Goal: Task Accomplishment & Management: Complete application form

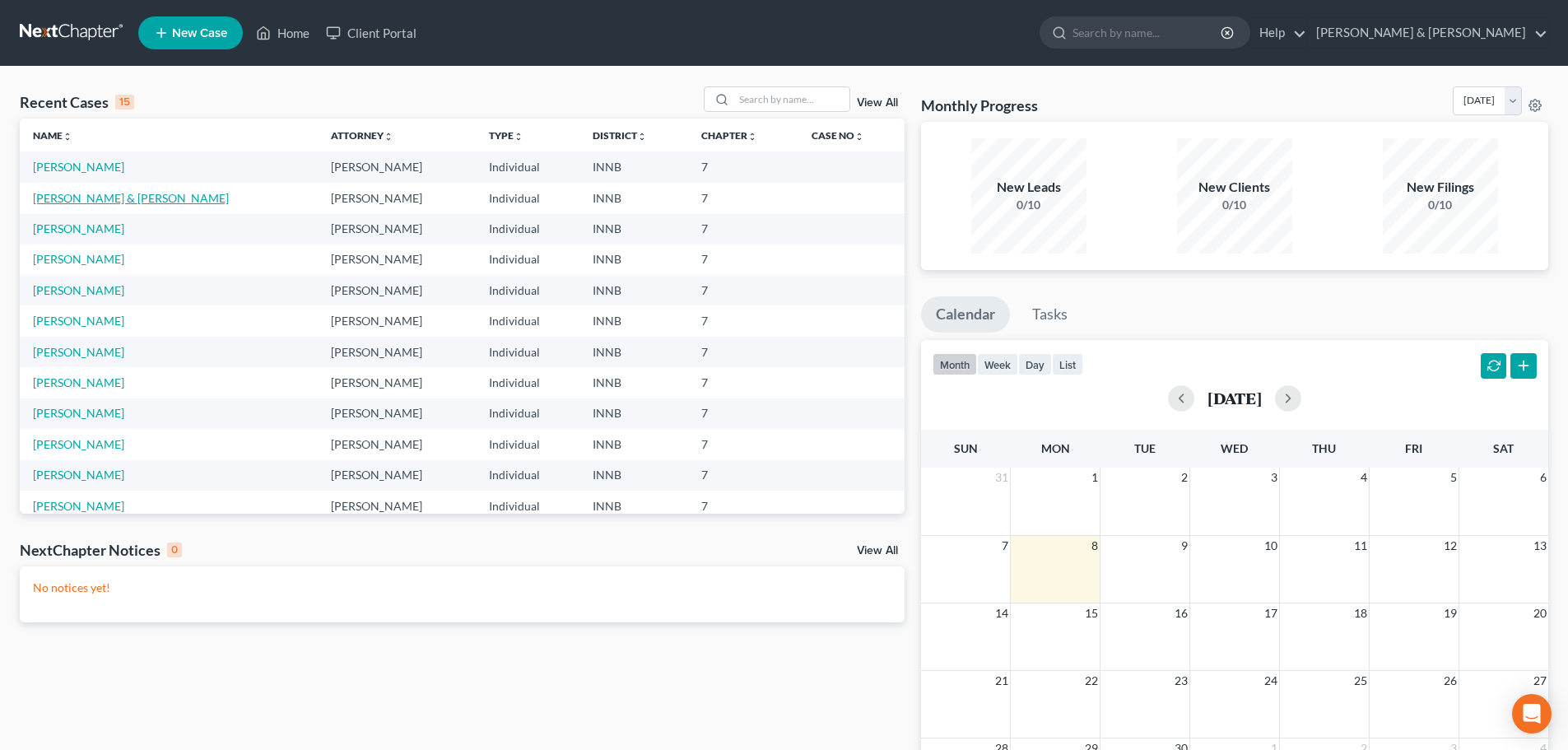
click at [112, 203] on link "Gibson, Ron & Sonita" at bounding box center [131, 198] width 196 height 14
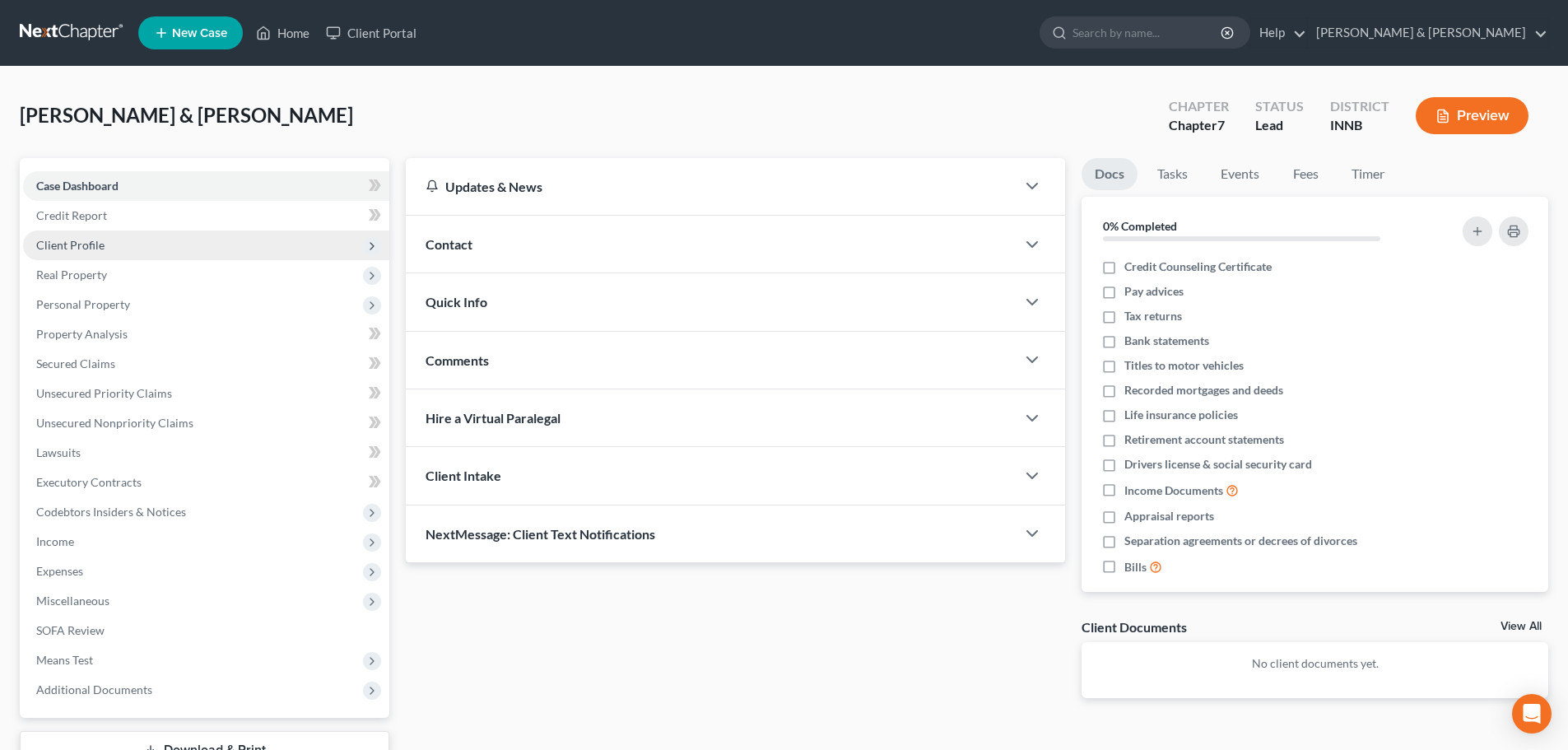
click at [99, 246] on span "Client Profile" at bounding box center [70, 244] width 69 height 14
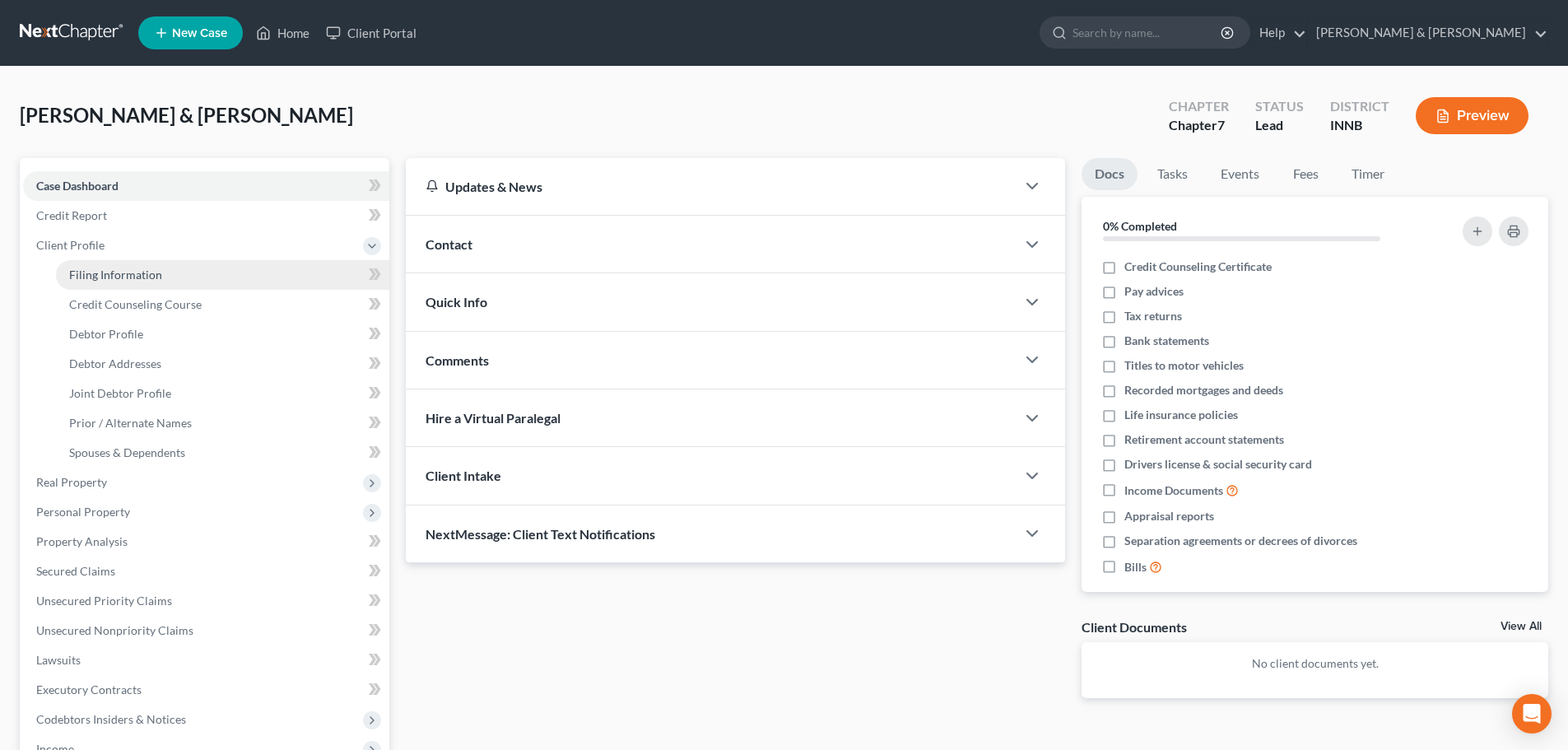
click at [99, 272] on span "Filing Information" at bounding box center [115, 275] width 93 height 14
select select "1"
select select "0"
select select "15"
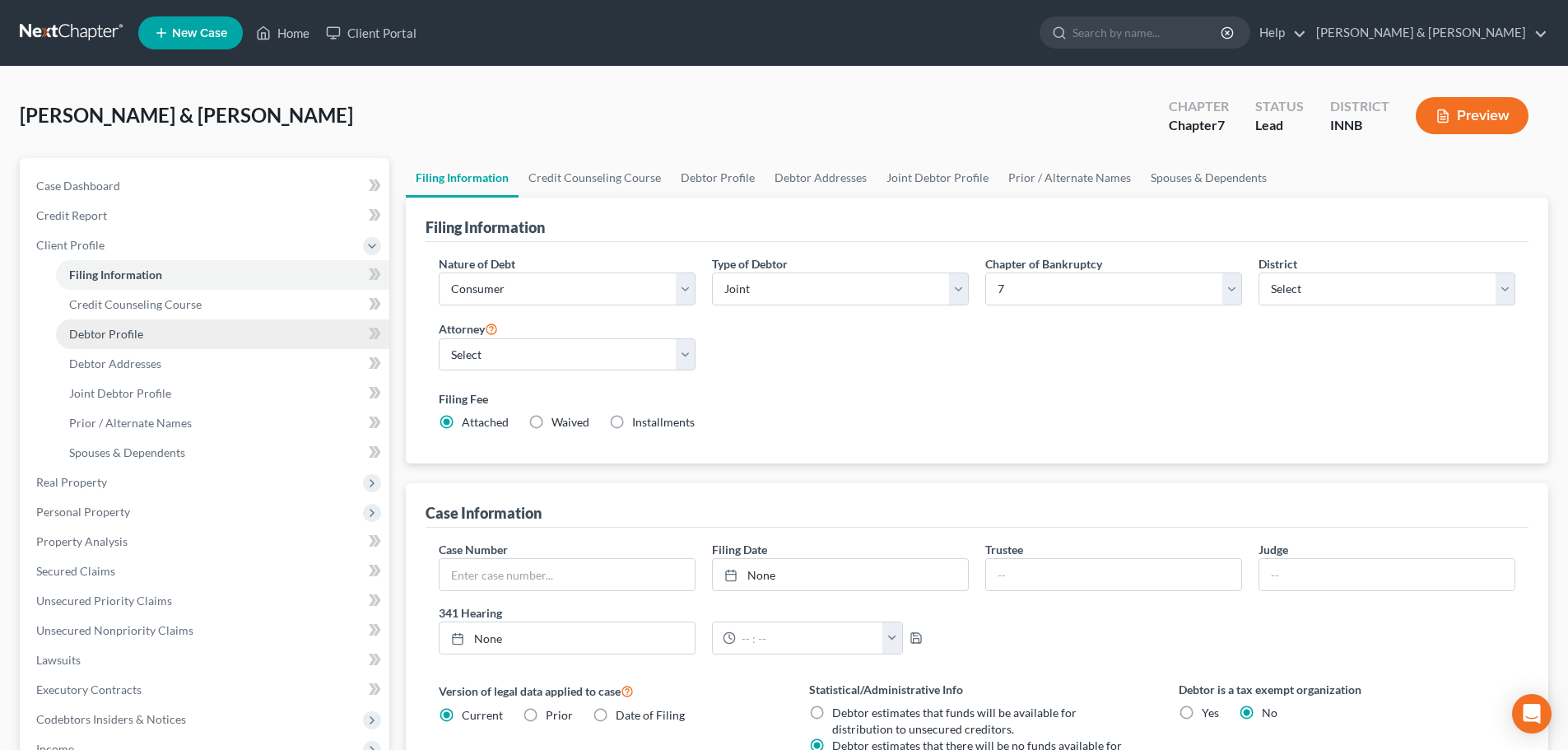
click at [101, 342] on link "Debtor Profile" at bounding box center [223, 334] width 333 height 29
select select "1"
select select "0"
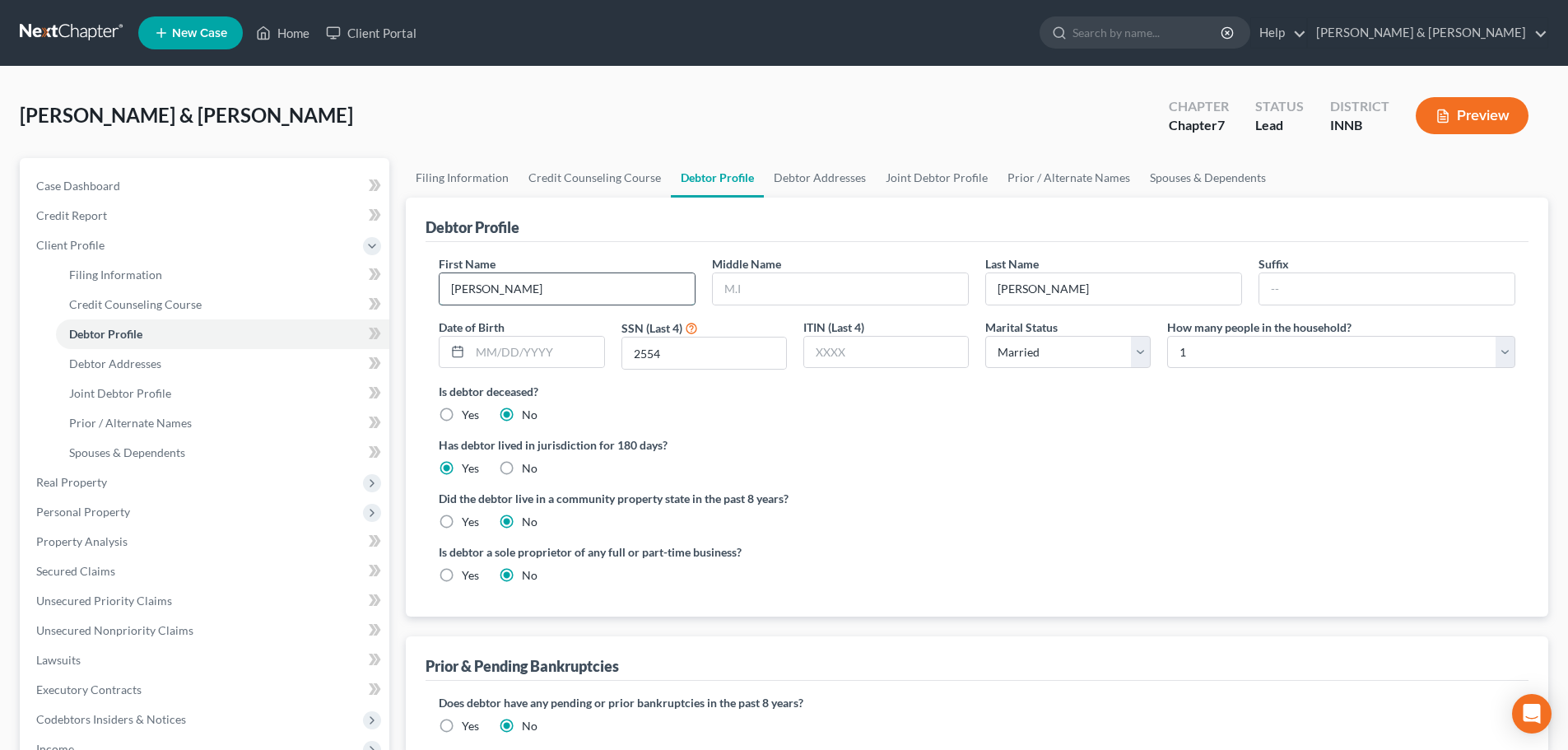
click at [483, 293] on input "Ron" at bounding box center [566, 289] width 255 height 31
type input "Ronald"
type input "Lee"
type input "01/24/1968"
select select "1"
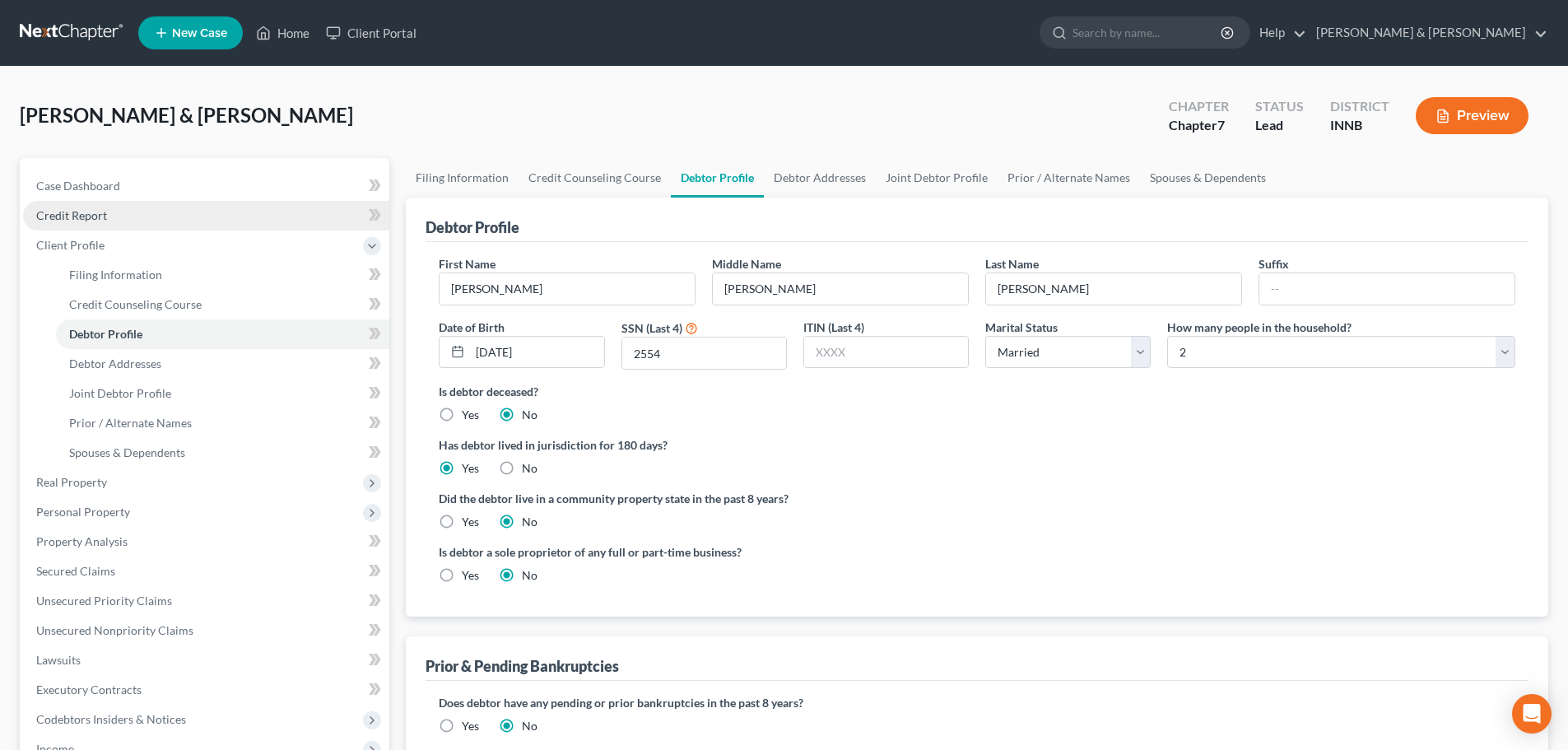
click at [76, 218] on span "Credit Report" at bounding box center [71, 215] width 71 height 14
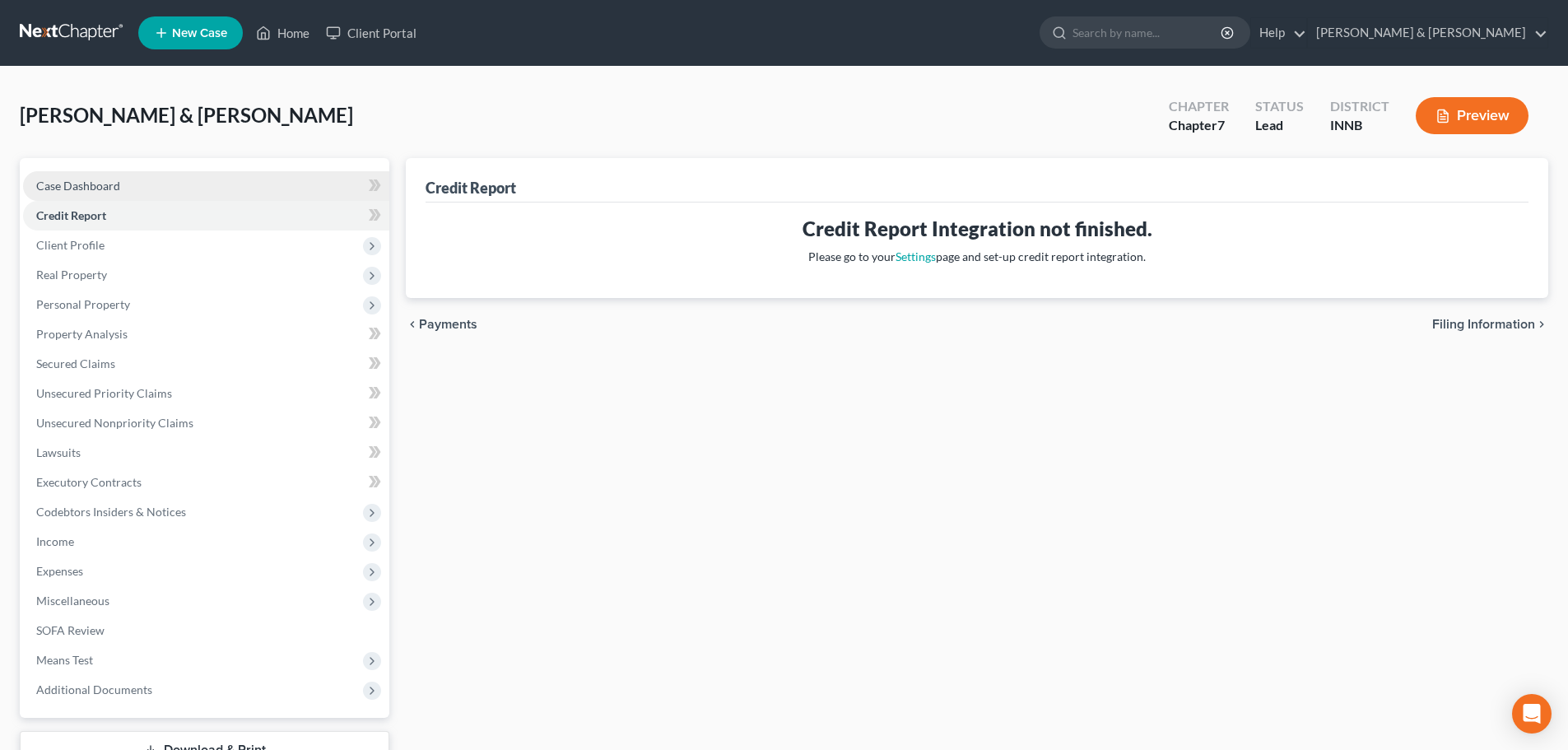
click at [76, 188] on span "Case Dashboard" at bounding box center [78, 186] width 84 height 14
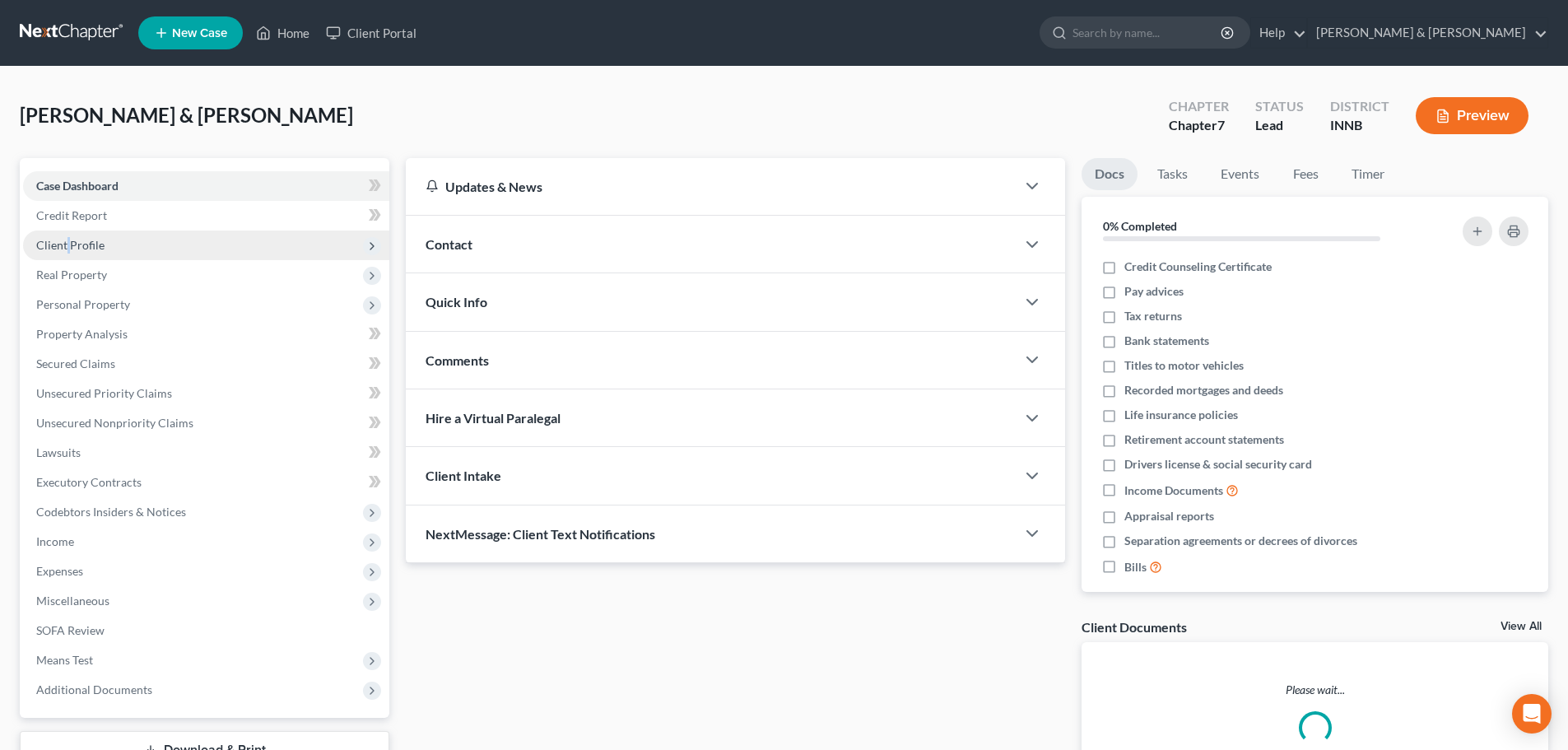
click at [68, 243] on span "Client Profile" at bounding box center [70, 244] width 69 height 14
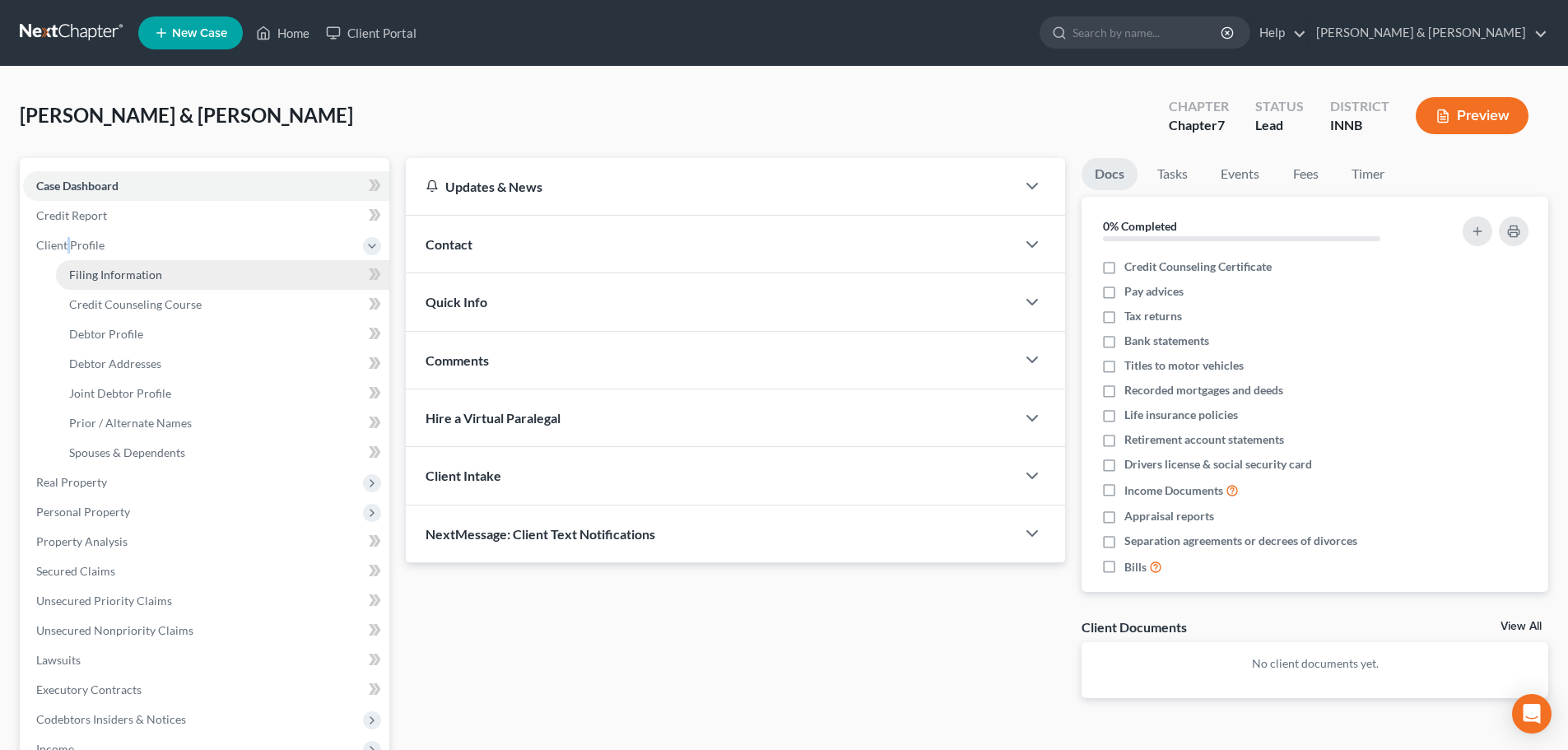
click at [85, 280] on span "Filing Information" at bounding box center [115, 275] width 93 height 14
select select "1"
select select "0"
select select "27"
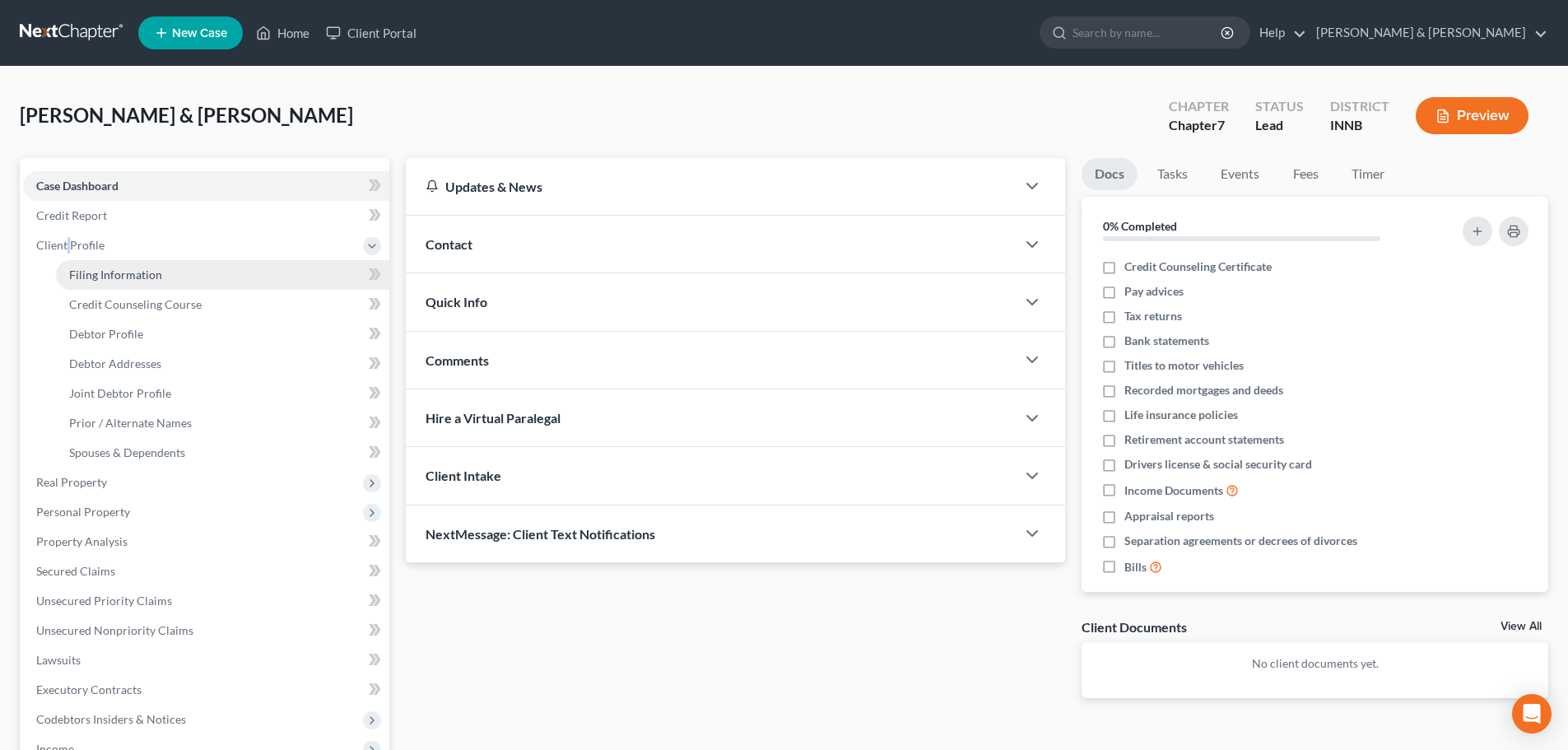
select select "0"
select select "15"
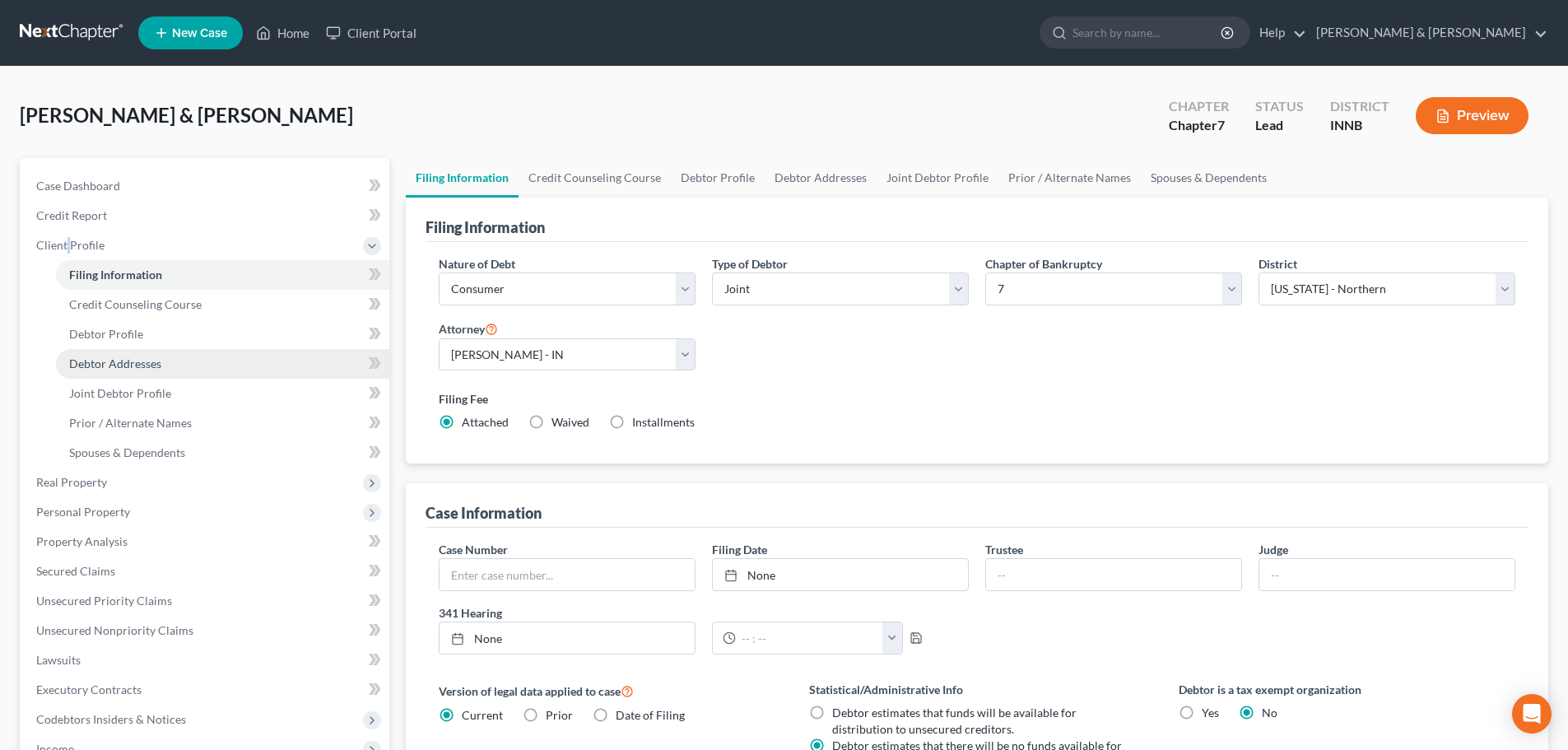
click at [100, 376] on link "Debtor Addresses" at bounding box center [223, 363] width 333 height 29
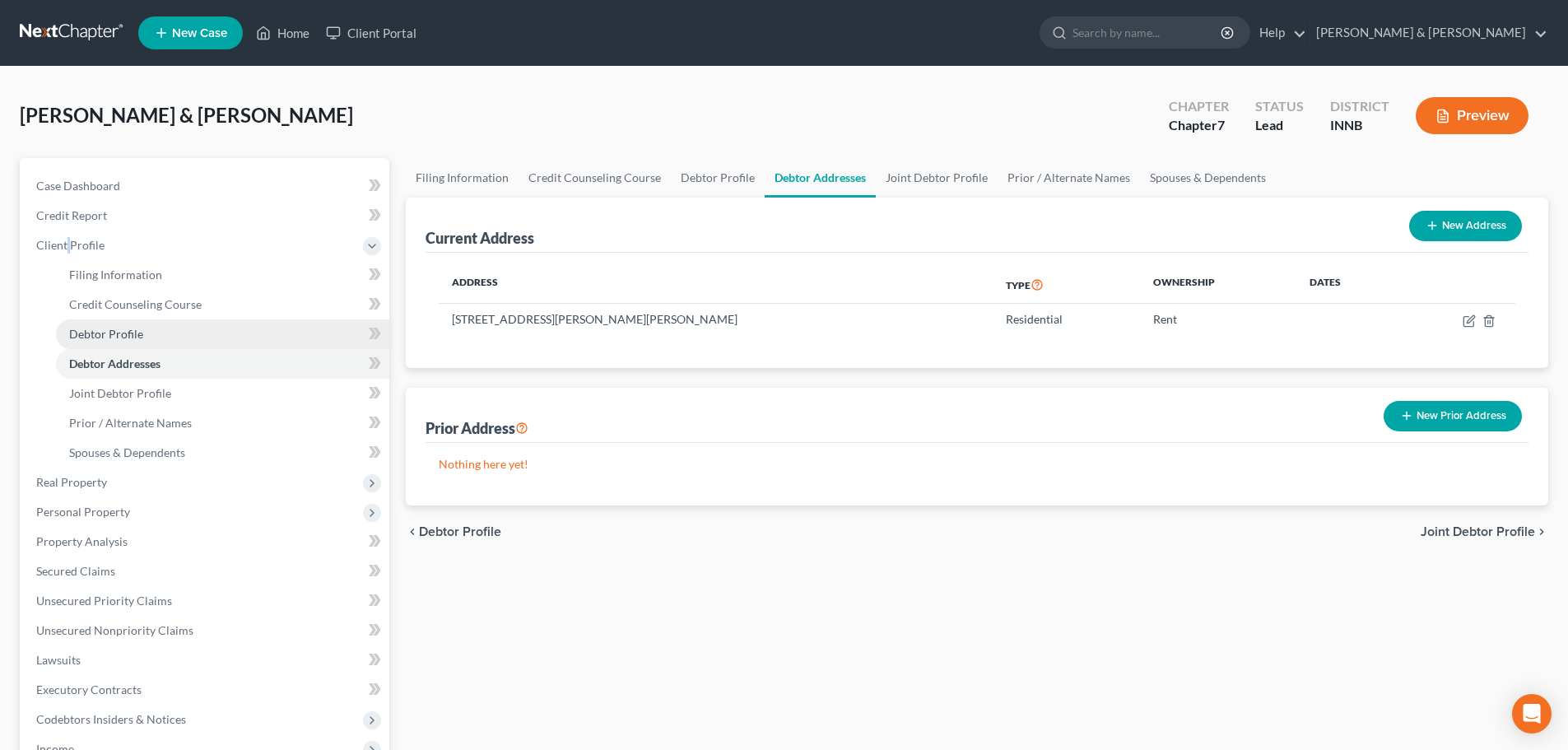
click at [97, 337] on span "Debtor Profile" at bounding box center [106, 334] width 74 height 14
select select "1"
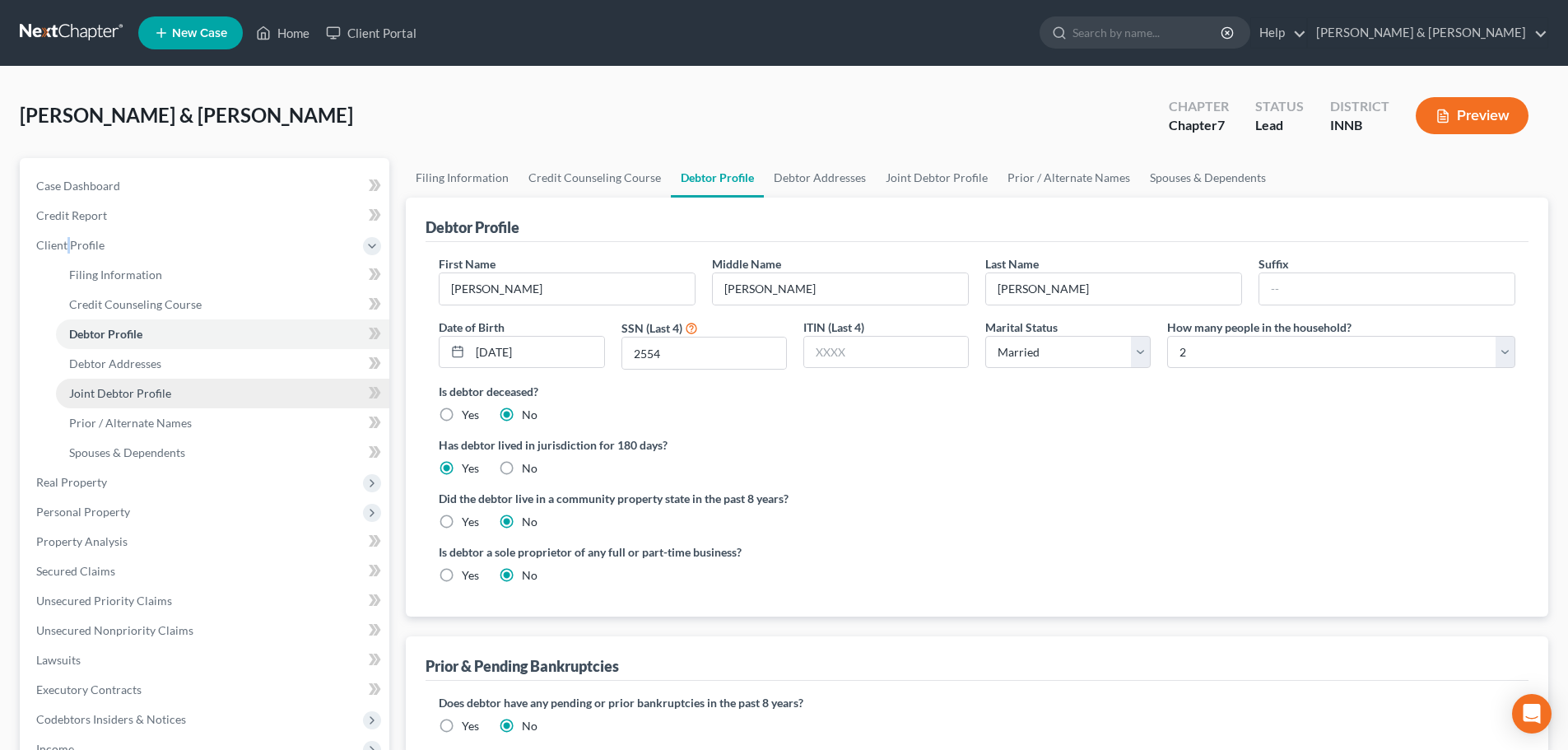
click at [120, 387] on span "Joint Debtor Profile" at bounding box center [120, 393] width 102 height 14
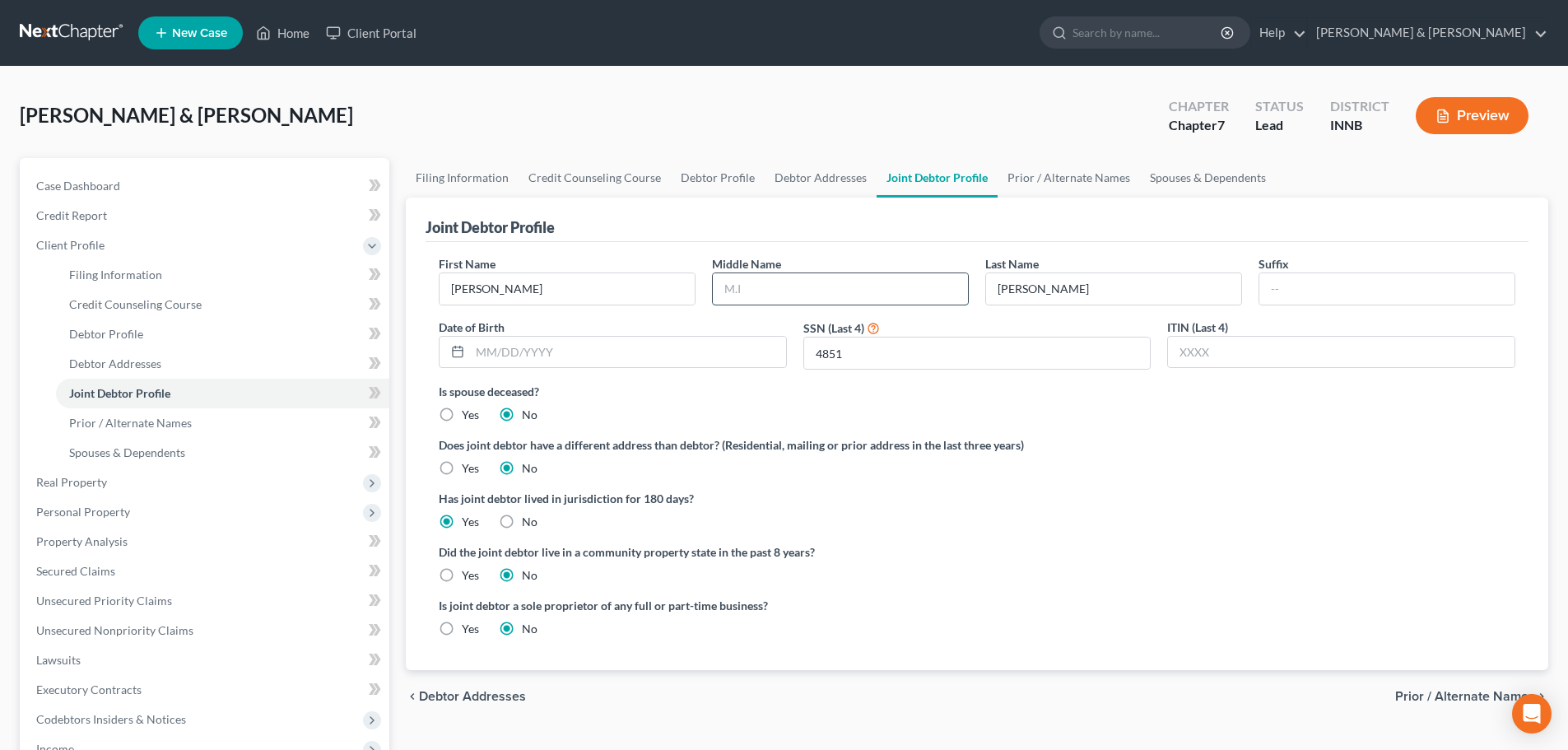
click at [756, 281] on input "text" at bounding box center [840, 289] width 255 height 31
type input "Marie"
type input "06/08/1969"
click at [1463, 691] on span "Prior / Alternate Names" at bounding box center [1465, 697] width 140 height 13
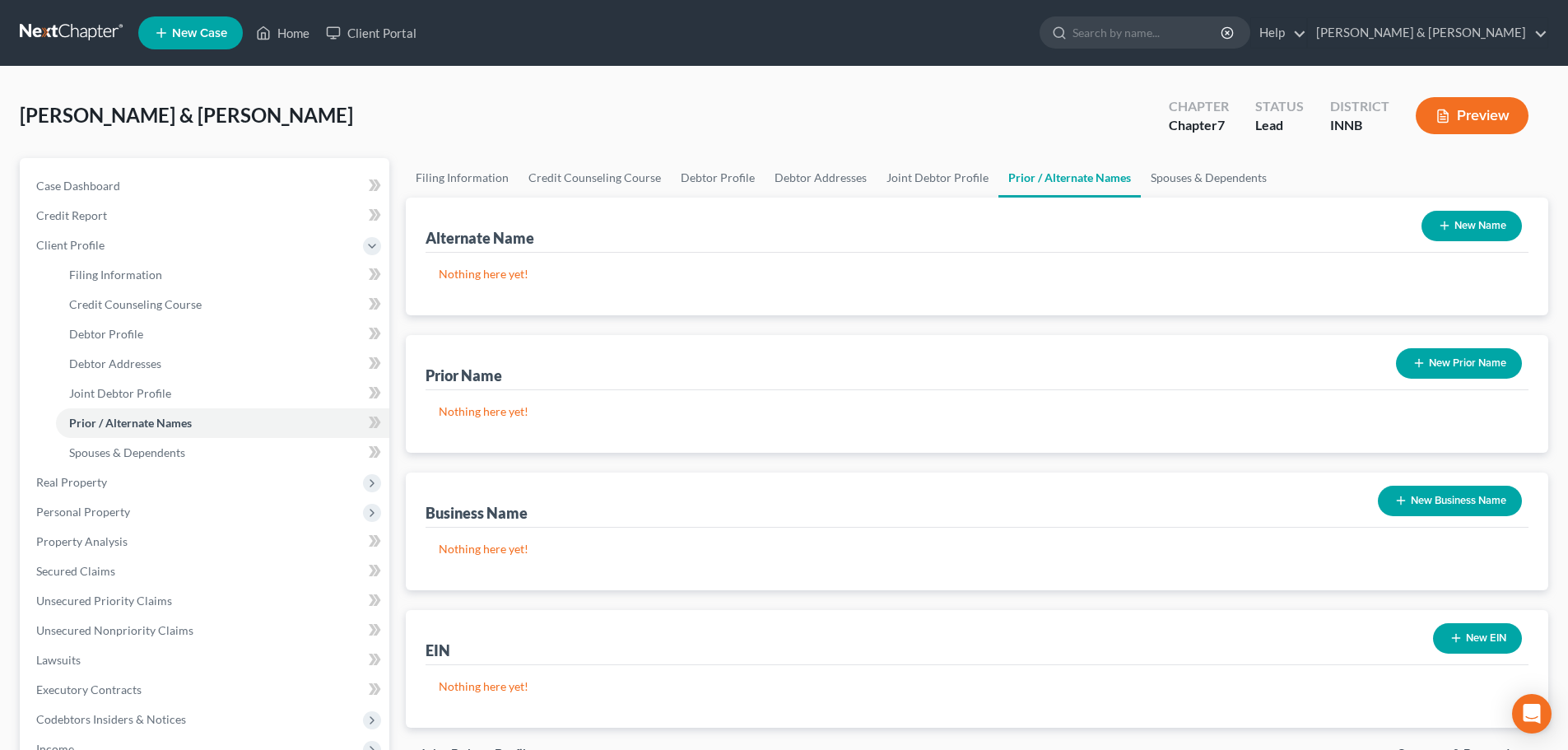
click at [1492, 371] on button "New Prior Name" at bounding box center [1459, 363] width 126 height 30
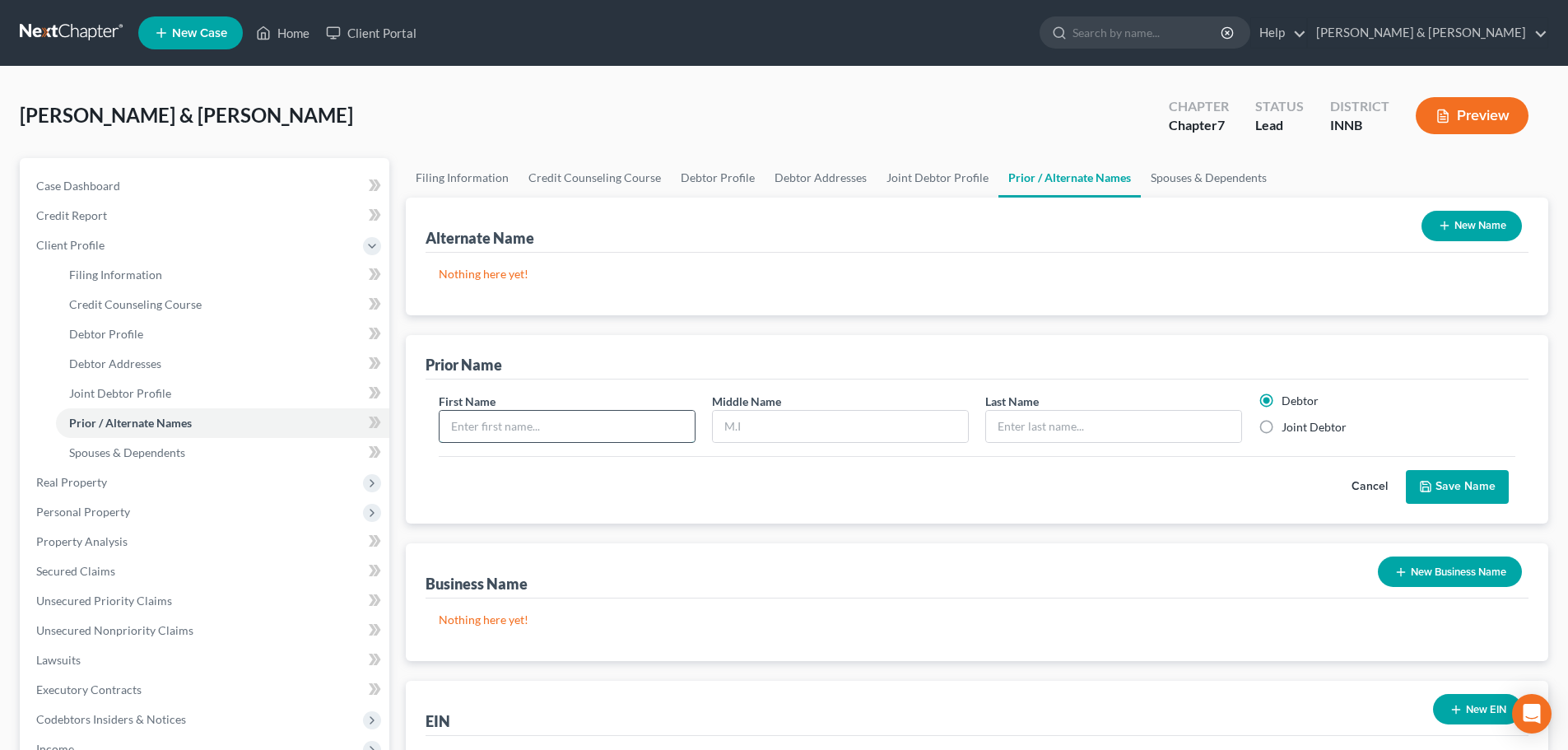
click at [500, 428] on input "text" at bounding box center [566, 426] width 255 height 31
type input "Sonita"
type input "Marie"
type input "Price"
click at [1282, 427] on label "Joint Debtor" at bounding box center [1314, 428] width 65 height 17
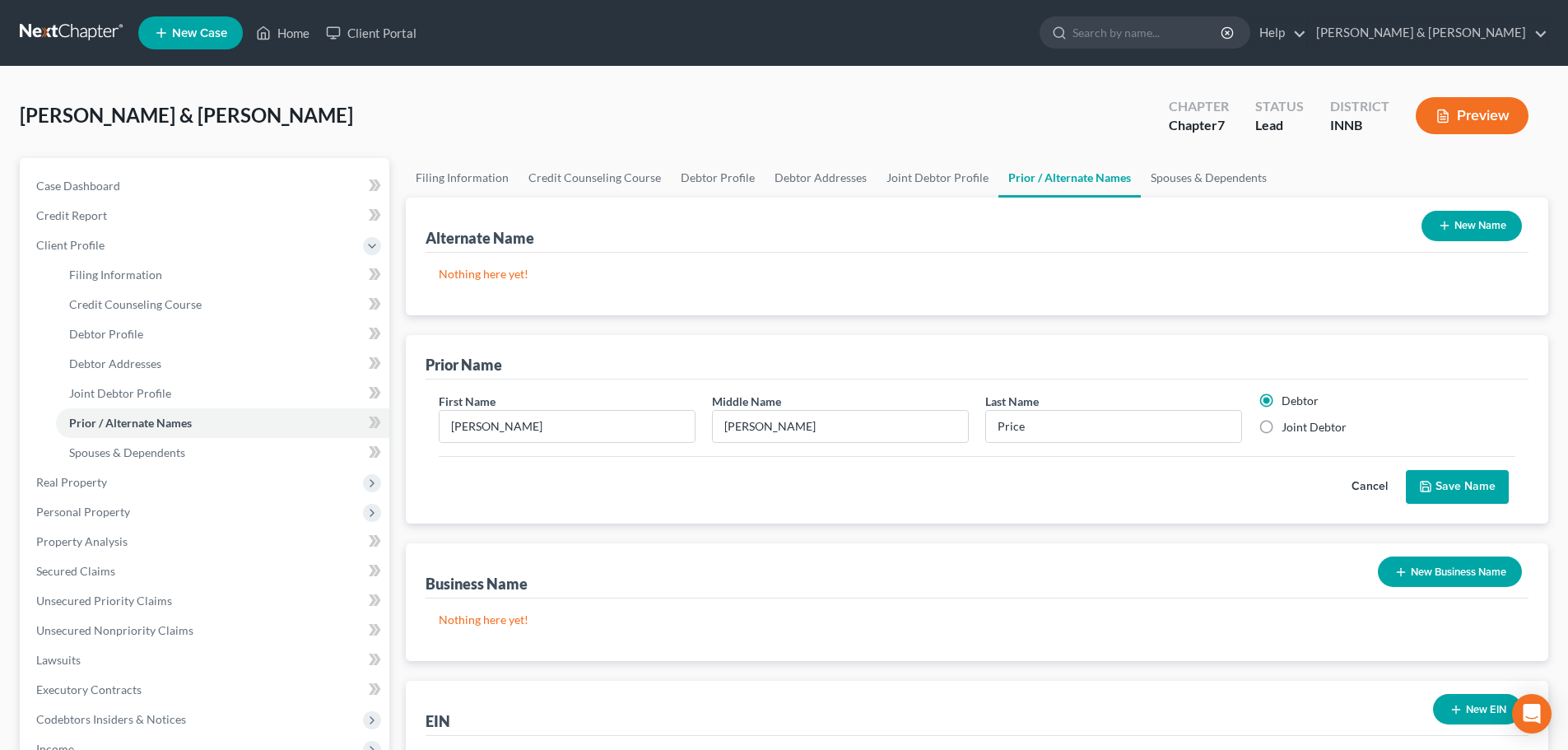
click at [1289, 427] on input "Joint Debtor" at bounding box center [1294, 424] width 11 height 11
radio input "true"
radio input "false"
click at [1462, 500] on button "Save Name" at bounding box center [1457, 487] width 103 height 34
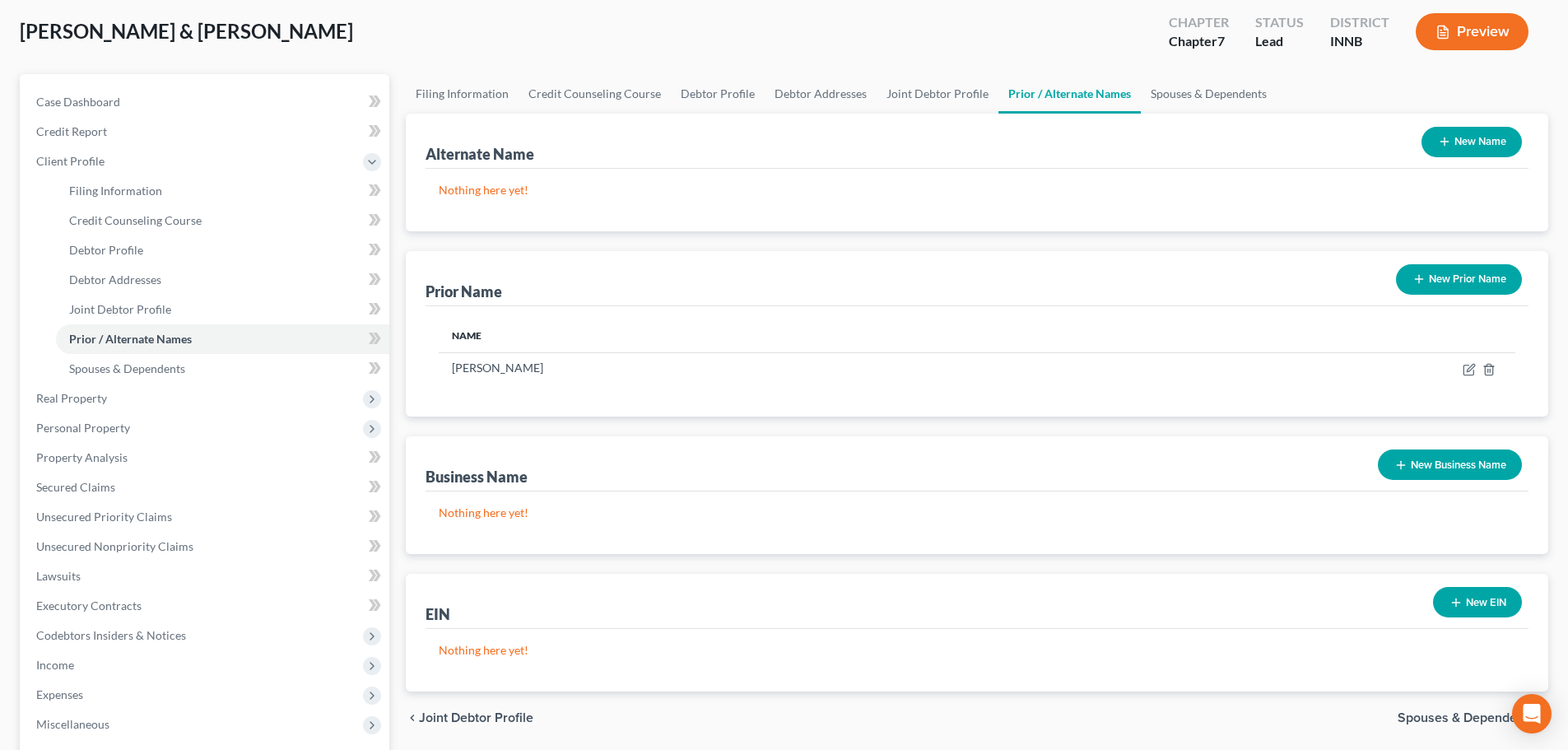
scroll to position [247, 0]
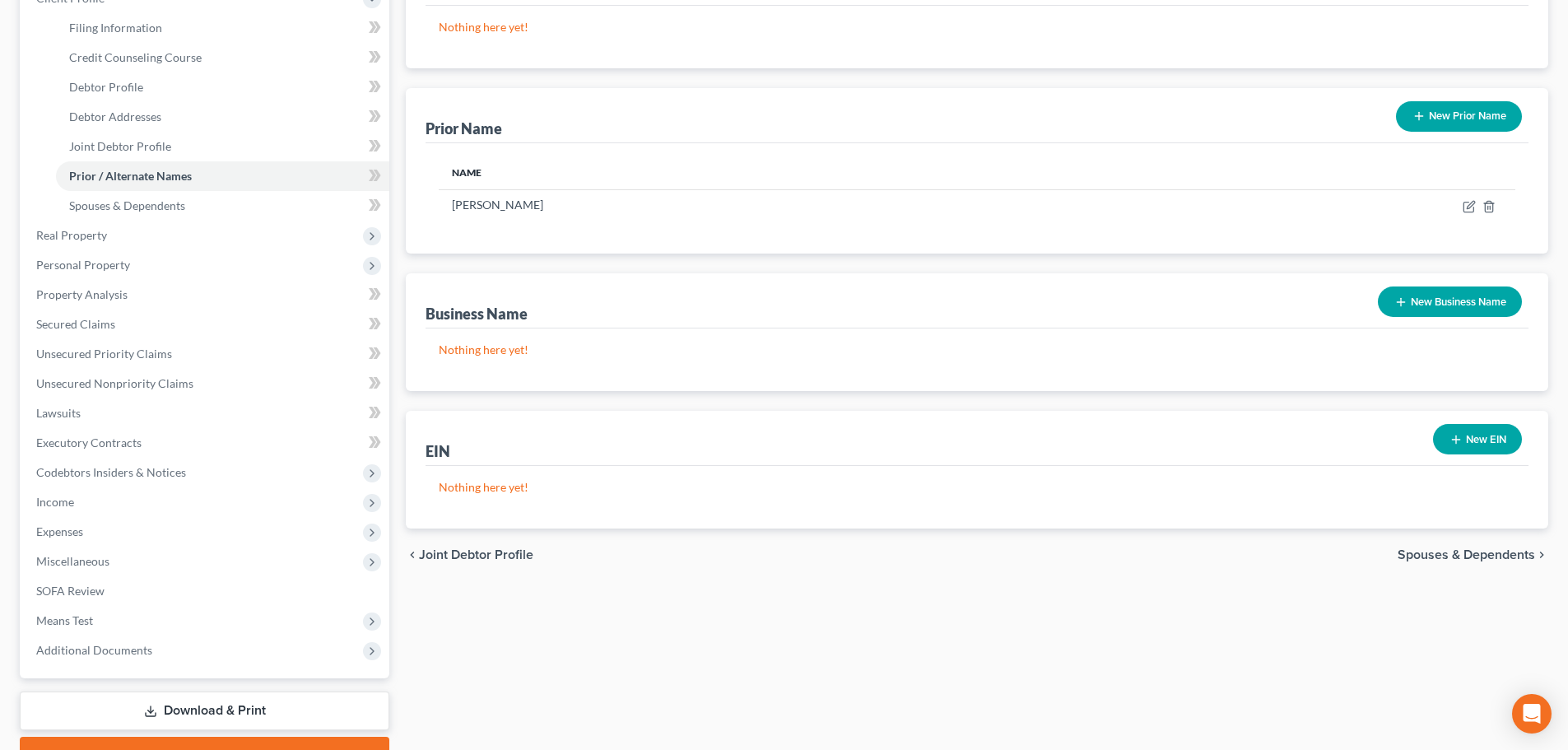
click at [1491, 554] on span "Spouses & Dependents" at bounding box center [1467, 555] width 137 height 13
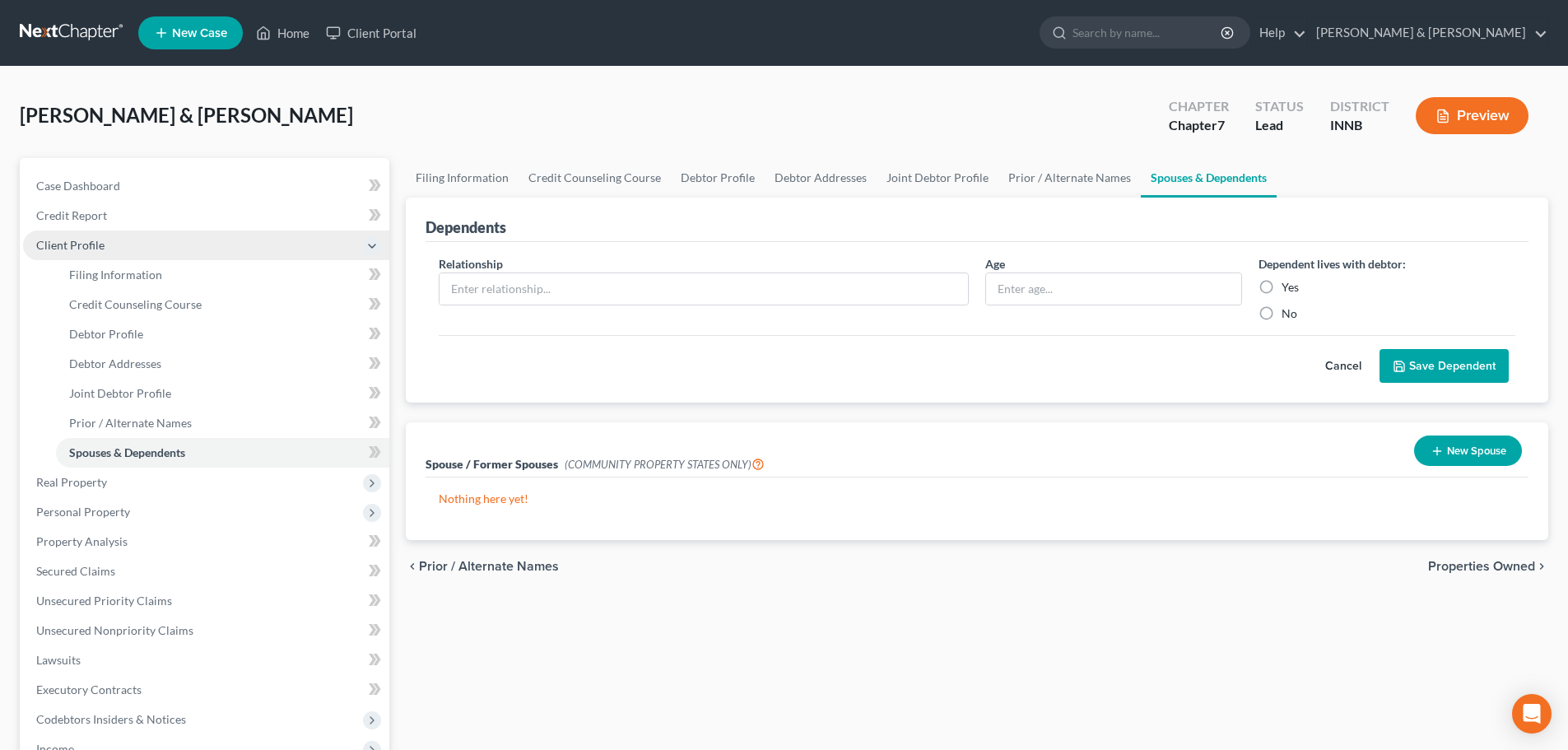
click at [71, 247] on span "Client Profile" at bounding box center [70, 244] width 69 height 14
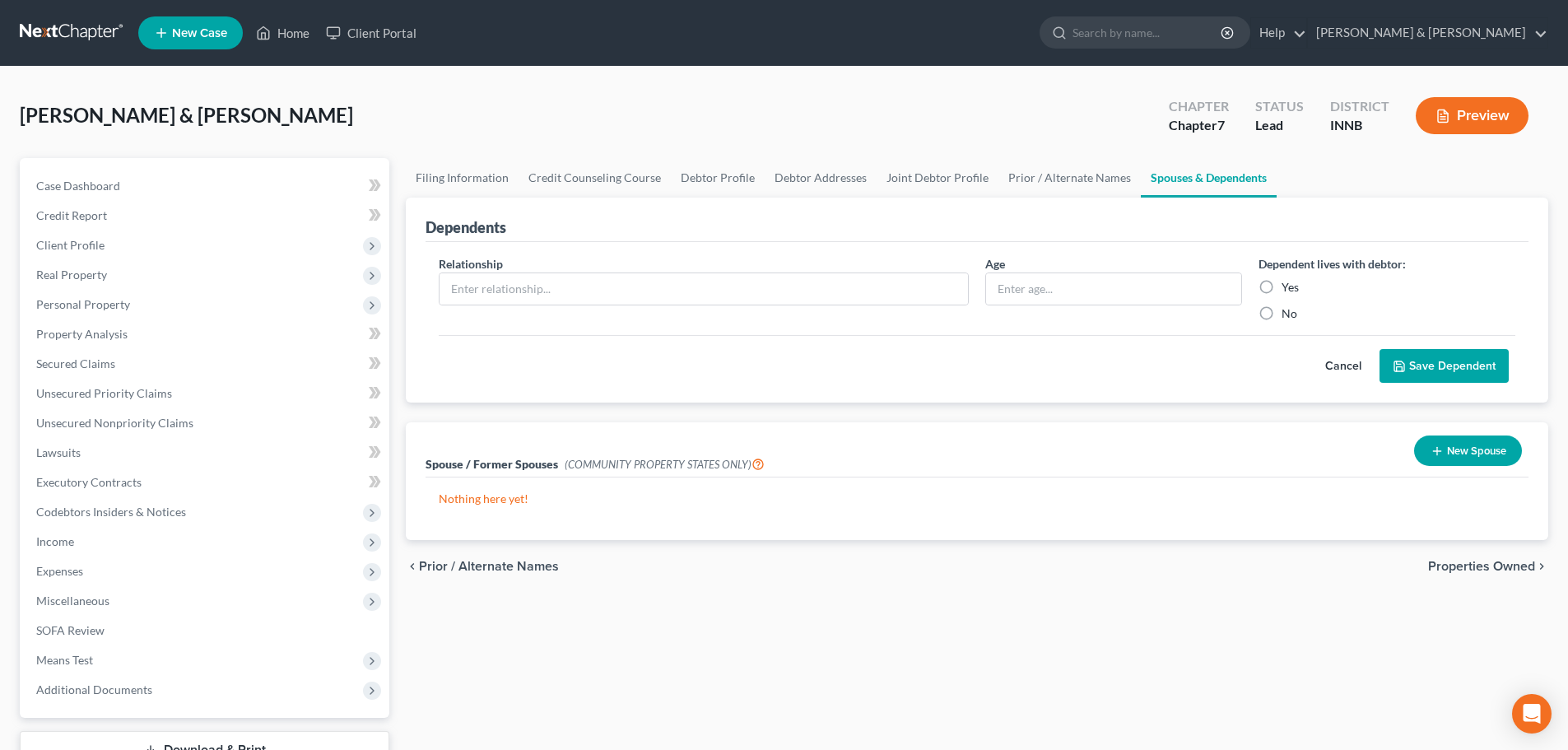
click at [74, 40] on link at bounding box center [73, 33] width 105 height 29
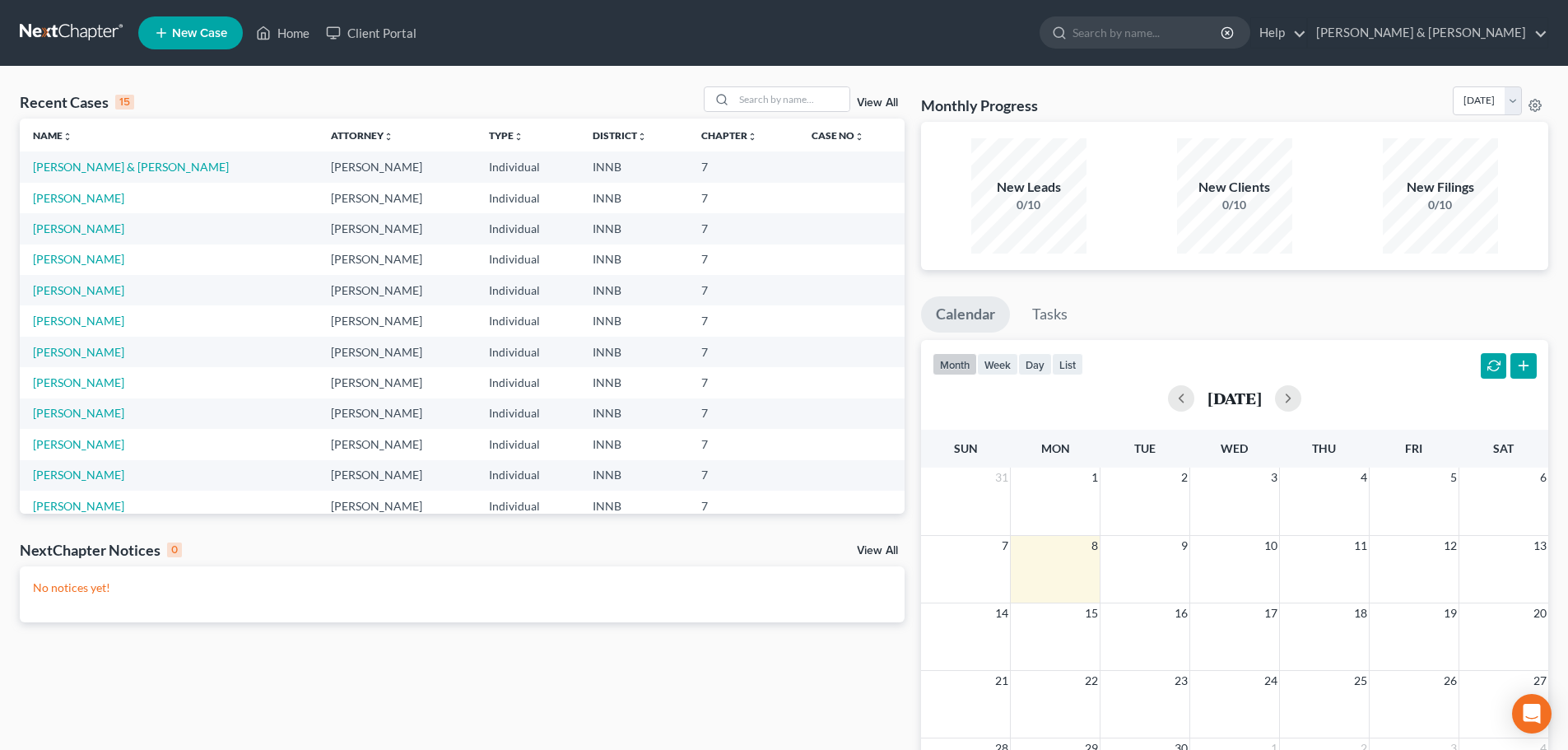
click at [199, 27] on span "New Case" at bounding box center [200, 33] width 55 height 13
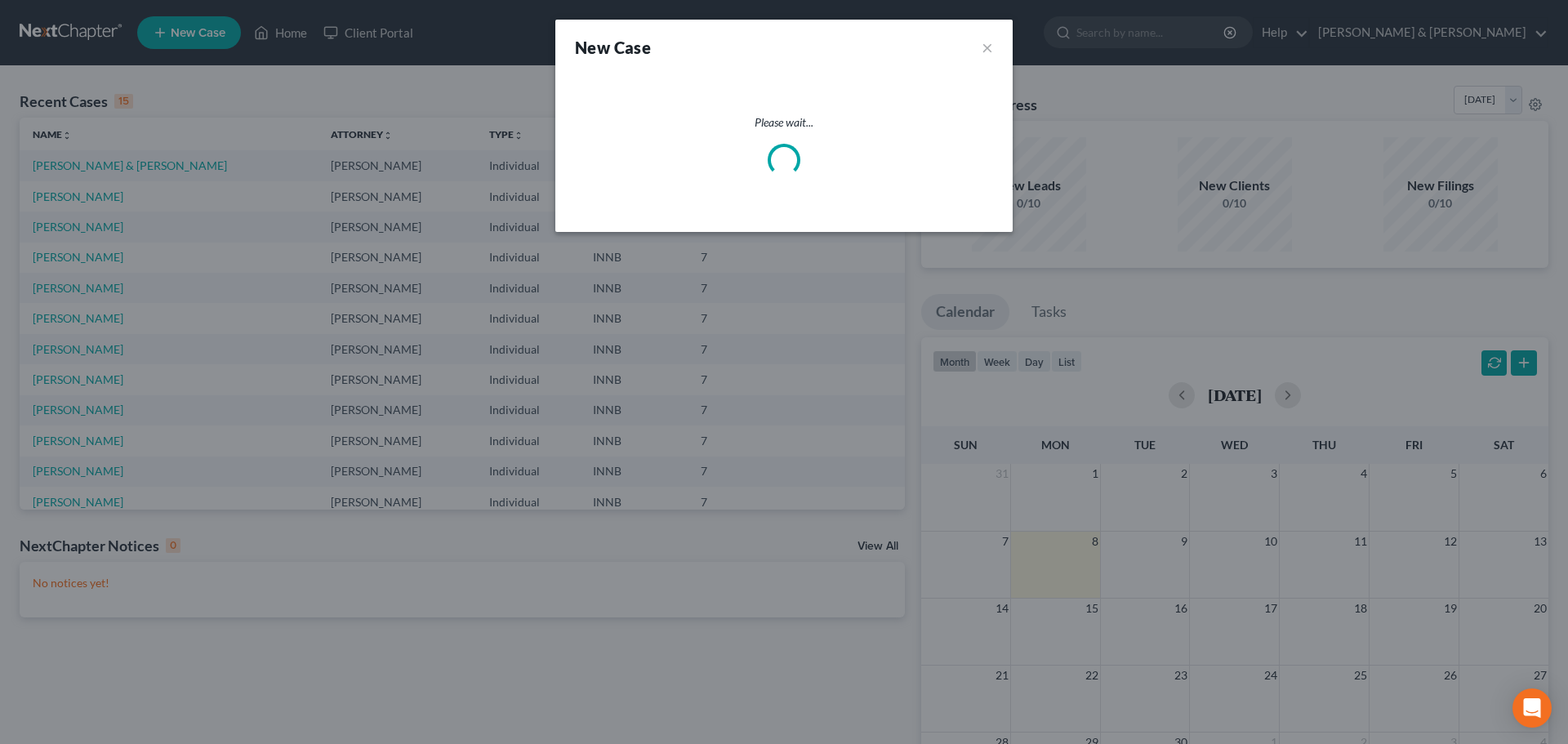
select select "27"
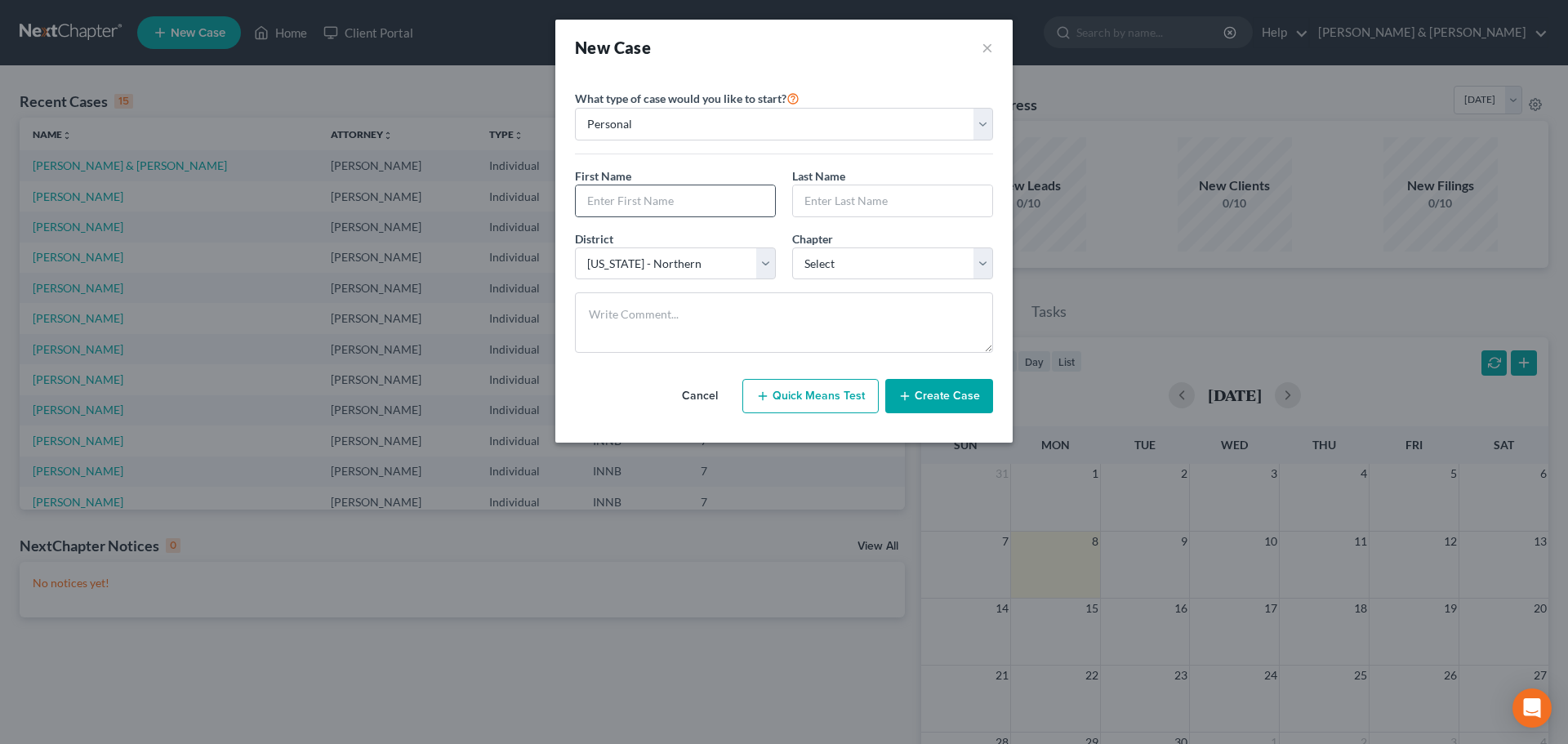
click at [620, 184] on div at bounding box center [676, 200] width 201 height 32
click at [618, 196] on input "text" at bounding box center [676, 200] width 199 height 31
type input "[PERSON_NAME]"
select select "0"
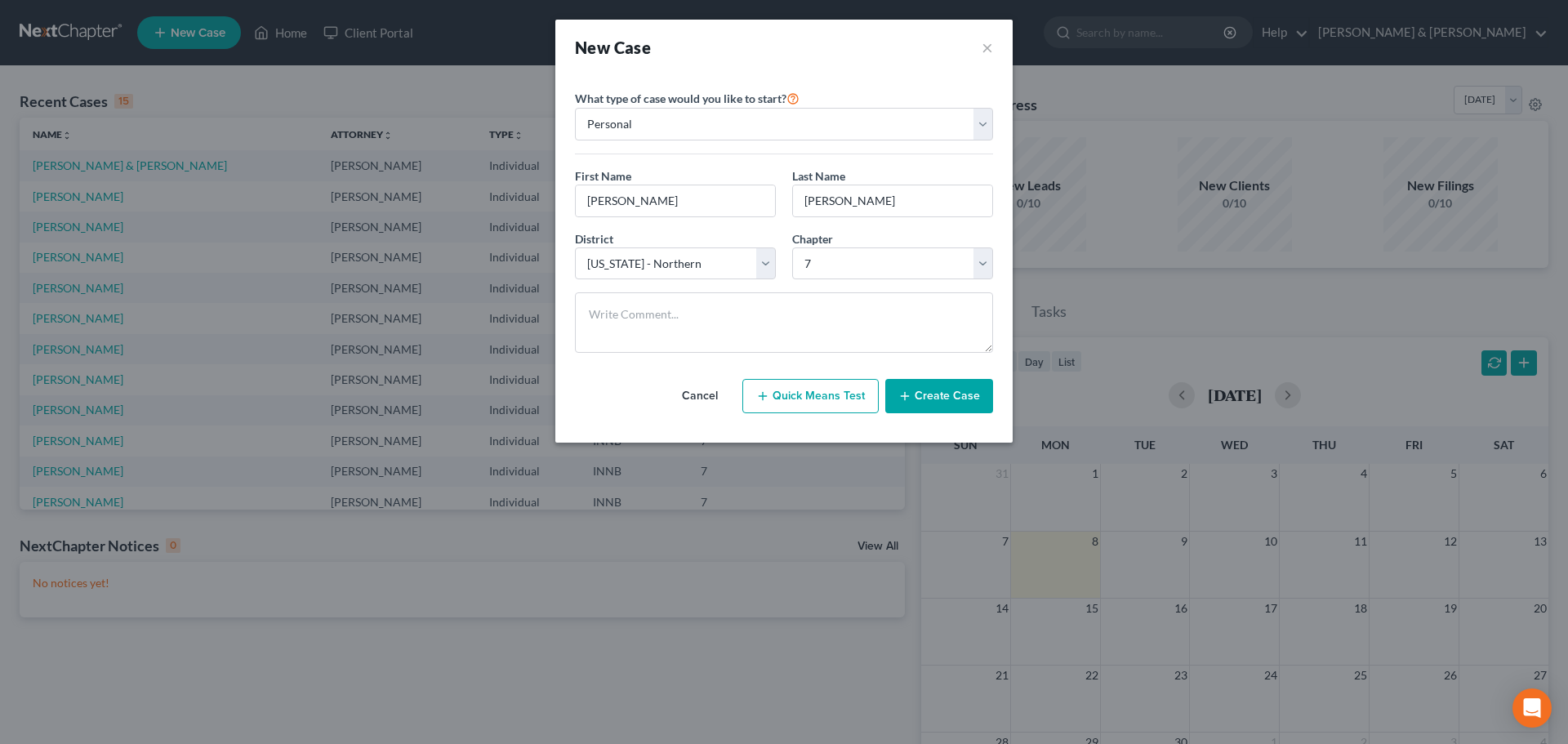
click at [898, 401] on button "Create Case" at bounding box center [940, 396] width 108 height 34
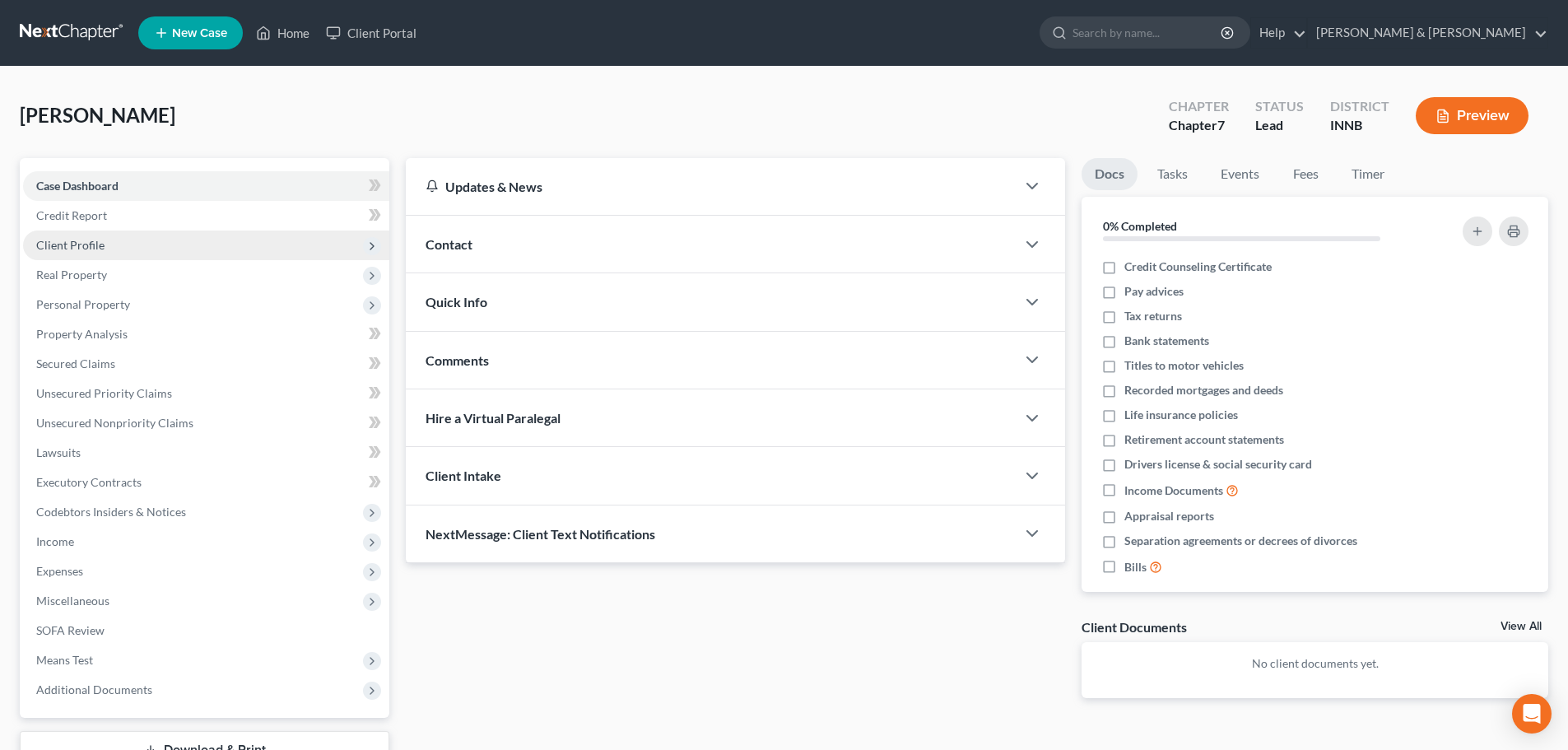
click at [133, 243] on span "Client Profile" at bounding box center [207, 244] width 366 height 29
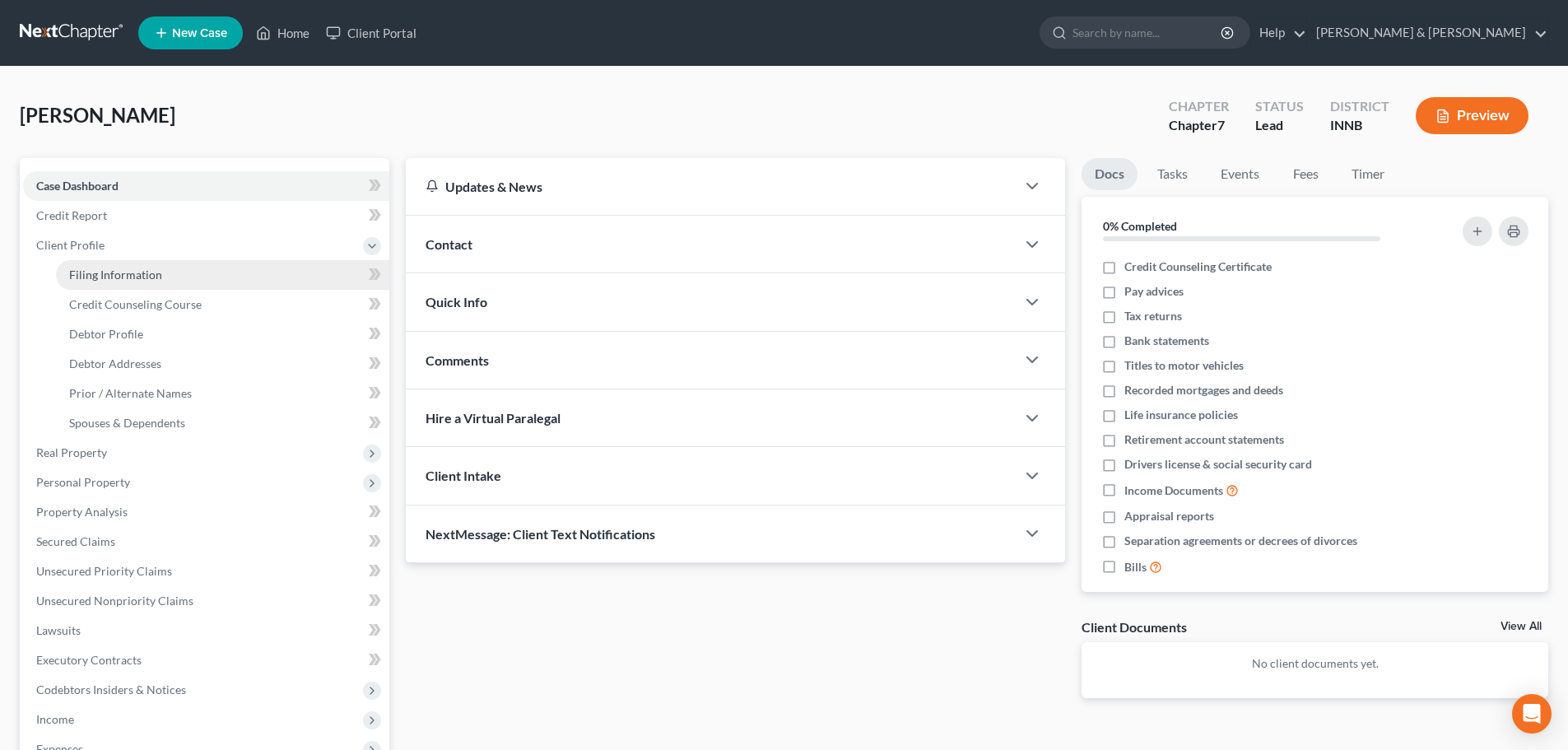
click at [128, 277] on span "Filing Information" at bounding box center [115, 275] width 93 height 14
select select "1"
select select "0"
select select "27"
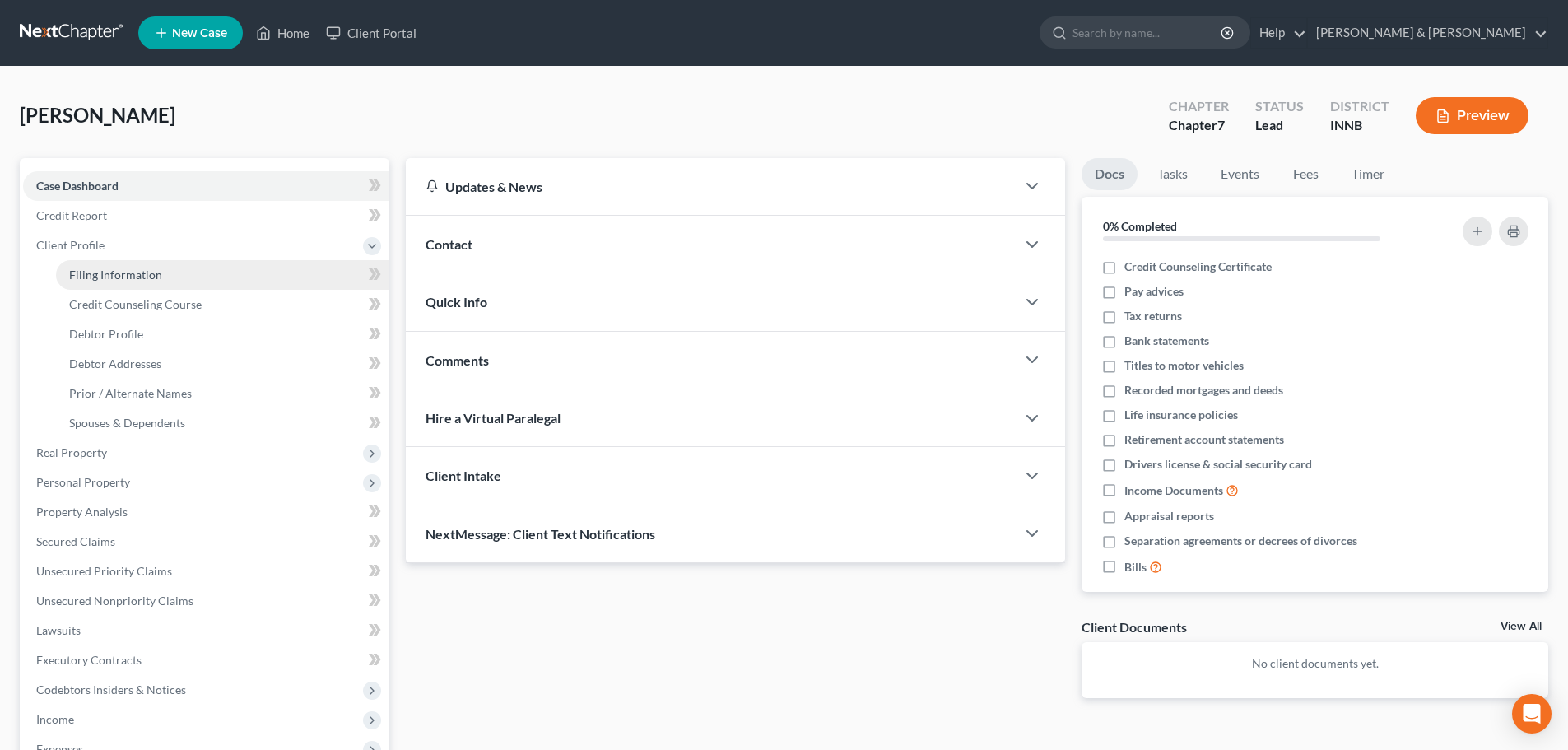
select select "15"
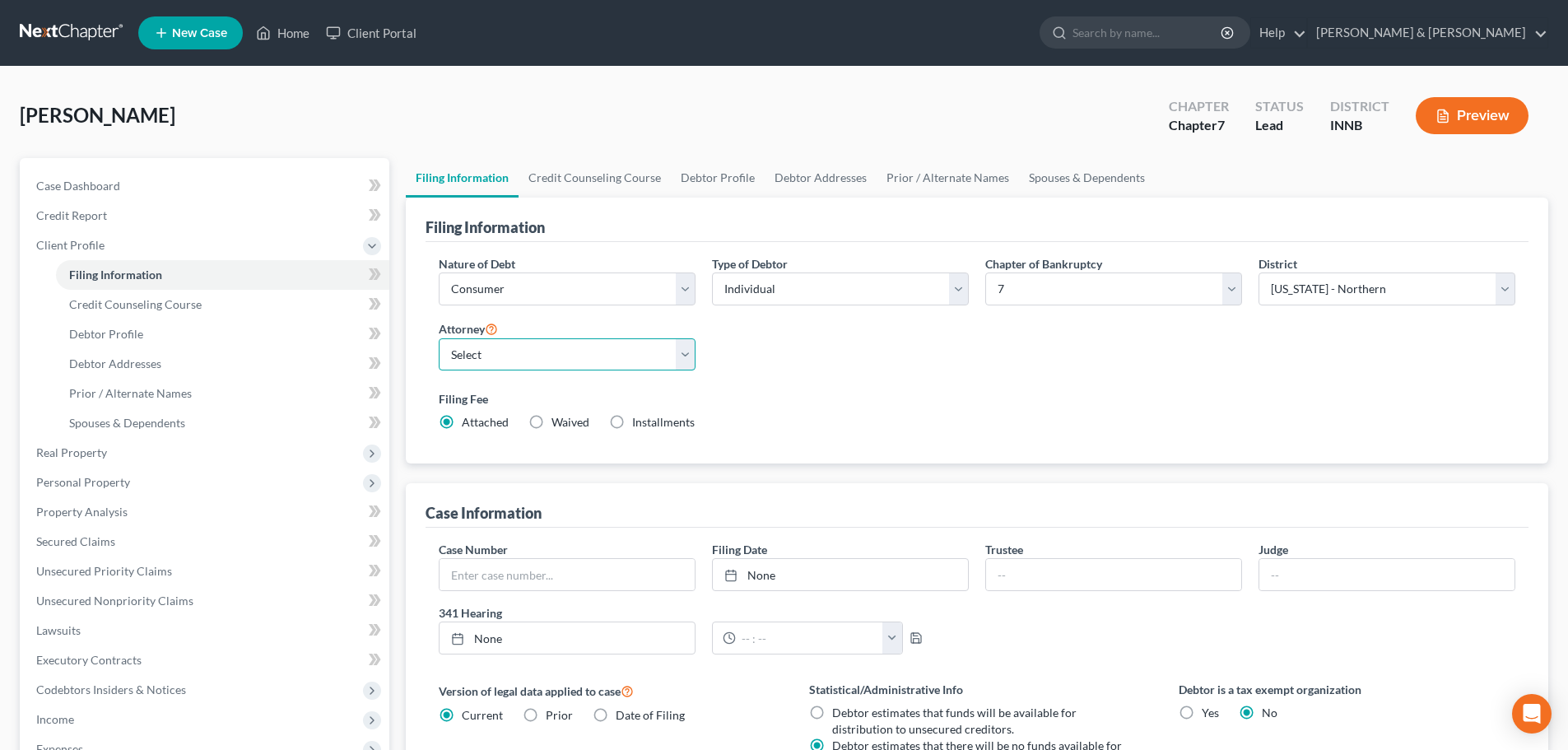
click at [552, 341] on select "Select [PERSON_NAME] - IN [PERSON_NAME] - INNB" at bounding box center [566, 354] width 257 height 33
select select "0"
click at [438, 338] on select "Select [PERSON_NAME] - IN [PERSON_NAME] - INNB" at bounding box center [566, 354] width 257 height 33
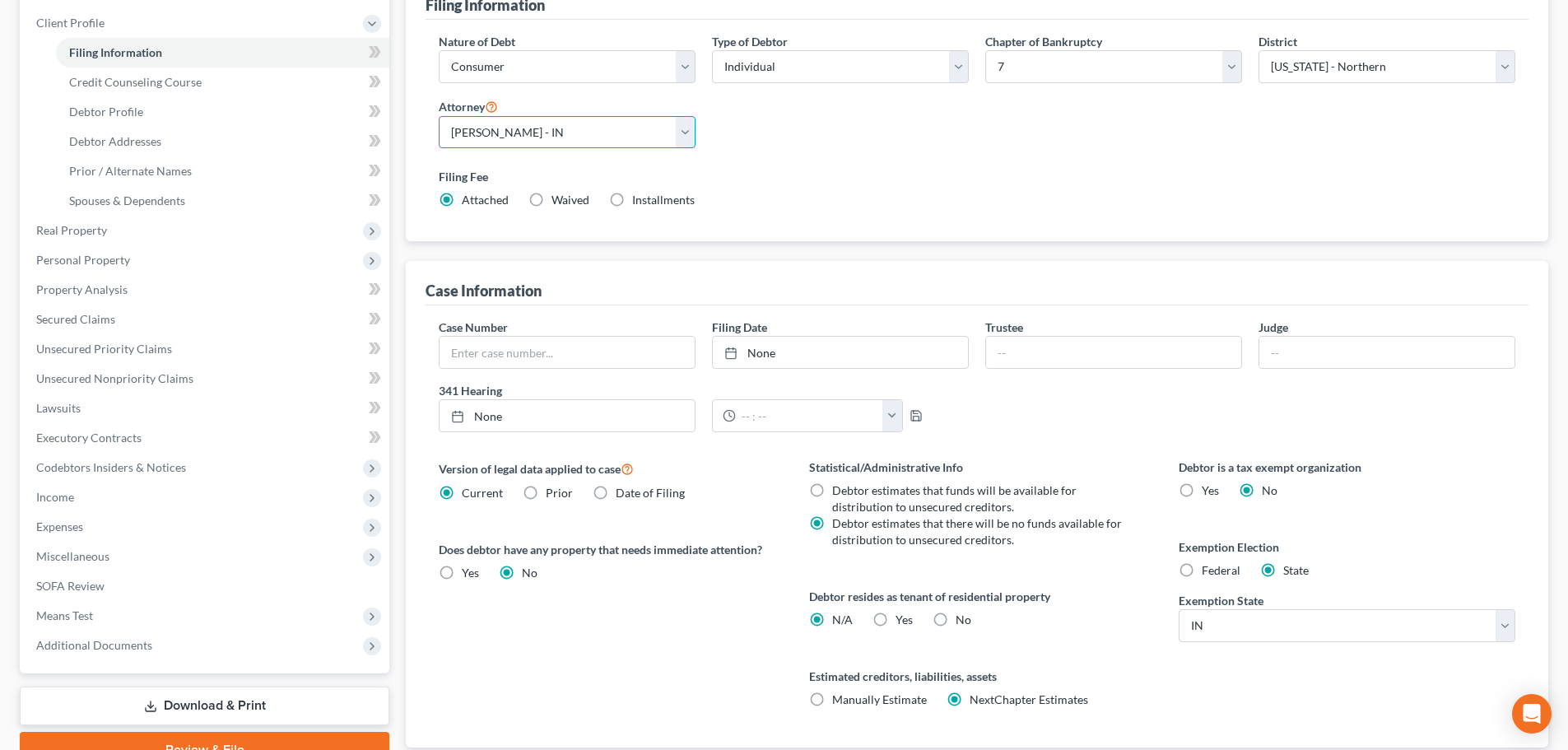
scroll to position [247, 0]
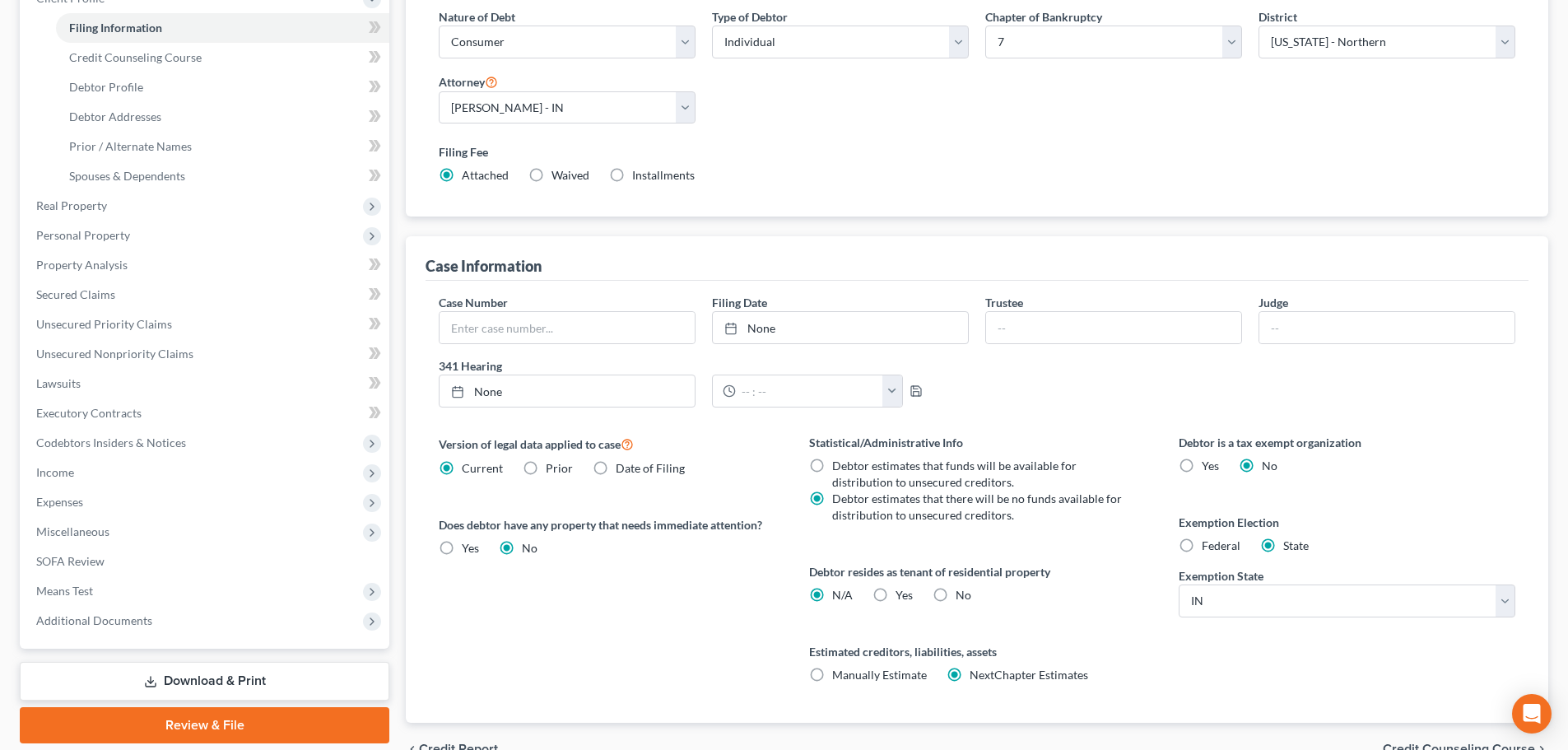
click at [956, 597] on label "No" at bounding box center [963, 596] width 16 height 17
click at [962, 597] on input "No" at bounding box center [967, 593] width 11 height 11
radio input "true"
radio input "false"
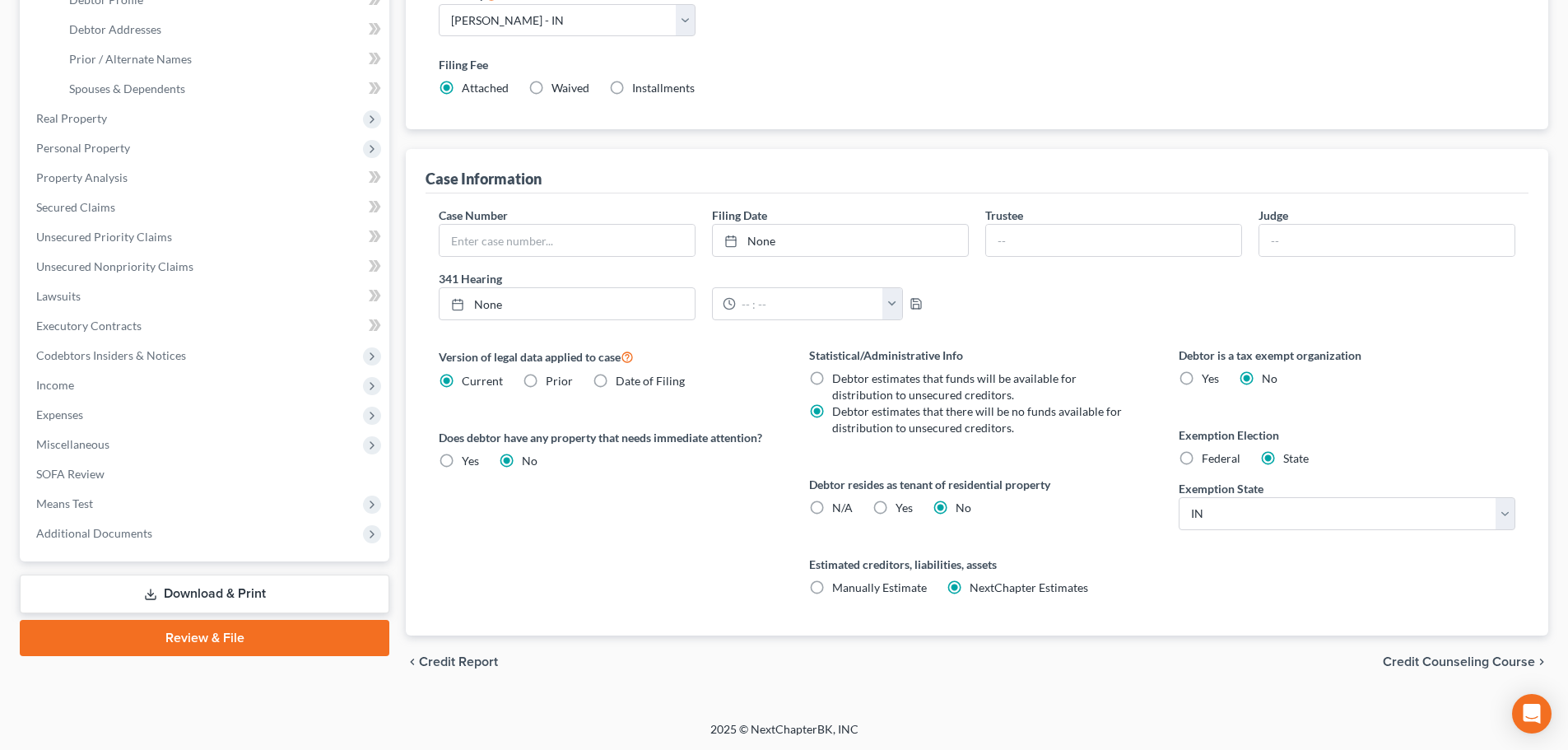
scroll to position [335, 0]
click at [1417, 658] on span "Credit Counseling Course" at bounding box center [1459, 661] width 152 height 13
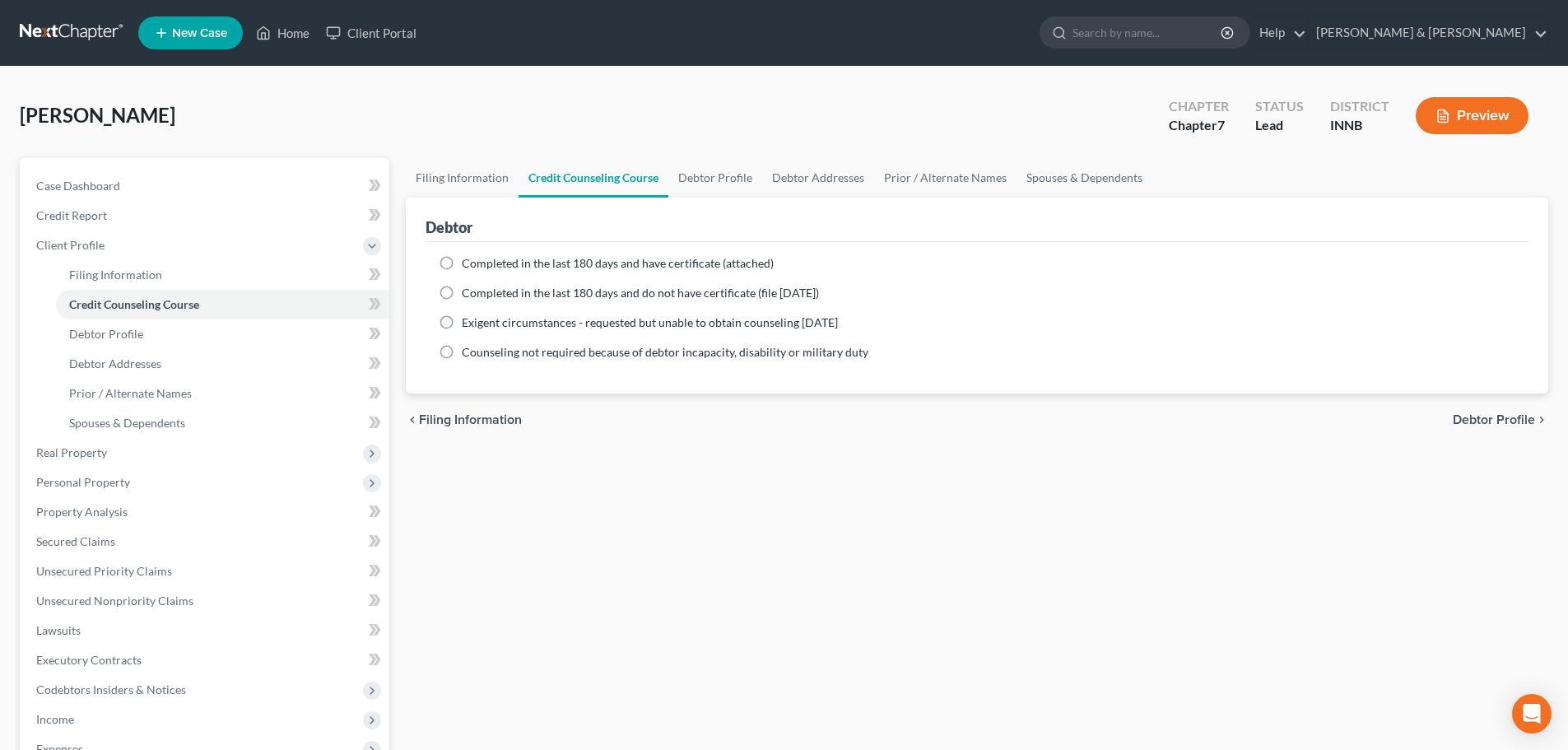
click at [462, 263] on label "Completed in the last 180 days and have certificate (attached)" at bounding box center [617, 264] width 312 height 17
click at [469, 263] on input "Completed in the last 180 days and have certificate (attached)" at bounding box center [474, 260] width 11 height 11
radio input "true"
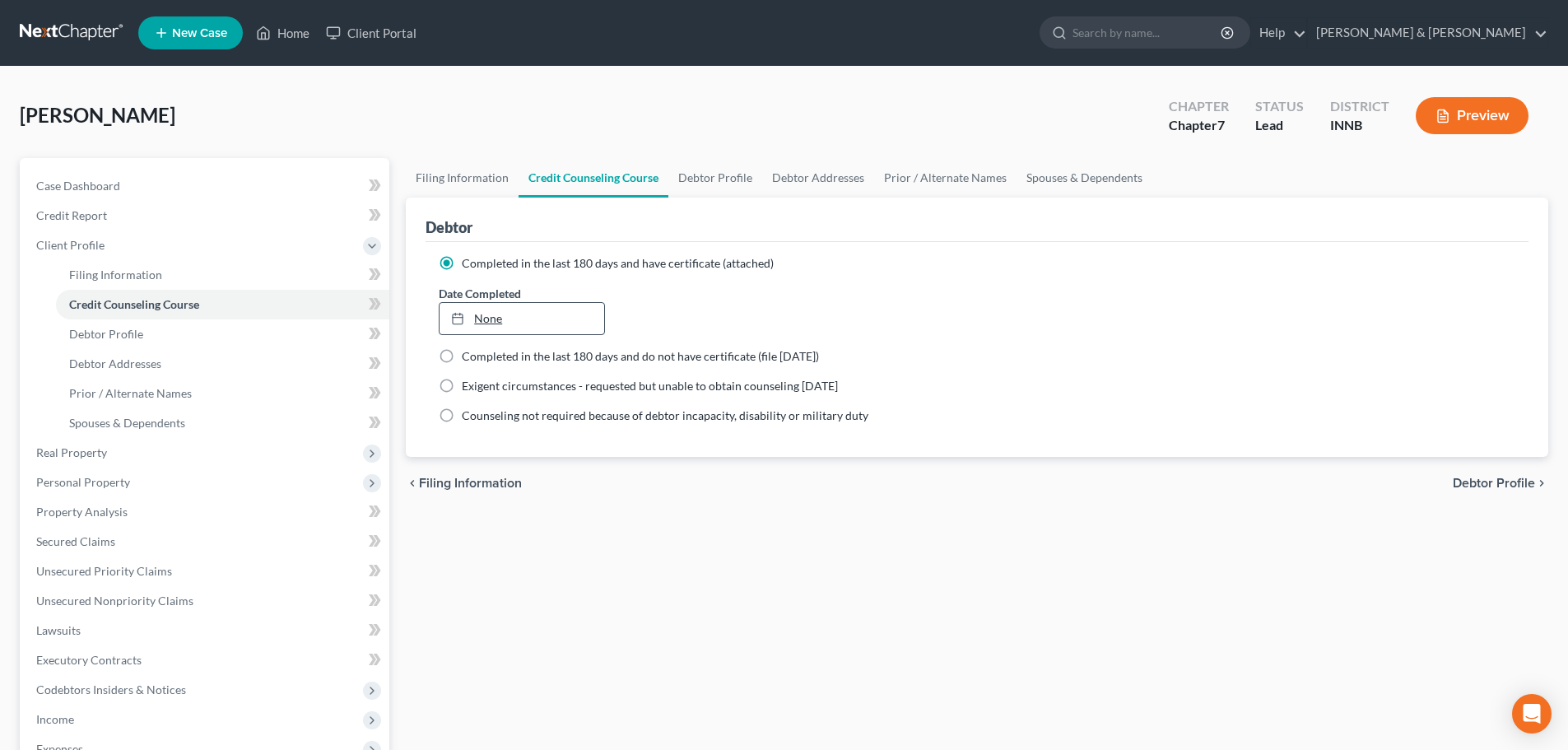
type input "[DATE]"
click at [494, 318] on link "[DATE]" at bounding box center [521, 318] width 164 height 31
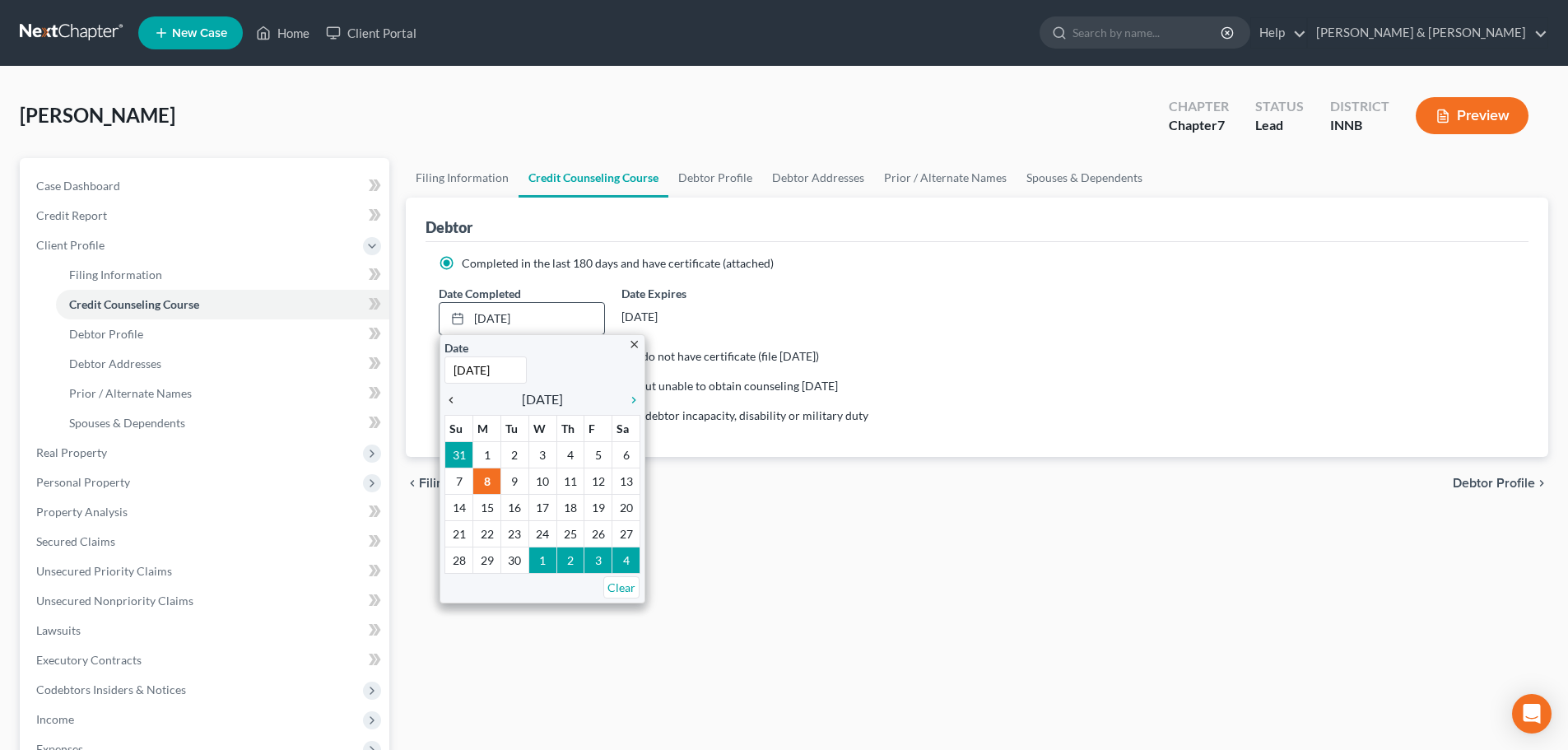
click at [453, 398] on icon "chevron_left" at bounding box center [455, 400] width 22 height 13
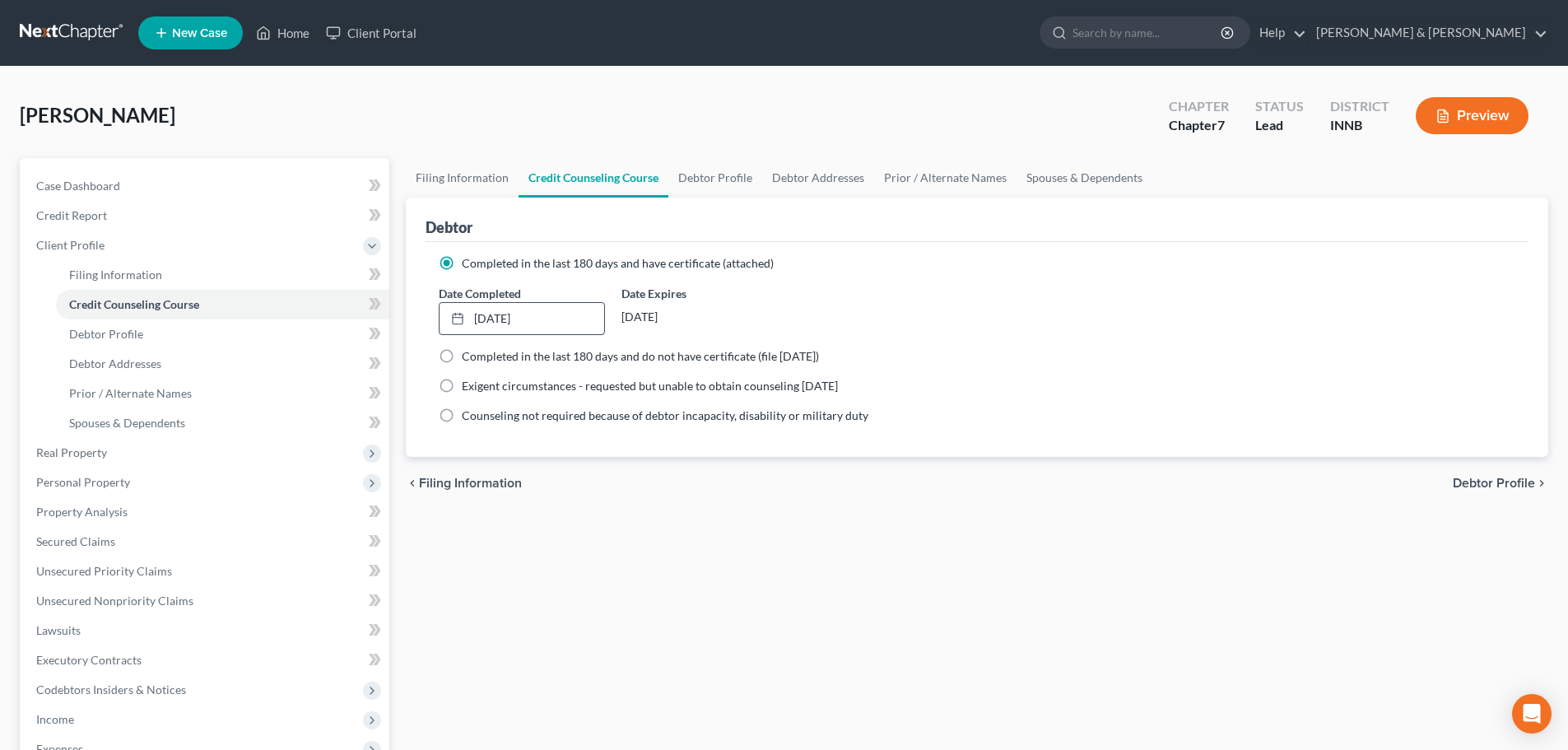
click at [1499, 477] on span "Debtor Profile" at bounding box center [1494, 484] width 82 height 13
select select "0"
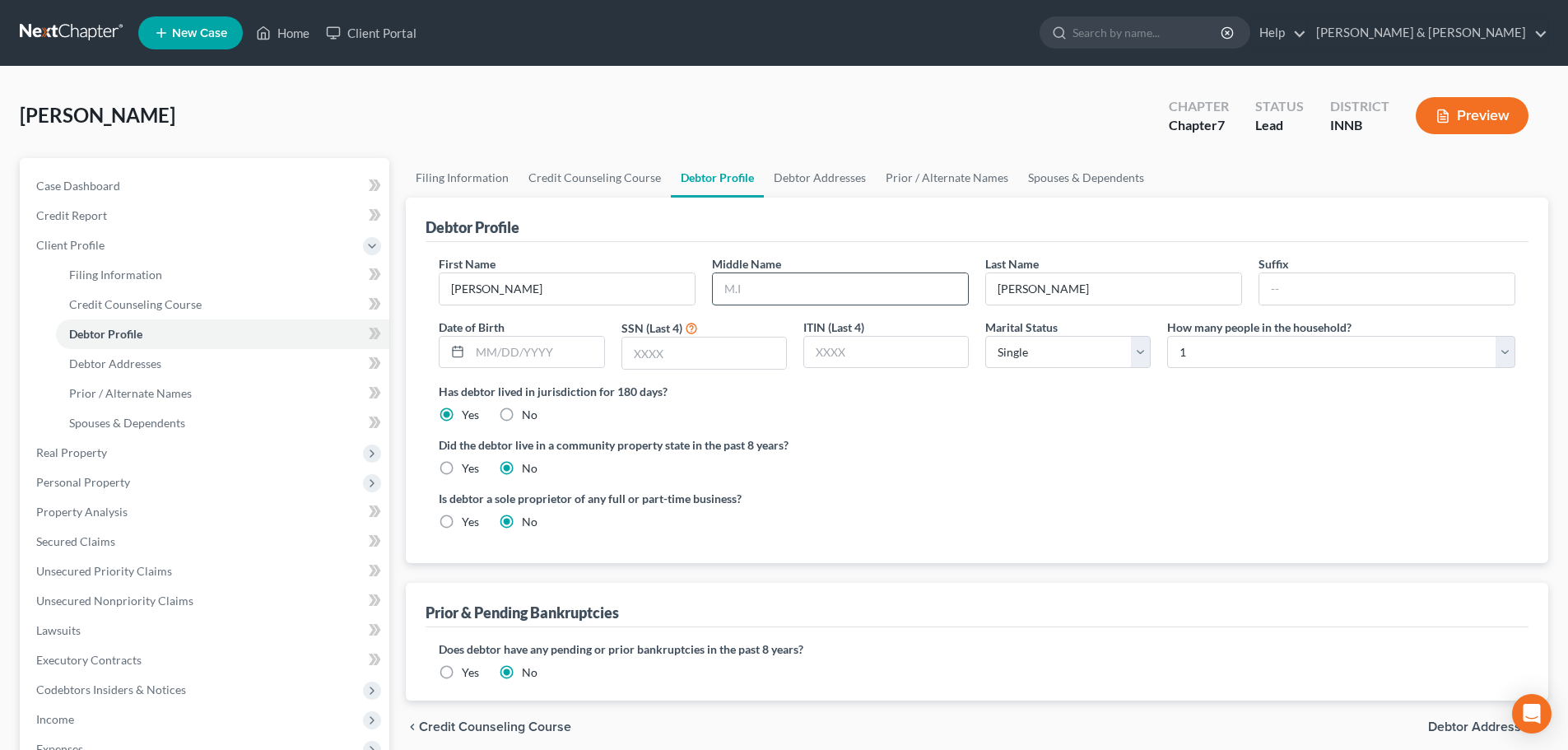
click at [810, 291] on input "text" at bounding box center [840, 289] width 255 height 31
type input "[PERSON_NAME]"
type input "[DATE]"
type input "1122"
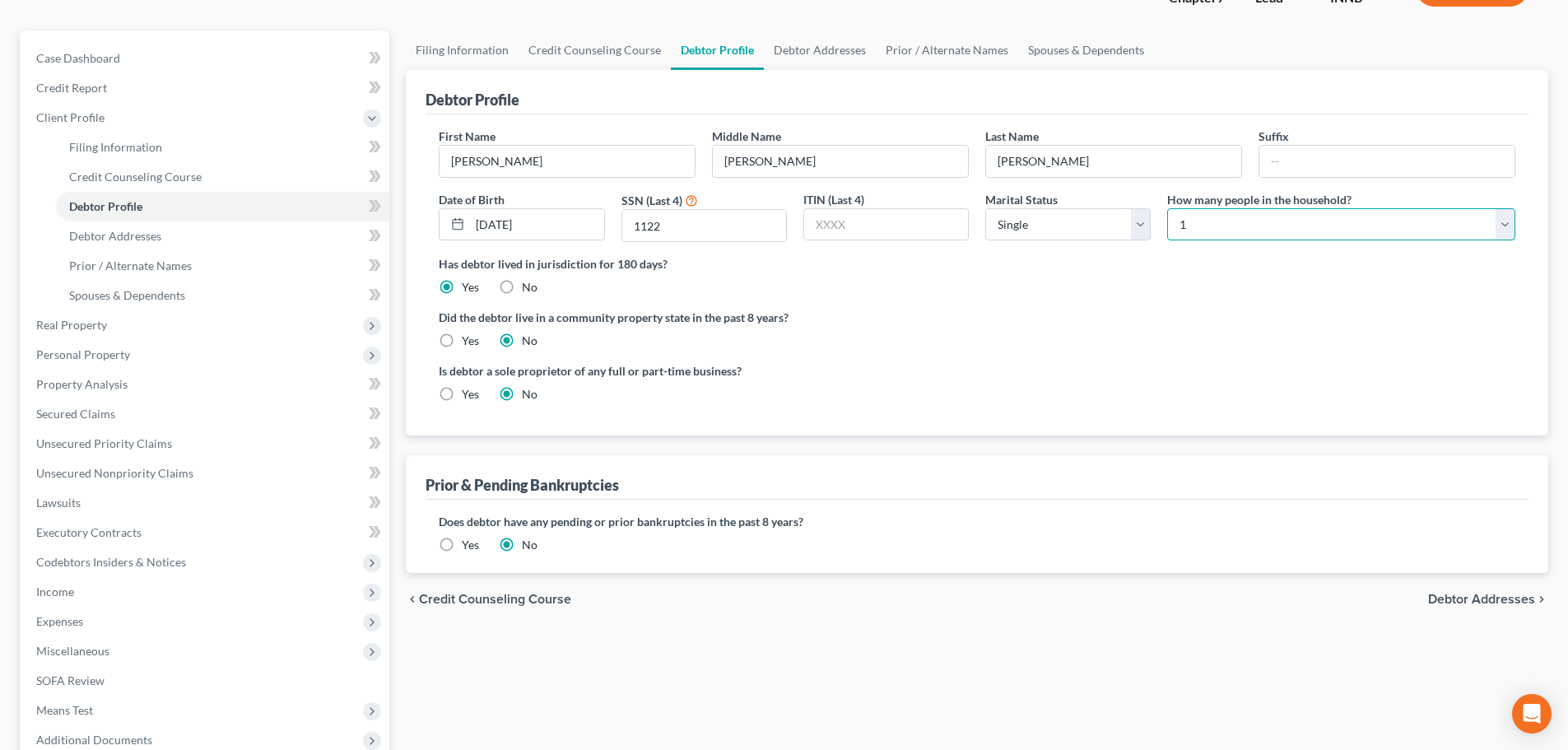
scroll to position [165, 0]
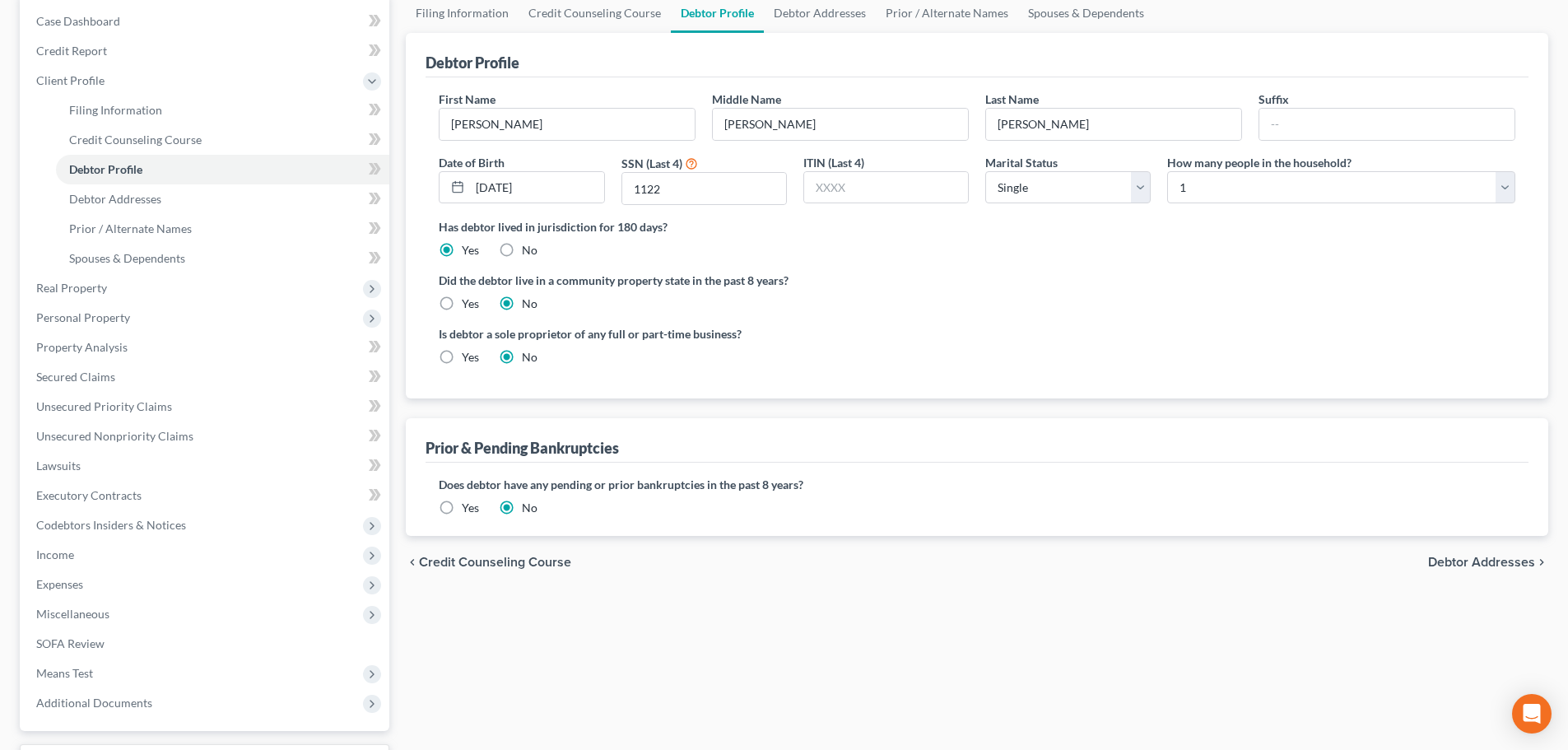
click at [1459, 563] on span "Debtor Addresses" at bounding box center [1482, 562] width 107 height 13
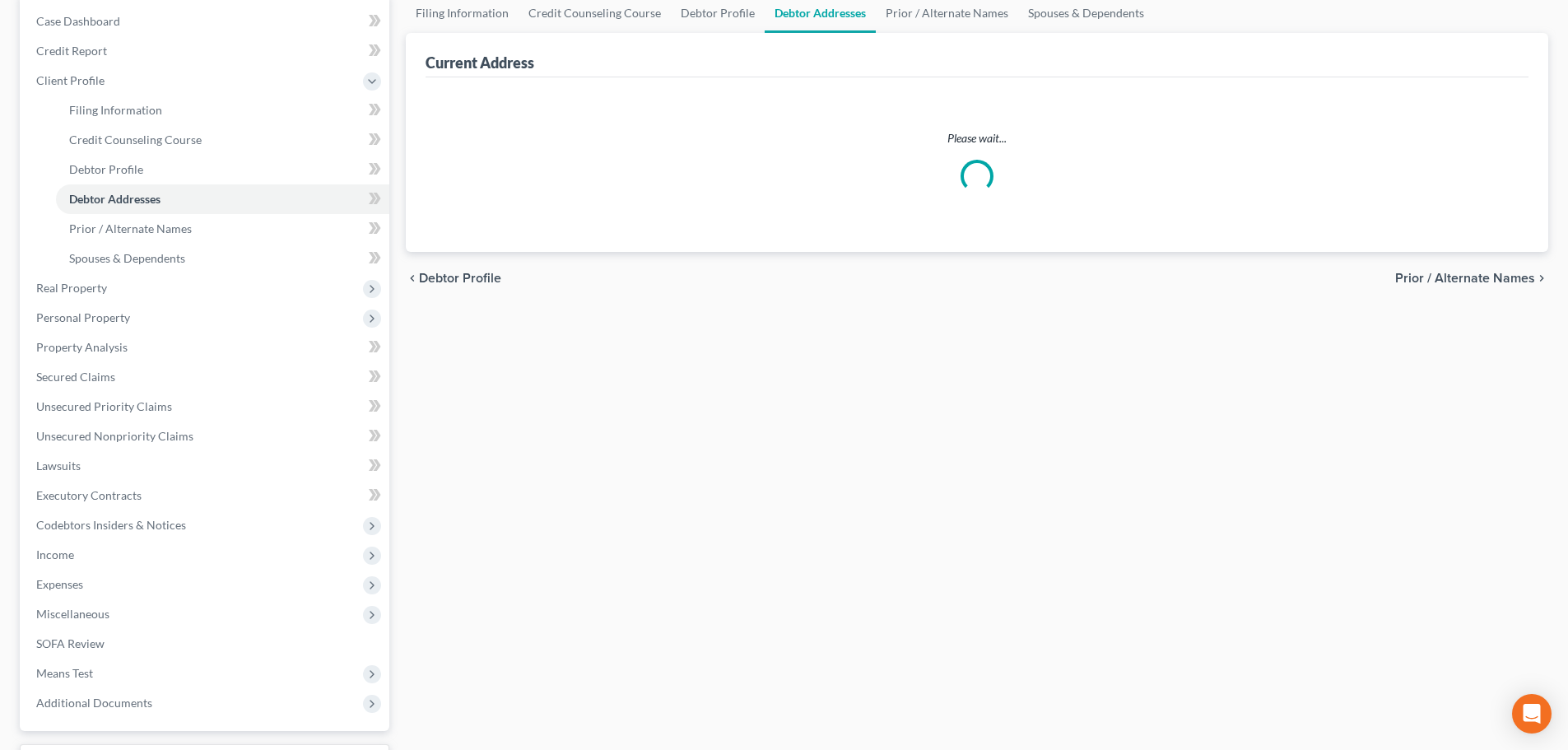
scroll to position [16, 0]
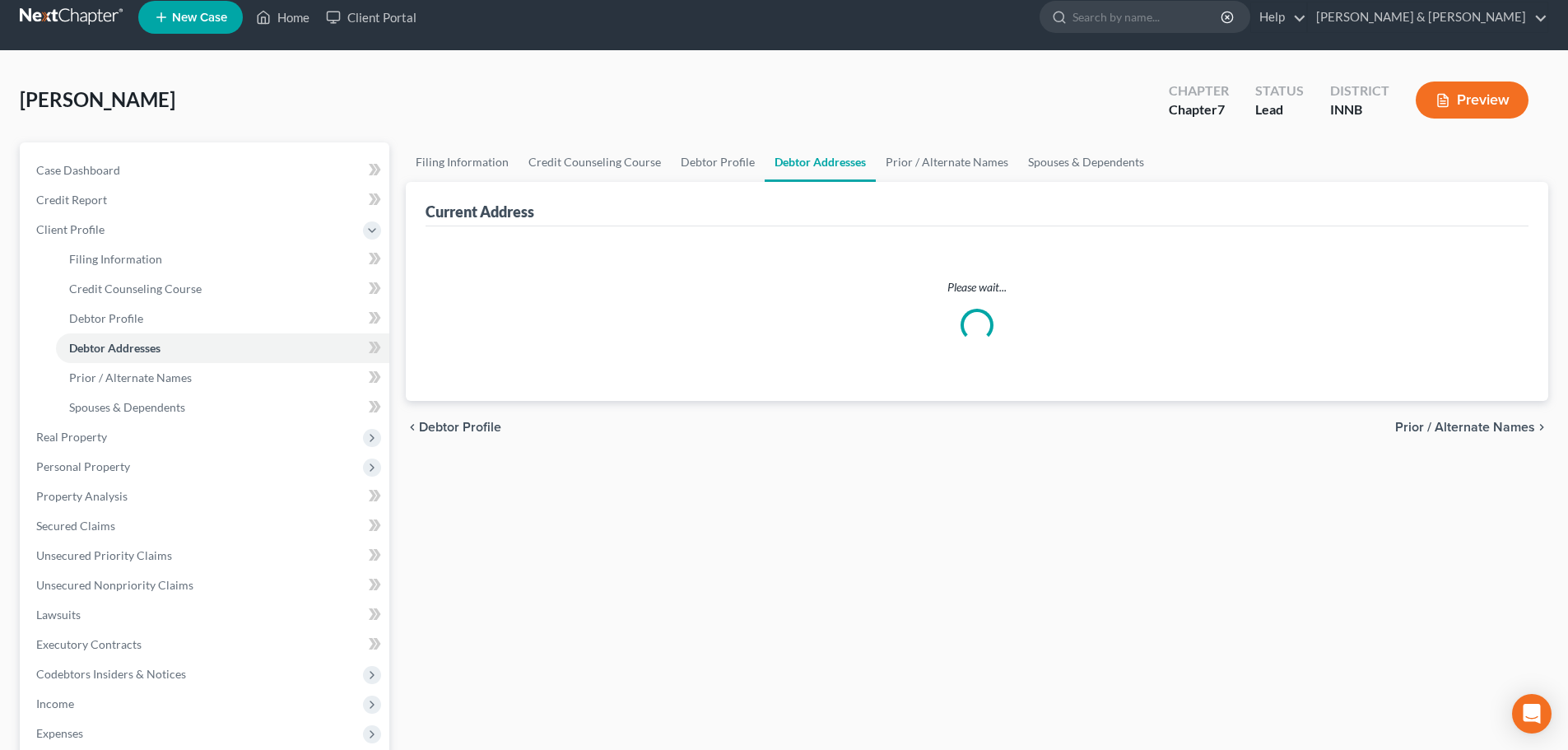
select select "0"
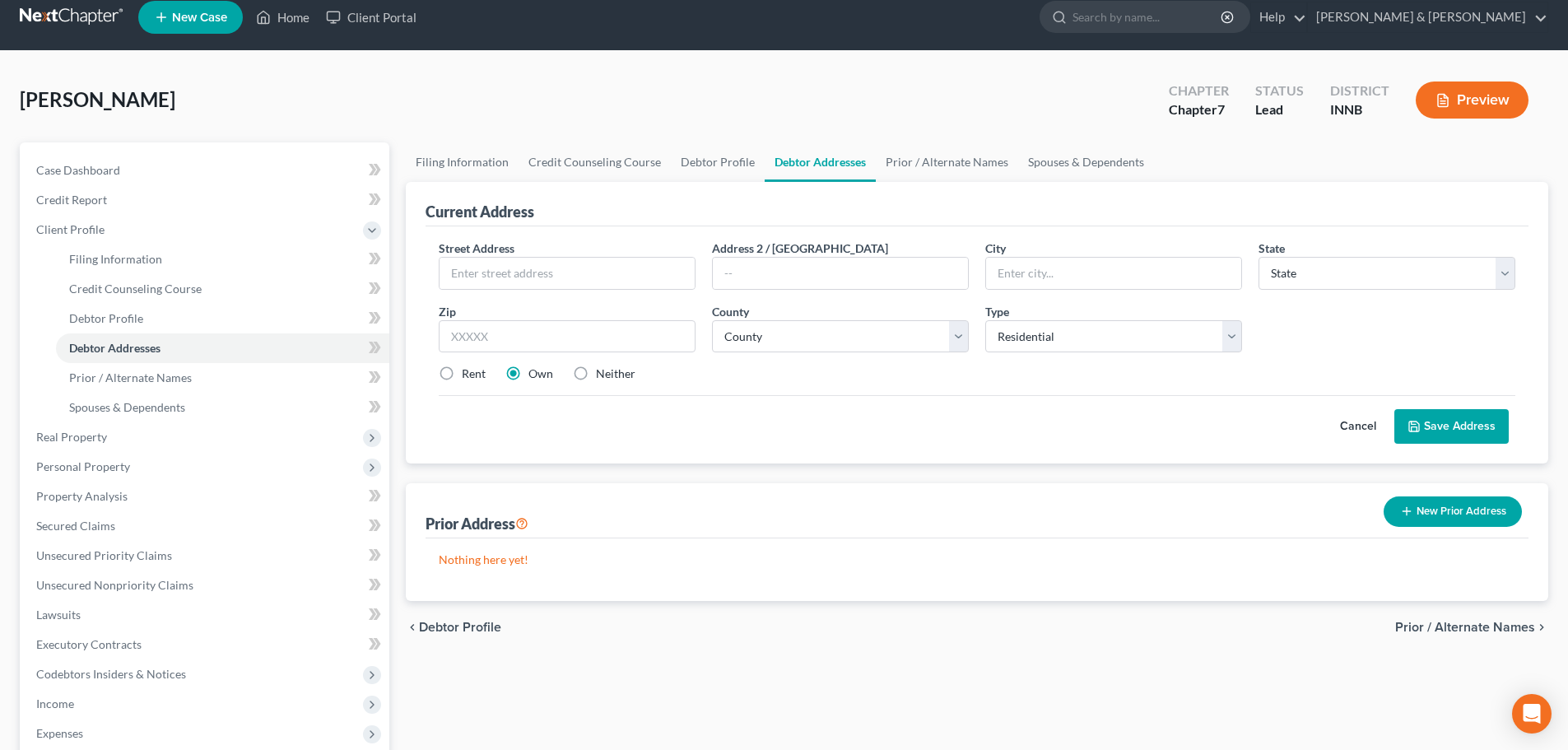
scroll to position [0, 0]
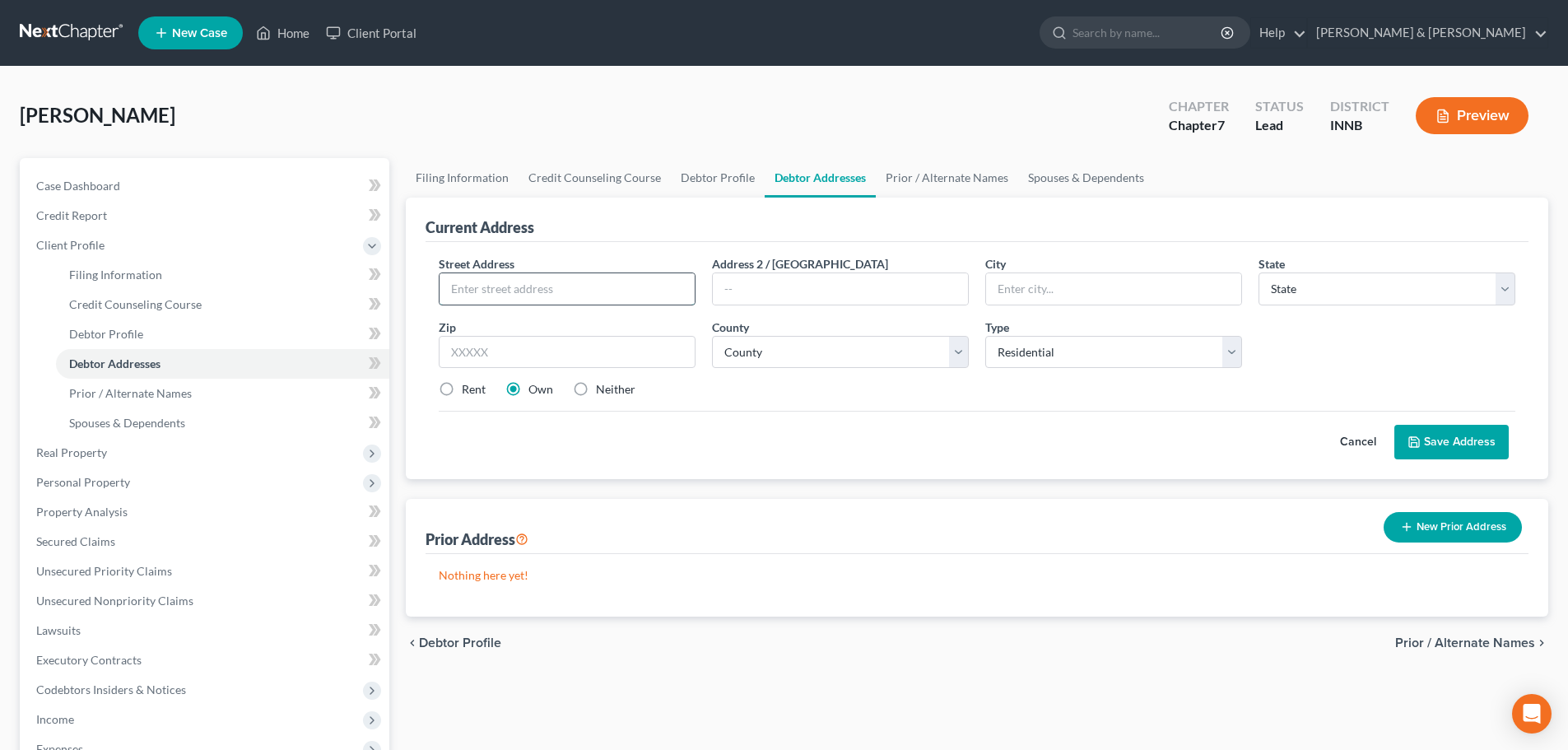
click at [617, 281] on input "text" at bounding box center [566, 289] width 255 height 31
type input "[STREET_ADDRESS]"
type input "46514"
type input "Elkhart"
select select "15"
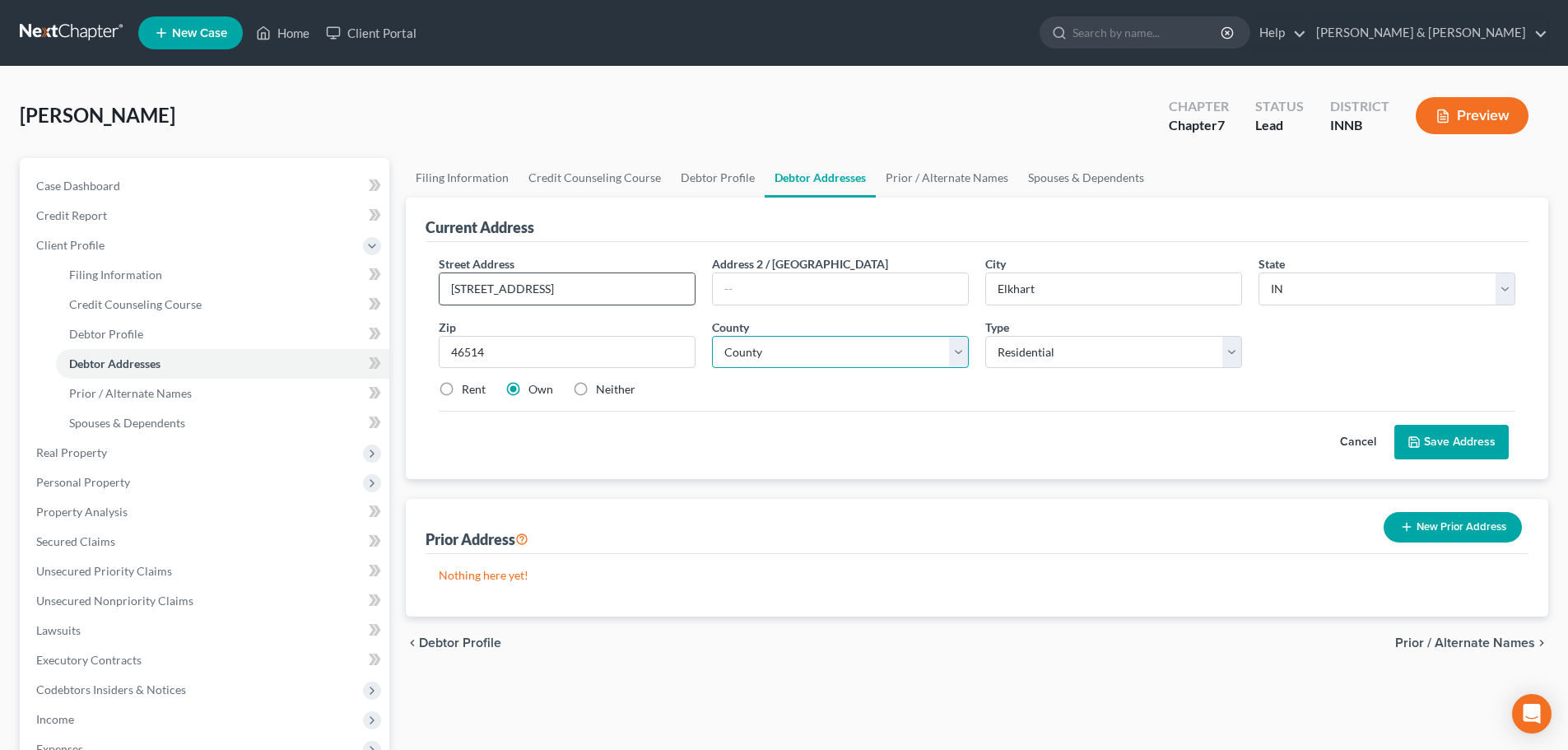
select select "19"
click at [596, 385] on label "Neither" at bounding box center [615, 390] width 39 height 17
click at [602, 385] on input "Neither" at bounding box center [607, 387] width 11 height 11
radio input "true"
click at [1460, 449] on button "Save Address" at bounding box center [1452, 442] width 115 height 34
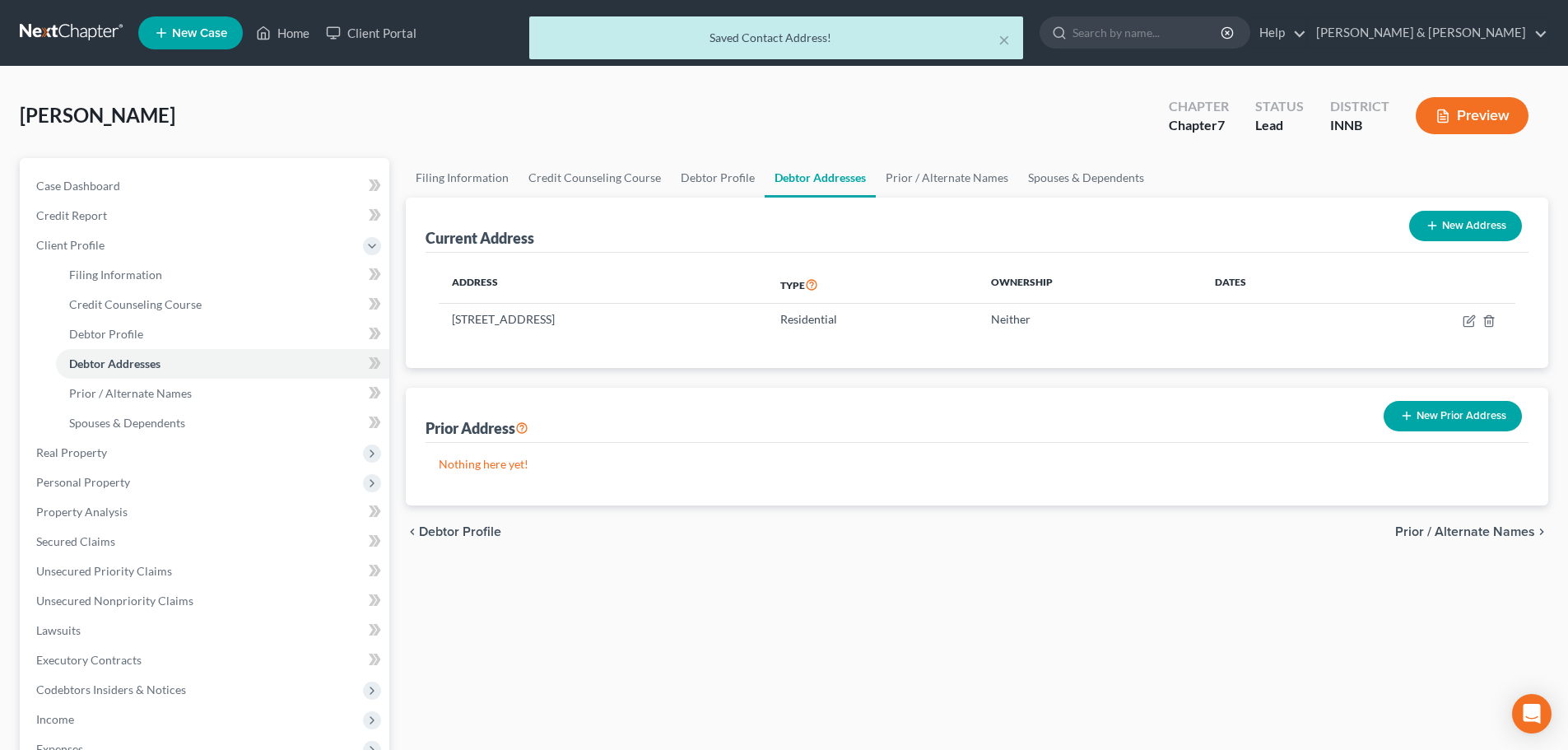
click at [1445, 536] on span "Prior / Alternate Names" at bounding box center [1465, 532] width 140 height 13
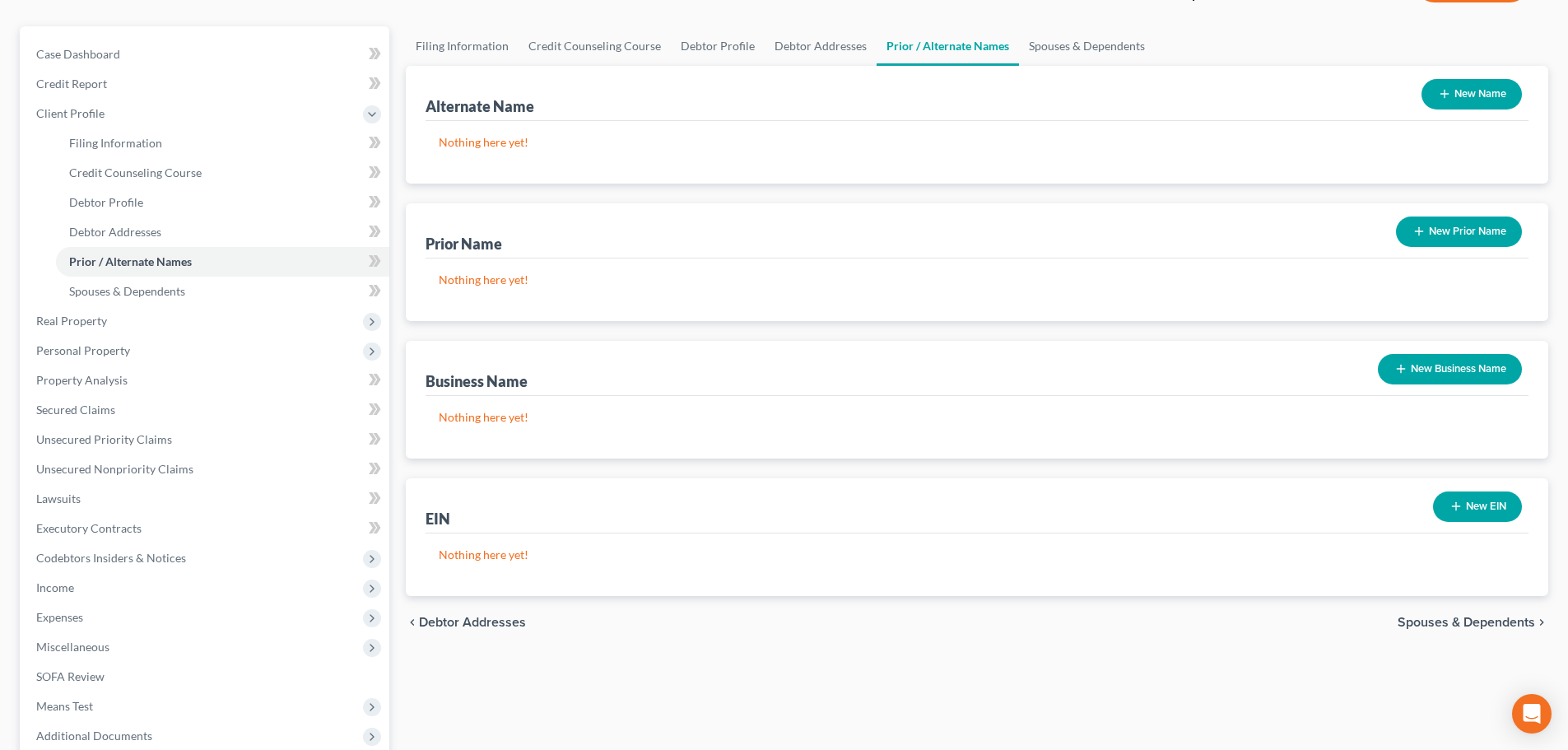
scroll to position [165, 0]
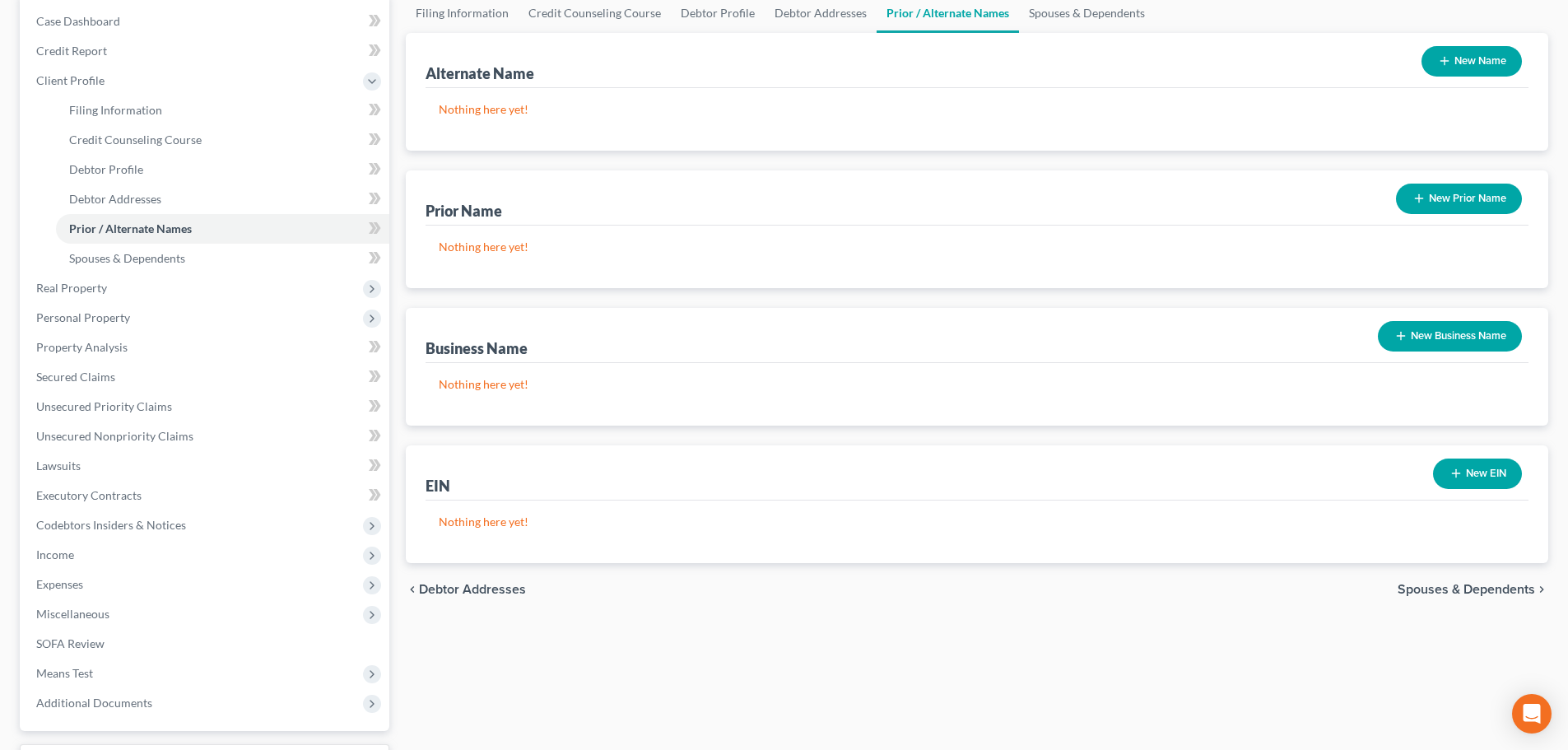
click at [1424, 588] on span "Spouses & Dependents" at bounding box center [1467, 590] width 137 height 13
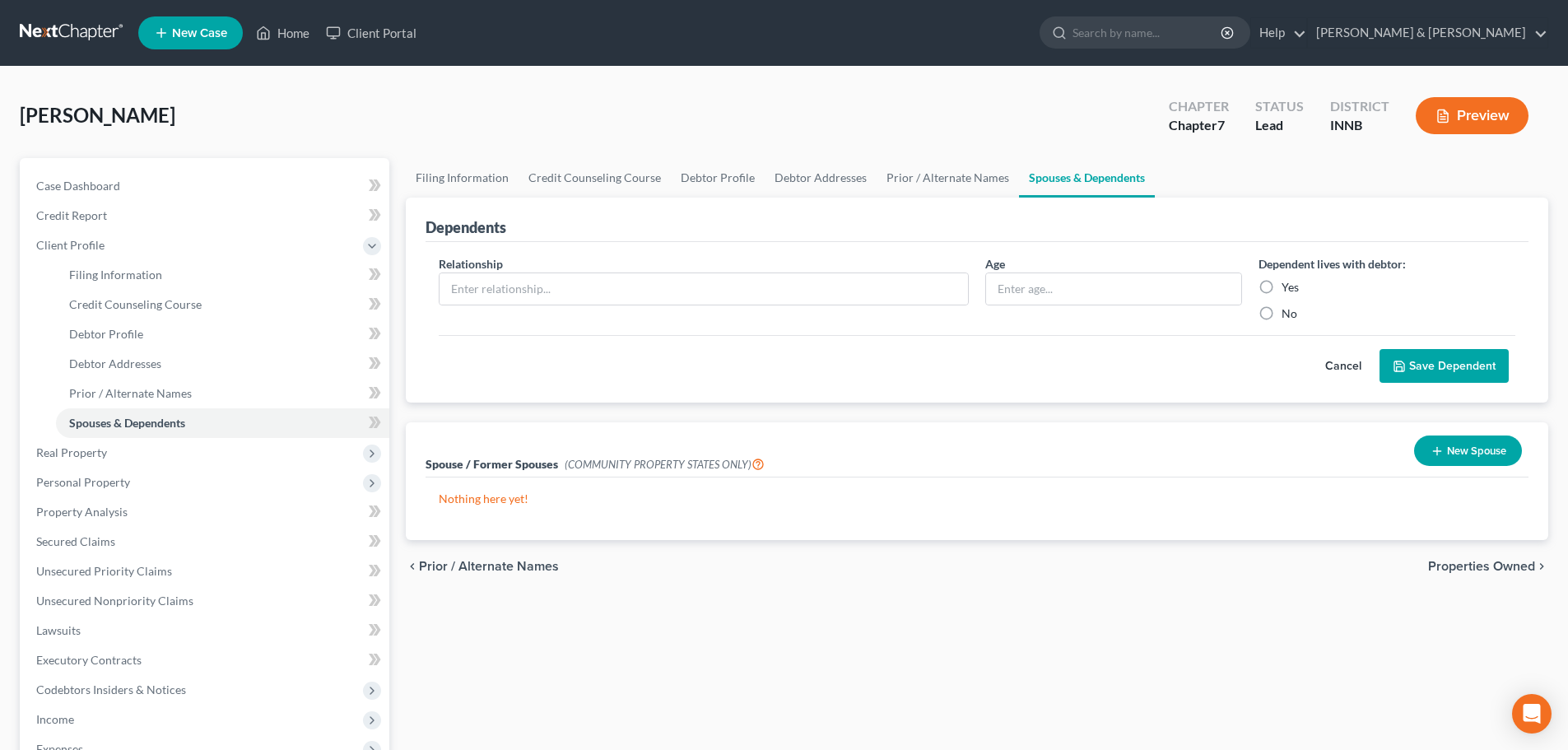
click at [1477, 562] on span "Properties Owned" at bounding box center [1482, 567] width 107 height 13
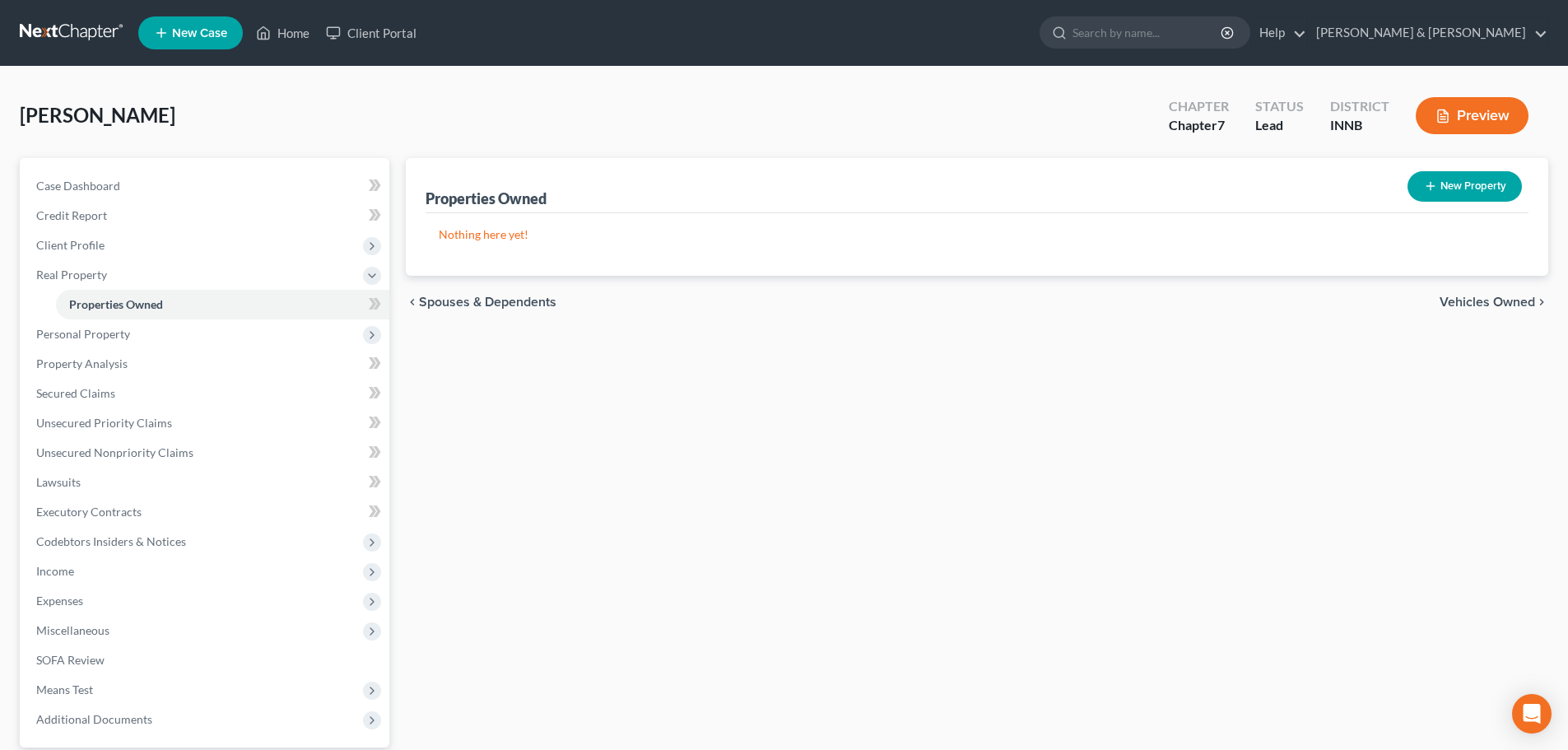
click at [1463, 297] on span "Vehicles Owned" at bounding box center [1488, 302] width 95 height 13
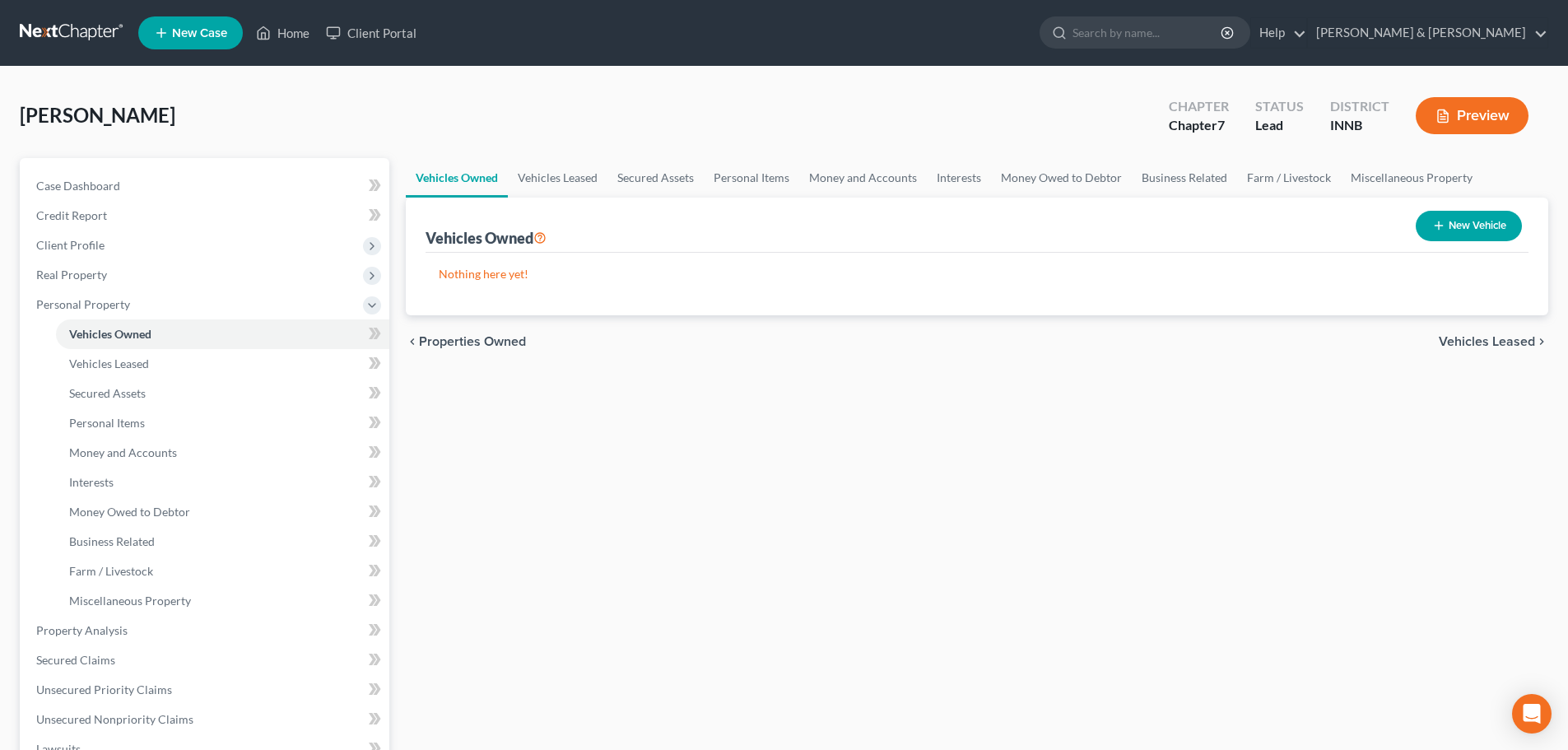
click at [1469, 233] on button "New Vehicle" at bounding box center [1468, 226] width 106 height 30
select select "0"
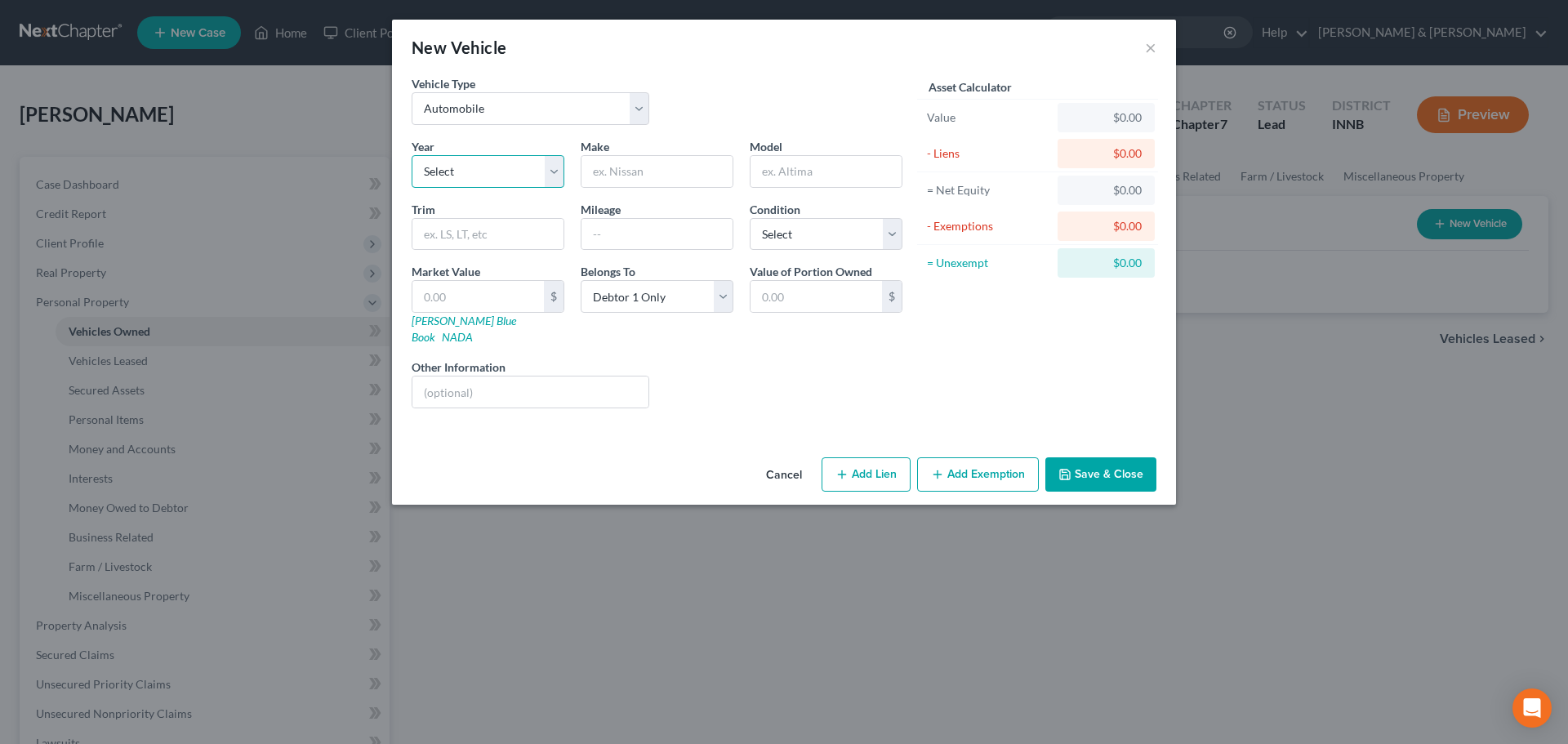
click at [503, 184] on select "Select 2026 2025 2024 2023 2022 2021 2020 2019 2018 2017 2016 2015 2014 2013 20…" at bounding box center [488, 171] width 153 height 32
select select "9"
click at [412, 155] on select "Select 2026 2025 2024 2023 2022 2021 2020 2019 2018 2017 2016 2015 2014 2013 20…" at bounding box center [488, 171] width 153 height 32
click at [689, 174] on input "text" at bounding box center [657, 171] width 151 height 31
type input "Chevy"
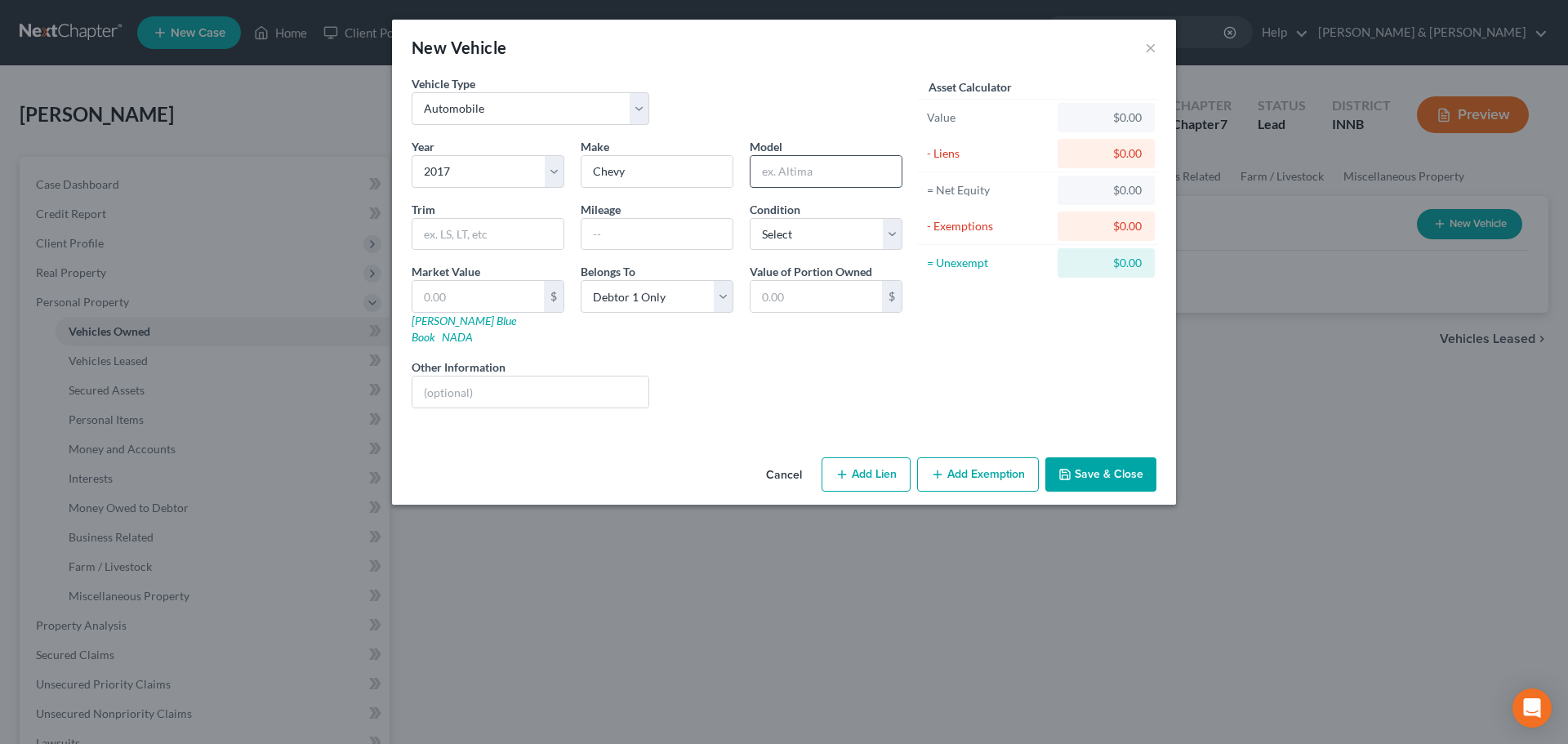
click at [789, 169] on input "text" at bounding box center [826, 171] width 151 height 31
type input "Silverado"
type input "LT"
click at [805, 232] on select "Select Excellent Very Good Good Fair Poor" at bounding box center [826, 234] width 153 height 32
select select "3"
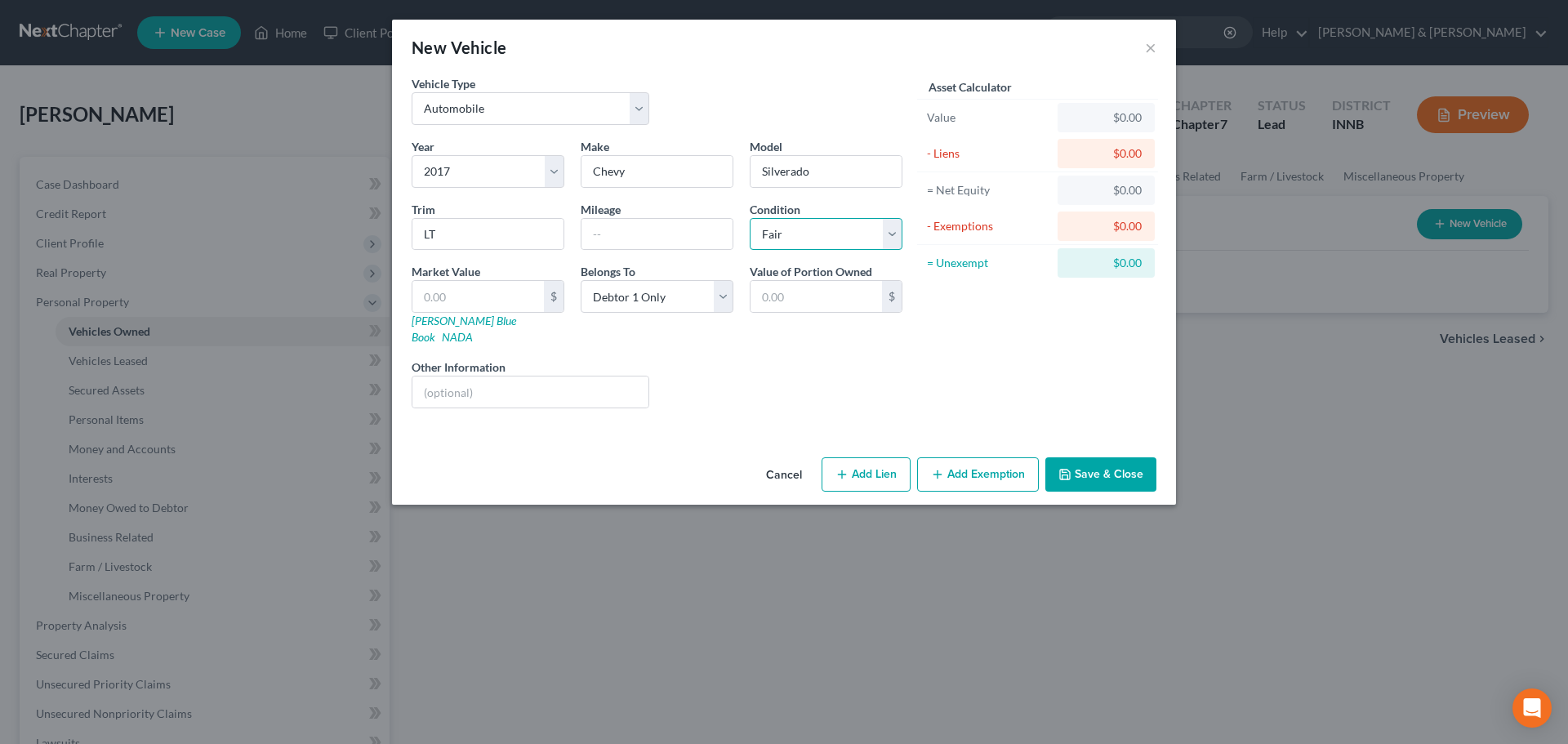
click at [750, 218] on select "Select Excellent Very Good Good Fair Poor" at bounding box center [826, 234] width 153 height 32
click at [1104, 468] on button "Save & Close" at bounding box center [1101, 474] width 111 height 34
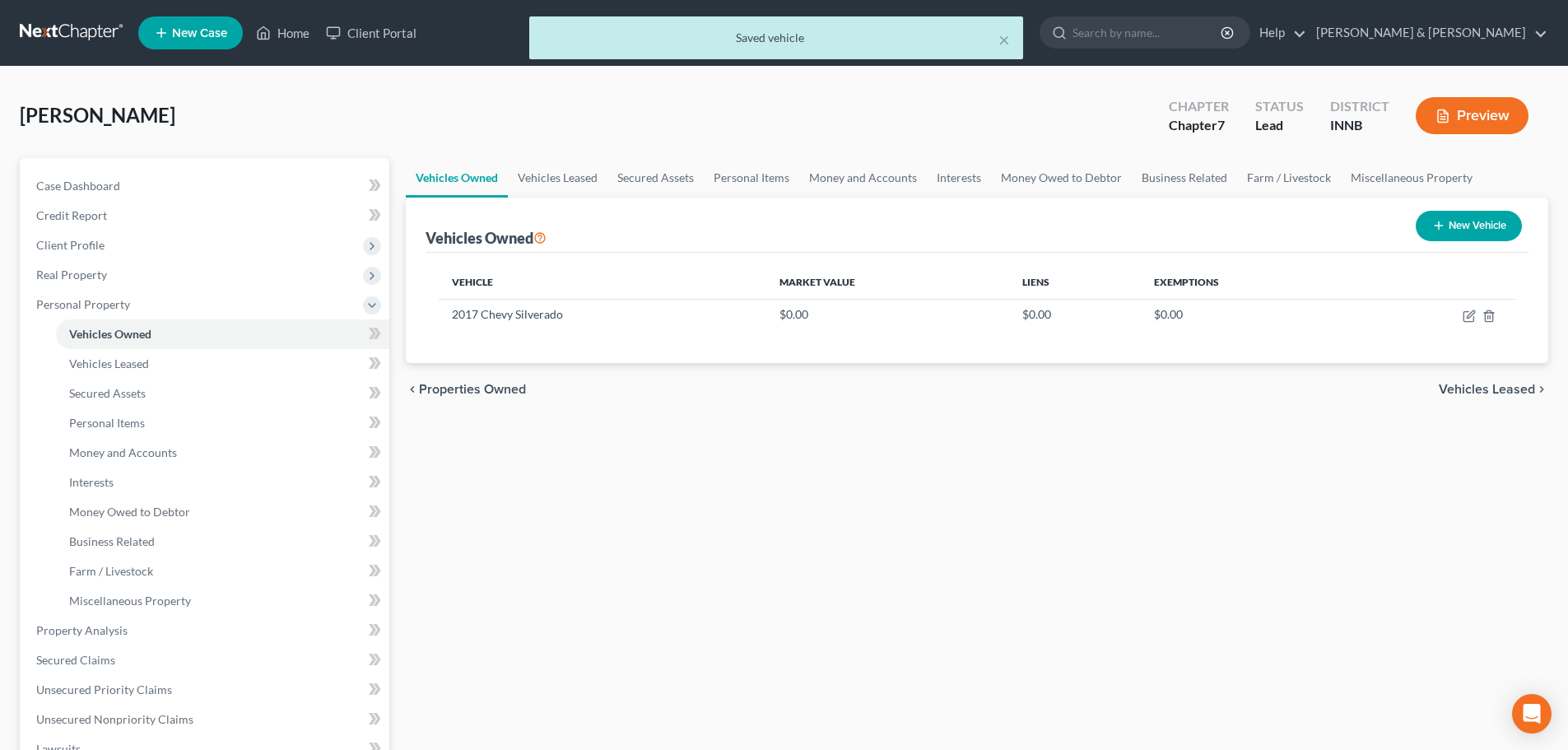
click at [1493, 393] on span "Vehicles Leased" at bounding box center [1487, 390] width 96 height 13
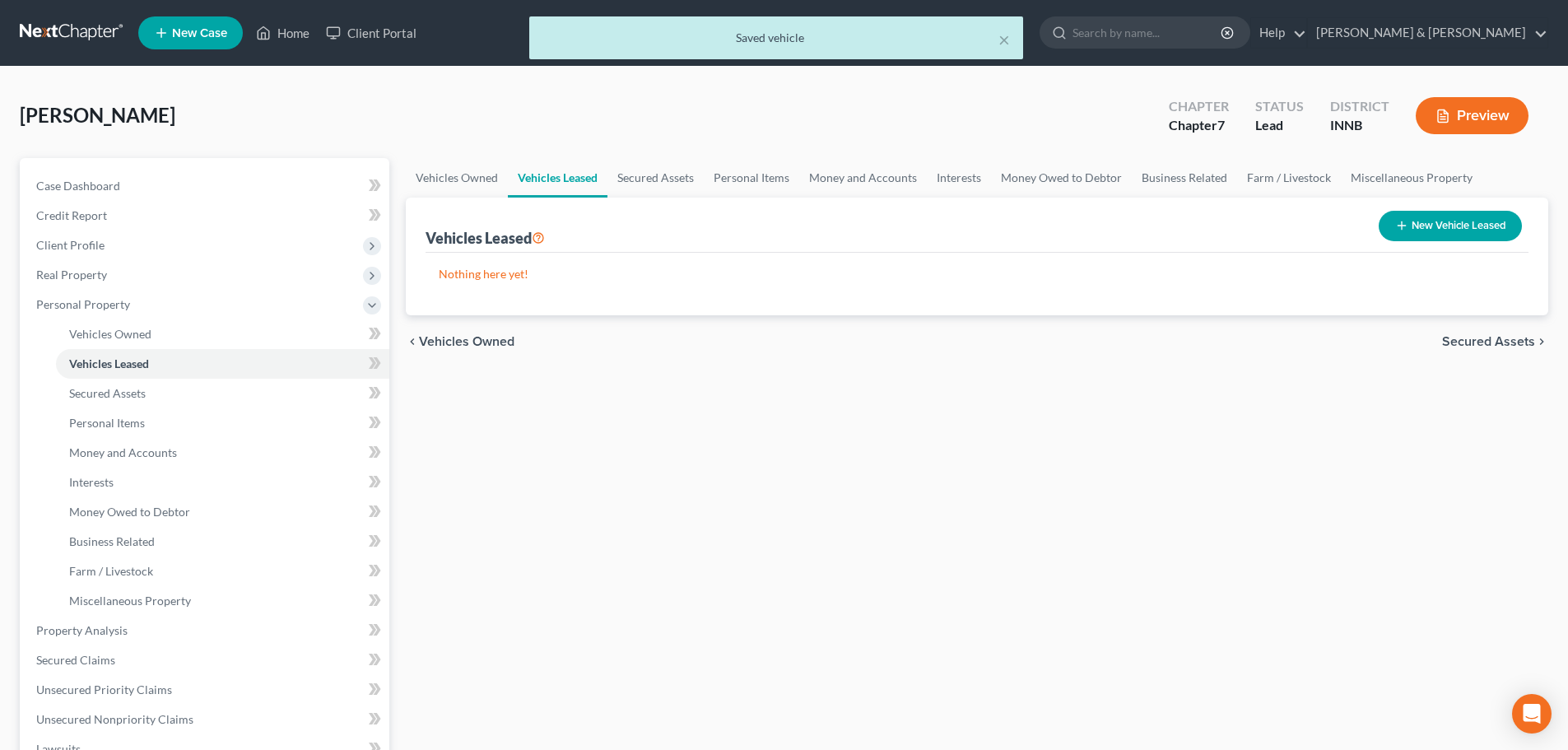
click at [1482, 336] on span "Secured Assets" at bounding box center [1489, 342] width 93 height 13
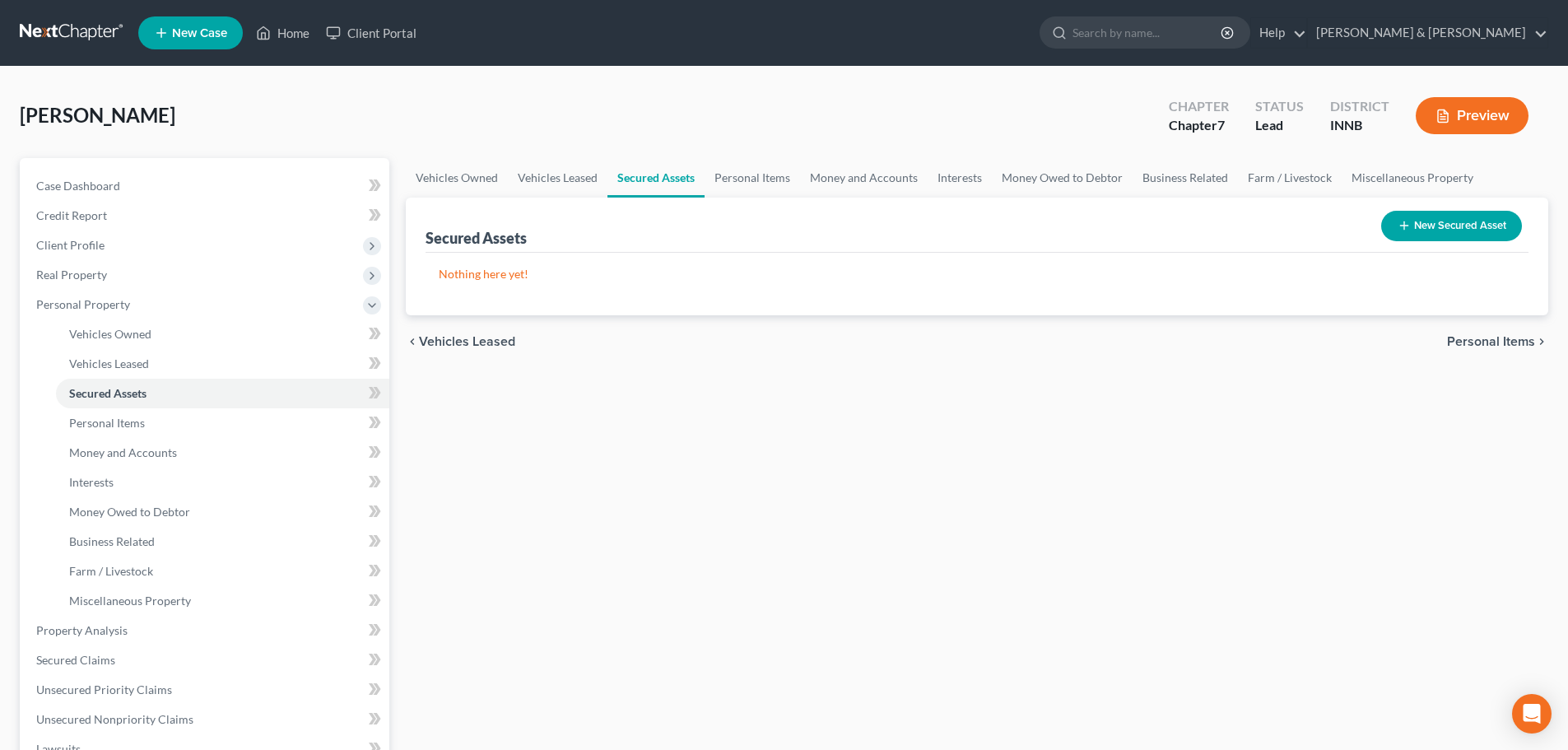
click at [1482, 336] on span "Personal Items" at bounding box center [1491, 342] width 88 height 13
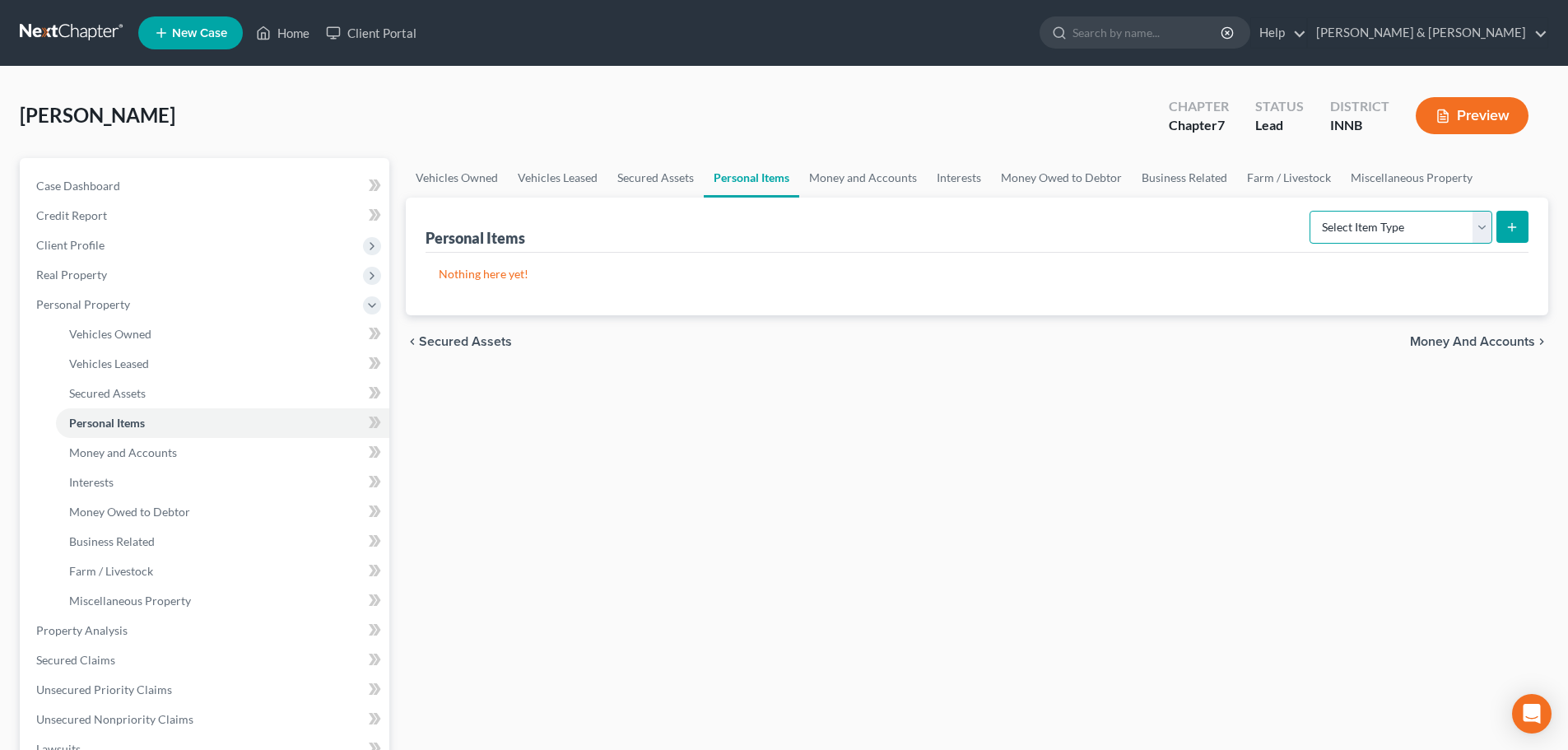
click at [1455, 220] on select "Select Item Type Clothing Collectibles Of Value Electronics Firearms Household …" at bounding box center [1401, 227] width 182 height 33
select select "clothing"
click at [1311, 211] on select "Select Item Type Clothing Collectibles Of Value Electronics Firearms Household …" at bounding box center [1401, 227] width 182 height 33
click at [1514, 228] on line "submit" at bounding box center [1512, 228] width 8 height 0
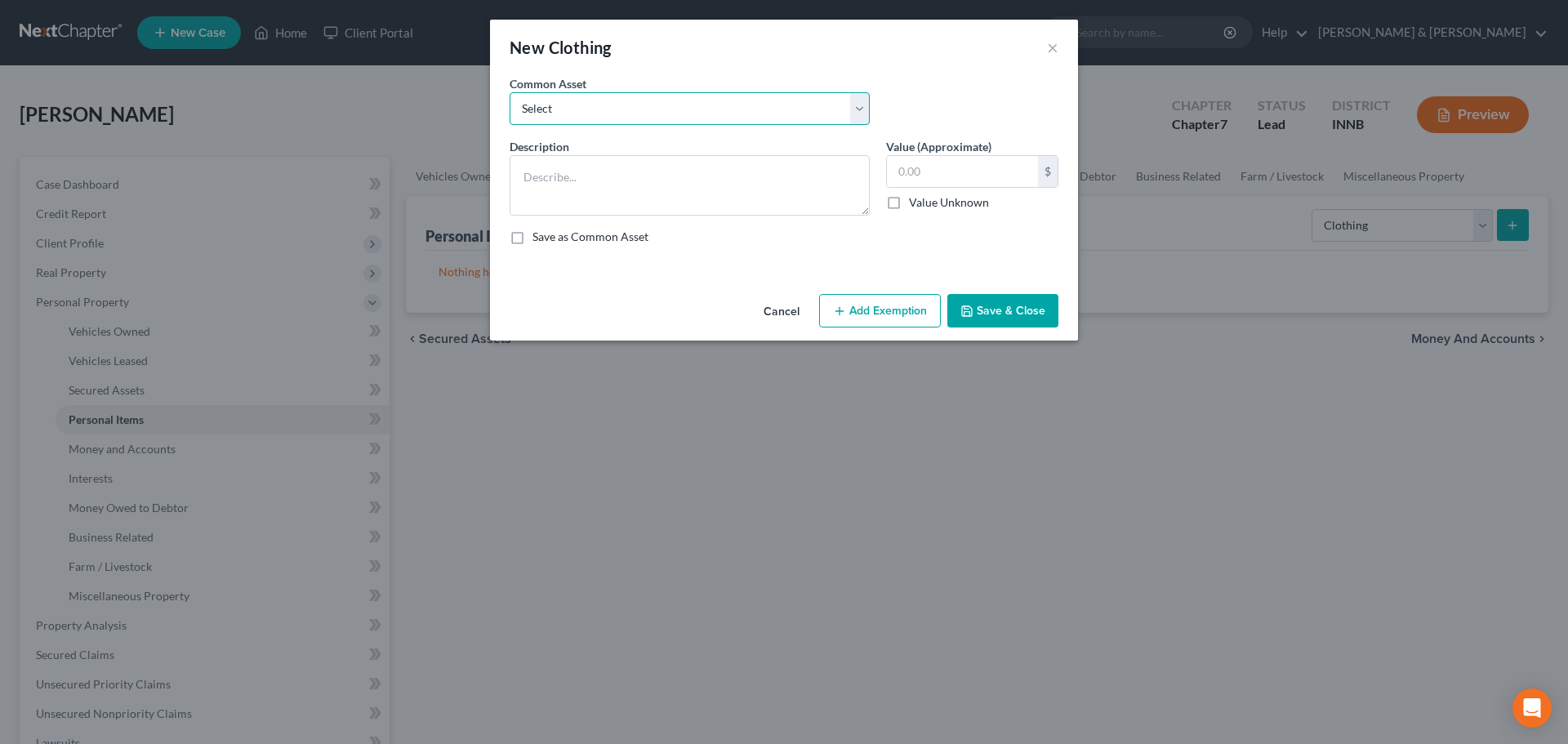
click at [765, 108] on select "Select clothing and accessories" at bounding box center [690, 108] width 360 height 32
select select "0"
click at [510, 92] on select "Select clothing and accessories" at bounding box center [690, 108] width 360 height 32
type textarea "clothing and accessories"
click at [898, 171] on input "100.00" at bounding box center [963, 171] width 151 height 31
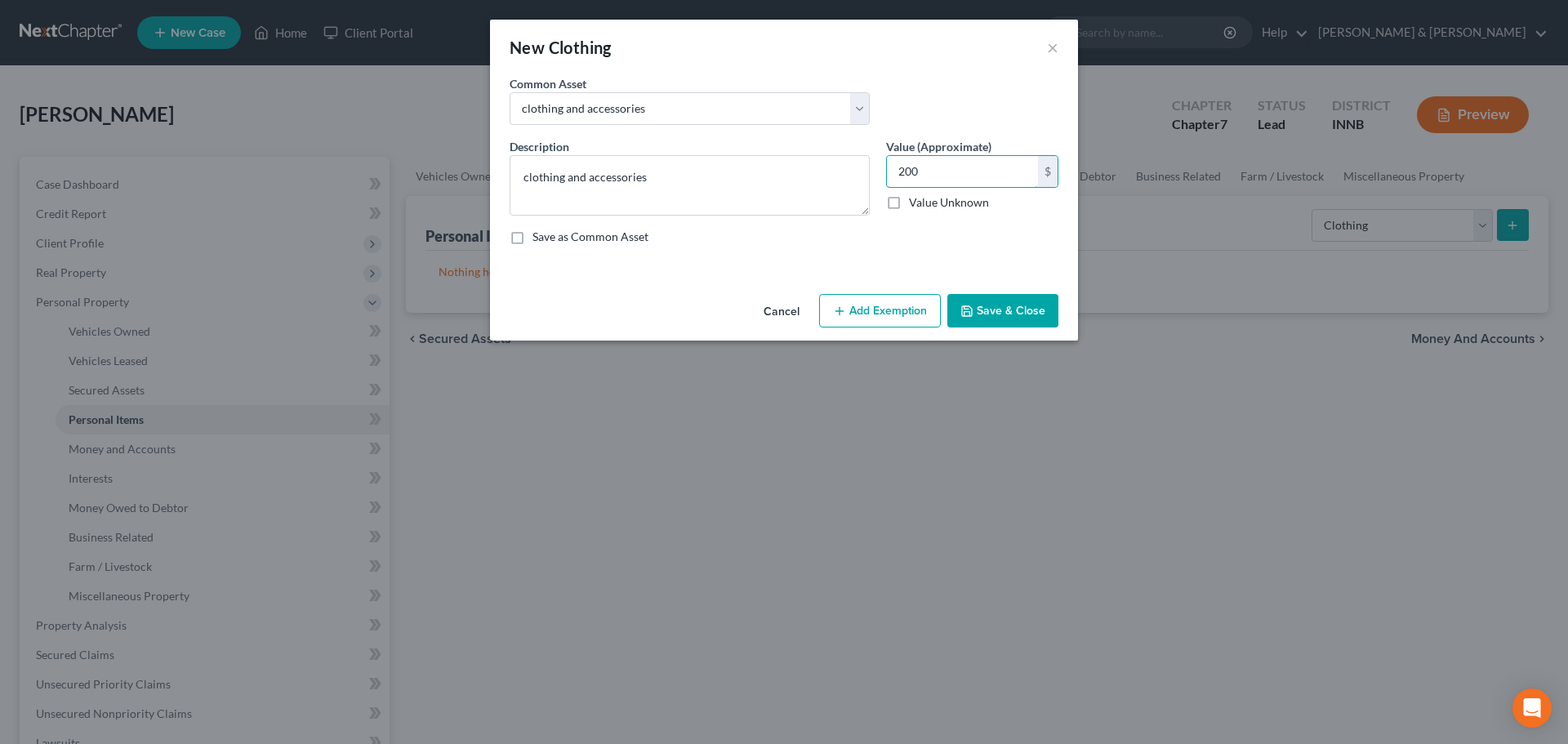
type input "200"
click at [869, 316] on button "Add Exemption" at bounding box center [880, 311] width 122 height 34
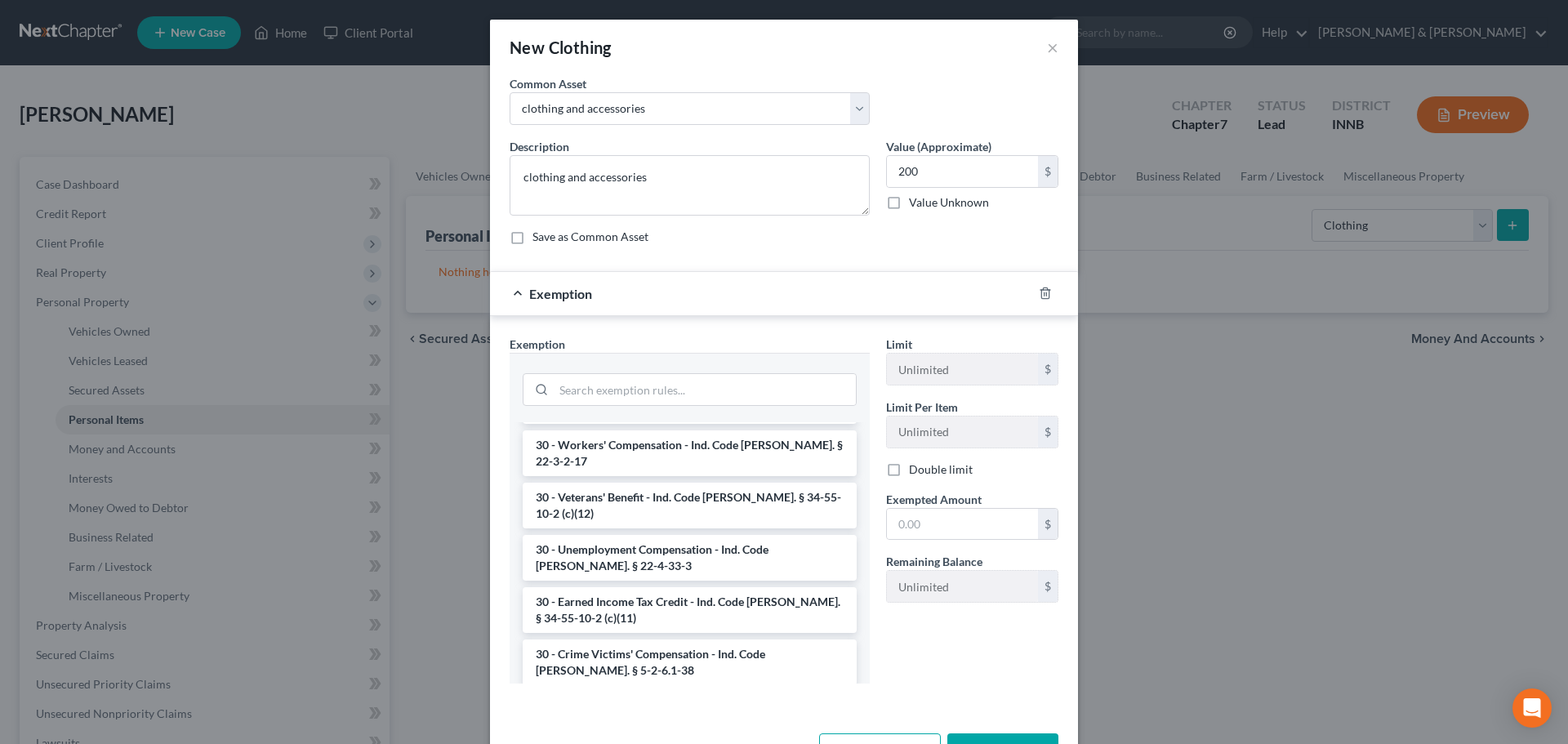
scroll to position [1471, 0]
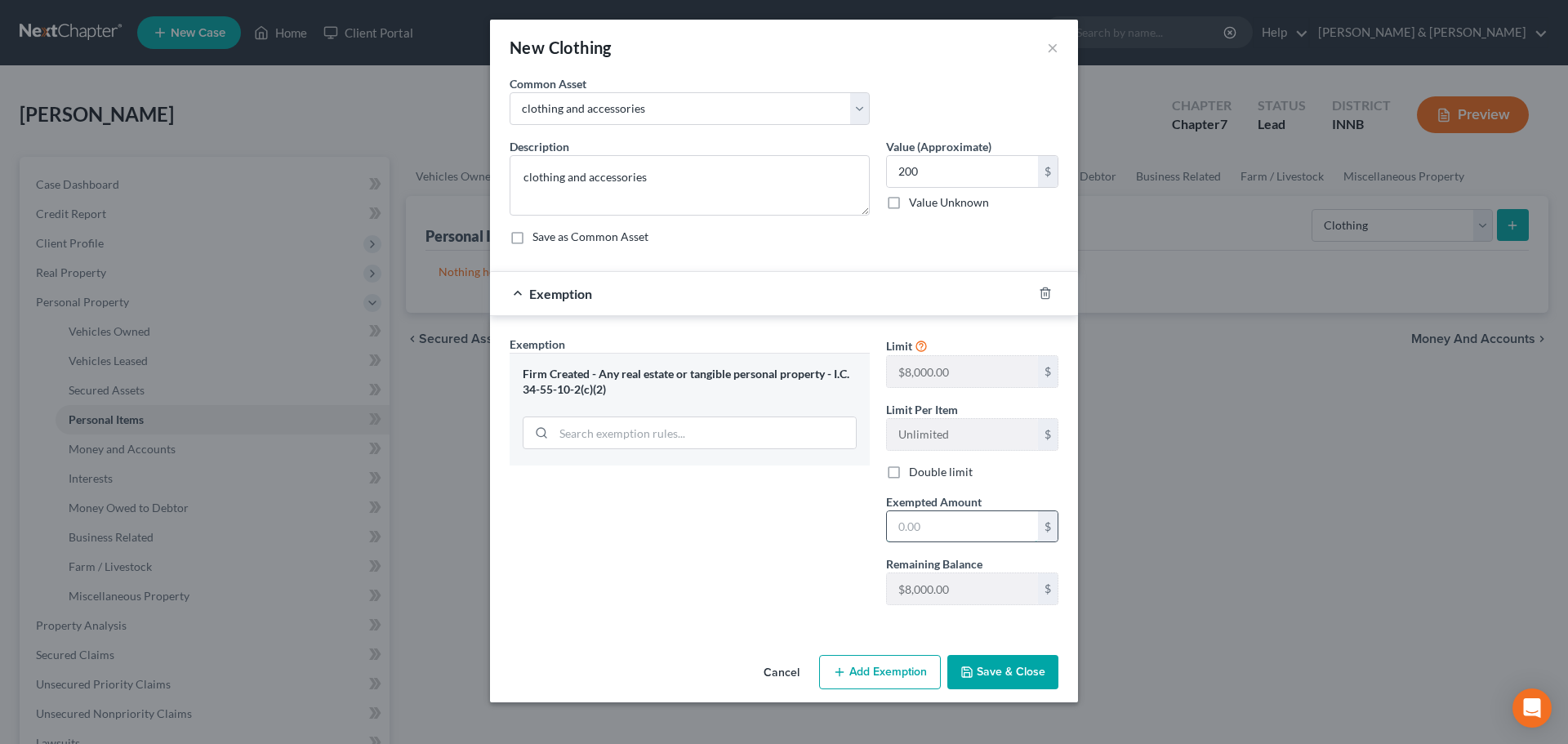
click at [921, 519] on input "text" at bounding box center [963, 526] width 151 height 31
type input "200"
click at [959, 669] on button "Save & Close" at bounding box center [1003, 672] width 111 height 34
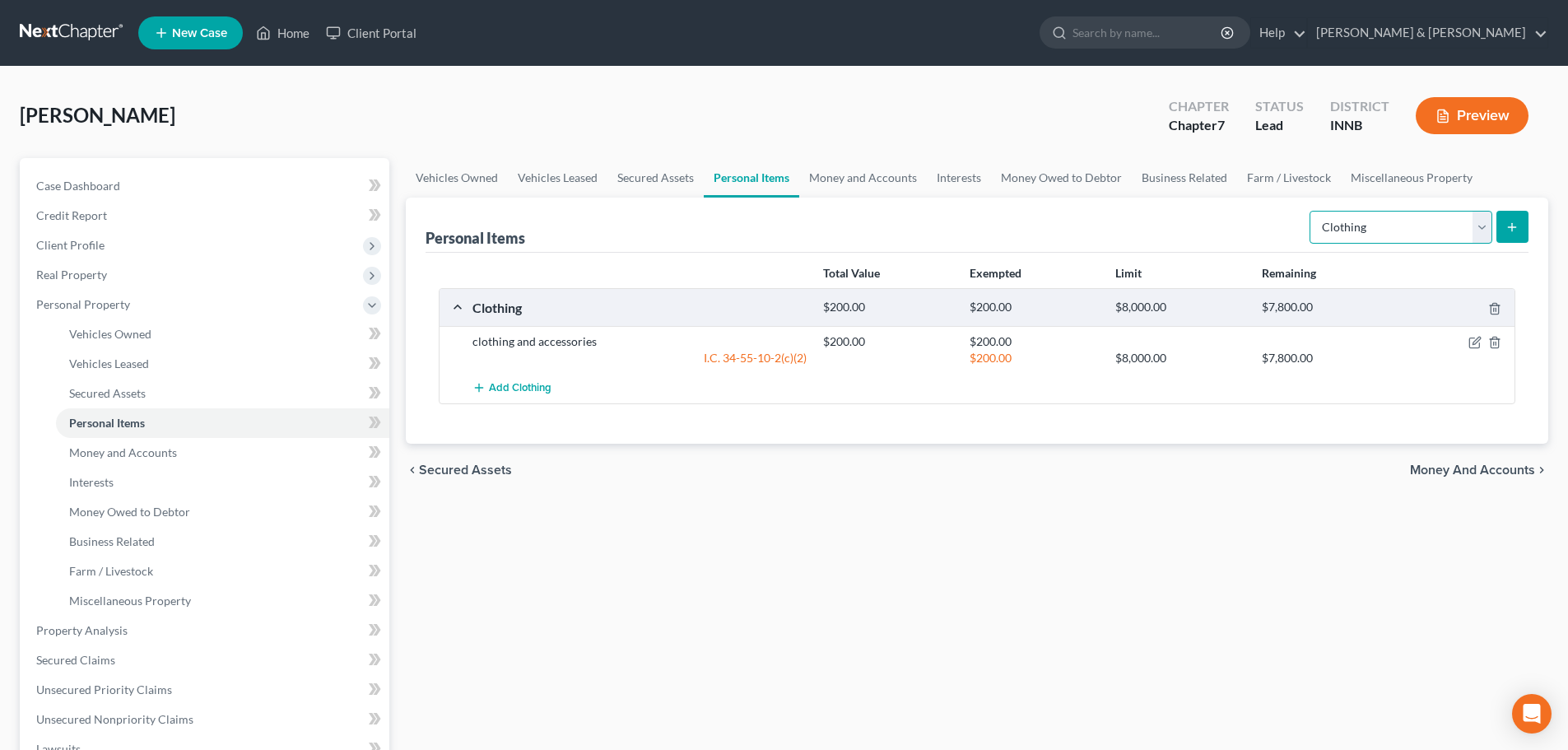
click at [1388, 228] on select "Select Item Type Clothing Collectibles Of Value Electronics Firearms Household …" at bounding box center [1401, 227] width 182 height 33
select select "electronics"
click at [1311, 211] on select "Select Item Type Clothing Collectibles Of Value Electronics Firearms Household …" at bounding box center [1401, 227] width 182 height 33
click at [1515, 237] on button "submit" at bounding box center [1513, 227] width 32 height 32
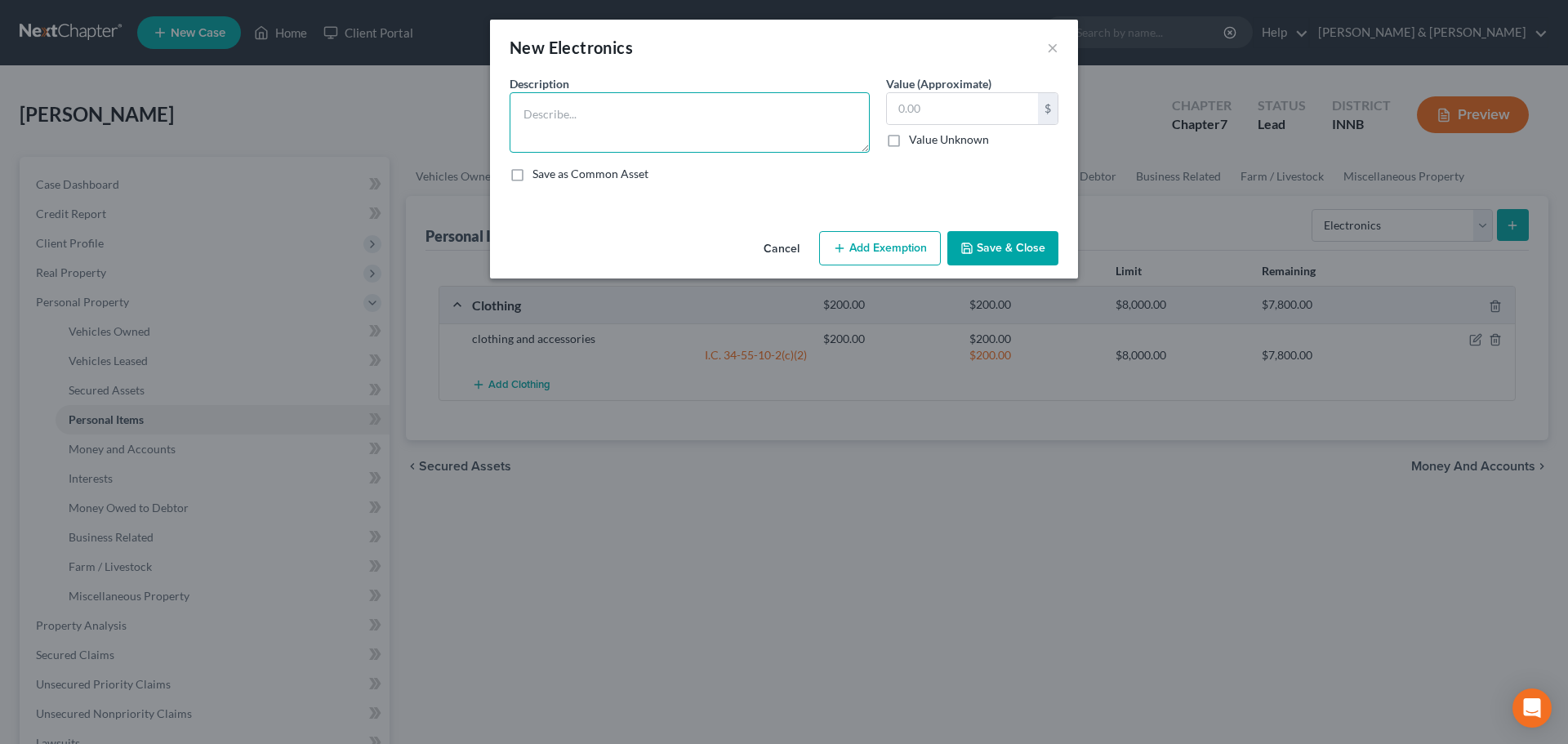
click at [713, 127] on textarea at bounding box center [690, 122] width 360 height 61
type textarea "cell phone"
click at [941, 119] on input "text" at bounding box center [963, 108] width 151 height 31
type input "250"
click at [931, 247] on button "Add Exemption" at bounding box center [880, 247] width 122 height 34
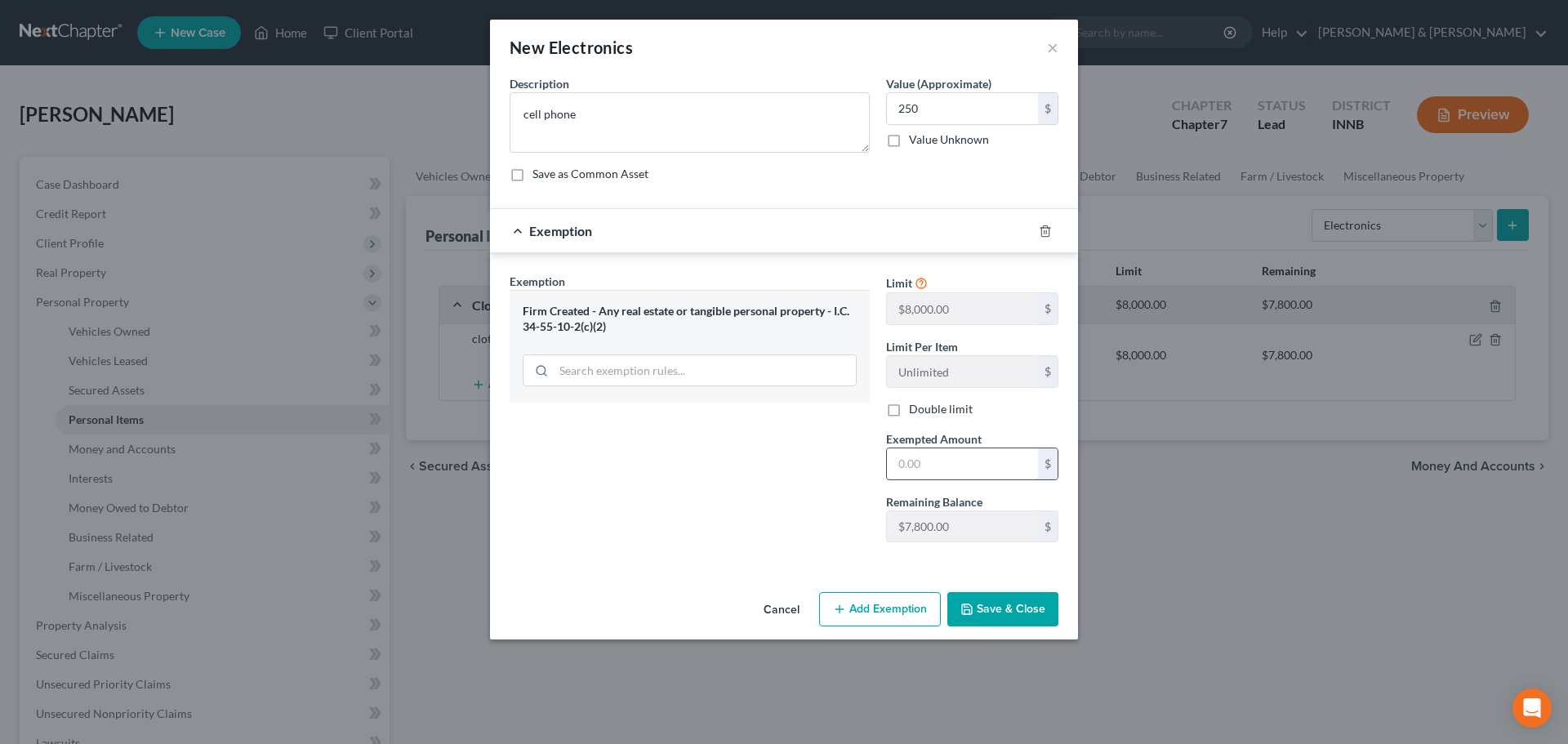
click at [921, 474] on input "text" at bounding box center [963, 463] width 151 height 31
type input "250"
click at [997, 617] on button "Save & Close" at bounding box center [1003, 609] width 111 height 34
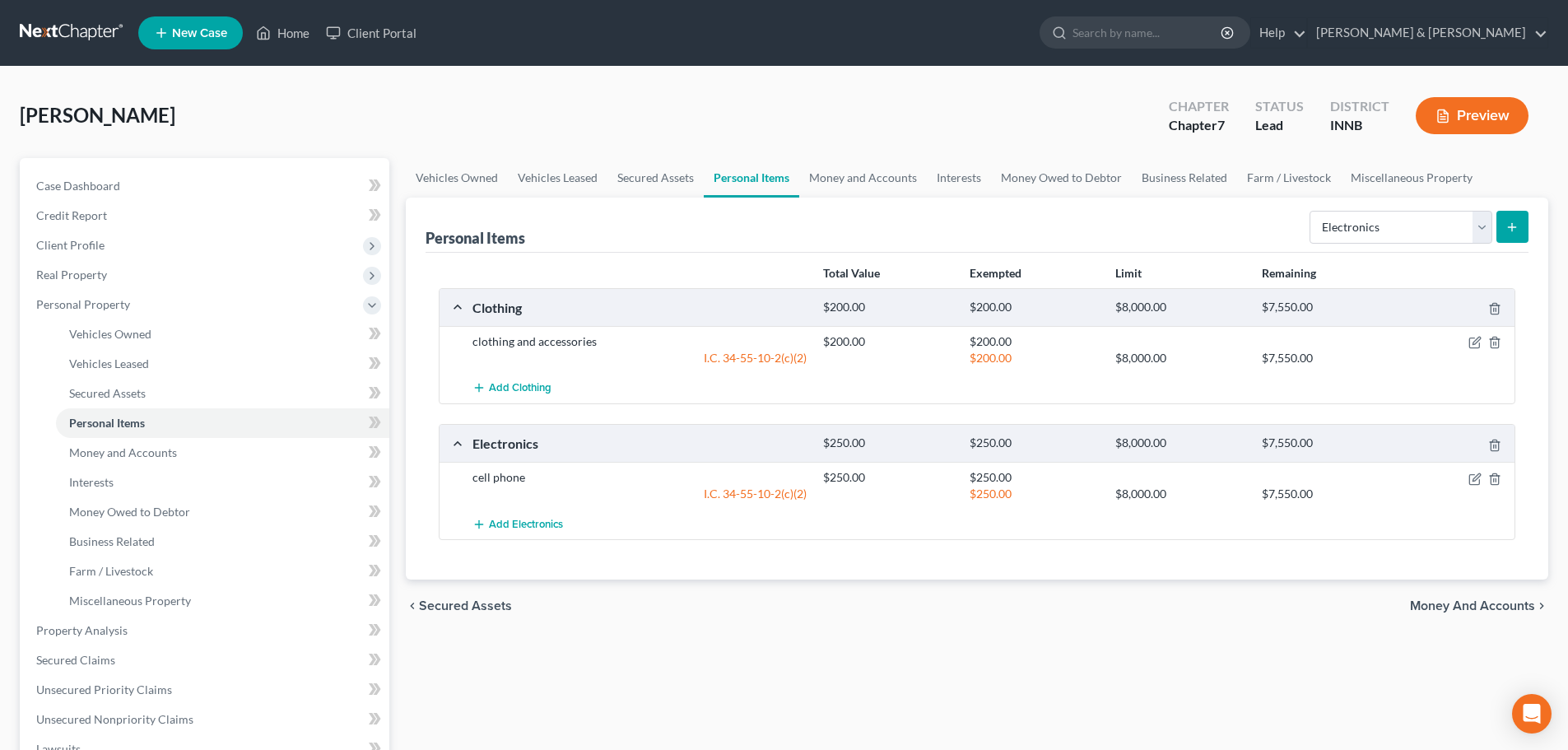
click at [1482, 610] on span "Money and Accounts" at bounding box center [1473, 606] width 126 height 13
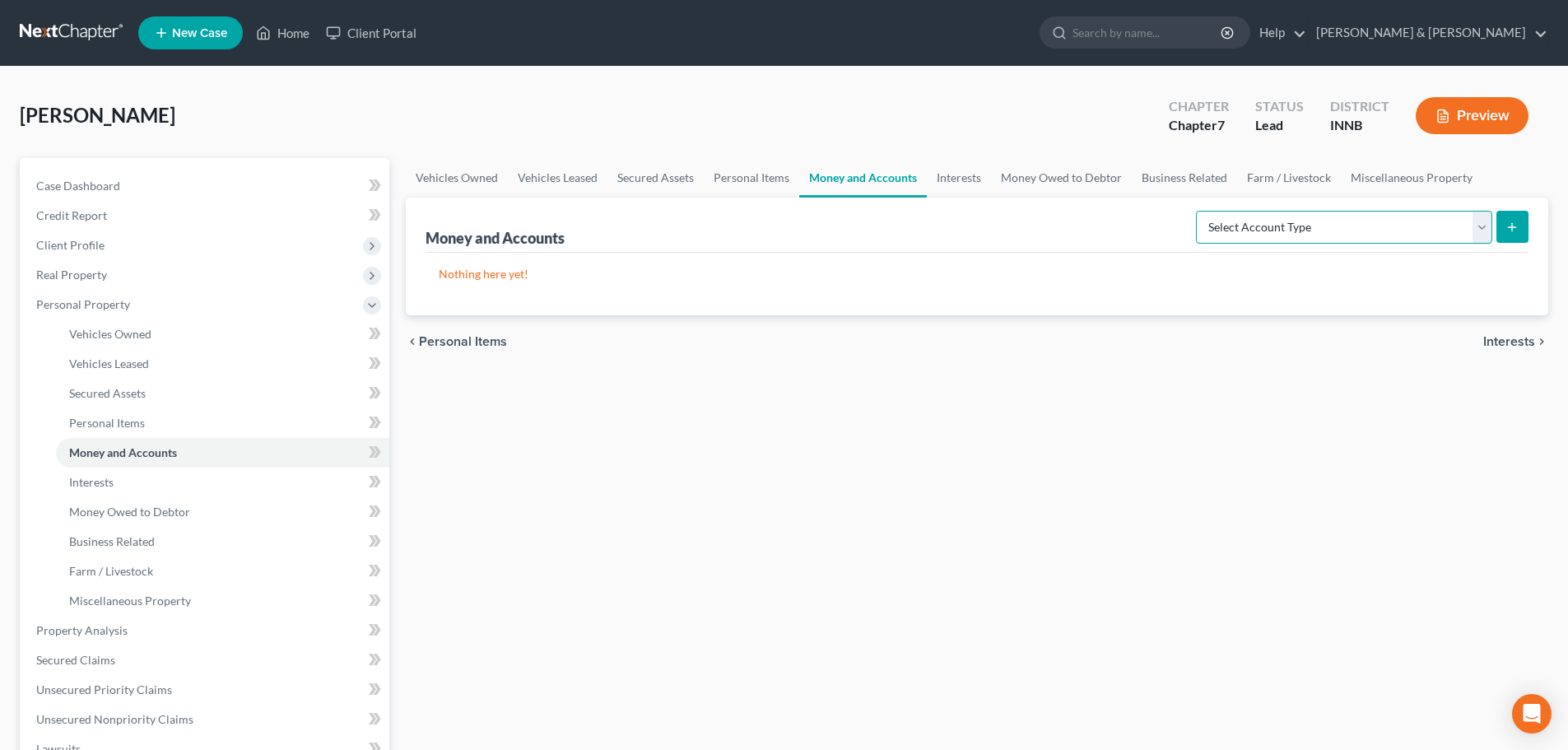
click at [1313, 239] on select "Select Account Type Brokerage Cash on Hand Certificates of Deposit Checking Acc…" at bounding box center [1345, 227] width 296 height 33
select select "cash_on_hand"
click at [1200, 211] on select "Select Account Type Brokerage Cash on Hand Certificates of Deposit Checking Acc…" at bounding box center [1345, 227] width 296 height 33
click at [1506, 229] on icon "submit" at bounding box center [1513, 228] width 13 height 13
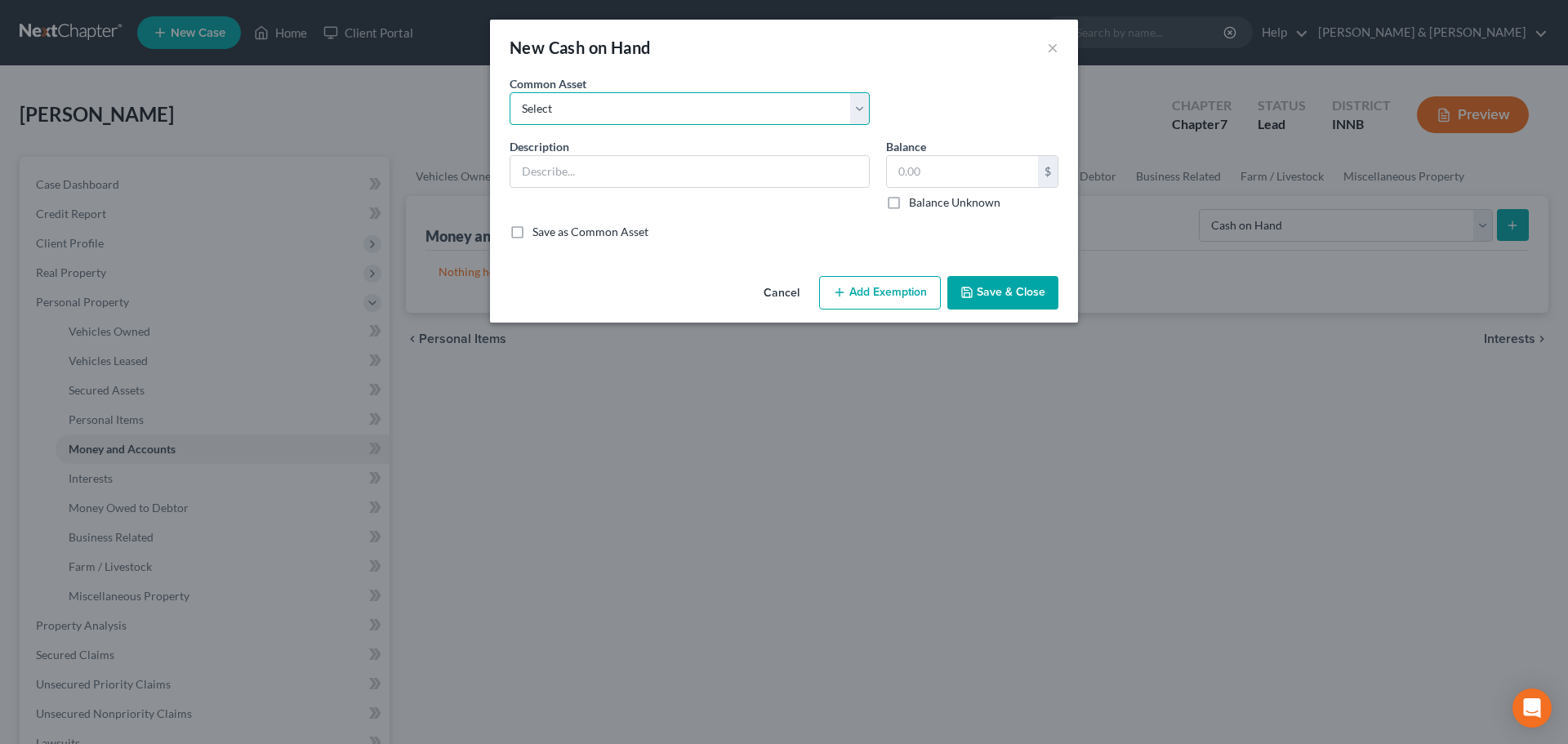
click at [559, 125] on select "Select pocket money" at bounding box center [690, 108] width 360 height 32
select select "0"
click at [510, 92] on select "Select pocket money" at bounding box center [690, 108] width 360 height 32
type input "pocket money"
type input "25.00"
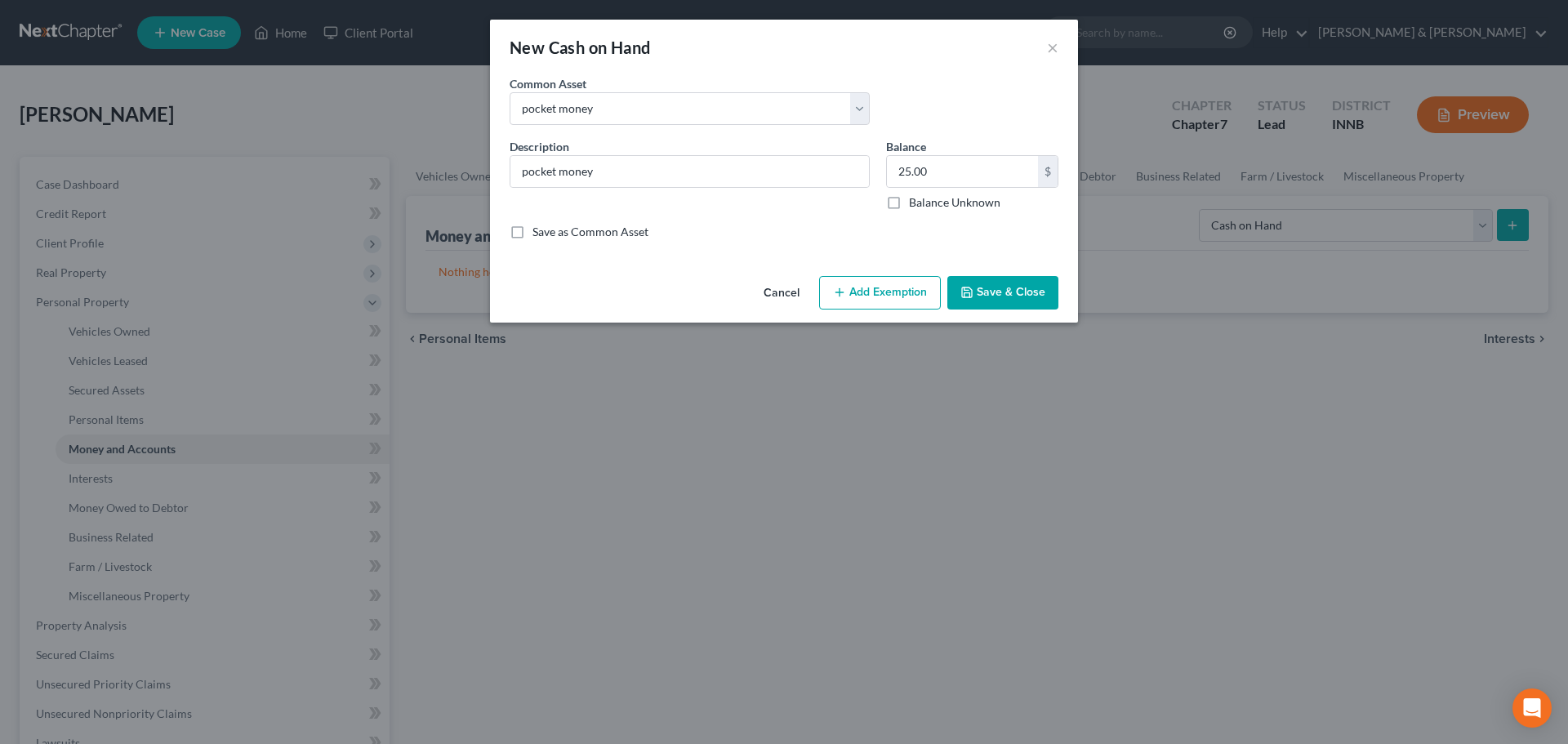
click at [857, 306] on button "Add Exemption" at bounding box center [880, 293] width 122 height 34
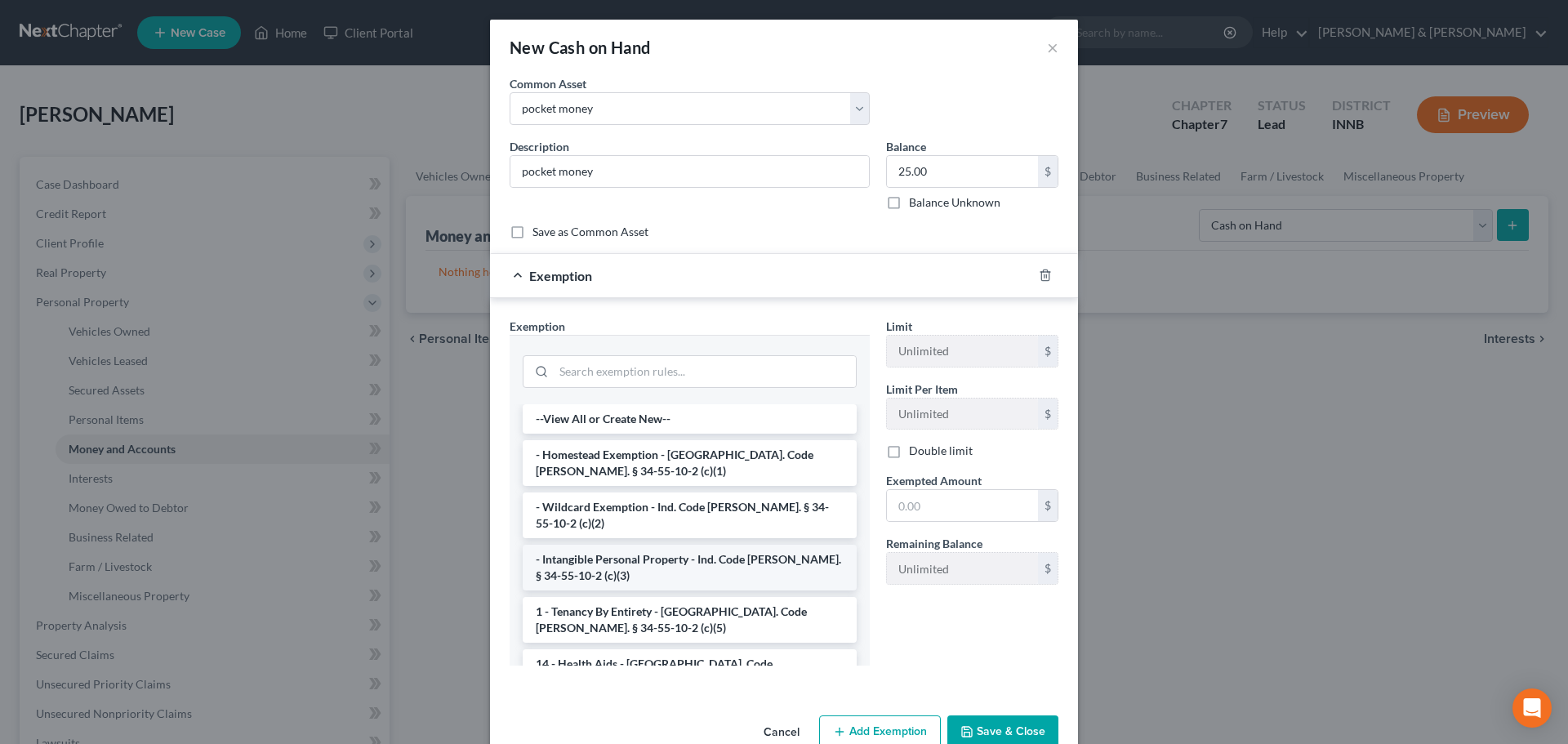
click at [714, 554] on li "- Intangible Personal Property - Ind. Code [PERSON_NAME]. § 34-55-10-2 (c)(3)" at bounding box center [690, 567] width 334 height 46
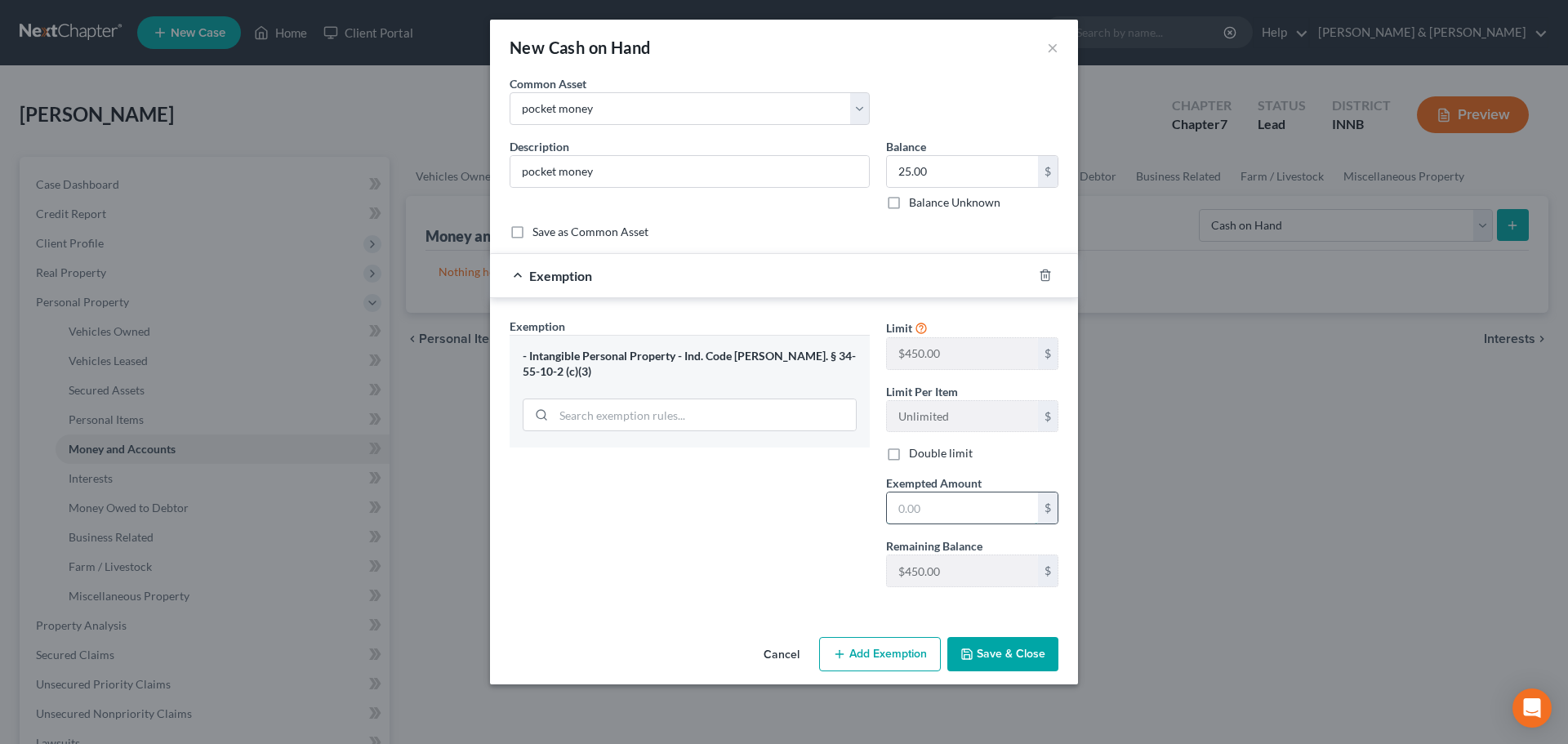
click at [933, 513] on input "text" at bounding box center [963, 507] width 151 height 31
type input "25"
click at [989, 665] on button "Save & Close" at bounding box center [1003, 653] width 111 height 34
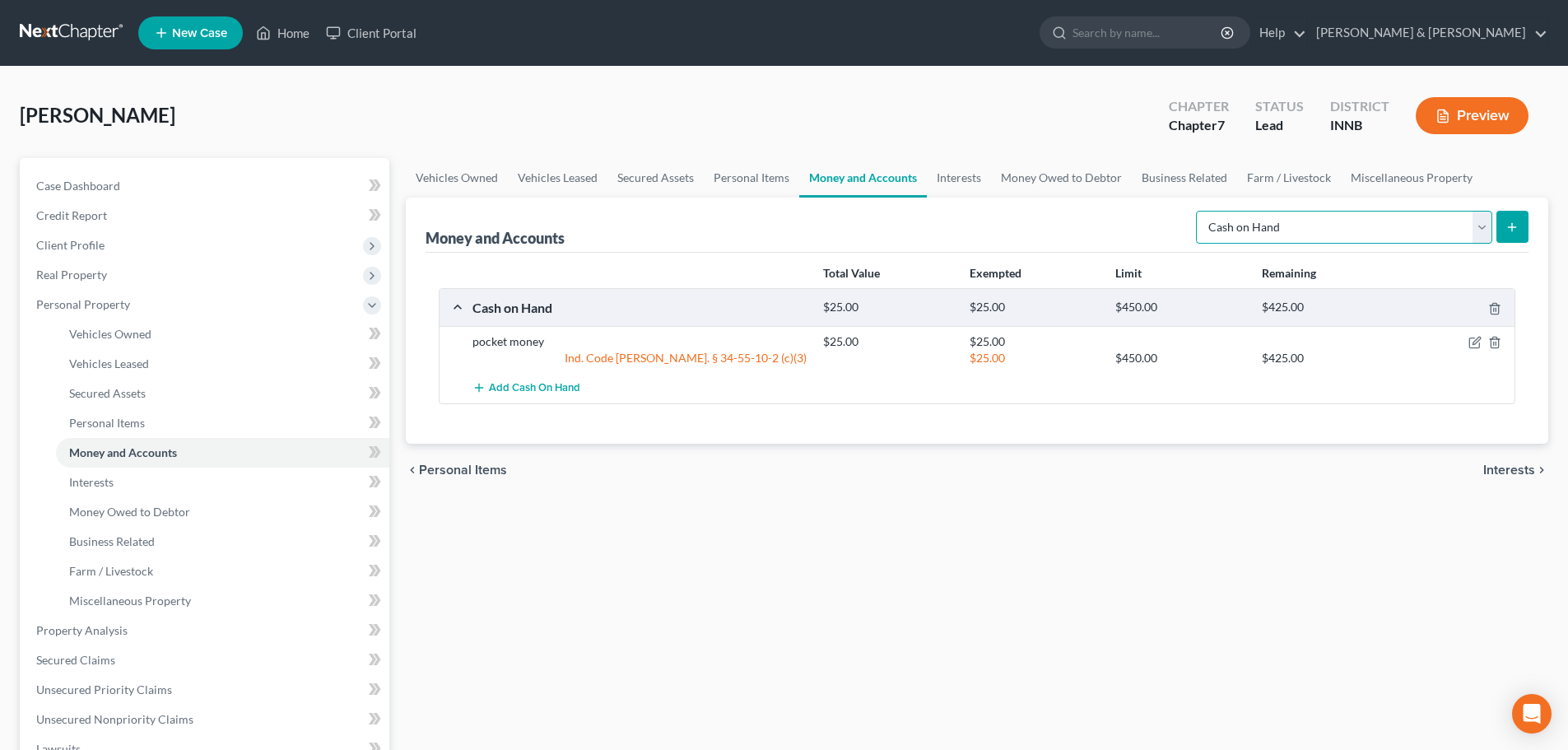
click at [1480, 236] on select "Select Account Type Brokerage Cash on Hand Certificates of Deposit Checking Acc…" at bounding box center [1345, 227] width 296 height 33
select select "checking"
click at [1200, 211] on select "Select Account Type Brokerage Cash on Hand Certificates of Deposit Checking Acc…" at bounding box center [1345, 227] width 296 height 33
click at [1520, 221] on button "submit" at bounding box center [1513, 227] width 32 height 32
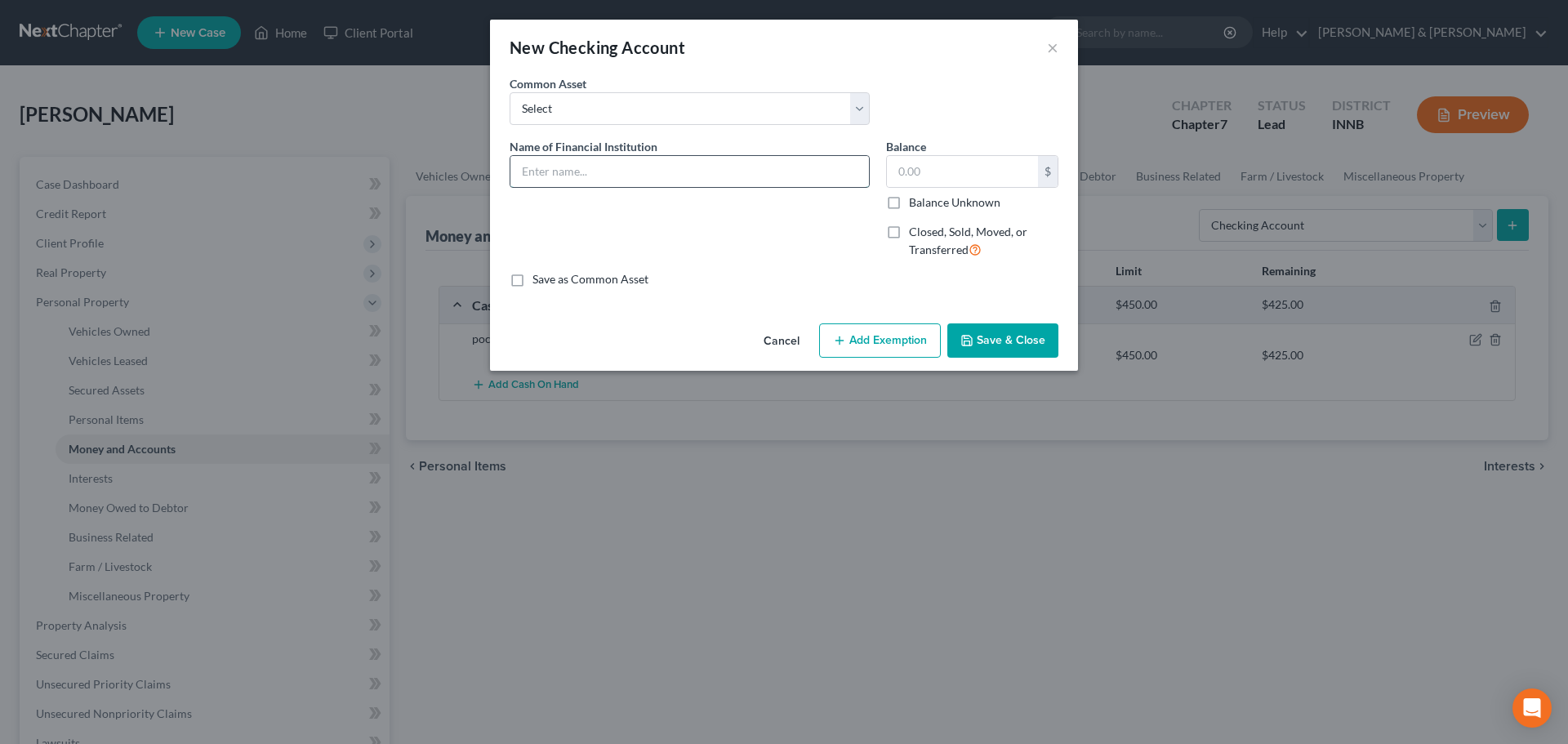
click at [567, 179] on input "text" at bounding box center [690, 171] width 359 height 31
type input "Inova"
type input "25"
click at [901, 352] on button "Add Exemption" at bounding box center [880, 340] width 122 height 34
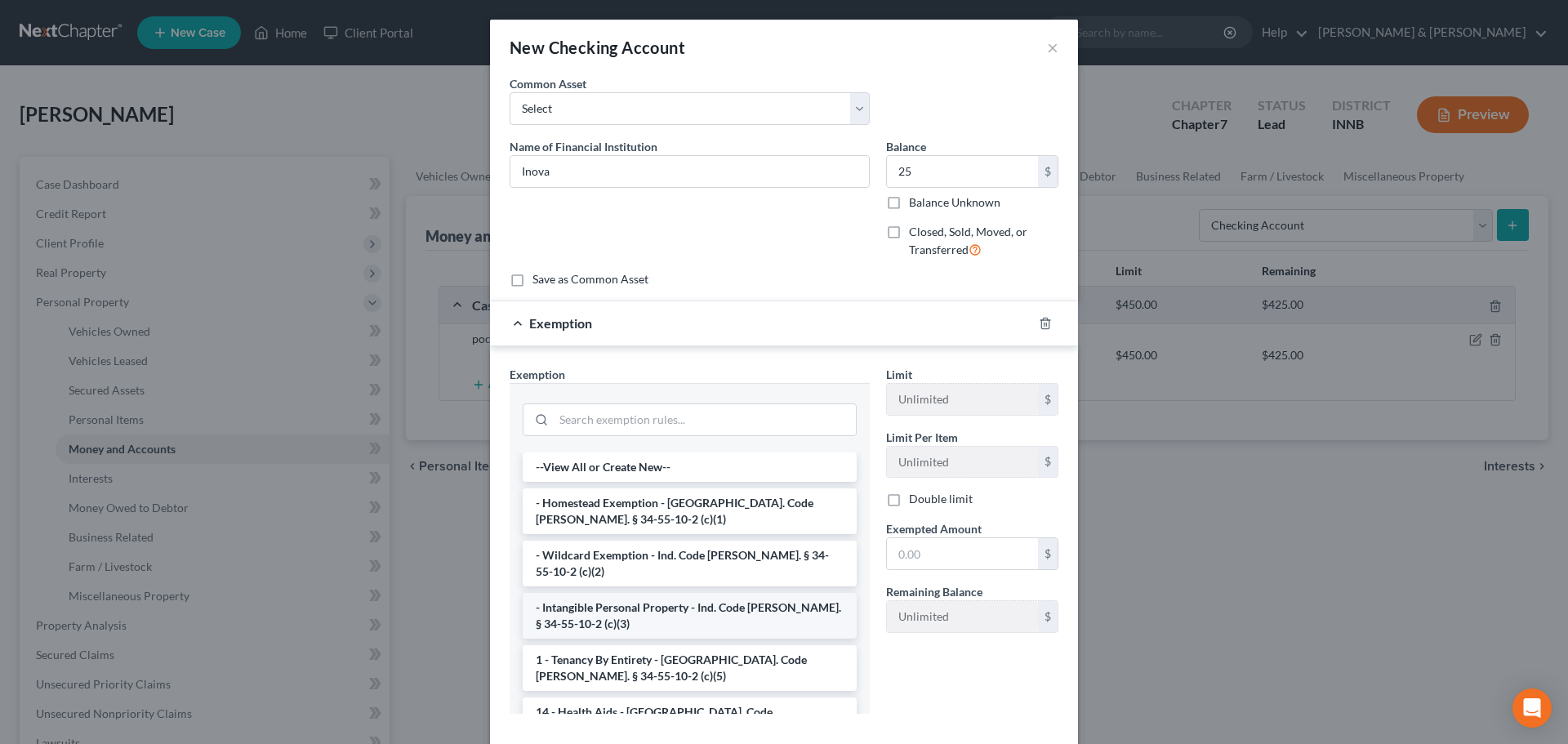
click at [700, 605] on li "- Intangible Personal Property - Ind. Code [PERSON_NAME]. § 34-55-10-2 (c)(3)" at bounding box center [690, 615] width 334 height 46
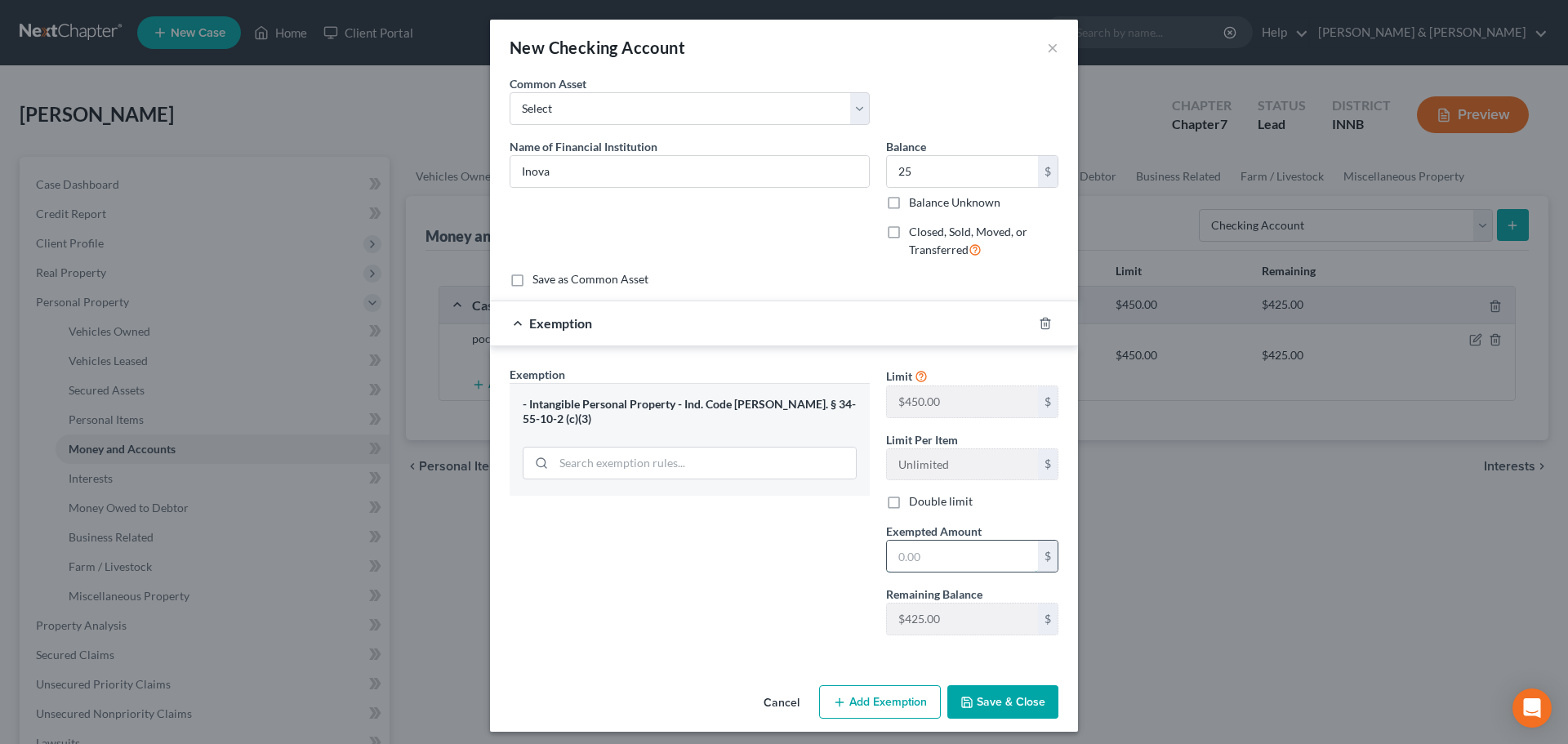
click at [938, 558] on input "text" at bounding box center [963, 556] width 151 height 31
type input "25"
click at [979, 711] on button "Save & Close" at bounding box center [1003, 702] width 111 height 34
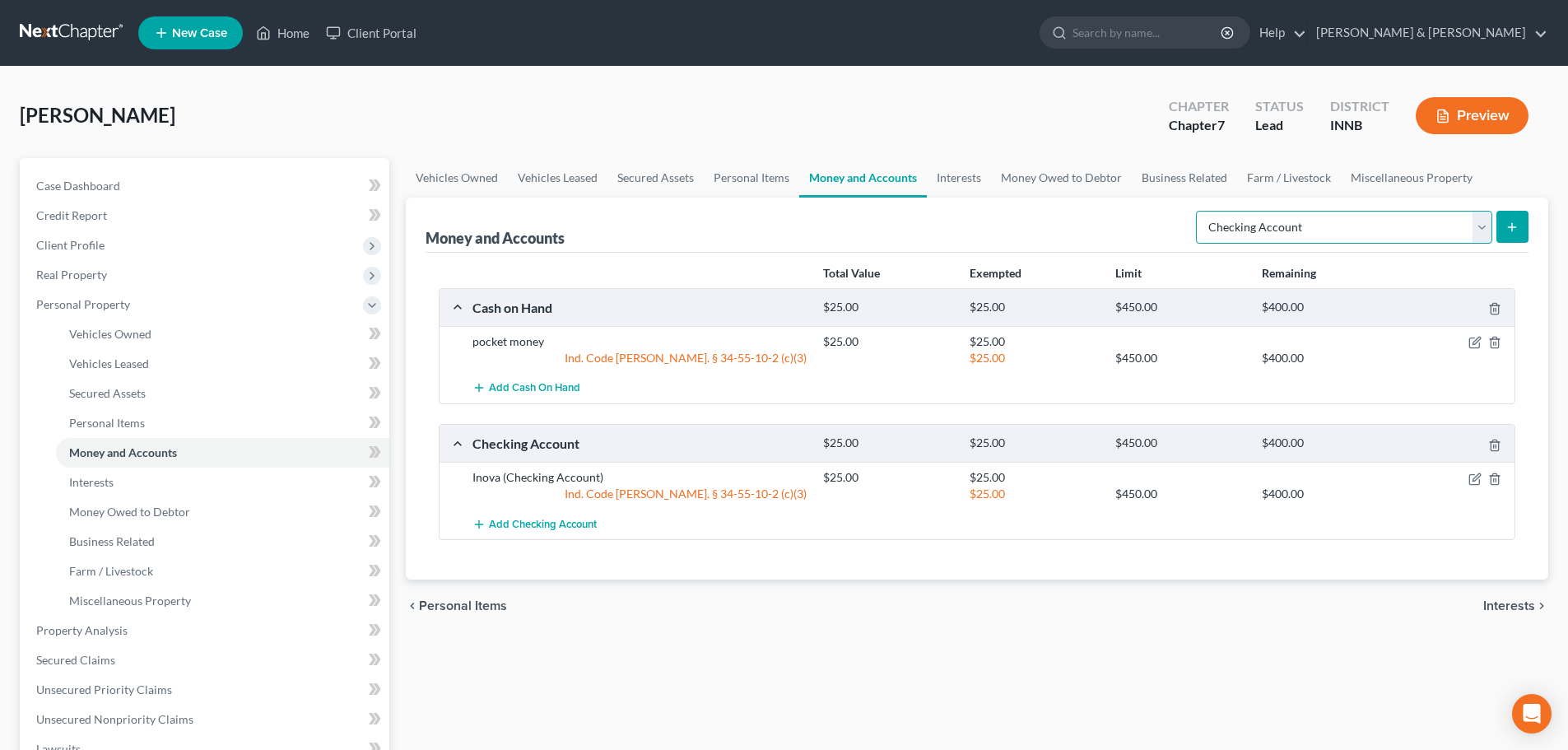
click at [1355, 237] on select "Select Account Type Brokerage Cash on Hand Certificates of Deposit Checking Acc…" at bounding box center [1345, 227] width 296 height 33
select select "savings"
click at [1200, 211] on select "Select Account Type Brokerage Cash on Hand Certificates of Deposit Checking Acc…" at bounding box center [1345, 227] width 296 height 33
click at [1509, 232] on icon "submit" at bounding box center [1513, 228] width 13 height 13
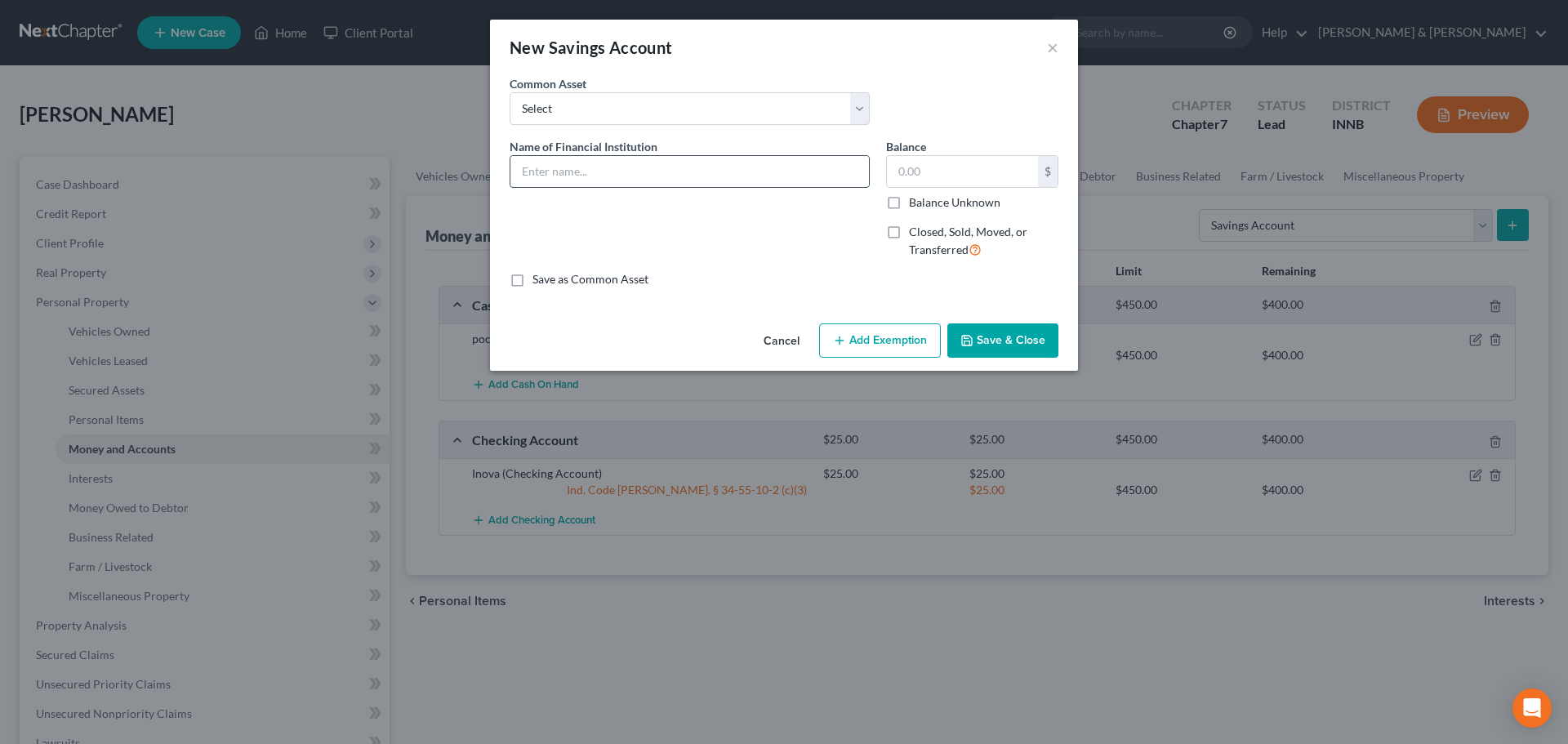
click at [668, 167] on input "text" at bounding box center [690, 171] width 359 height 31
type input "Inova"
click at [906, 170] on input "text" at bounding box center [963, 171] width 151 height 31
type input "25"
click at [862, 346] on button "Add Exemption" at bounding box center [880, 340] width 122 height 34
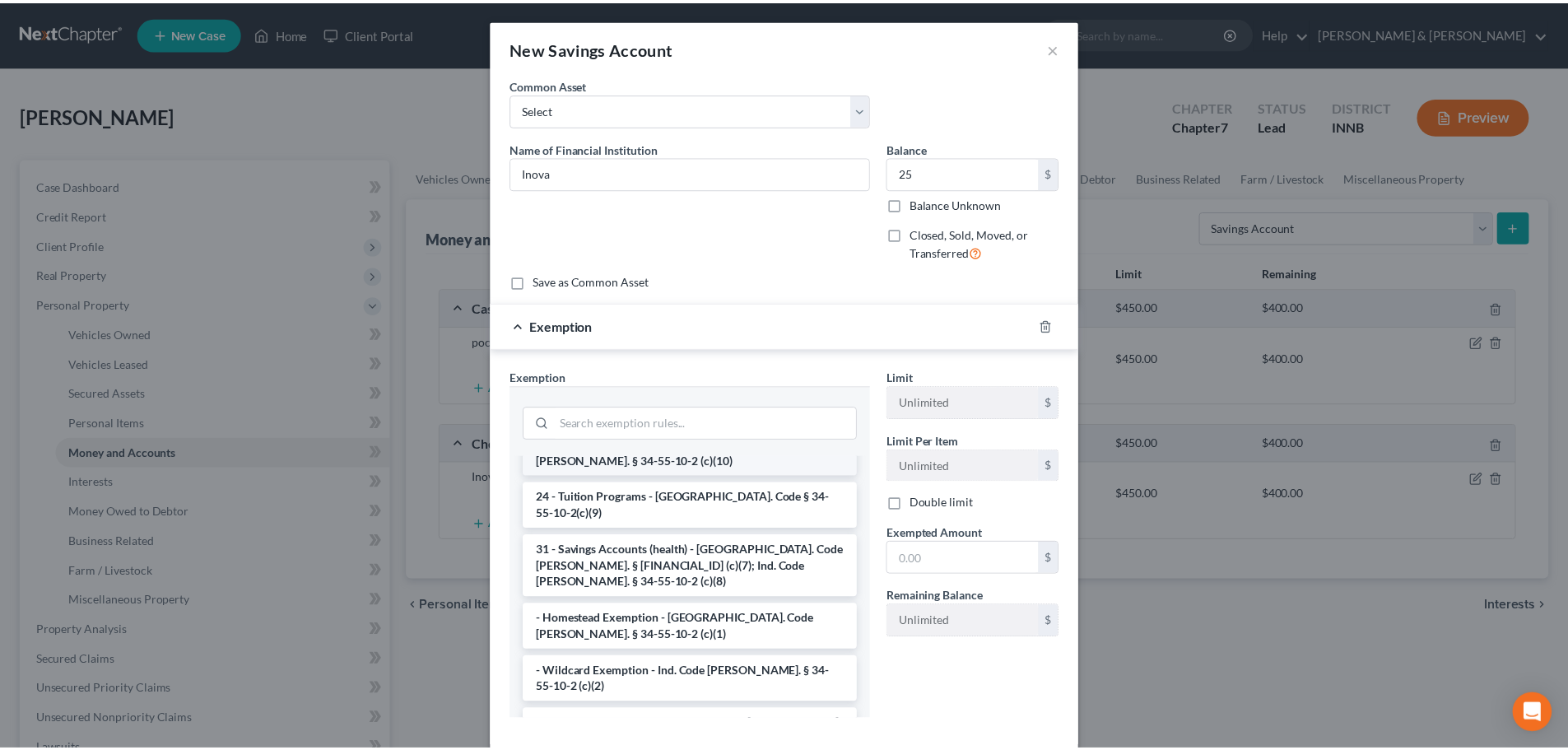
scroll to position [247, 0]
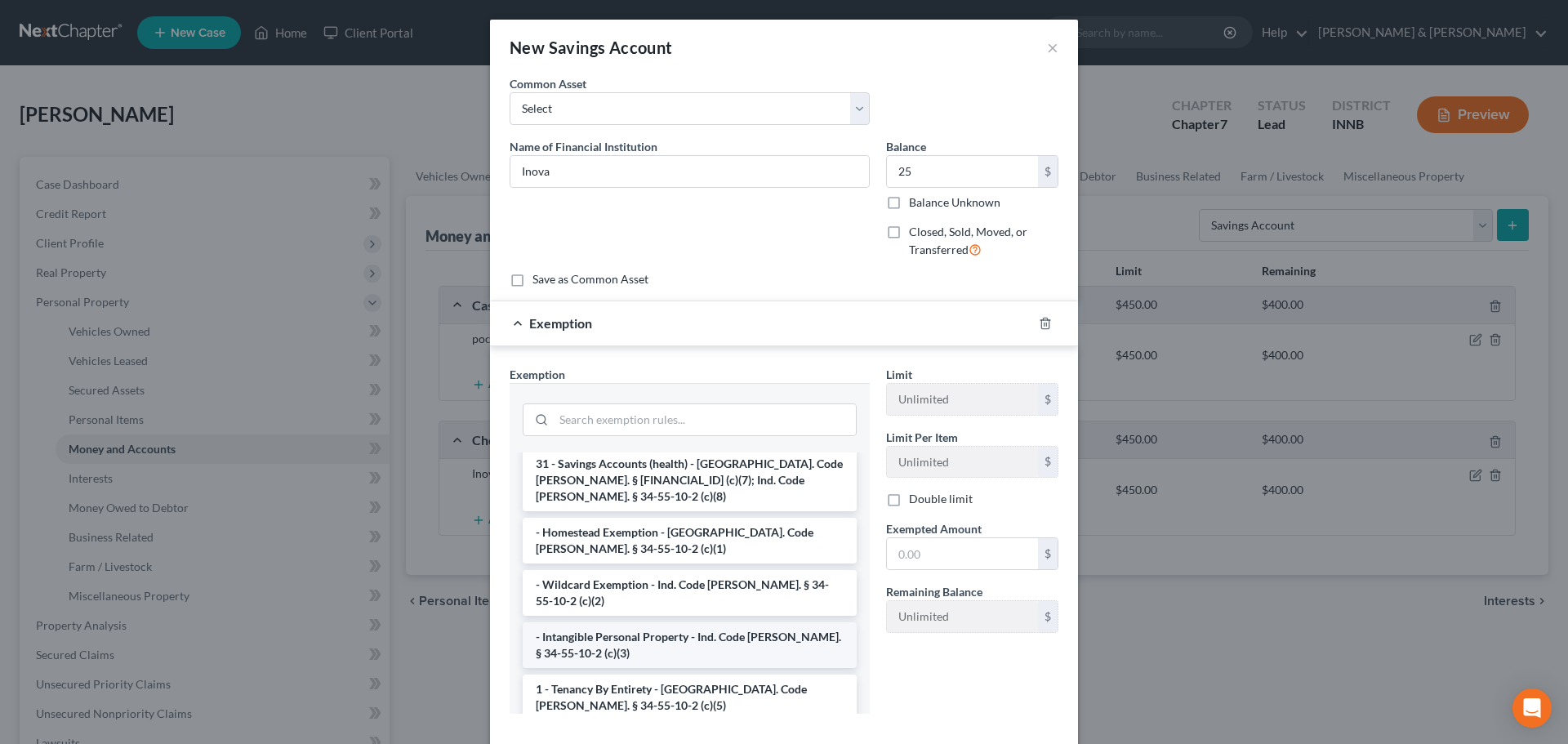
click at [714, 623] on li "- Intangible Personal Property - Ind. Code [PERSON_NAME]. § 34-55-10-2 (c)(3)" at bounding box center [690, 645] width 334 height 46
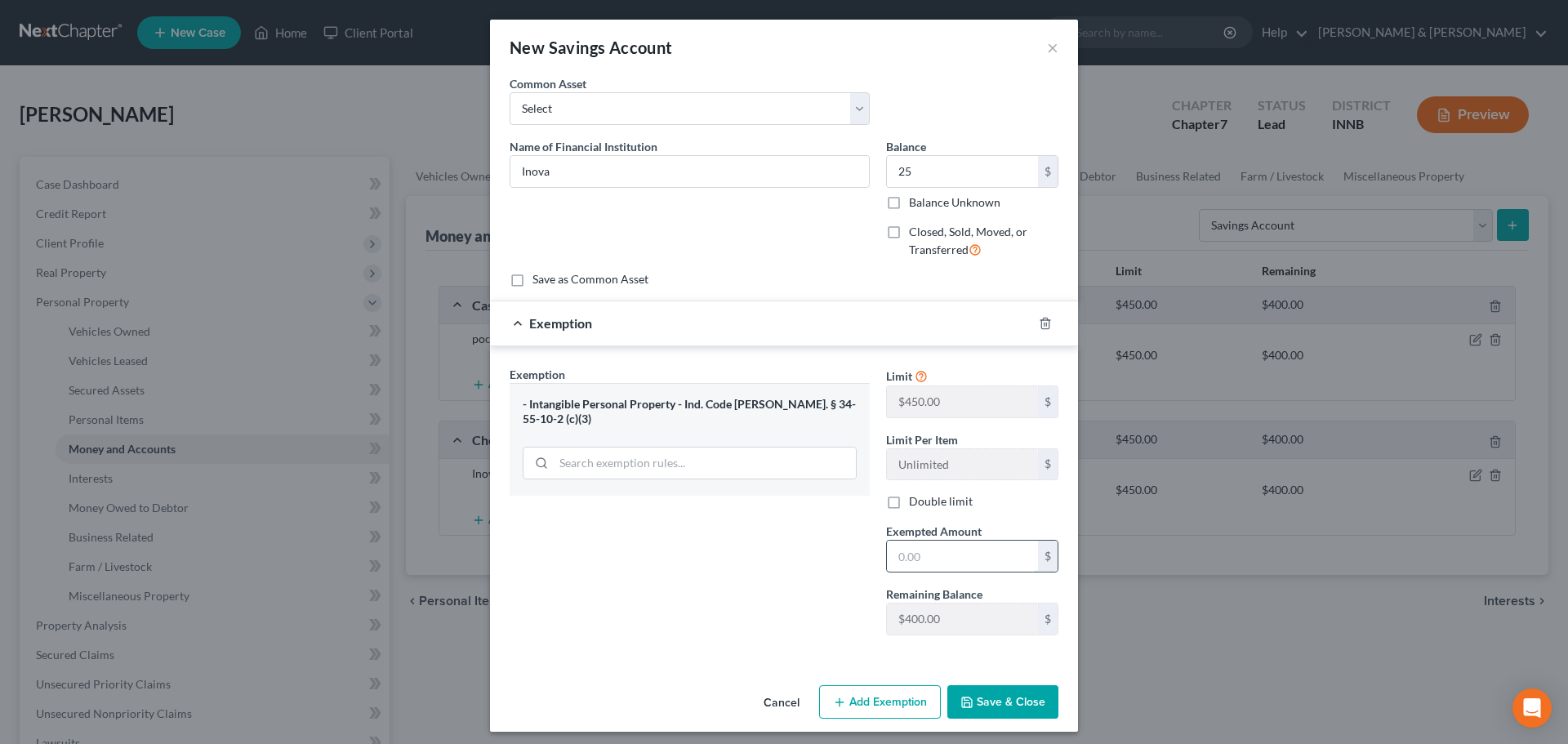
click at [909, 556] on input "text" at bounding box center [963, 556] width 151 height 31
type input "25"
click at [966, 696] on icon "button" at bounding box center [967, 702] width 13 height 13
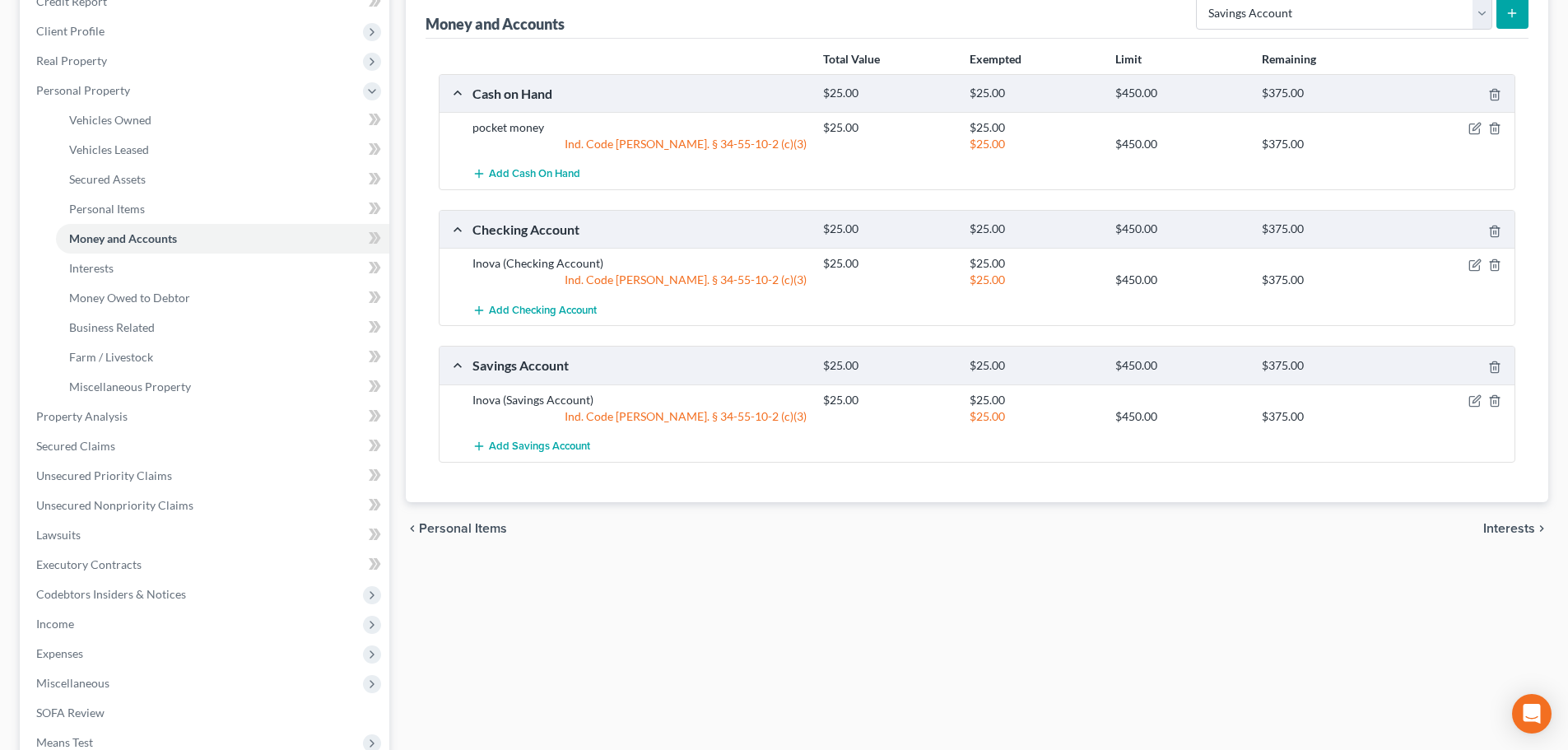
scroll to position [412, 0]
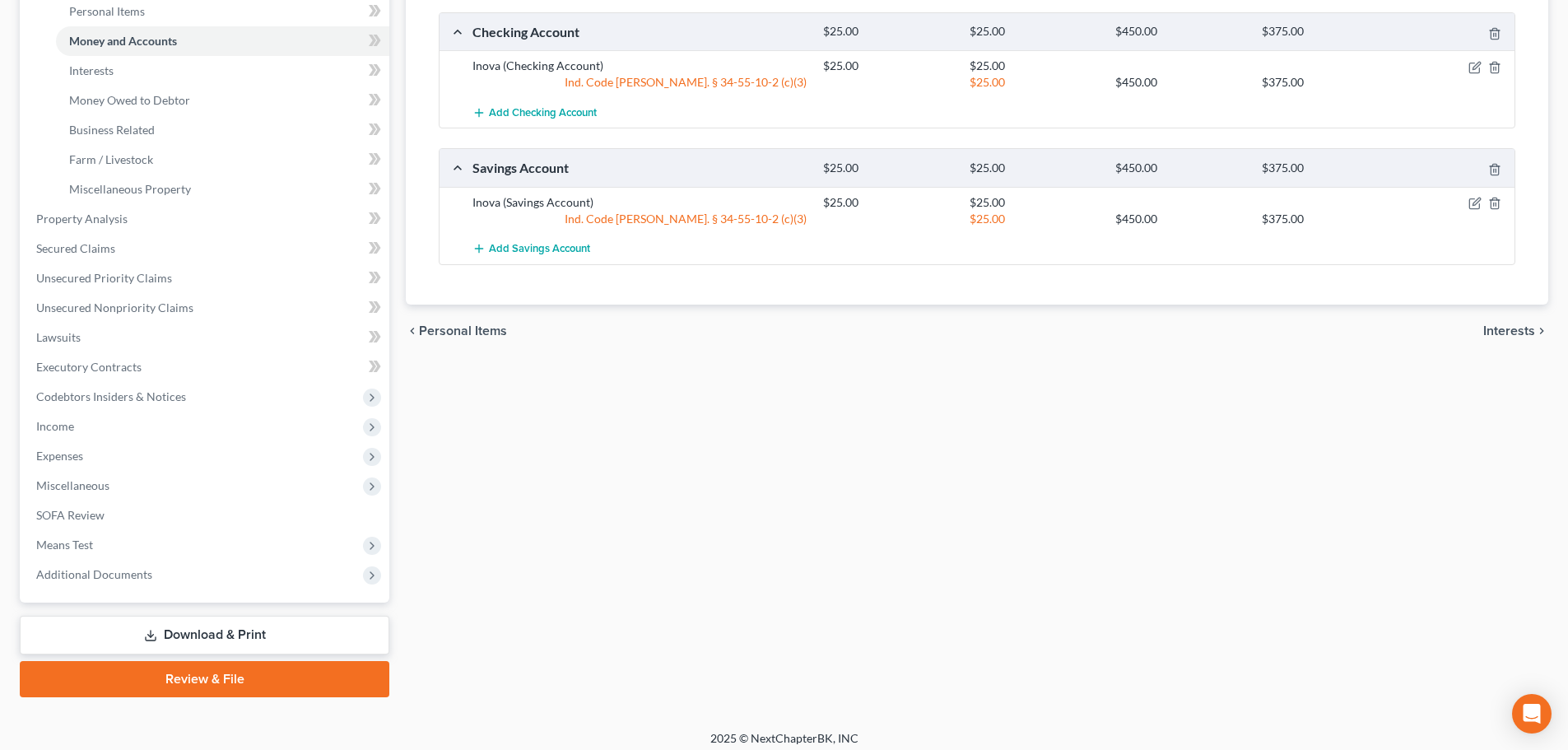
click at [1514, 329] on span "Interests" at bounding box center [1509, 331] width 52 height 13
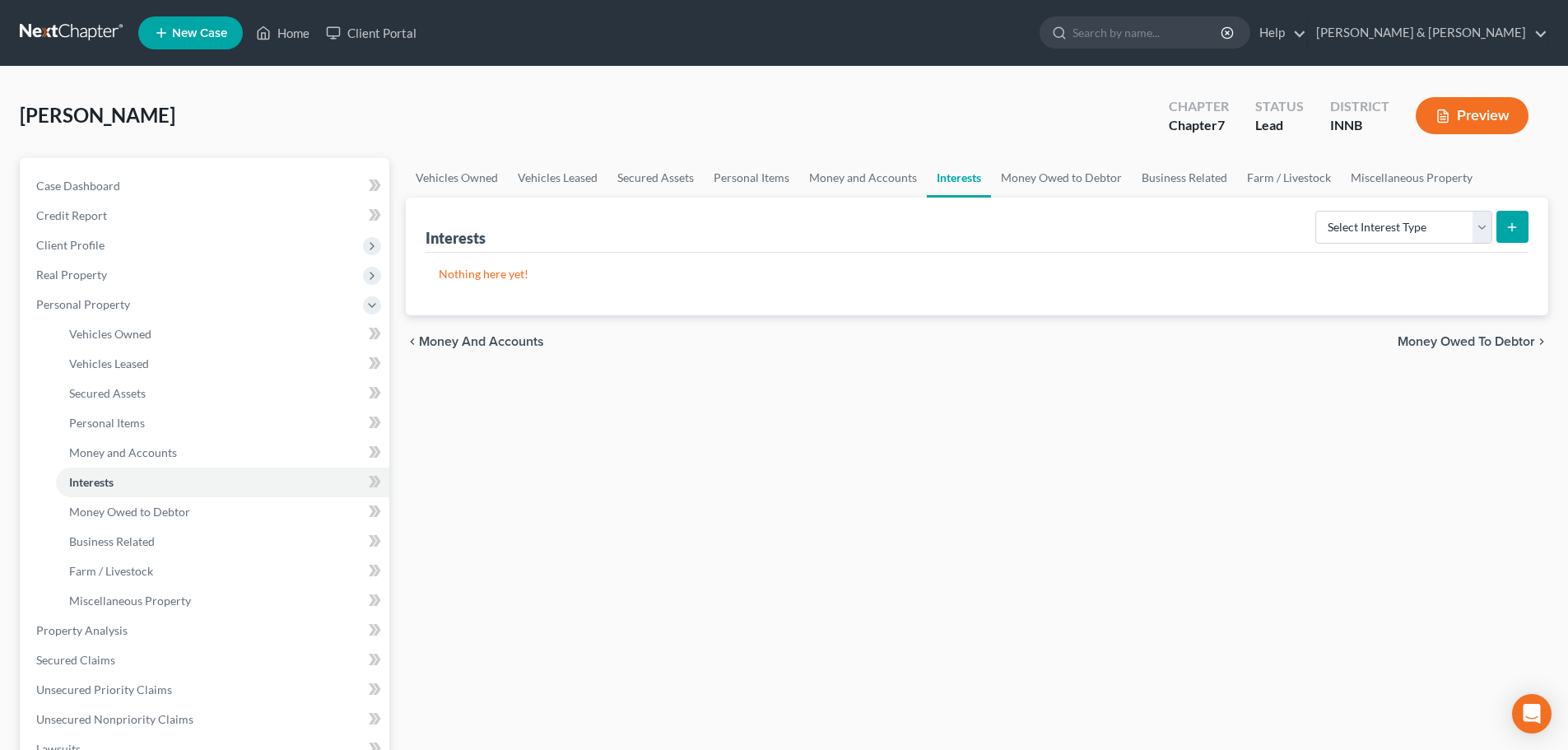
click at [559, 419] on div "Vehicles Owned Vehicles Leased Secured Assets Personal Items Money and Accounts…" at bounding box center [976, 634] width 1159 height 951
click at [1432, 347] on span "Money Owed to Debtor" at bounding box center [1467, 342] width 137 height 13
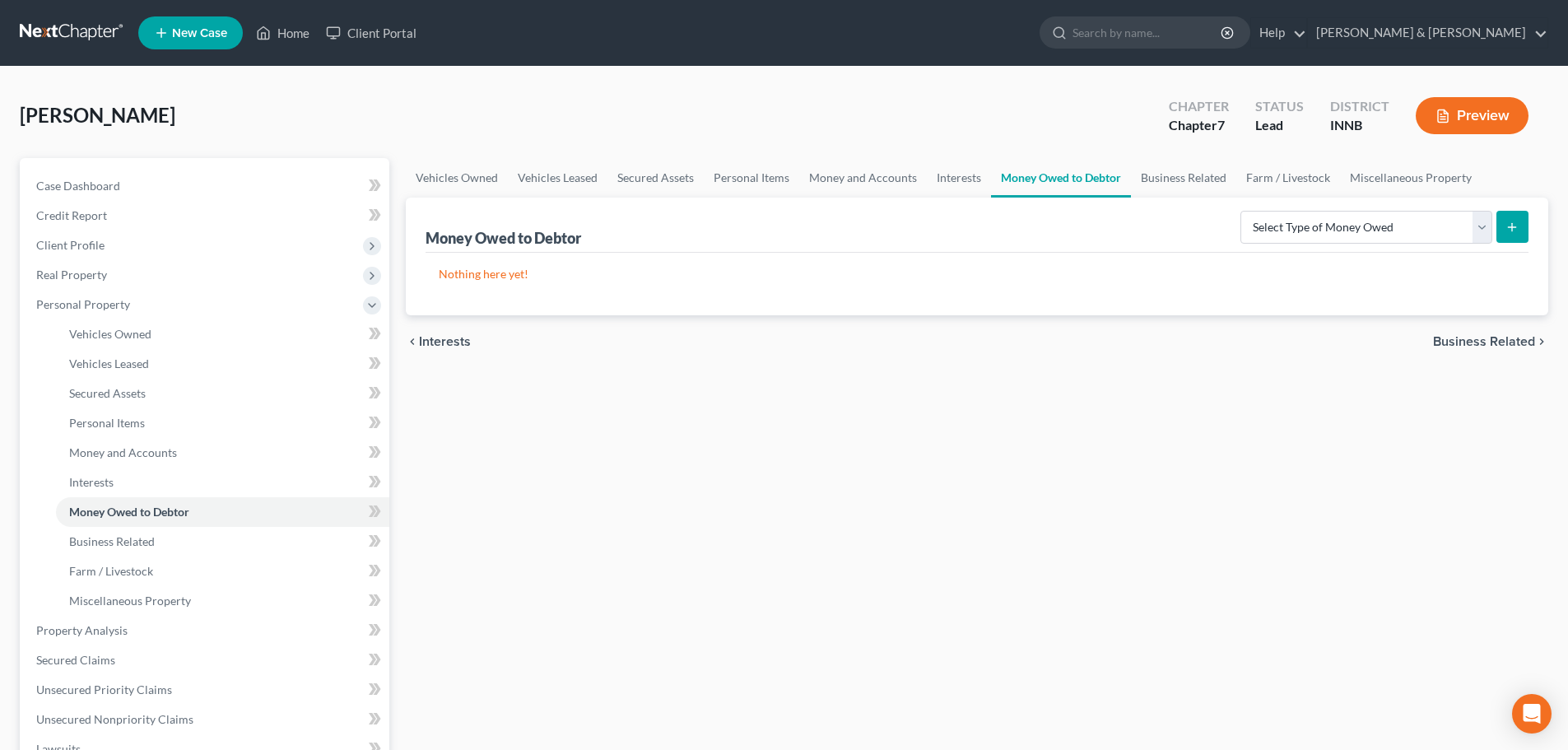
click at [1457, 346] on span "Business Related" at bounding box center [1484, 342] width 102 height 13
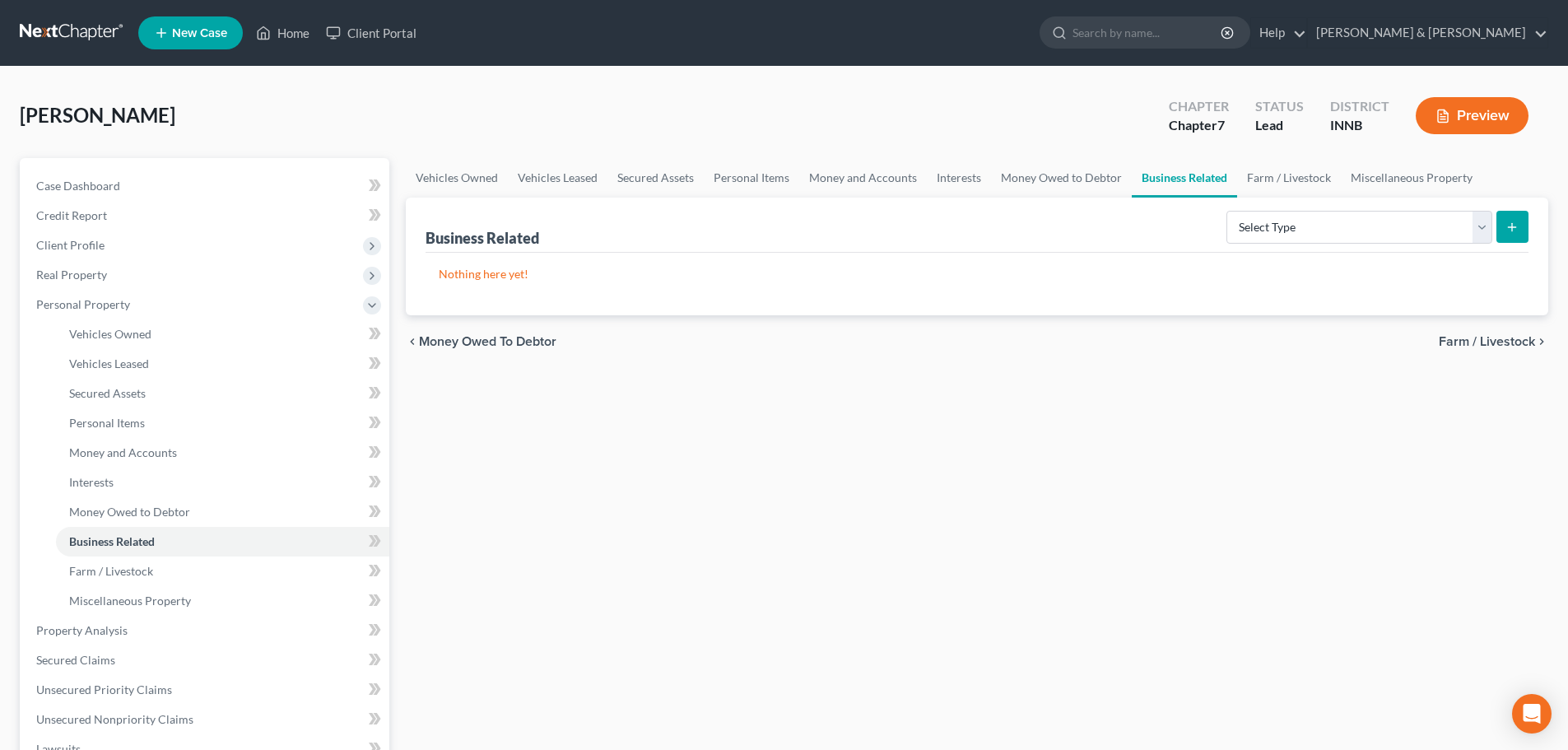
click at [1457, 346] on span "Farm / Livestock" at bounding box center [1487, 342] width 96 height 13
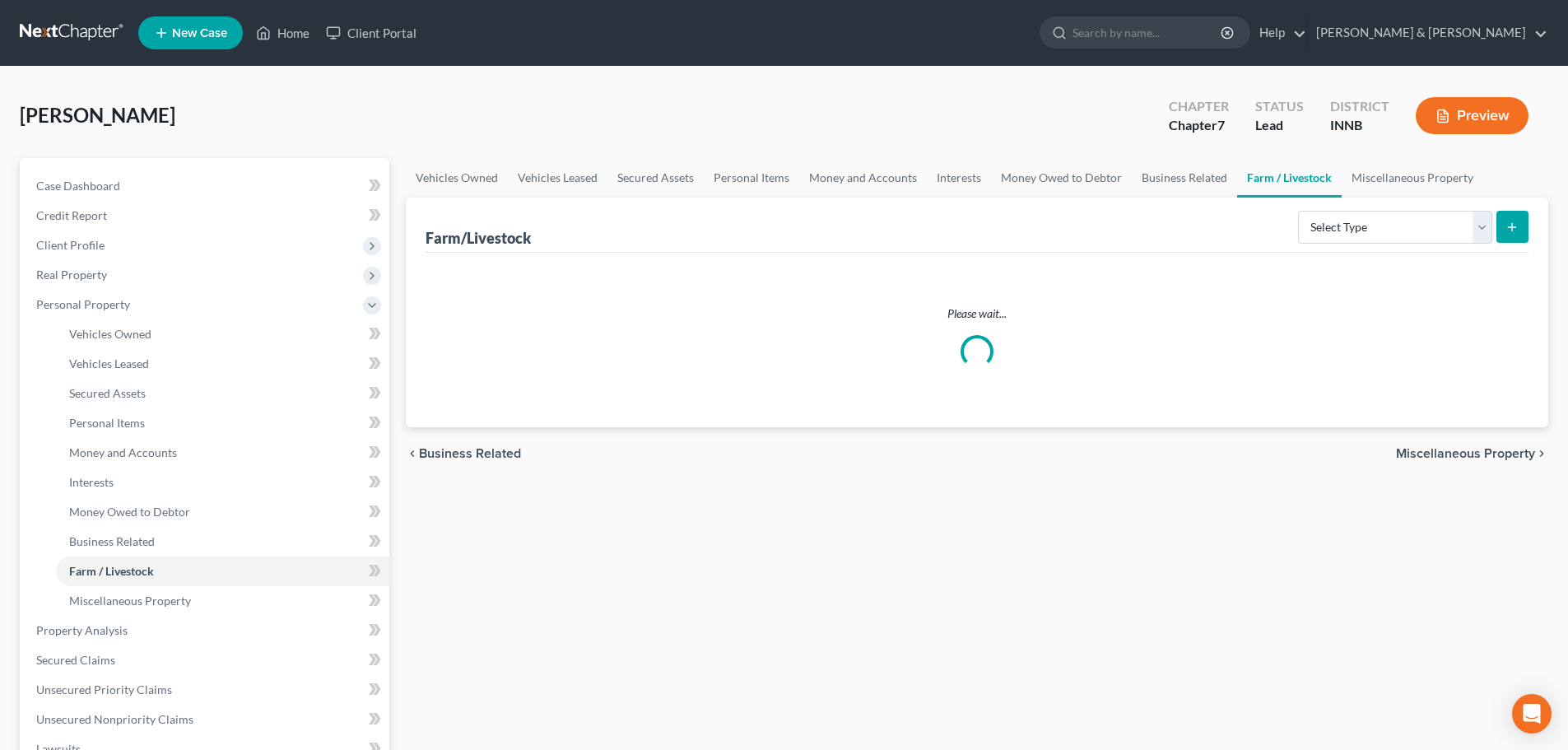
click at [1419, 454] on span "Miscellaneous Property" at bounding box center [1466, 454] width 139 height 13
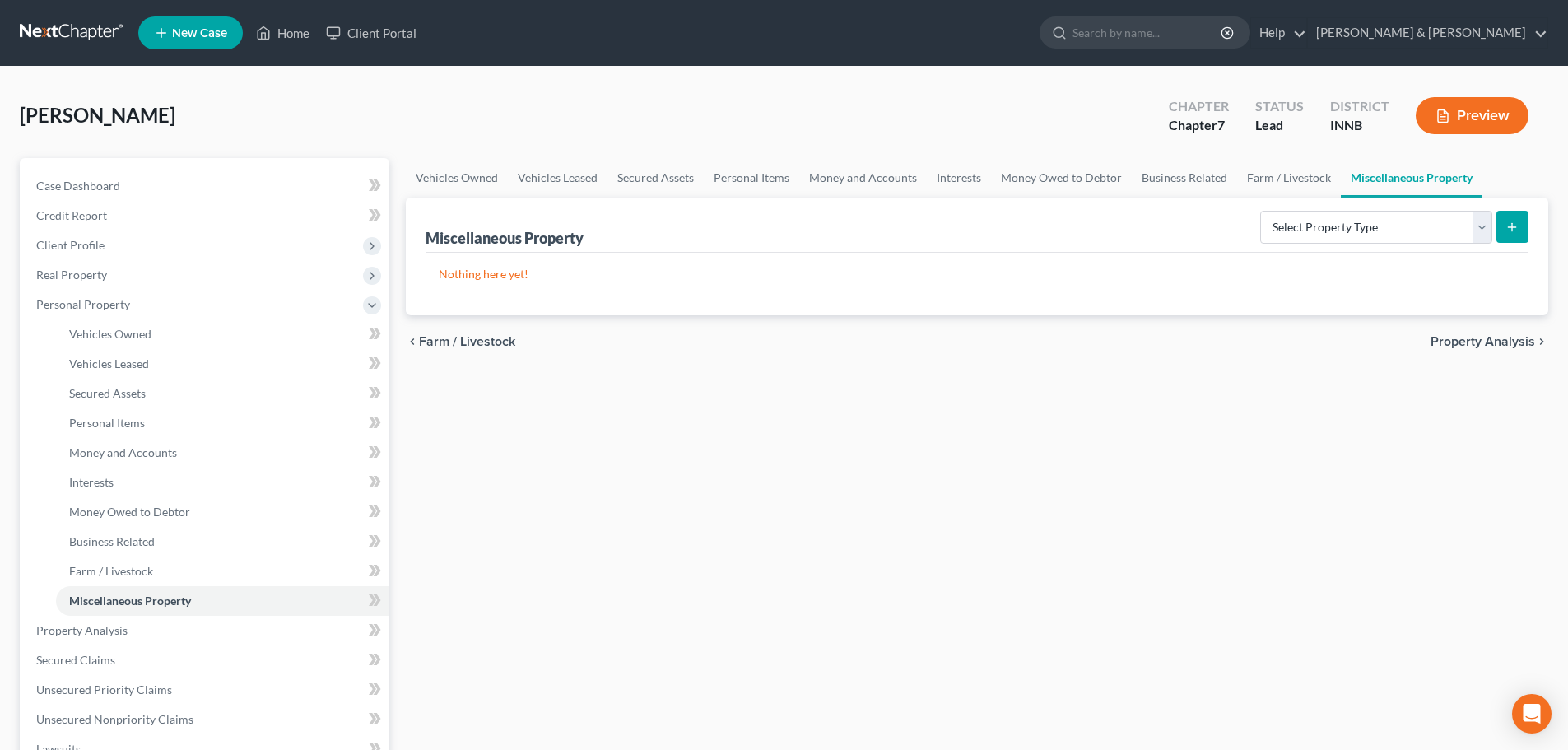
click at [1452, 335] on span "Property Analysis" at bounding box center [1483, 342] width 105 height 13
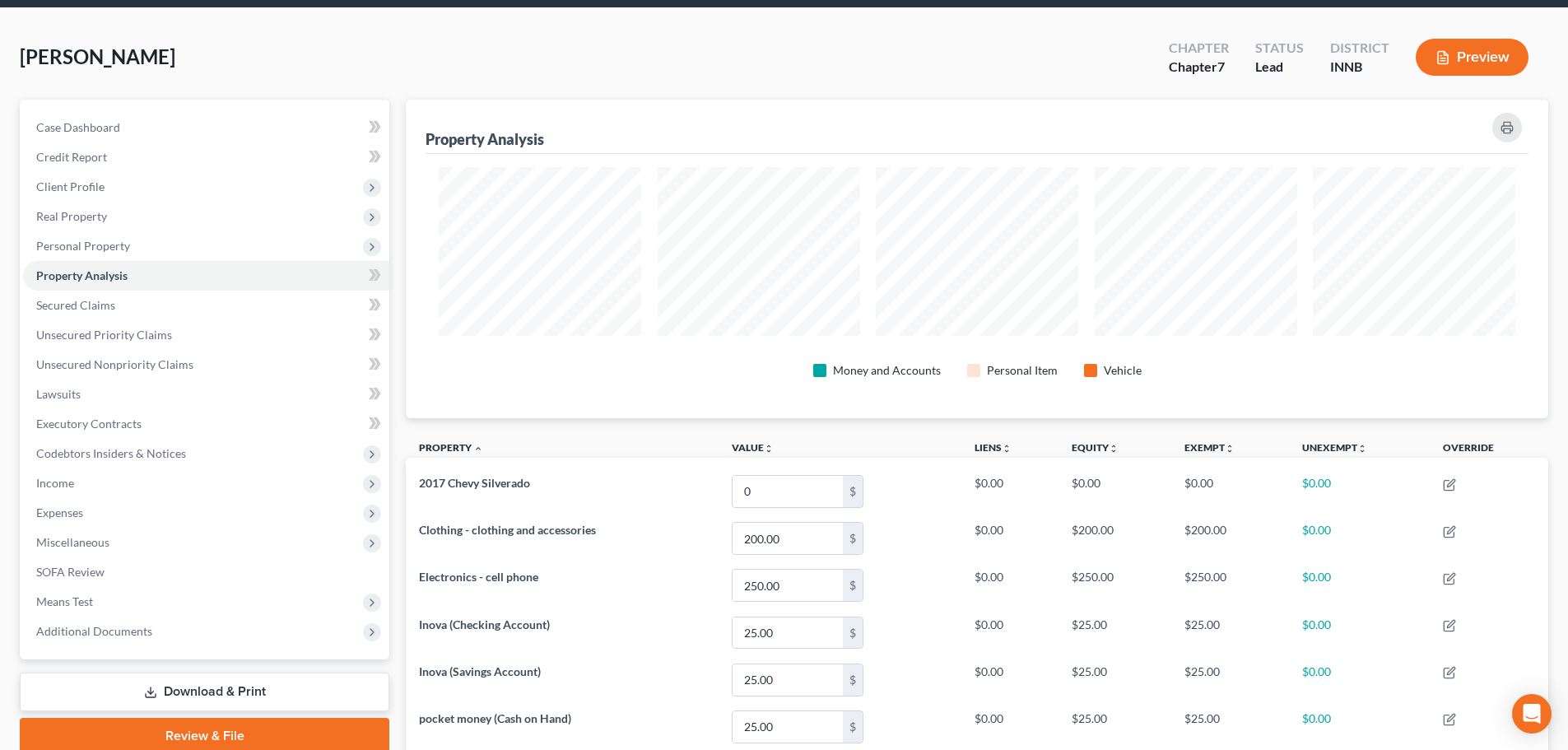
scroll to position [220, 0]
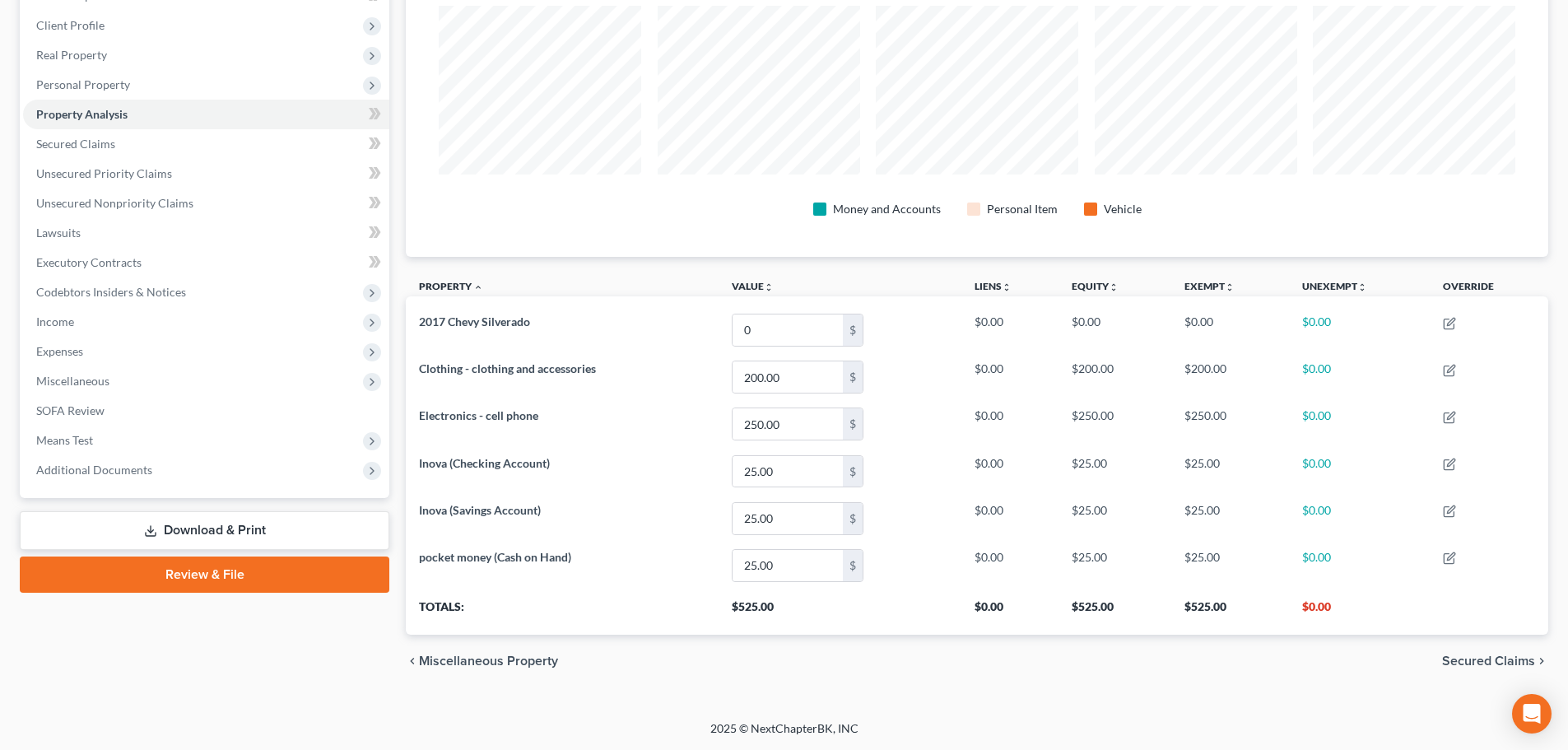
click at [1463, 655] on span "Secured Claims" at bounding box center [1489, 661] width 93 height 13
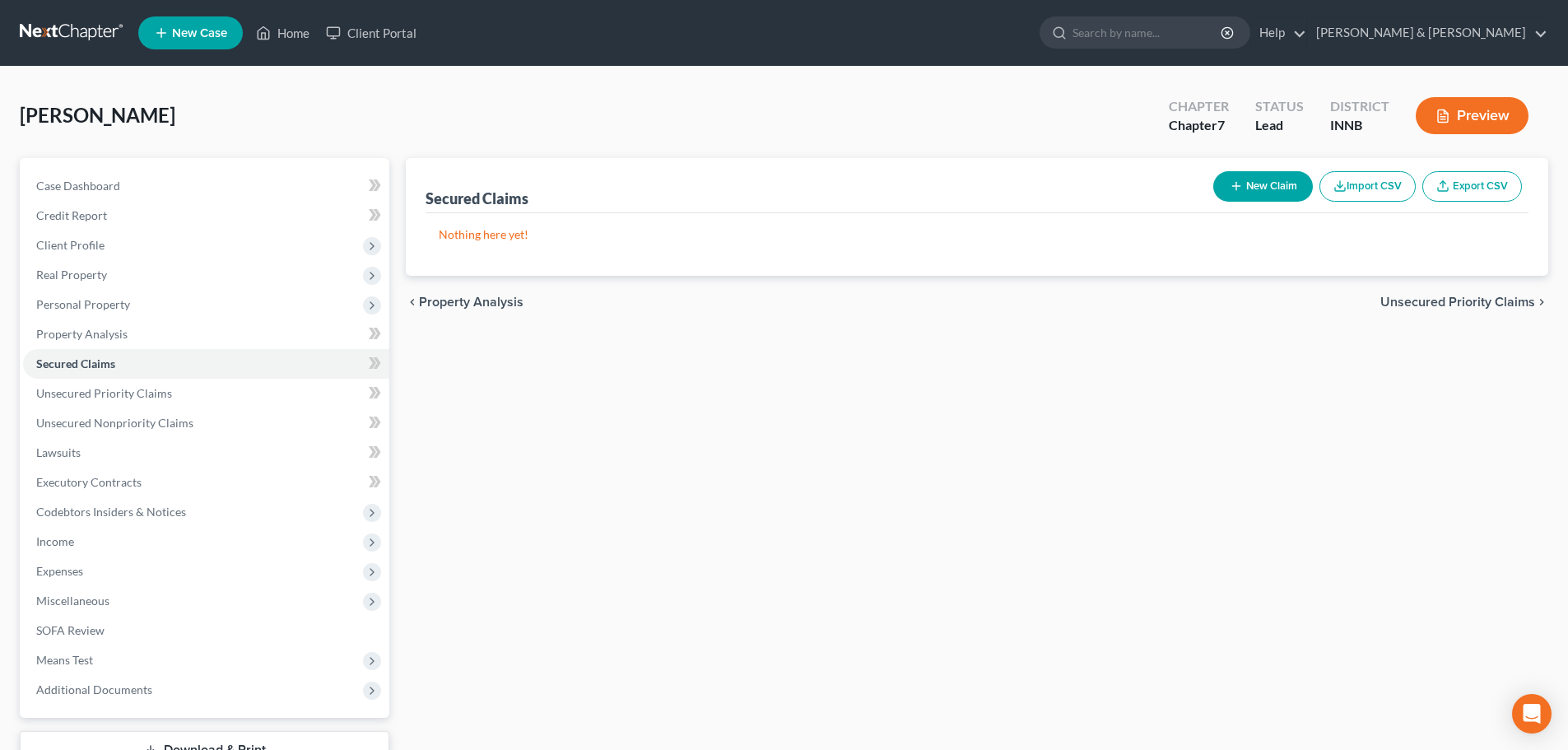
click at [1413, 293] on div "chevron_left Property Analysis Unsecured Priority Claims chevron_right" at bounding box center [977, 302] width 1143 height 53
click at [1407, 303] on span "Unsecured Priority Claims" at bounding box center [1458, 302] width 155 height 13
click at [1407, 303] on span "Unsecured Nonpriority Claims" at bounding box center [1446, 302] width 179 height 13
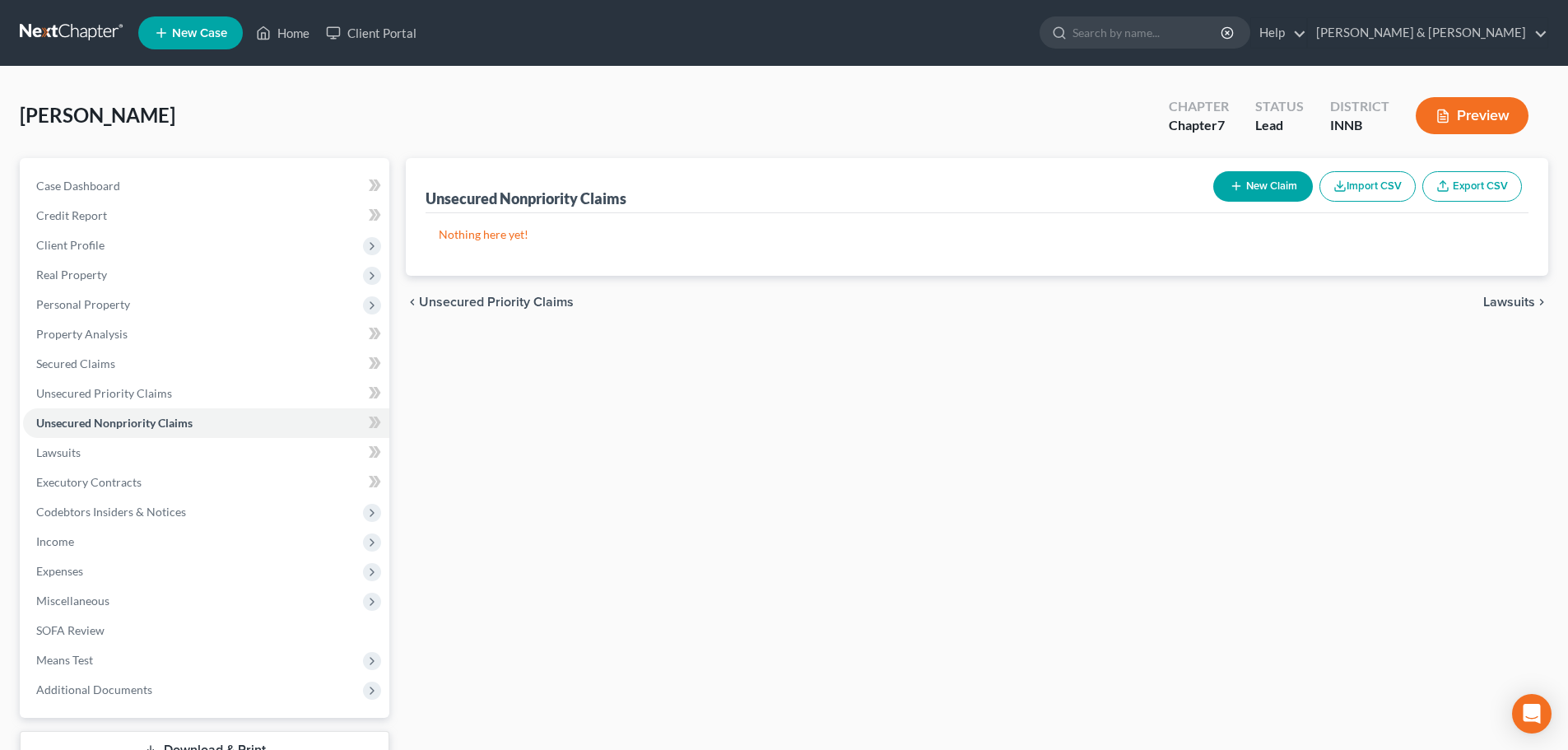
click at [1248, 180] on button "New Claim" at bounding box center [1263, 187] width 100 height 30
select select "0"
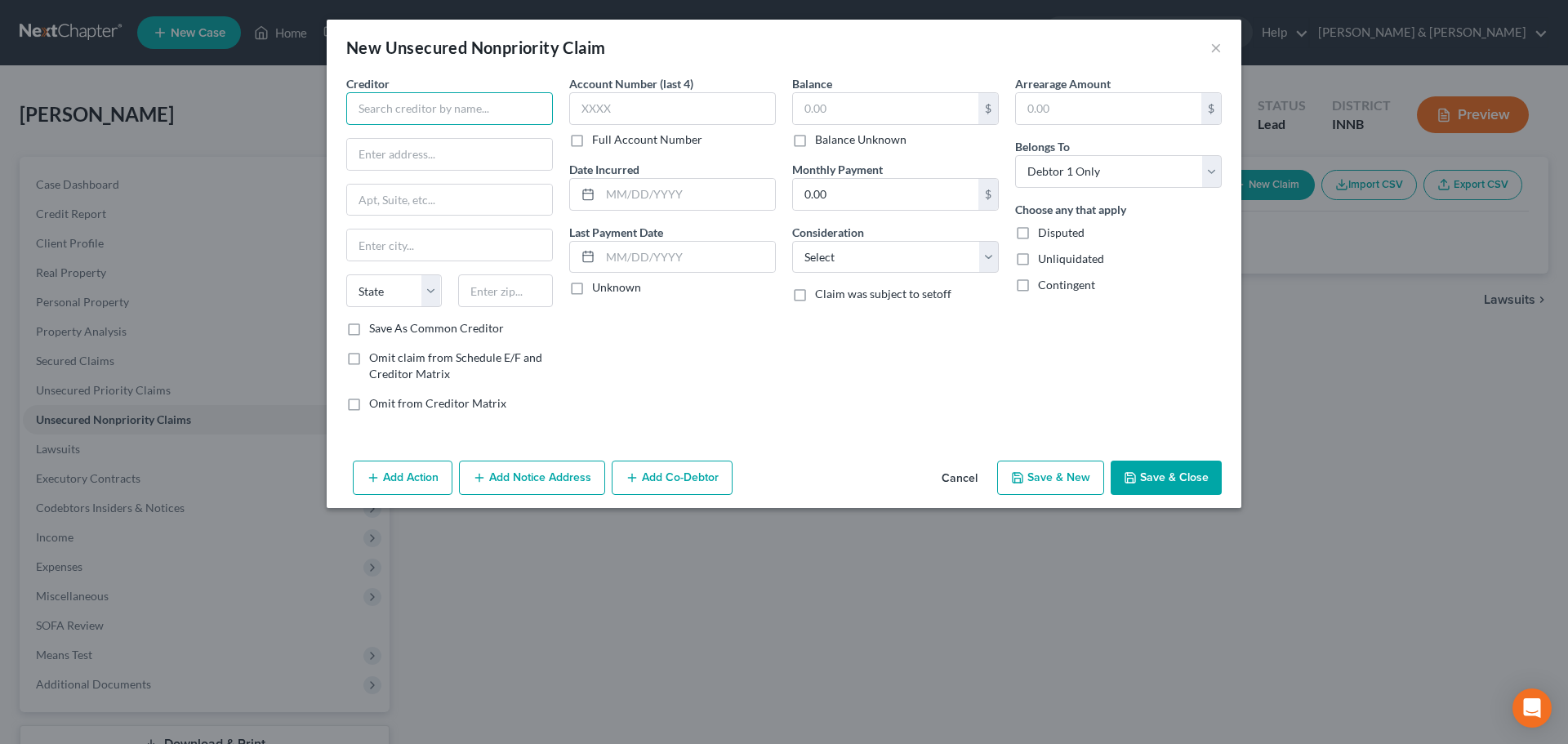
click at [460, 104] on input "text" at bounding box center [449, 108] width 207 height 32
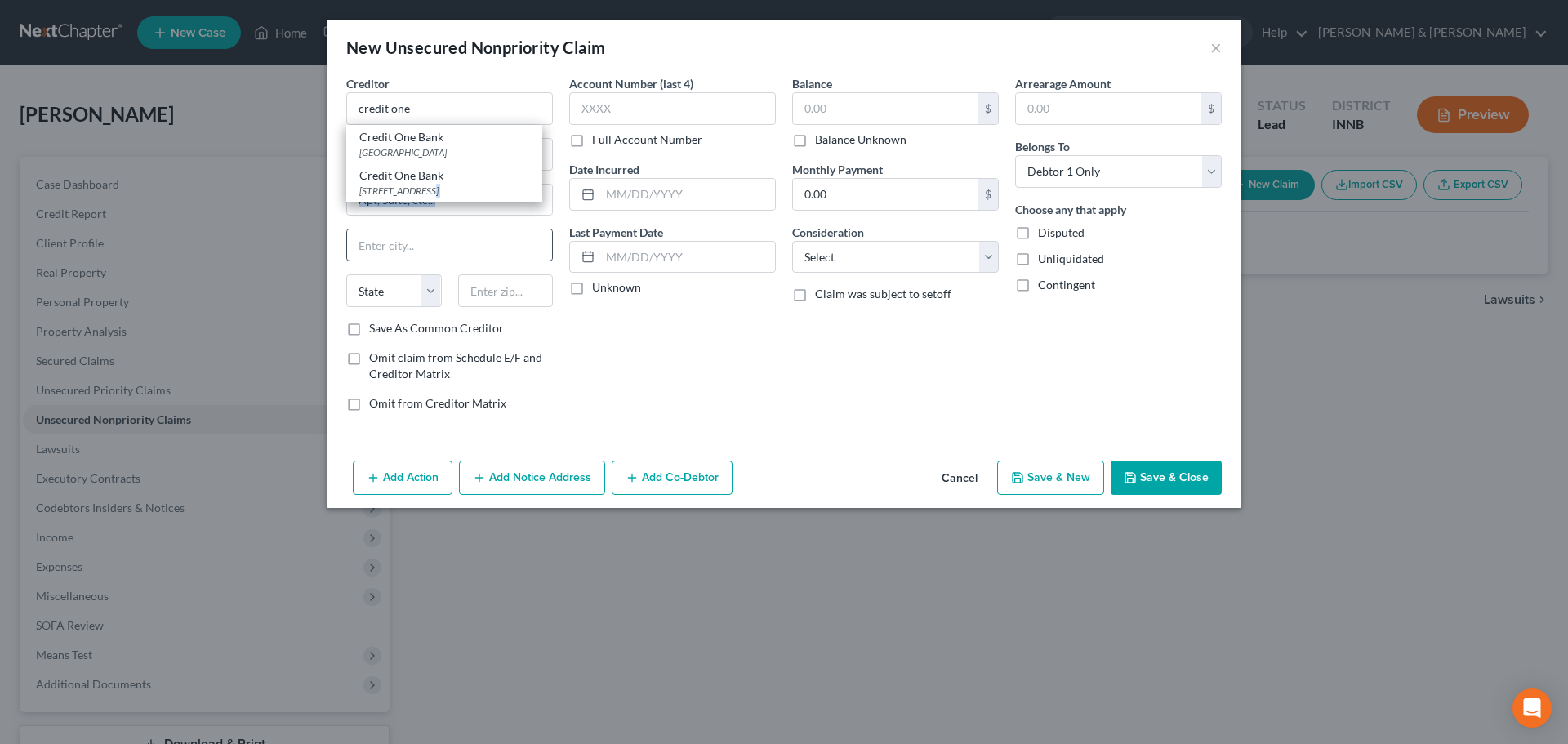
drag, startPoint x: 431, startPoint y: 188, endPoint x: 394, endPoint y: 237, distance: 61.4
click at [394, 237] on div "Creditor * credit one Credit [GEOGRAPHIC_DATA] Credit [GEOGRAPHIC_DATA] State […" at bounding box center [449, 198] width 207 height 245
click at [435, 148] on div "[GEOGRAPHIC_DATA]" at bounding box center [444, 152] width 170 height 14
type input "Credit One Bank"
type input "PO Box 60500"
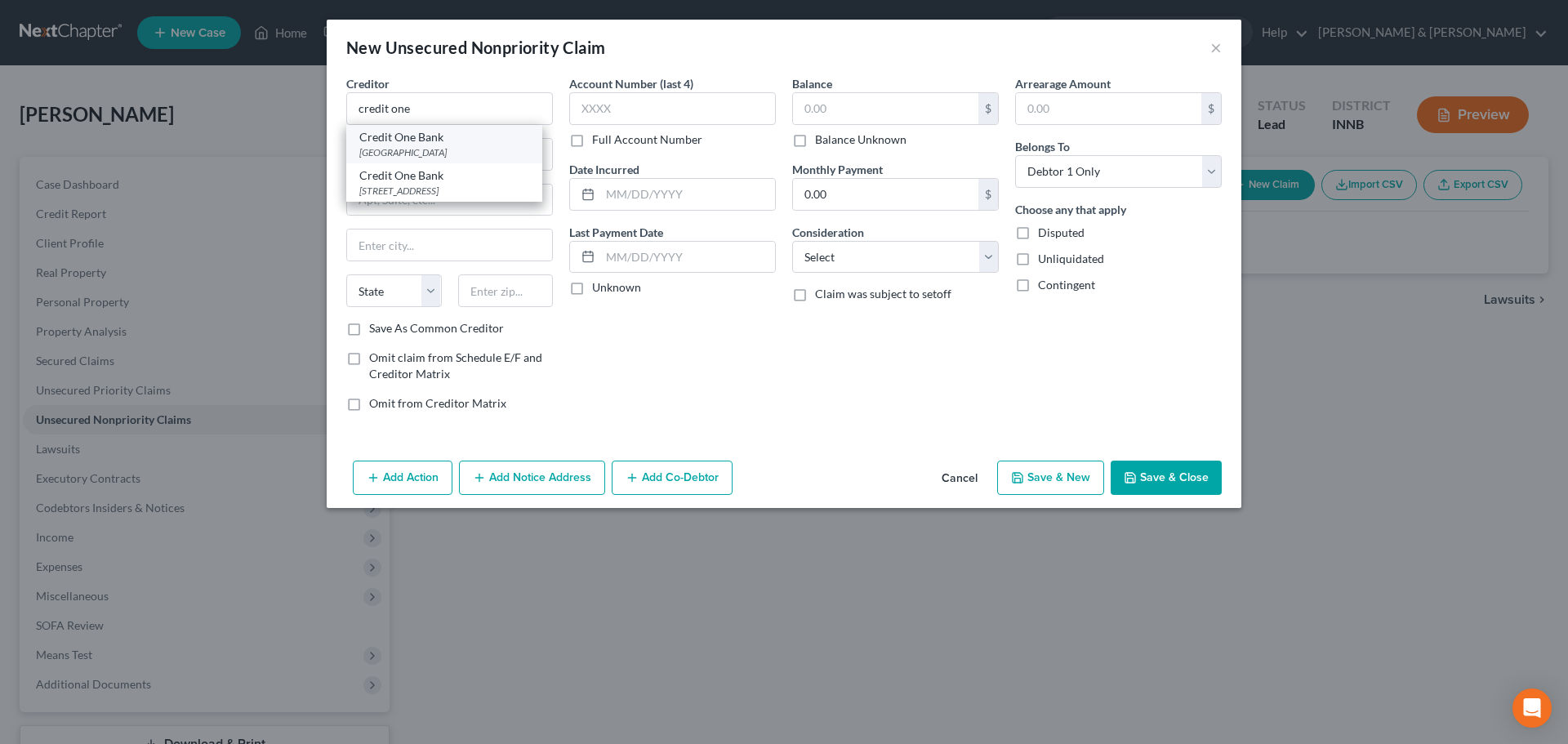
type input "City Of Industry"
select select "4"
type input "91716"
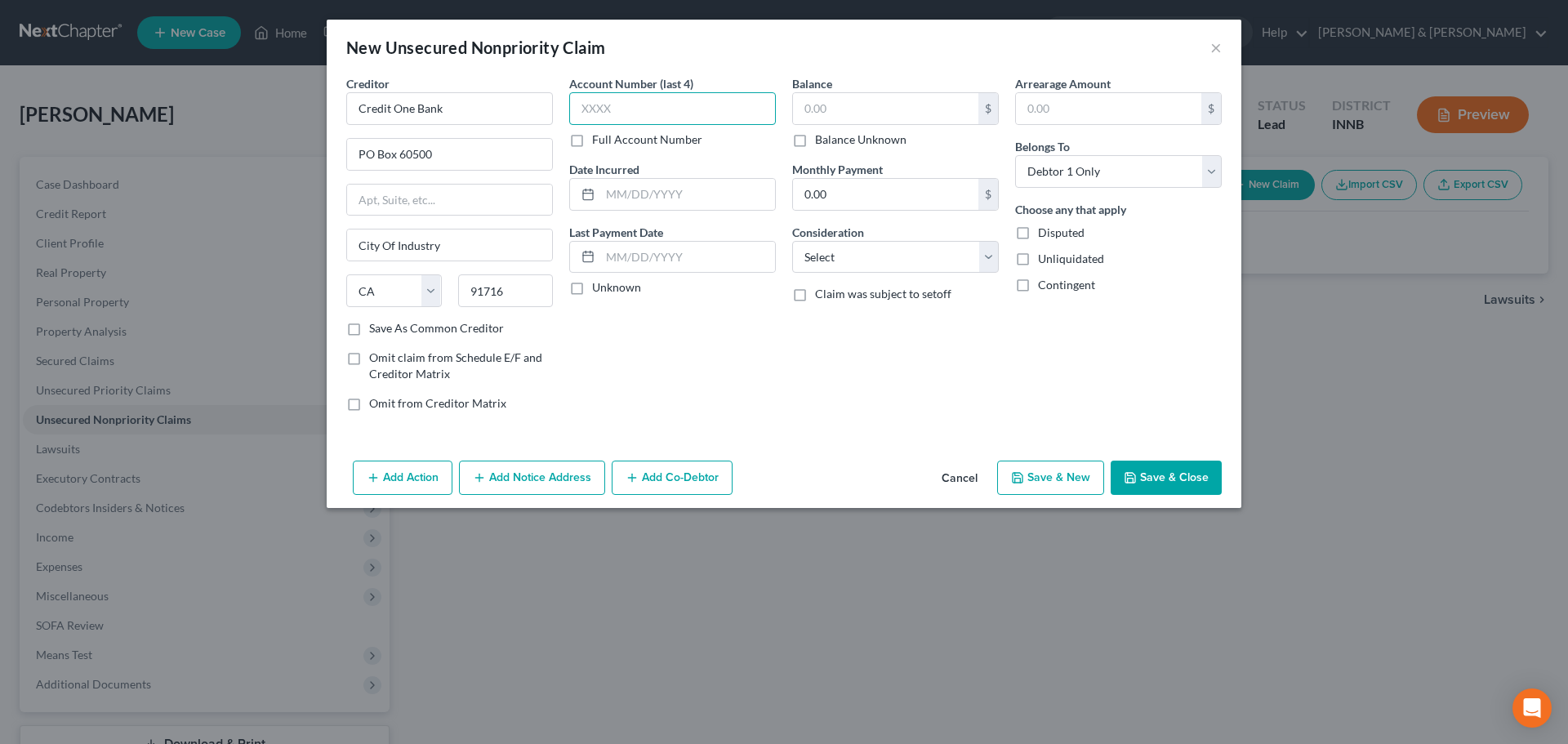
click at [657, 109] on input "text" at bounding box center [672, 108] width 207 height 32
click at [828, 115] on input "text" at bounding box center [885, 108] width 185 height 31
type input "1,853"
click at [849, 255] on select "Select Cable / Satellite Services Collection Agency Credit Card Debt Debt Couns…" at bounding box center [895, 257] width 207 height 32
select select "2"
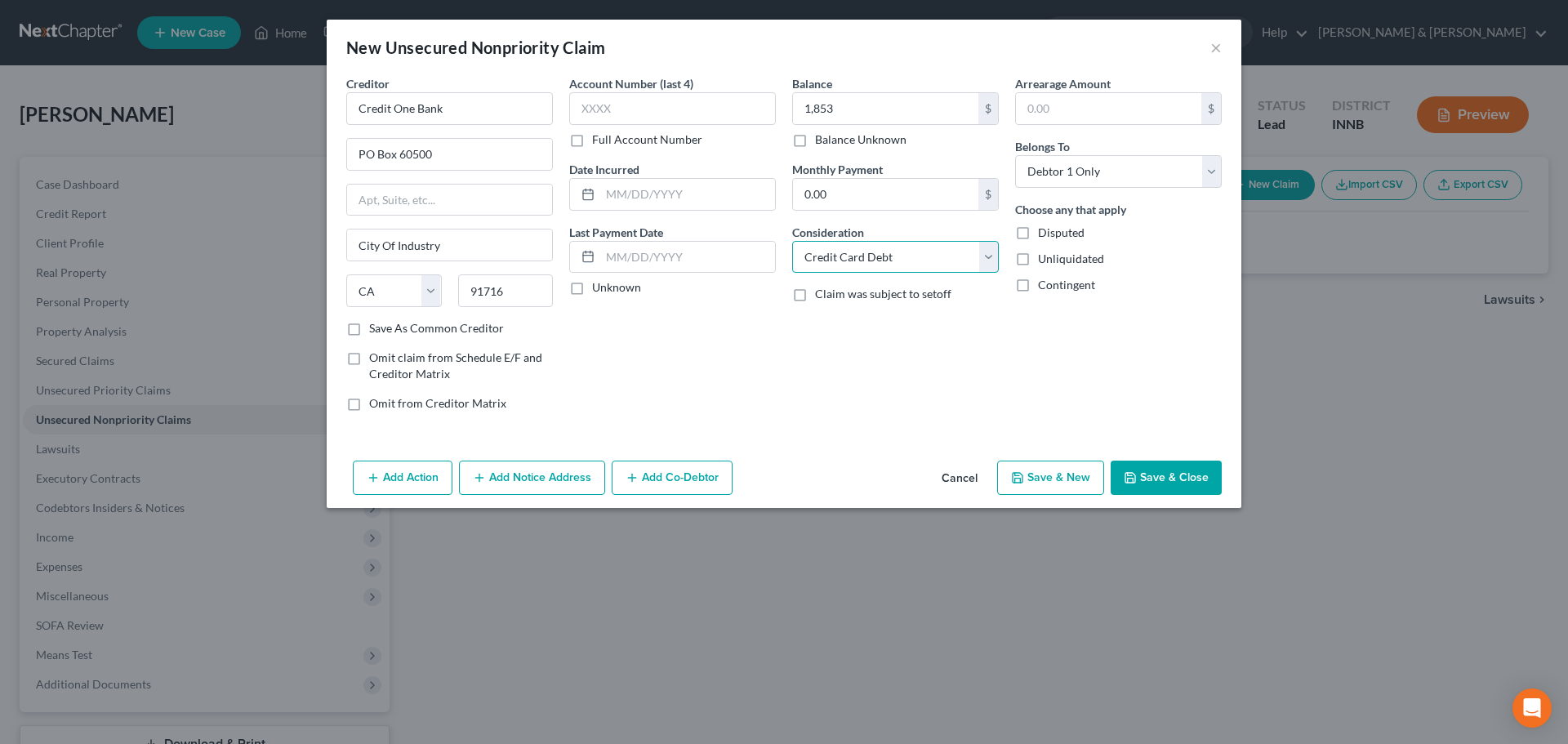
click at [792, 241] on select "Select Cable / Satellite Services Collection Agency Credit Card Debt Debt Couns…" at bounding box center [895, 257] width 207 height 32
click at [540, 490] on button "Add Notice Address" at bounding box center [532, 477] width 146 height 34
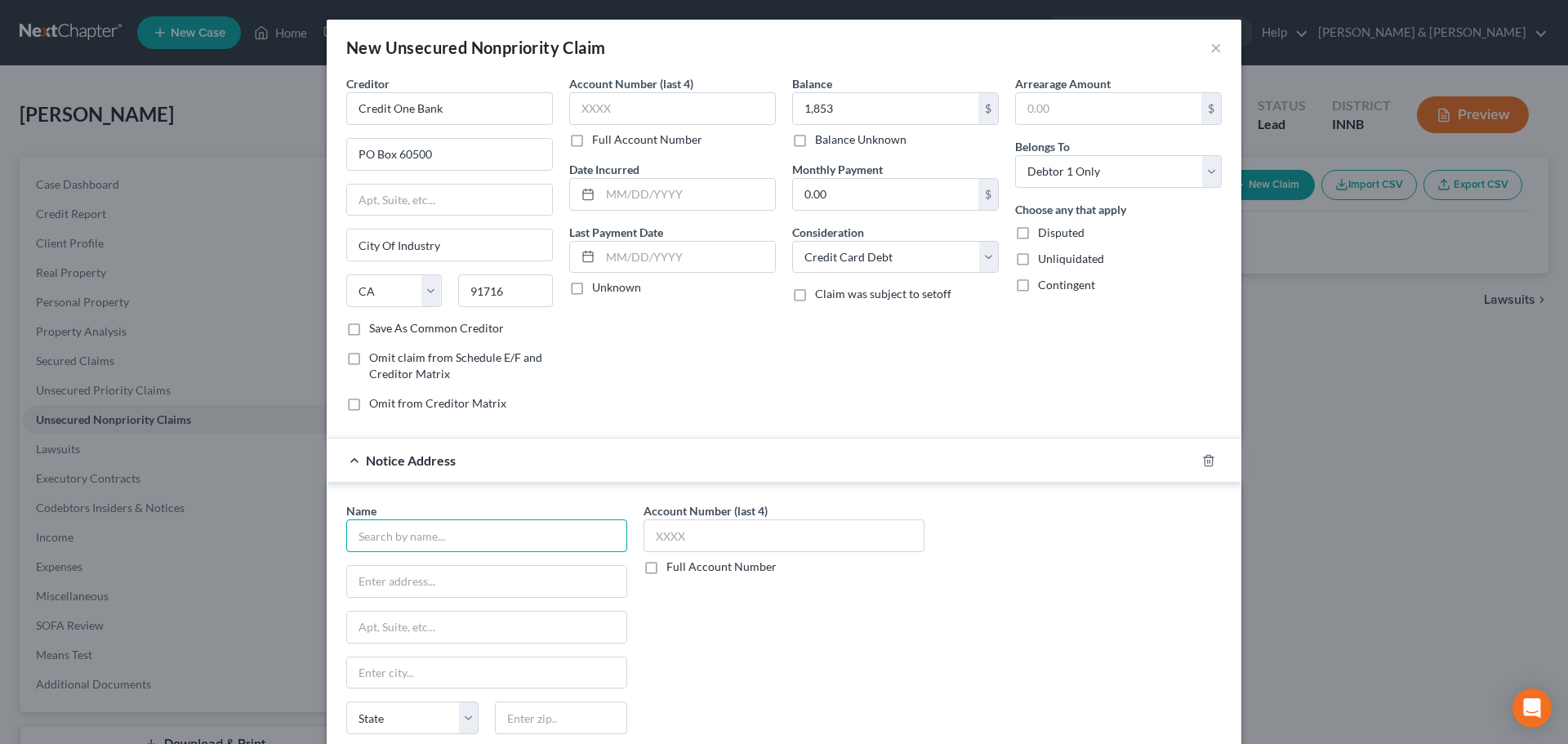
click at [463, 545] on input "text" at bounding box center [486, 536] width 281 height 32
click at [425, 580] on div "[STREET_ADDRESS]" at bounding box center [444, 580] width 170 height 14
type input "LVNV Funding, LLC"
type input "PO Box 1269"
type input "[GEOGRAPHIC_DATA]"
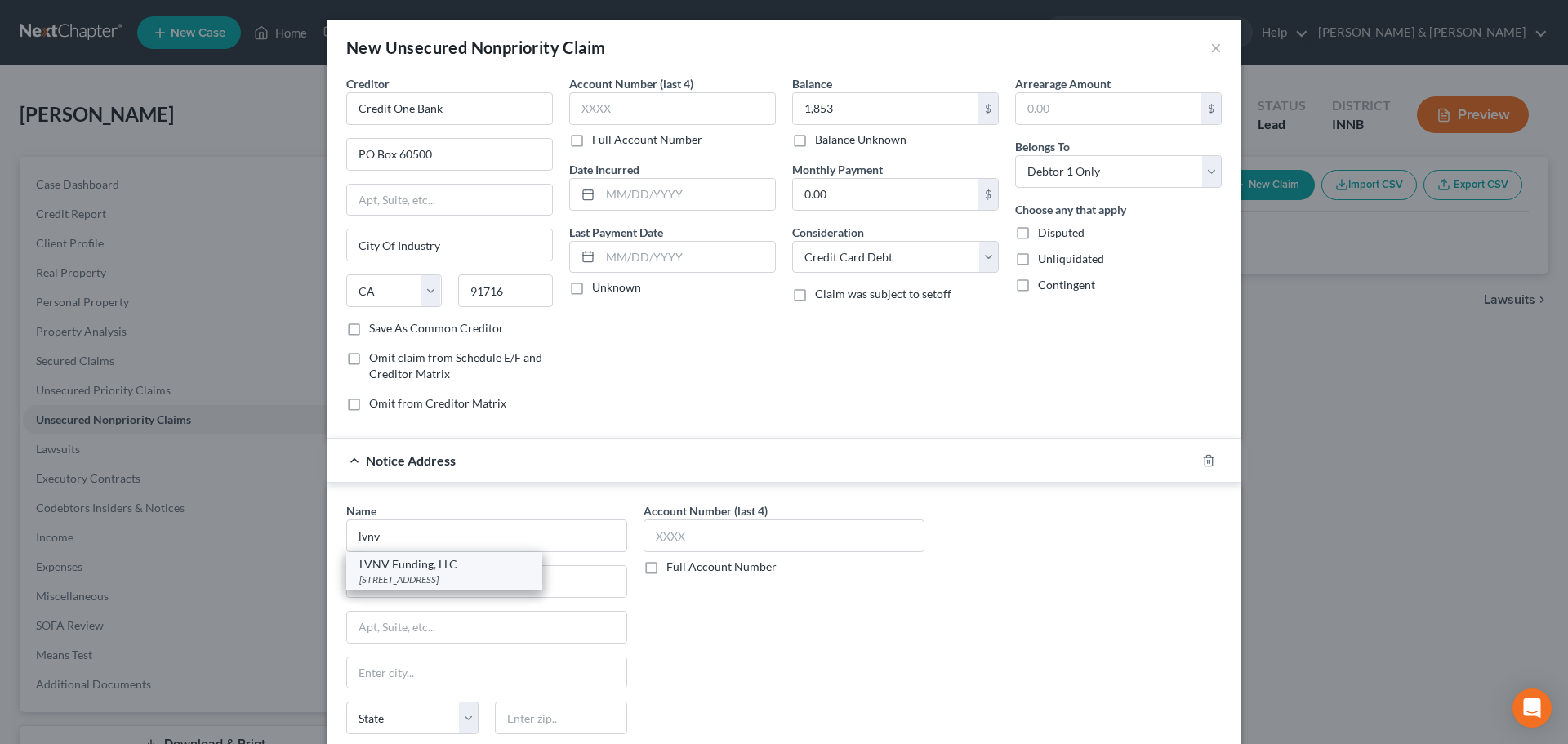
select select "42"
type input "29603"
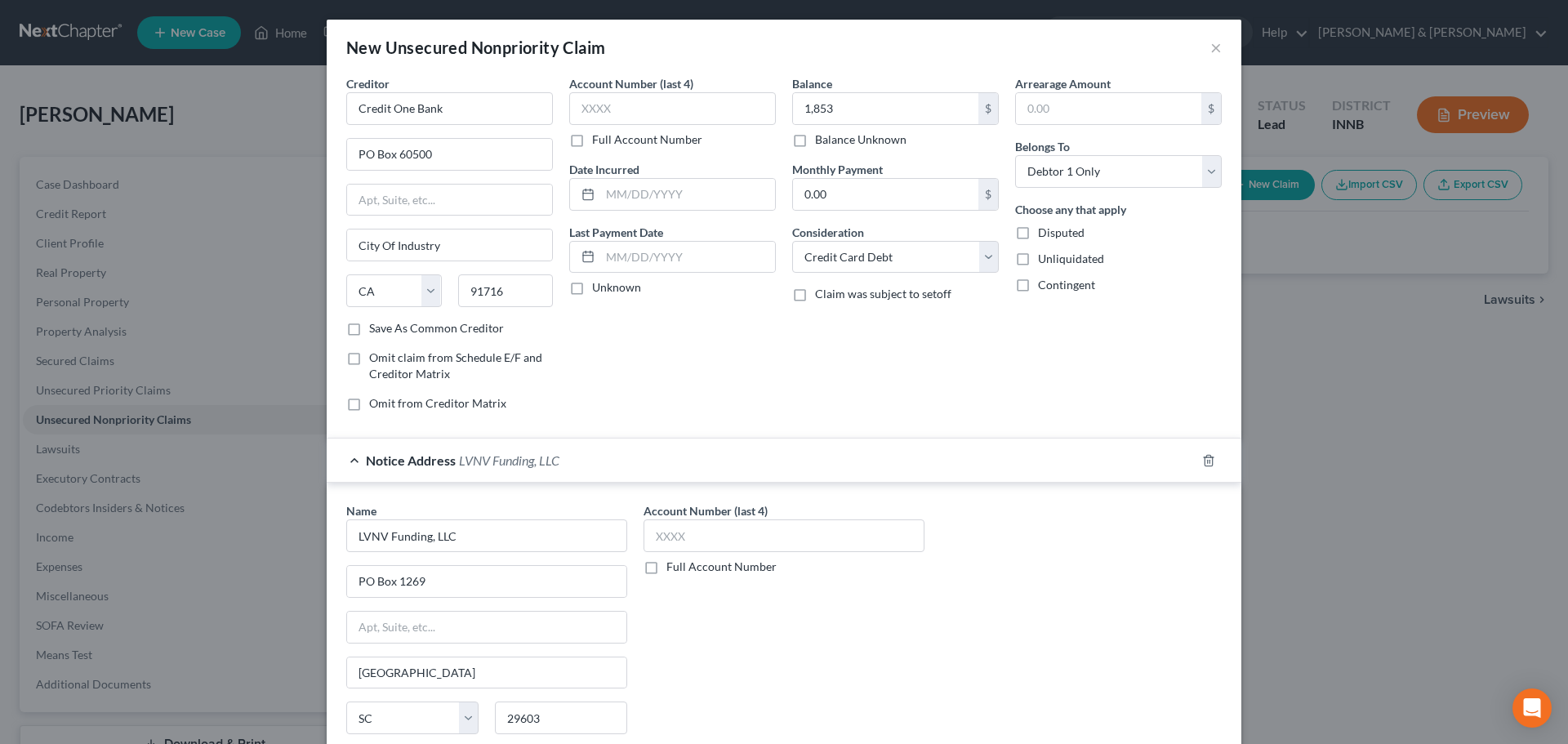
scroll to position [135, 0]
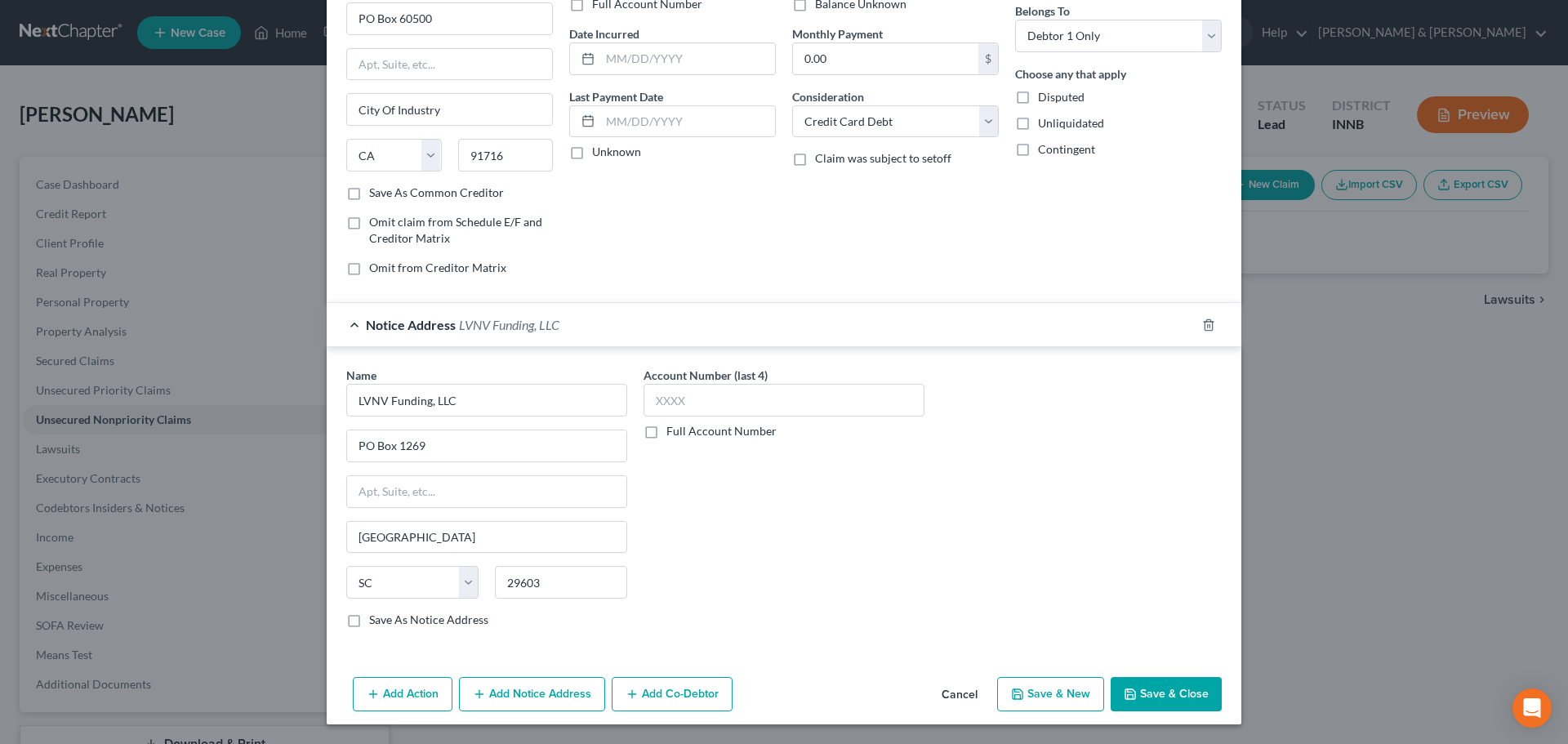
click at [492, 692] on button "Add Notice Address" at bounding box center [532, 694] width 146 height 34
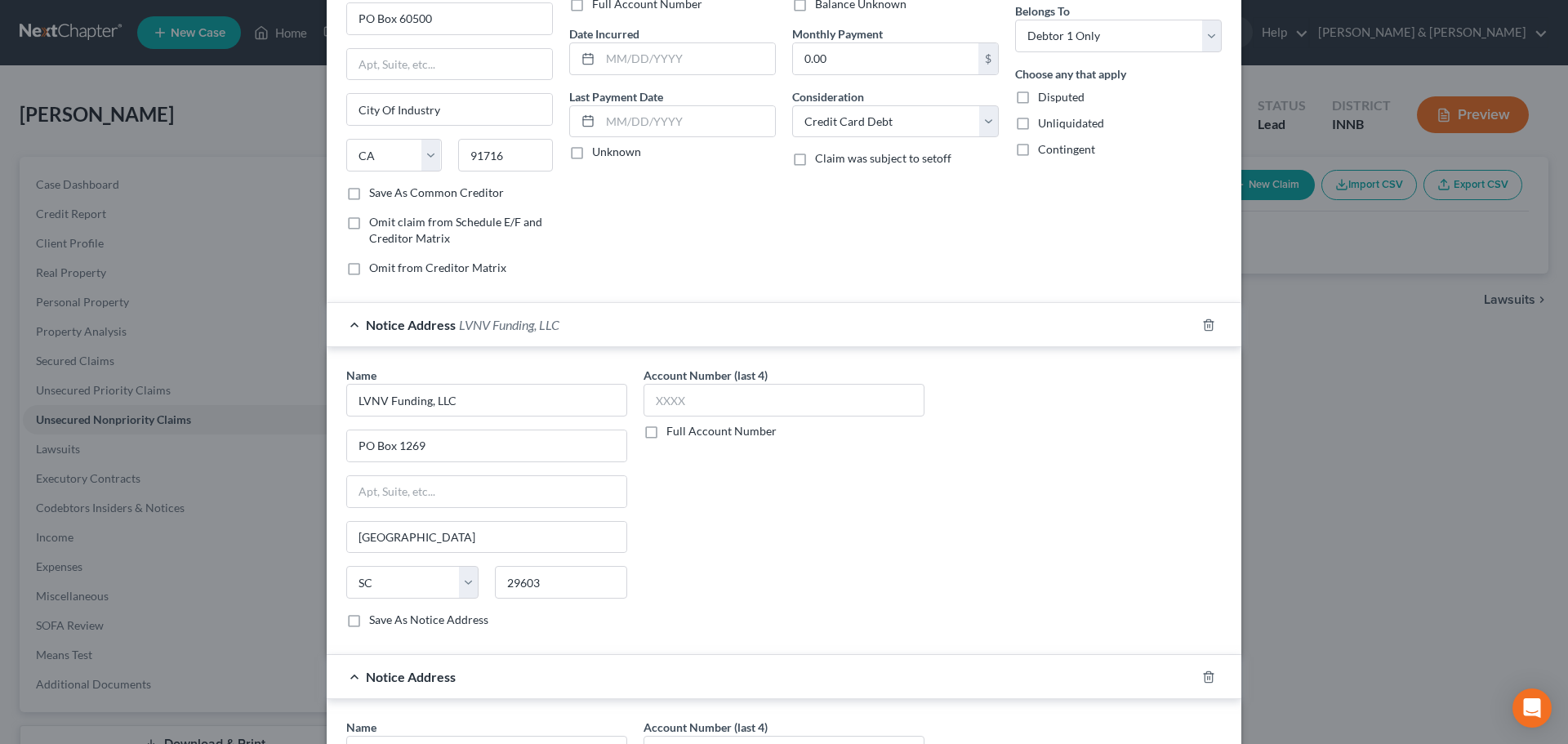
scroll to position [463, 0]
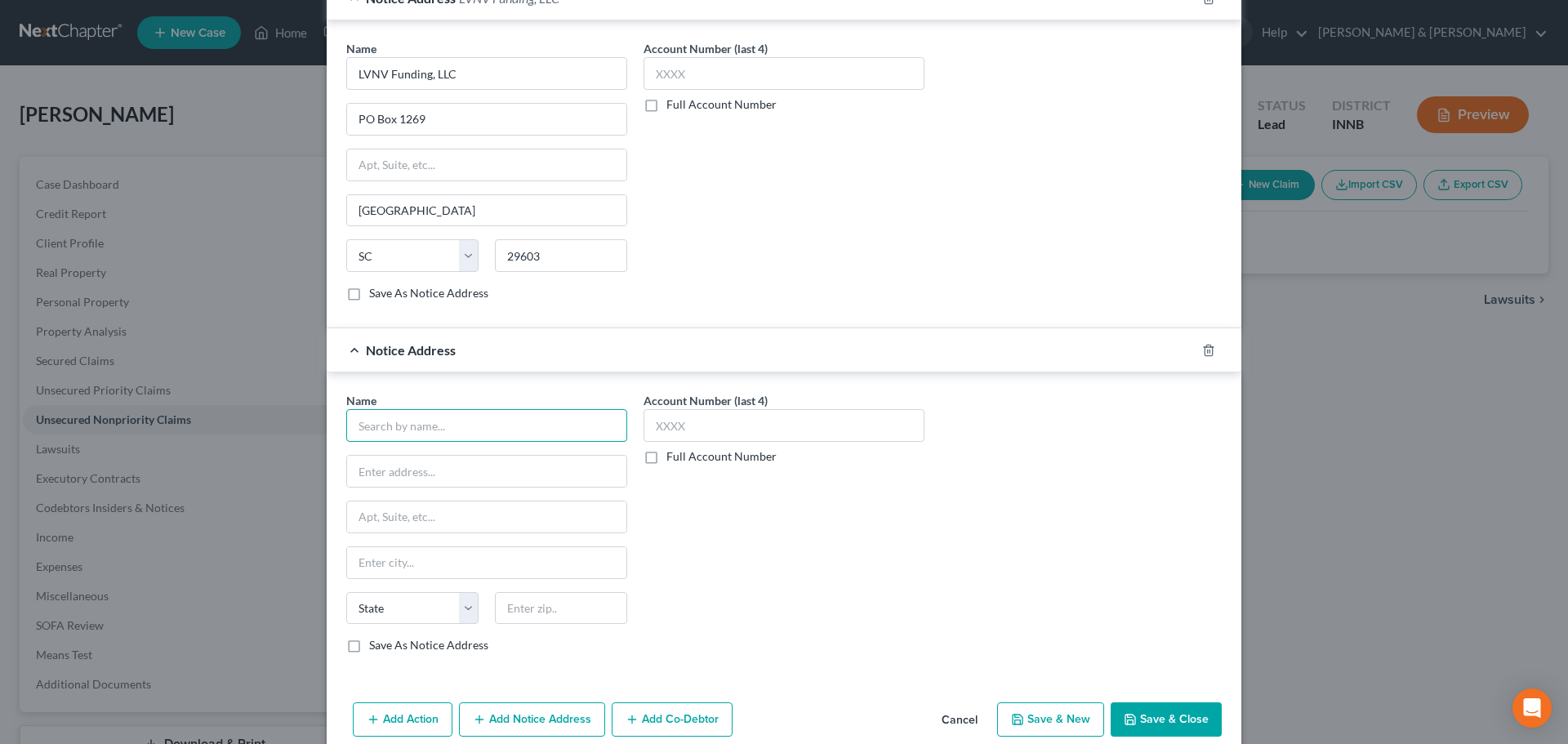
click at [351, 421] on input "text" at bounding box center [486, 425] width 281 height 32
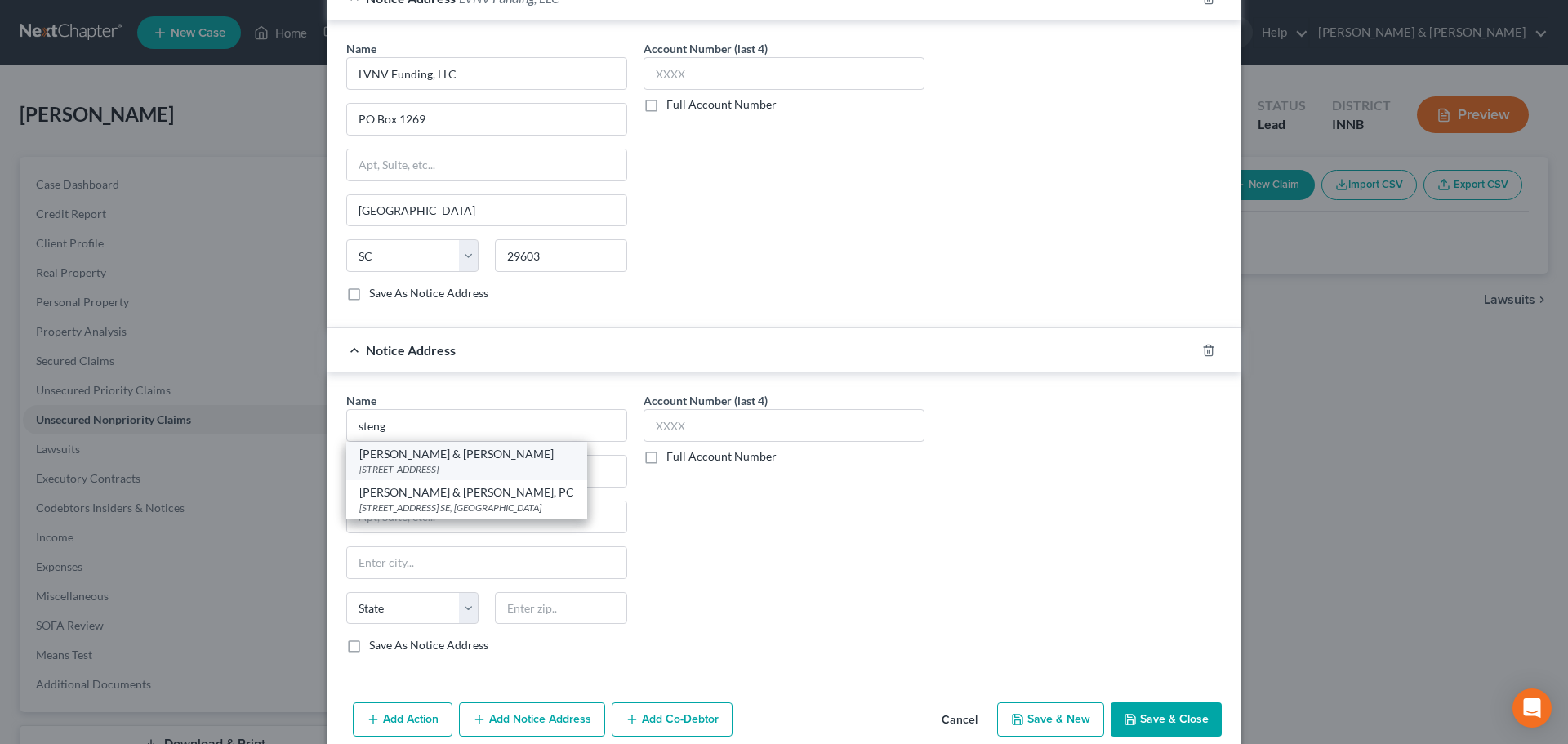
click at [369, 465] on div "[STREET_ADDRESS]" at bounding box center [466, 469] width 215 height 14
type input "[PERSON_NAME] & [PERSON_NAME]"
type input "[STREET_ADDRESS]"
type input "[GEOGRAPHIC_DATA]"
select select "23"
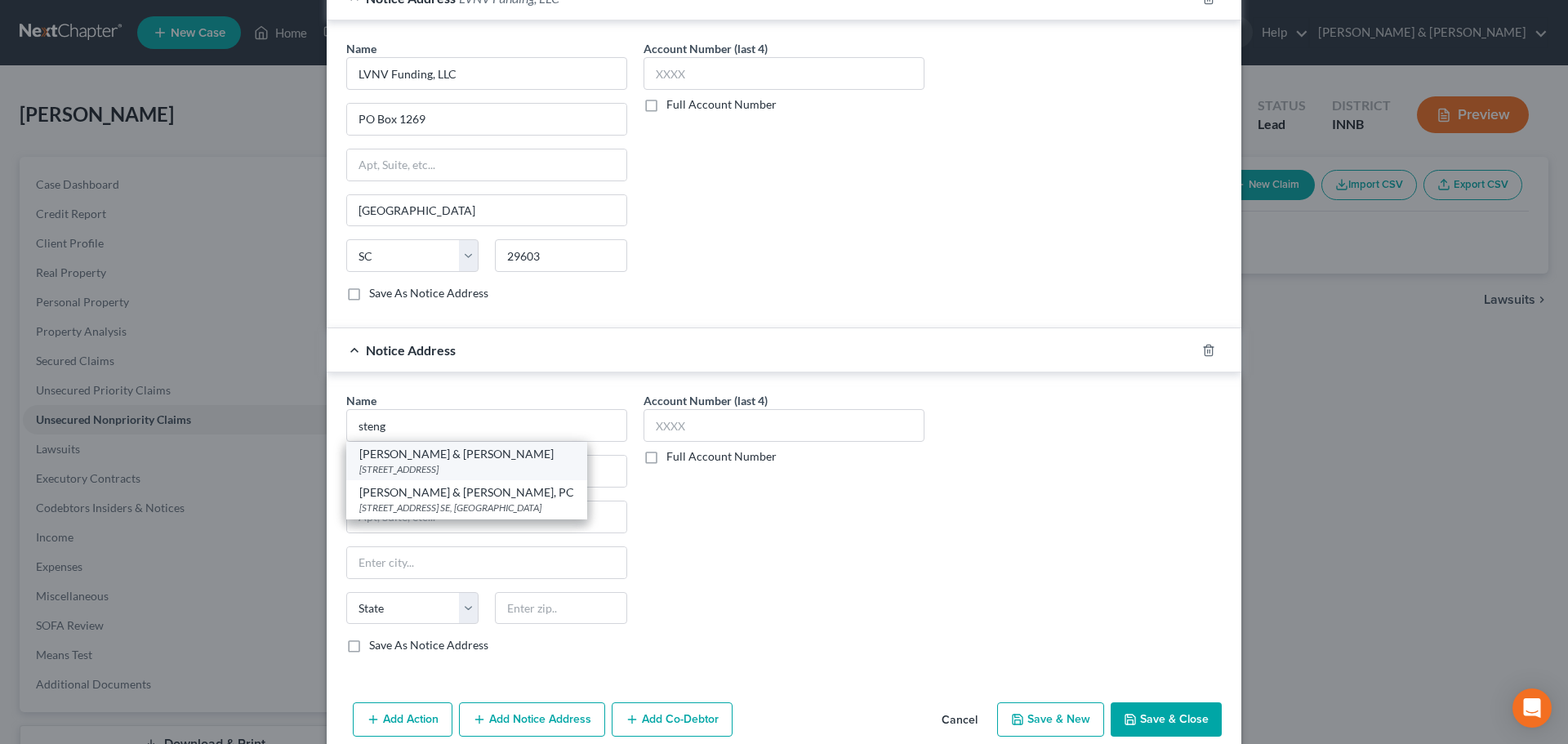
type input "49546"
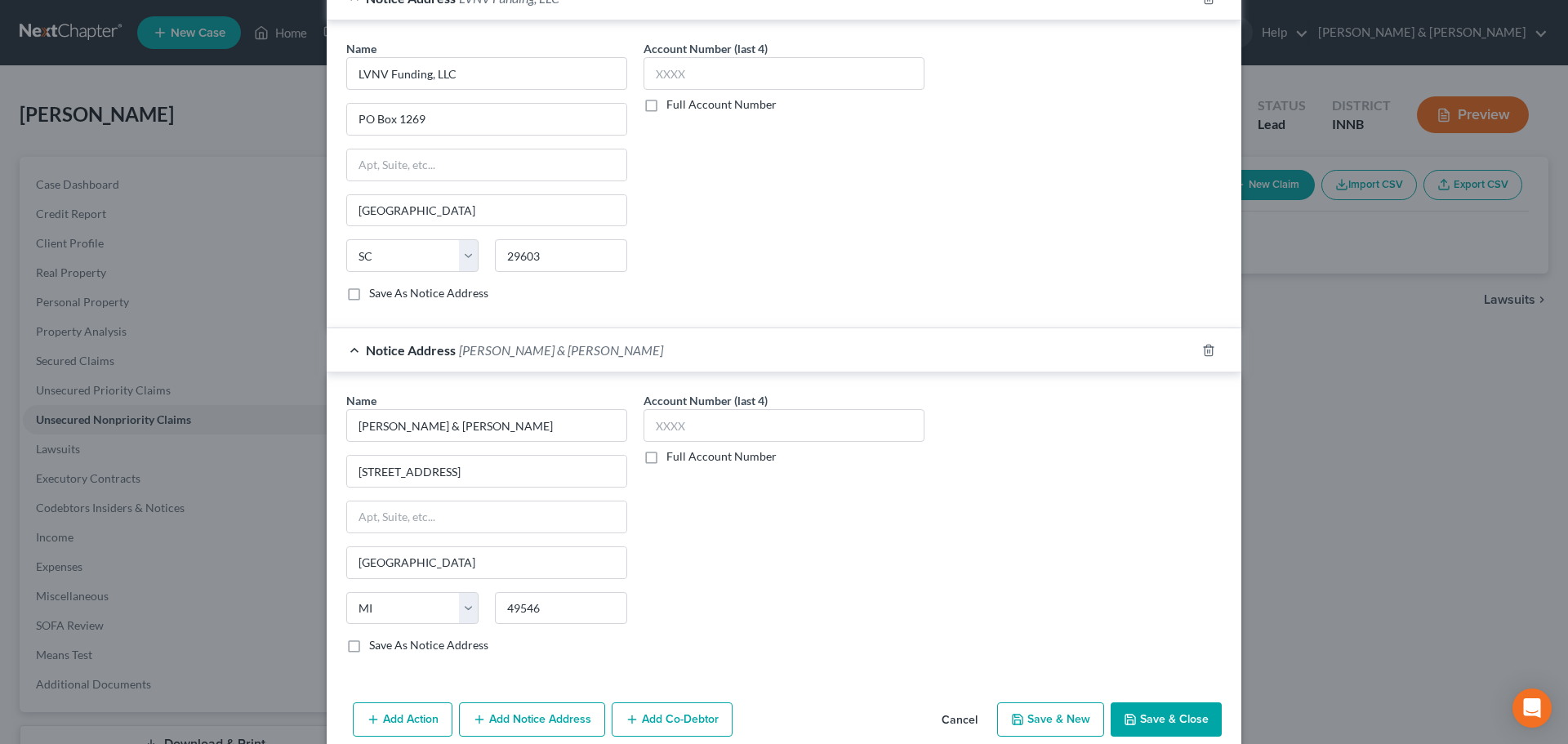
scroll to position [487, 0]
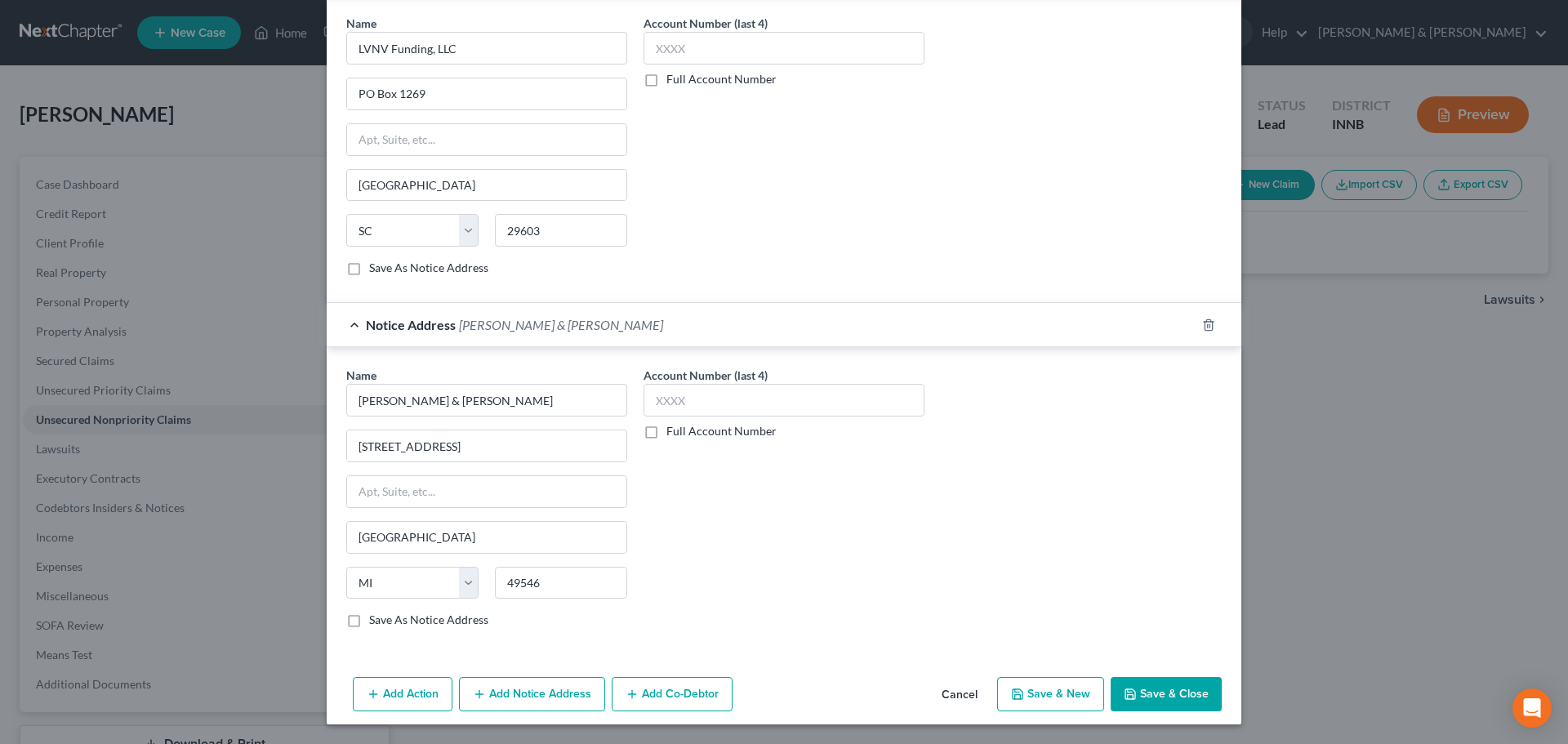
click at [515, 687] on button "Add Notice Address" at bounding box center [532, 694] width 146 height 34
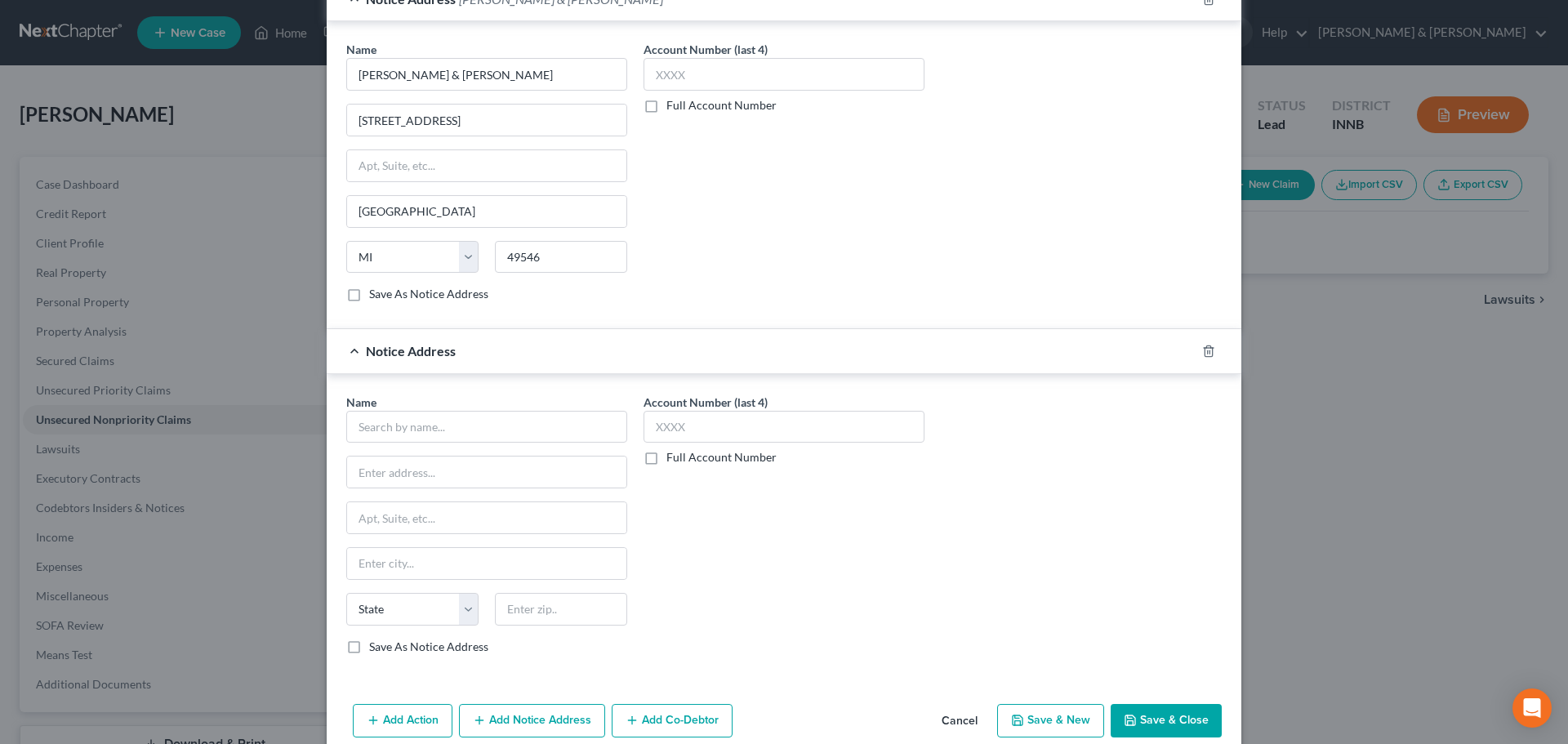
scroll to position [815, 0]
click at [401, 430] on input "text" at bounding box center [486, 426] width 281 height 32
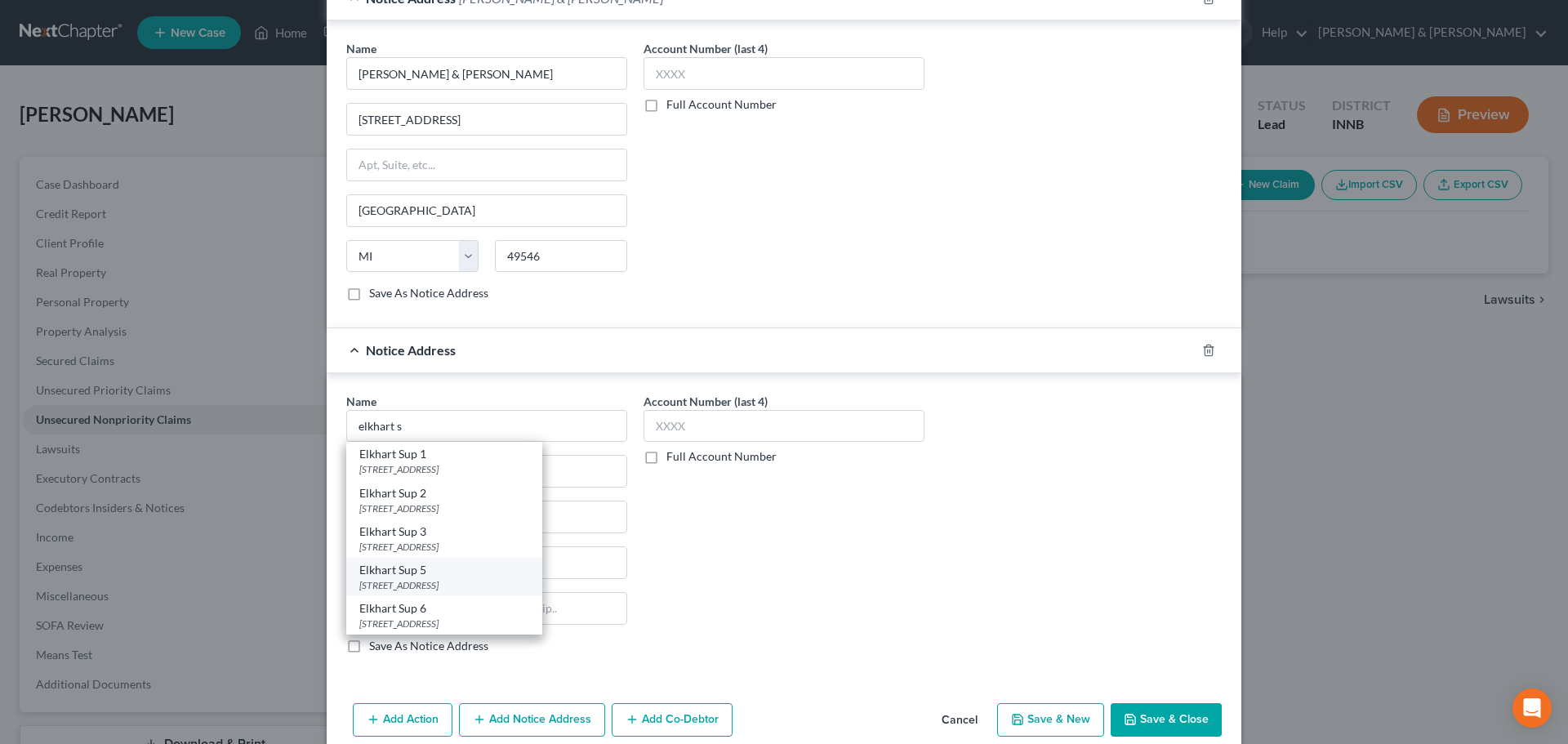
click at [402, 577] on div "Elkhart Sup 5" at bounding box center [444, 570] width 170 height 17
type input "Elkhart Sup 5"
type input "[STREET_ADDRESS]"
type input "20D05-1904-CC-990"
type input "Elkhart"
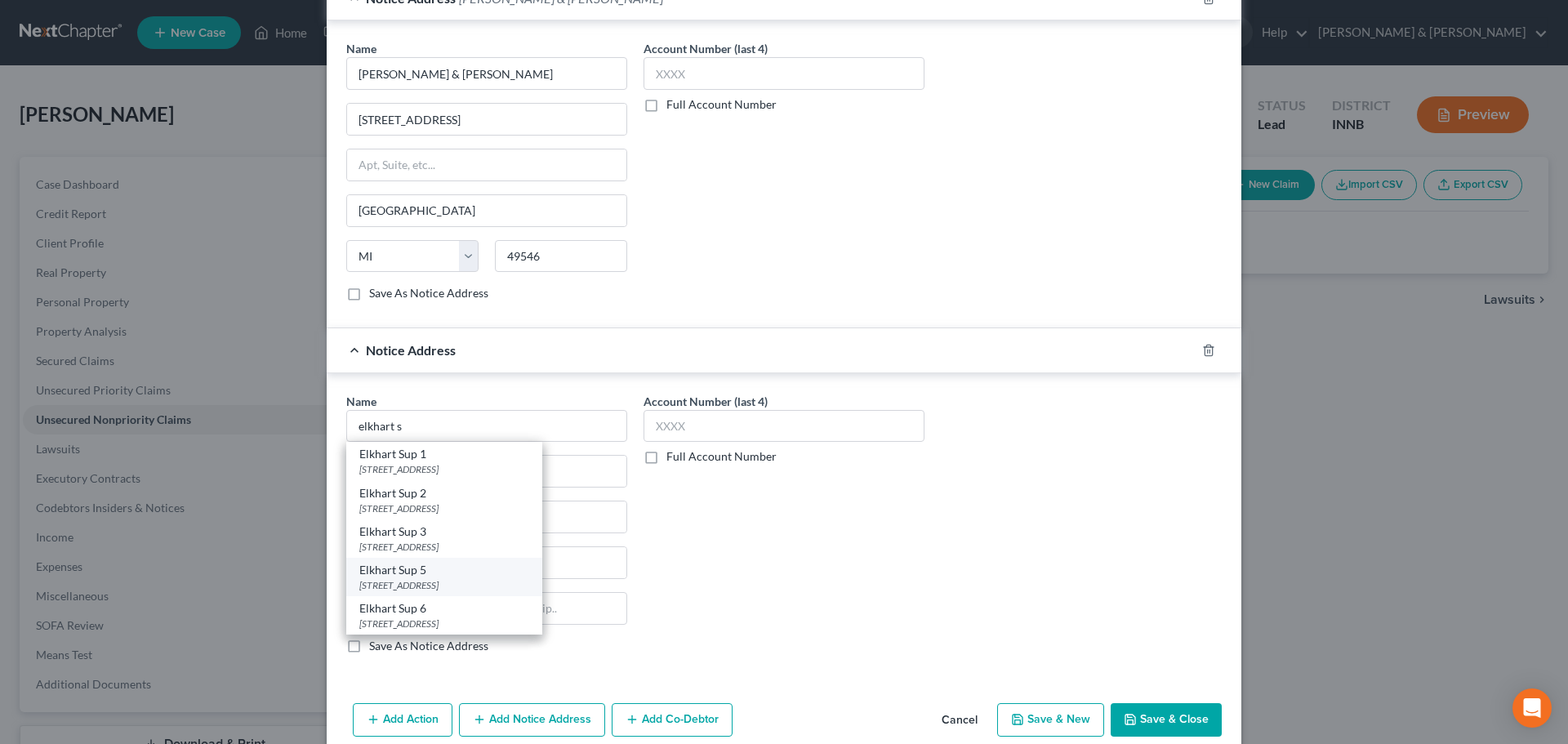
select select "15"
type input "46516"
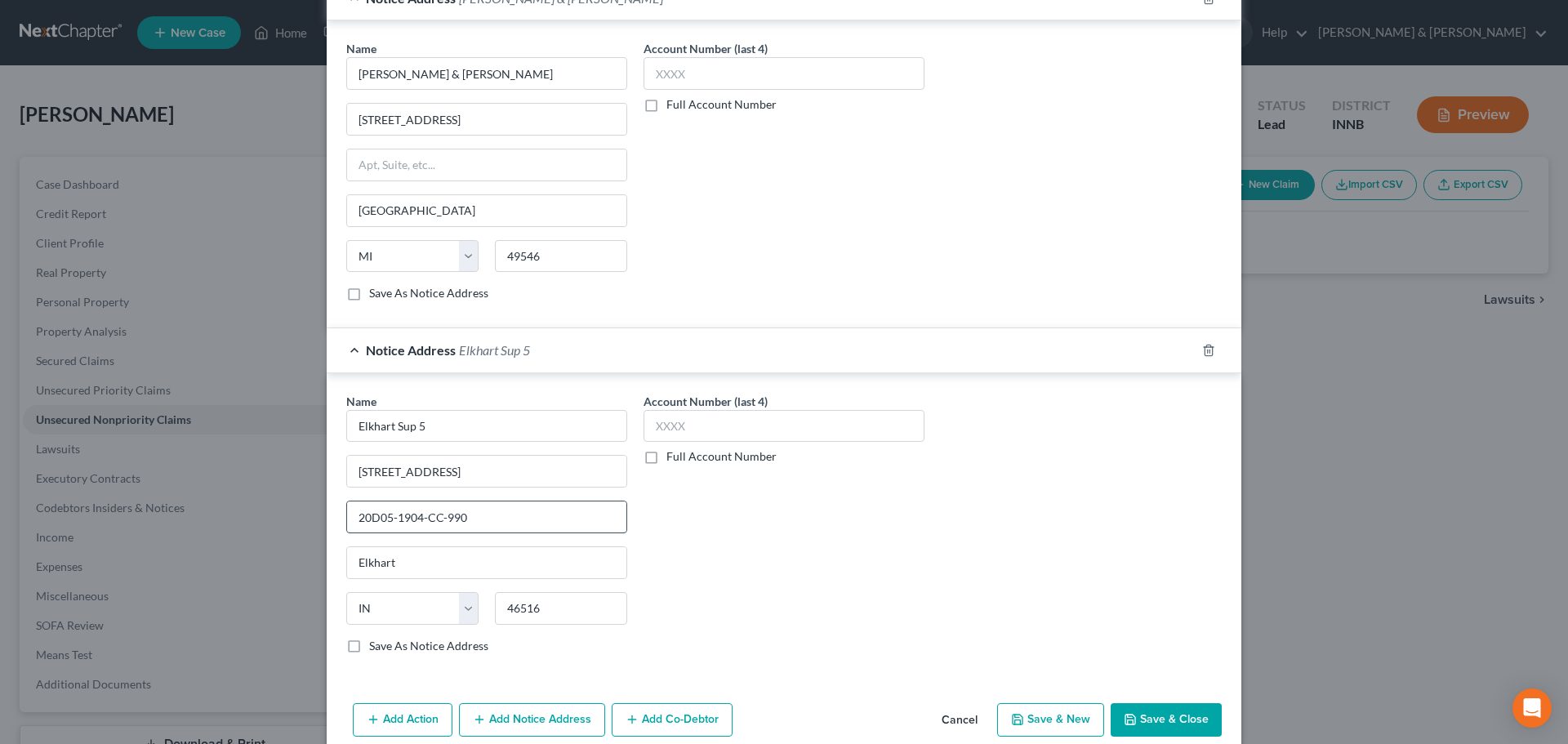
drag, startPoint x: 464, startPoint y: 517, endPoint x: 392, endPoint y: 518, distance: 72.0
click at [392, 518] on input "20D05-1904-CC-990" at bounding box center [486, 516] width 279 height 31
drag, startPoint x: 473, startPoint y: 518, endPoint x: 339, endPoint y: 516, distance: 134.0
click at [346, 516] on div "20D05-2506-CC-2189" at bounding box center [486, 516] width 281 height 32
type input "20D05-2506-CC-2189"
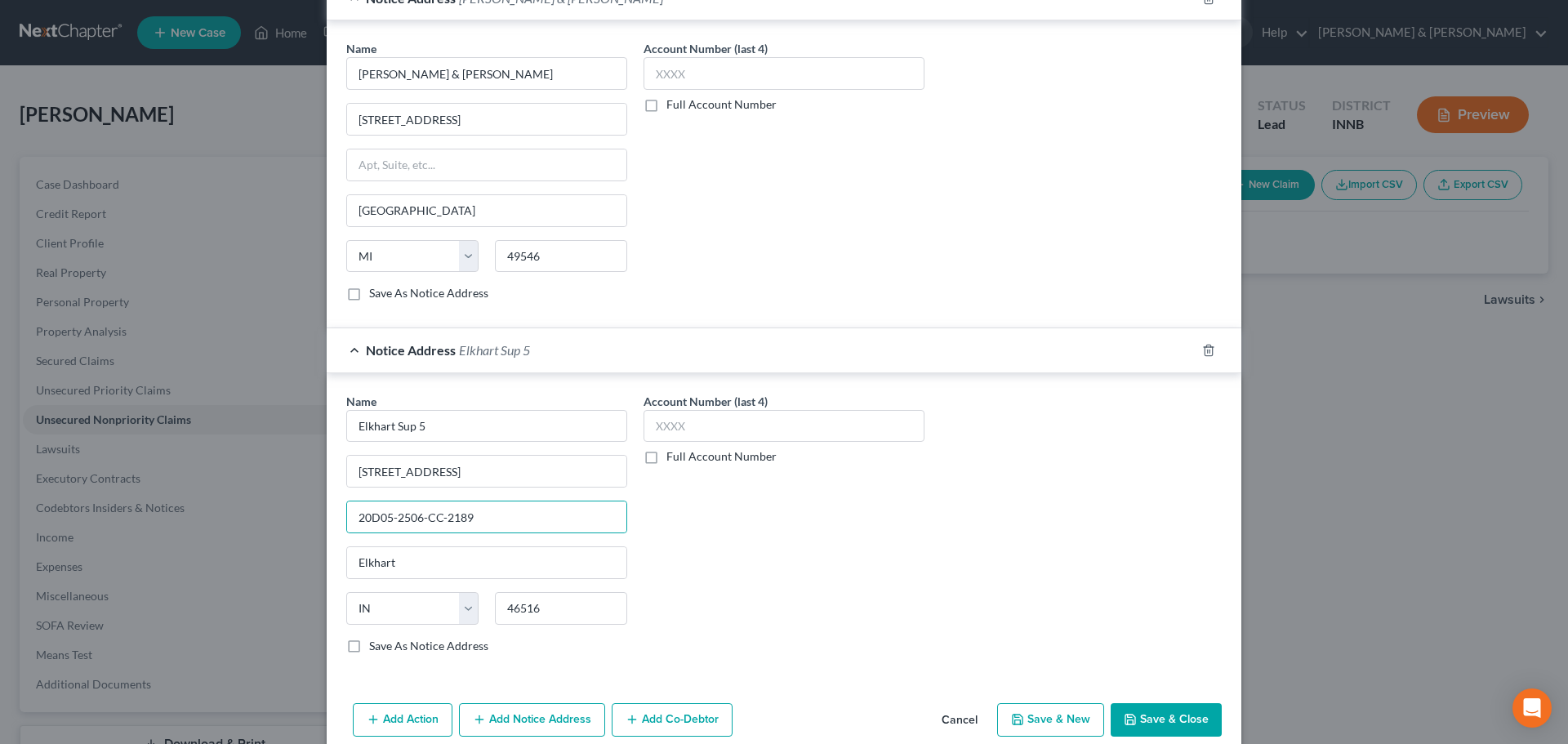
click at [1141, 721] on button "Save & Close" at bounding box center [1166, 720] width 111 height 34
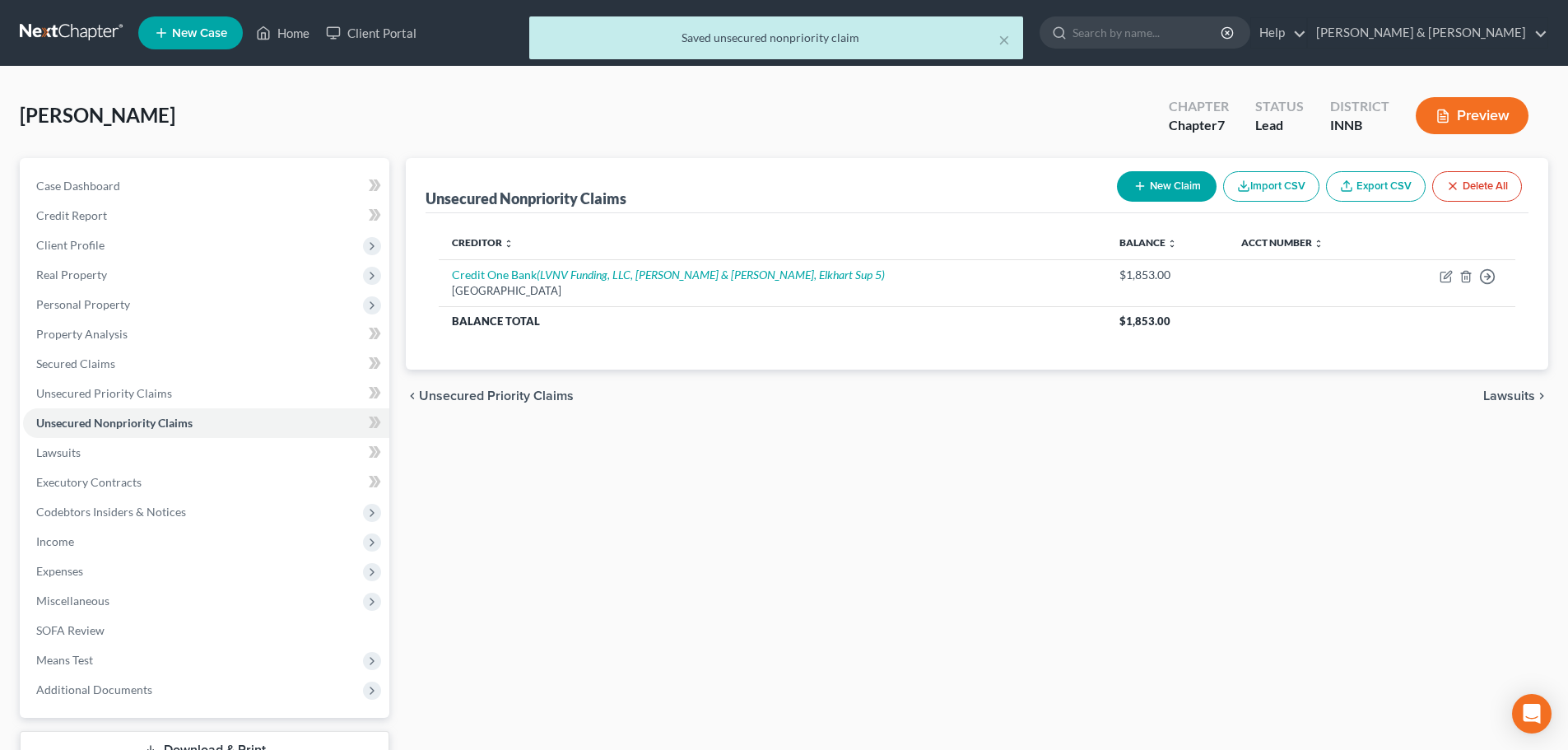
click at [1513, 401] on span "Lawsuits" at bounding box center [1509, 396] width 52 height 13
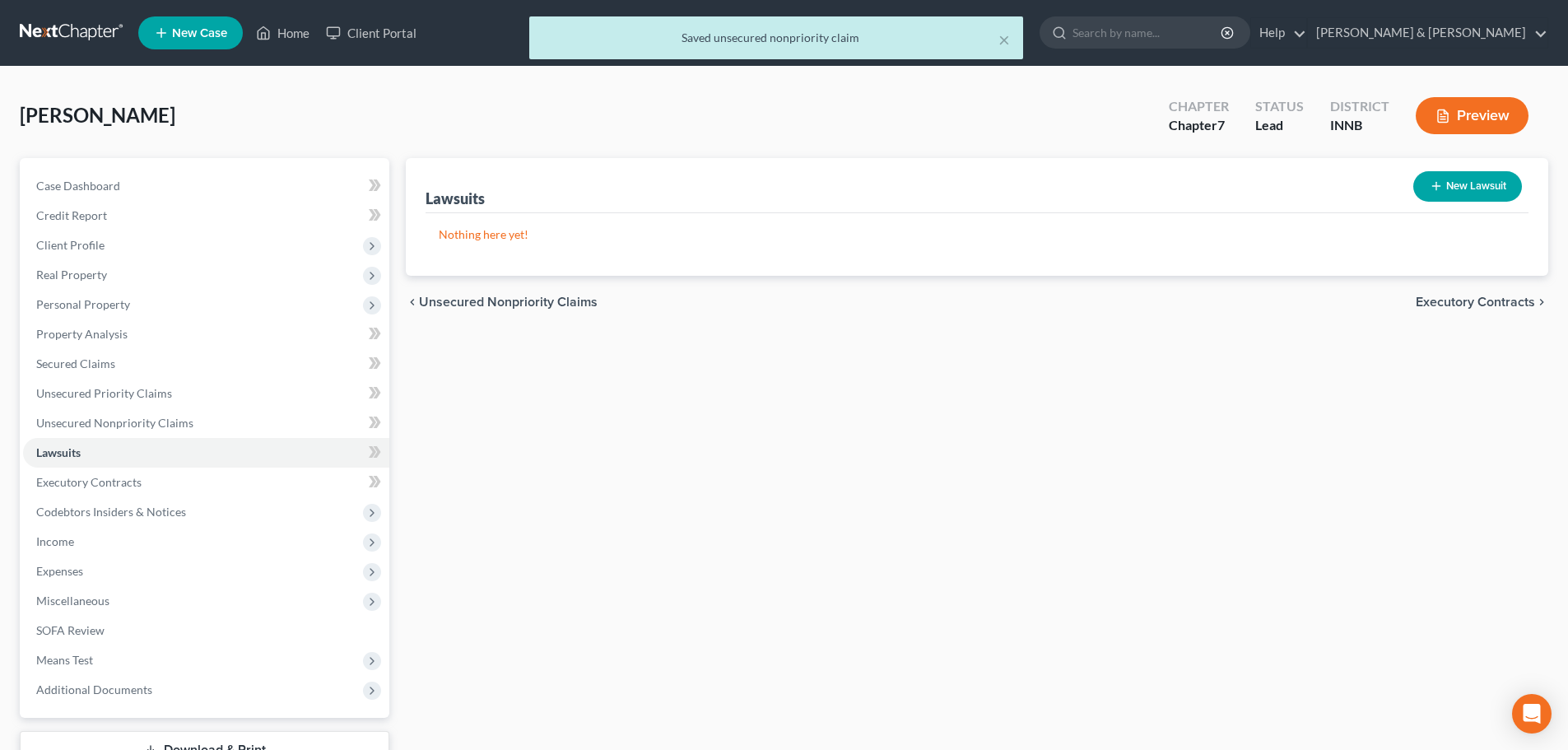
click at [1478, 194] on button "New Lawsuit" at bounding box center [1468, 187] width 109 height 30
select select "0"
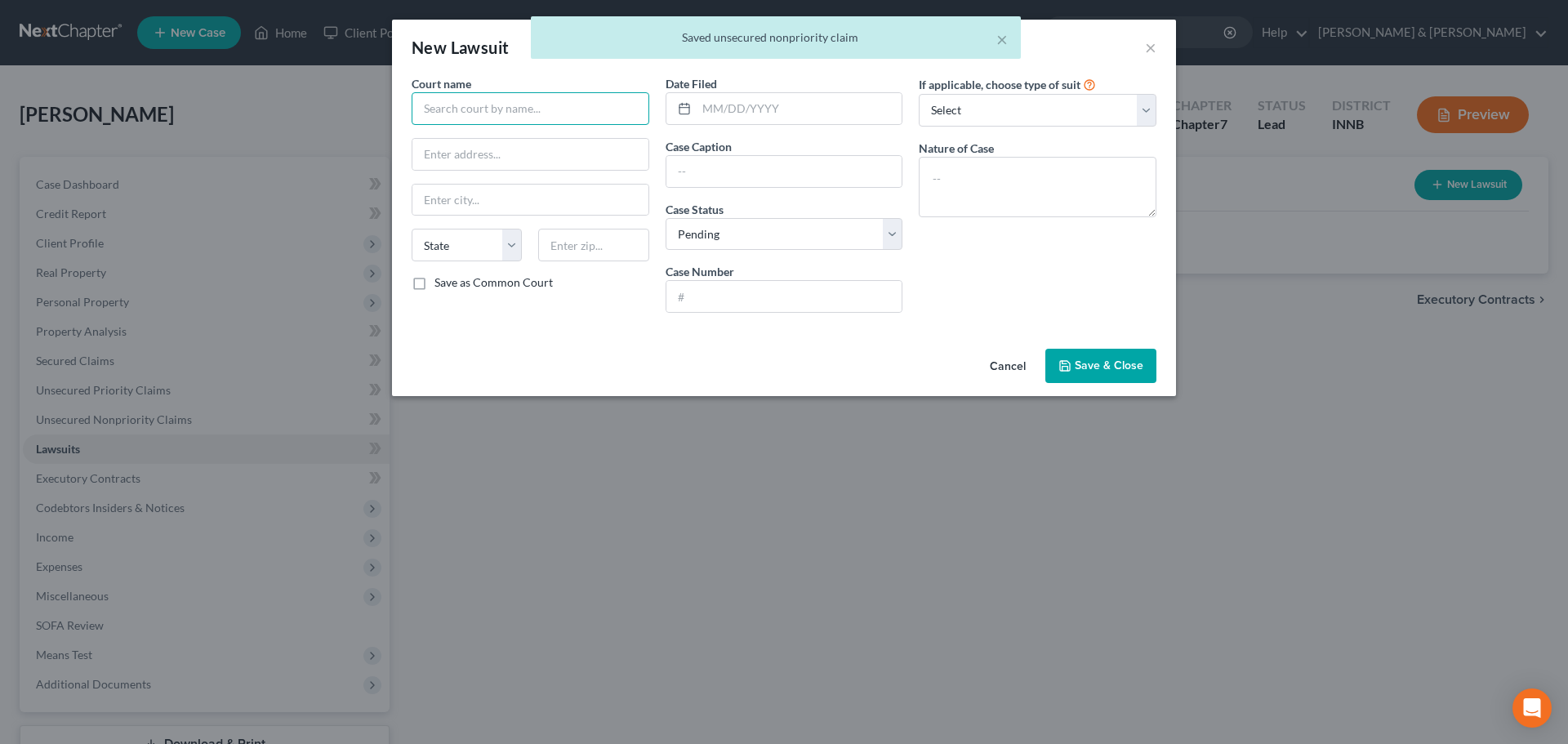
click at [482, 110] on input "text" at bounding box center [530, 108] width 237 height 32
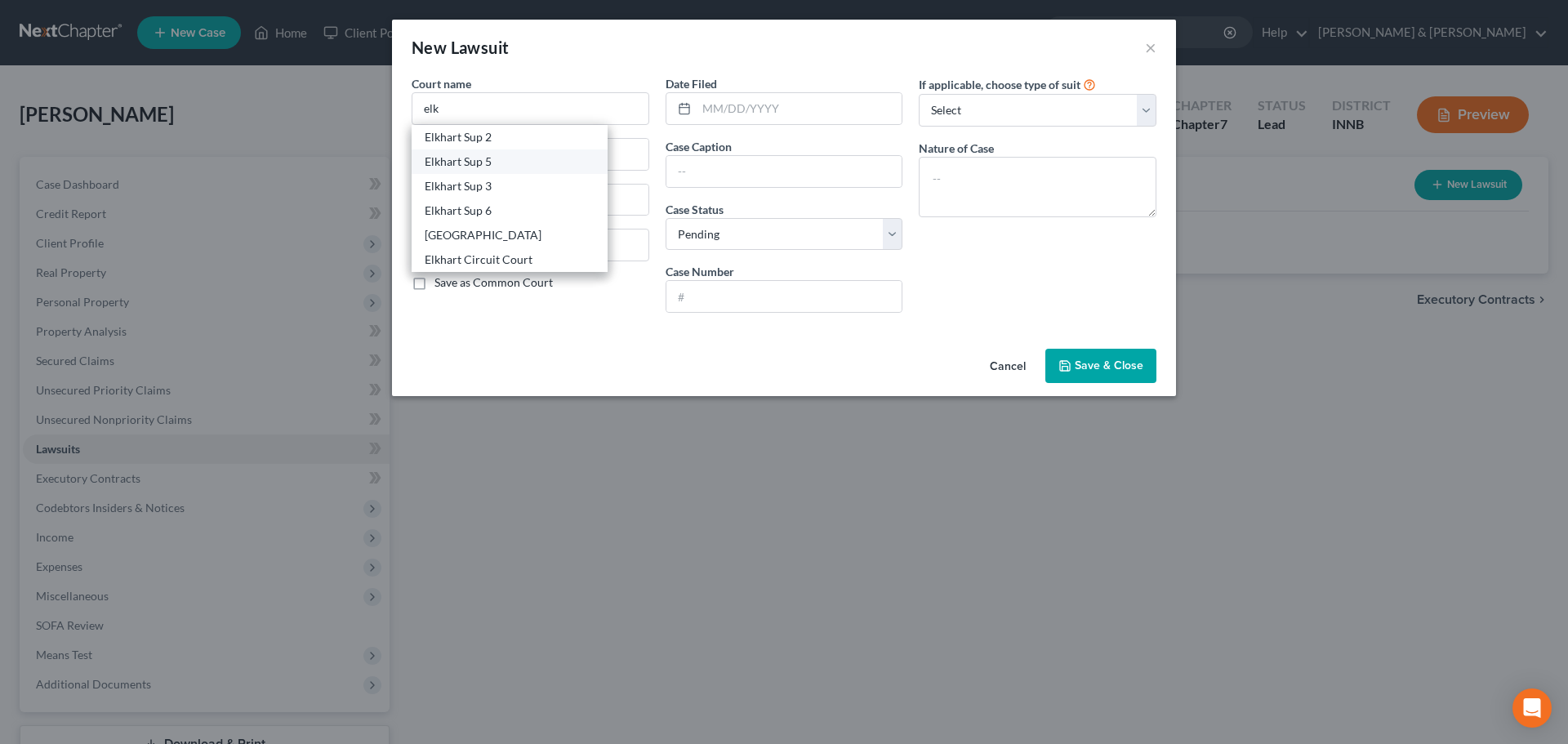
click at [482, 167] on div "Elkhart Sup 5" at bounding box center [510, 162] width 170 height 17
type input "Elkhart Sup 5"
type input "[STREET_ADDRESS]"
type input "Elkhart"
select select "15"
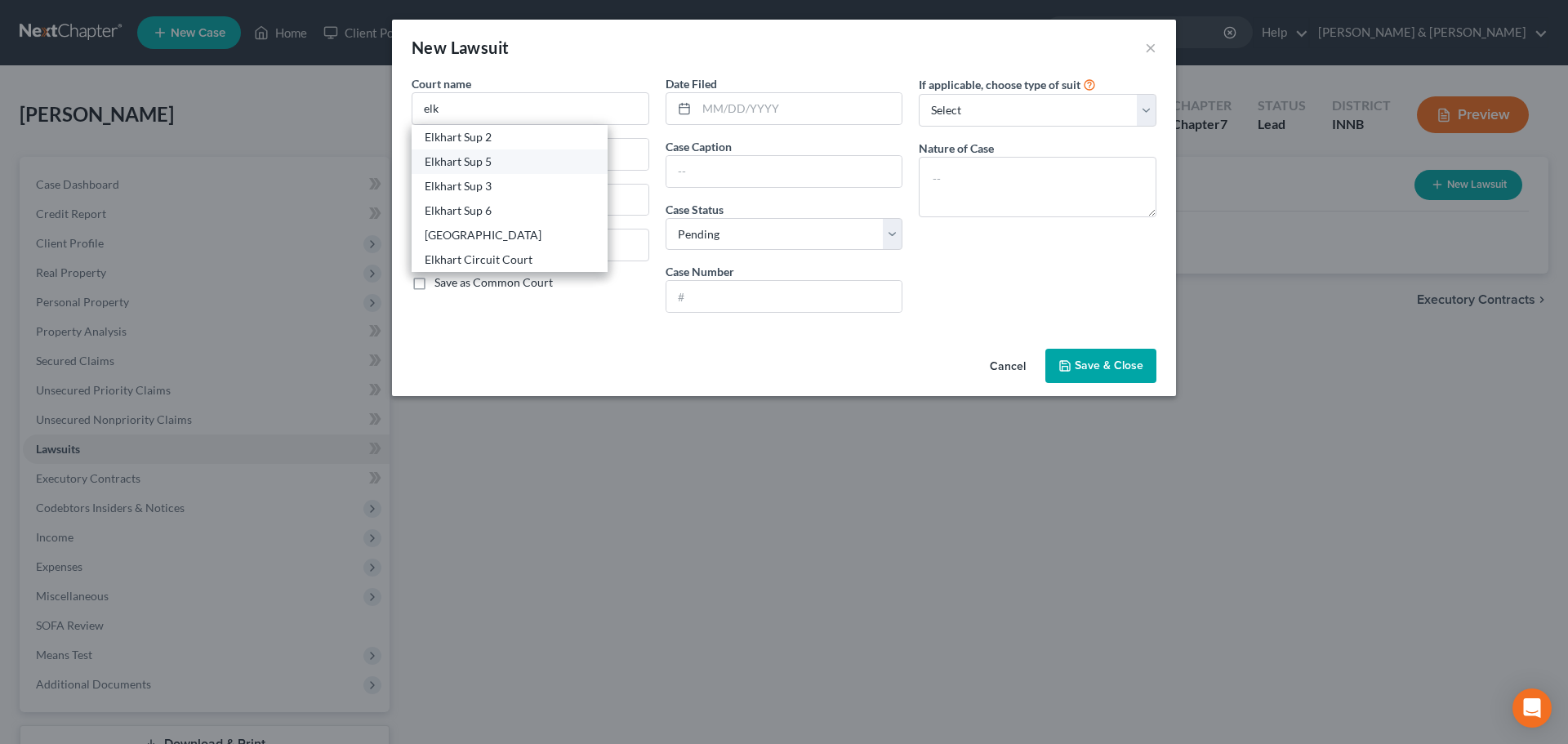
type input "46516"
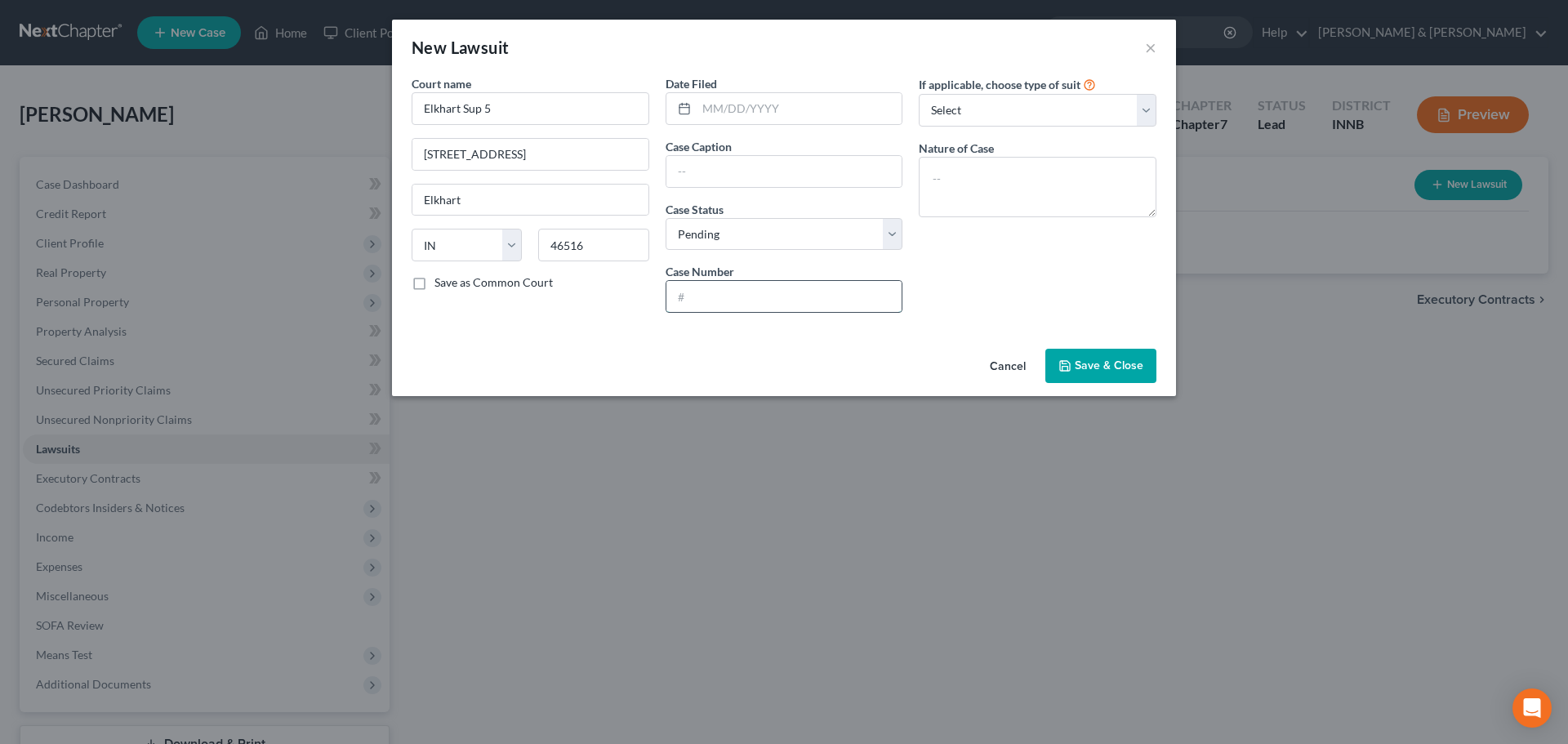
click at [737, 286] on input "text" at bounding box center [784, 296] width 236 height 31
paste input "20D05-2506-CC-2189"
type input "20D05-2506-CC-2189"
click at [726, 184] on input "text" at bounding box center [784, 171] width 236 height 31
type input "C"
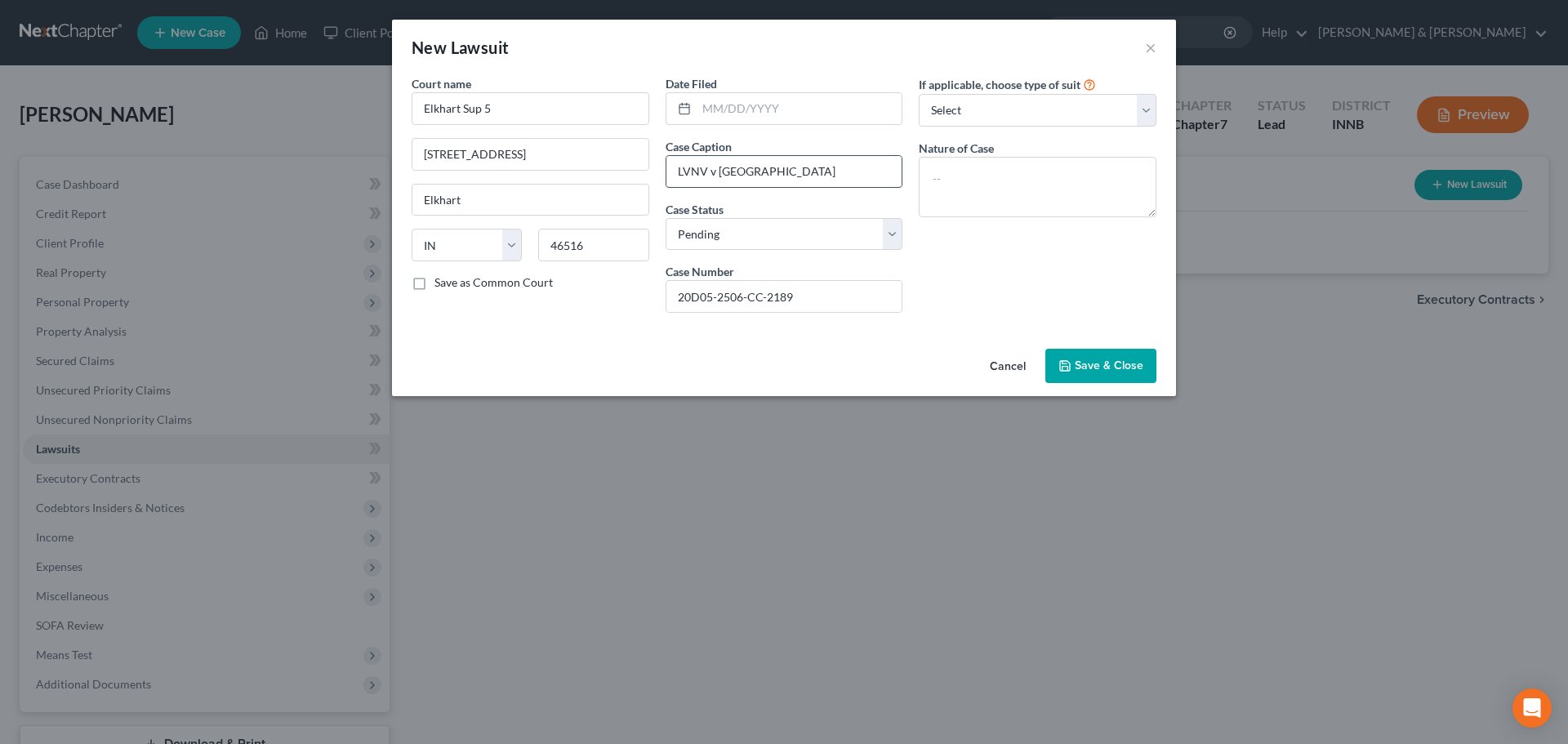
type input "LVNV v [GEOGRAPHIC_DATA]"
select select "2"
type textarea "collection"
click at [1066, 370] on icon "button" at bounding box center [1065, 366] width 13 height 13
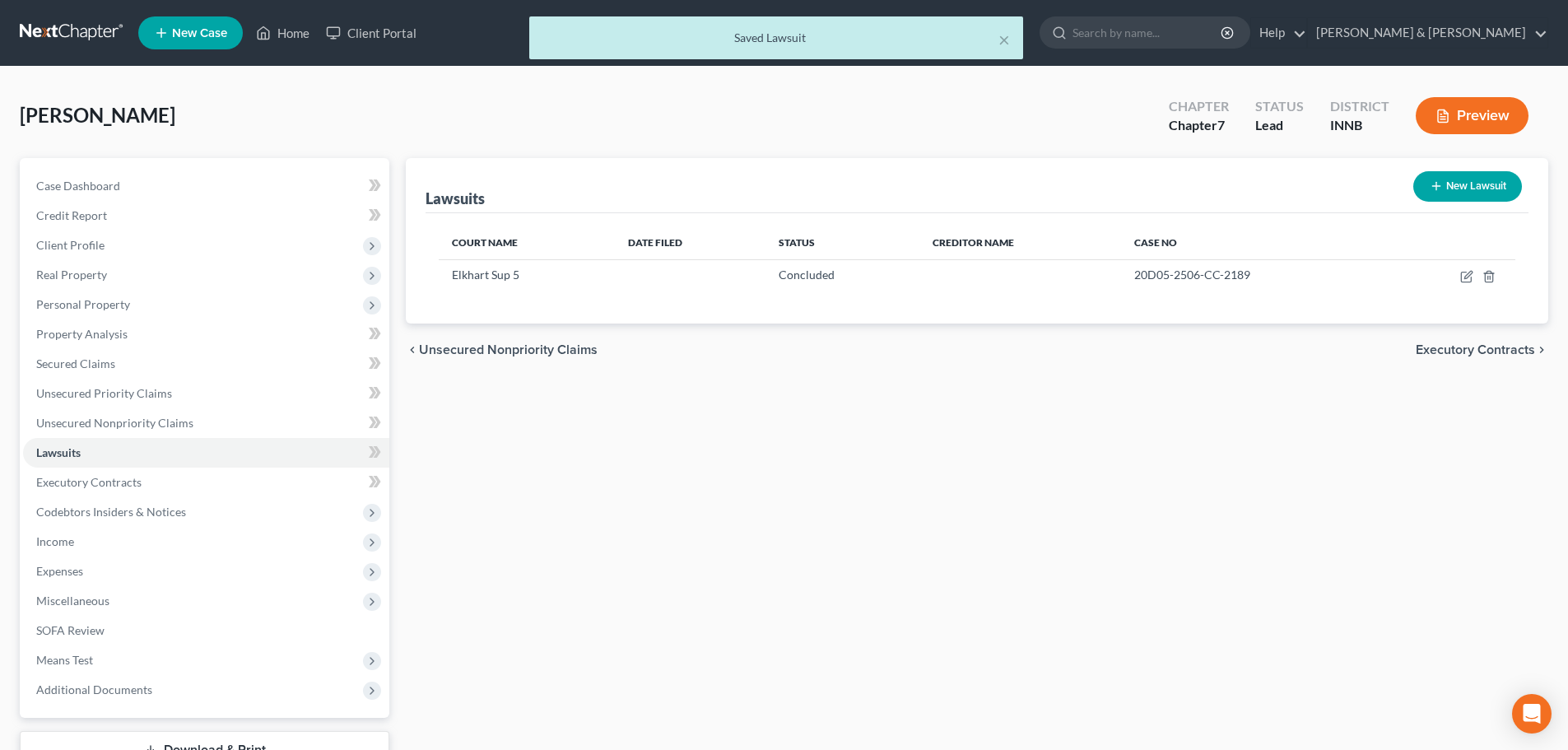
click at [492, 355] on span "Unsecured Nonpriority Claims" at bounding box center [509, 350] width 179 height 13
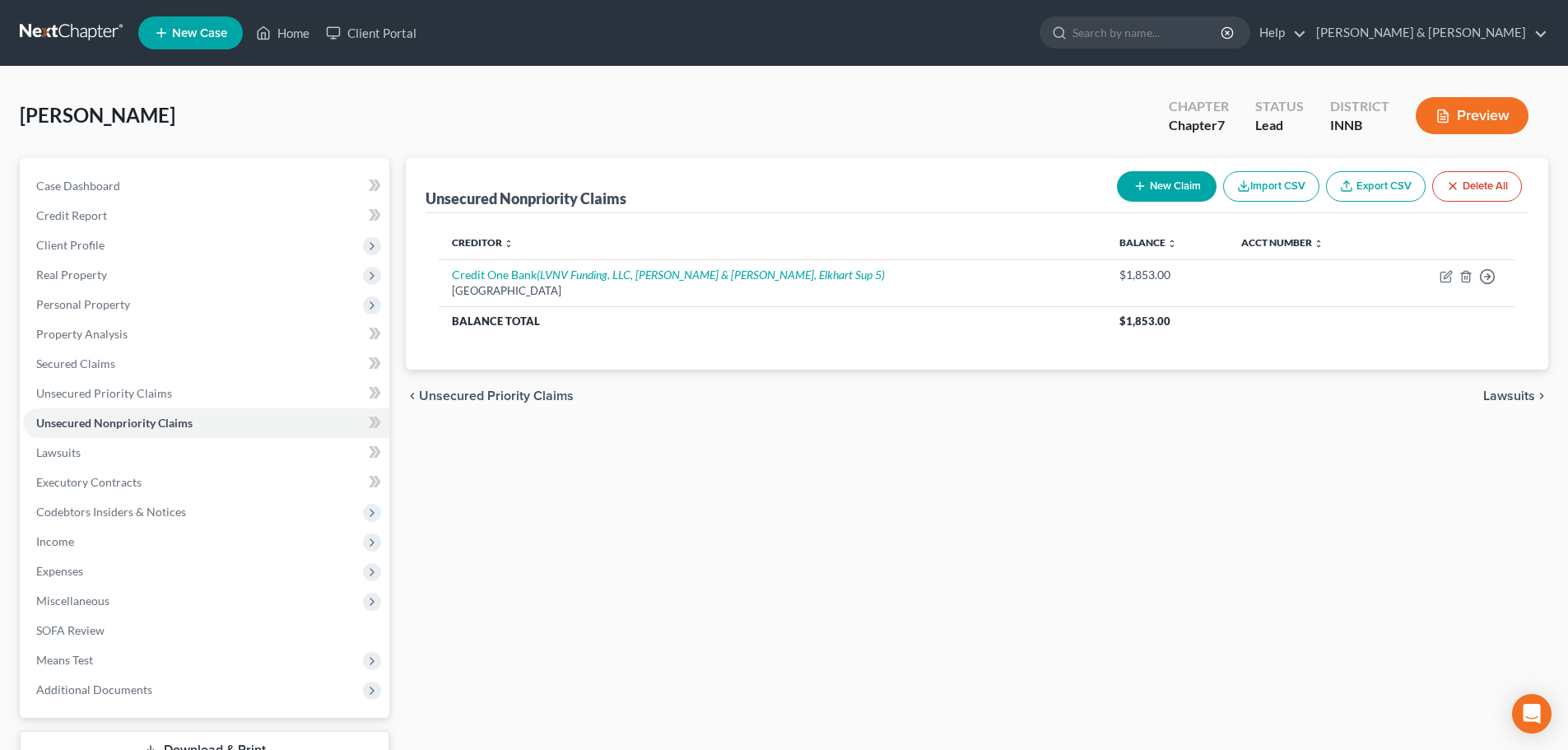
click at [1194, 184] on button "New Claim" at bounding box center [1166, 187] width 100 height 30
select select "0"
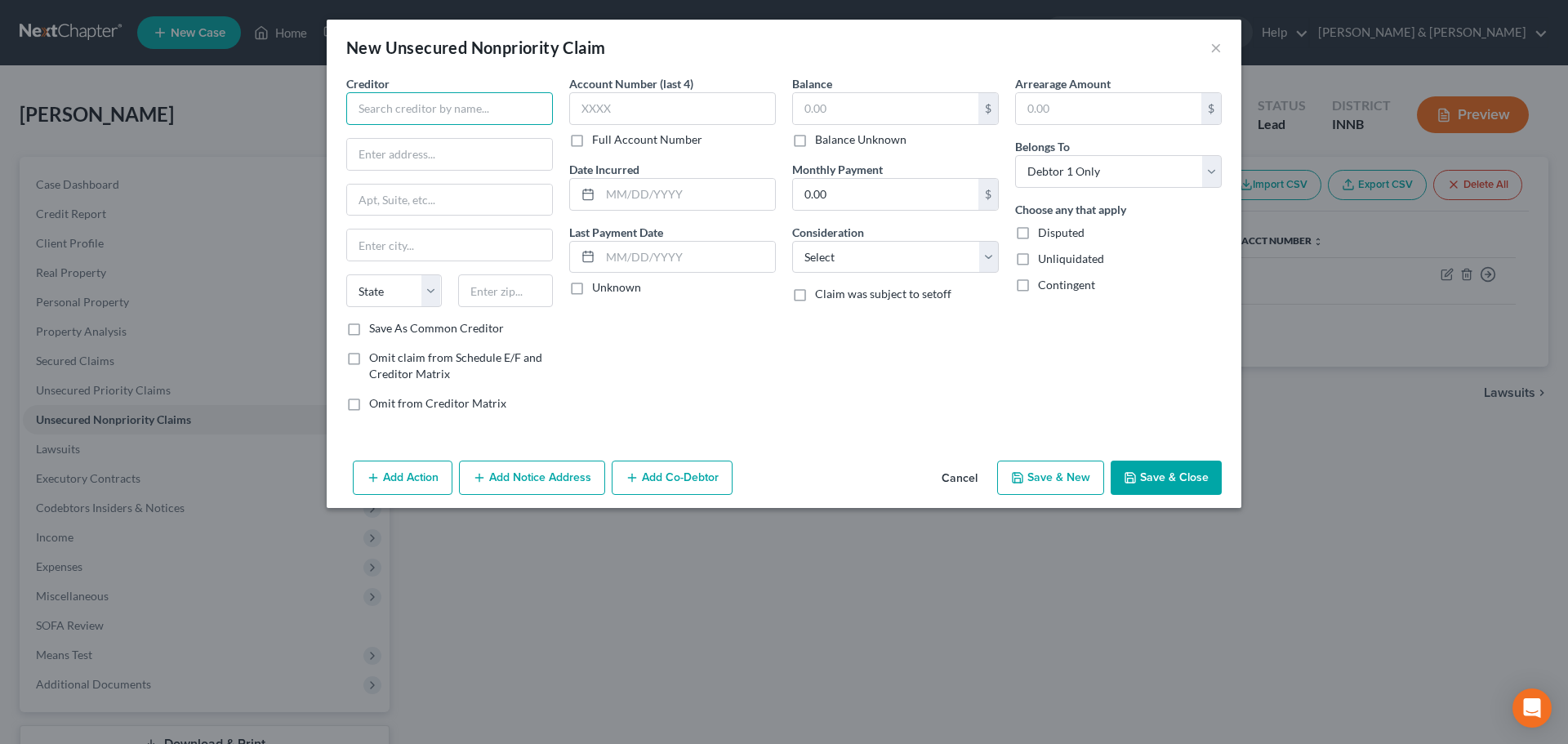
click at [405, 105] on input "text" at bounding box center [449, 108] width 207 height 32
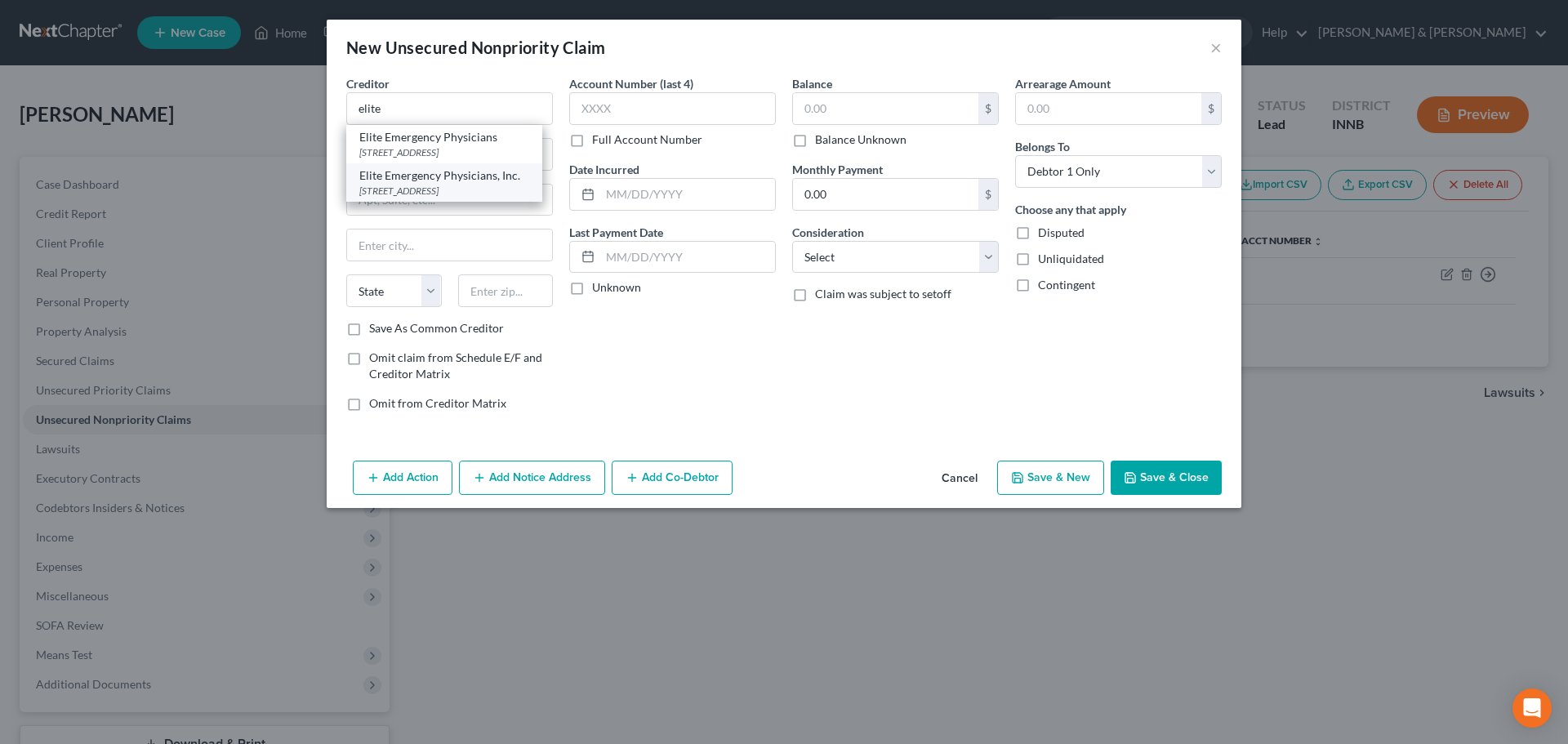
click at [402, 192] on div "[STREET_ADDRESS]" at bounding box center [444, 190] width 170 height 14
type input "Elite Emergency Physicians, Inc."
type input "PO Box 1412"
type input "[GEOGRAPHIC_DATA]"
select select "15"
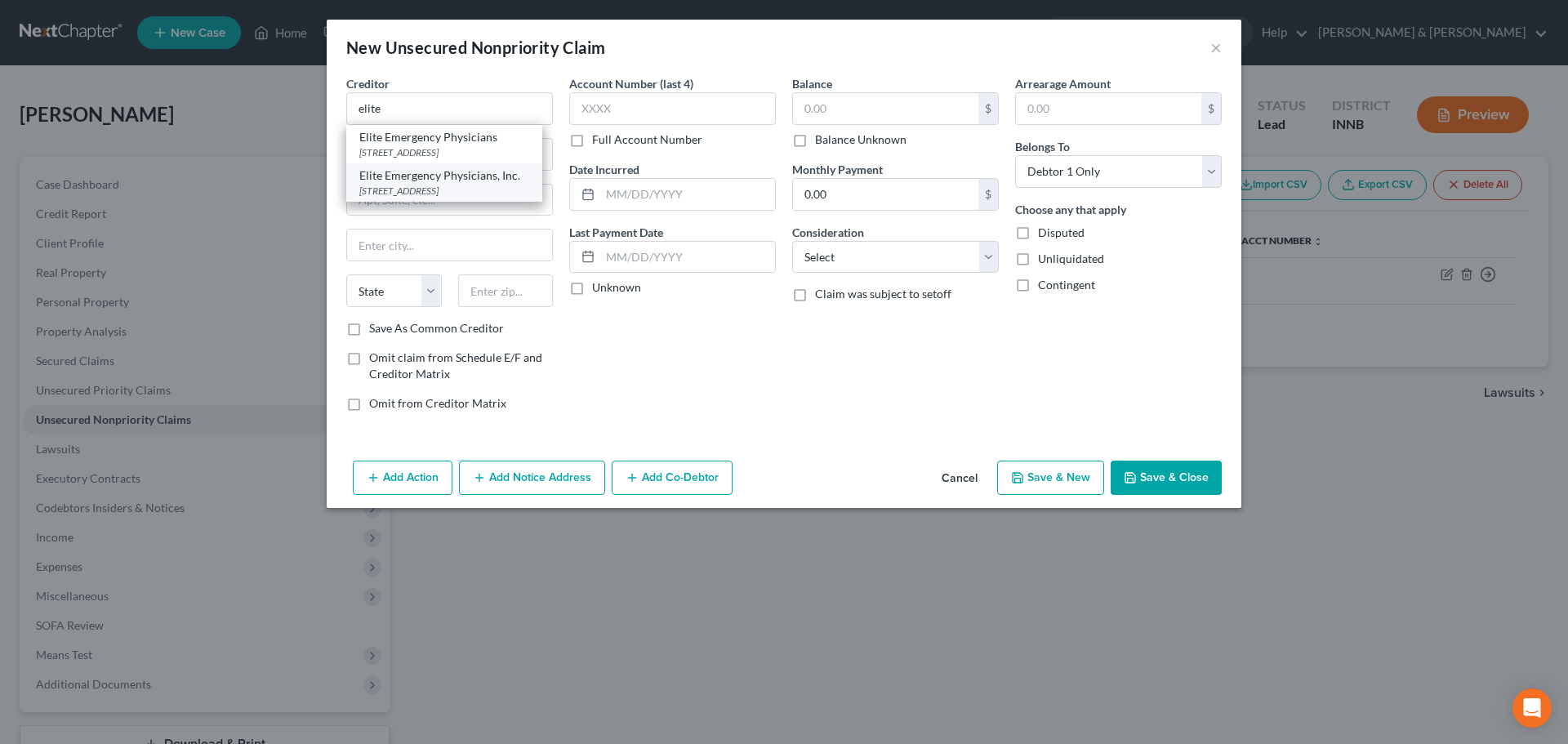
type input "46624"
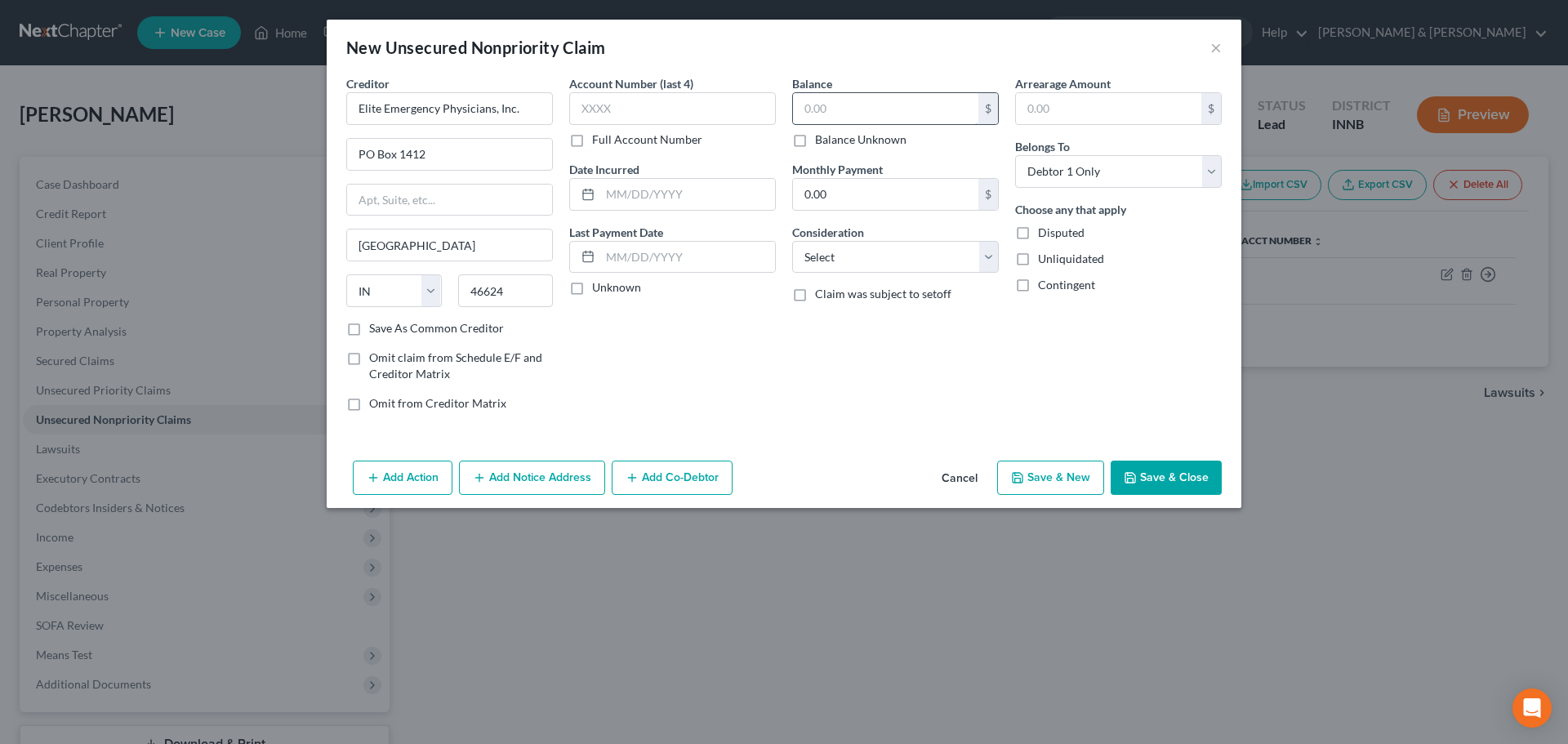
click at [836, 114] on input "text" at bounding box center [885, 108] width 185 height 31
type input "2,247"
click at [850, 252] on select "Select Cable / Satellite Services Collection Agency Credit Card Debt Debt Couns…" at bounding box center [895, 257] width 207 height 32
select select "9"
click at [792, 241] on select "Select Cable / Satellite Services Collection Agency Credit Card Debt Debt Couns…" at bounding box center [895, 257] width 207 height 32
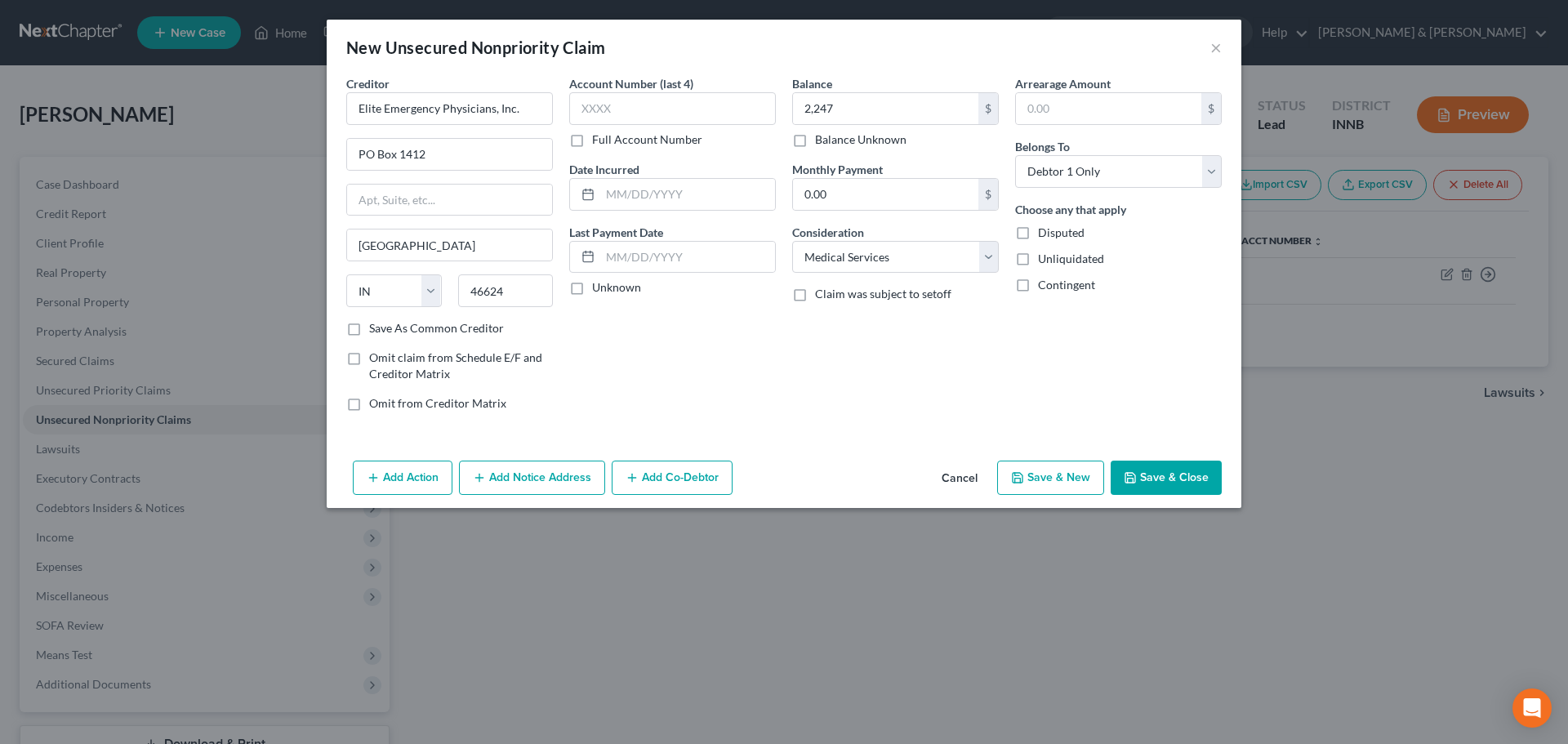
click at [556, 478] on button "Add Notice Address" at bounding box center [532, 477] width 146 height 34
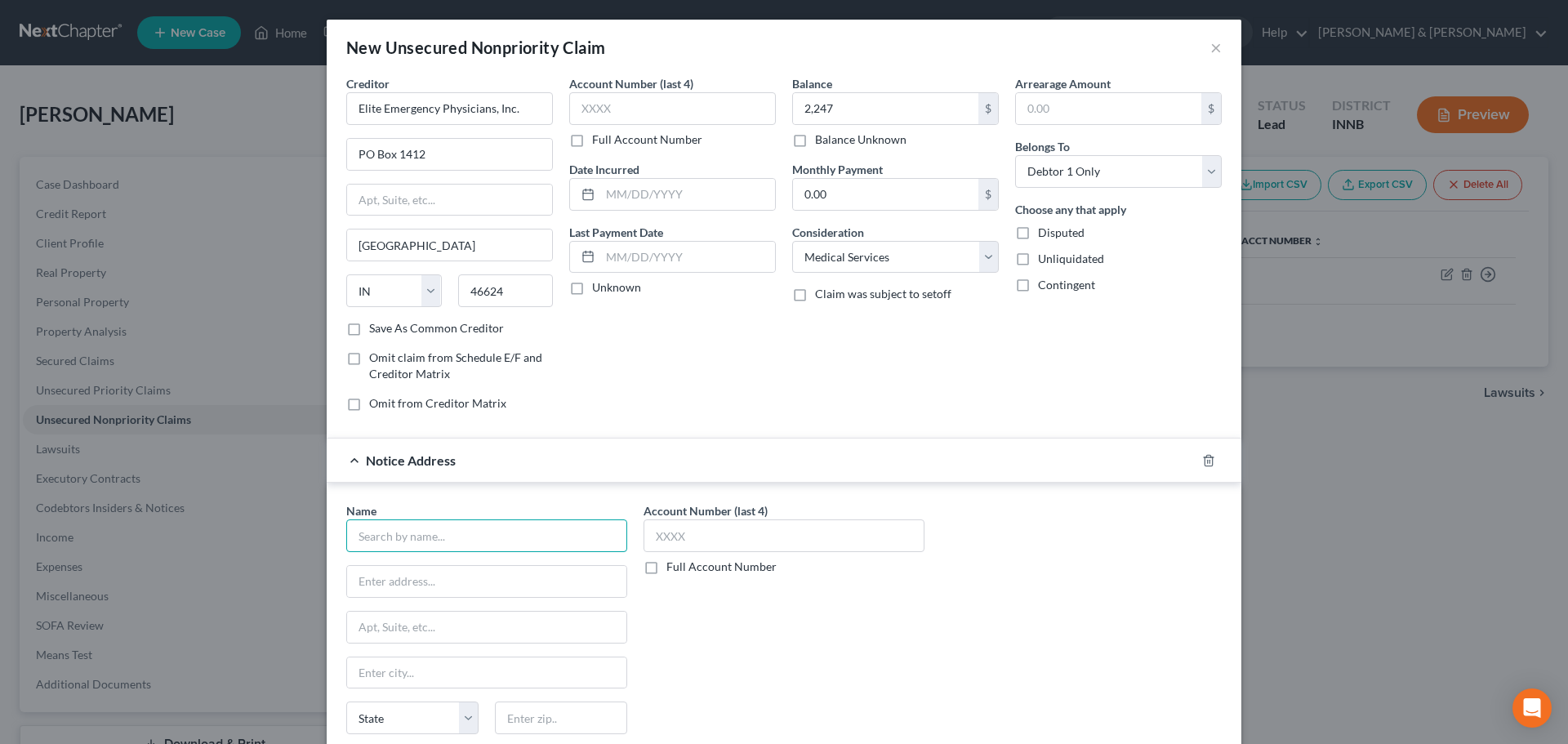
click at [511, 531] on input "text" at bounding box center [486, 536] width 281 height 32
click at [486, 570] on div "Phoenix Financial" at bounding box center [444, 565] width 170 height 17
type input "Phoenix Financial"
type input "[STREET_ADDRESS][PERSON_NAME]"
type input "[GEOGRAPHIC_DATA]"
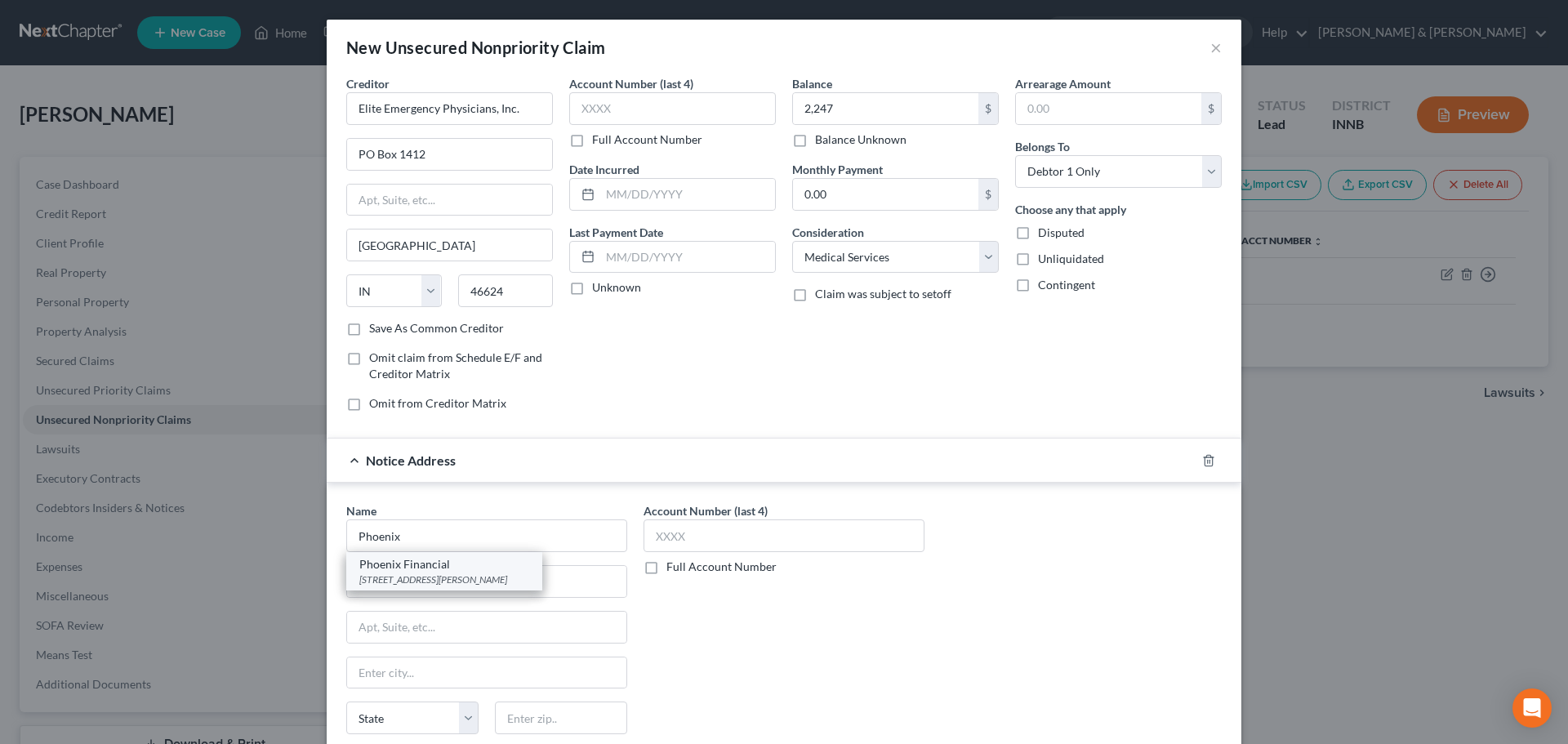
select select "15"
type input "46216"
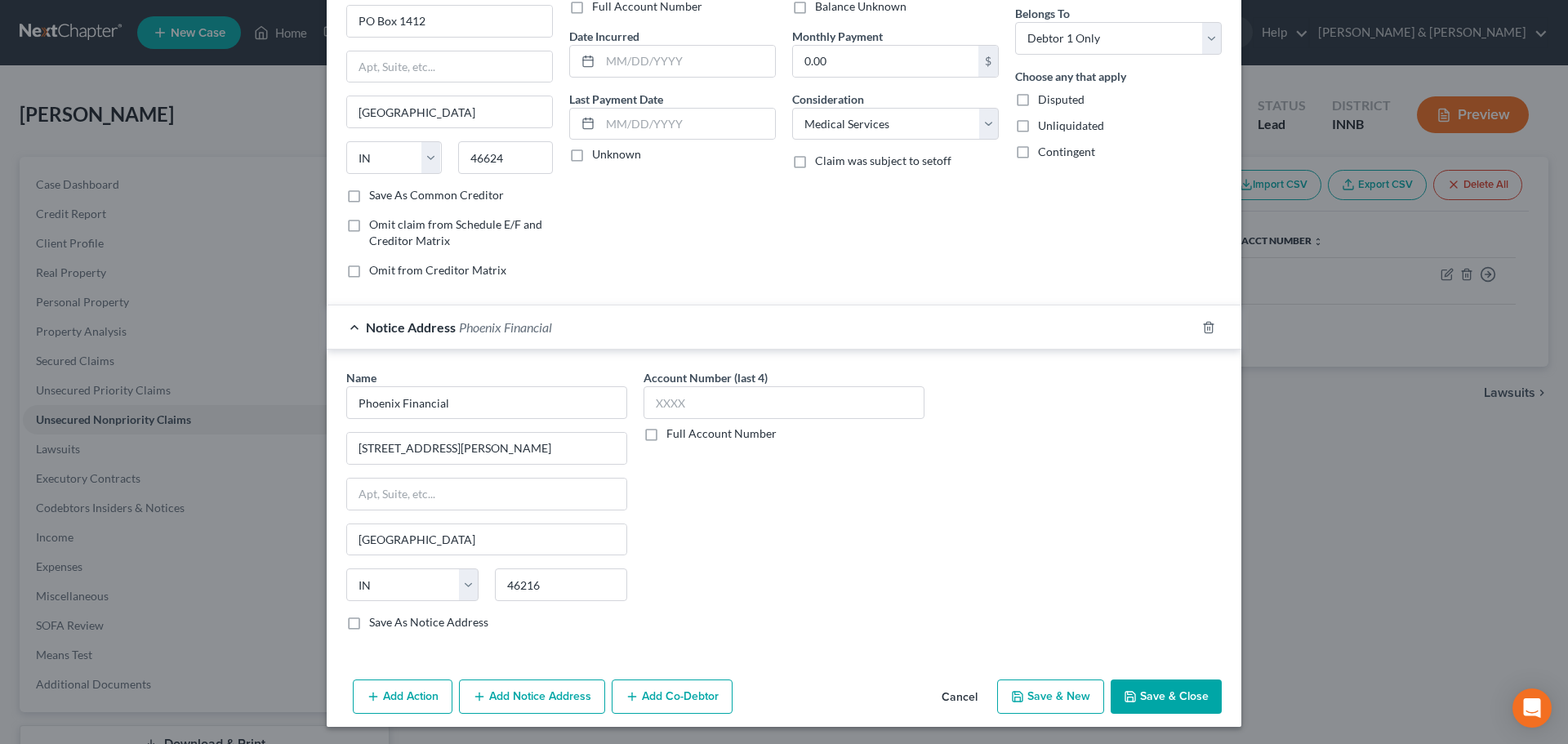
scroll to position [135, 0]
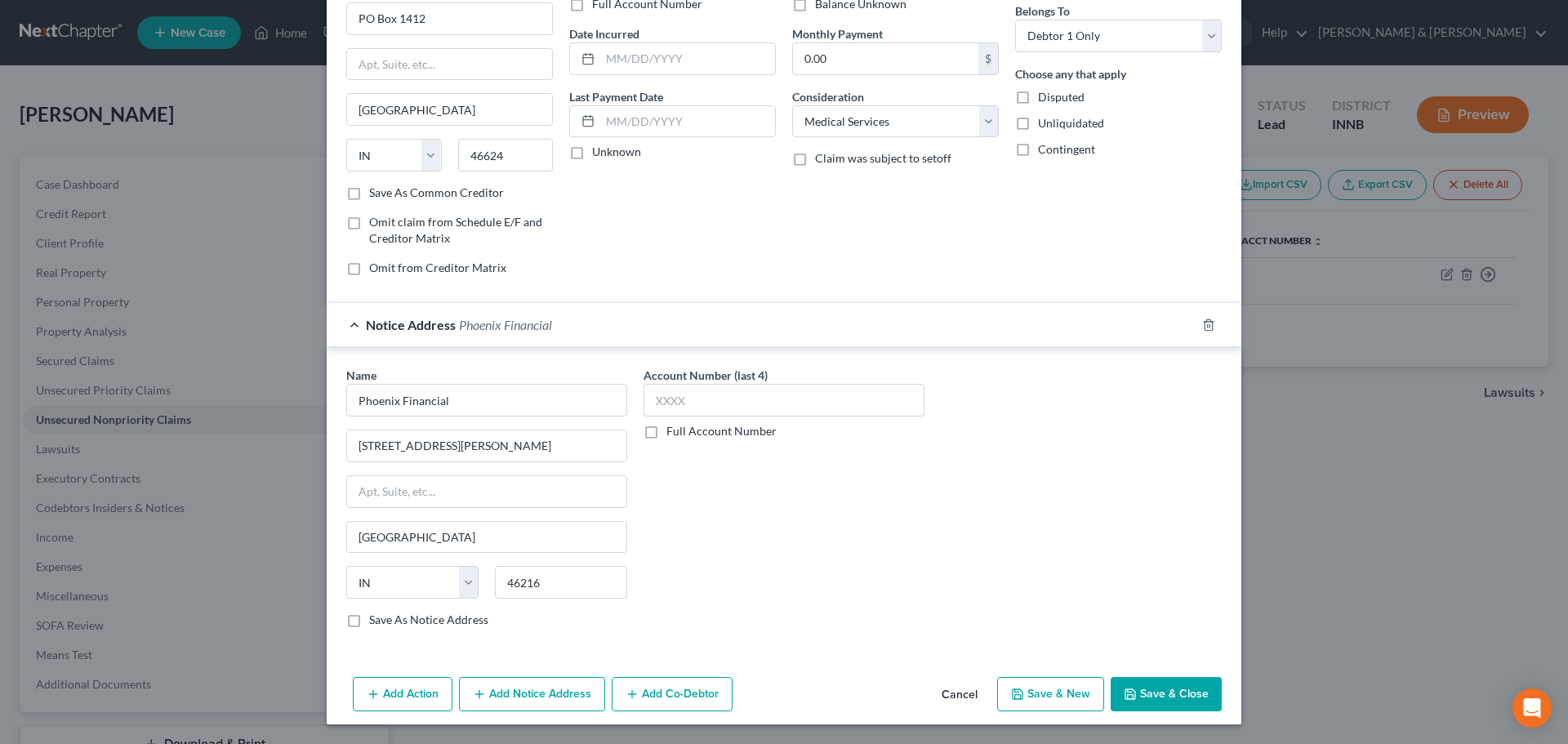
click at [1062, 694] on button "Save & New" at bounding box center [1050, 694] width 107 height 34
select select "0"
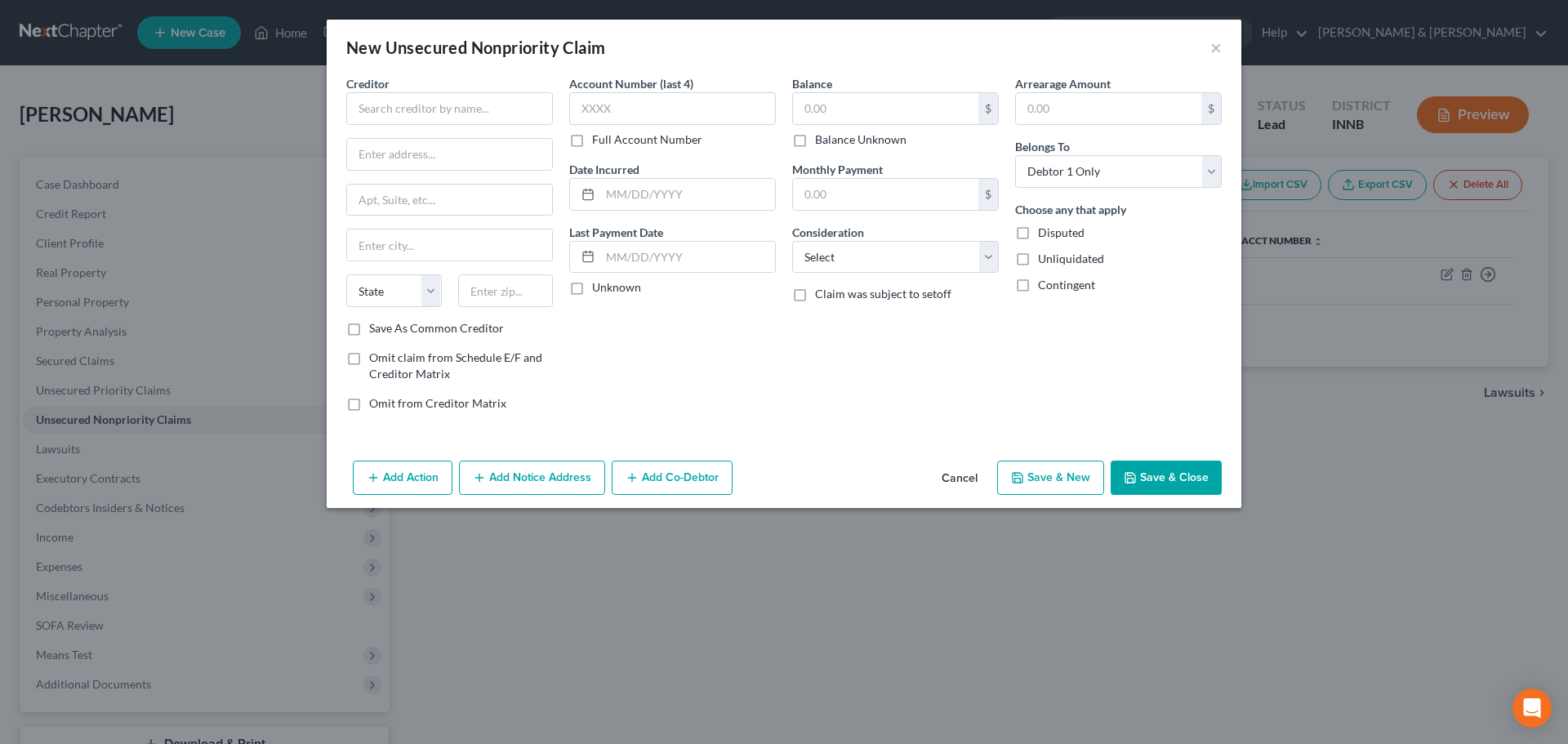
type input "2,247.00"
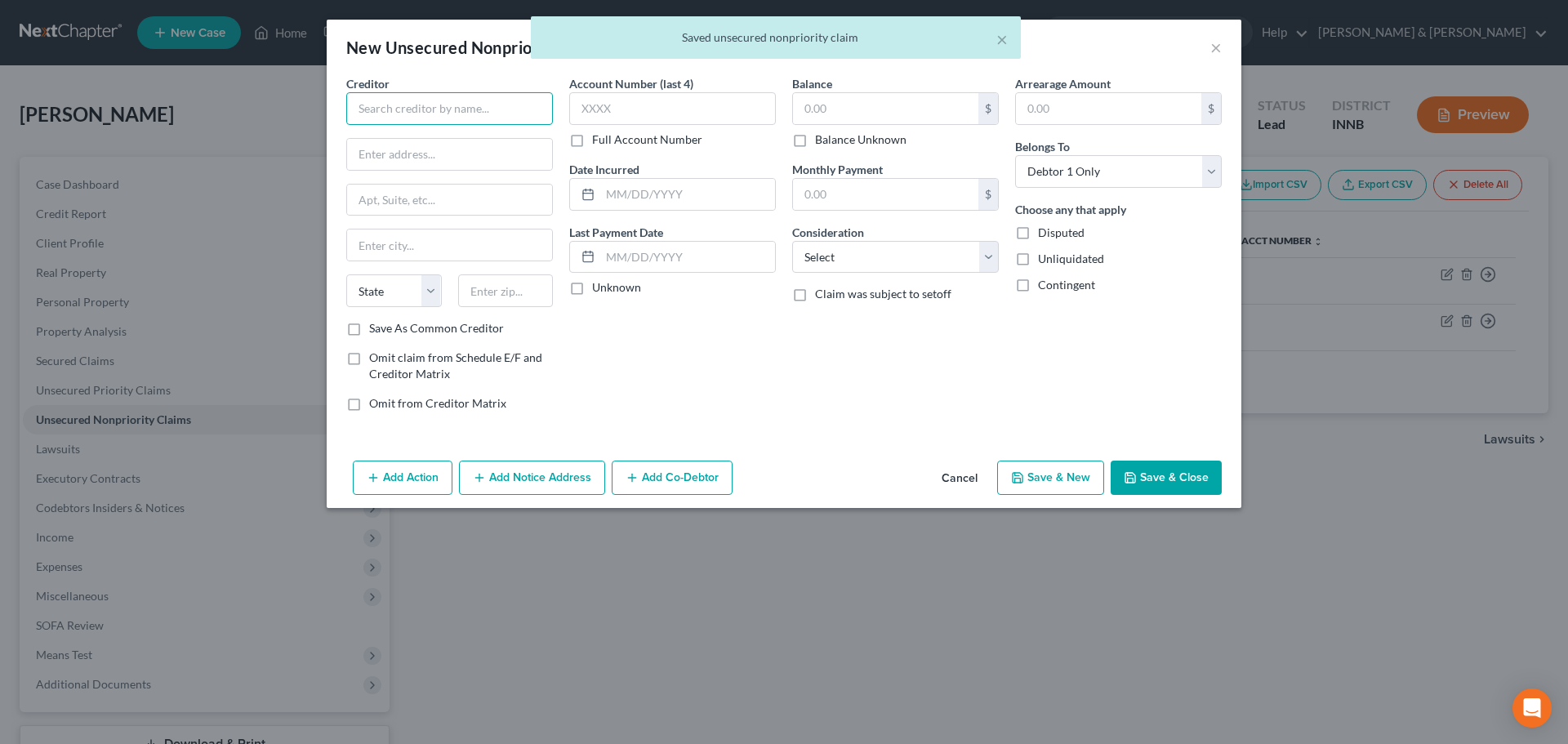
click at [369, 124] on input "text" at bounding box center [449, 108] width 207 height 32
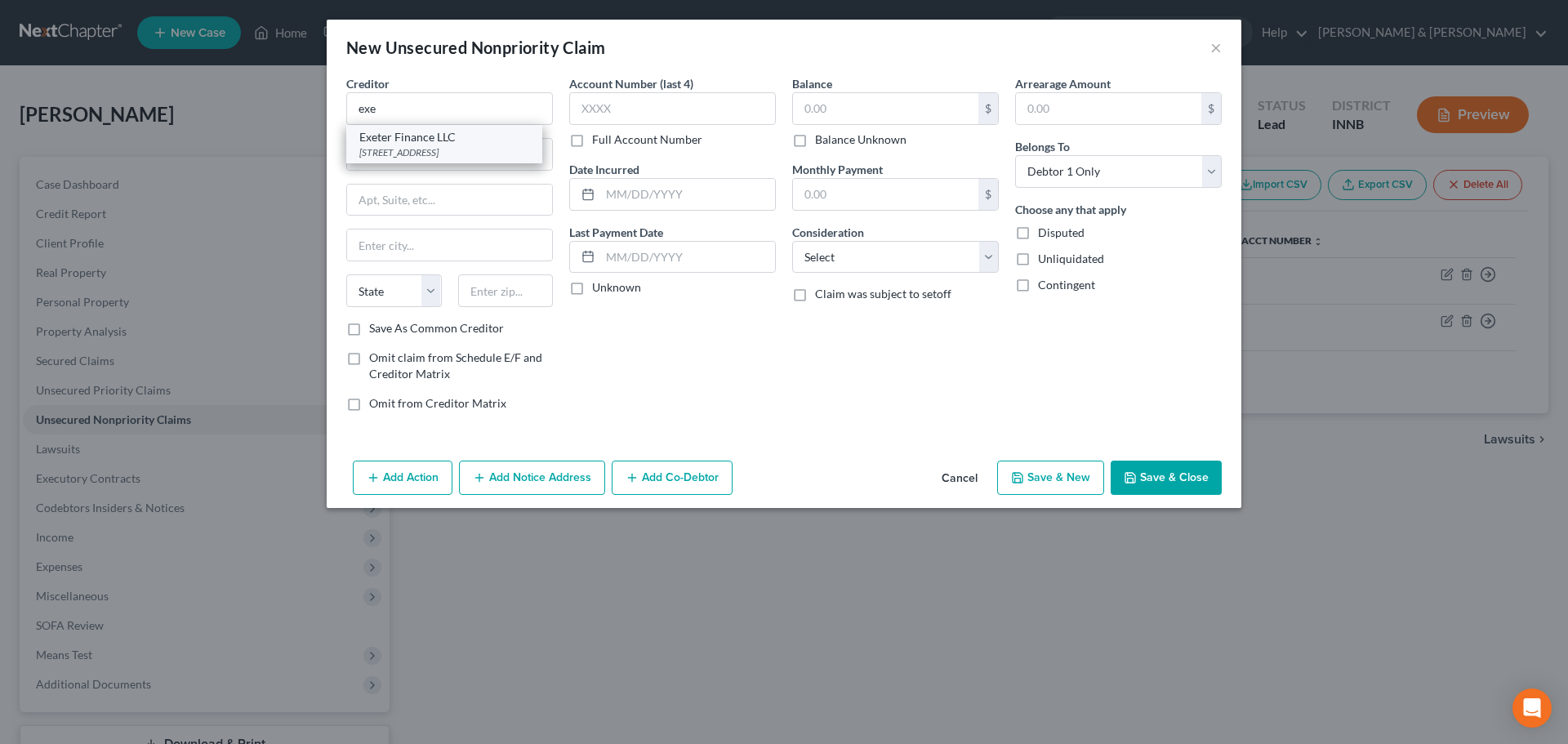
click at [371, 135] on div "Exeter Finance LLC" at bounding box center [444, 137] width 170 height 17
type input "Exeter Finance LLC"
type input "PO Box 166097"
type input "[PERSON_NAME]"
select select "45"
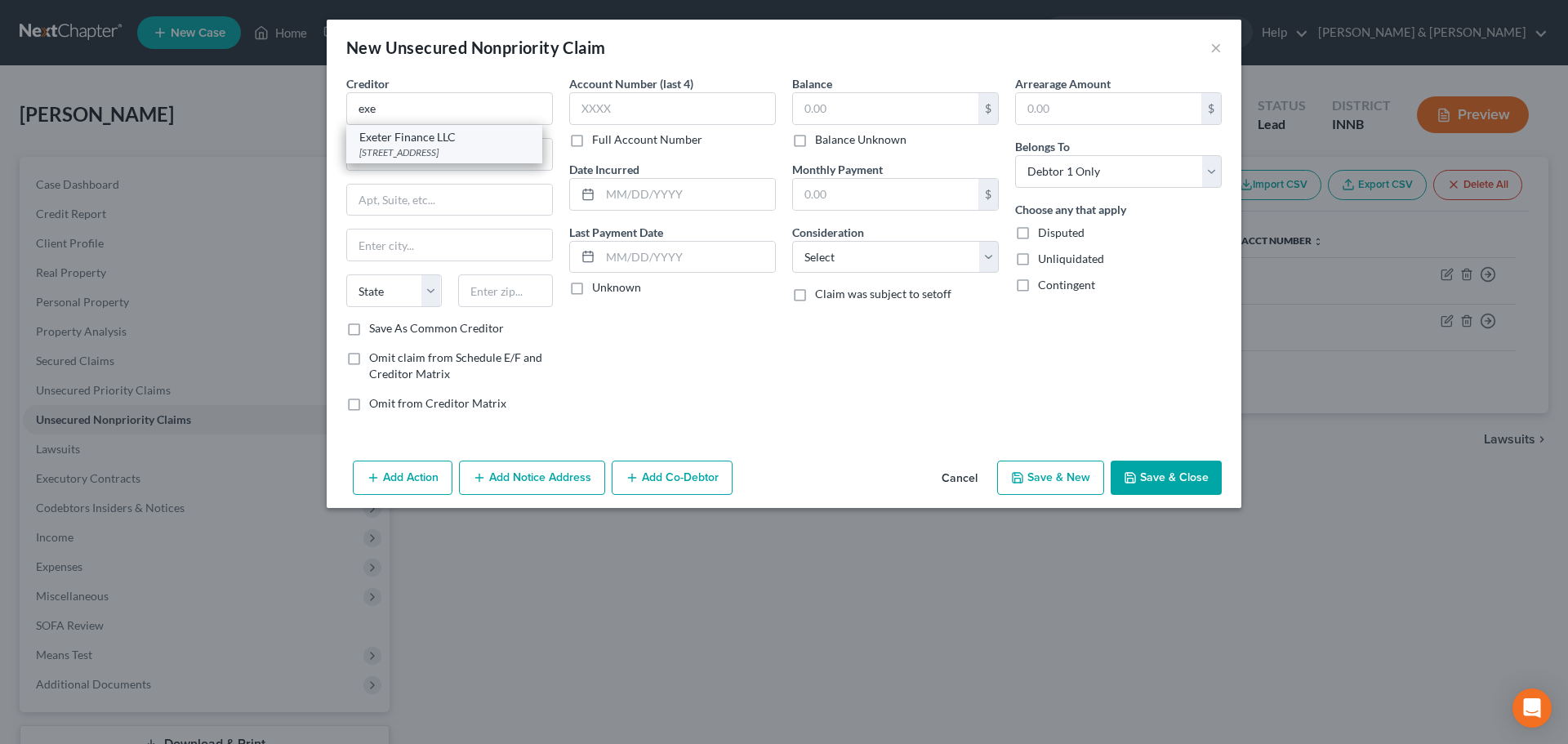
type input "75016"
click at [848, 110] on input "text" at bounding box center [885, 108] width 185 height 31
type input "19,229.59"
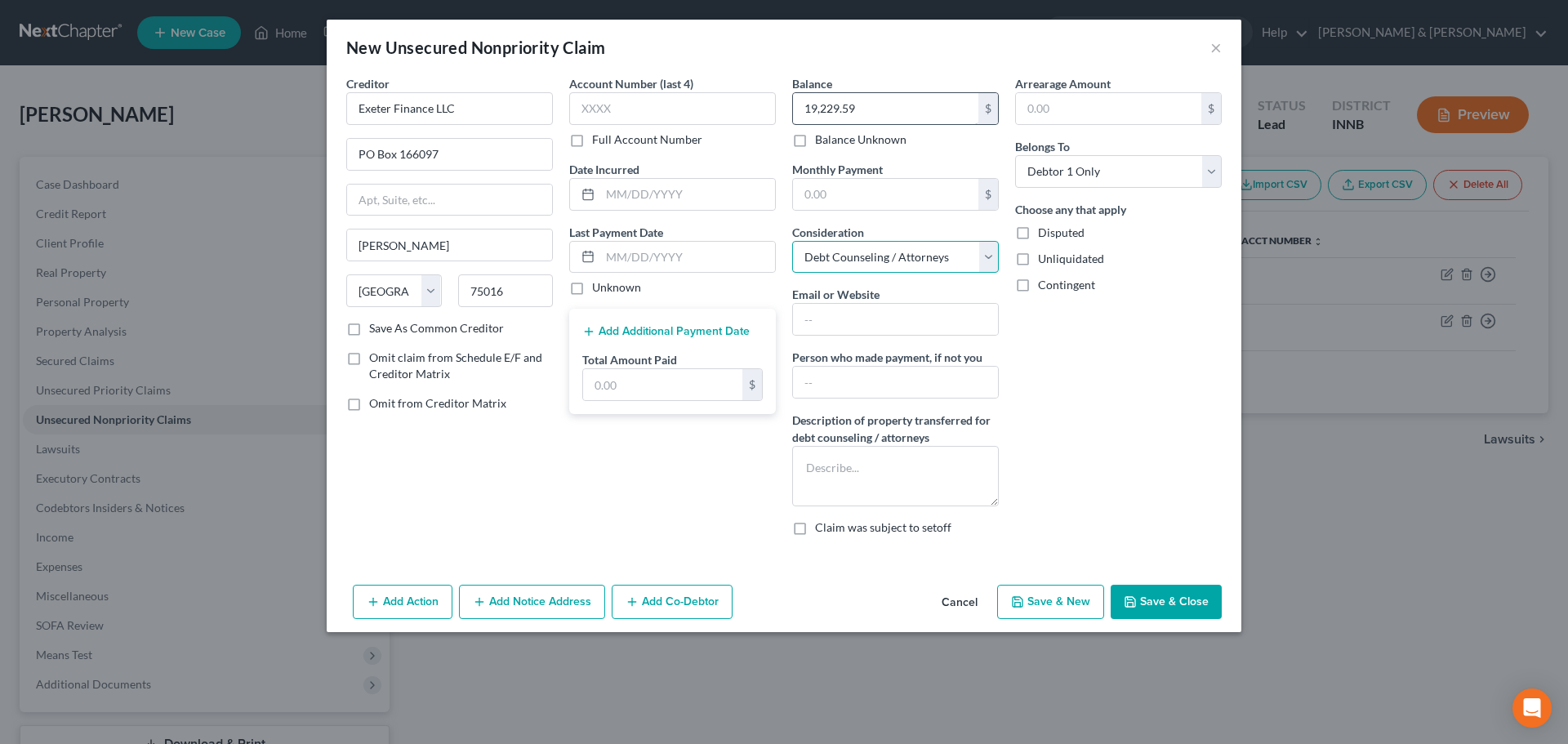
select select "4"
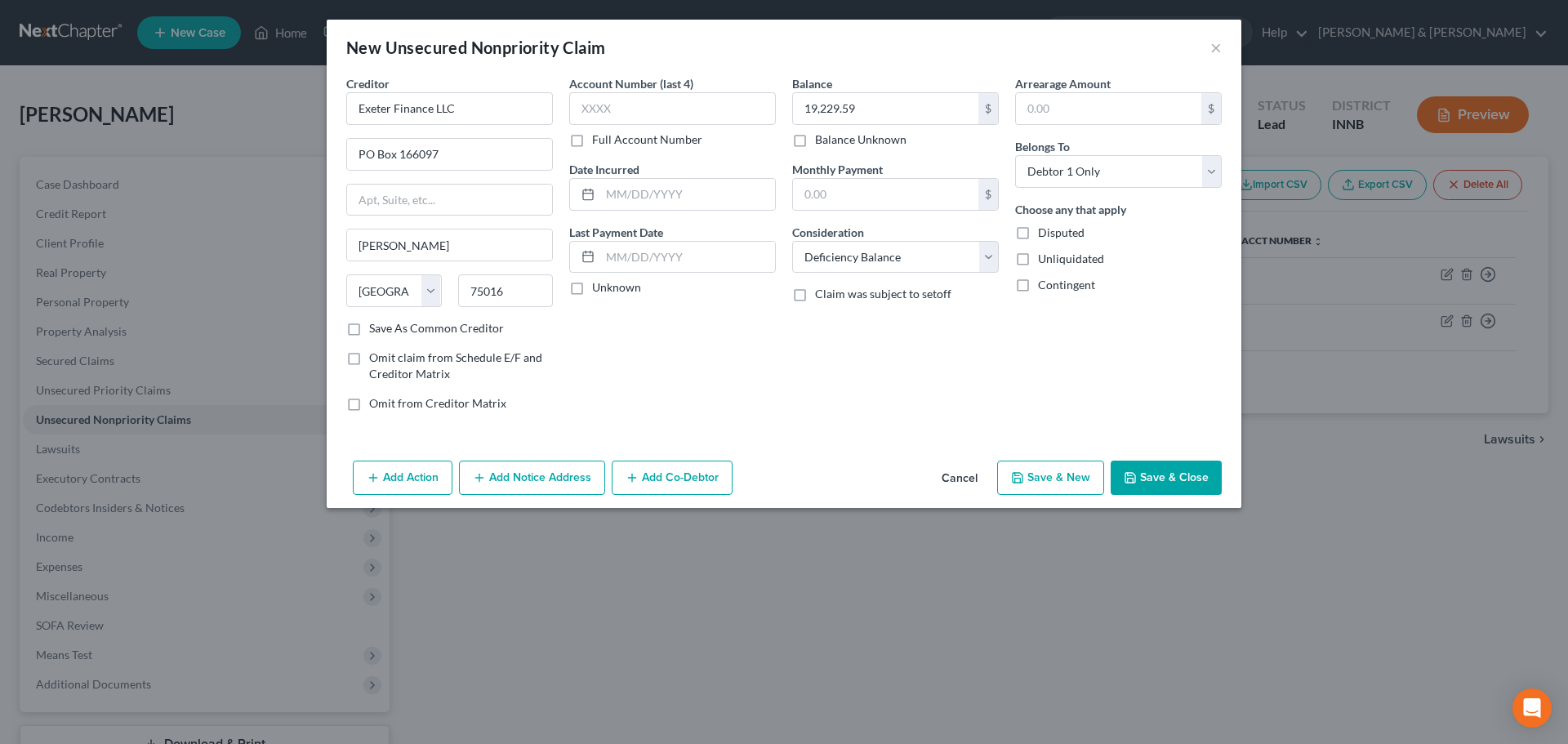
click at [630, 384] on div "Account Number (last 4) Full Account Number Date Incurred Last Payment Date Unk…" at bounding box center [672, 250] width 223 height 350
click at [520, 482] on button "Add Notice Address" at bounding box center [532, 477] width 146 height 34
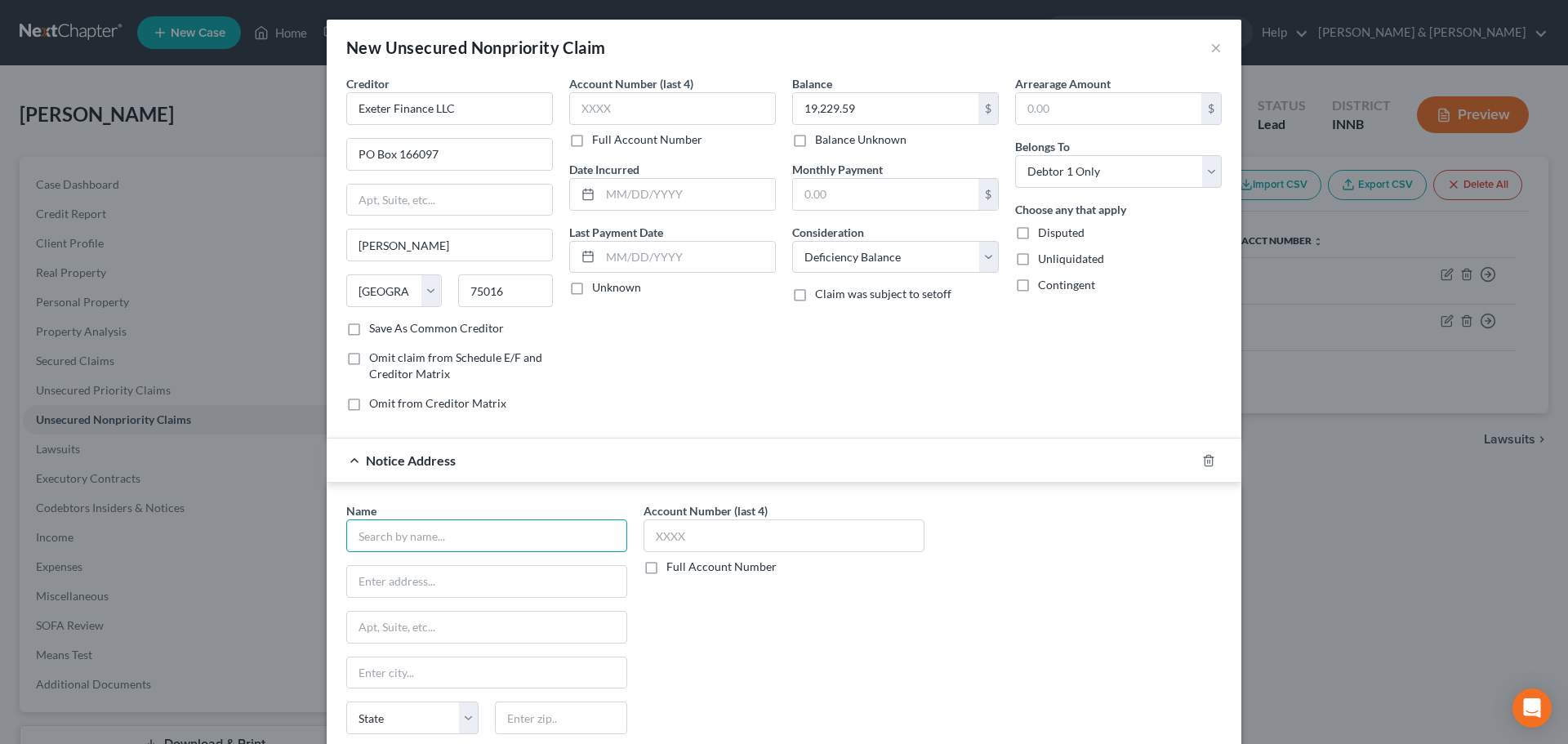
click at [442, 535] on input "text" at bounding box center [486, 536] width 281 height 32
click at [433, 583] on div "[STREET_ADDRESS]" at bounding box center [444, 580] width 170 height 14
type input "Midland Credit Mgmt"
type input "[STREET_ADDRESS]"
type input "[GEOGRAPHIC_DATA]"
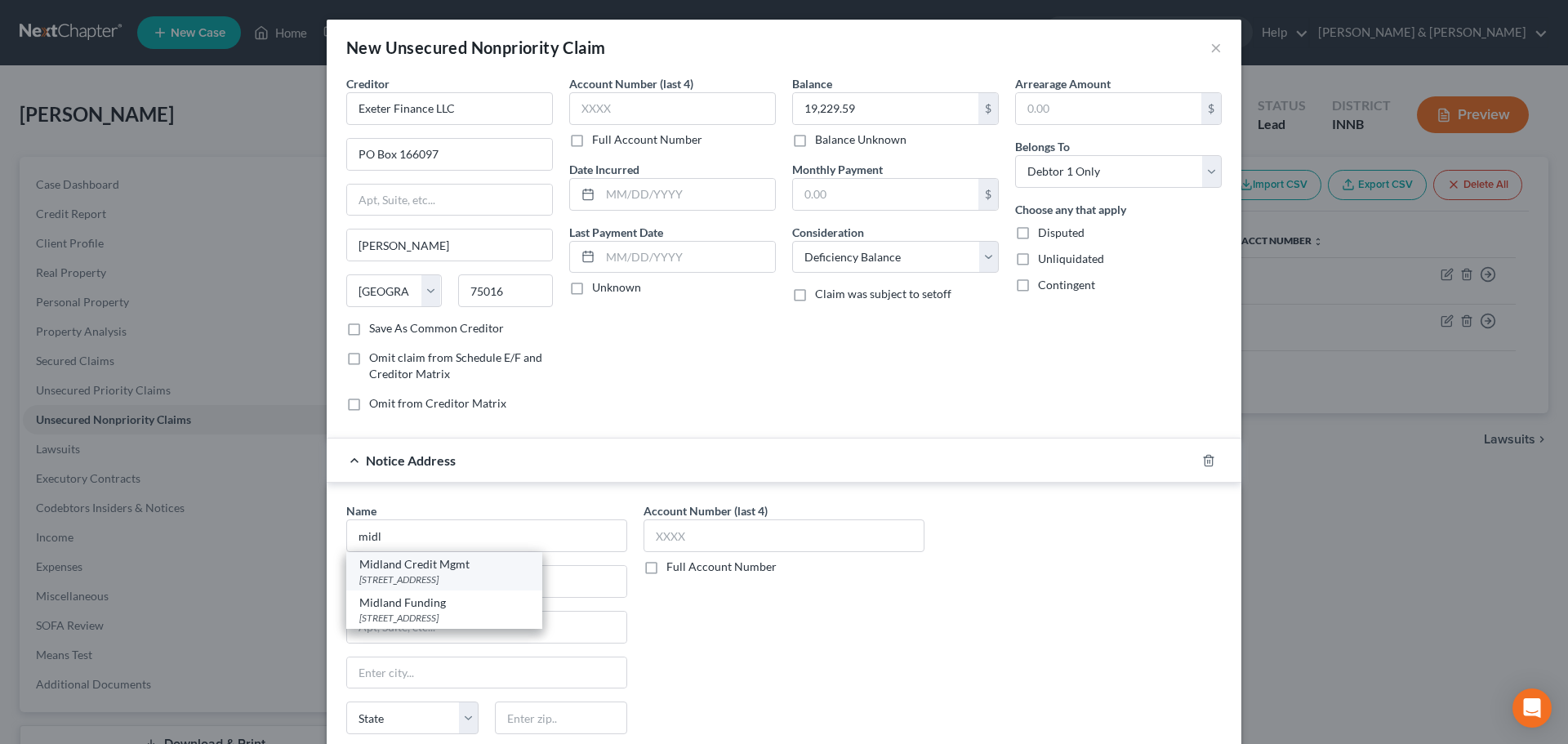
select select "4"
type input "92108"
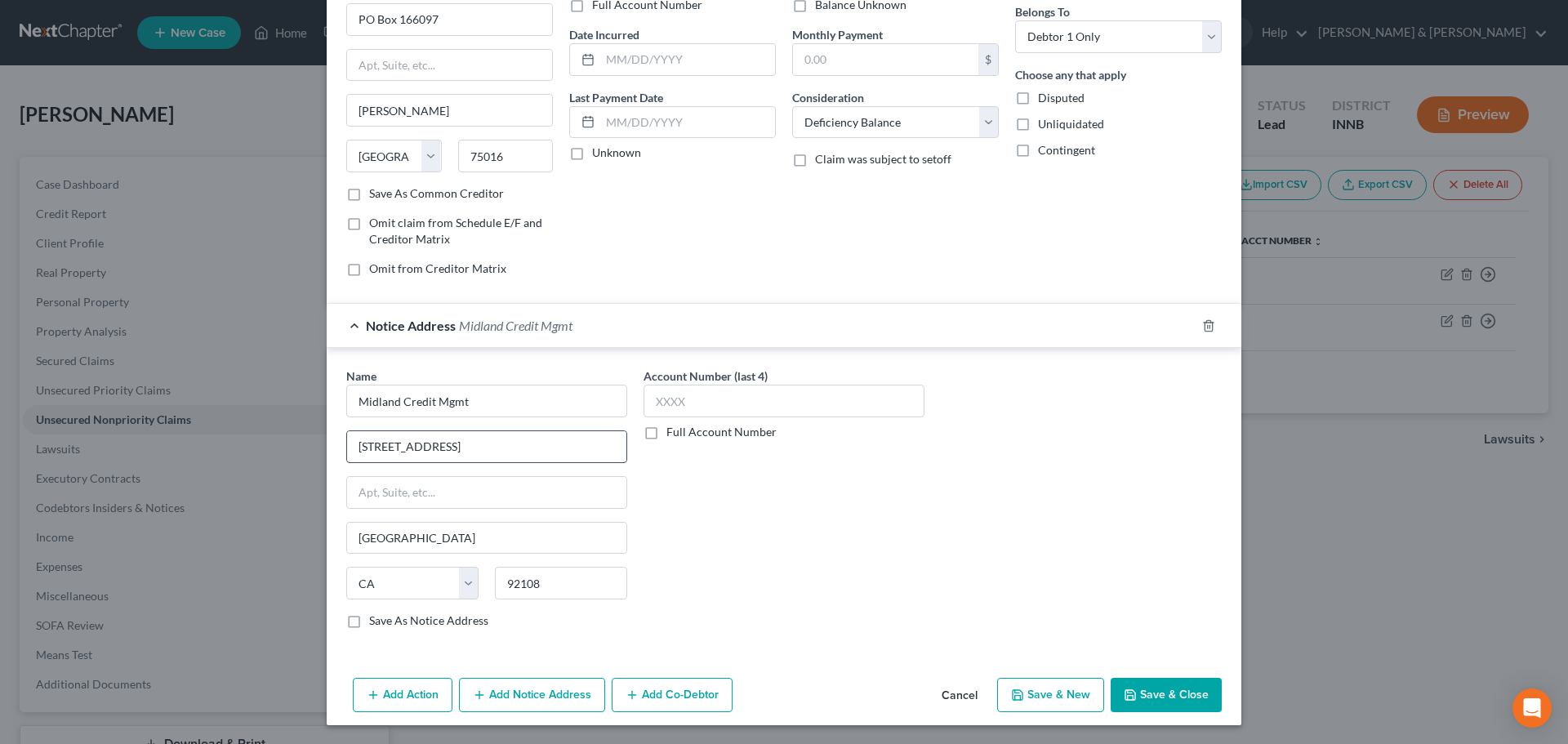
scroll to position [135, 0]
click at [1082, 695] on button "Save & New" at bounding box center [1050, 694] width 107 height 34
select select "0"
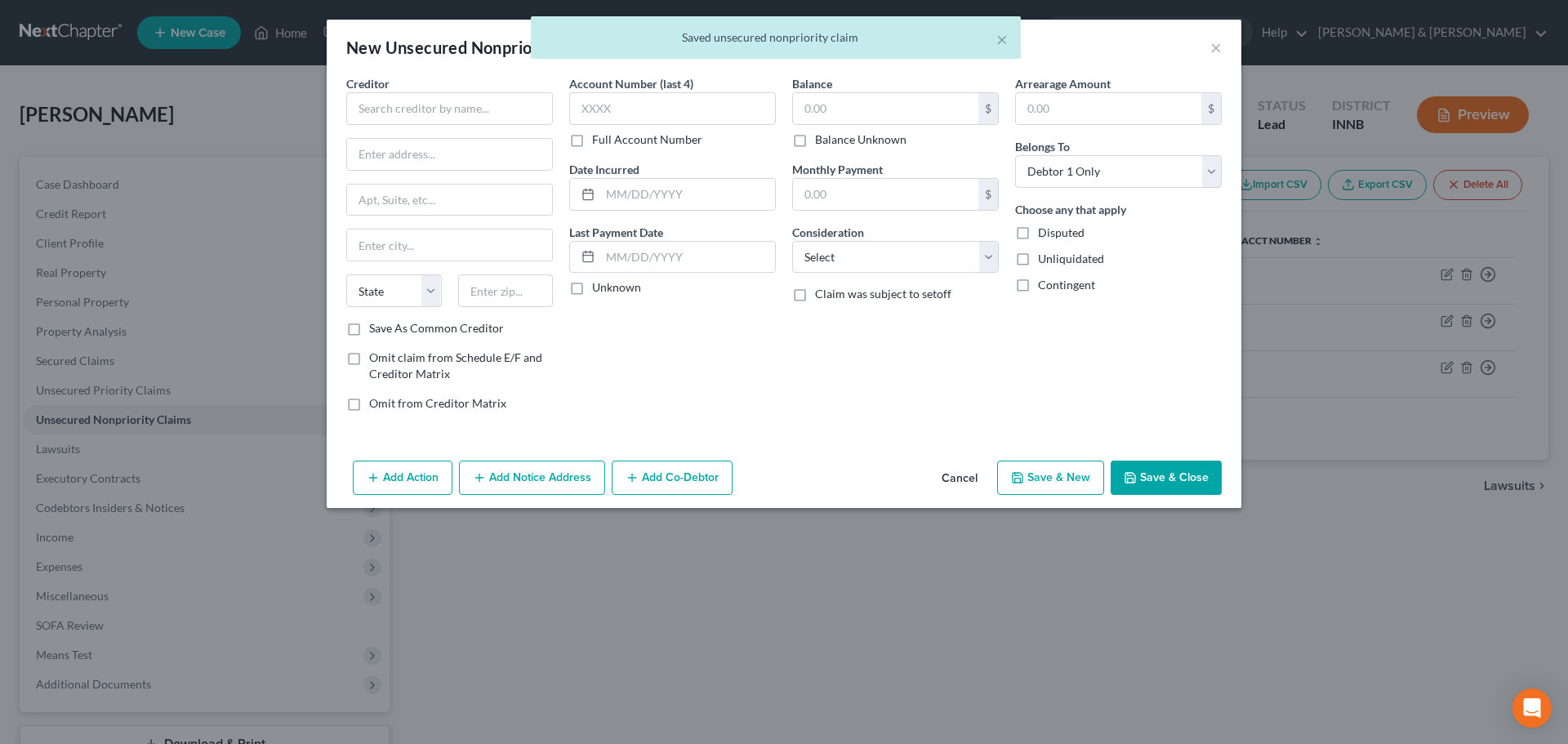
scroll to position [0, 0]
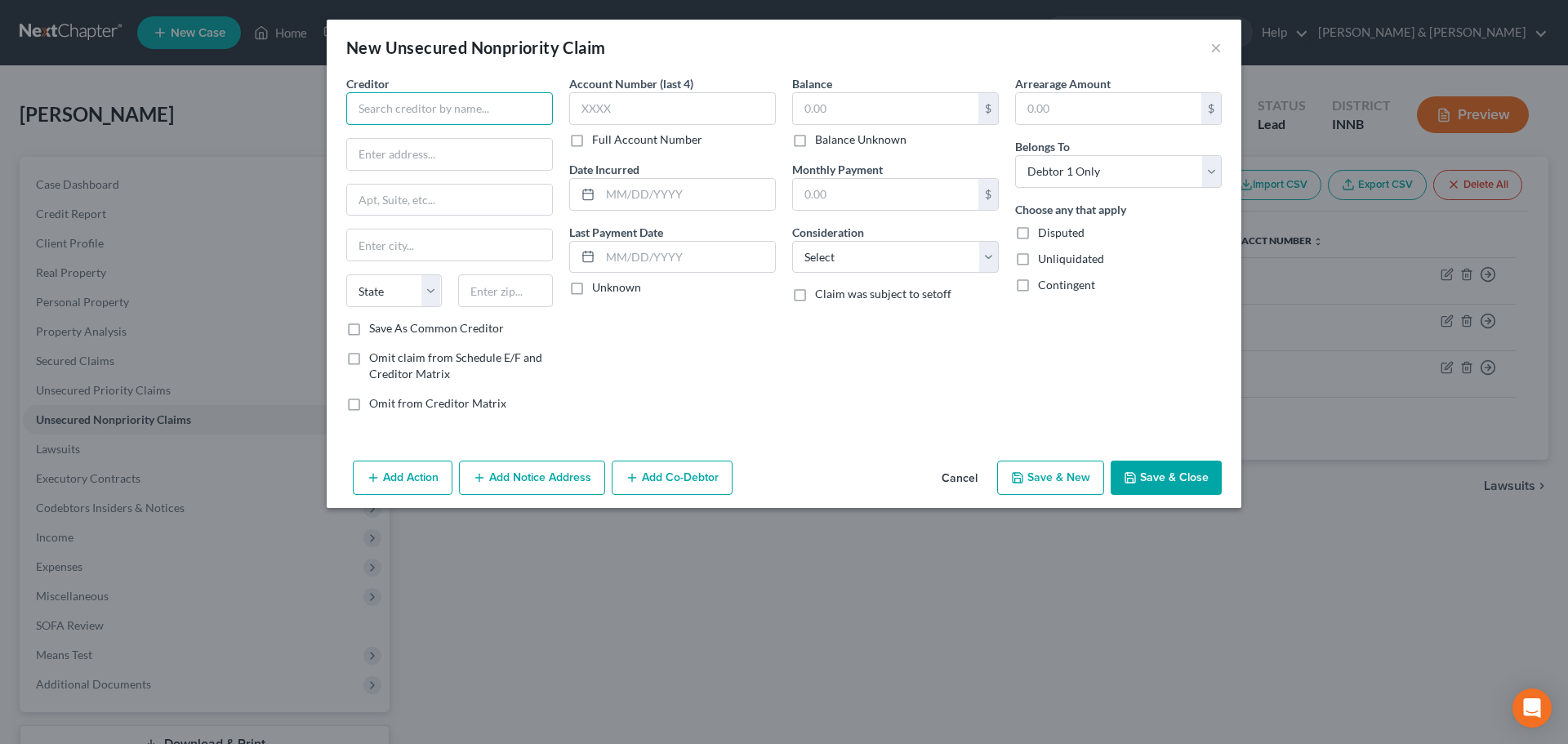
click at [457, 121] on input "text" at bounding box center [449, 108] width 207 height 32
click at [447, 151] on div "[STREET_ADDRESS]" at bounding box center [444, 152] width 170 height 14
type input "Credit First Bank"
type input "[STREET_ADDRESS]"
type input "Brookpark"
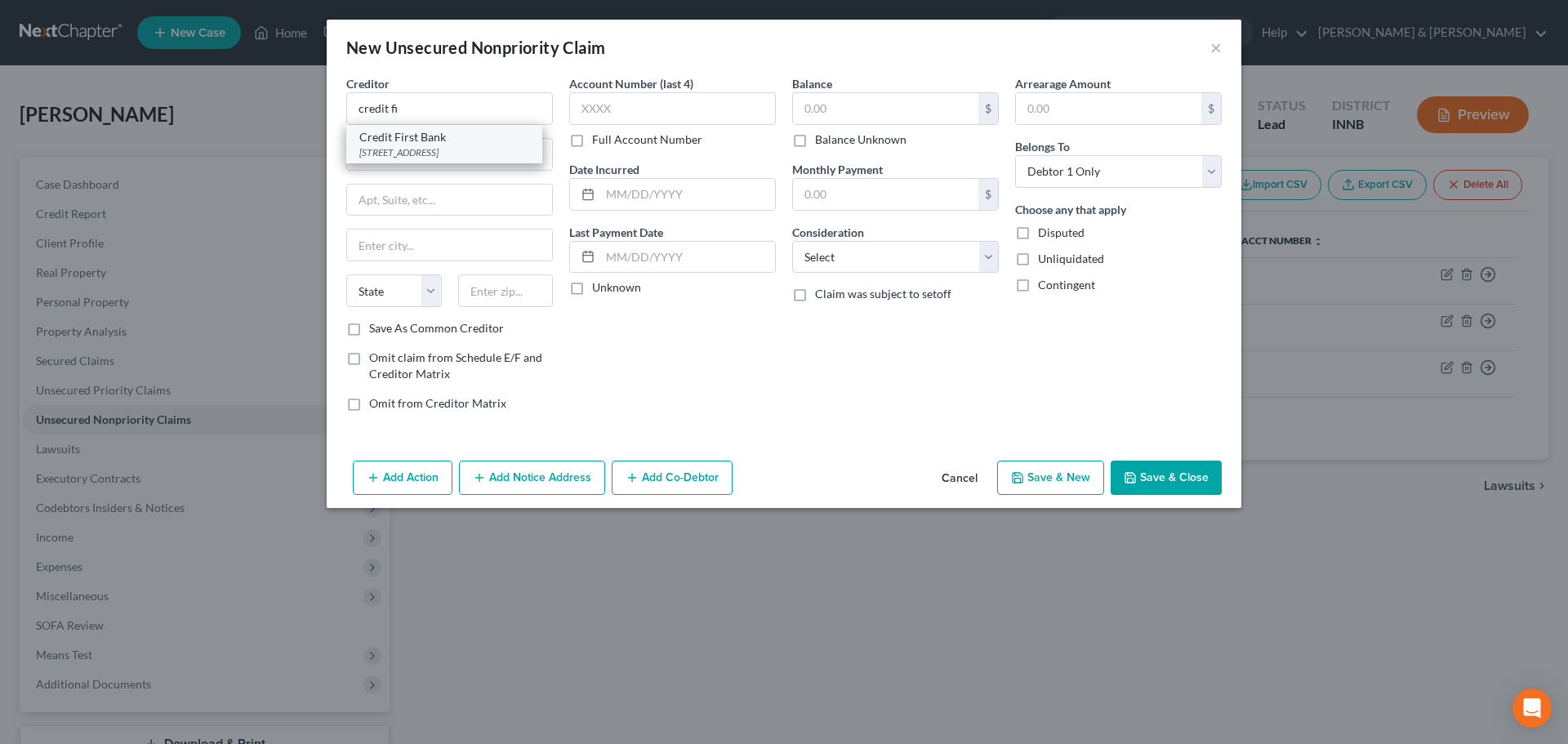
select select "36"
type input "44142"
click at [842, 116] on input "text" at bounding box center [885, 108] width 185 height 31
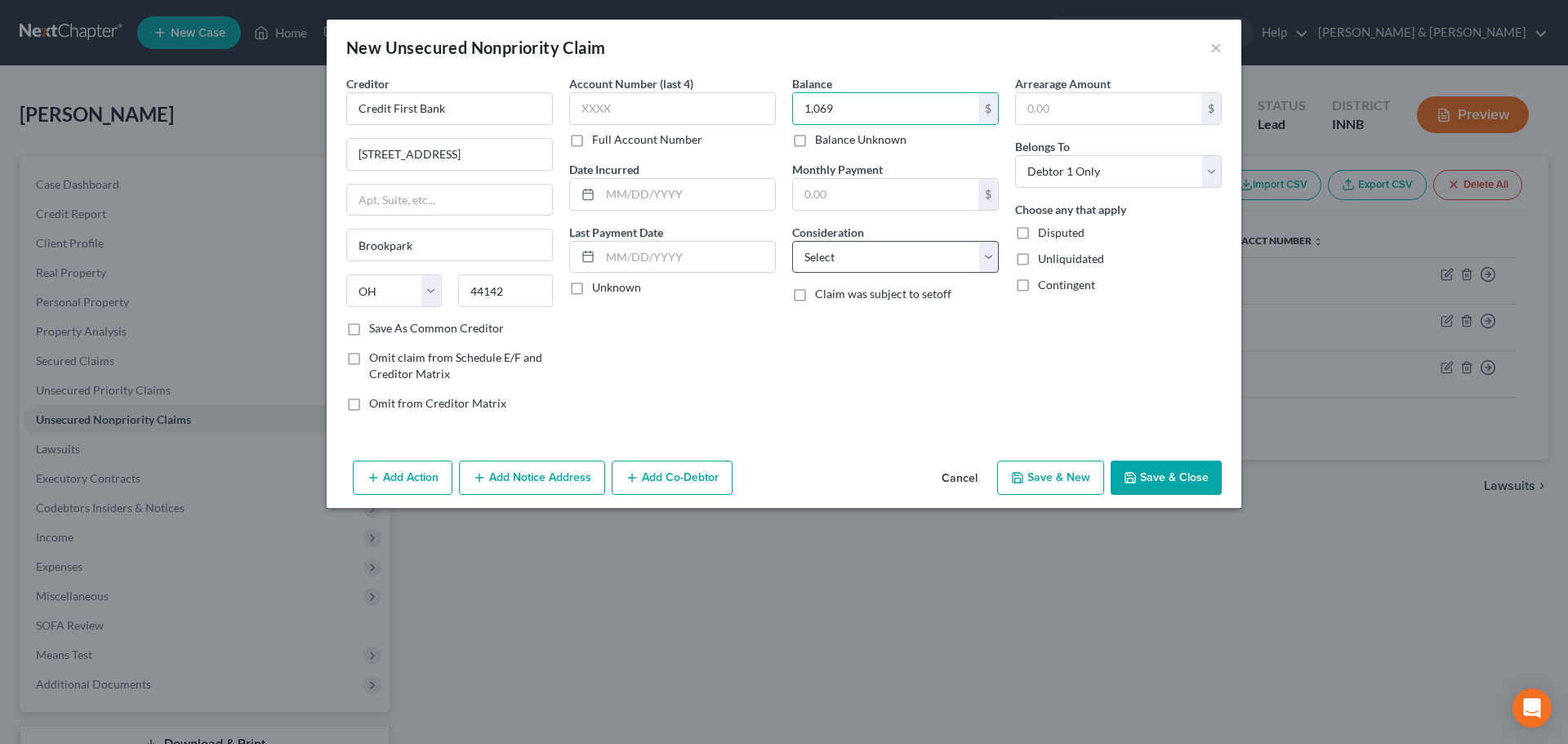
type input "1,069"
click at [827, 258] on select "Select Cable / Satellite Services Collection Agency Credit Card Debt Debt Couns…" at bounding box center [895, 257] width 207 height 32
select select "2"
click at [792, 241] on select "Select Cable / Satellite Services Collection Agency Credit Card Debt Debt Couns…" at bounding box center [895, 257] width 207 height 32
click at [1077, 479] on button "Save & New" at bounding box center [1050, 477] width 107 height 34
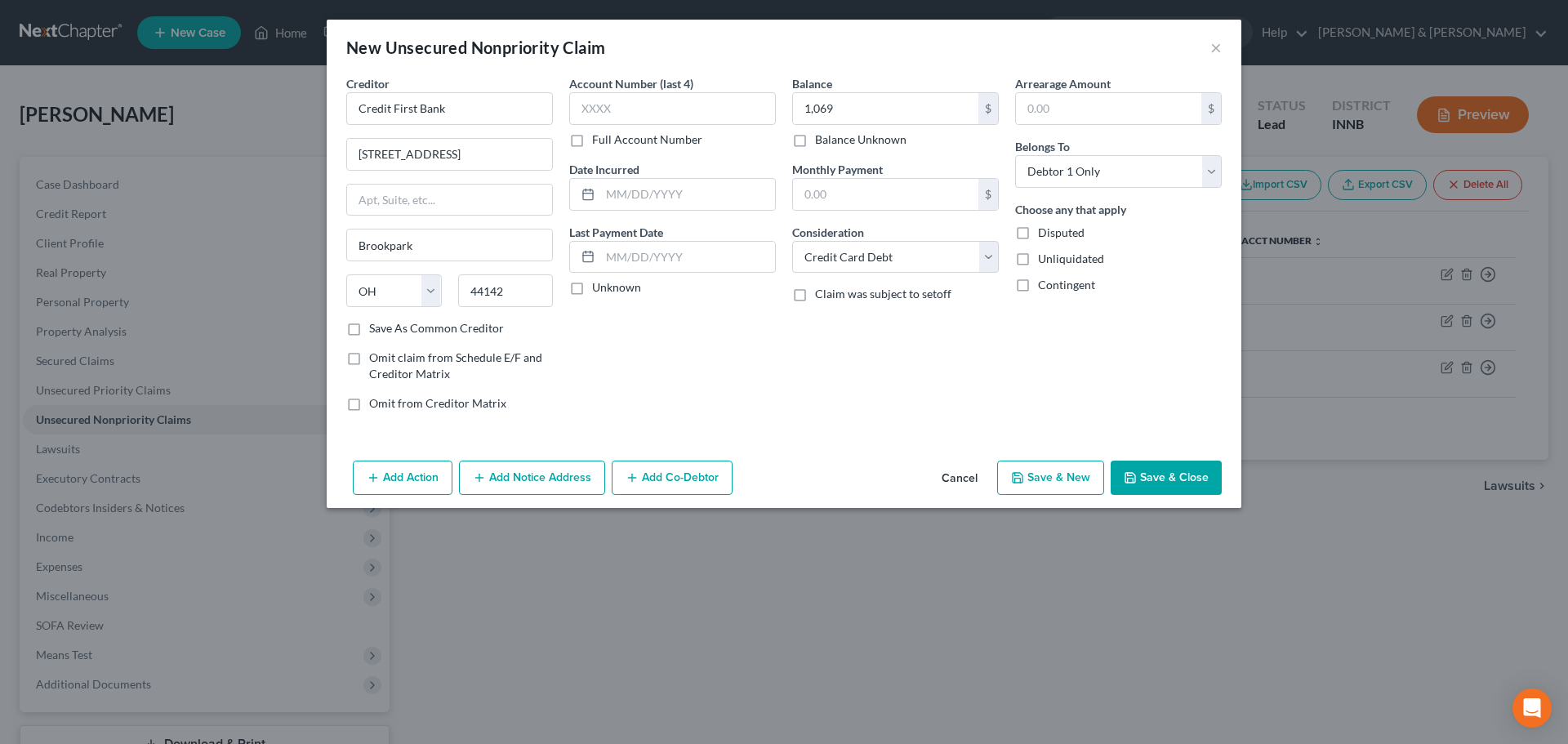
select select "0"
type input "1,069.00"
type input "0.00"
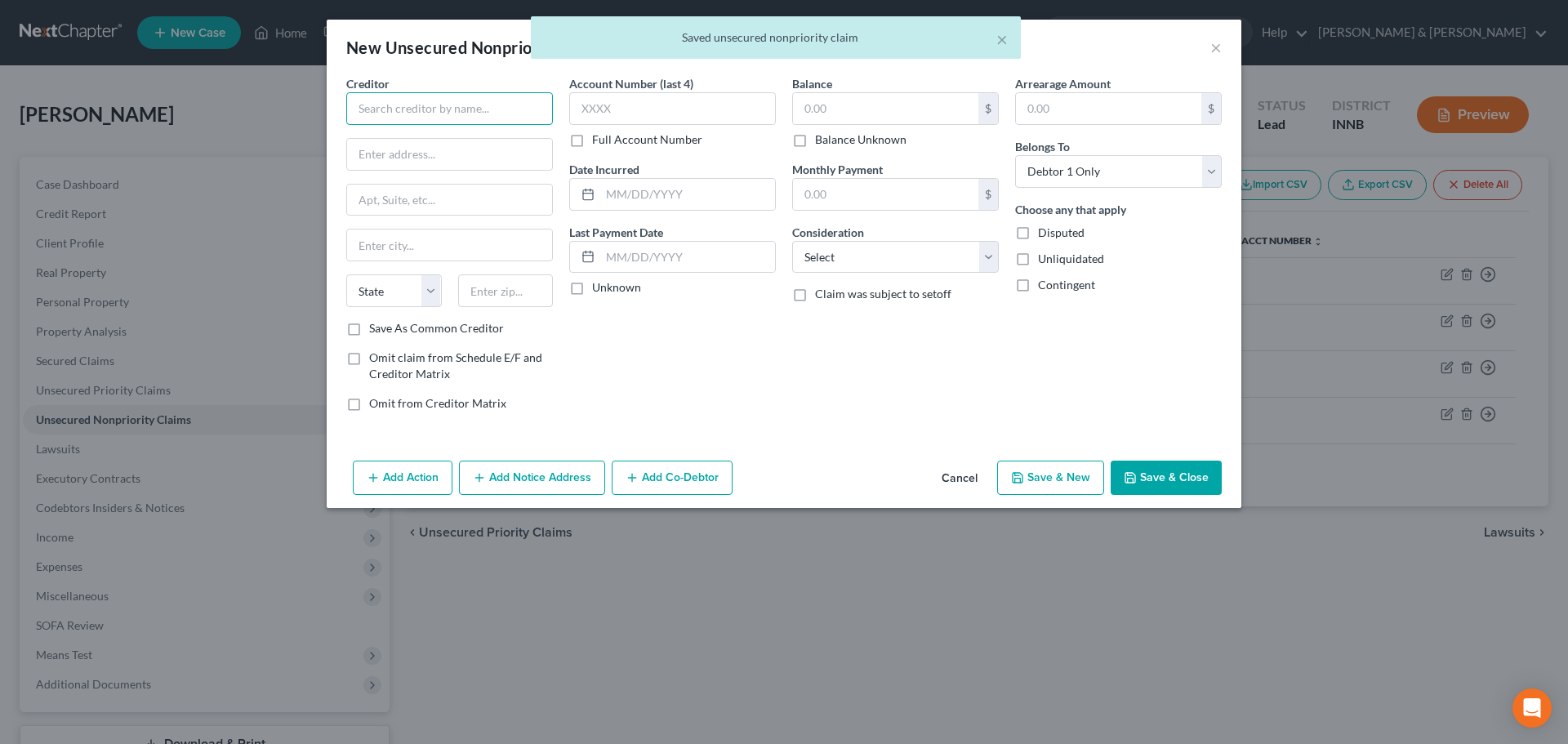
click at [377, 100] on input "text" at bounding box center [449, 108] width 207 height 32
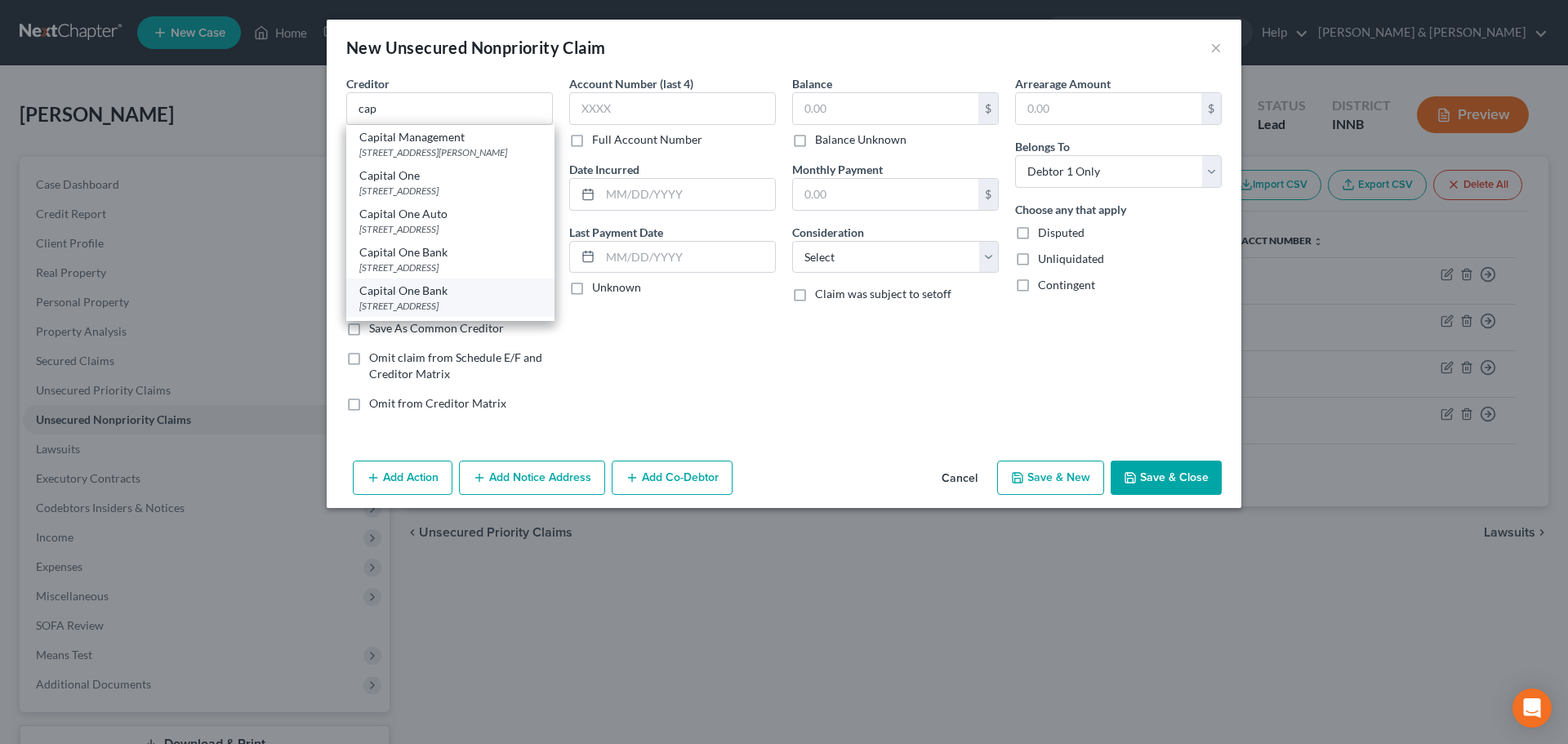
click at [398, 300] on div "[STREET_ADDRESS]" at bounding box center [450, 306] width 182 height 14
type input "Capital One Bank"
type input "PO Box 30285"
type input "[GEOGRAPHIC_DATA]"
select select "46"
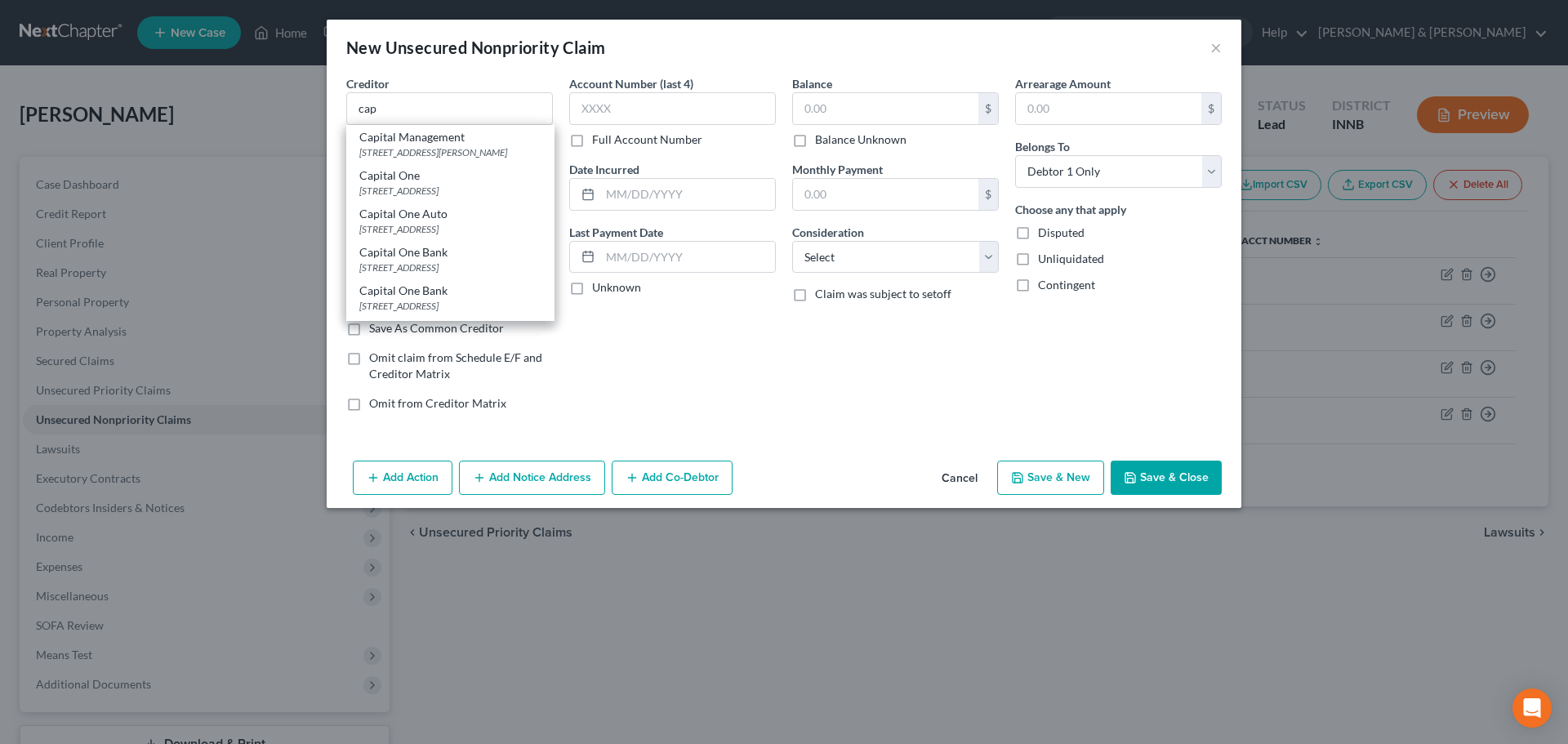
type input "84130"
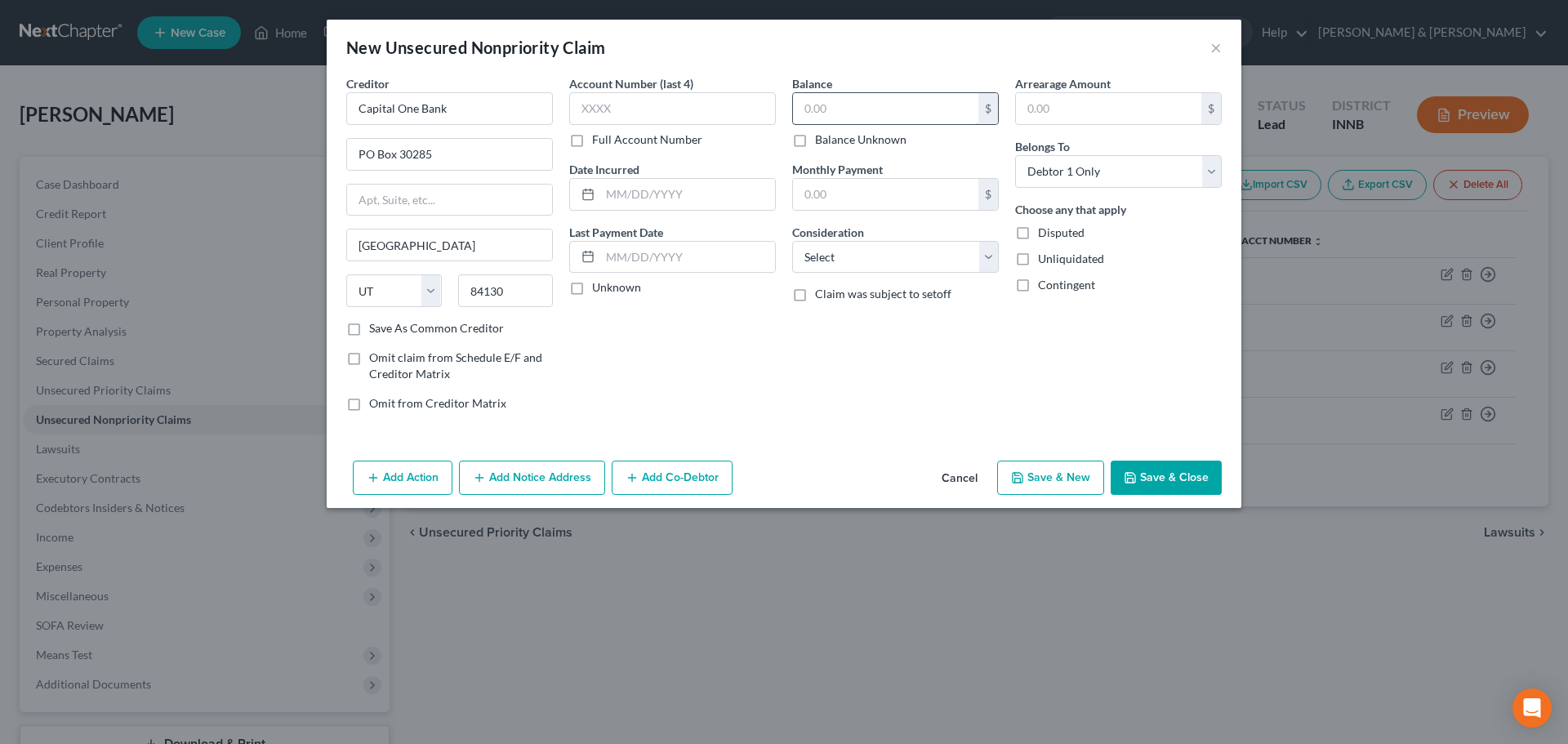
click at [838, 111] on input "text" at bounding box center [885, 108] width 185 height 31
type input "514"
click at [831, 264] on select "Select Cable / Satellite Services Collection Agency Credit Card Debt Debt Couns…" at bounding box center [895, 257] width 207 height 32
select select "2"
click at [792, 241] on select "Select Cable / Satellite Services Collection Agency Credit Card Debt Debt Couns…" at bounding box center [895, 257] width 207 height 32
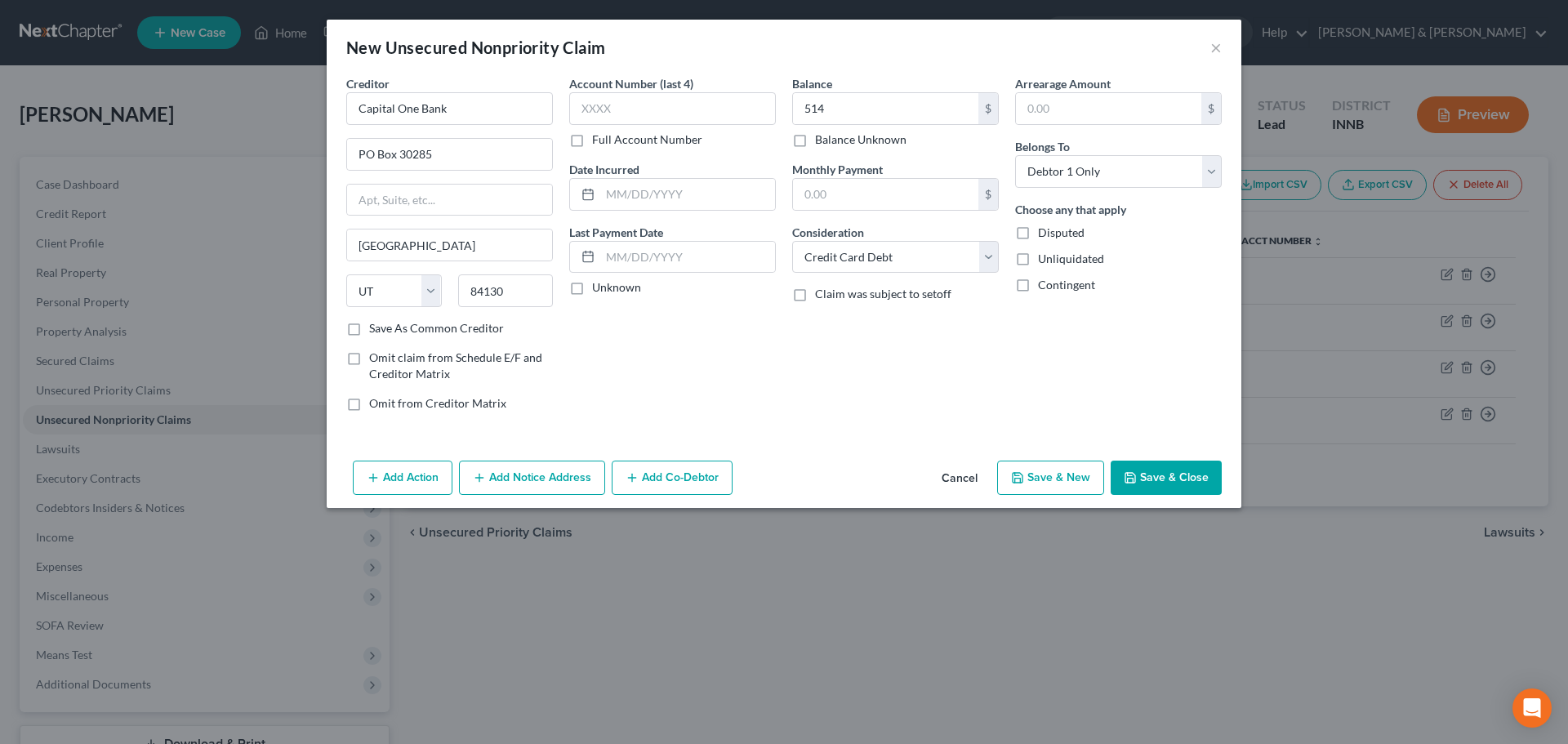
click at [1018, 472] on icon "button" at bounding box center [1018, 478] width 13 height 13
select select "0"
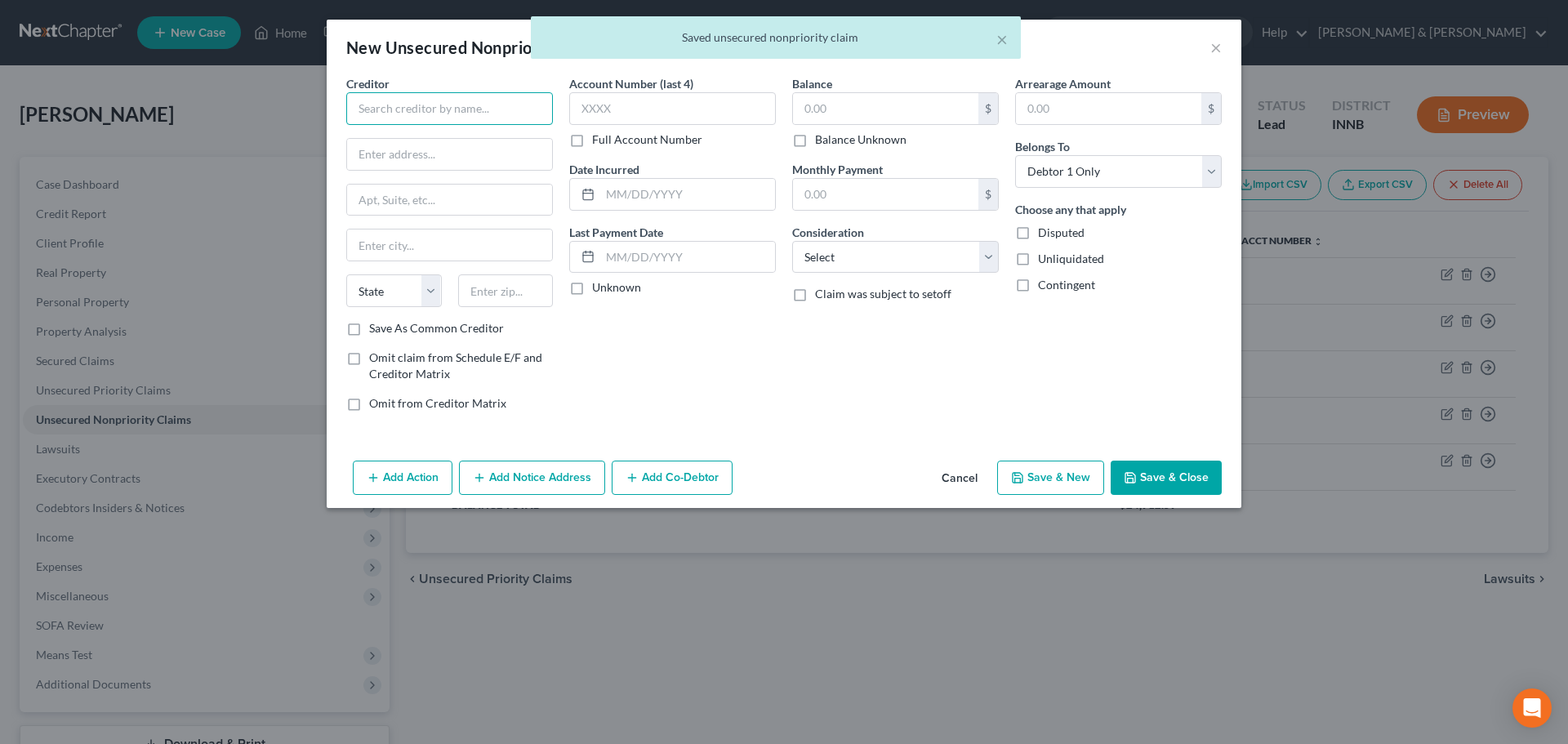
click at [449, 107] on input "text" at bounding box center [449, 108] width 207 height 32
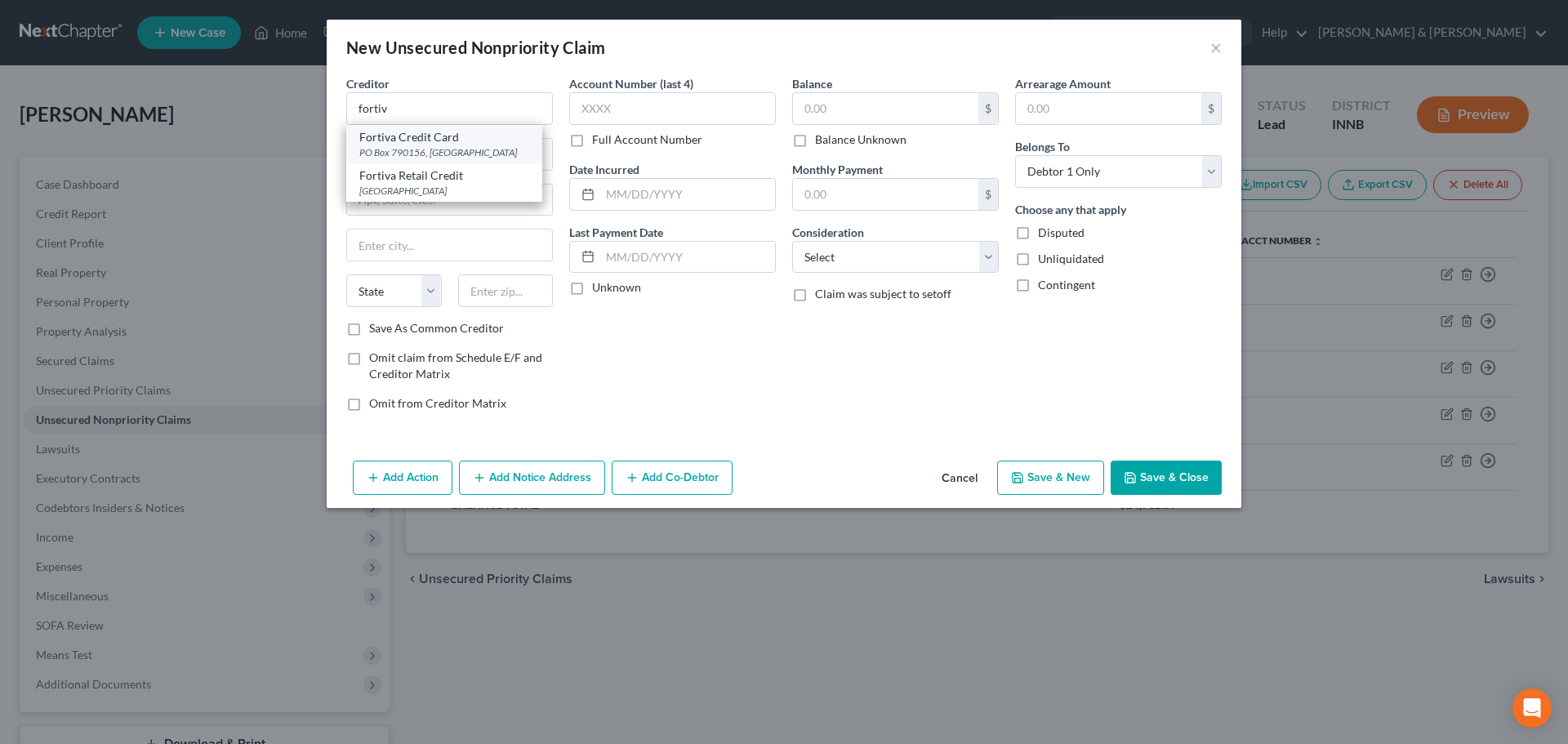
click at [437, 143] on div "Fortiva Credit Card" at bounding box center [444, 137] width 170 height 17
type input "Fortiva Credit Card"
type input "PO Box 790156"
type input "Saint Louis"
select select "26"
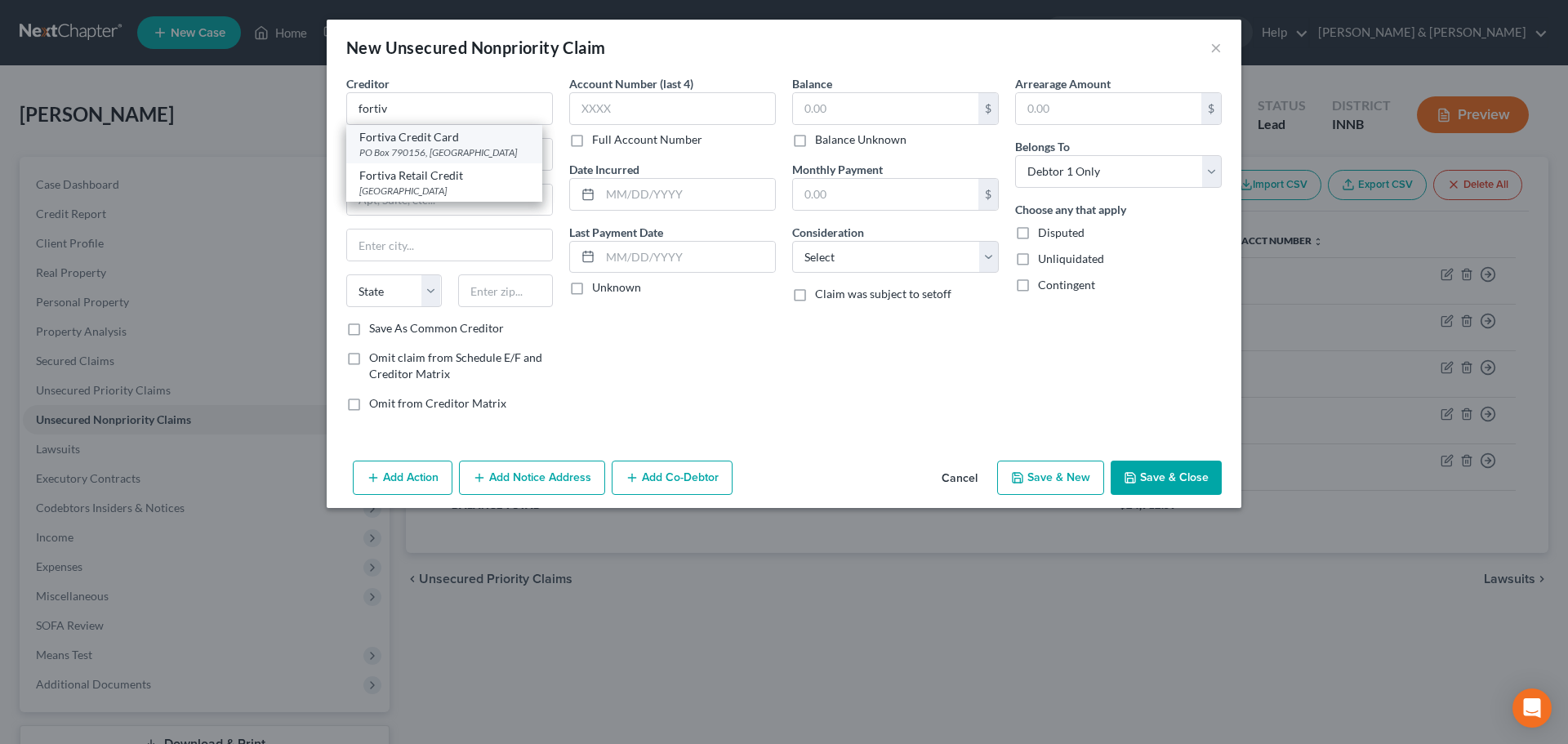
type input "63179"
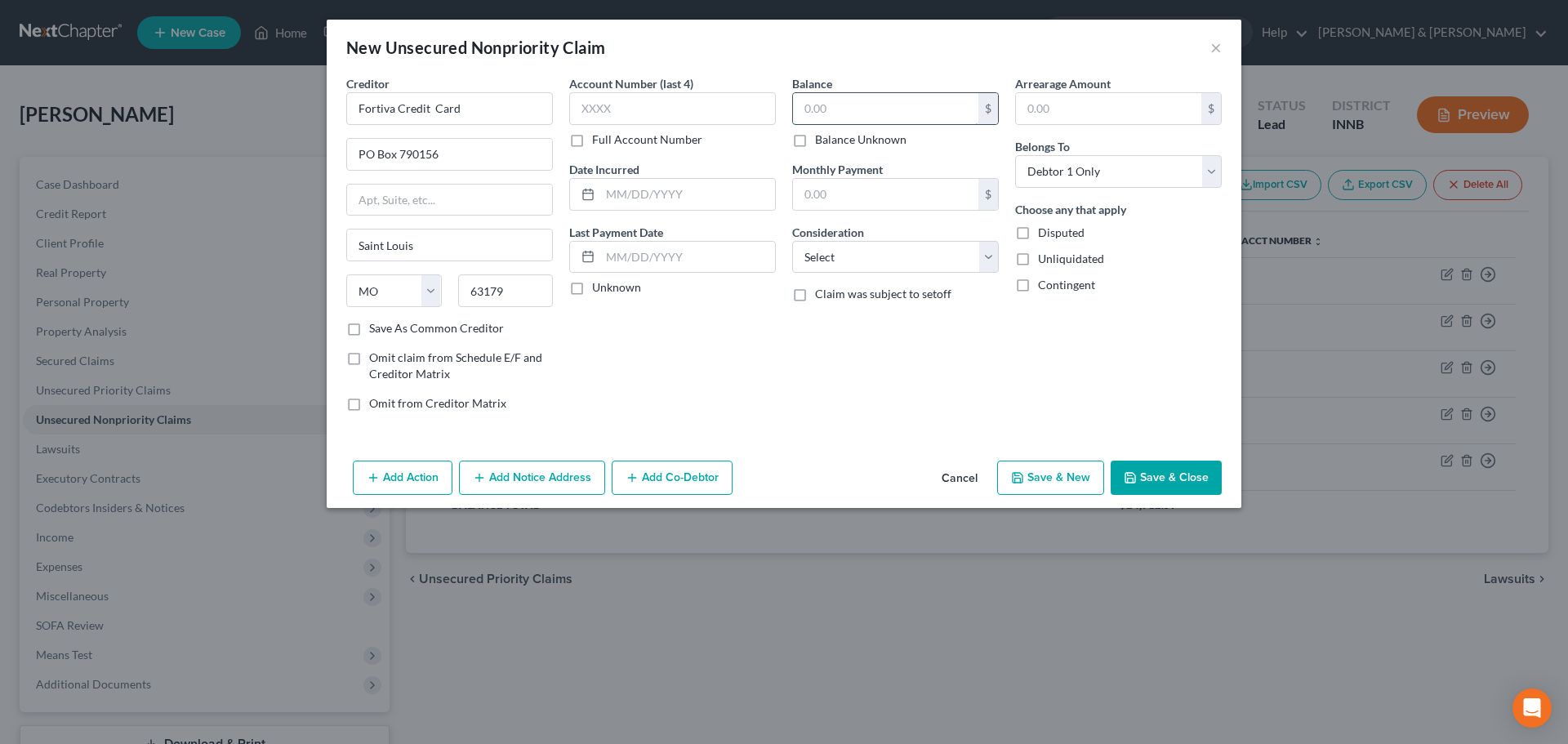
click at [818, 114] on input "text" at bounding box center [885, 108] width 185 height 31
type input "1,329"
click at [819, 254] on select "Select Cable / Satellite Services Collection Agency Credit Card Debt Debt Couns…" at bounding box center [895, 257] width 207 height 32
select select "2"
click at [792, 241] on select "Select Cable / Satellite Services Collection Agency Credit Card Debt Debt Couns…" at bounding box center [895, 257] width 207 height 32
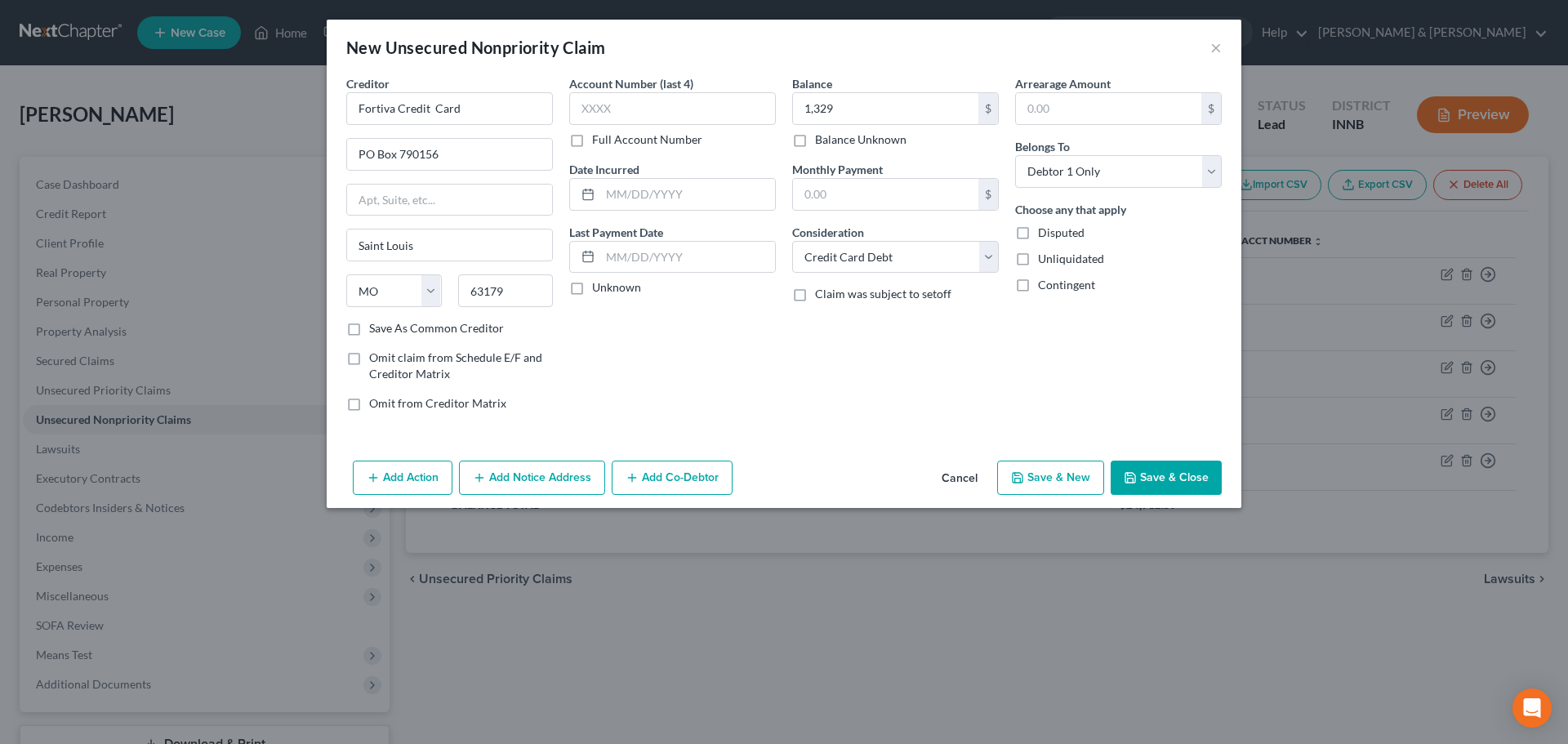
click at [495, 482] on button "Add Notice Address" at bounding box center [532, 477] width 146 height 34
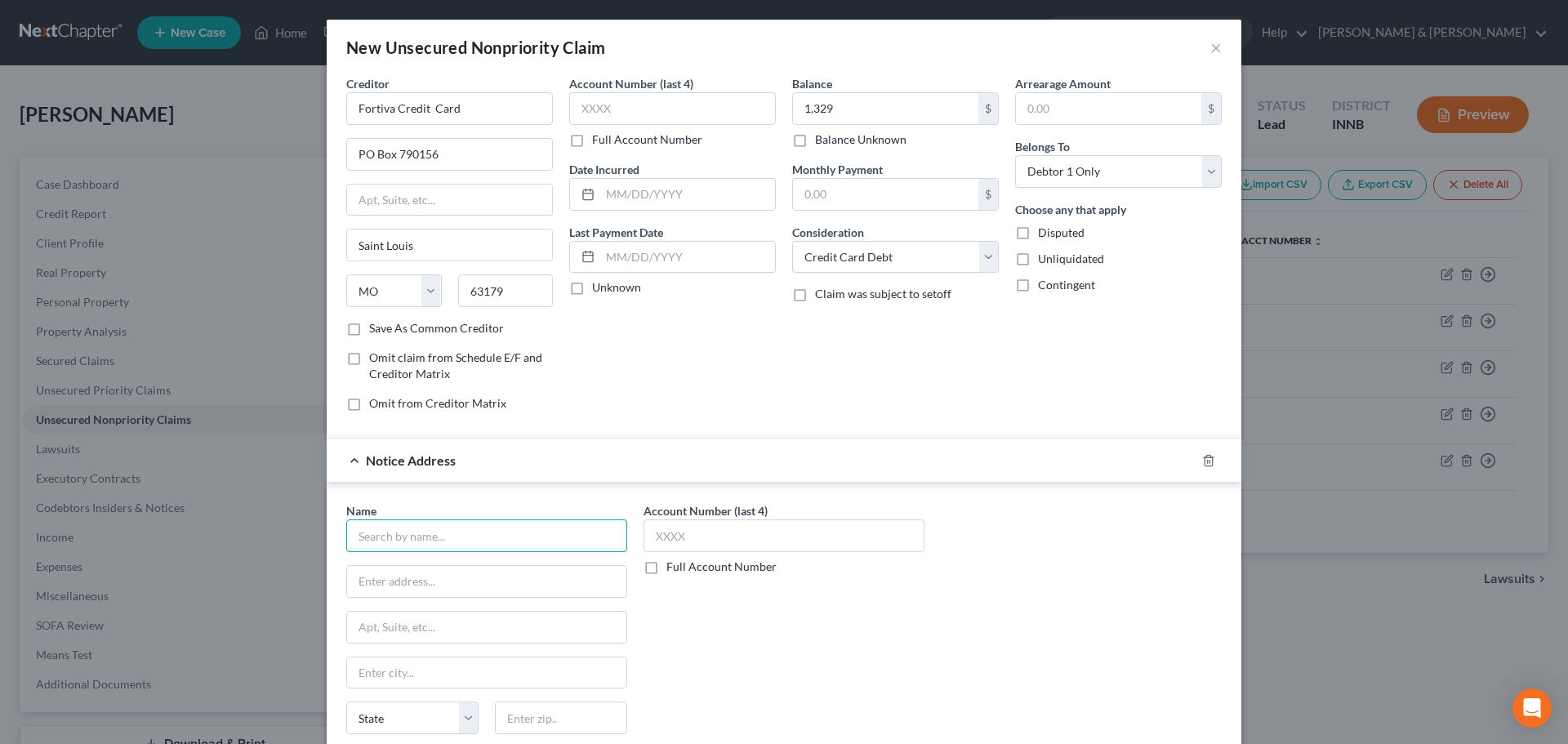
click at [477, 533] on input "text" at bounding box center [486, 536] width 281 height 32
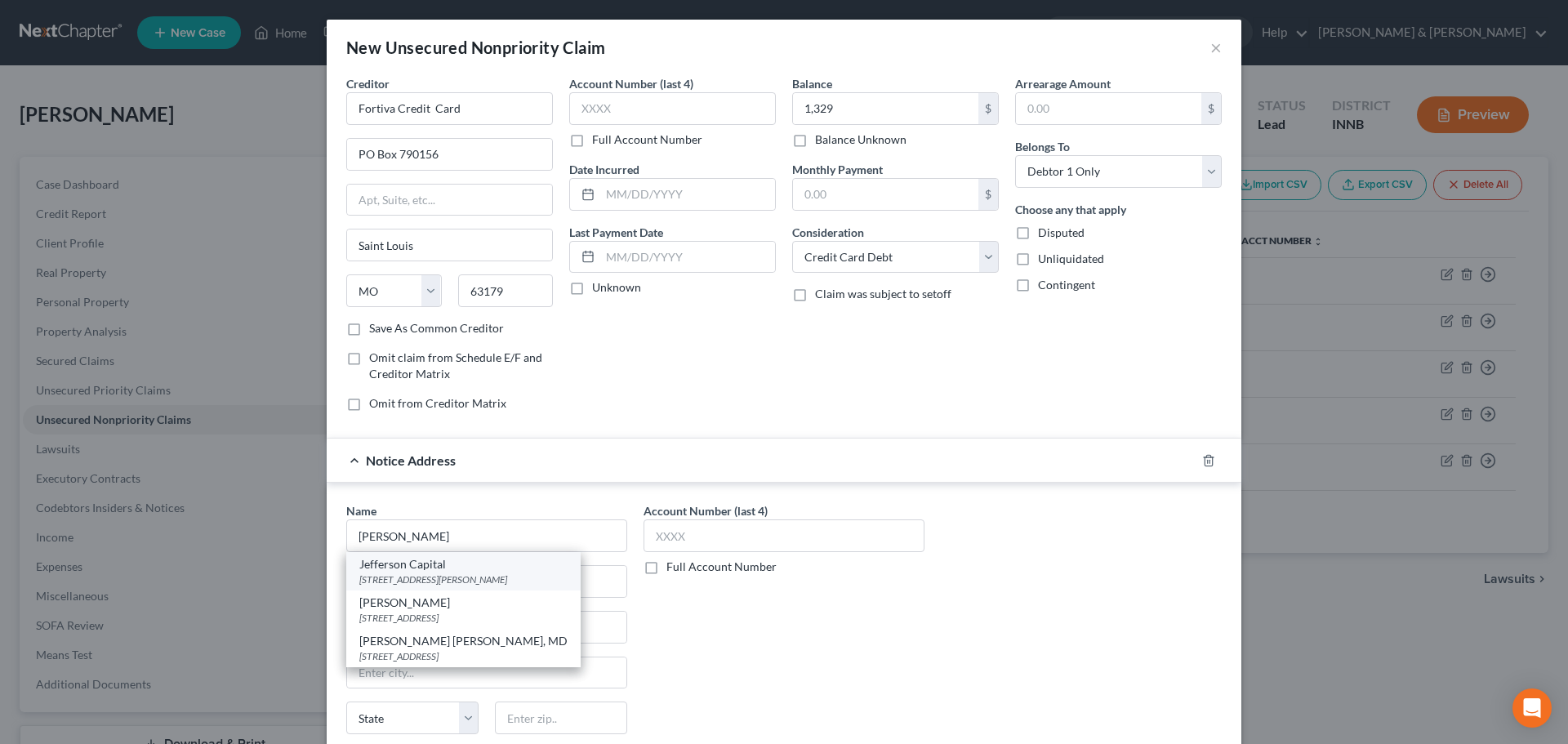
click at [469, 565] on div "Jefferson Capital" at bounding box center [463, 565] width 208 height 17
type input "Jefferson Capital"
type input "16 [PERSON_NAME]"
type input "Saint Cloud"
select select "24"
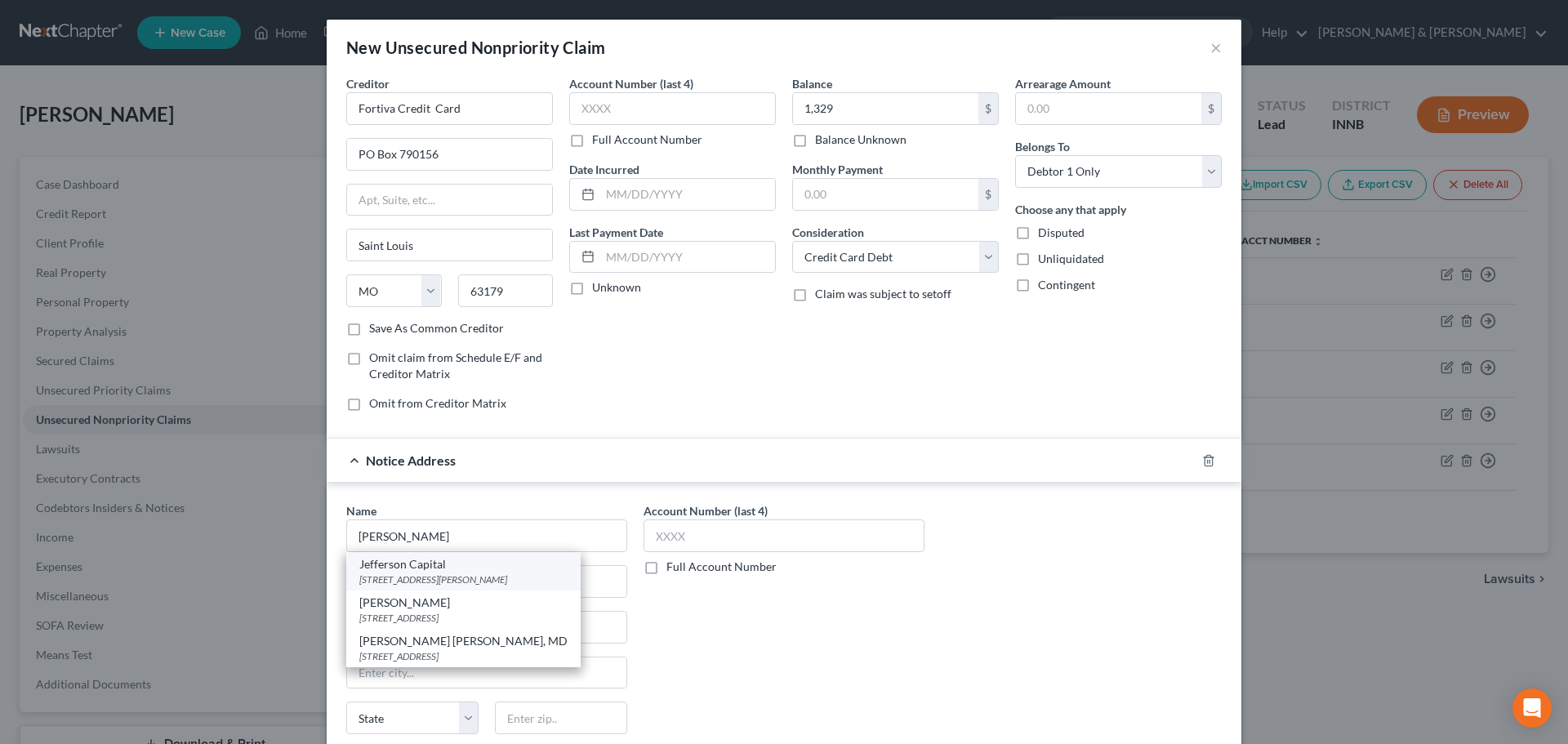
type input "56303"
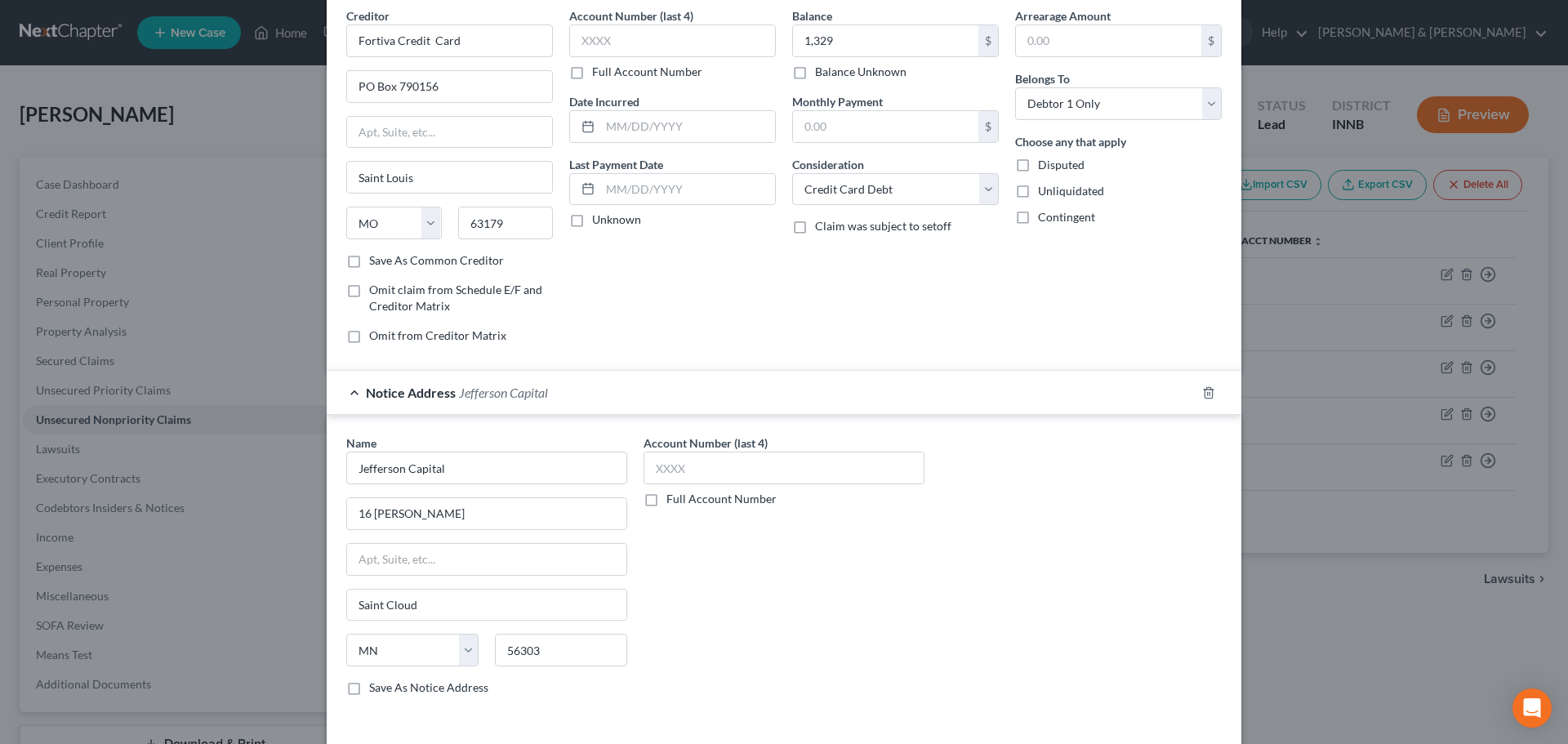
scroll to position [135, 0]
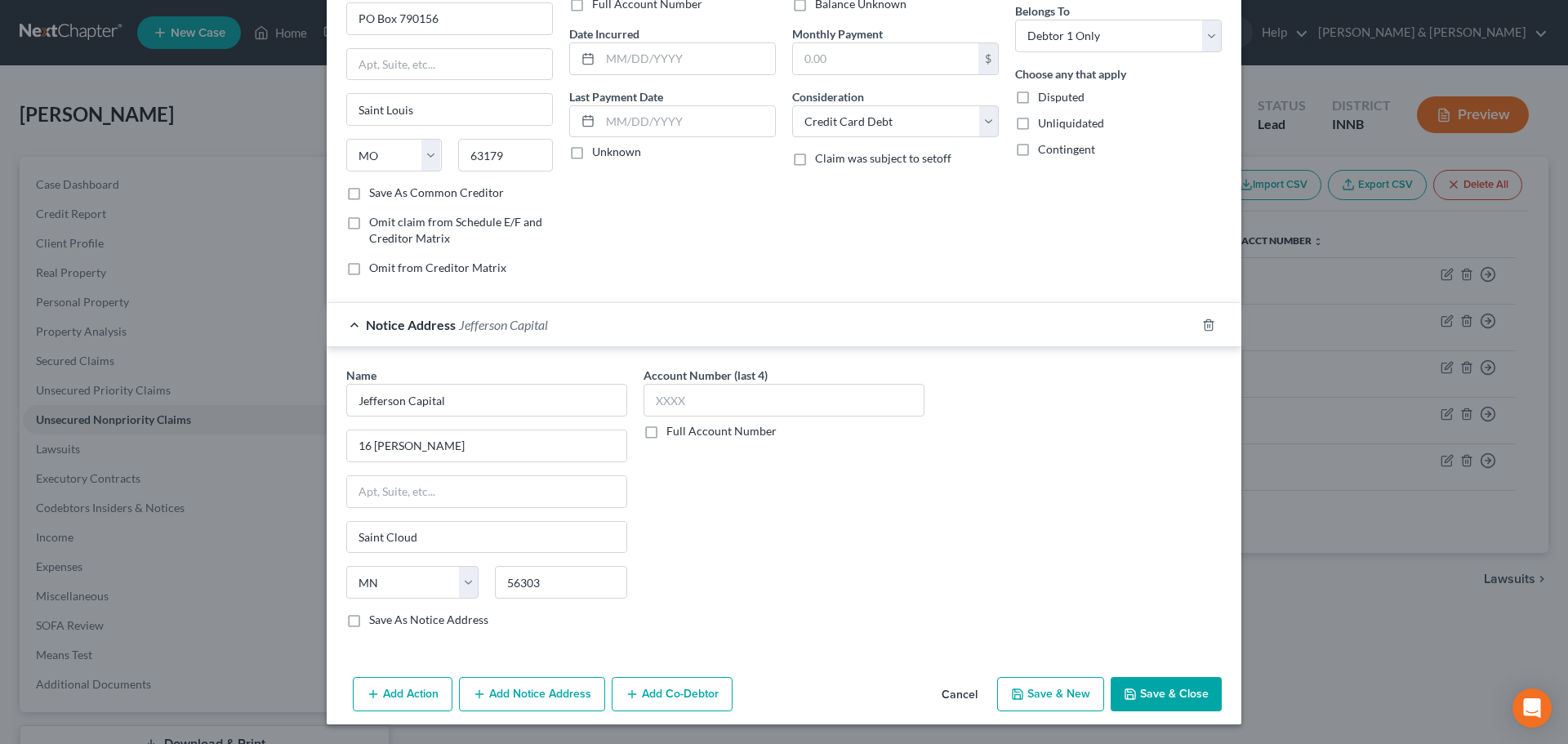
click at [1025, 697] on button "Save & New" at bounding box center [1050, 694] width 107 height 34
select select "0"
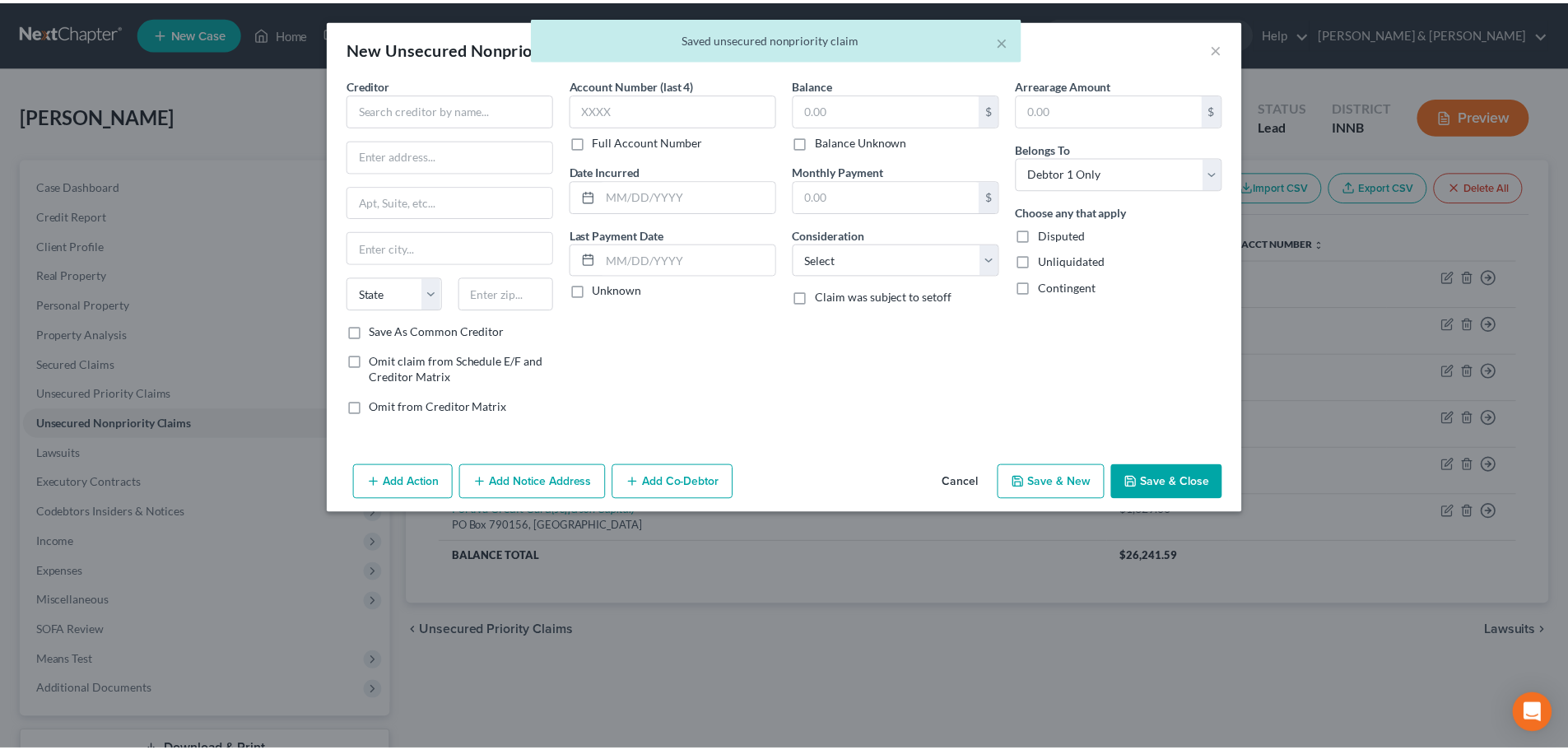
scroll to position [0, 0]
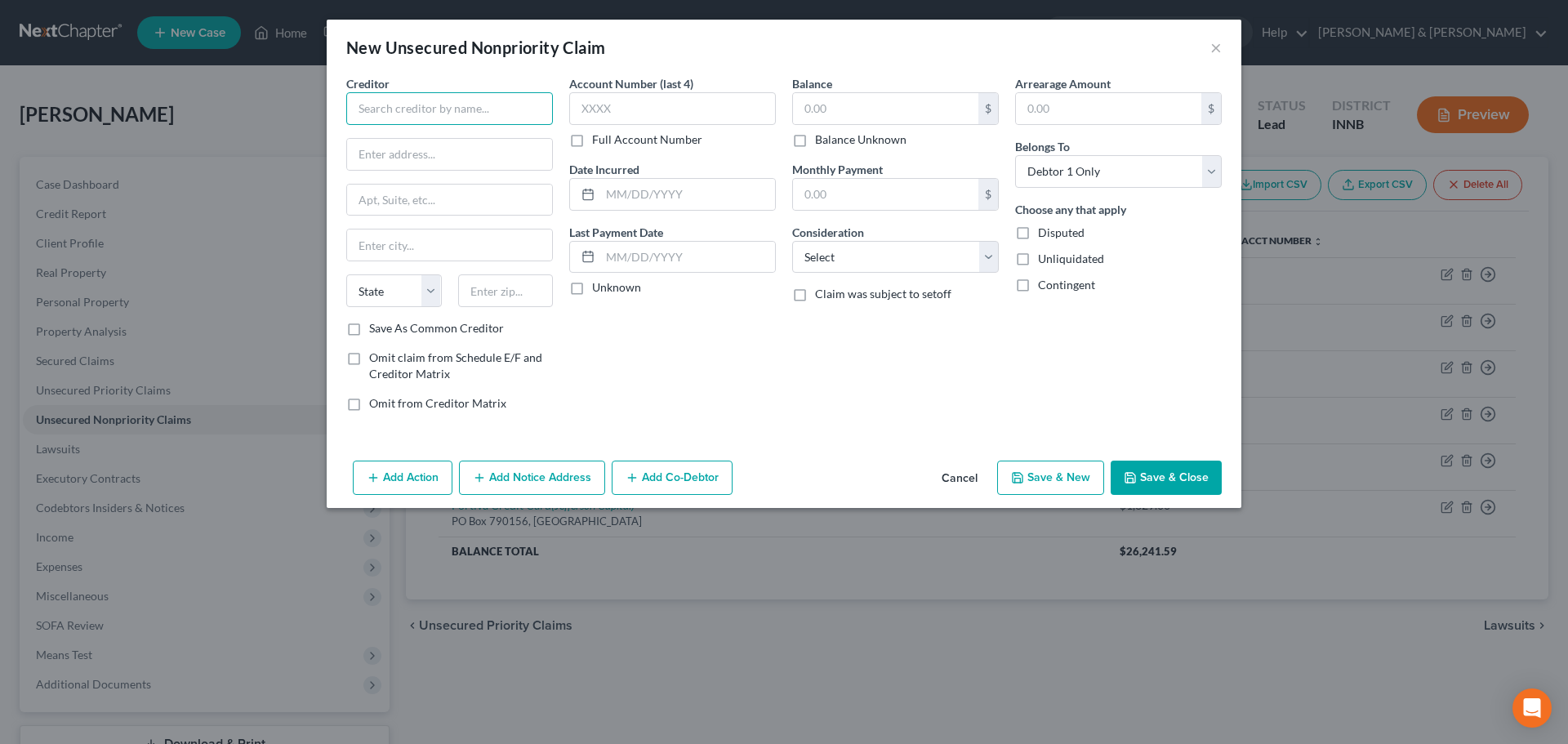
click at [473, 102] on input "text" at bounding box center [449, 108] width 207 height 32
type input "c"
drag, startPoint x: 473, startPoint y: 102, endPoint x: 336, endPoint y: 117, distance: 137.8
click at [335, 118] on div "Creditor * Credit Ninja Lending State [US_STATE] AK AR AZ CA CO [GEOGRAPHIC_DAT…" at bounding box center [784, 265] width 915 height 379
type input "Credit Ninja Lending"
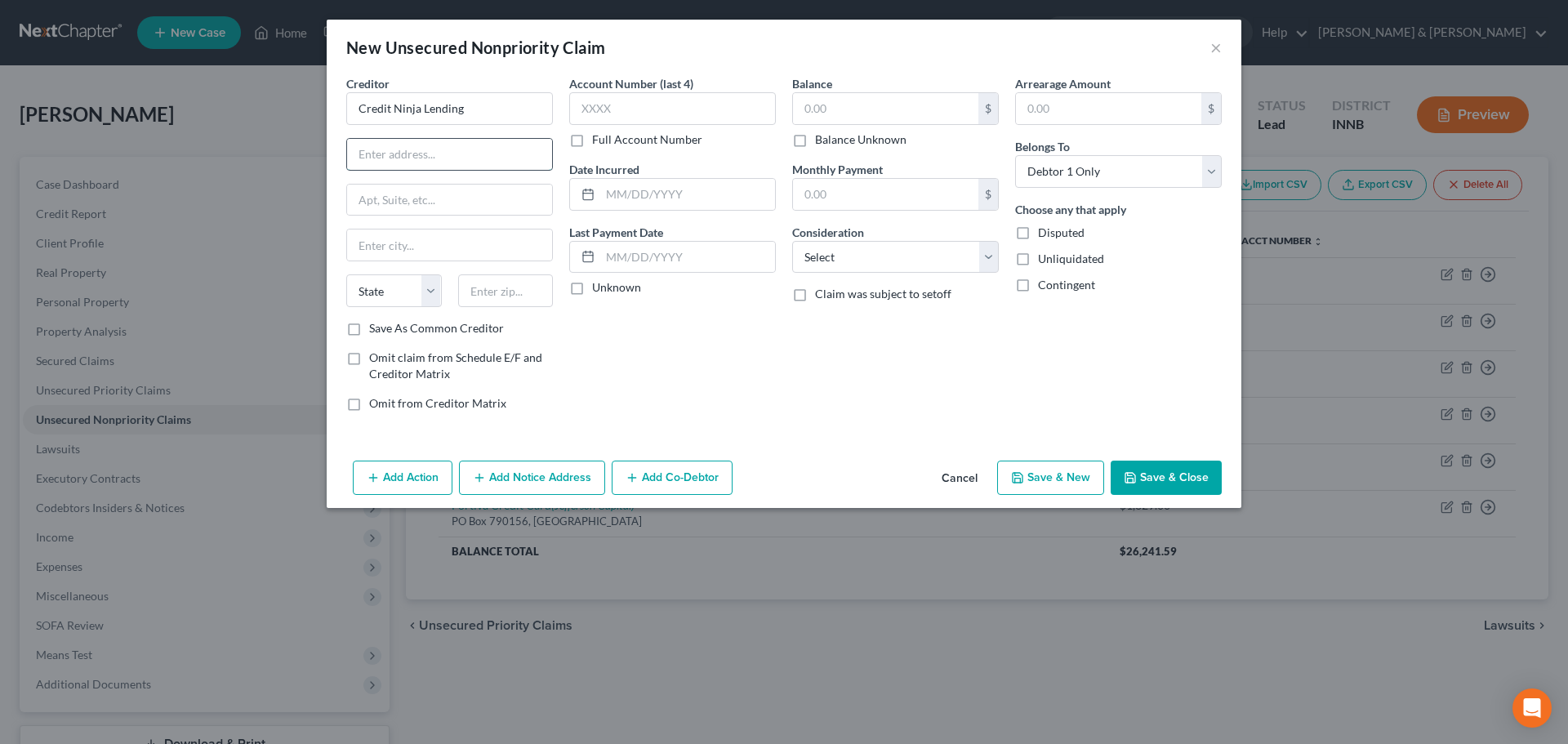
click at [404, 153] on input "text" at bounding box center [449, 154] width 205 height 31
paste input "[STREET_ADDRESS][PERSON_NAME]"
type input "[STREET_ADDRESS][PERSON_NAME]"
click at [510, 285] on input "text" at bounding box center [506, 291] width 95 height 32
paste input "60606"
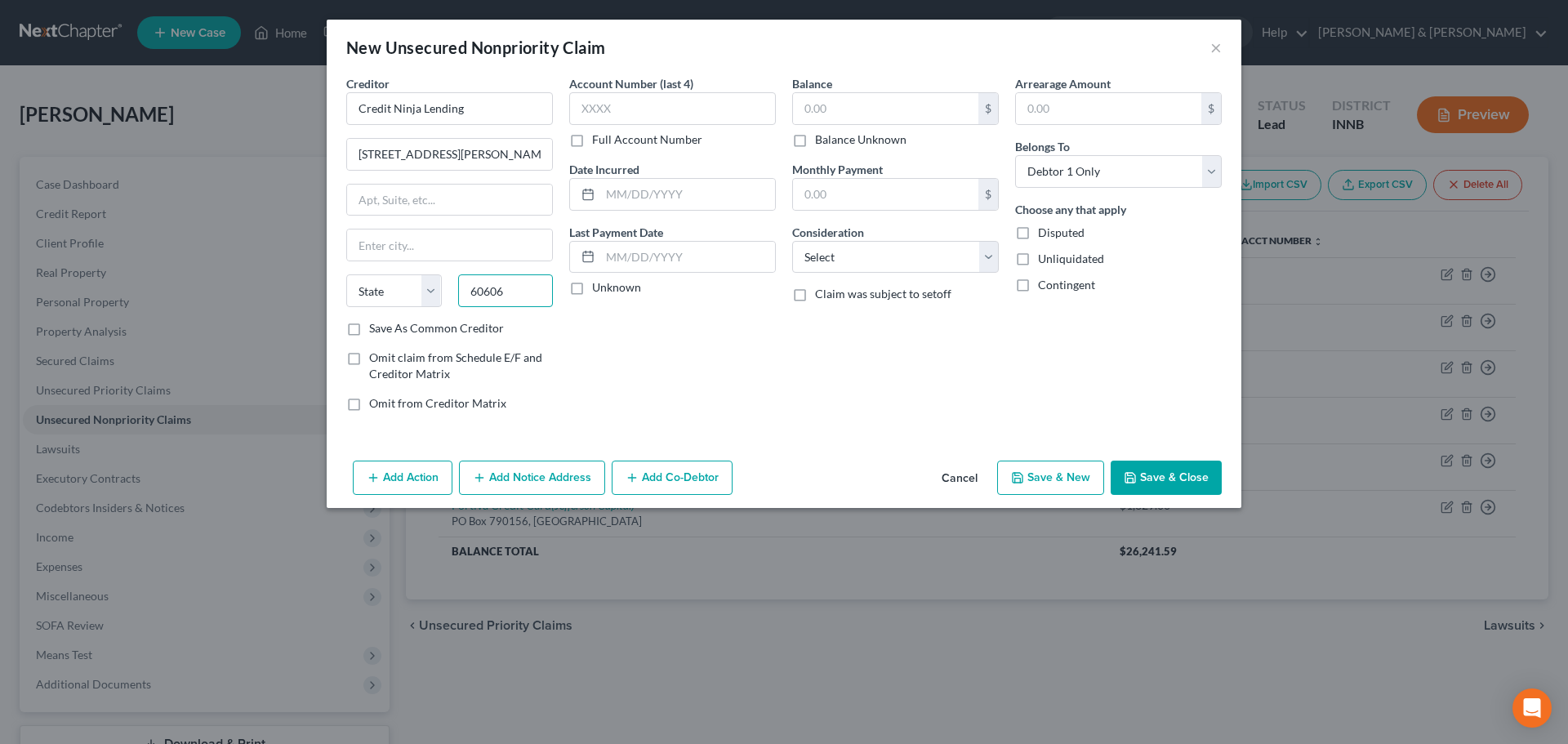
type input "60606"
type input "[GEOGRAPHIC_DATA]"
select select "14"
click at [828, 96] on input "text" at bounding box center [885, 108] width 185 height 31
type input "1,911.36"
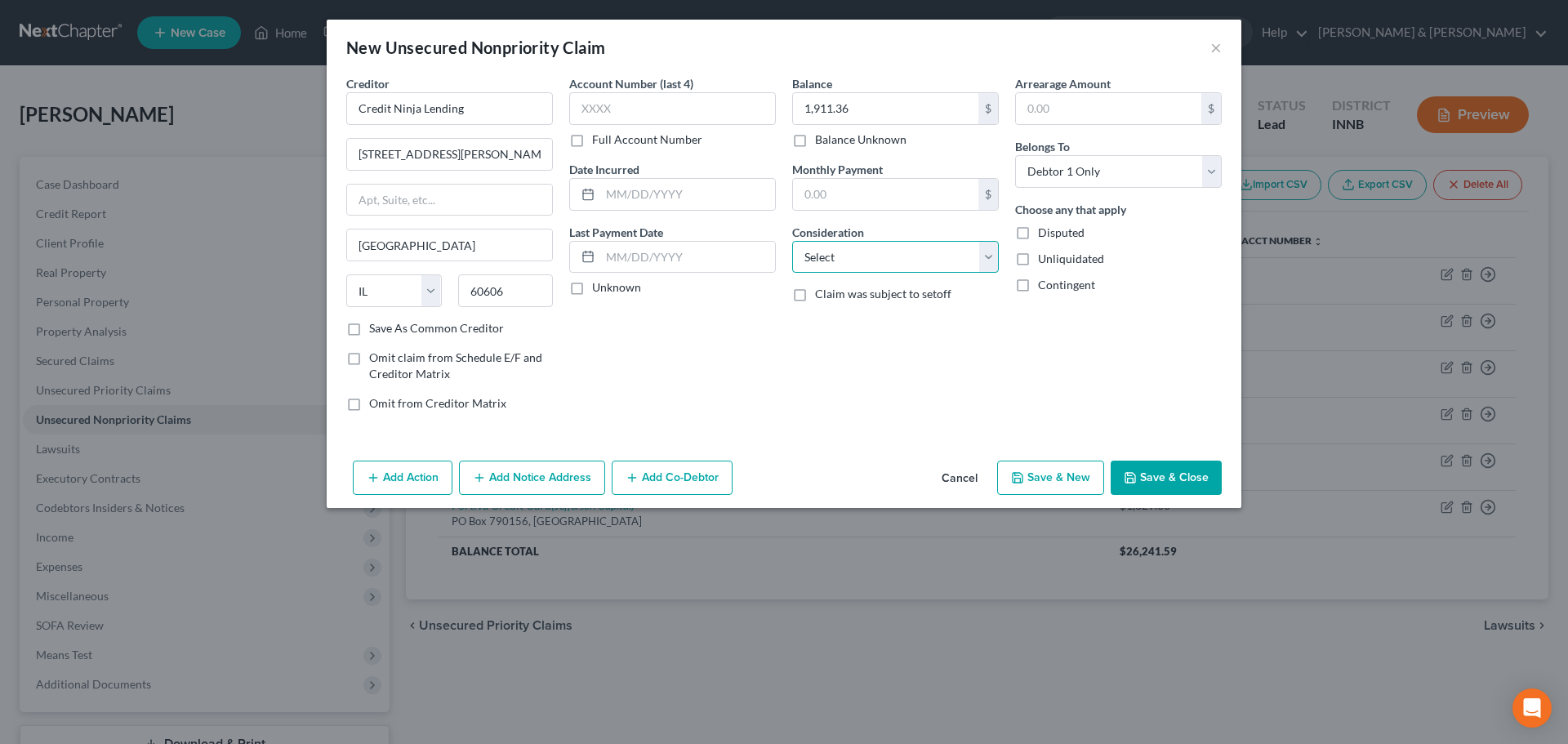
click at [837, 257] on select "Select Cable / Satellite Services Collection Agency Credit Card Debt Debt Couns…" at bounding box center [895, 257] width 207 height 32
select select "4"
click at [792, 241] on select "Select Cable / Satellite Services Collection Agency Credit Card Debt Debt Couns…" at bounding box center [895, 257] width 207 height 32
click at [1171, 482] on button "Save & Close" at bounding box center [1166, 477] width 111 height 34
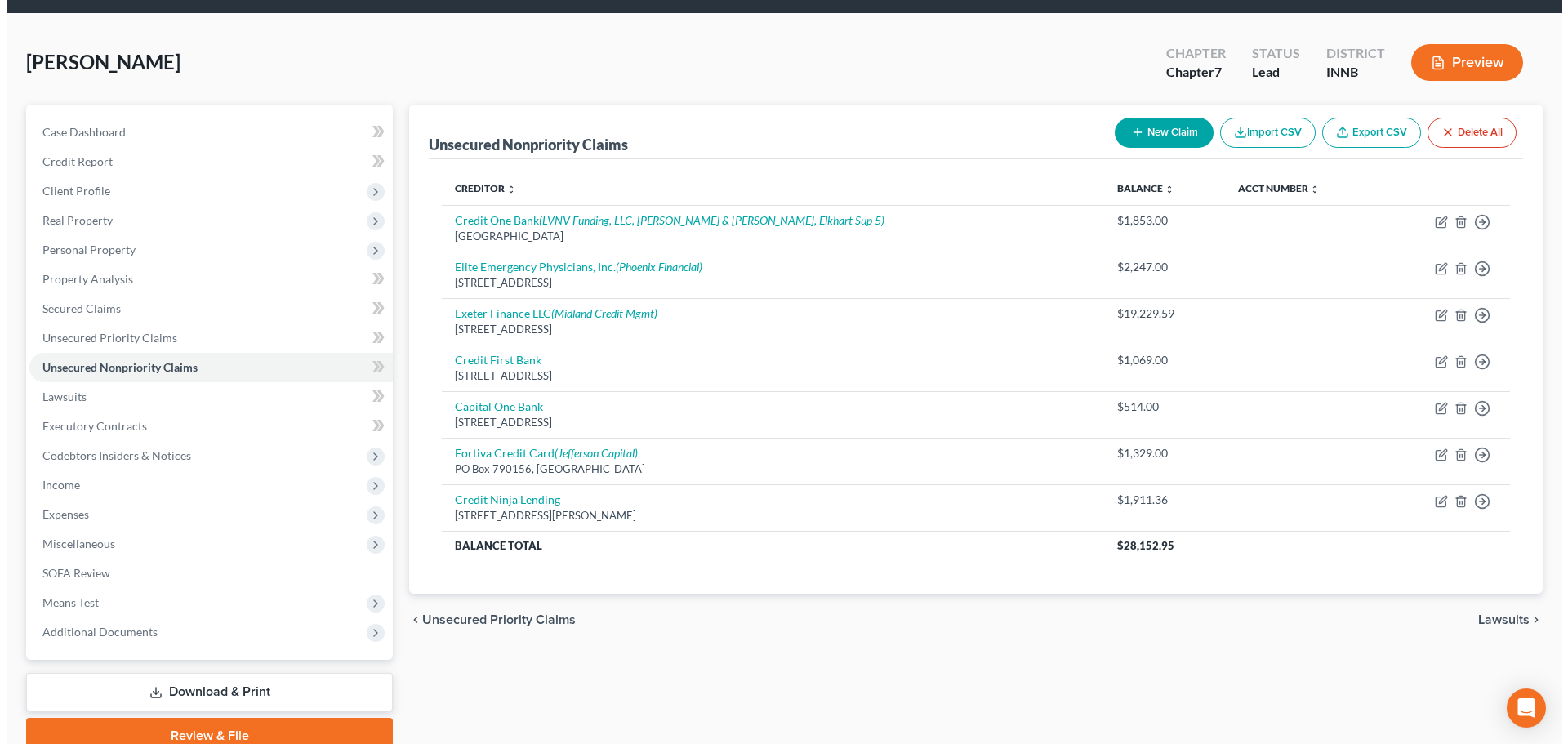
scroll to position [81, 0]
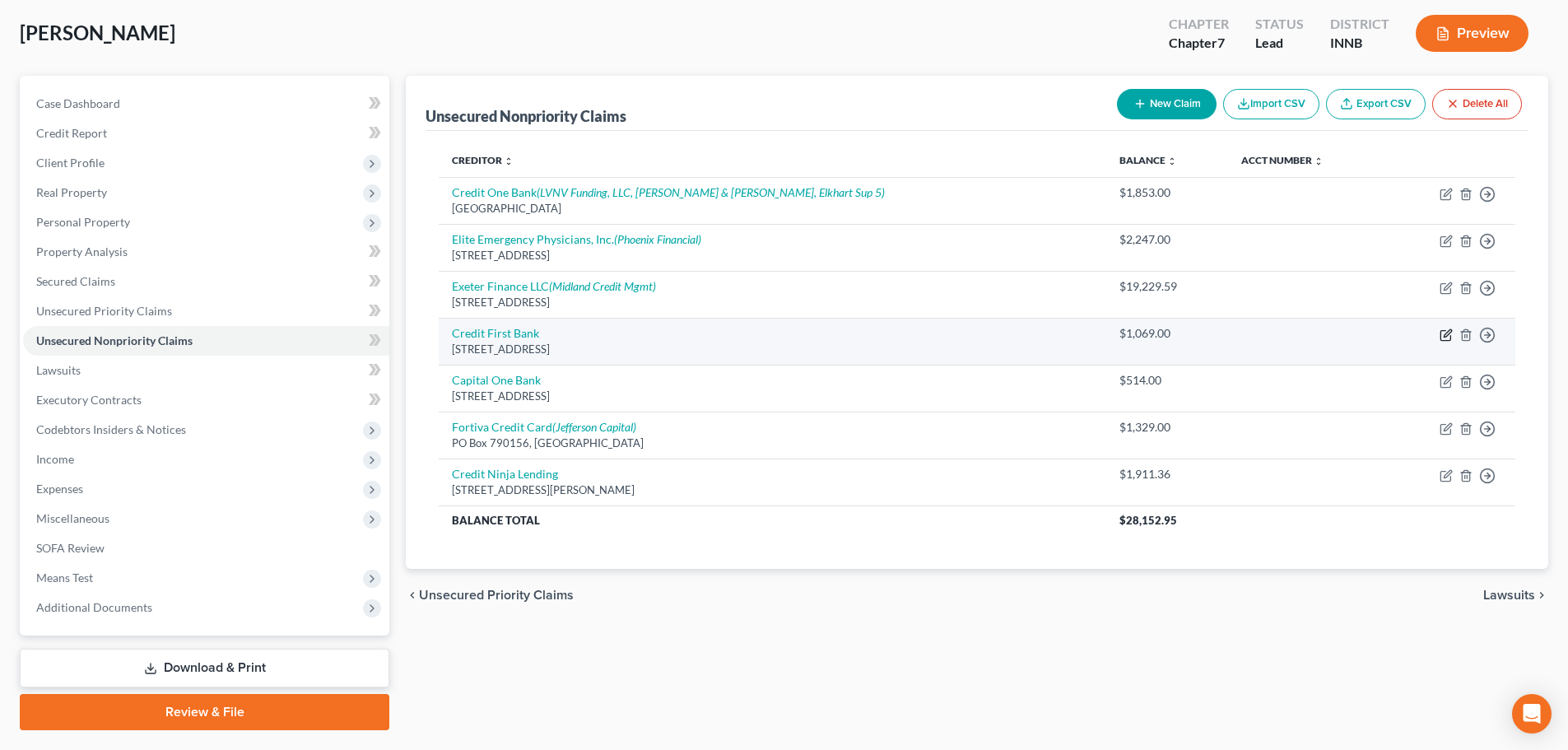
click at [1442, 331] on icon "button" at bounding box center [1446, 336] width 10 height 10
select select "36"
select select "2"
select select "0"
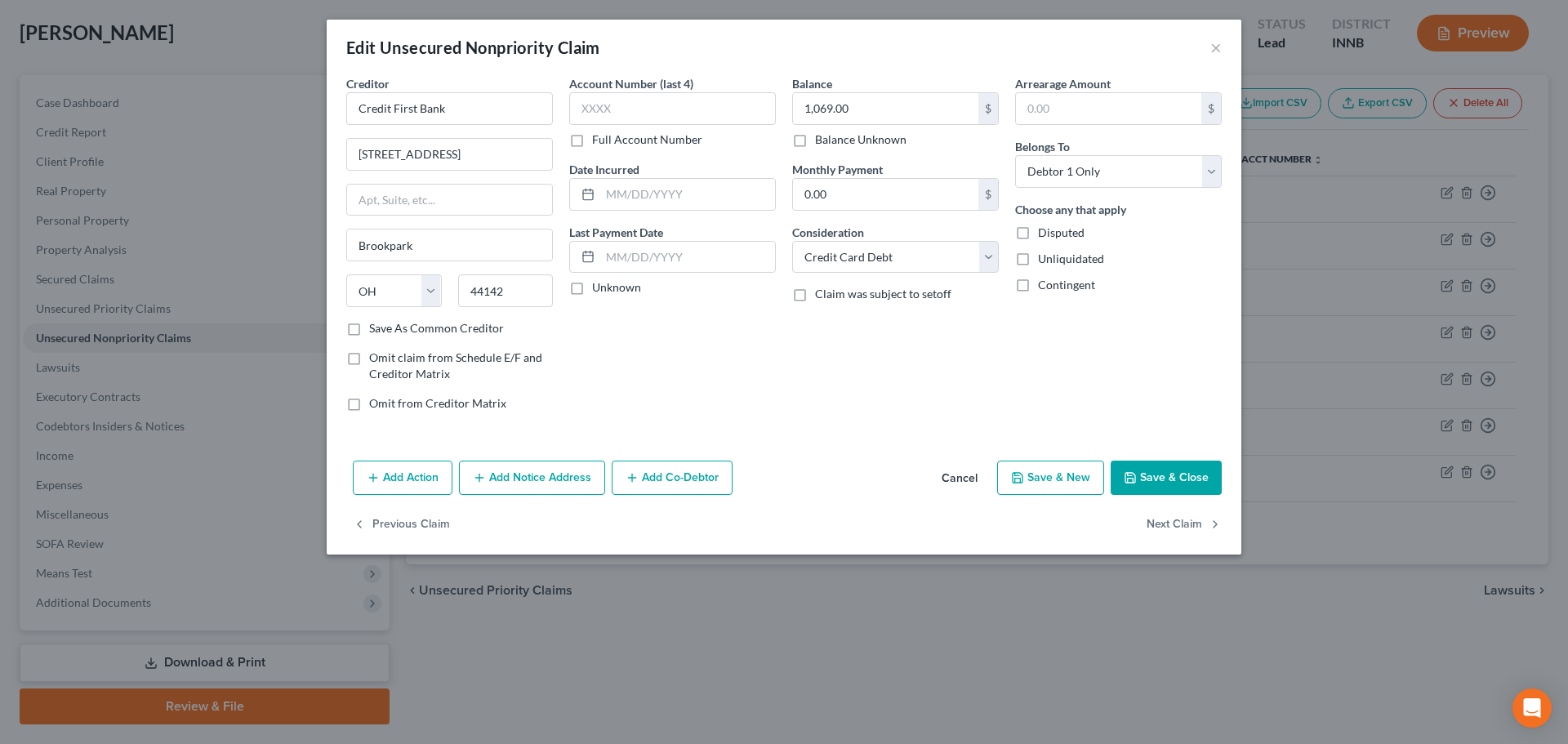
click at [526, 476] on button "Add Notice Address" at bounding box center [532, 477] width 146 height 34
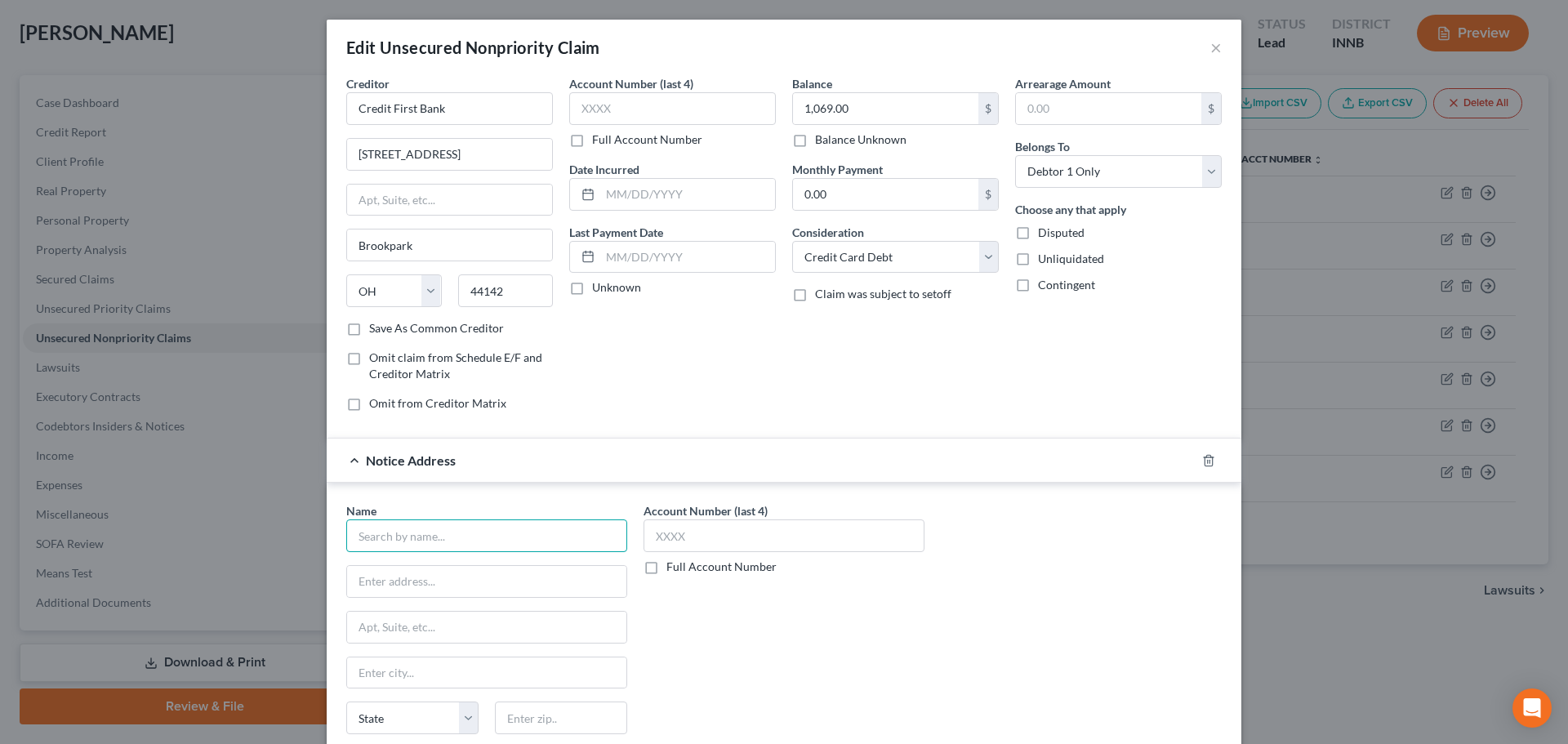
click at [510, 532] on input "text" at bounding box center [486, 536] width 281 height 32
click at [500, 569] on div "Client Services" at bounding box center [467, 565] width 217 height 17
type input "Client Services"
type input "[STREET_ADDRESS][PERSON_NAME]"
type input "Saint [PERSON_NAME]"
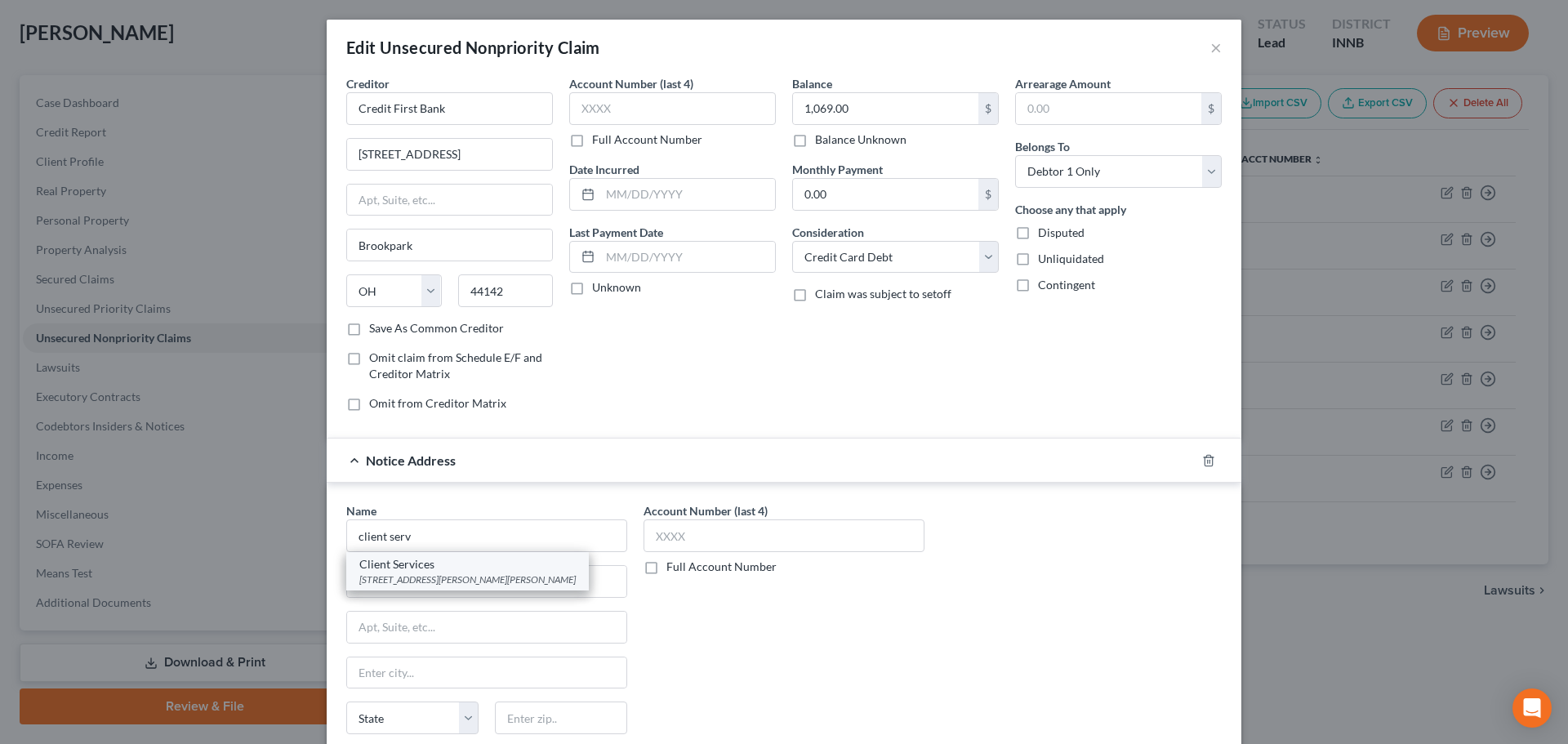
select select "26"
type input "63301"
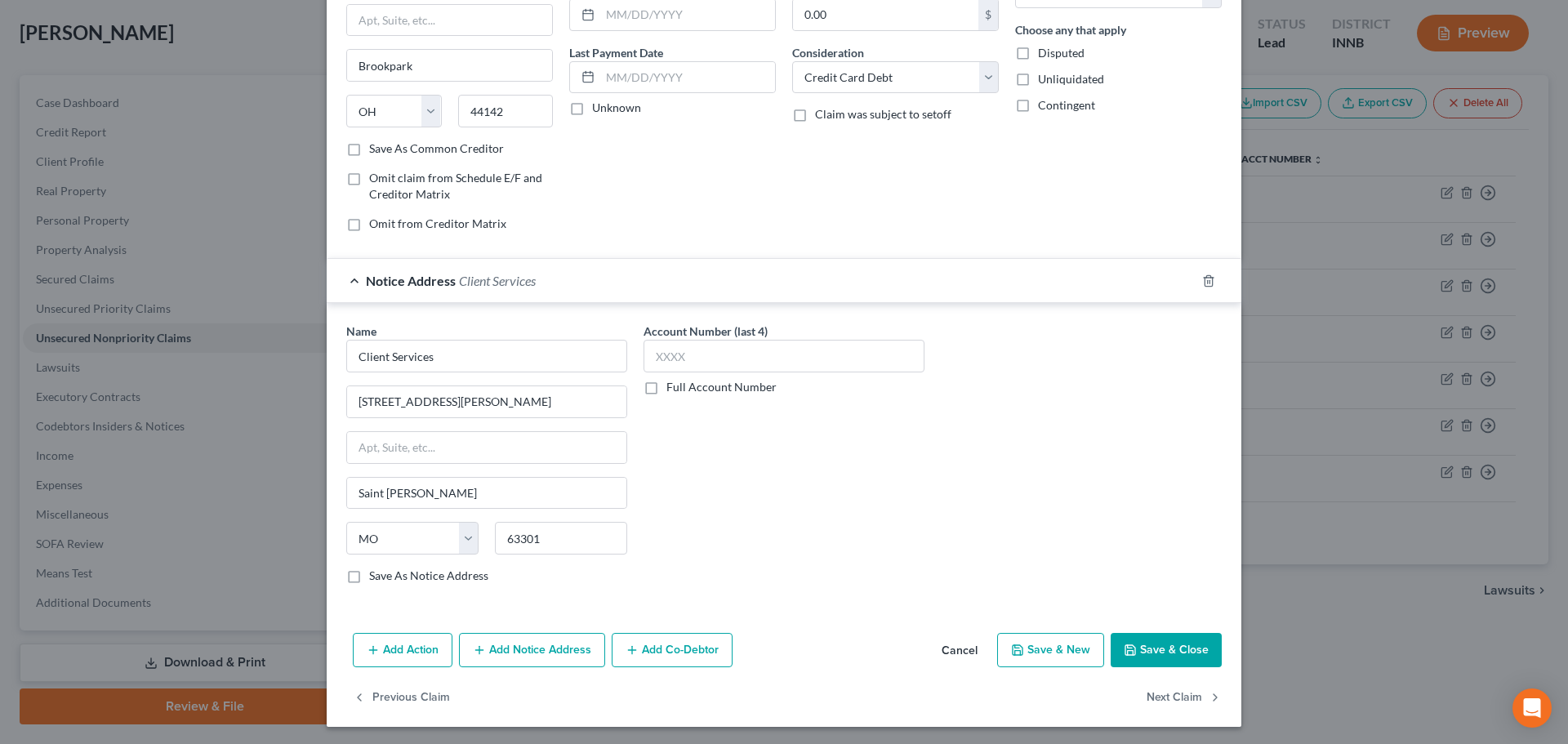
scroll to position [182, 0]
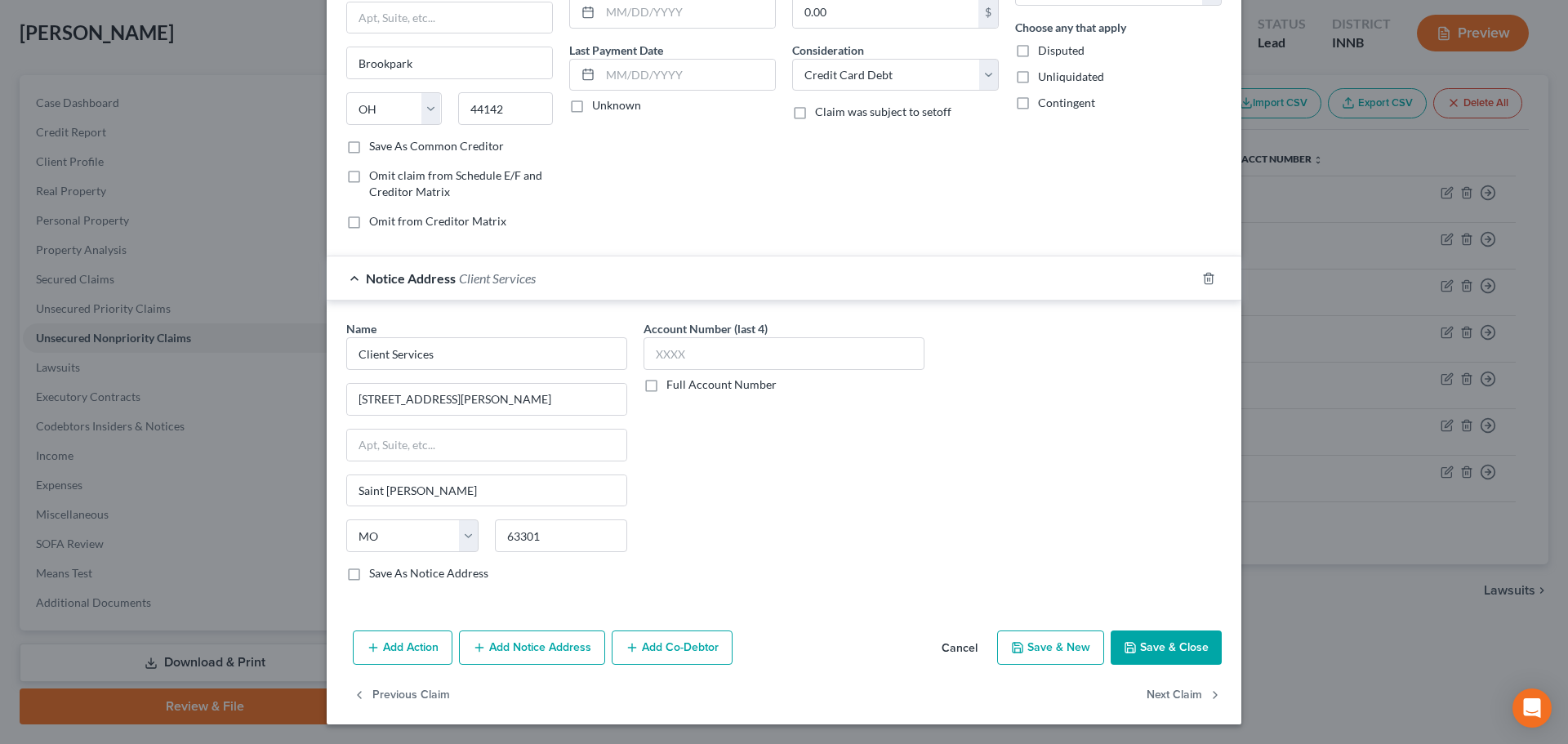
click at [1191, 652] on button "Save & Close" at bounding box center [1166, 648] width 111 height 34
type input "0"
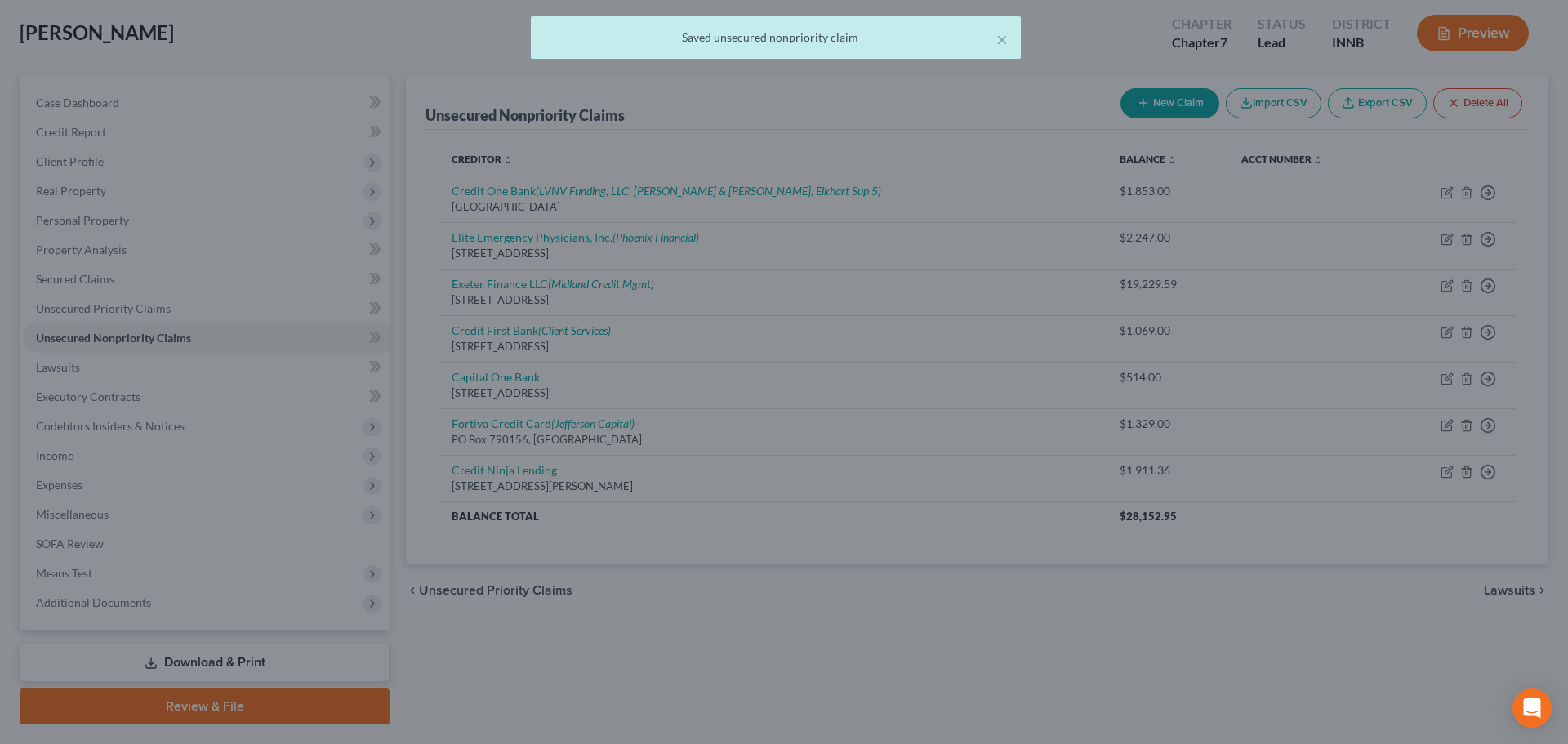
scroll to position [0, 0]
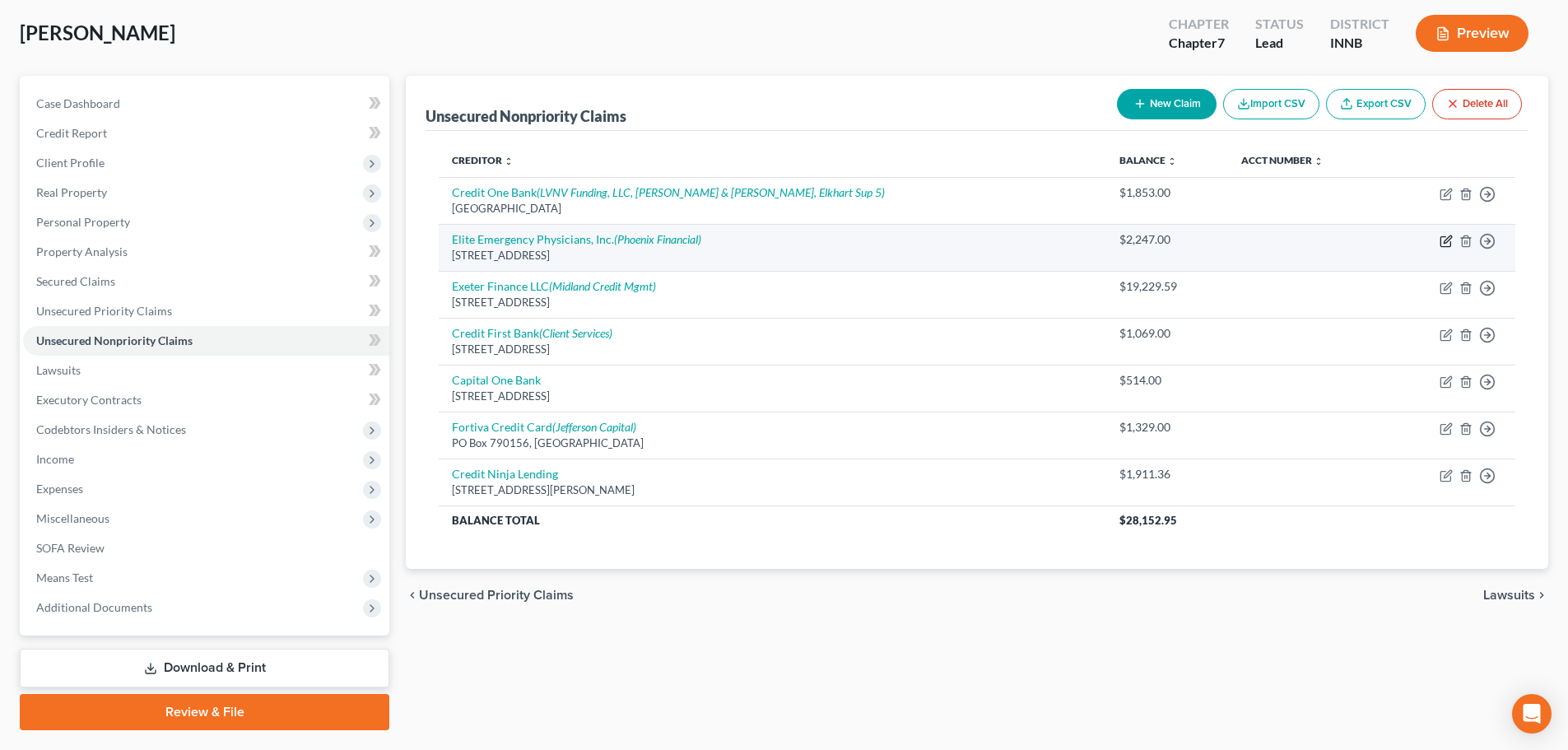
click at [1446, 243] on icon "button" at bounding box center [1448, 239] width 8 height 8
select select "15"
select select "9"
select select "0"
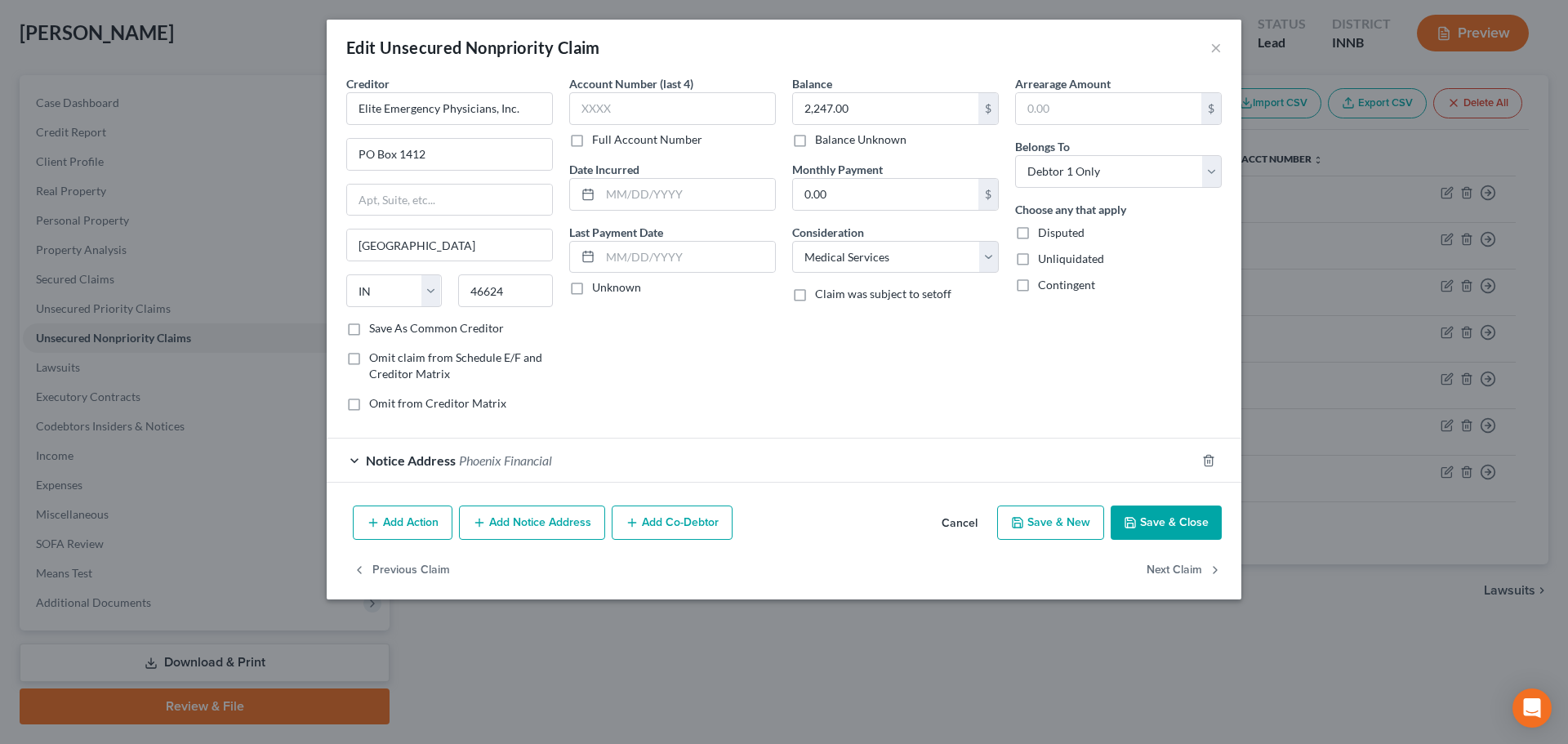
click at [523, 538] on button "Add Notice Address" at bounding box center [532, 522] width 146 height 34
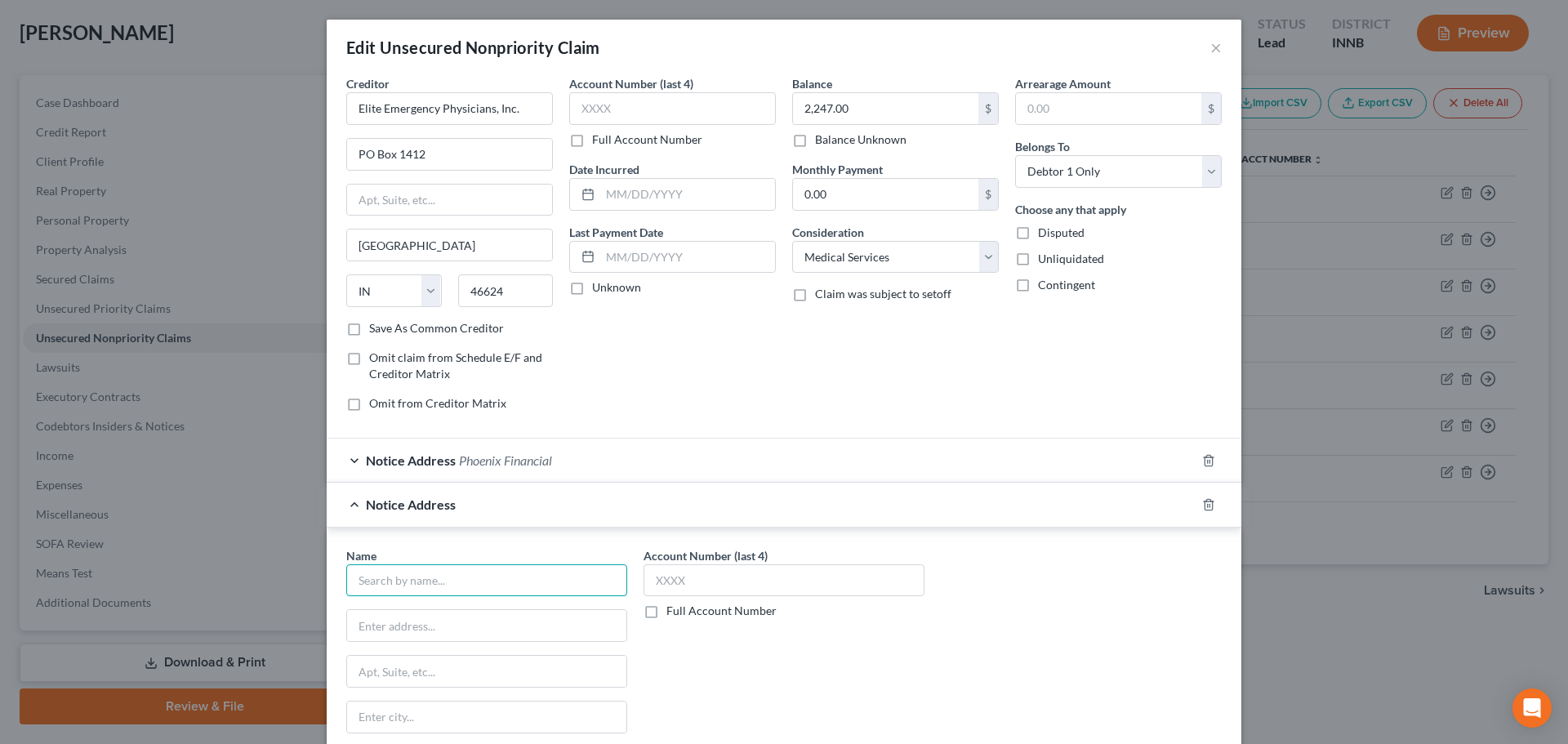
click at [474, 574] on input "text" at bounding box center [486, 580] width 281 height 32
click at [452, 609] on div "Revco Solutions" at bounding box center [444, 609] width 170 height 17
type input "Revco Solutions"
type input "PO Box 163279"
type input "Columbus"
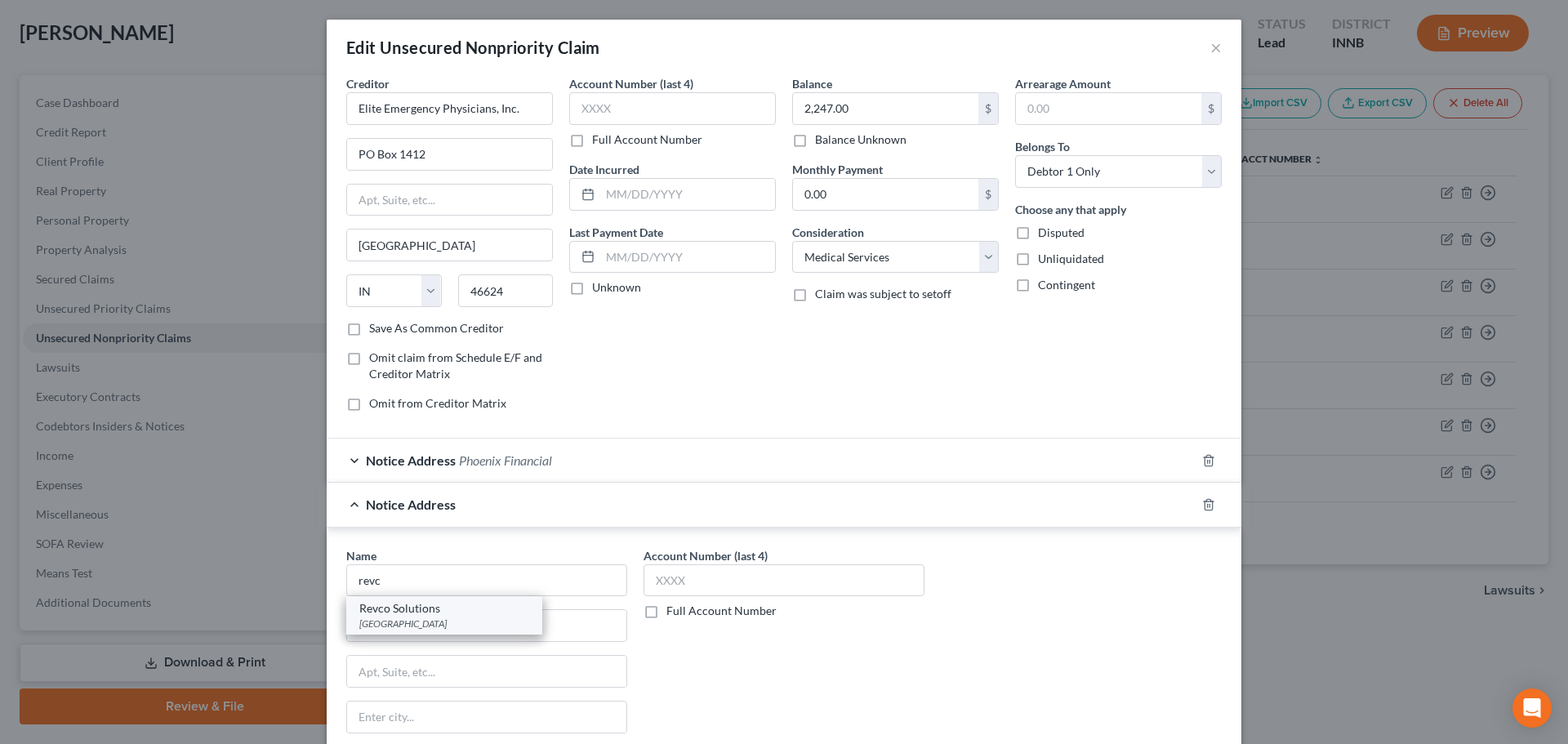
select select "36"
type input "43216"
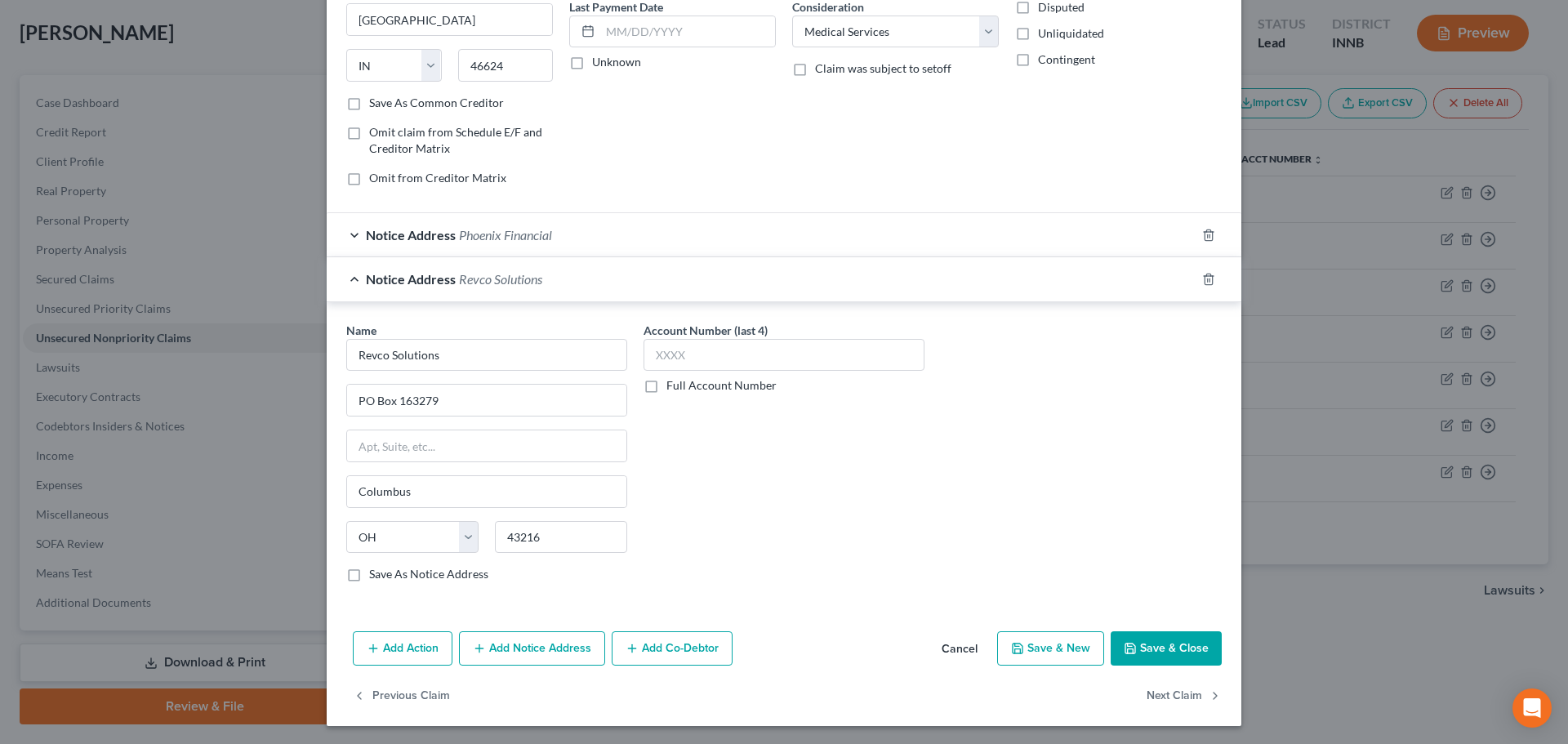
scroll to position [228, 0]
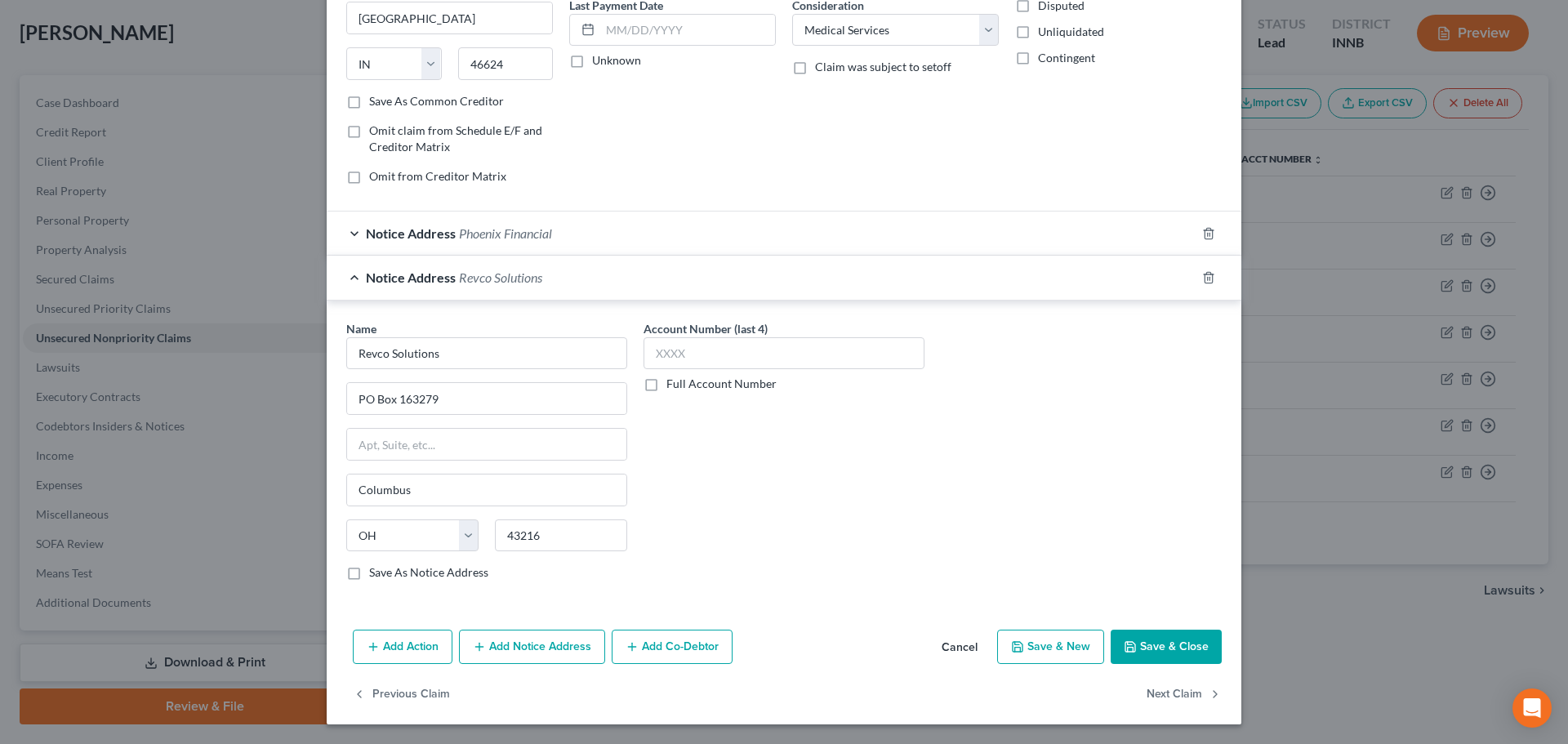
click at [1141, 642] on button "Save & Close" at bounding box center [1166, 647] width 111 height 34
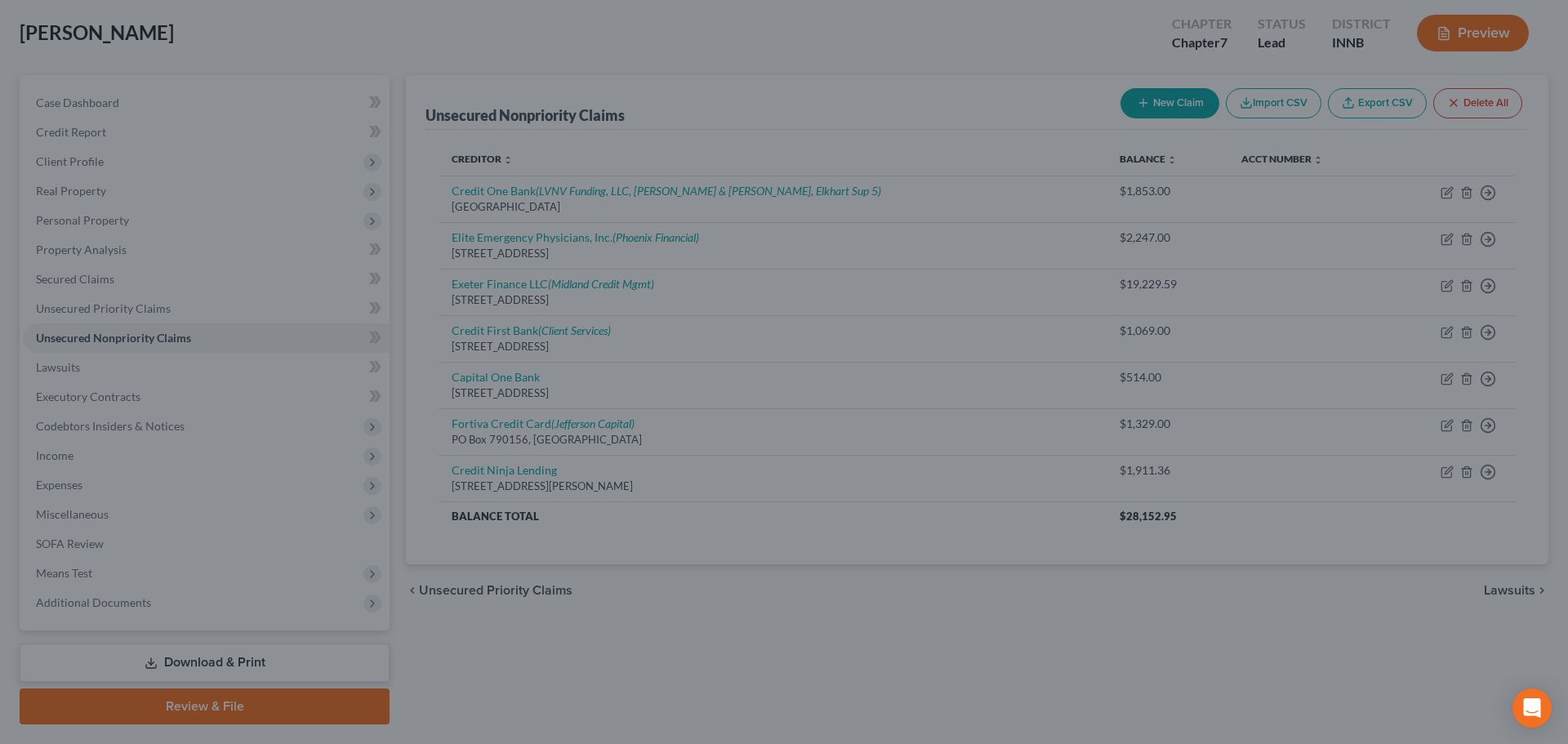
type input "0"
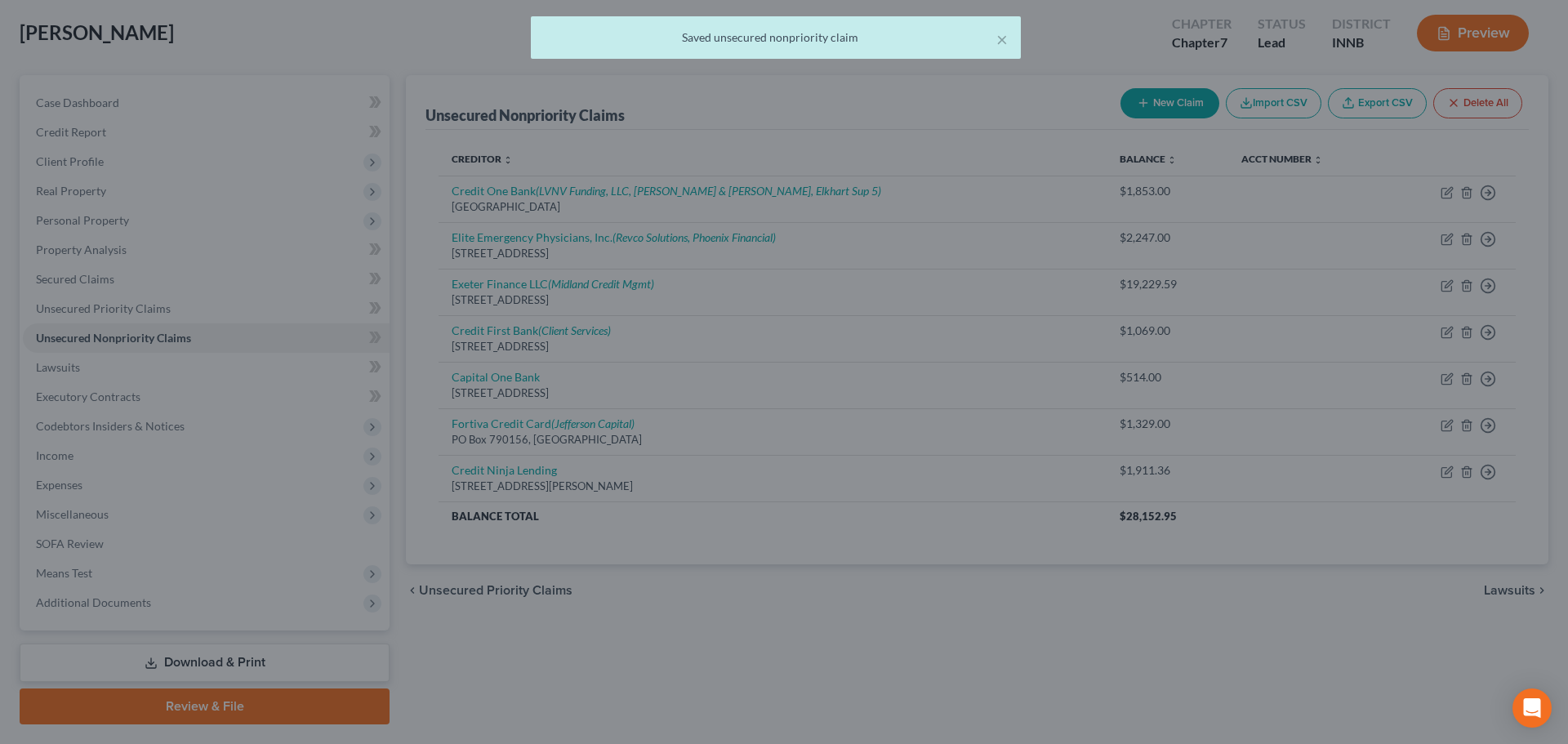
scroll to position [0, 0]
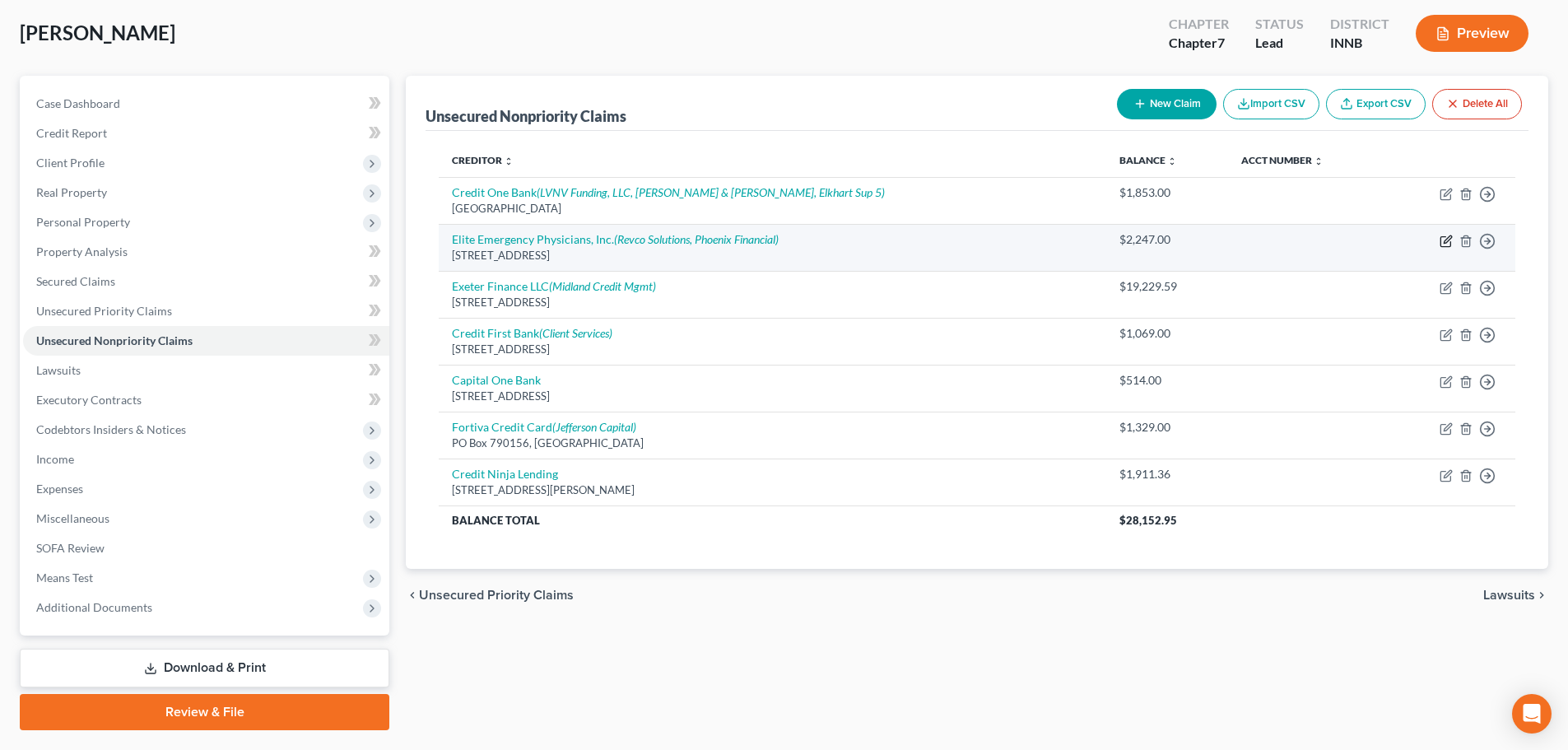
click at [1446, 243] on icon "button" at bounding box center [1448, 239] width 8 height 8
select select "15"
select select "9"
select select "0"
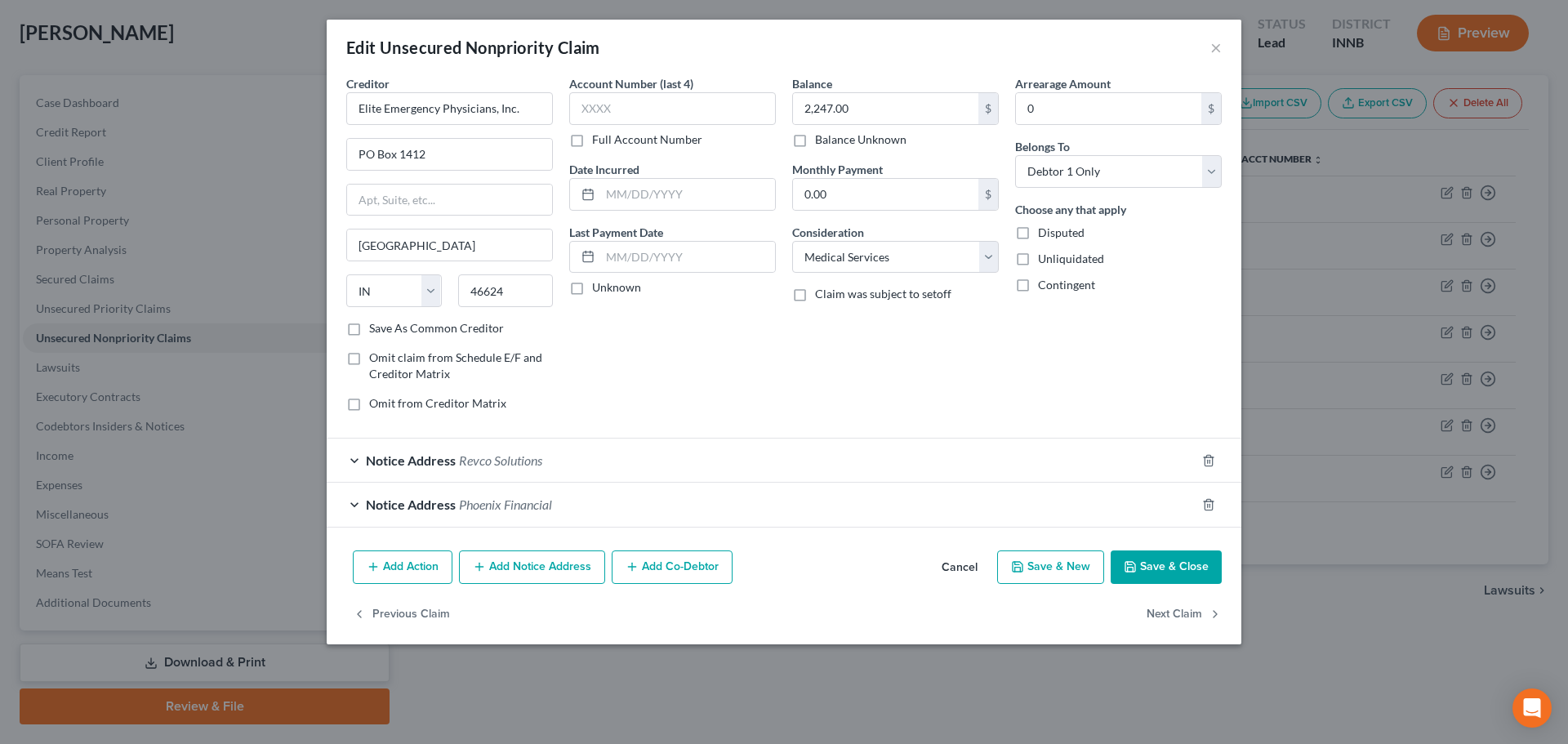
click at [498, 566] on button "Add Notice Address" at bounding box center [532, 567] width 146 height 34
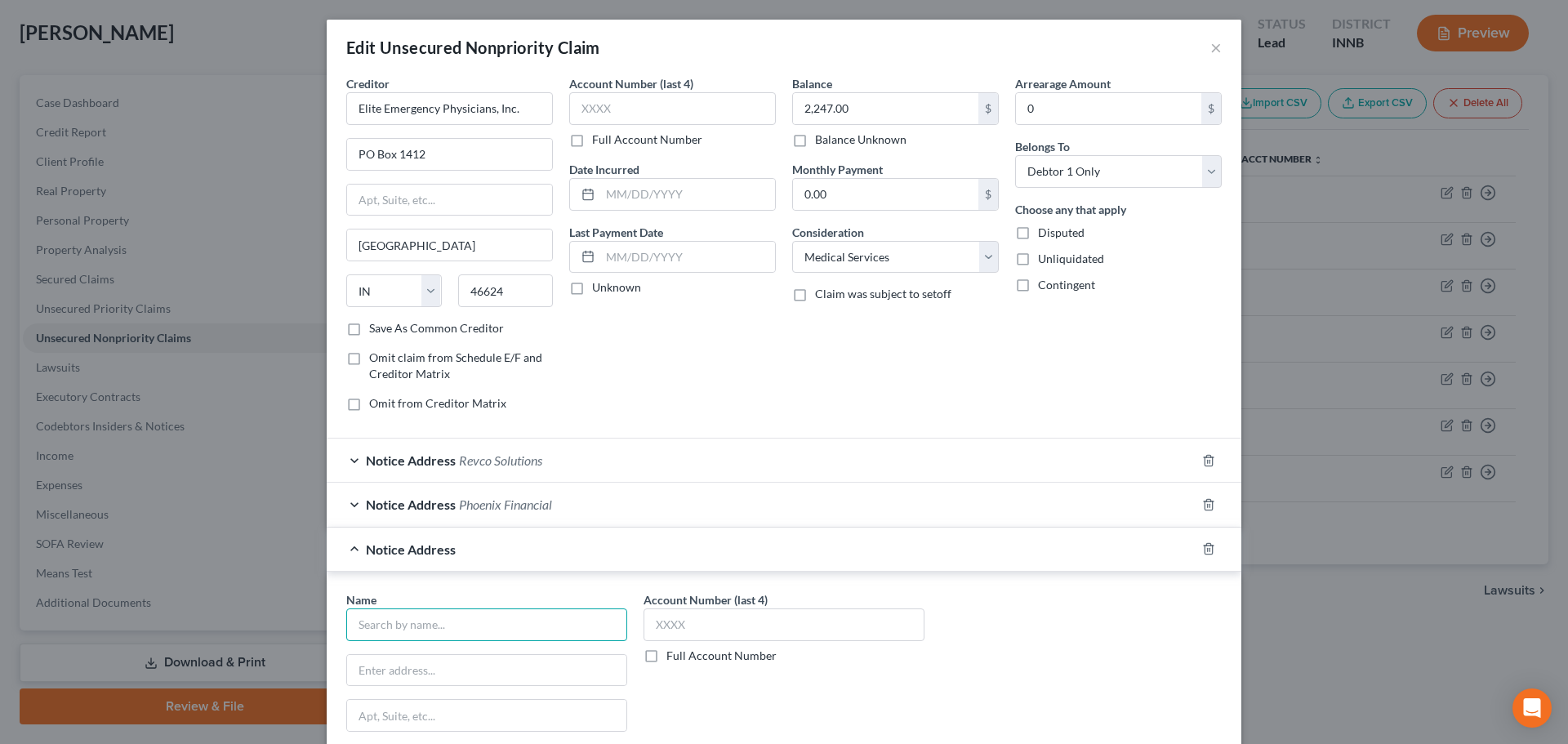
click at [470, 623] on input "text" at bounding box center [486, 624] width 281 height 32
click at [448, 671] on div "[STREET_ADDRESS]" at bounding box center [444, 668] width 170 height 14
type input "Cascade Capital"
type input "[STREET_ADDRESS]"
type input "Skokie"
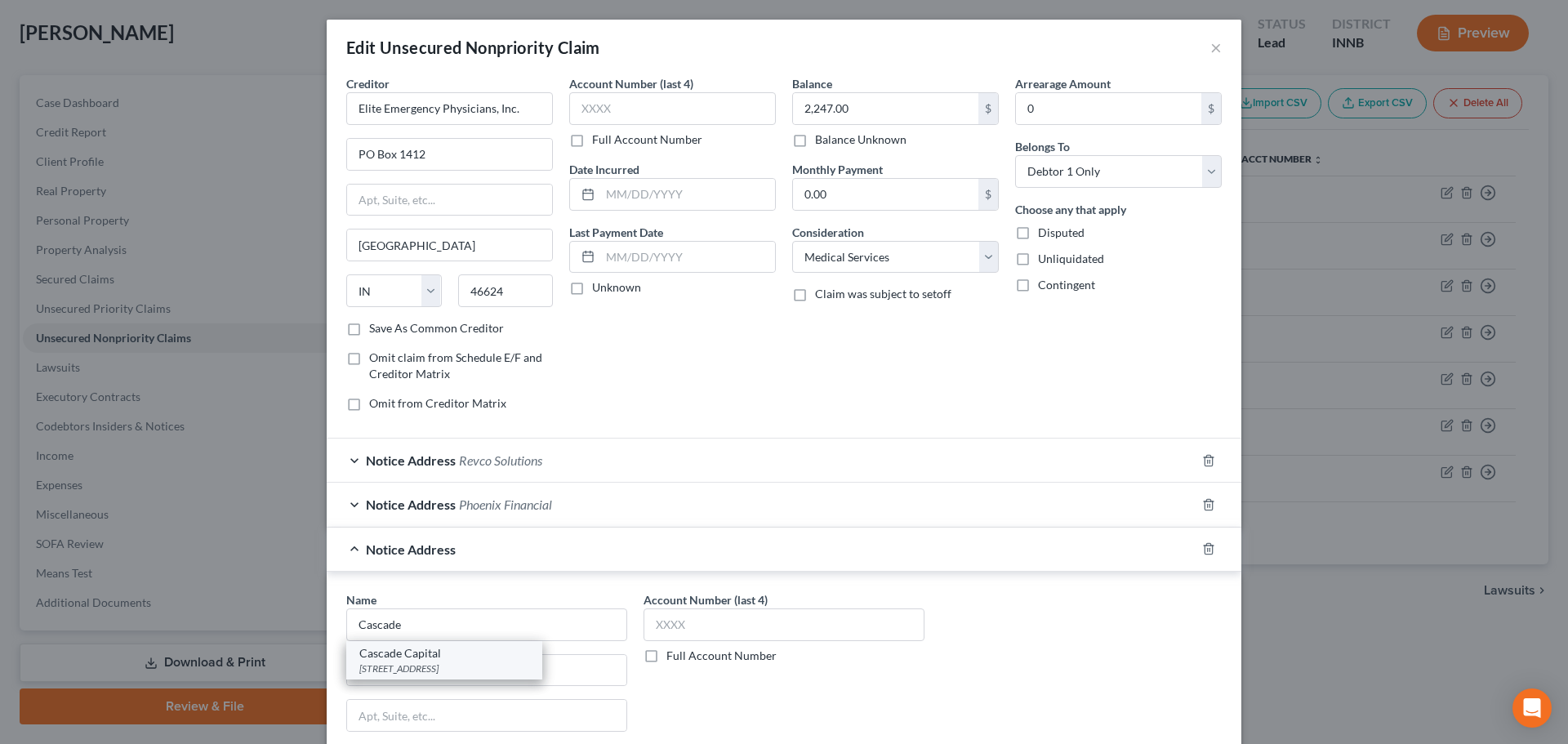
select select "14"
type input "60076"
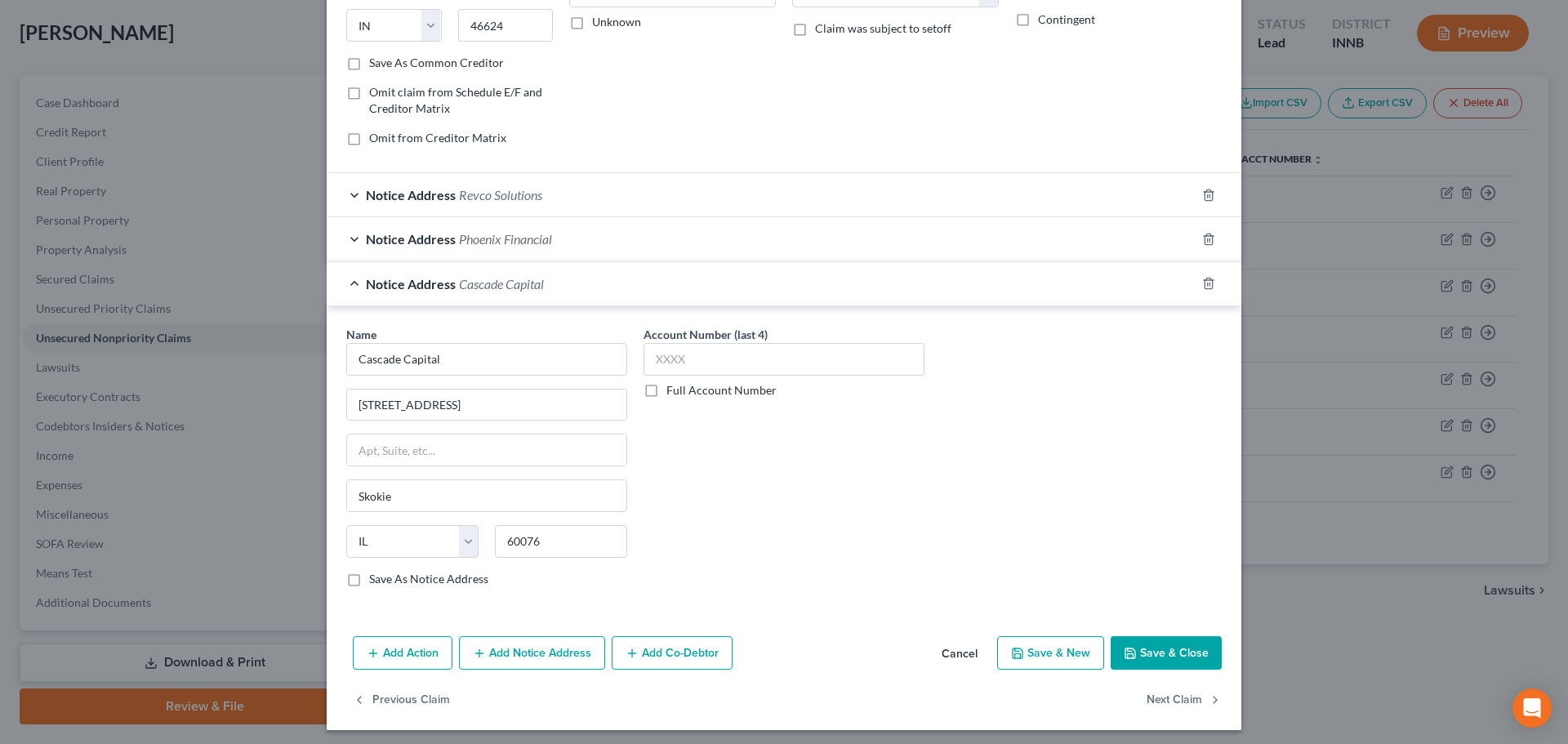
scroll to position [272, 0]
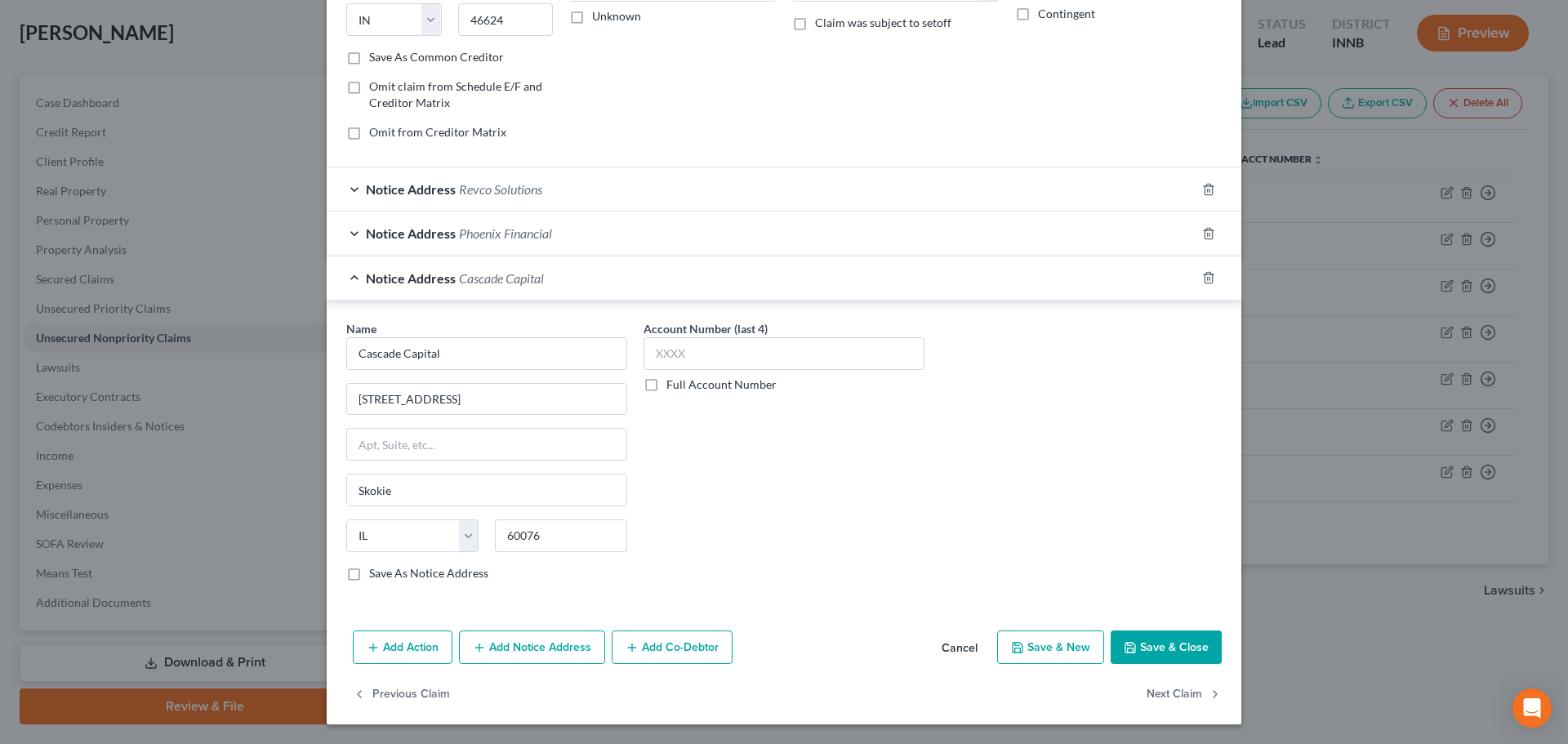
click at [489, 647] on button "Add Notice Address" at bounding box center [532, 648] width 146 height 34
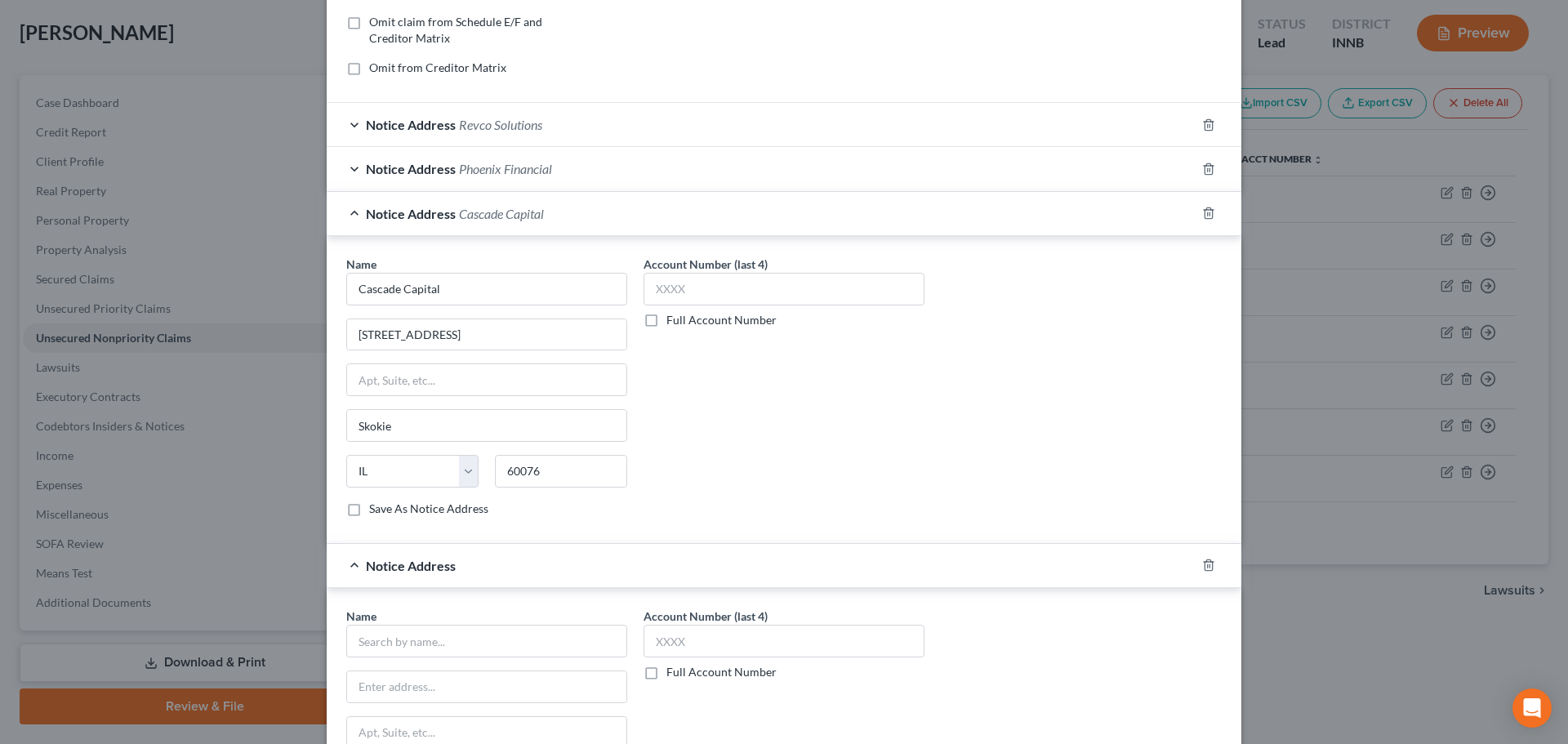
scroll to position [516, 0]
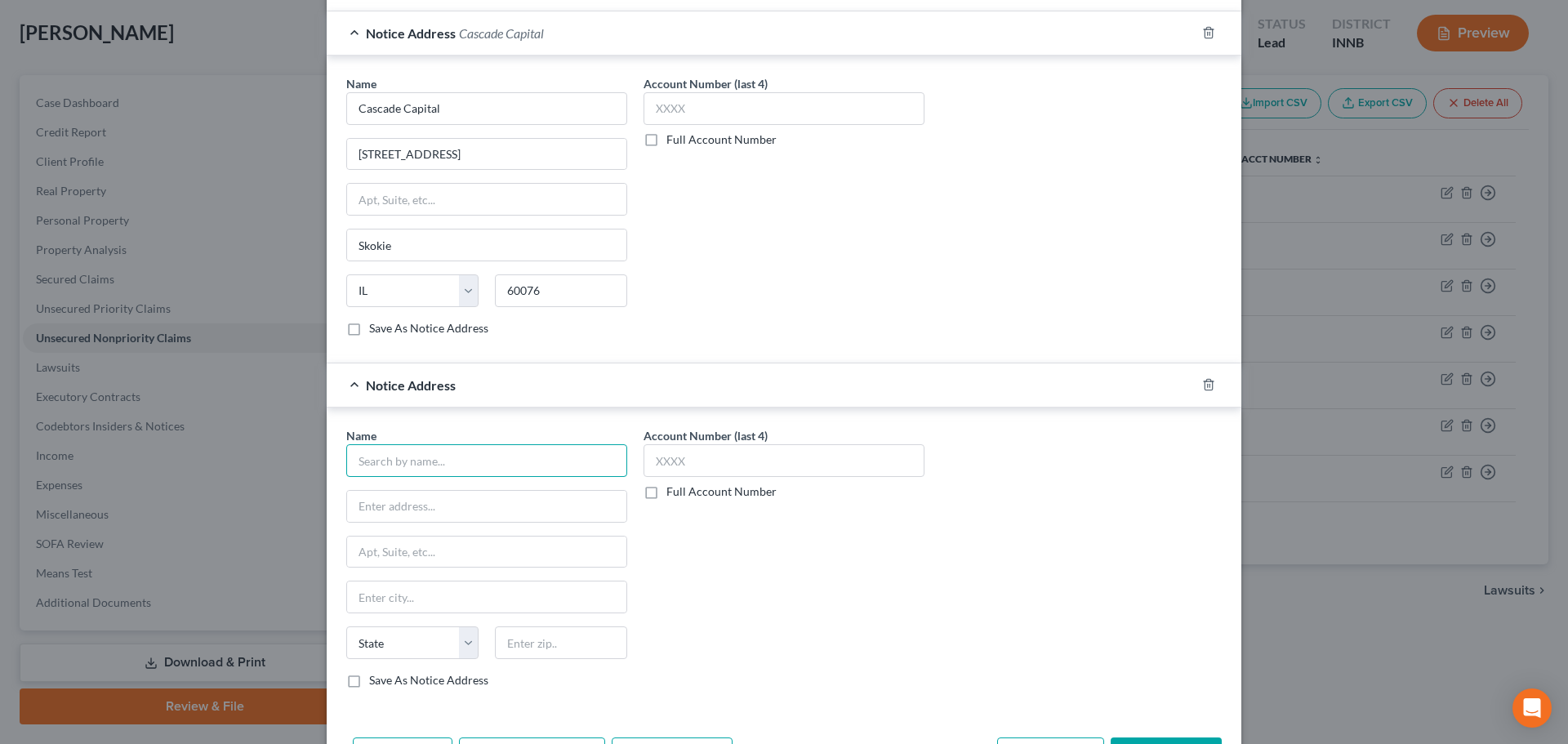
click at [420, 466] on input "text" at bounding box center [486, 460] width 281 height 32
type input "Undue Medical"
type input "PO Box 19085"
type input "11101"
type input "[GEOGRAPHIC_DATA]"
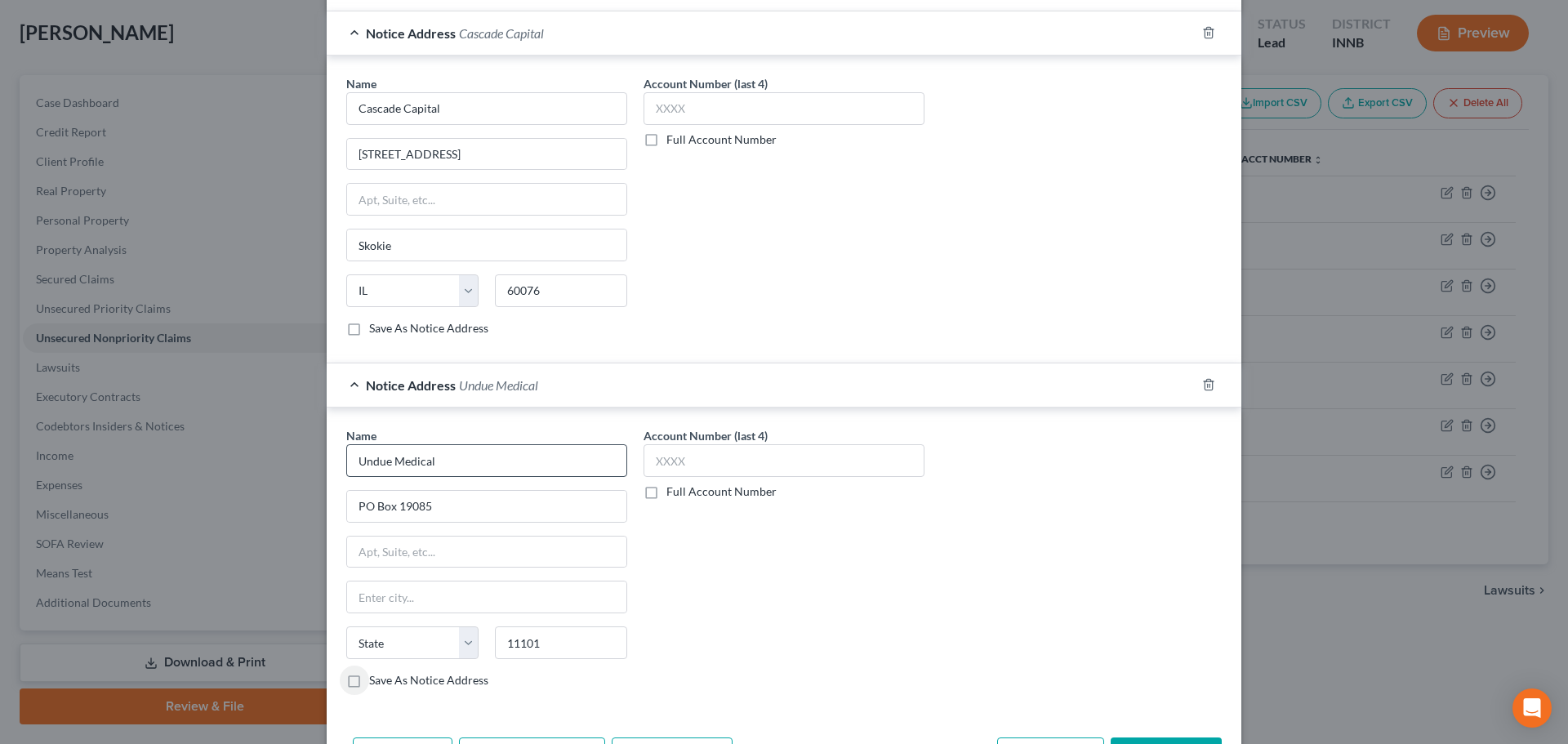
select select "35"
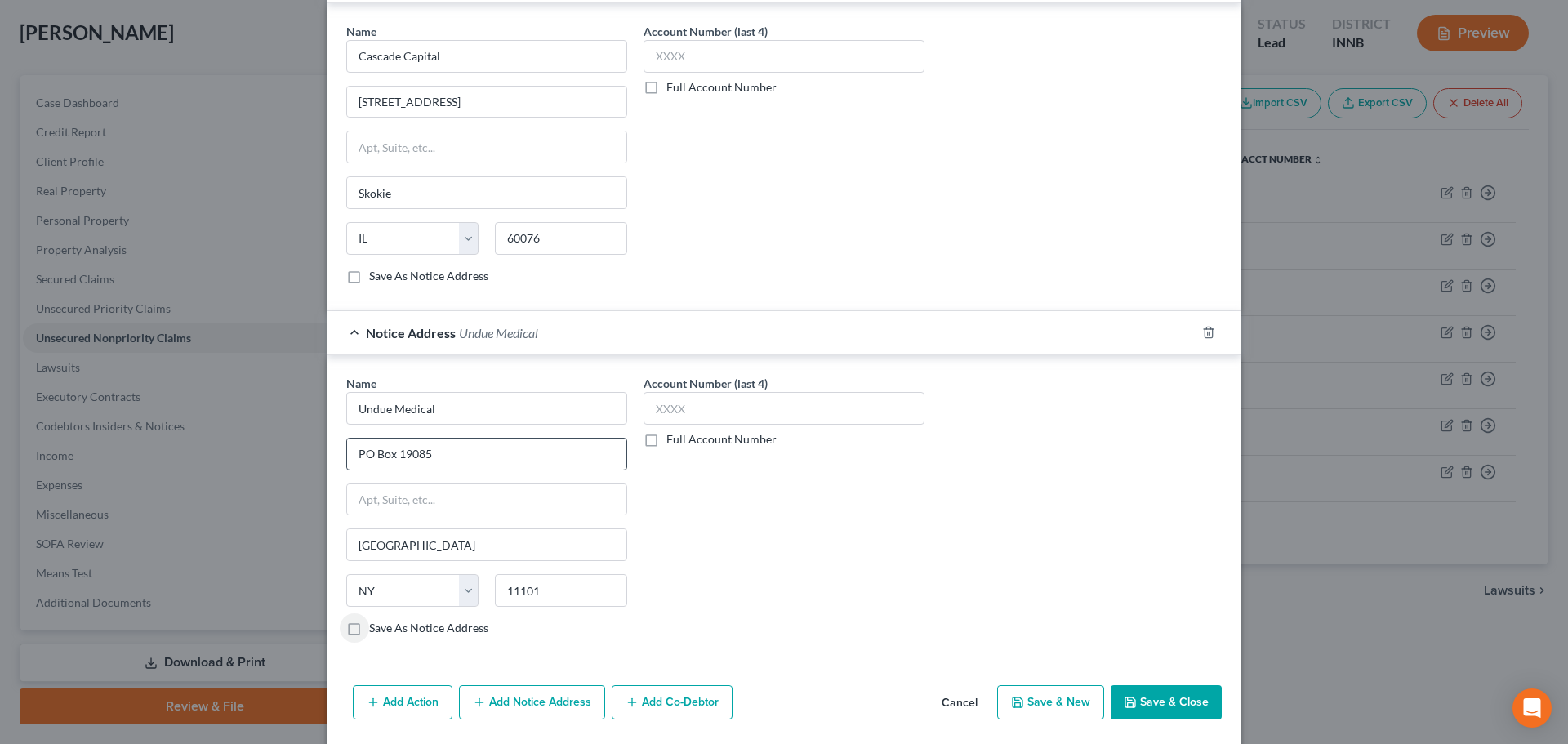
scroll to position [624, 0]
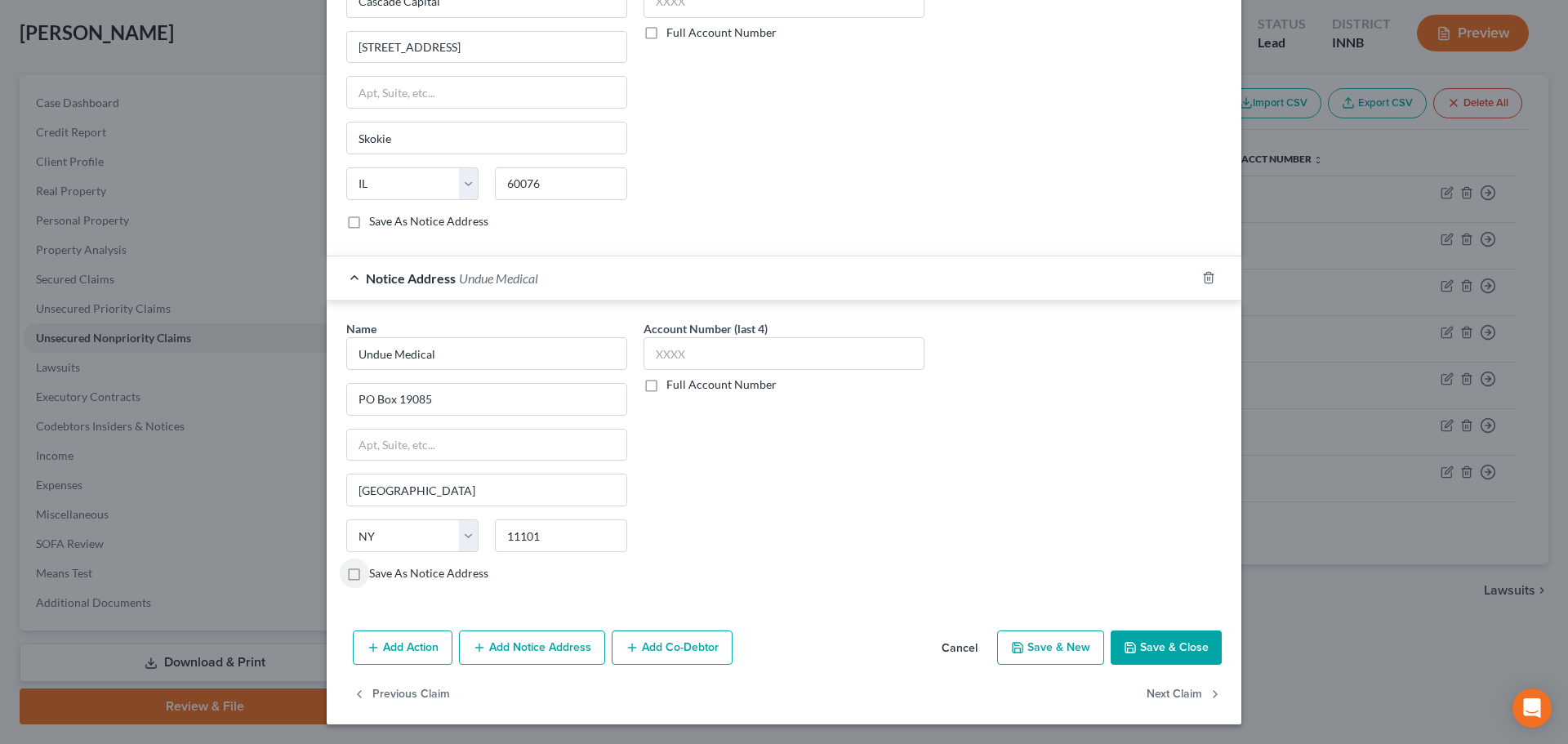
click at [1150, 656] on button "Save & Close" at bounding box center [1166, 648] width 111 height 34
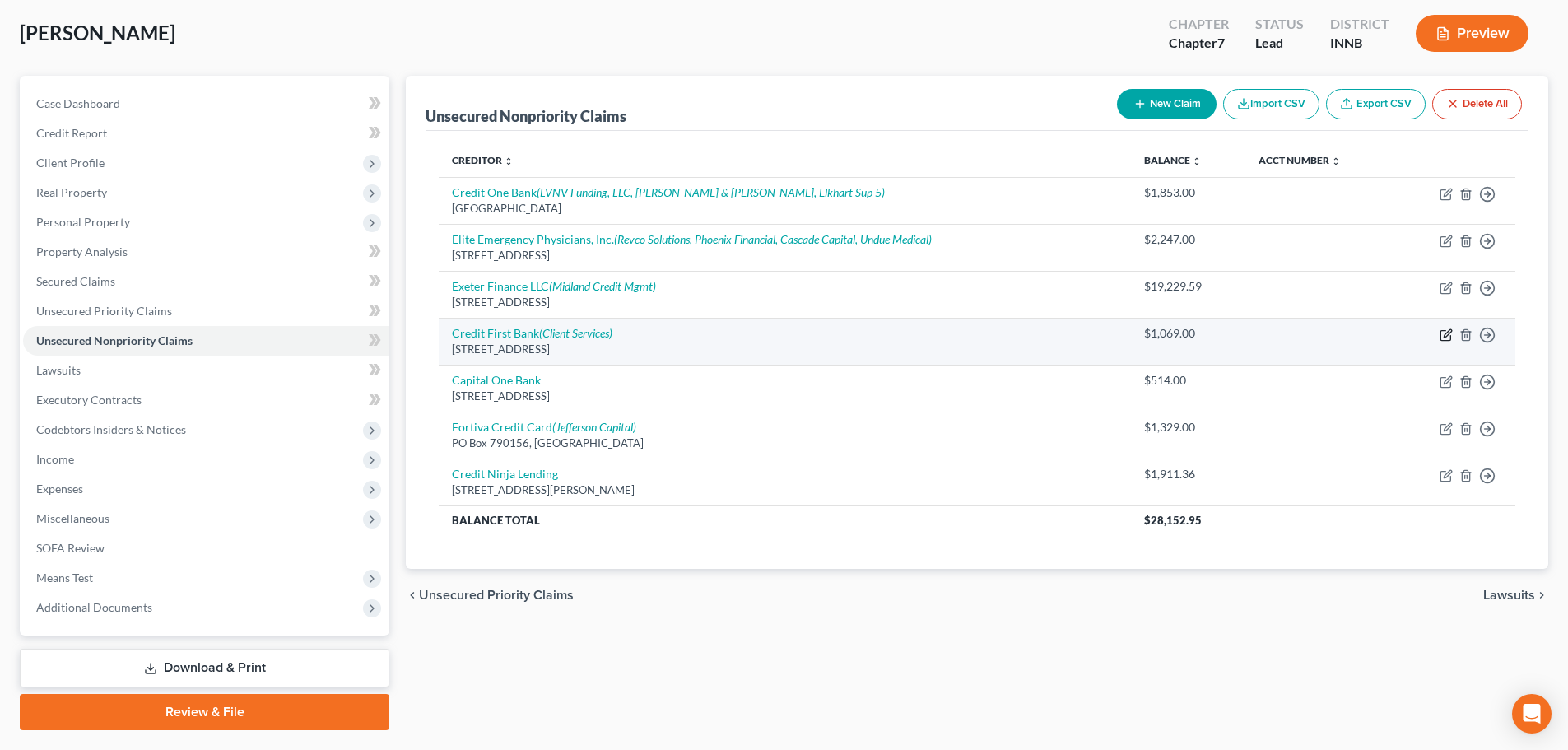
click at [1440, 330] on icon "button" at bounding box center [1447, 336] width 13 height 13
select select "36"
select select "2"
select select "0"
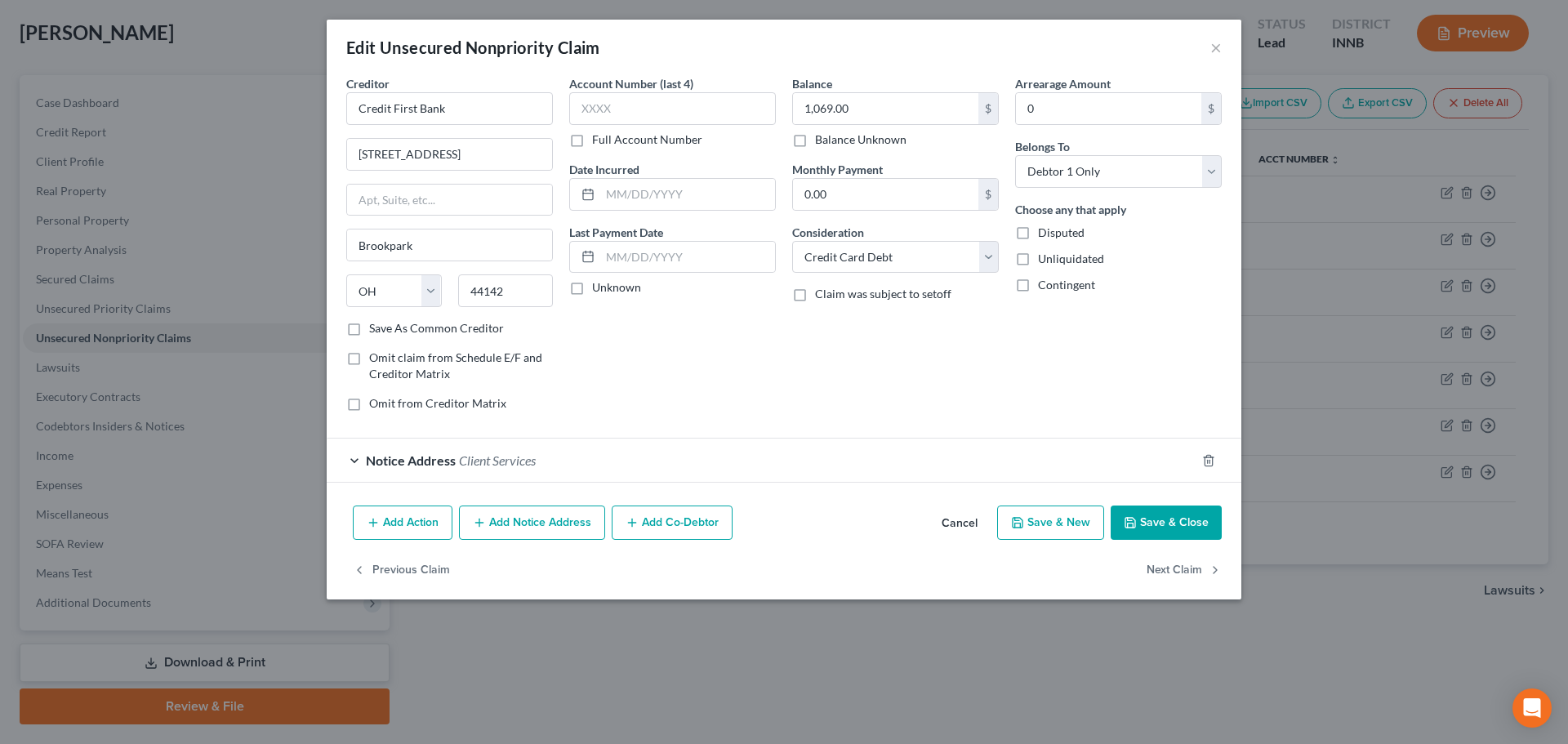
click at [544, 529] on button "Add Notice Address" at bounding box center [532, 522] width 146 height 34
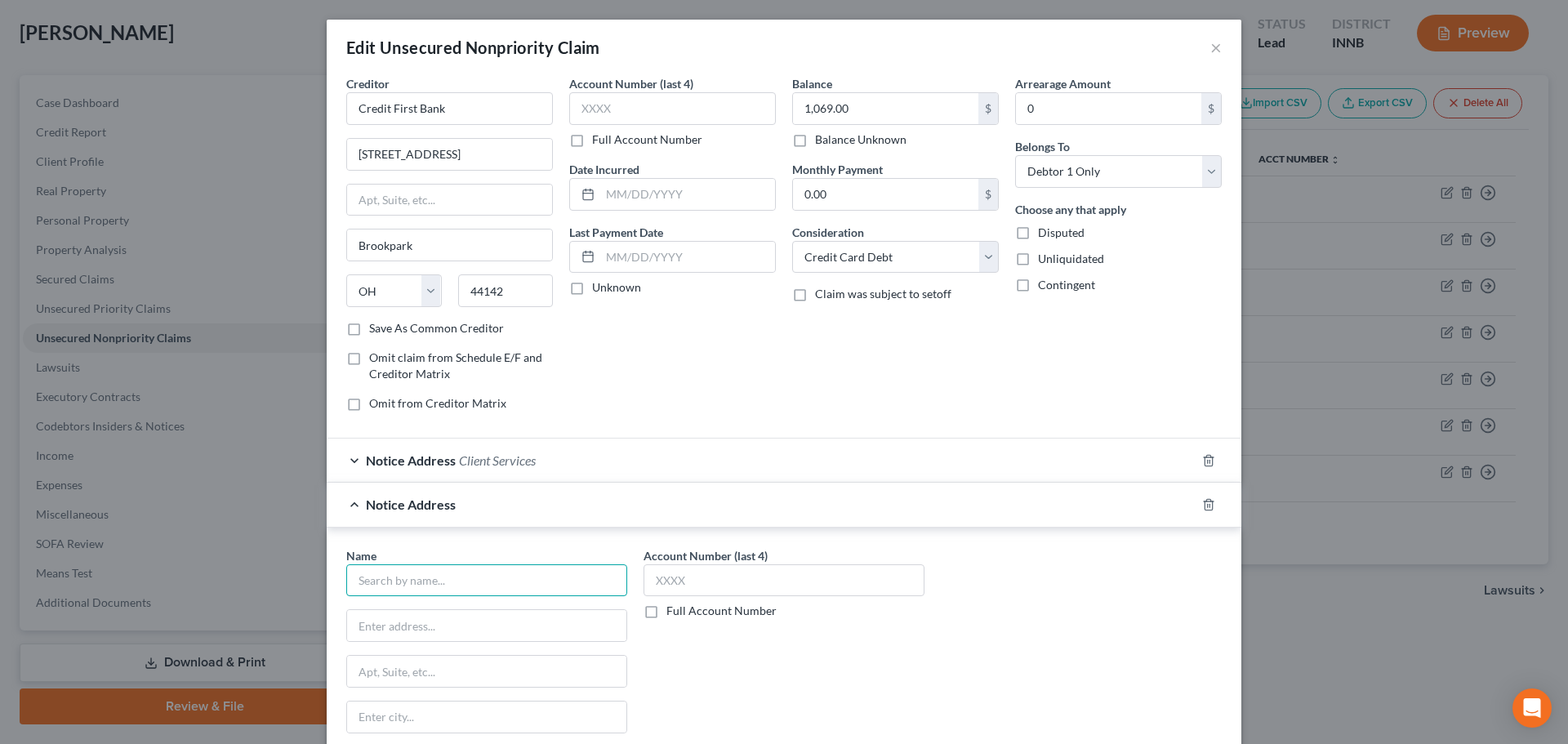
click at [511, 593] on input "text" at bounding box center [486, 580] width 281 height 32
click at [481, 607] on div "Alliance One" at bounding box center [444, 609] width 170 height 17
type input "Alliance One"
type input "PO Box 3111"
type input "Southeastern"
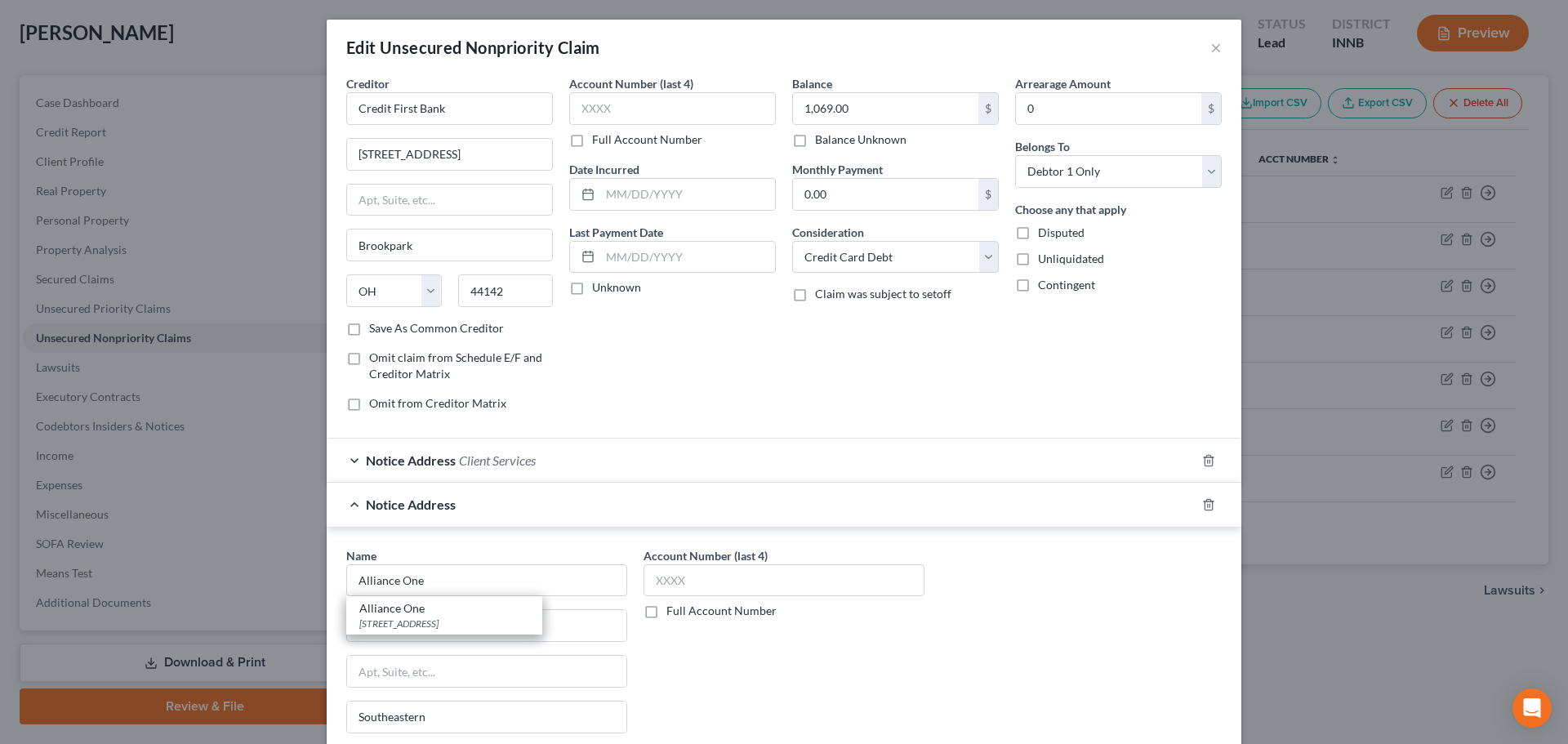
select select "39"
type input "19398"
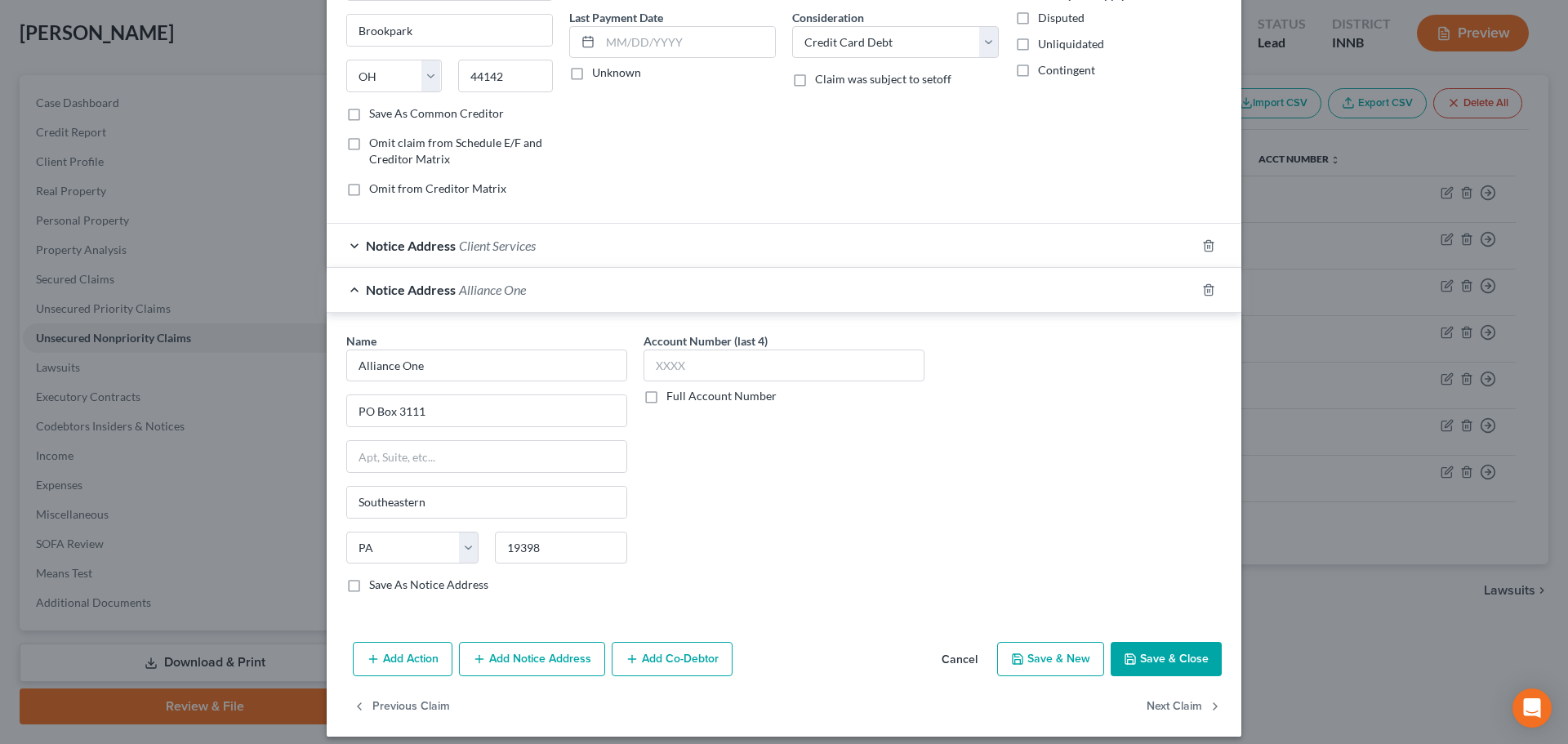
scroll to position [228, 0]
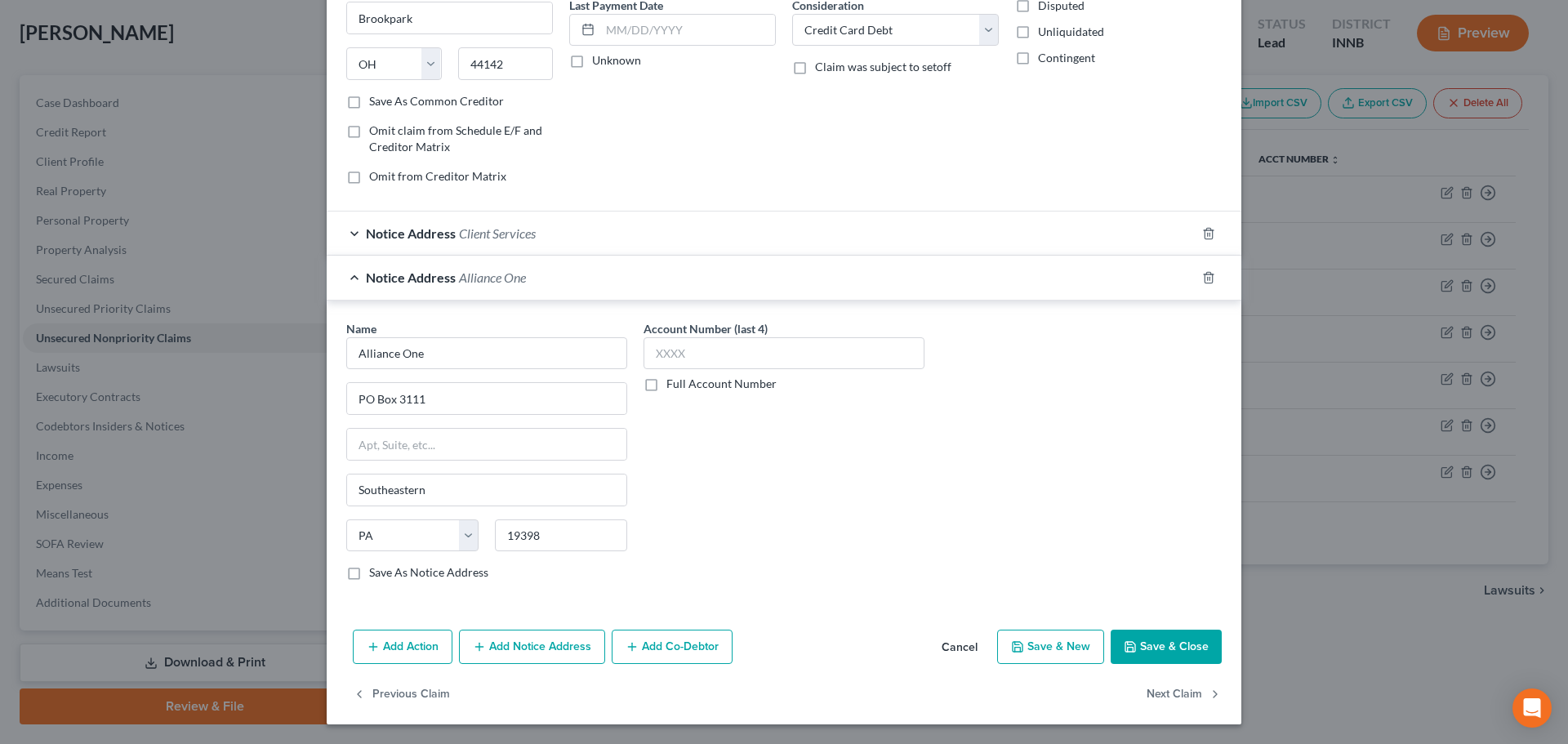
click at [1199, 659] on button "Save & Close" at bounding box center [1166, 647] width 111 height 34
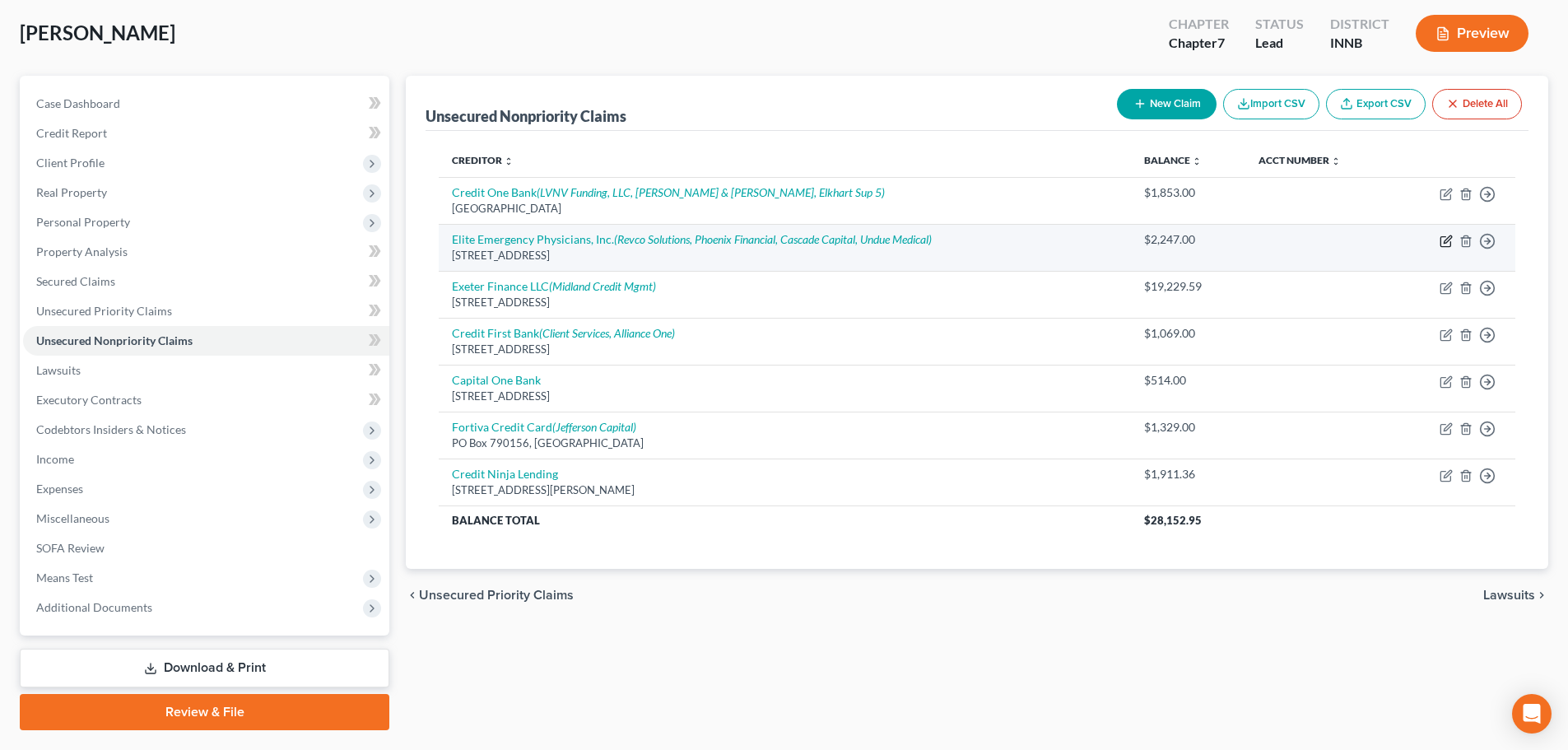
click at [1445, 239] on icon "button" at bounding box center [1447, 241] width 13 height 13
select select "15"
select select "9"
select select "0"
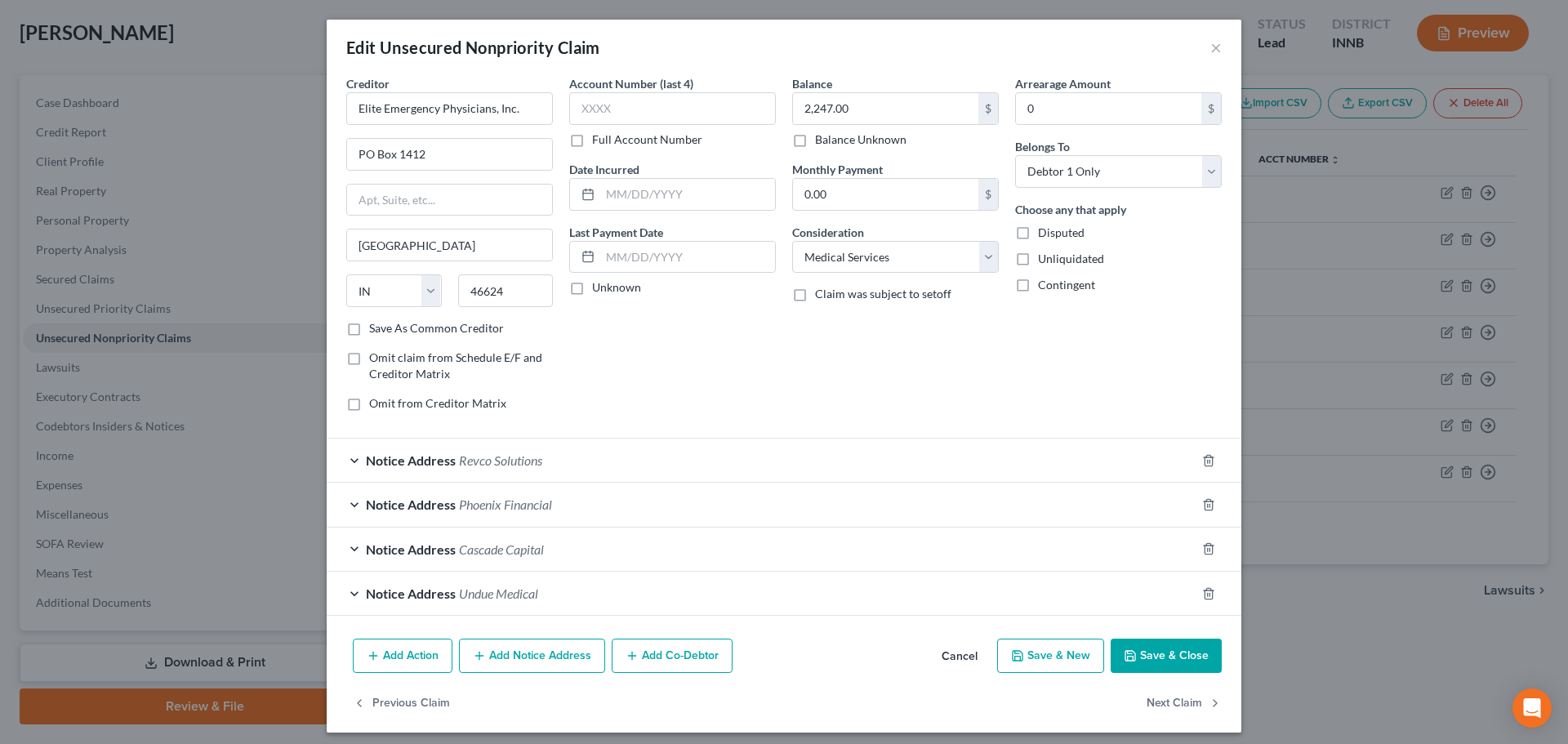
scroll to position [8, 0]
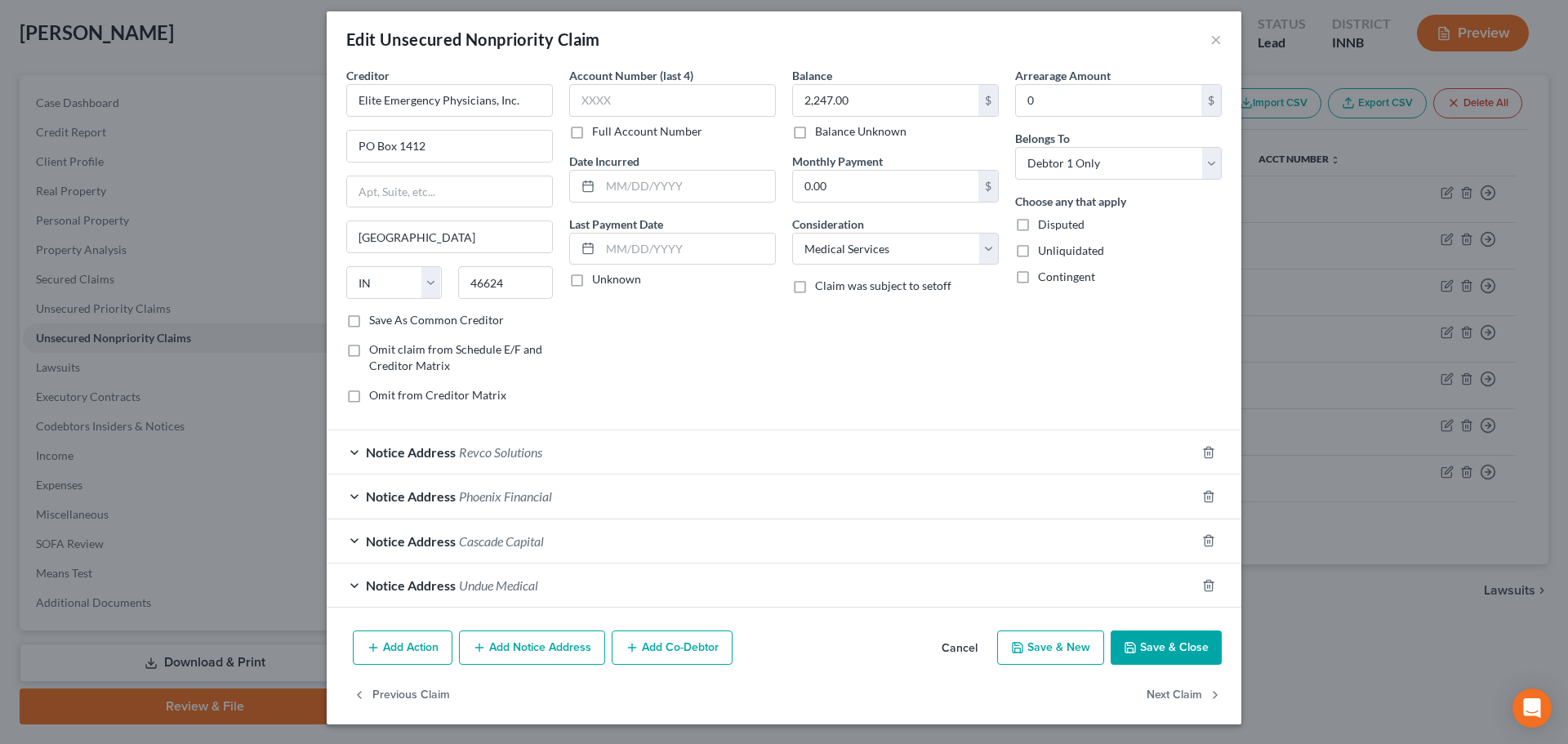
click at [483, 643] on button "Add Notice Address" at bounding box center [532, 648] width 146 height 34
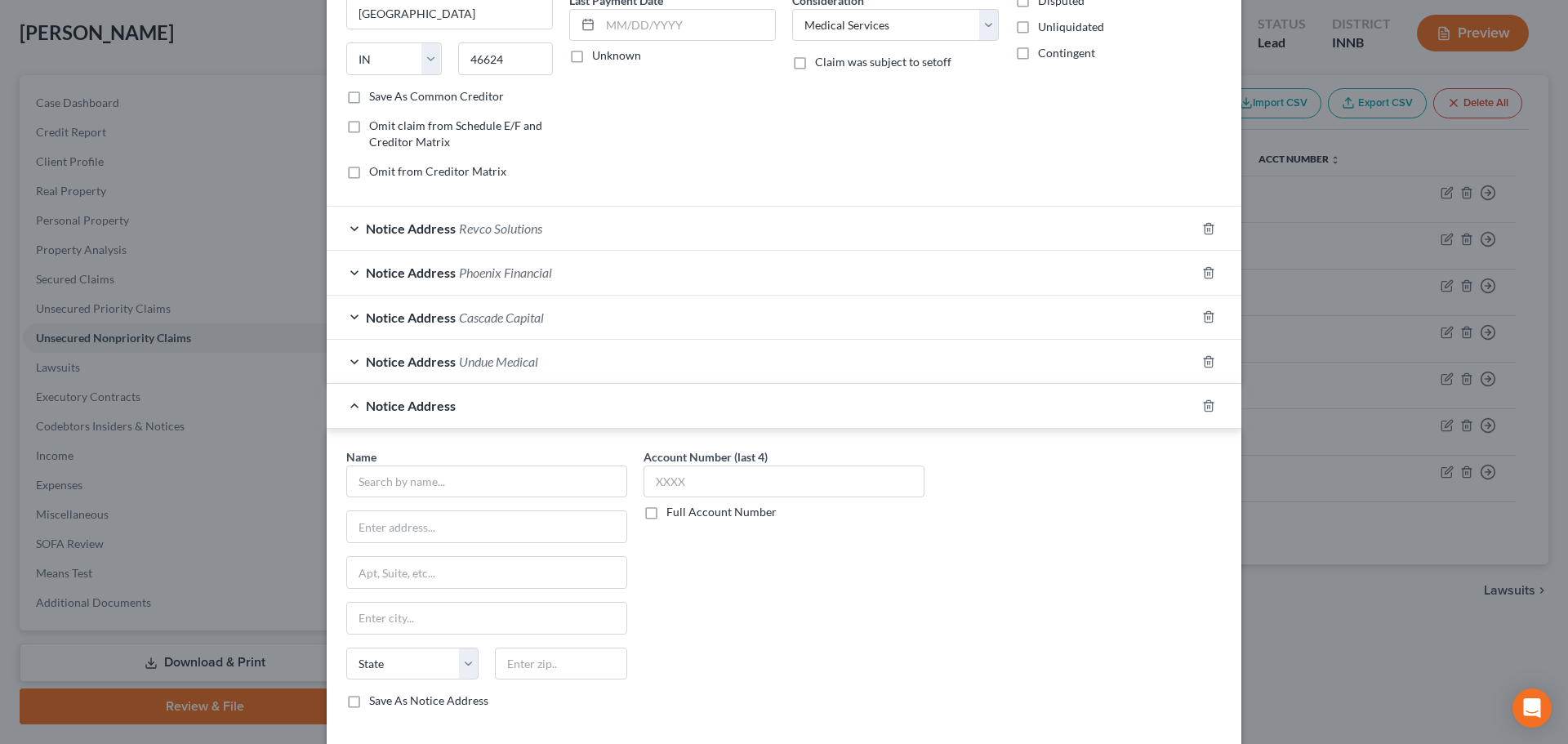
scroll to position [253, 0]
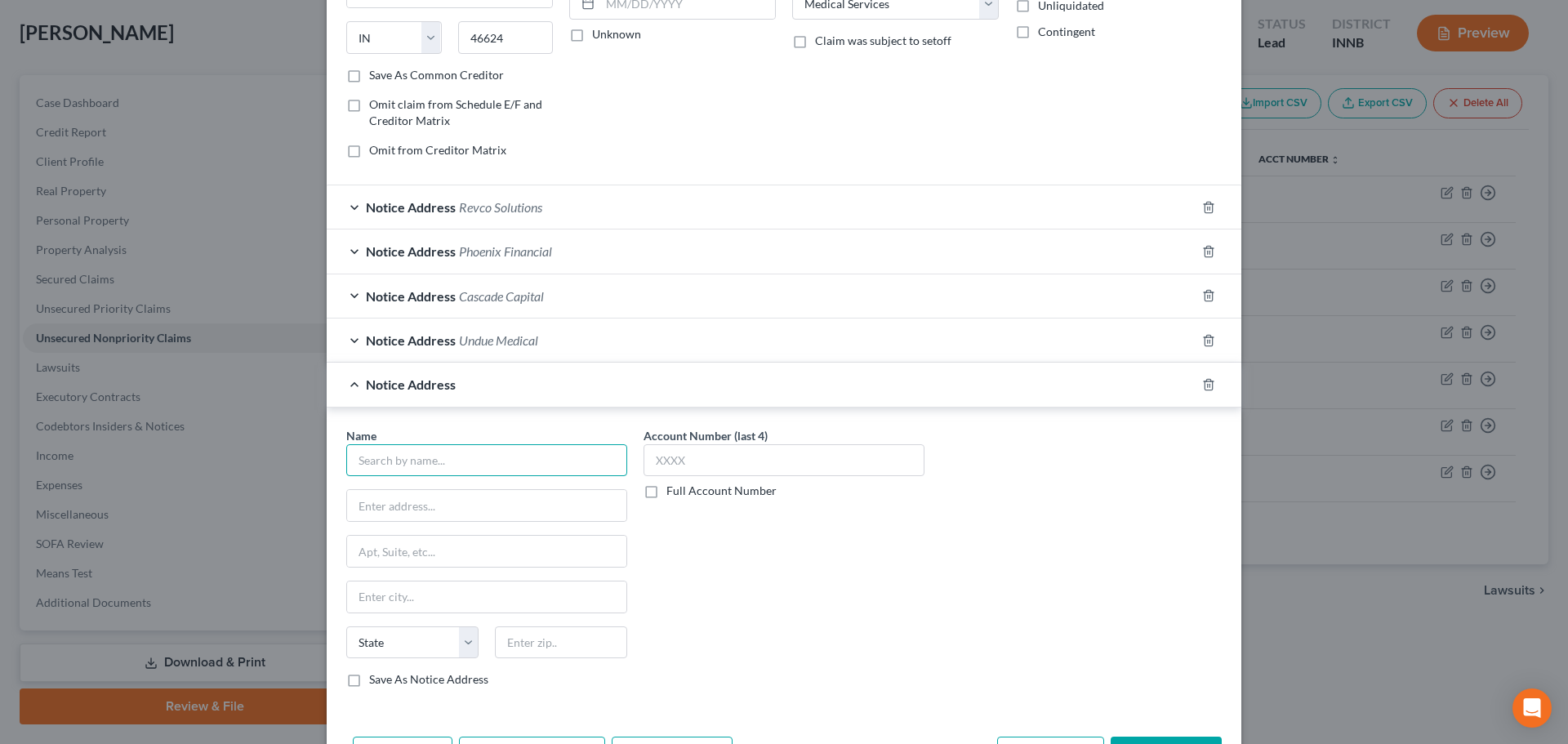
click at [377, 459] on input "text" at bounding box center [486, 460] width 281 height 32
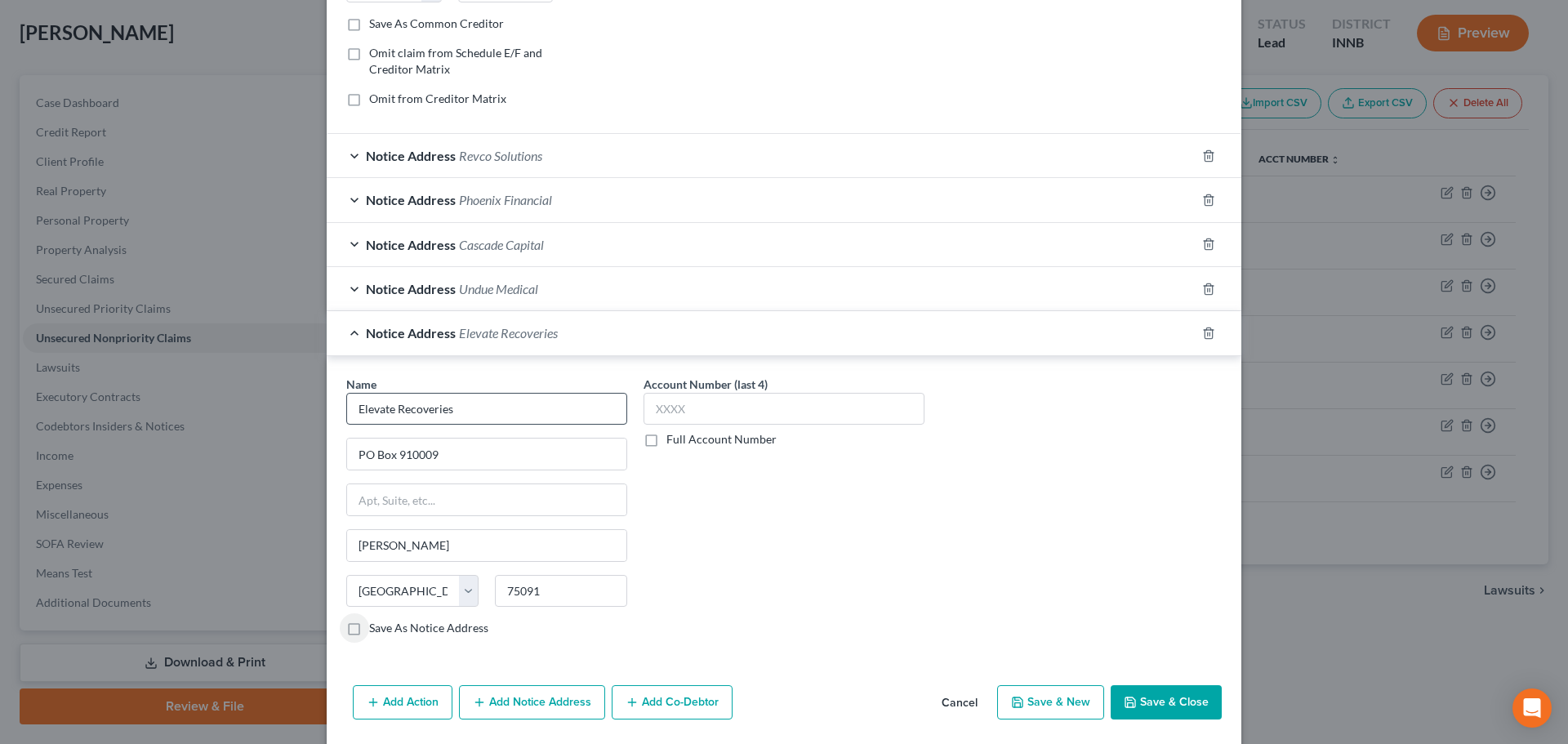
scroll to position [360, 0]
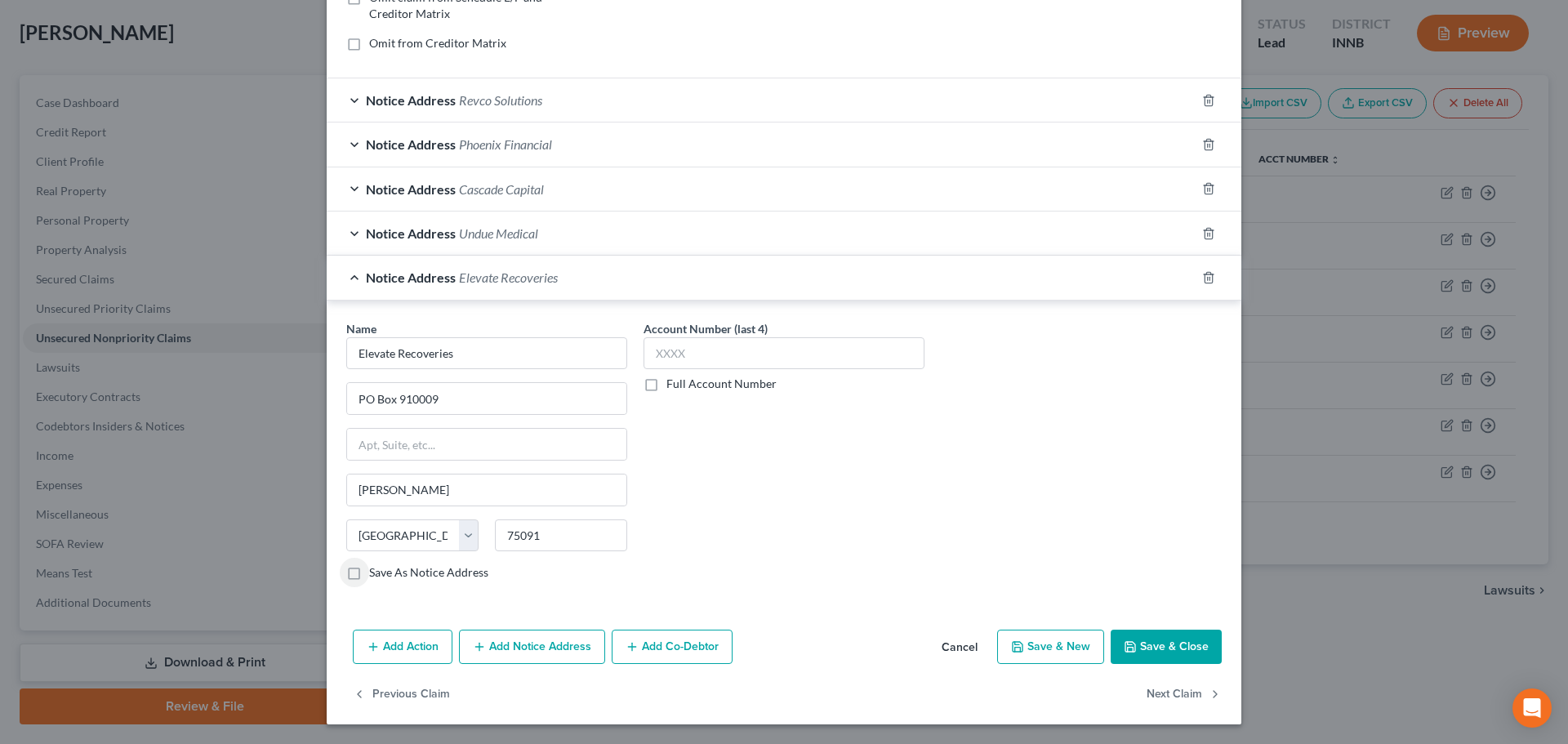
click at [1124, 640] on icon "button" at bounding box center [1131, 647] width 13 height 13
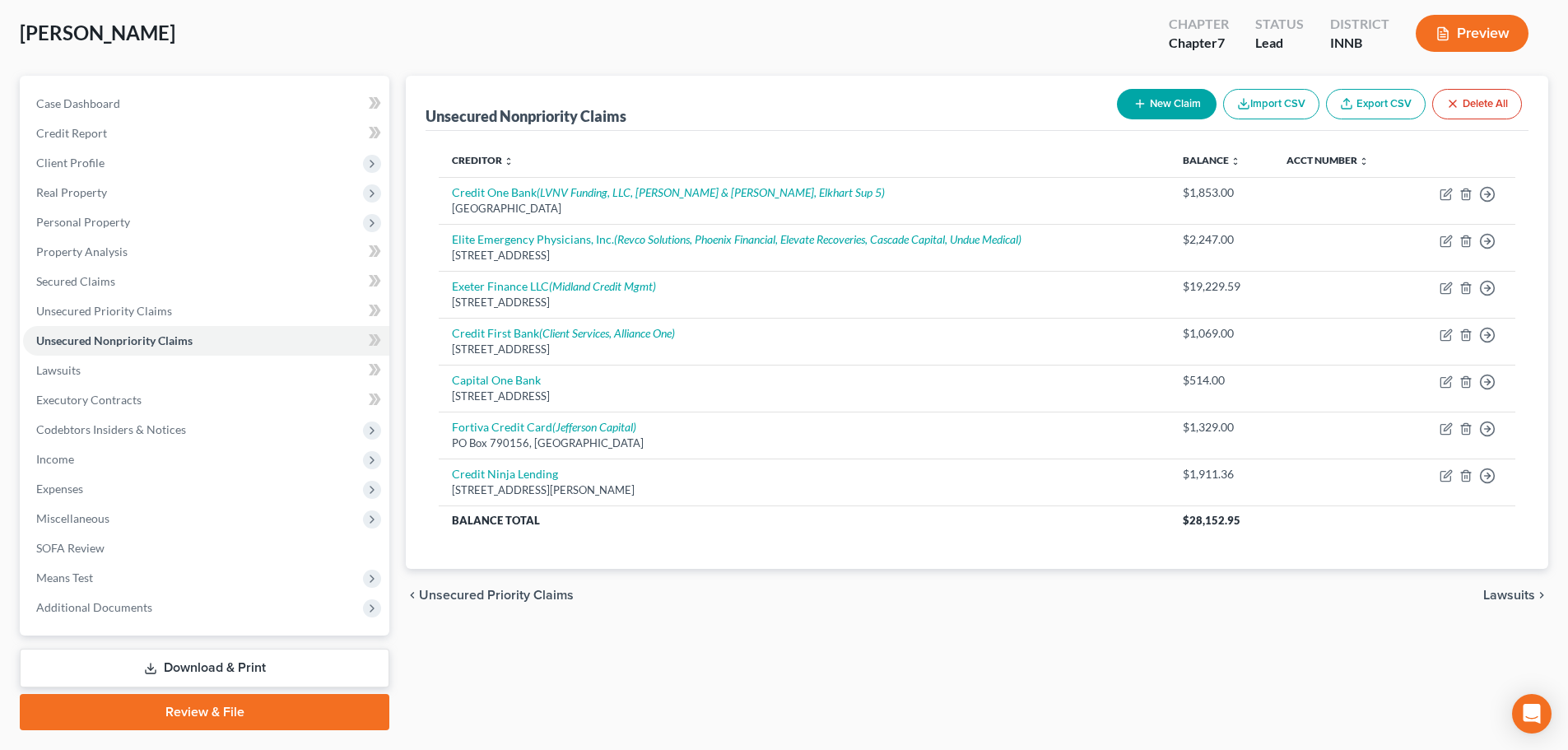
click at [1181, 114] on button "New Claim" at bounding box center [1166, 104] width 100 height 30
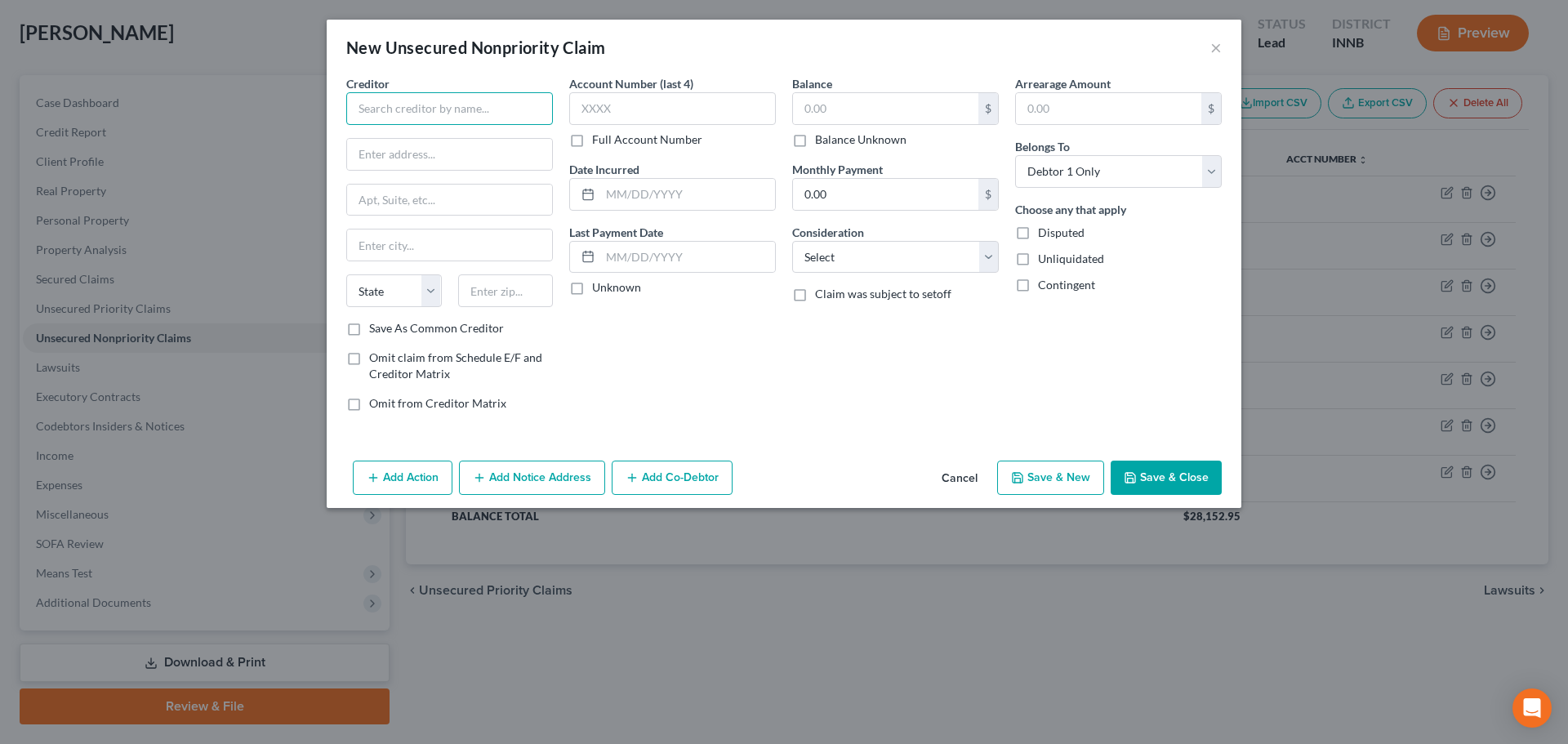
click at [528, 95] on input "text" at bounding box center [449, 108] width 207 height 32
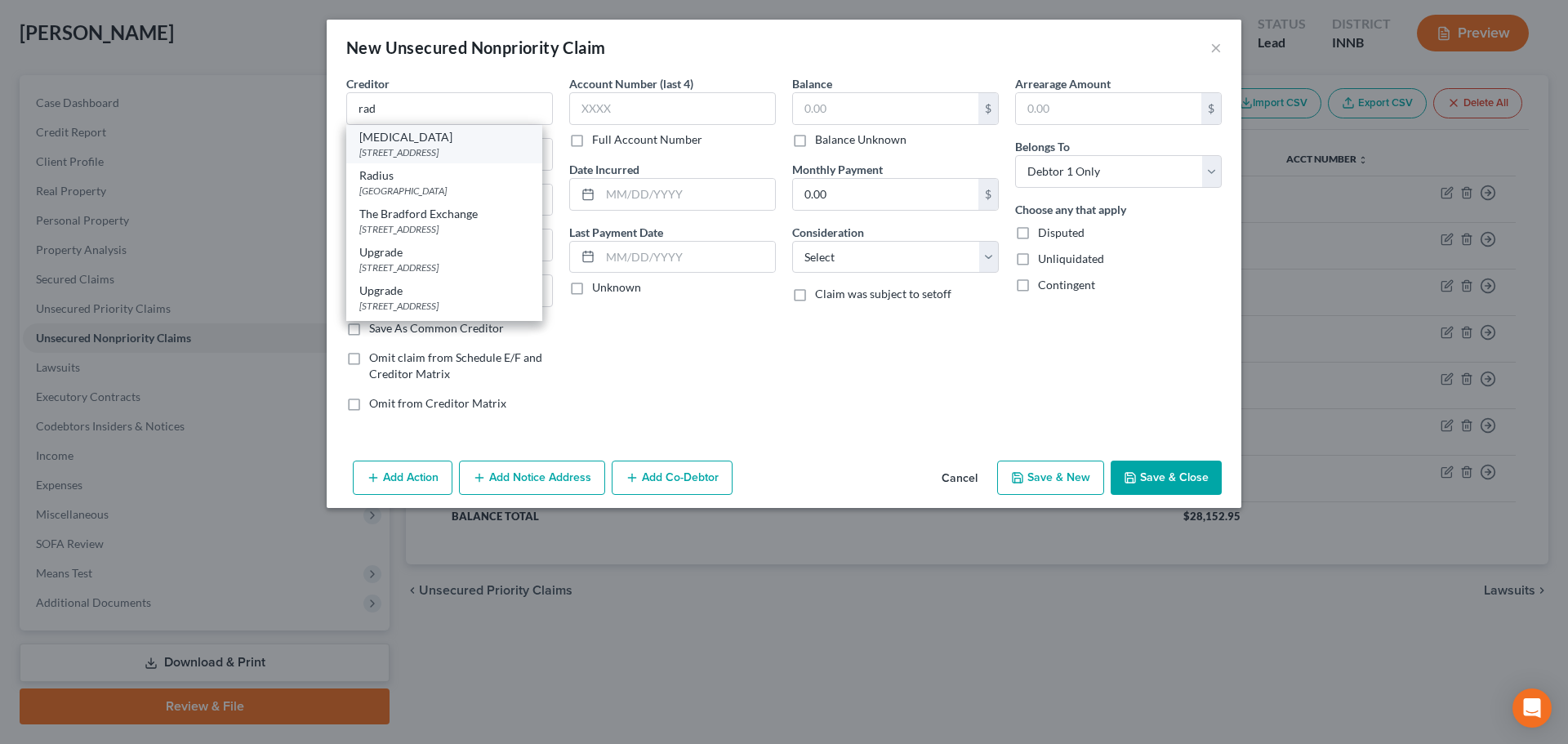
click at [502, 146] on div "[STREET_ADDRESS]" at bounding box center [444, 152] width 170 height 14
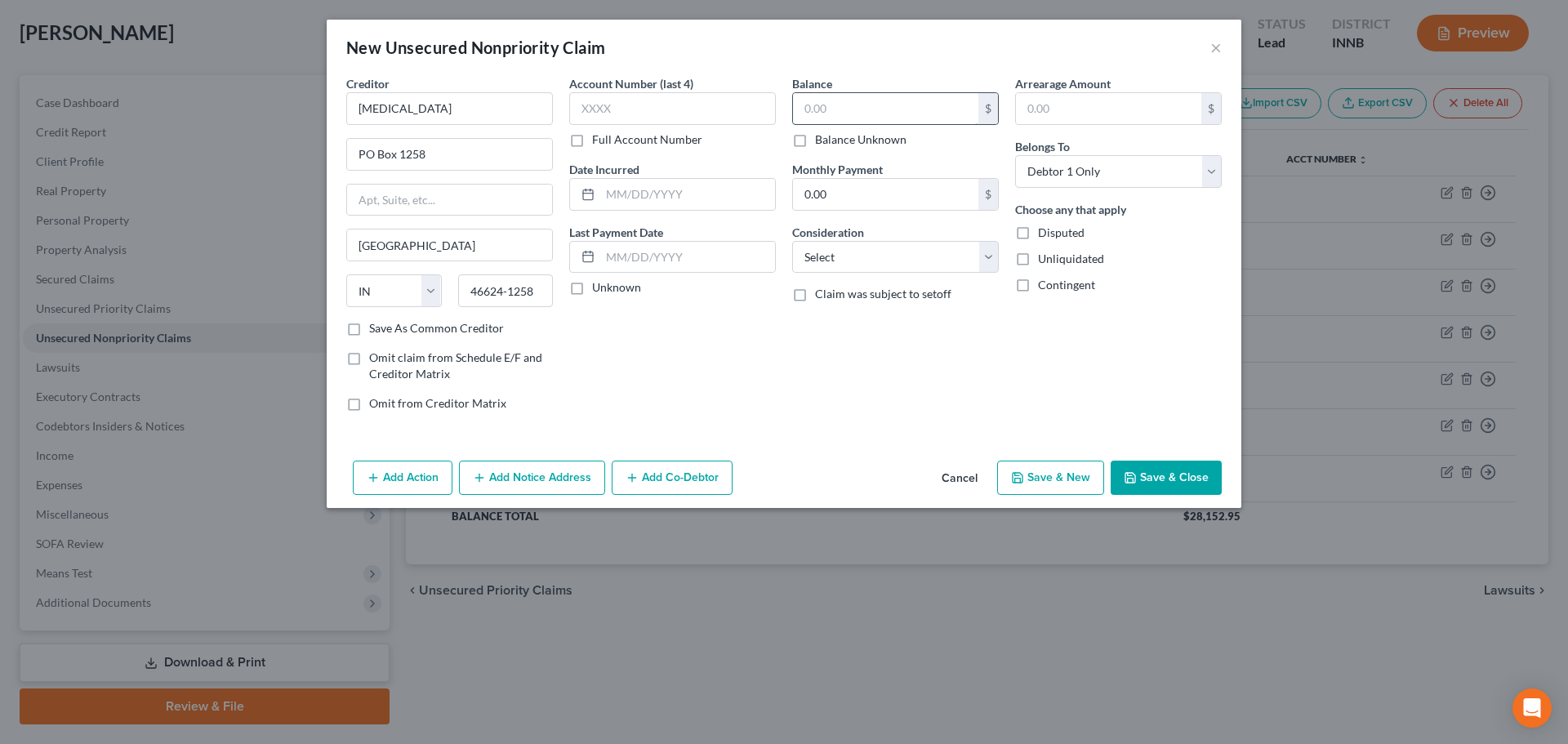
click at [809, 104] on input "text" at bounding box center [885, 108] width 185 height 31
click at [834, 258] on select "Select Cable / Satellite Services Collection Agency Credit Card Debt Debt Couns…" at bounding box center [895, 257] width 207 height 32
click at [792, 241] on select "Select Cable / Satellite Services Collection Agency Credit Card Debt Debt Couns…" at bounding box center [895, 257] width 207 height 32
click at [559, 482] on button "Add Notice Address" at bounding box center [532, 477] width 146 height 34
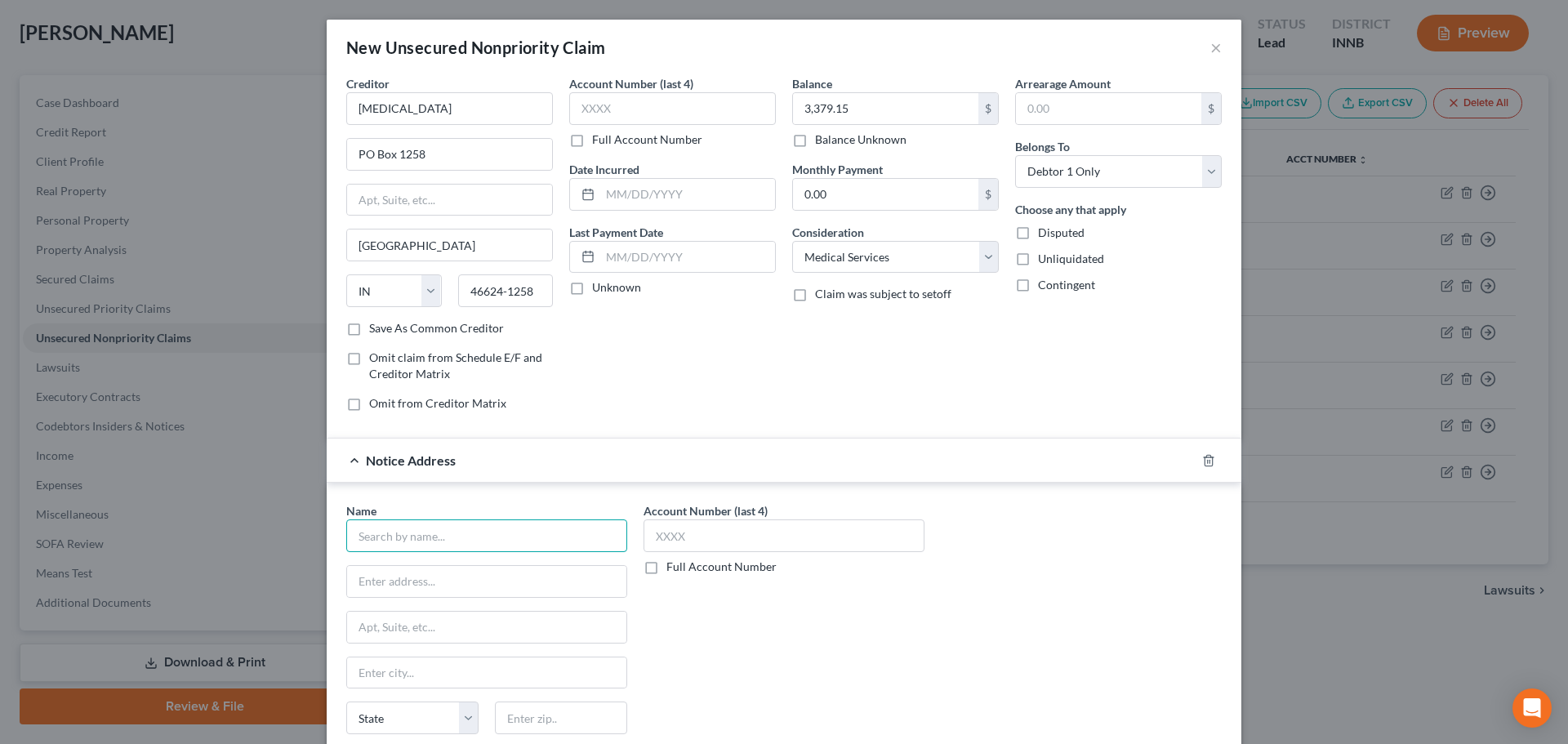
click at [446, 545] on input "text" at bounding box center [486, 536] width 281 height 32
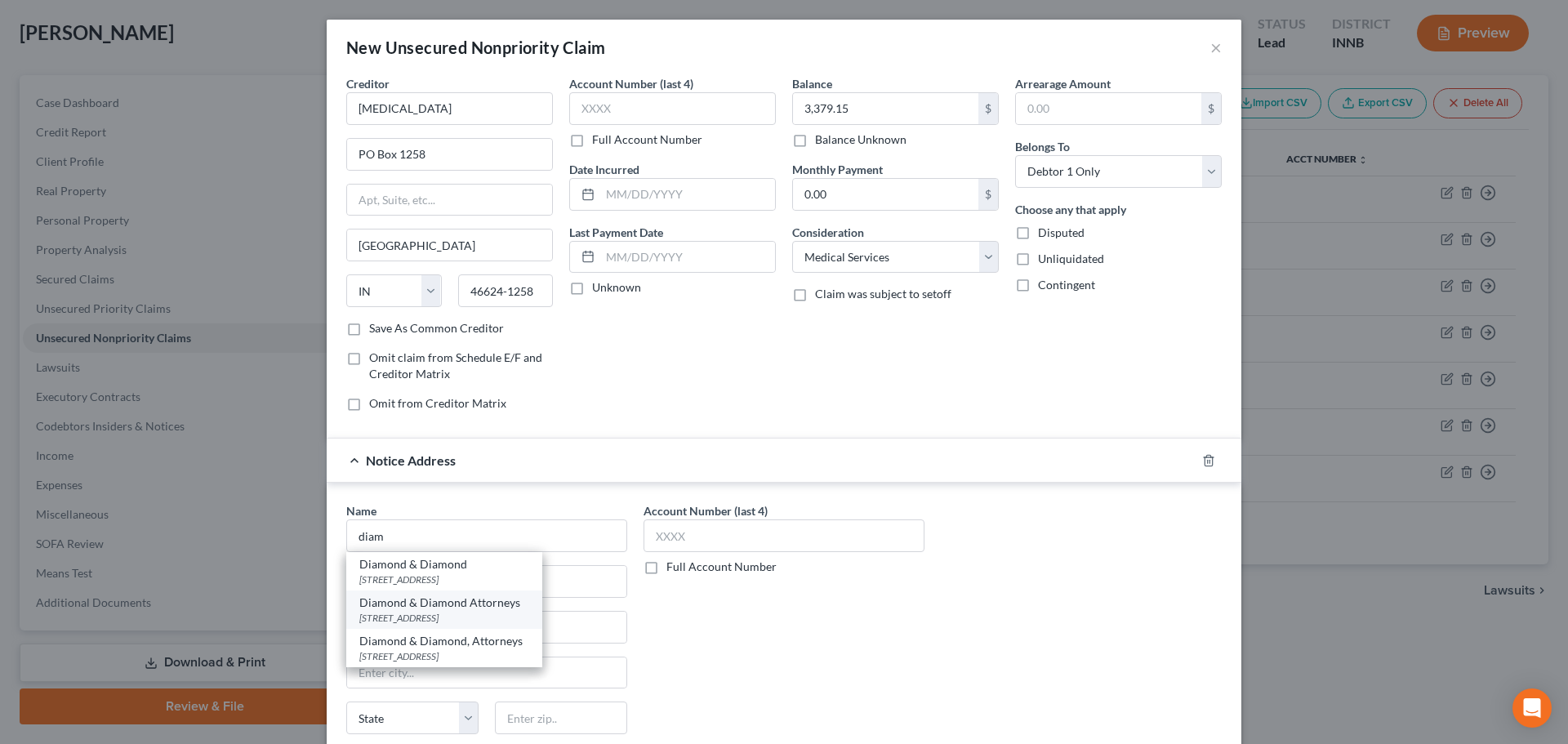
click at [423, 607] on div "Diamond & Diamond Attorneys" at bounding box center [444, 603] width 170 height 17
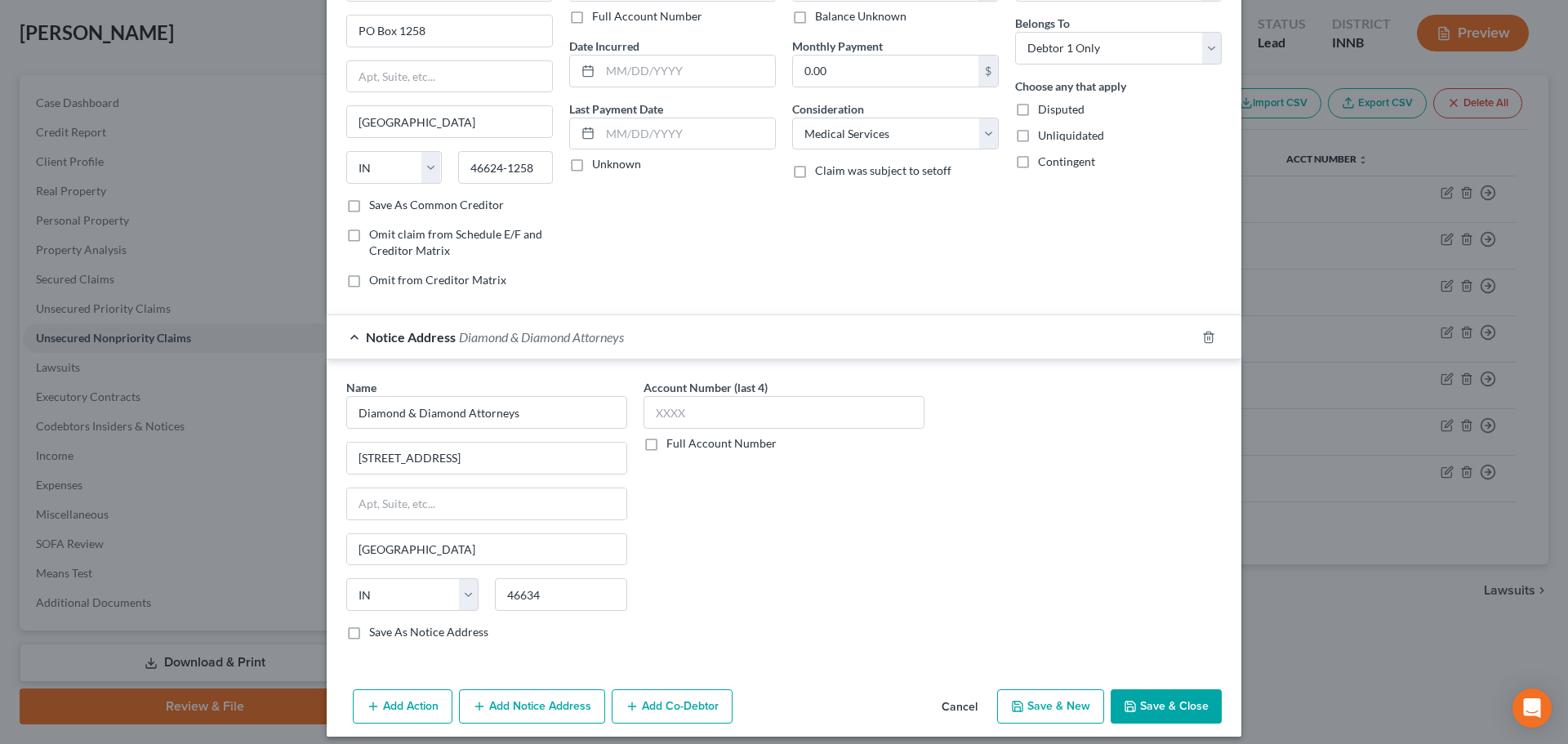
scroll to position [135, 0]
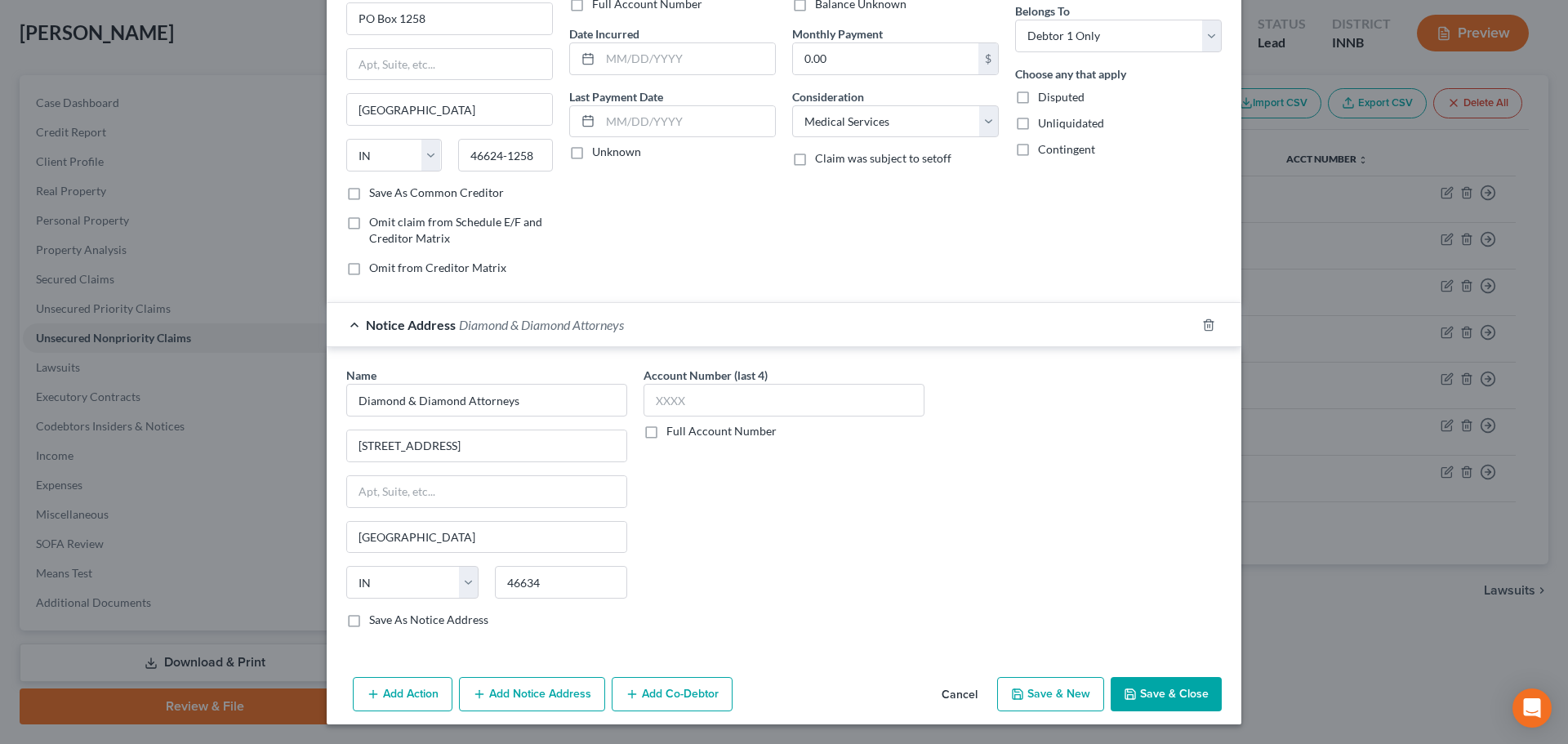
click at [1039, 702] on button "Save & New" at bounding box center [1050, 694] width 107 height 34
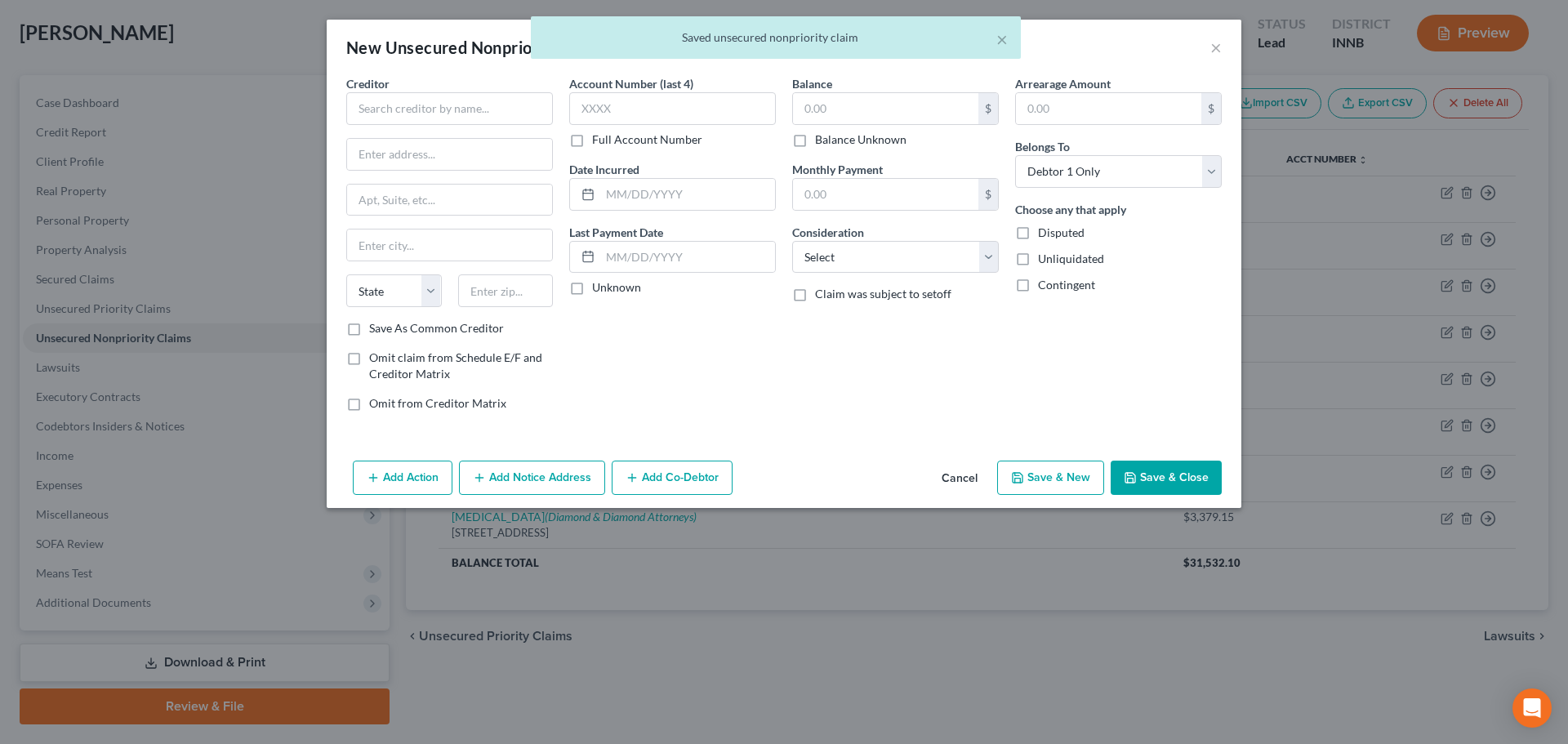
scroll to position [0, 0]
click at [438, 102] on input "text" at bounding box center [449, 108] width 207 height 32
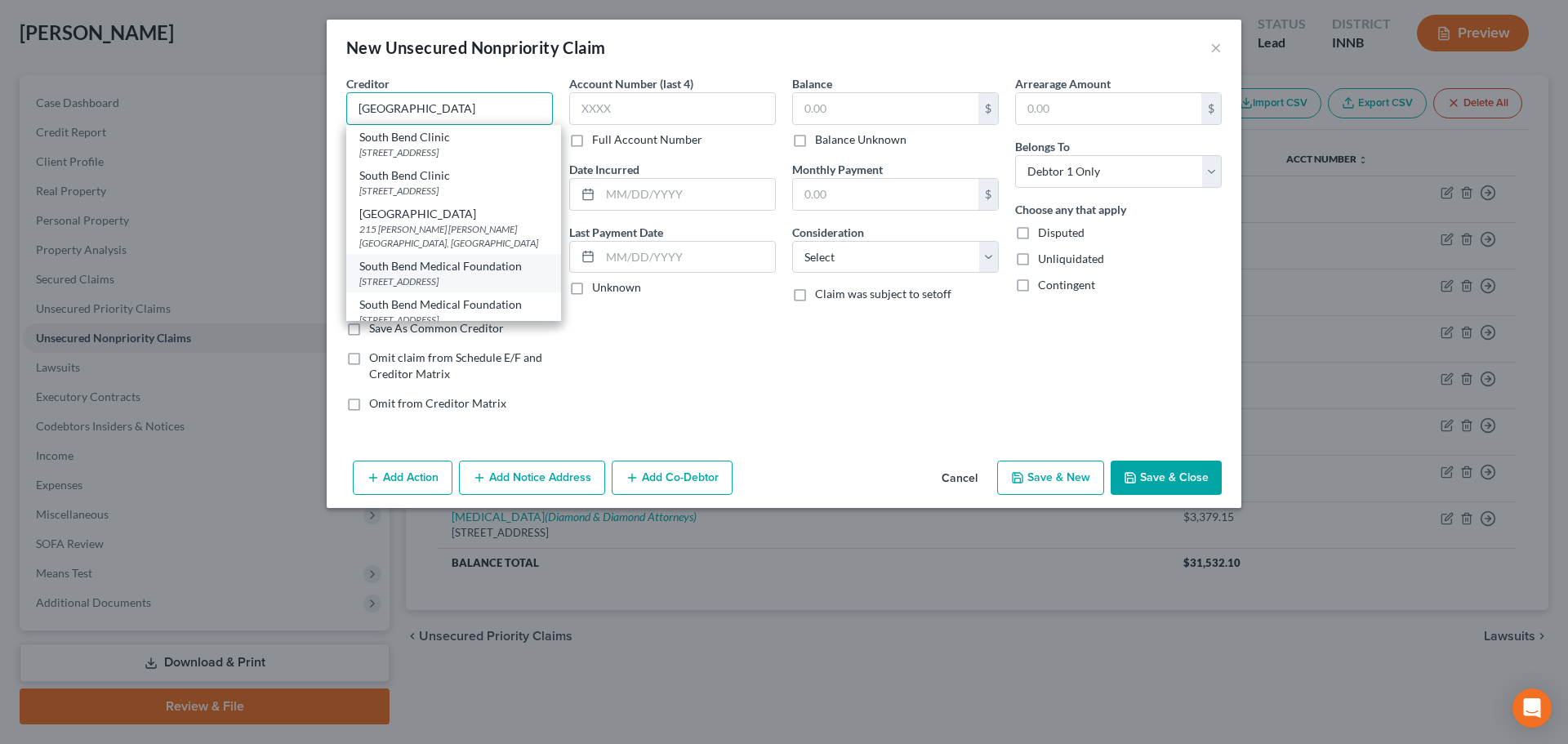
scroll to position [76, 0]
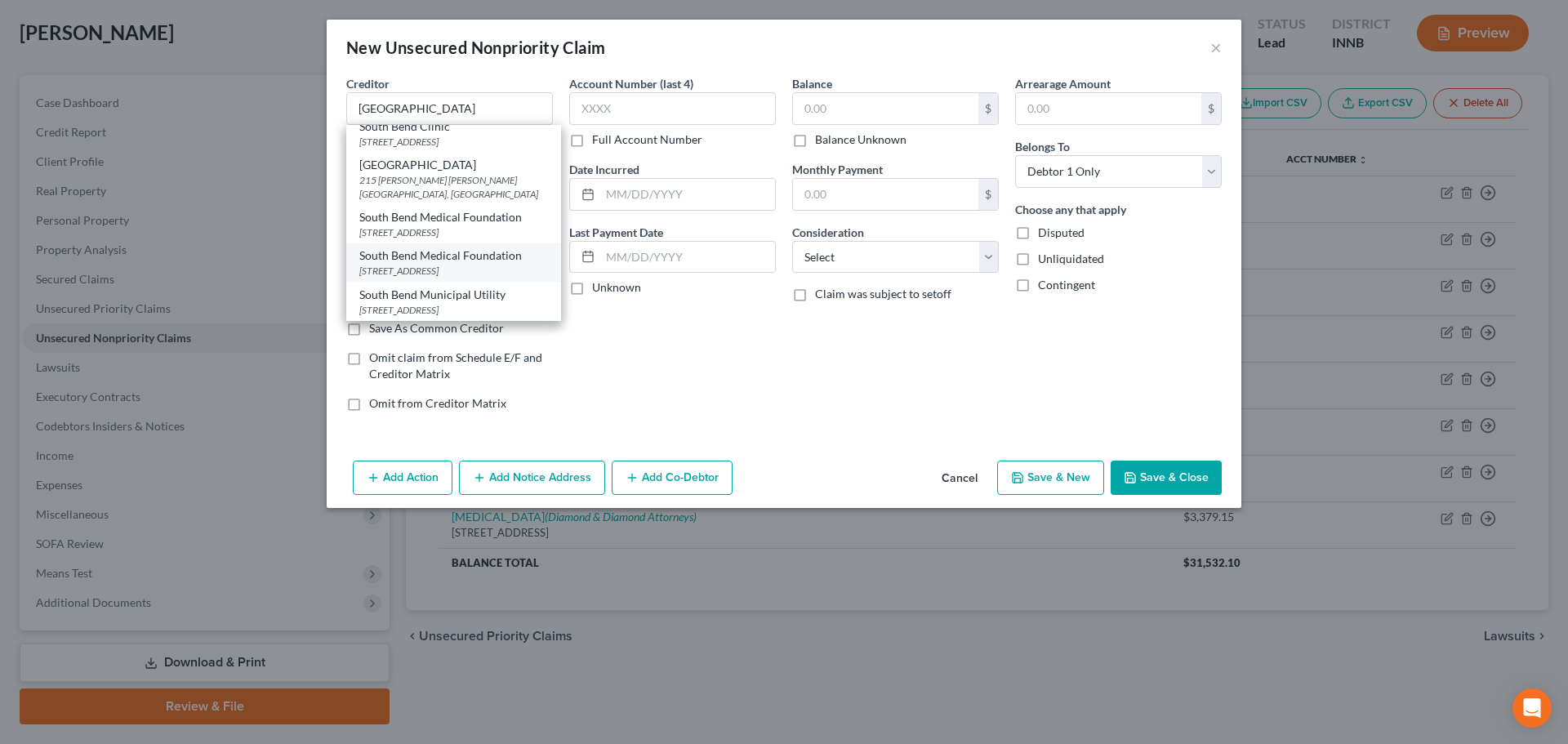
click at [418, 275] on div "[STREET_ADDRESS]" at bounding box center [453, 271] width 188 height 14
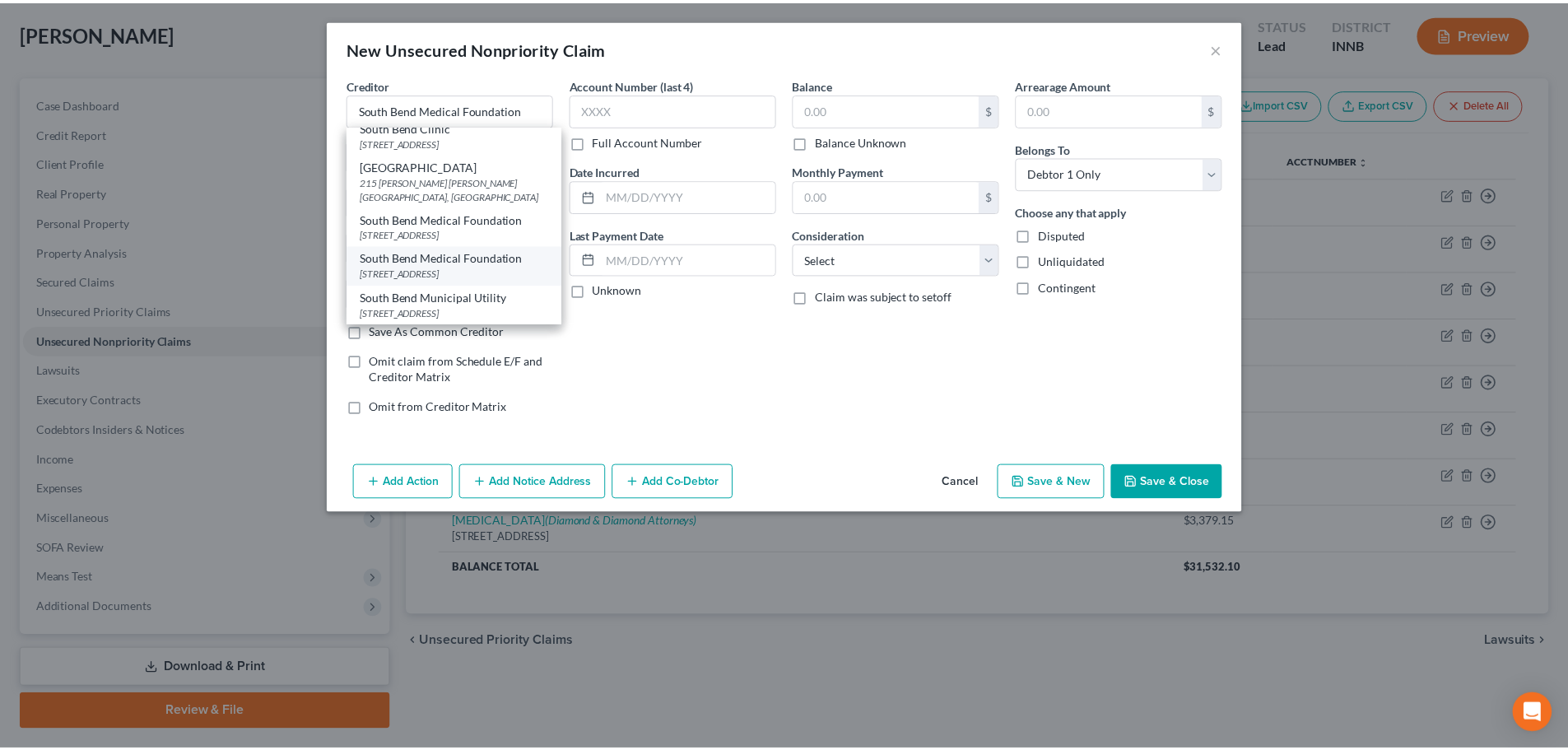
scroll to position [0, 0]
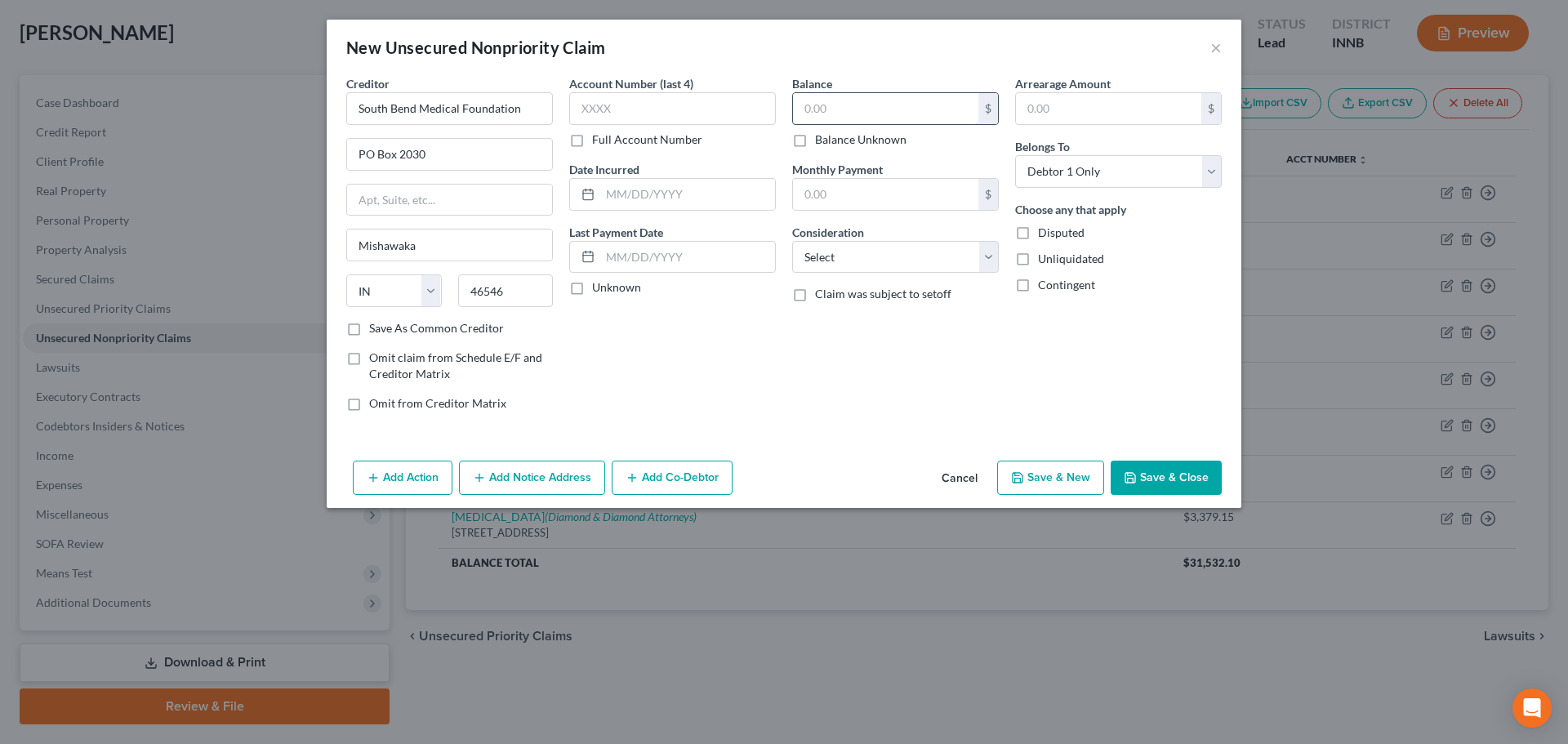
click at [845, 101] on input "text" at bounding box center [885, 108] width 185 height 31
click at [833, 257] on select "Select Cable / Satellite Services Collection Agency Credit Card Debt Debt Couns…" at bounding box center [895, 257] width 207 height 32
click at [792, 241] on select "Select Cable / Satellite Services Collection Agency Credit Card Debt Debt Couns…" at bounding box center [895, 257] width 207 height 32
click at [1038, 482] on button "Save & New" at bounding box center [1050, 477] width 107 height 34
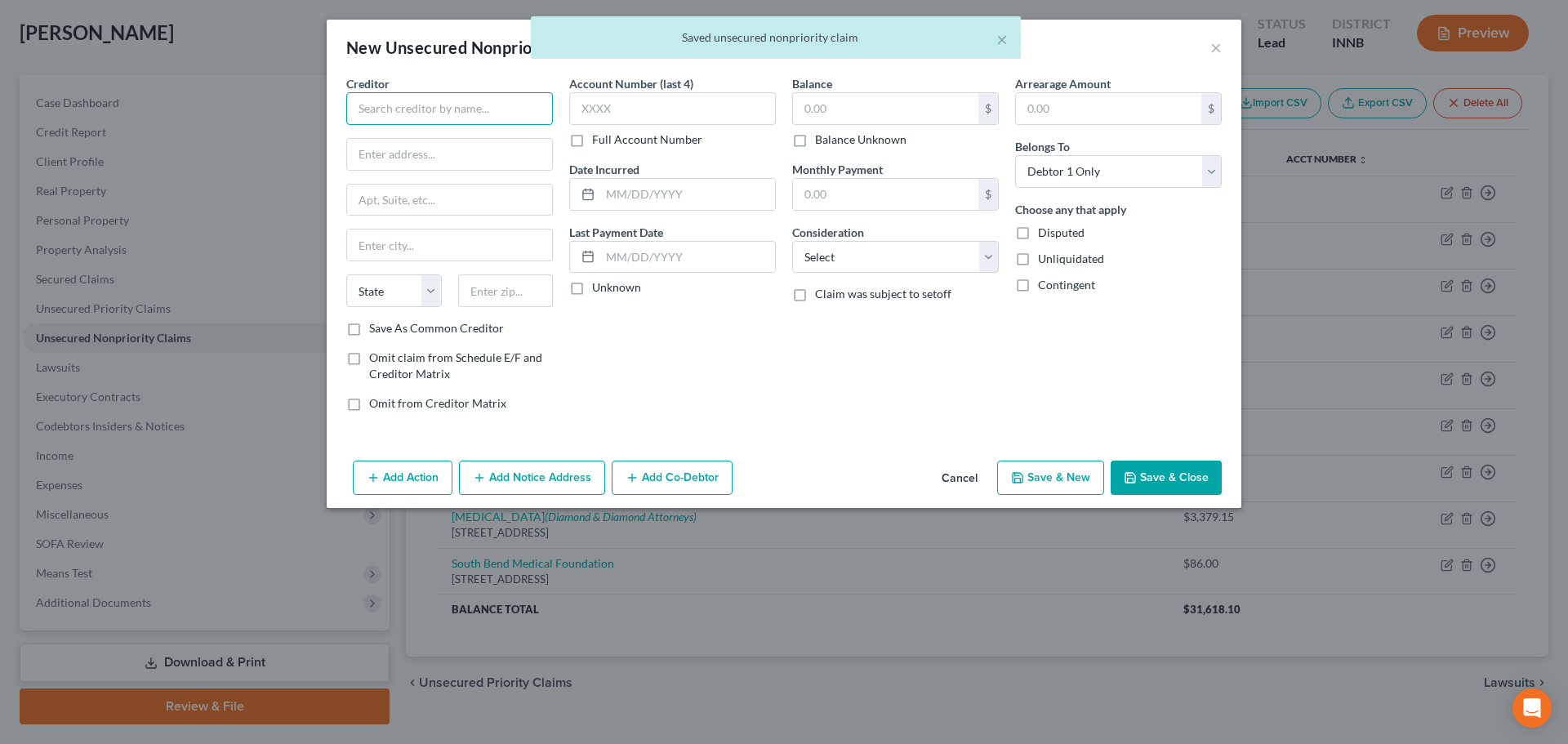
click at [454, 103] on input "text" at bounding box center [449, 108] width 207 height 32
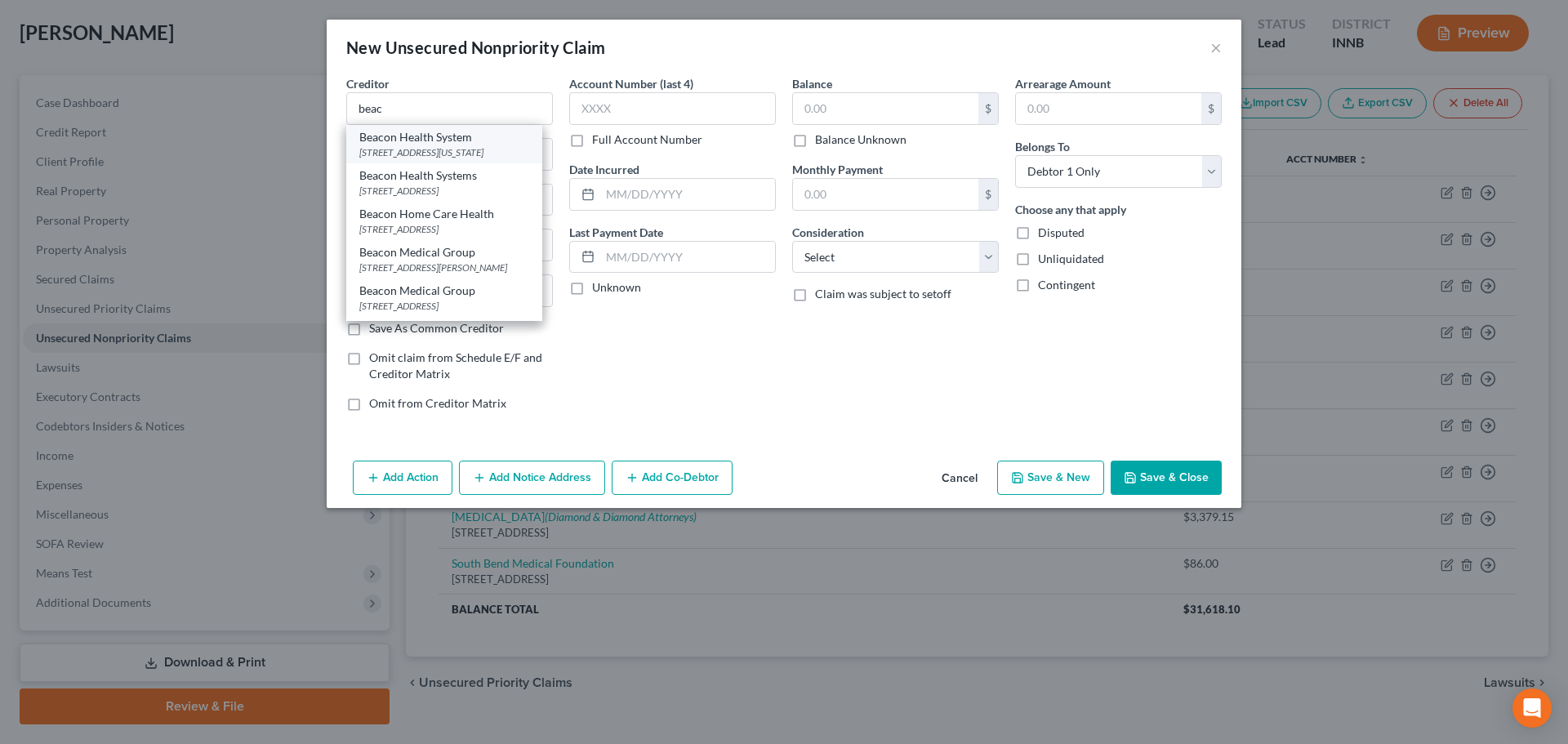
click at [451, 157] on div "[STREET_ADDRESS][US_STATE]" at bounding box center [444, 152] width 170 height 14
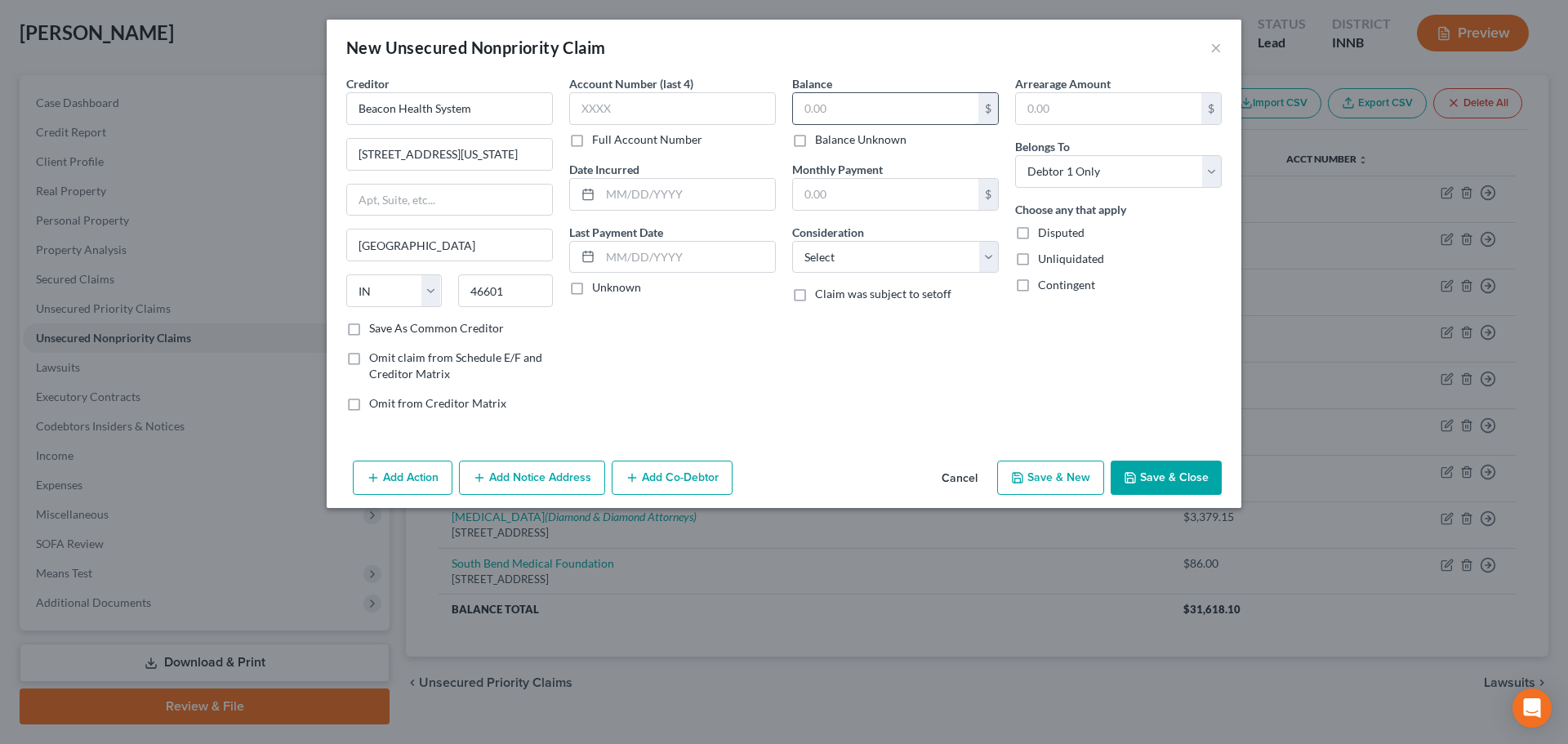
click at [806, 118] on input "text" at bounding box center [885, 108] width 185 height 31
click at [837, 251] on select "Select Cable / Satellite Services Collection Agency Credit Card Debt Debt Couns…" at bounding box center [895, 257] width 207 height 32
click at [792, 241] on select "Select Cable / Satellite Services Collection Agency Credit Card Debt Debt Couns…" at bounding box center [895, 257] width 207 height 32
click at [1081, 488] on button "Save & New" at bounding box center [1050, 477] width 107 height 34
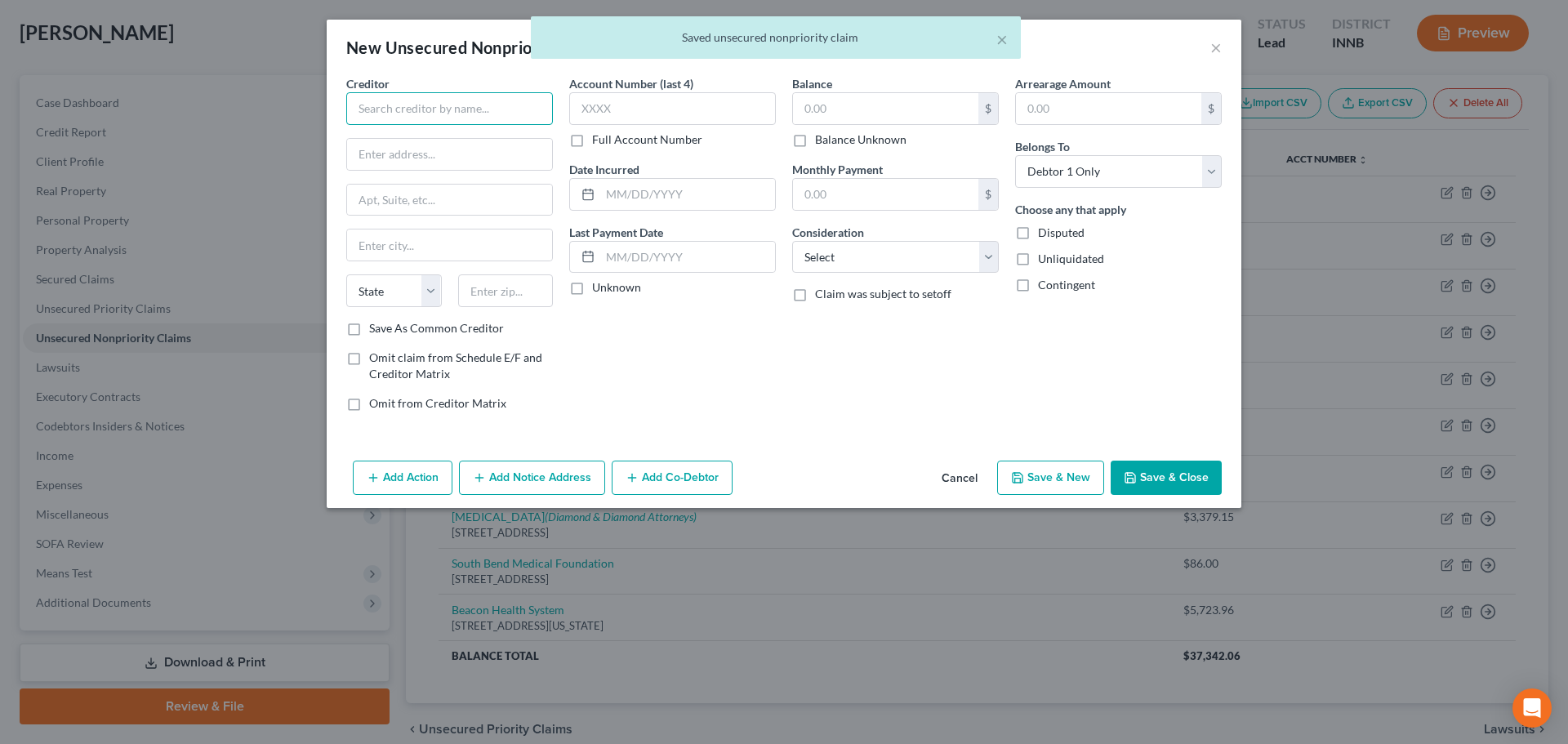
click at [416, 112] on input "text" at bounding box center [449, 108] width 207 height 32
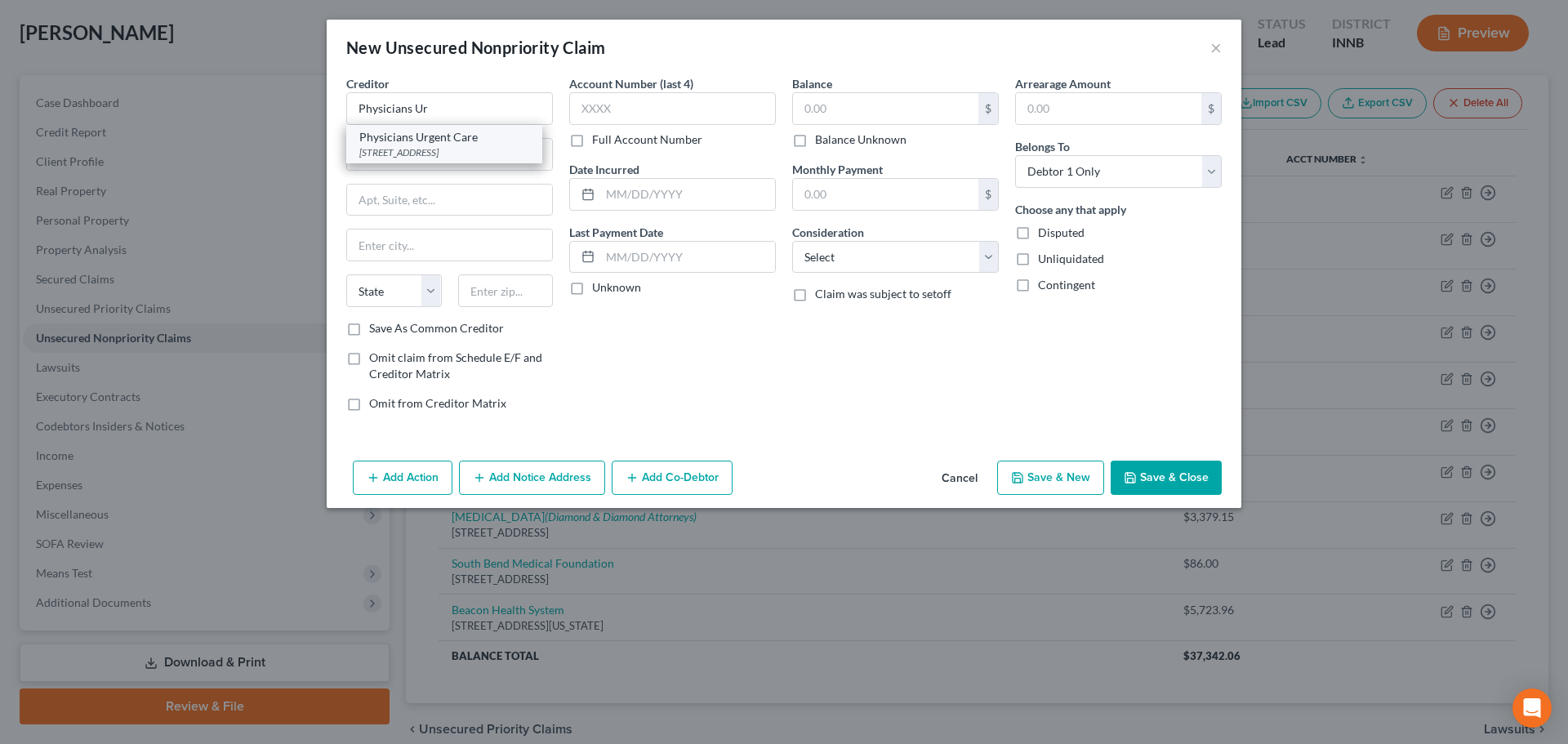
click at [398, 159] on div "[STREET_ADDRESS]" at bounding box center [444, 152] width 170 height 14
click at [807, 107] on input "text" at bounding box center [885, 108] width 185 height 31
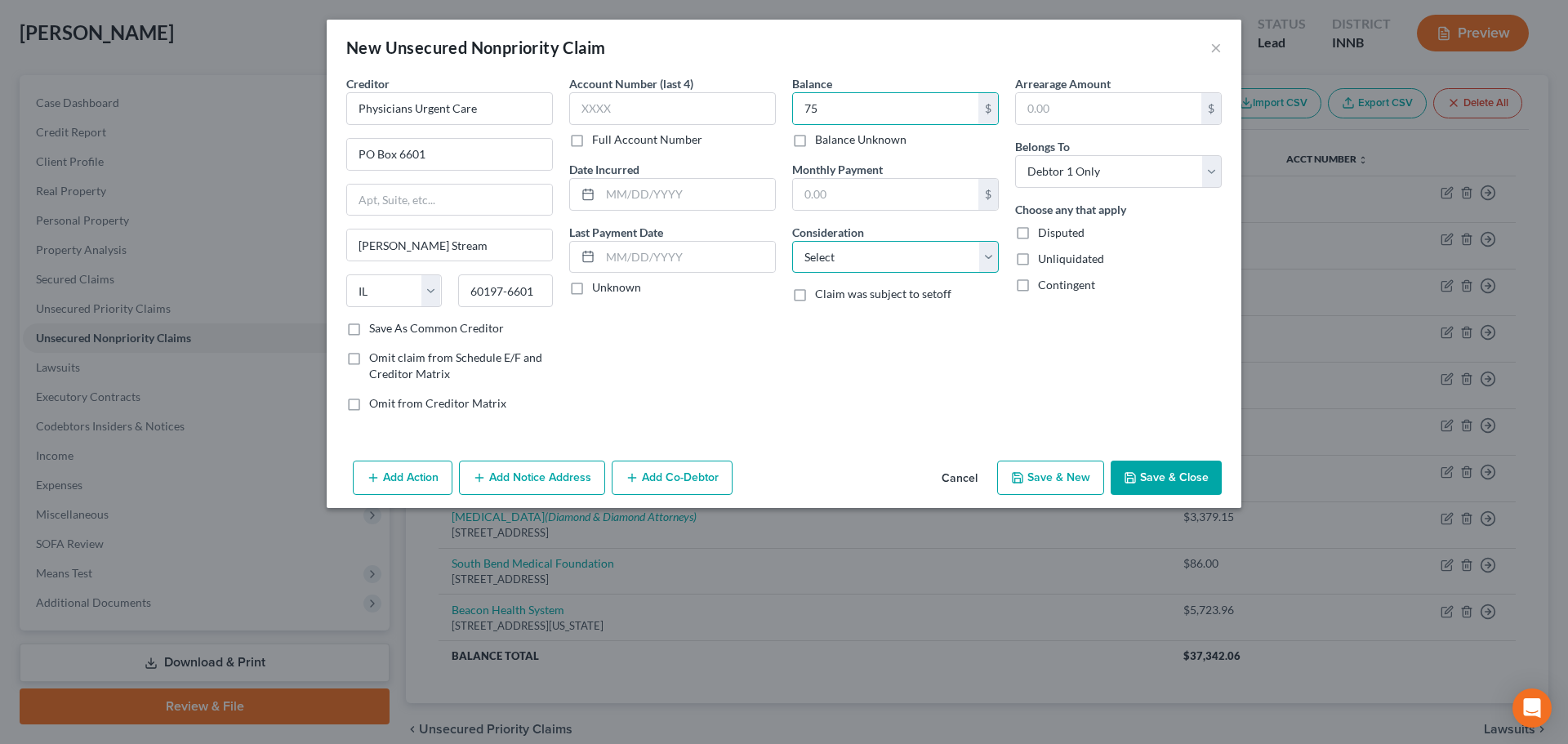
click at [831, 253] on select "Select Cable / Satellite Services Collection Agency Credit Card Debt Debt Couns…" at bounding box center [895, 257] width 207 height 32
click at [792, 241] on select "Select Cable / Satellite Services Collection Agency Credit Card Debt Debt Couns…" at bounding box center [895, 257] width 207 height 32
click at [1092, 484] on button "Save & New" at bounding box center [1050, 477] width 107 height 34
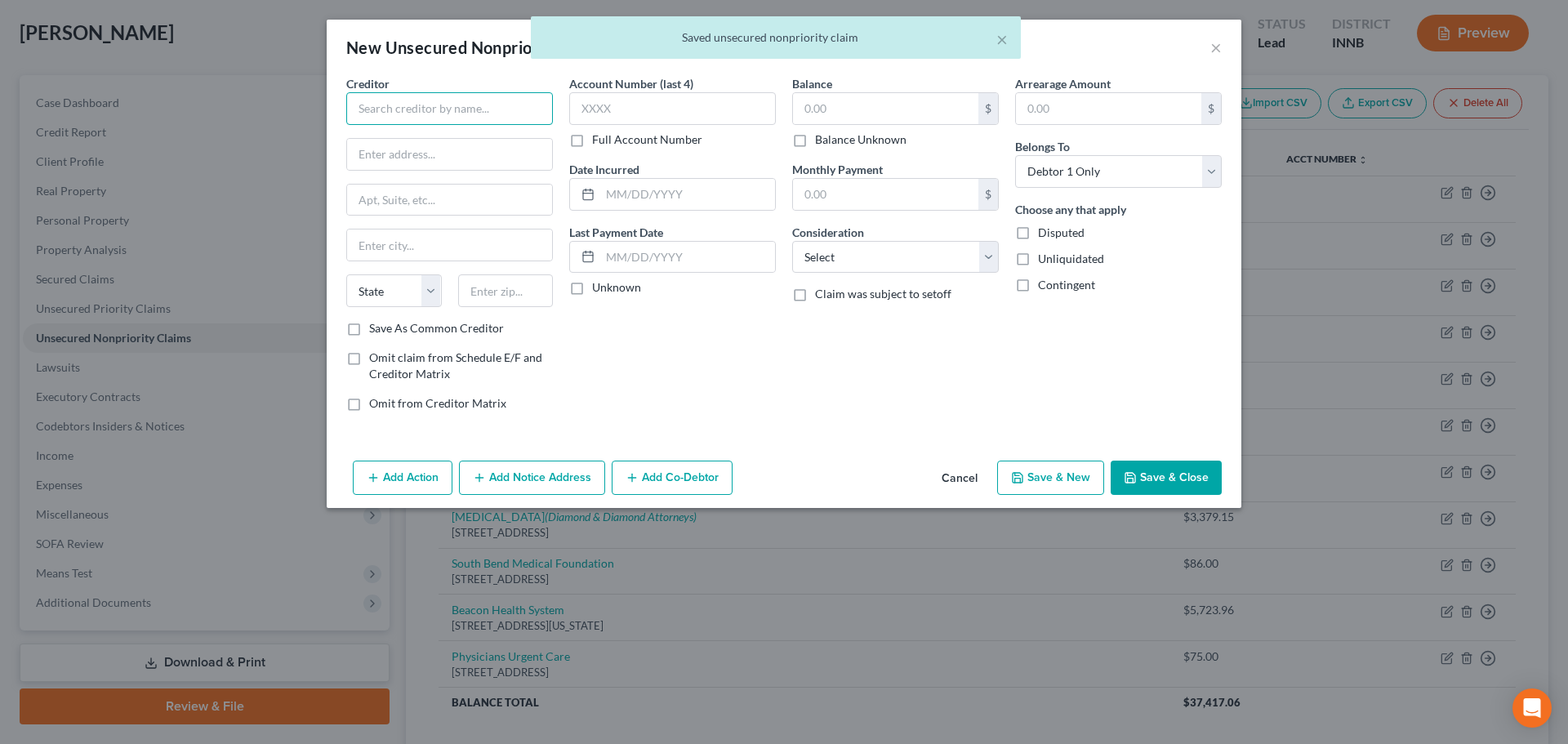
click at [528, 110] on input "text" at bounding box center [449, 108] width 207 height 32
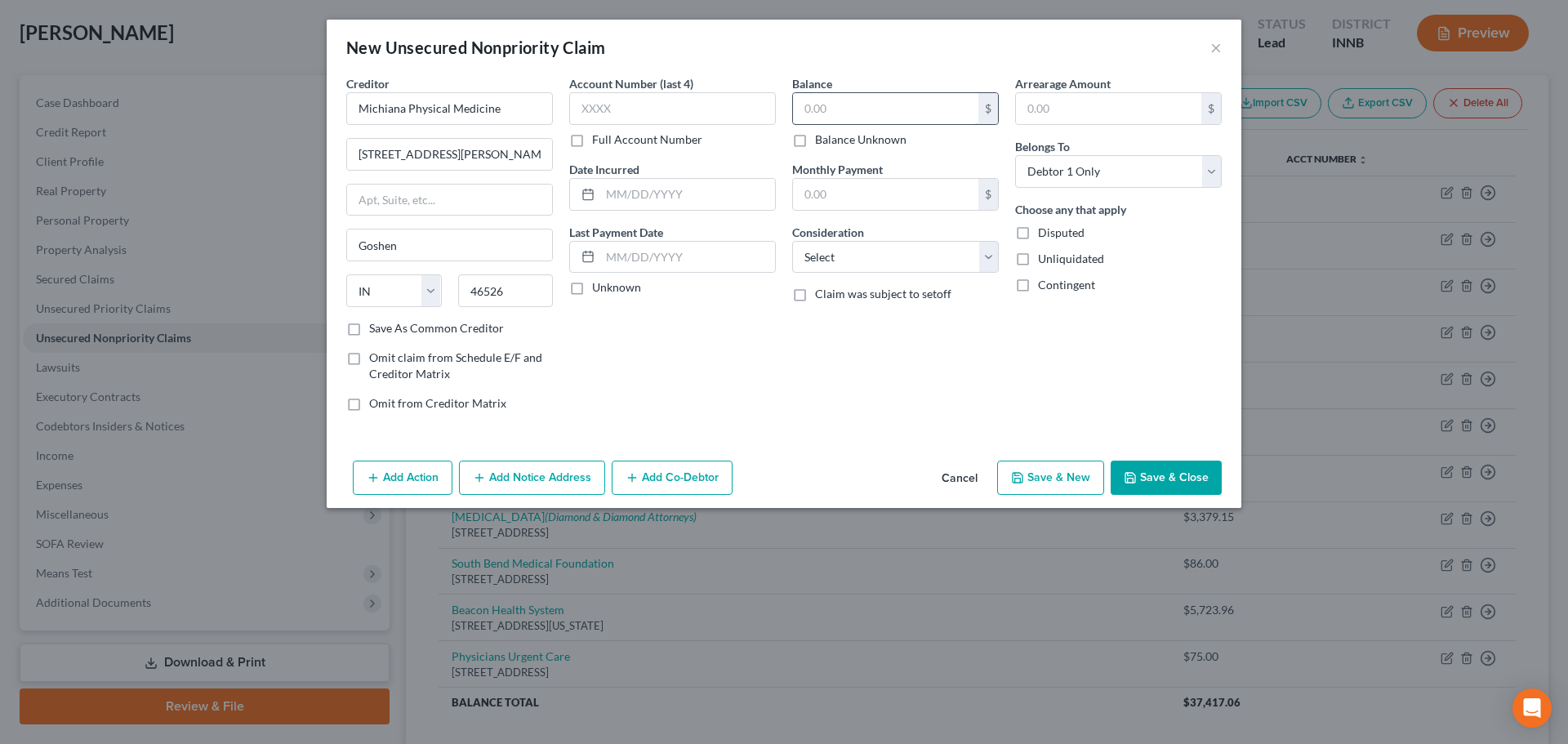
click at [836, 114] on input "text" at bounding box center [885, 108] width 185 height 31
click at [818, 249] on select "Select Cable / Satellite Services Collection Agency Credit Card Debt Debt Couns…" at bounding box center [895, 257] width 207 height 32
click at [792, 241] on select "Select Cable / Satellite Services Collection Agency Credit Card Debt Debt Couns…" at bounding box center [895, 257] width 207 height 32
click at [1187, 472] on button "Save & Close" at bounding box center [1166, 477] width 111 height 34
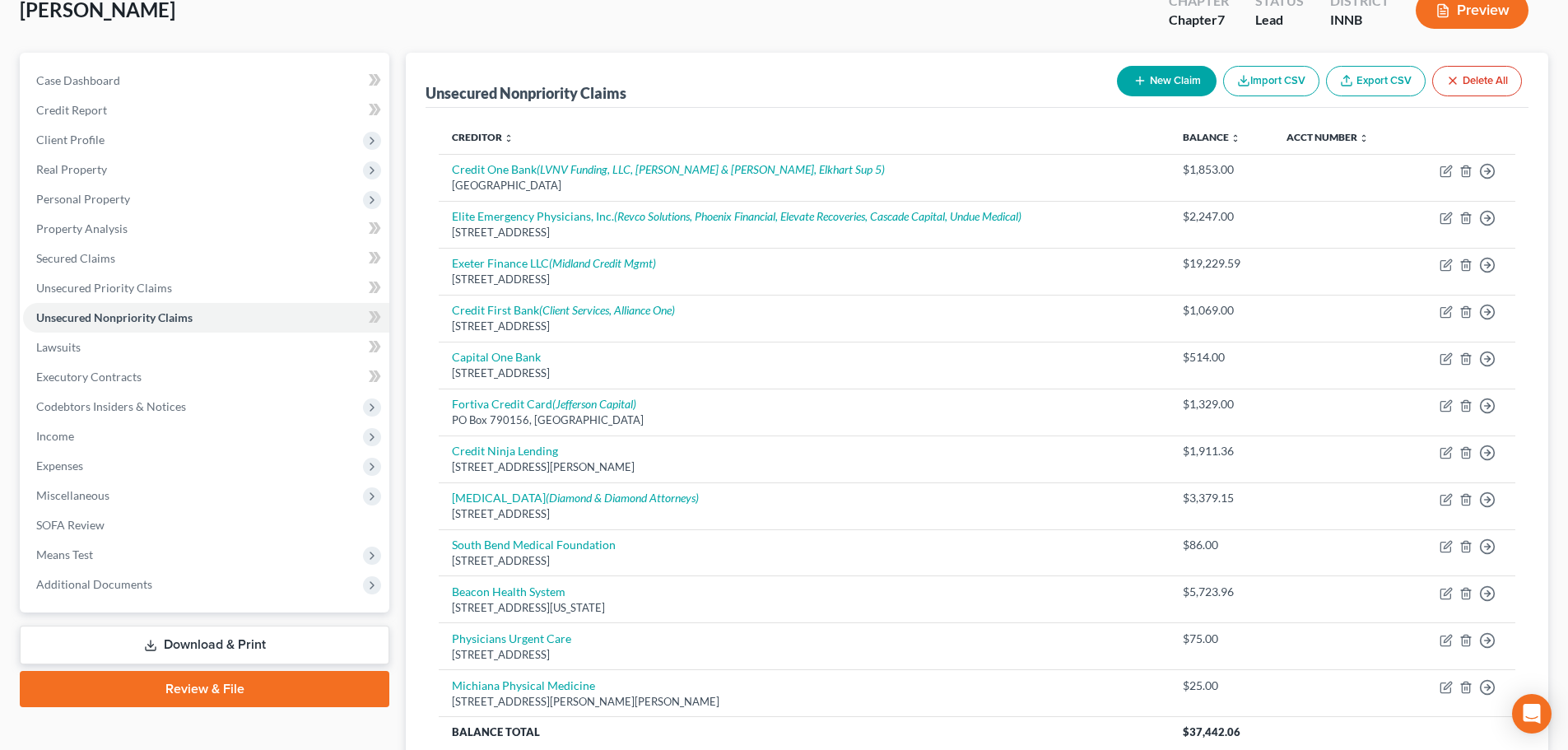
scroll to position [250, 0]
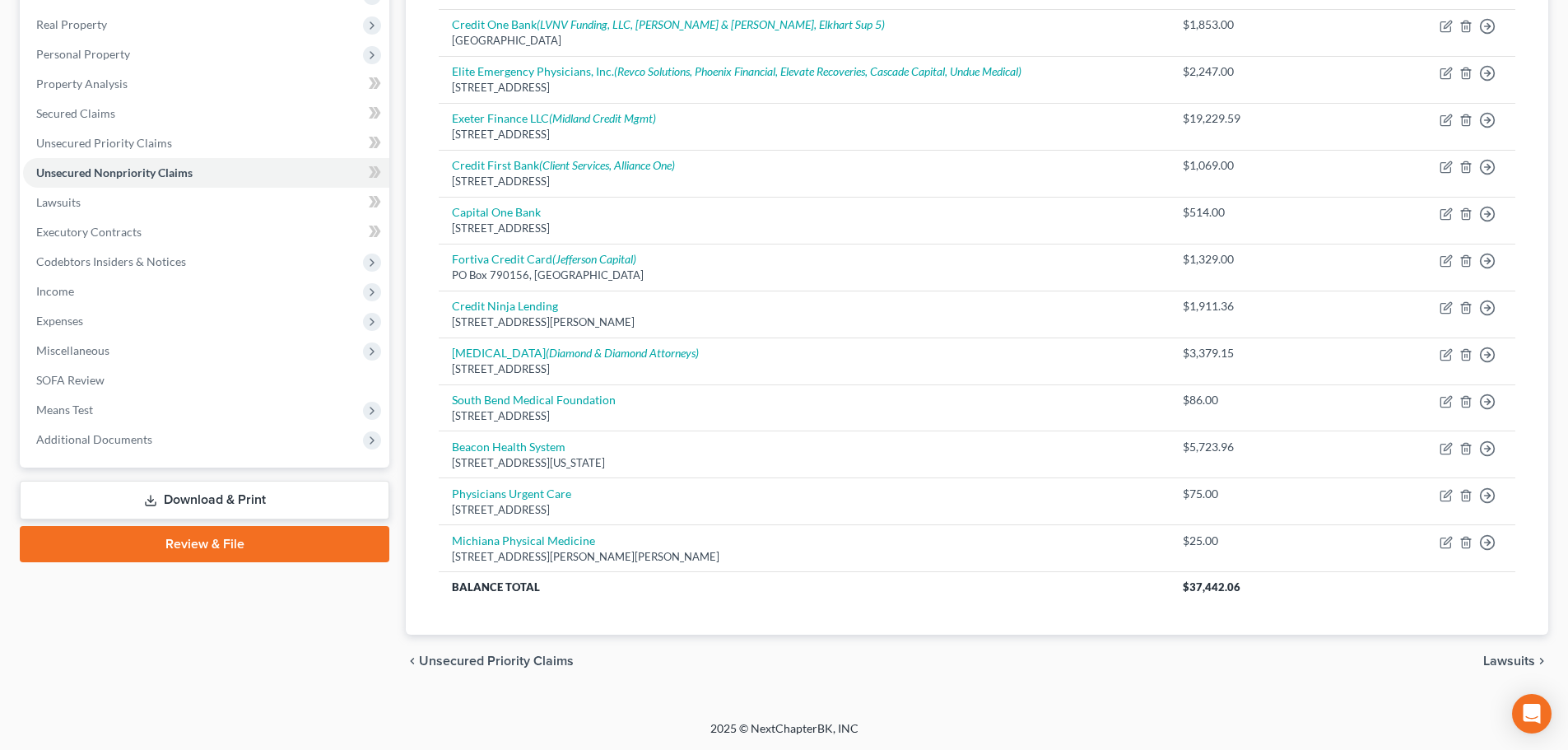
click at [527, 660] on span "Unsecured Priority Claims" at bounding box center [496, 661] width 155 height 13
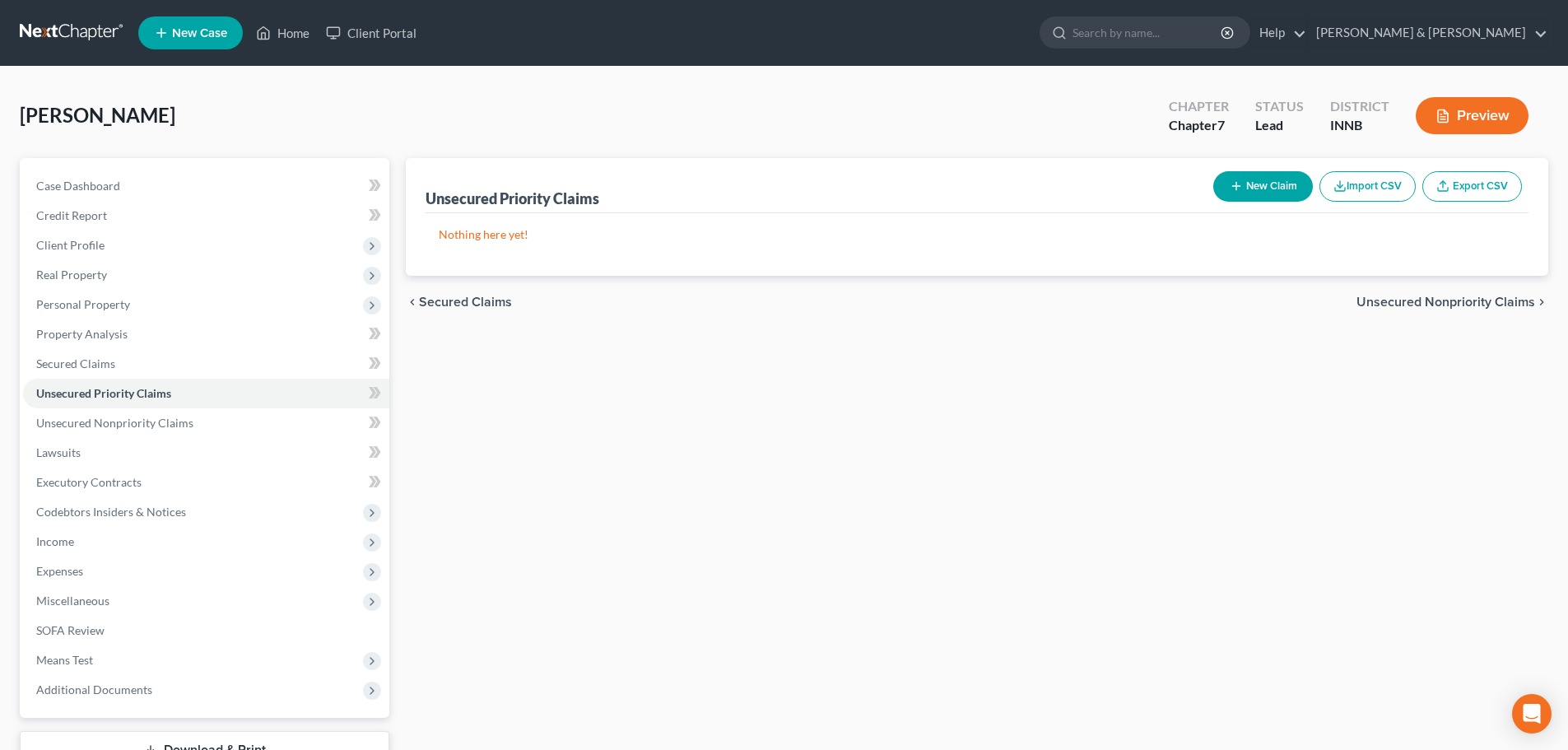
click at [1424, 309] on span "Unsecured Nonpriority Claims" at bounding box center [1446, 302] width 179 height 13
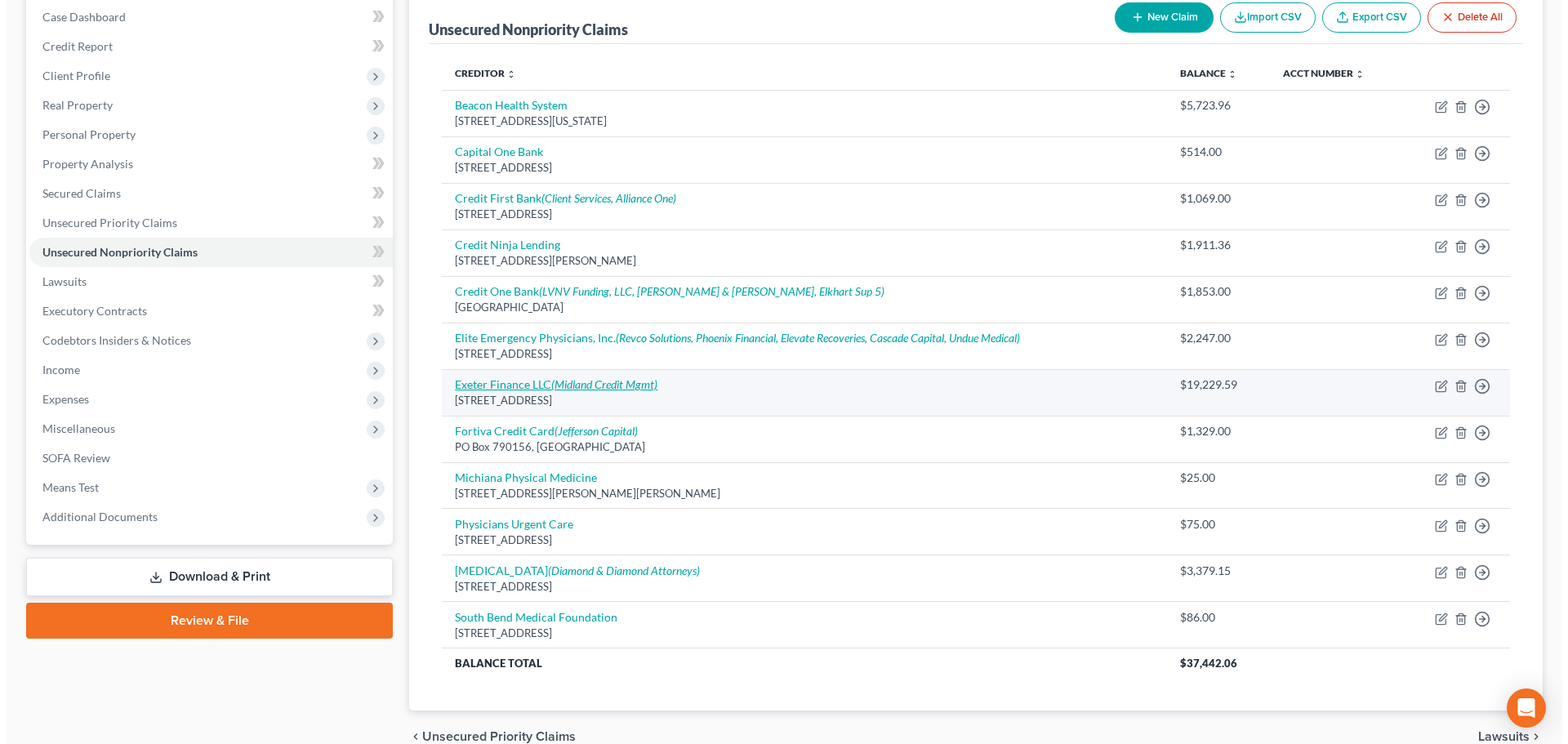
scroll to position [167, 0]
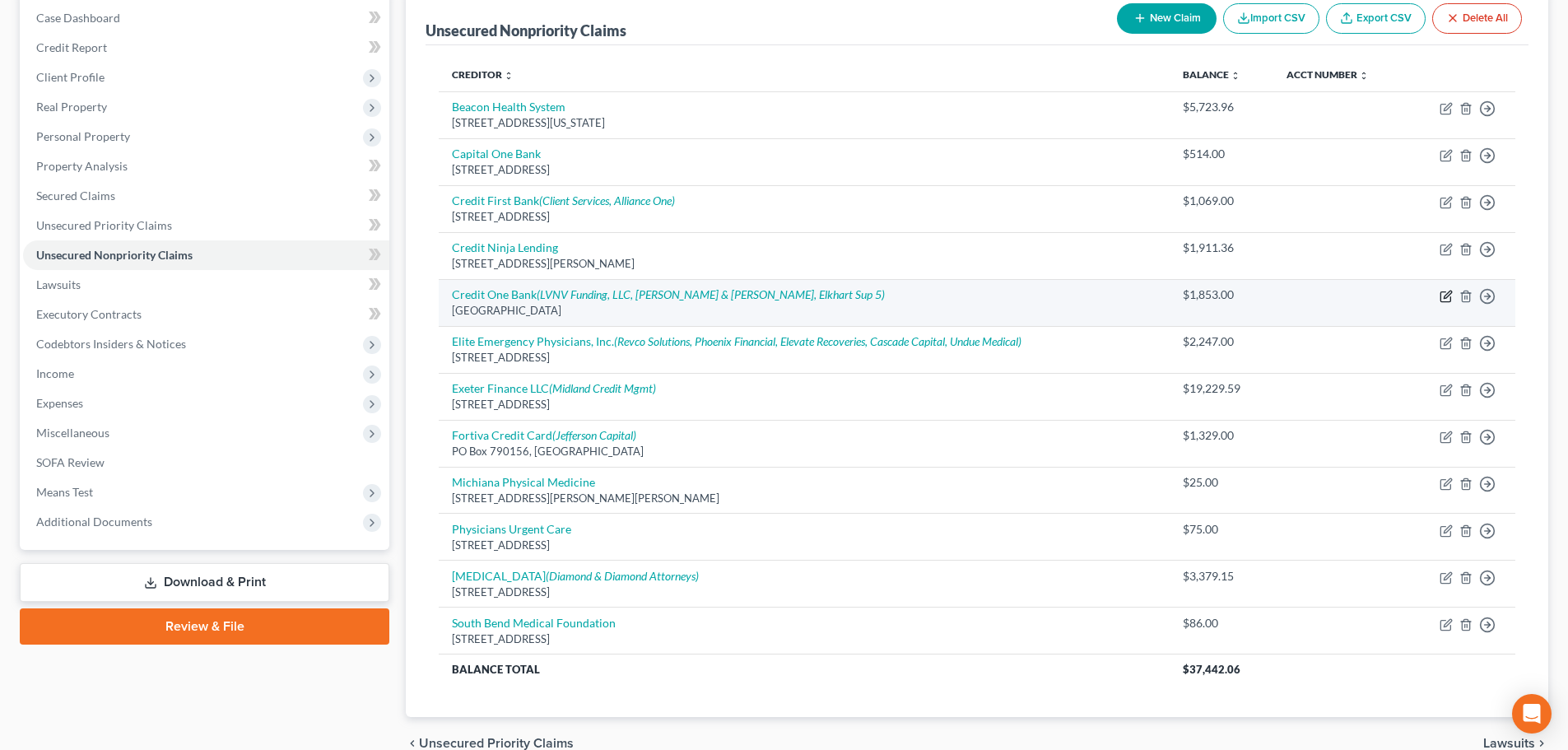
click at [1451, 301] on icon "button" at bounding box center [1446, 296] width 10 height 10
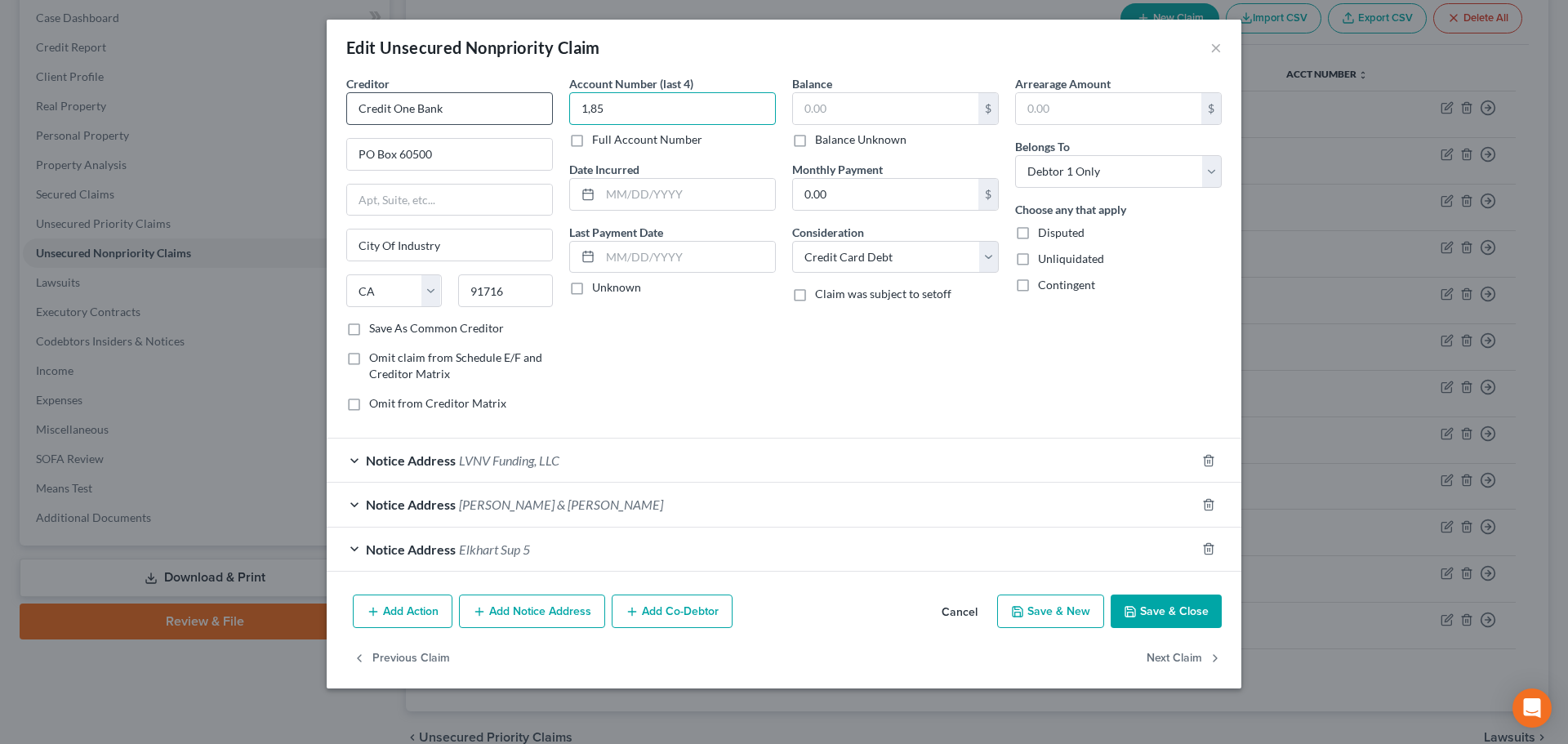
drag, startPoint x: 743, startPoint y: 109, endPoint x: 545, endPoint y: 125, distance: 198.6
click at [545, 125] on div "Creditor * Credit One Bank [GEOGRAPHIC_DATA] [US_STATE][GEOGRAPHIC_DATA] AZ CA …" at bounding box center [784, 250] width 891 height 350
click at [911, 113] on input "text" at bounding box center [885, 108] width 185 height 31
paste input "2,047.34"
click at [1161, 623] on button "Save & Close" at bounding box center [1166, 611] width 111 height 34
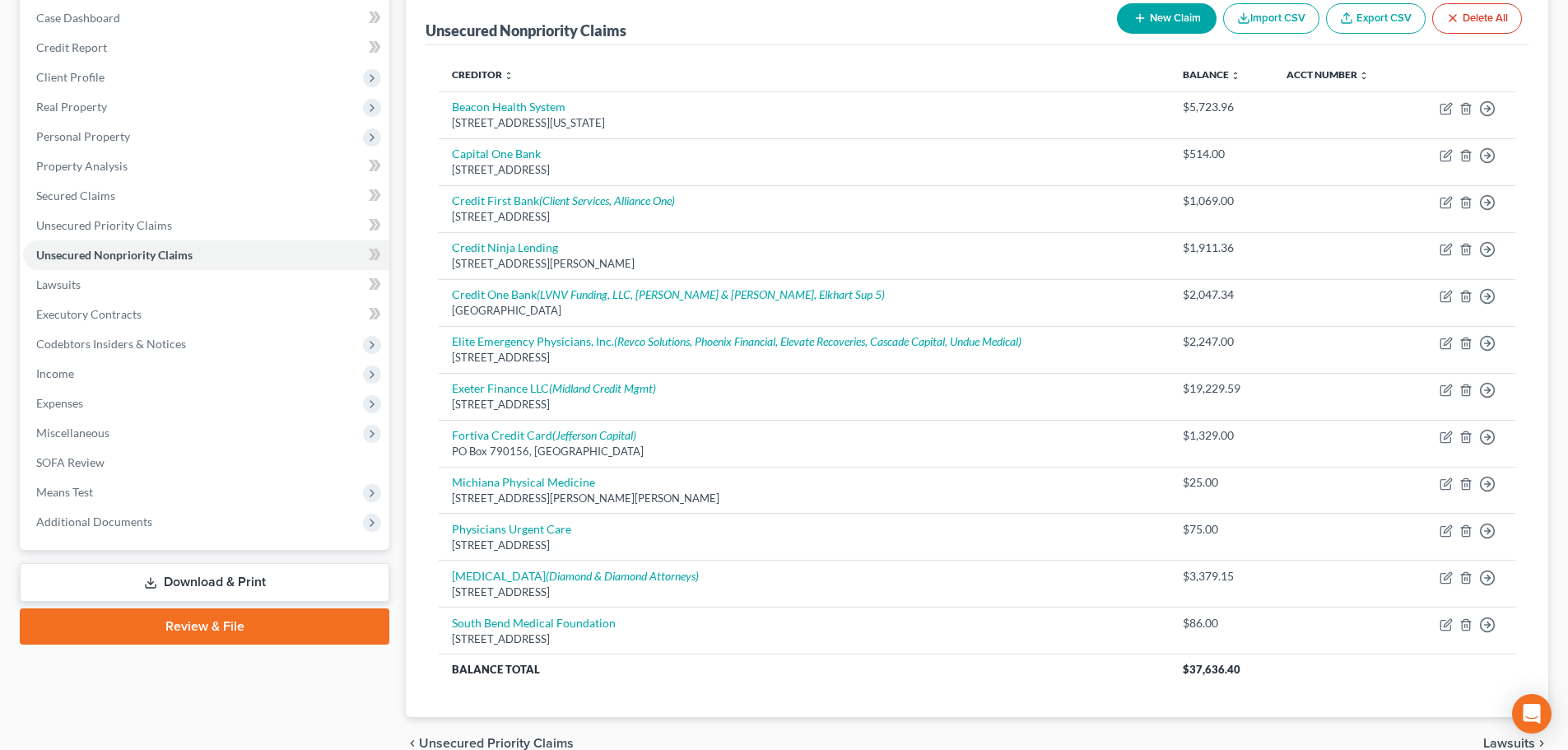
click at [1129, 23] on button "New Claim" at bounding box center [1166, 18] width 100 height 30
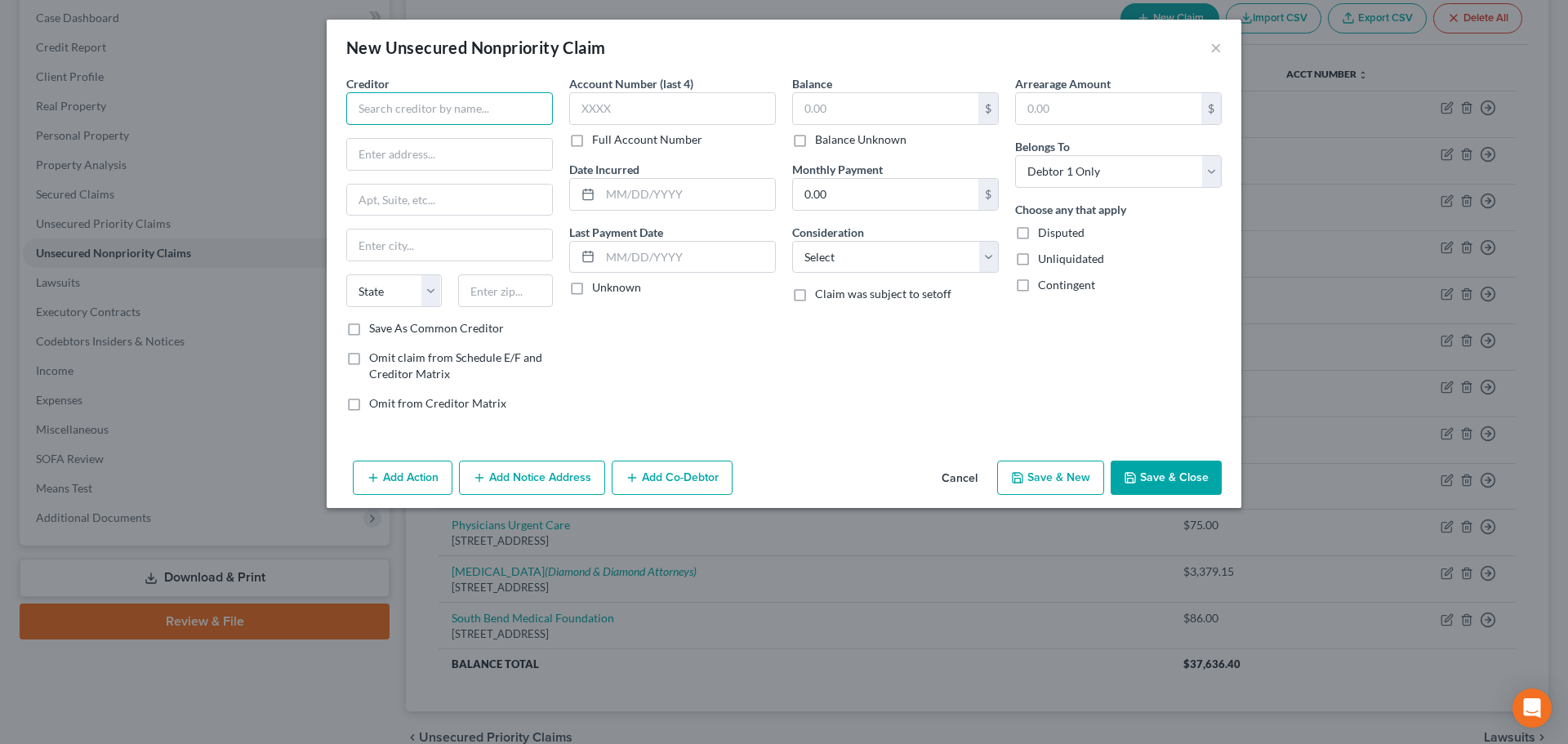
click at [468, 115] on input "text" at bounding box center [449, 108] width 207 height 32
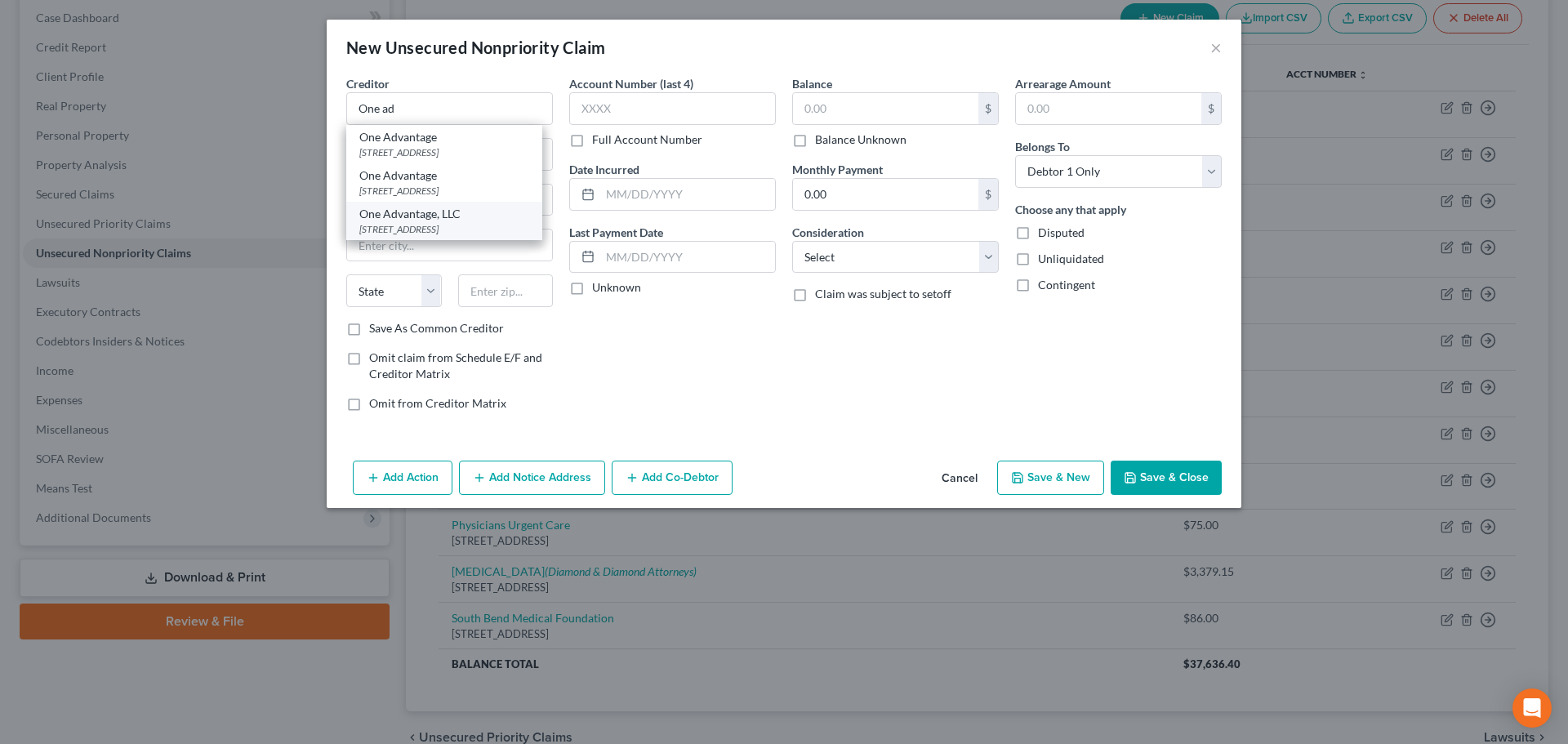
click at [444, 223] on div "One Advantage, LLC" at bounding box center [444, 214] width 170 height 17
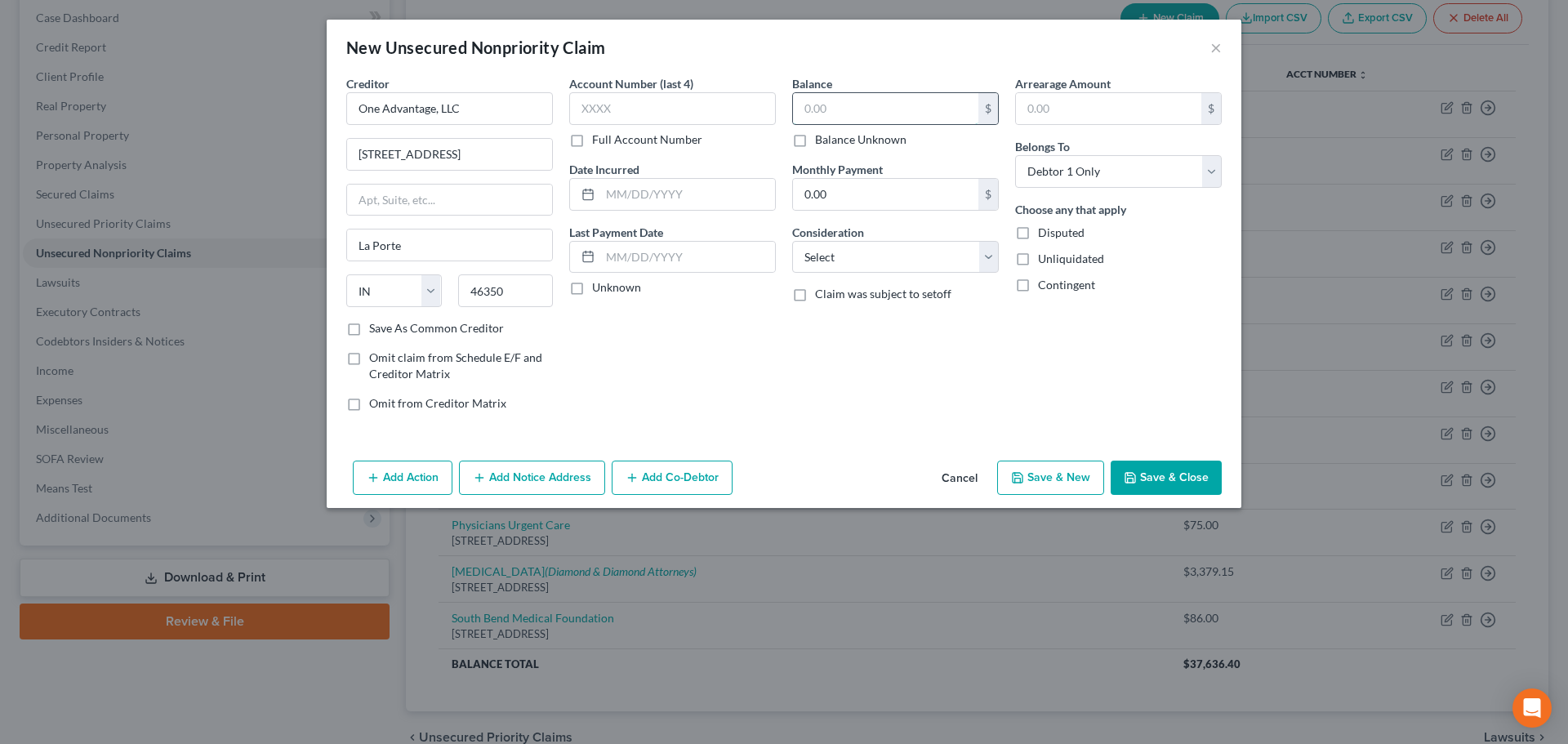
click at [832, 105] on input "text" at bounding box center [885, 108] width 185 height 31
paste input "7,070.95"
click at [824, 252] on select "Select Cable / Satellite Services Collection Agency Credit Card Debt Debt Couns…" at bounding box center [895, 257] width 207 height 32
click at [792, 241] on select "Select Cable / Satellite Services Collection Agency Credit Card Debt Debt Couns…" at bounding box center [895, 257] width 207 height 32
click at [538, 482] on button "Add Notice Address" at bounding box center [532, 477] width 146 height 34
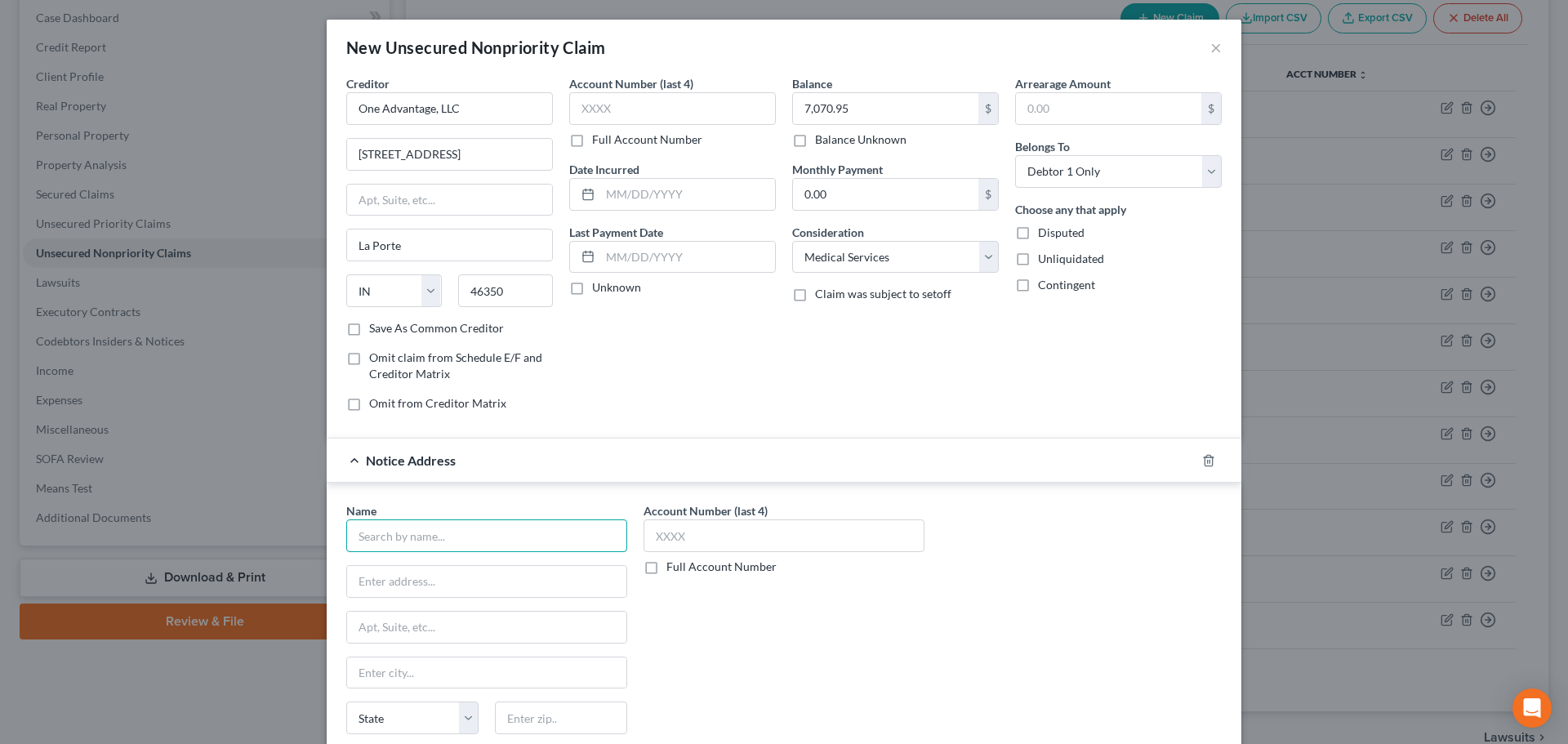
click at [506, 543] on input "text" at bounding box center [486, 536] width 281 height 32
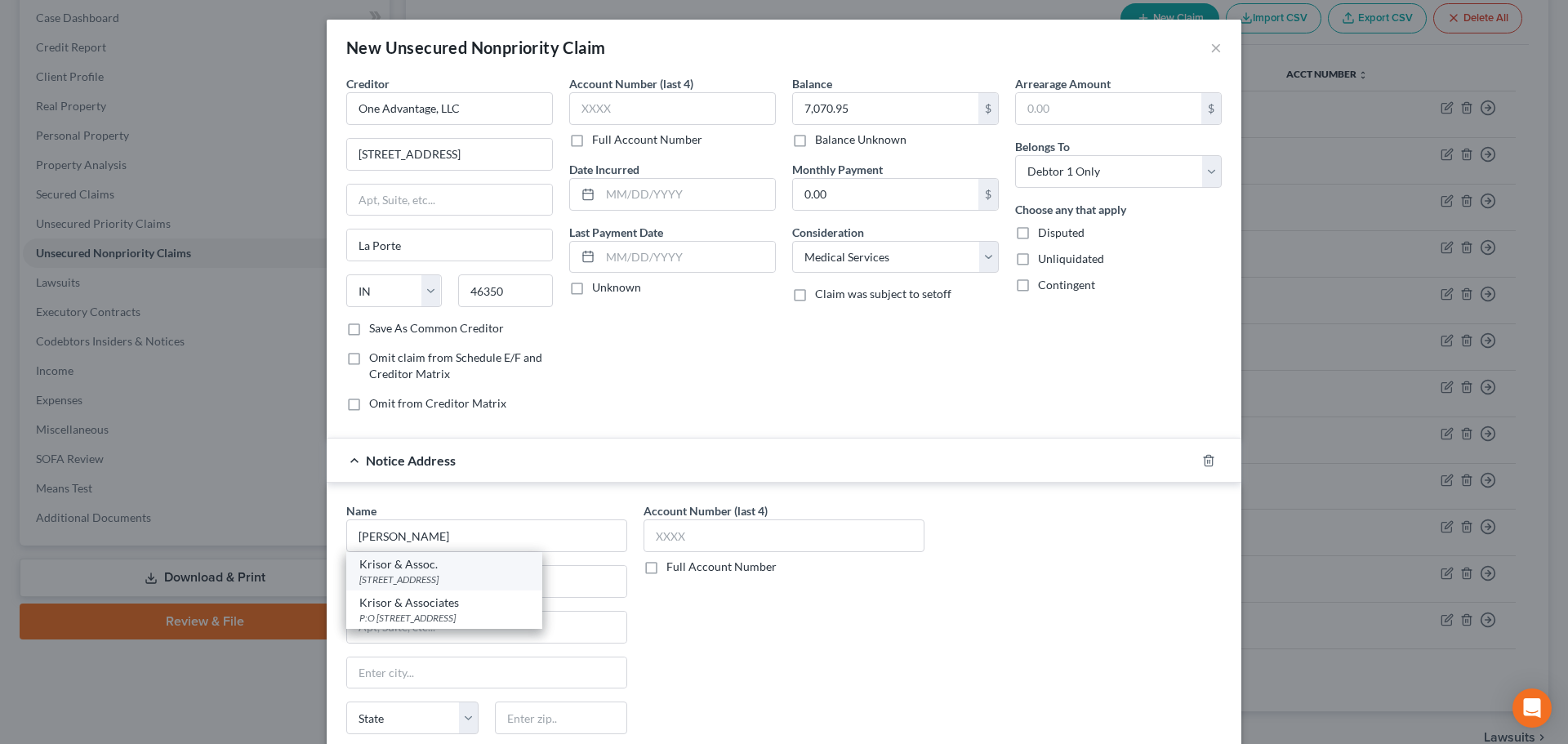
click at [455, 577] on div "[STREET_ADDRESS]" at bounding box center [444, 580] width 170 height 14
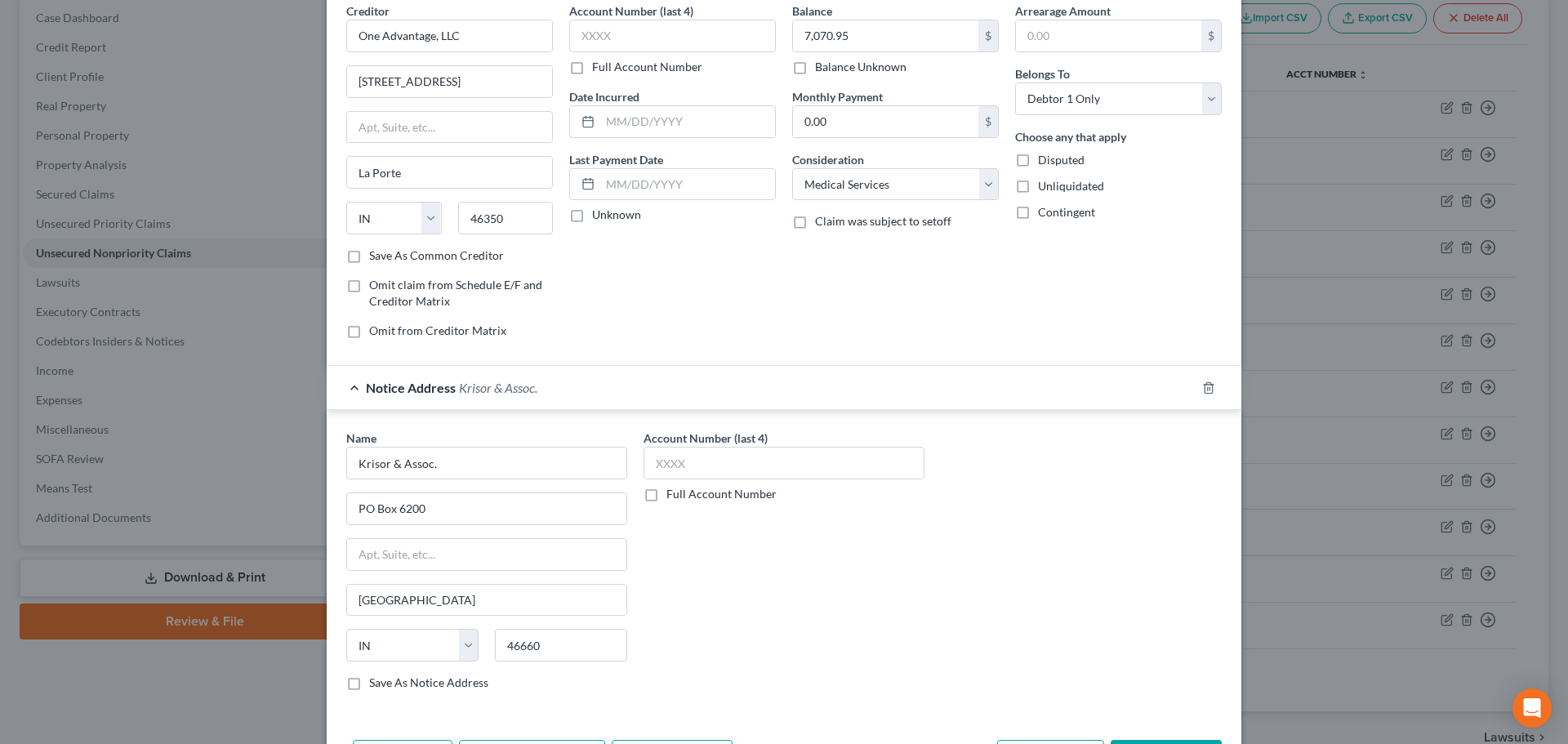
scroll to position [135, 0]
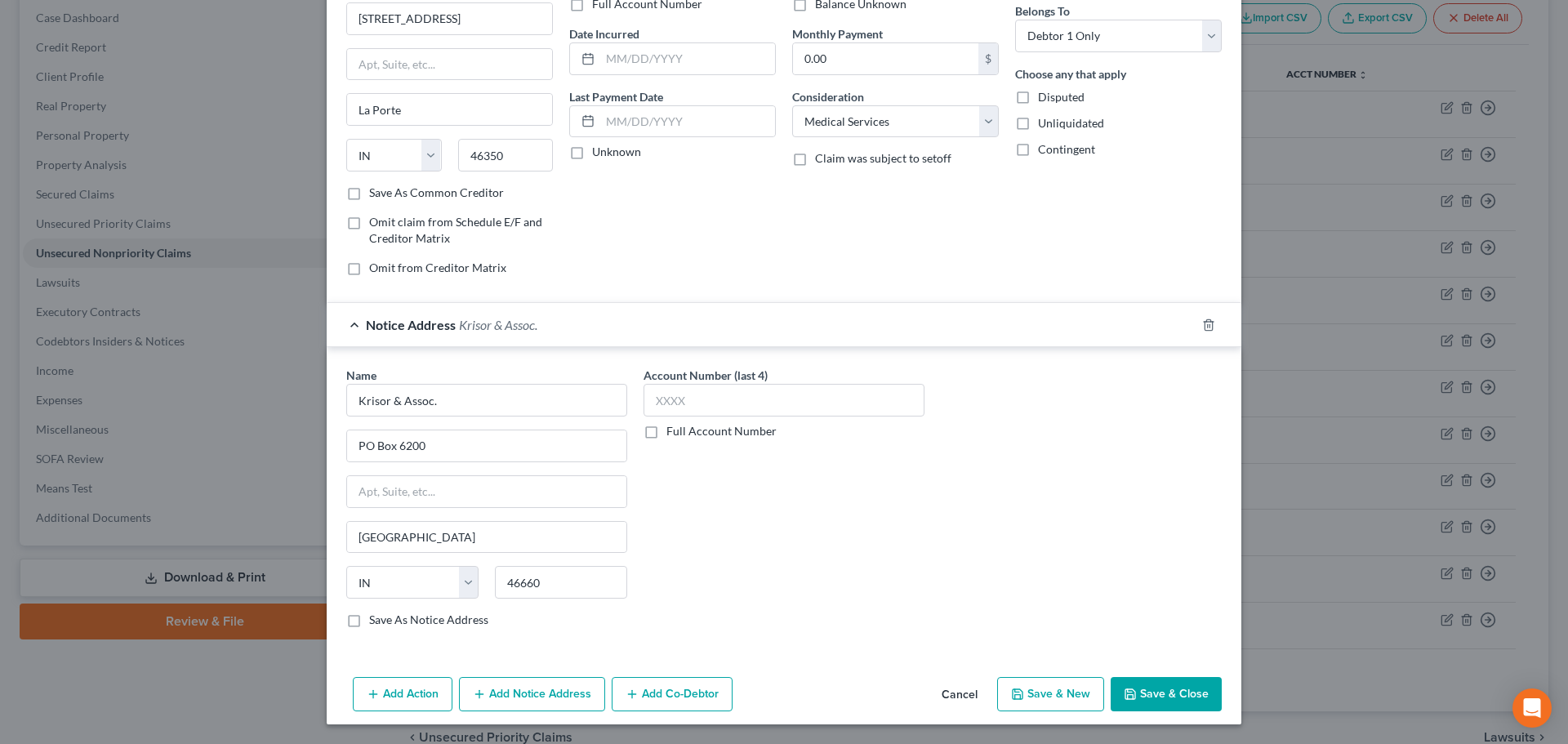
click at [557, 705] on button "Add Notice Address" at bounding box center [532, 694] width 146 height 34
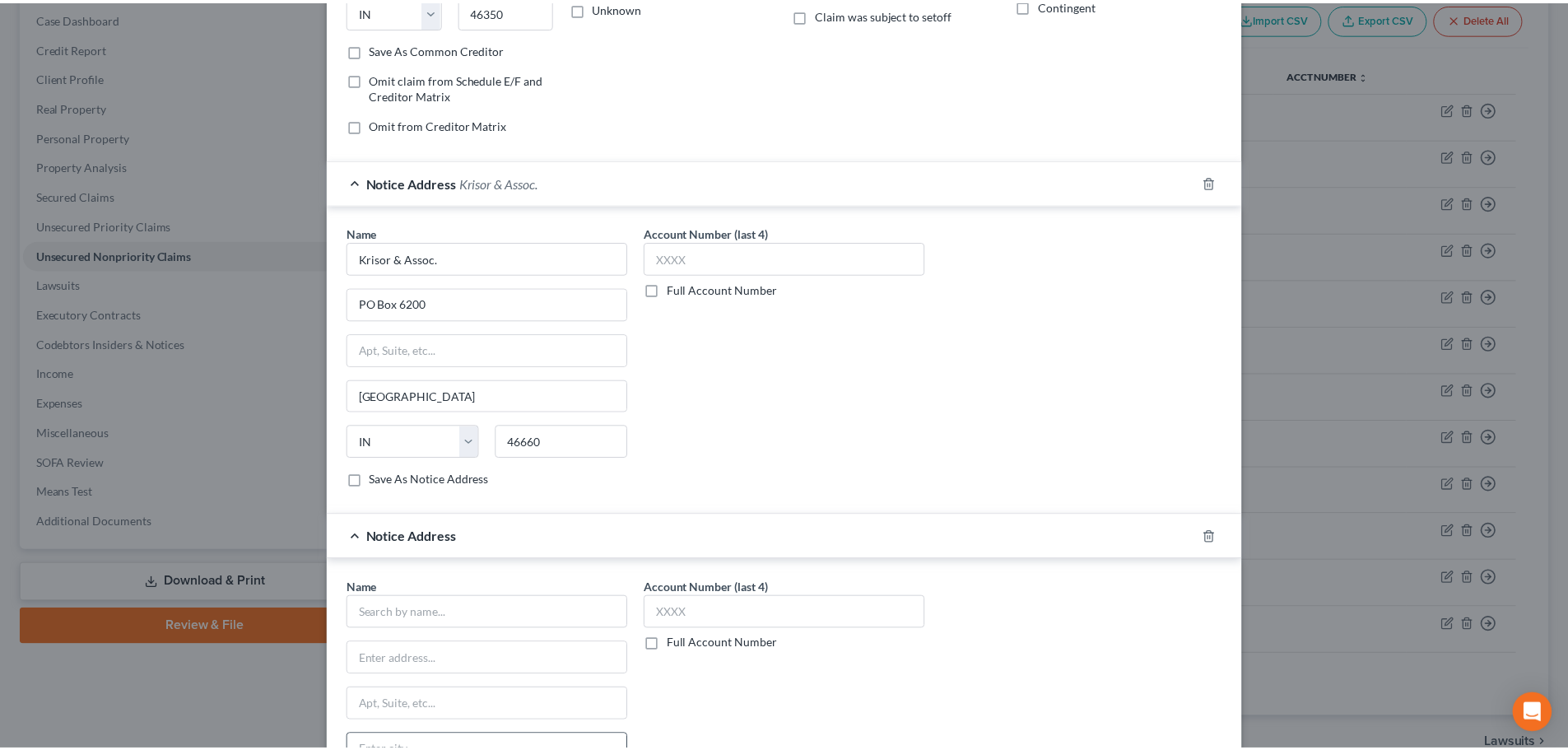
scroll to position [491, 0]
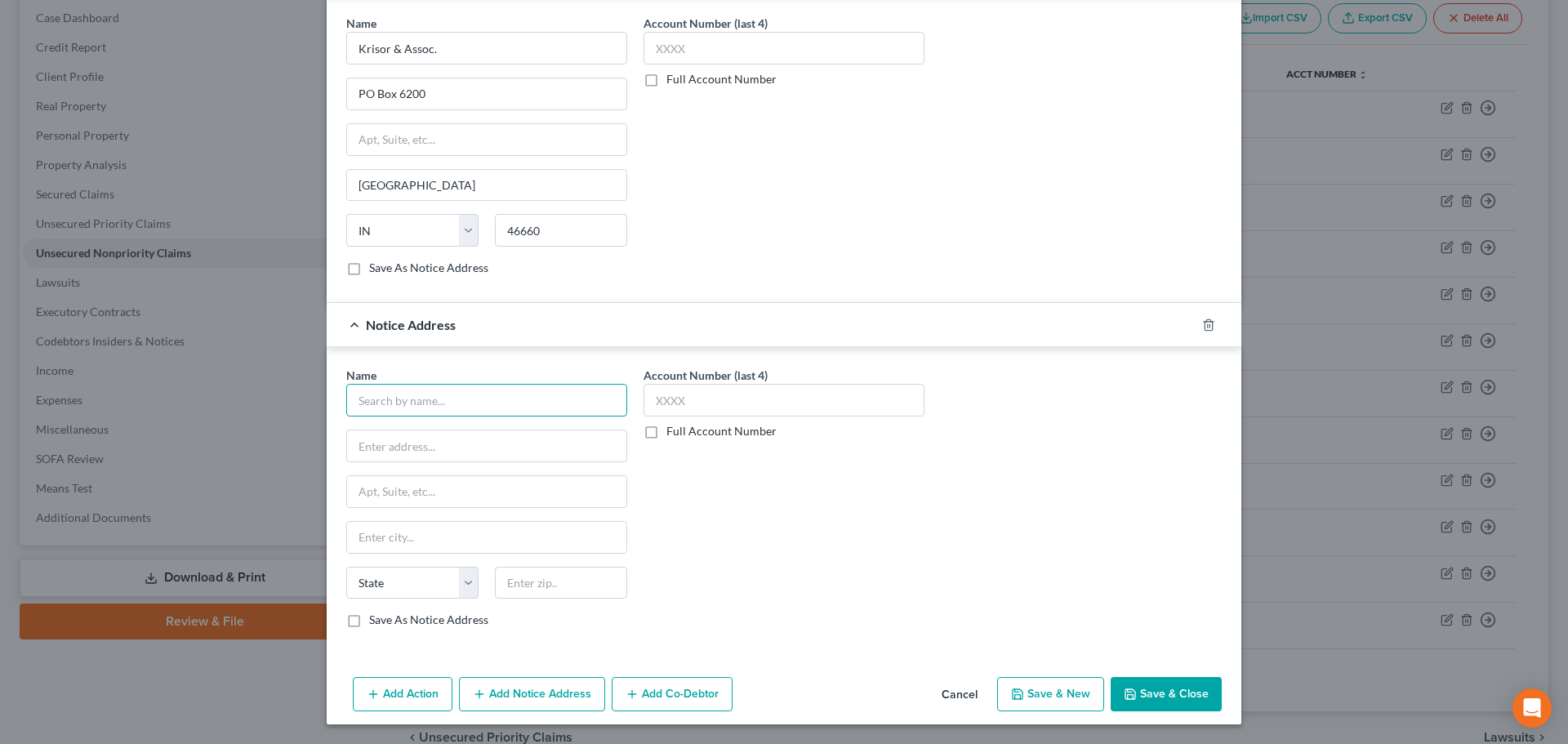
click at [413, 408] on input "text" at bounding box center [486, 399] width 281 height 32
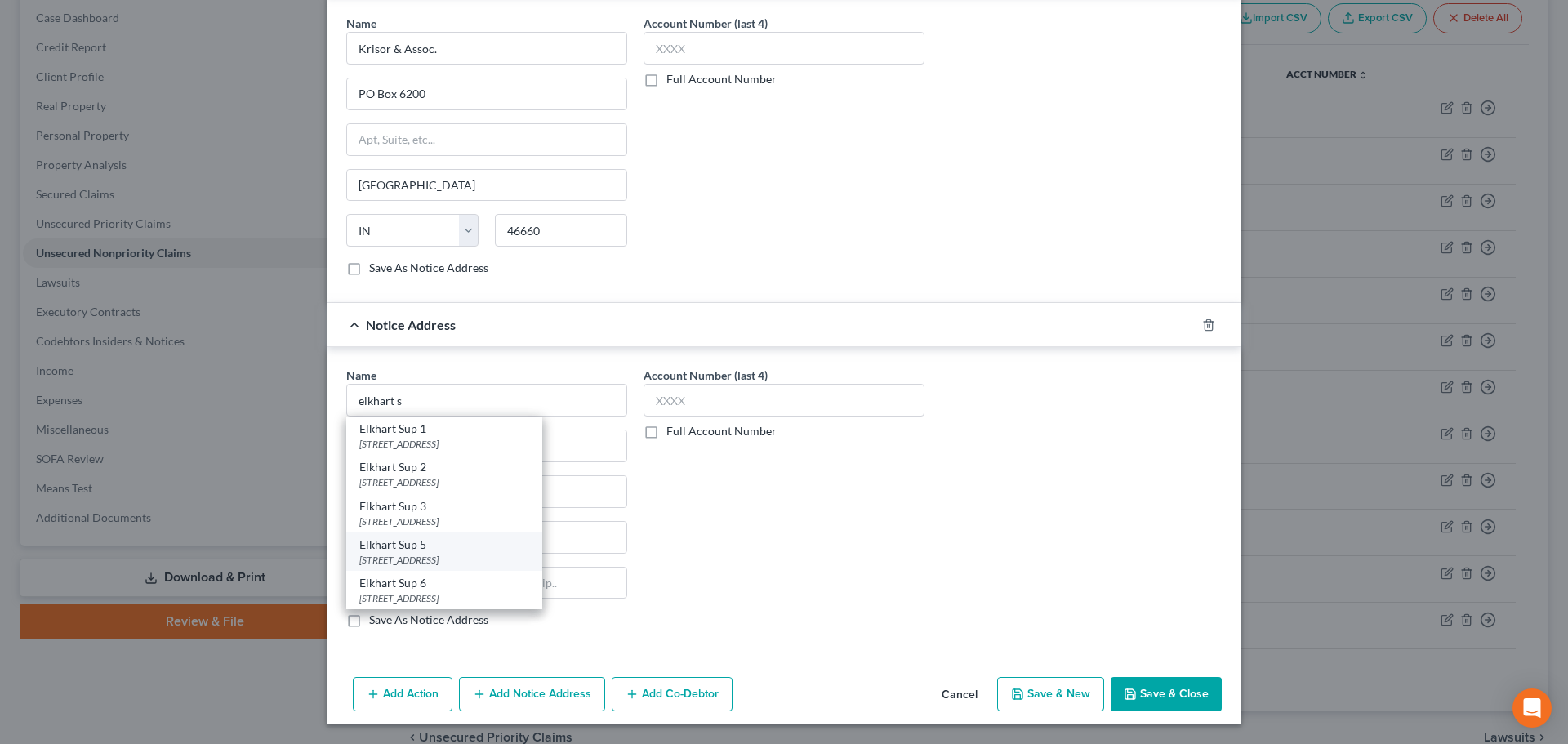
click at [421, 553] on div "[STREET_ADDRESS]" at bounding box center [444, 560] width 170 height 14
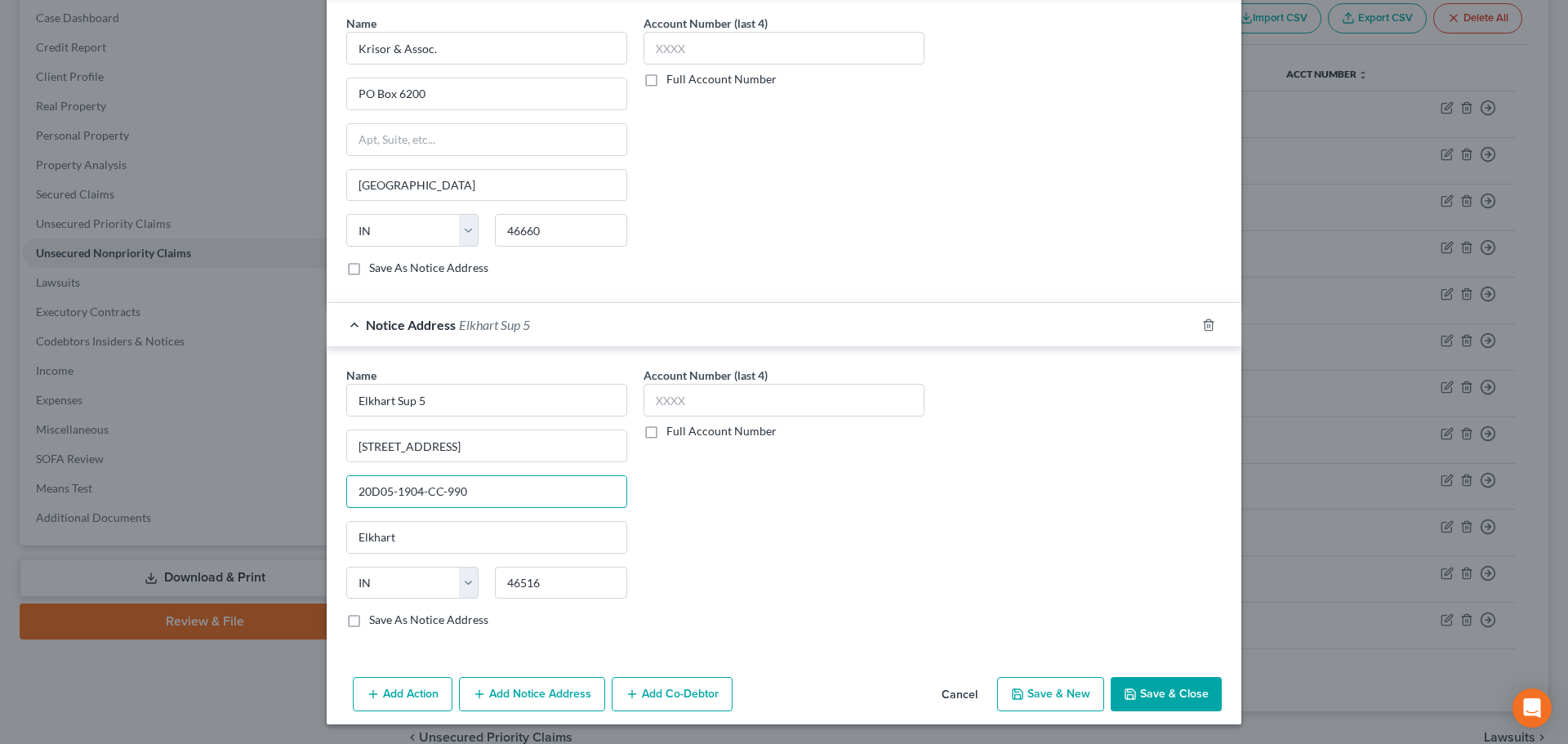
drag, startPoint x: 471, startPoint y: 497, endPoint x: 311, endPoint y: 477, distance: 161.2
click at [311, 477] on div "New Unsecured Nonpriority Claim × Creditor * One Advantage, LLC [STREET_ADDRESS…" at bounding box center [784, 372] width 1568 height 744
paste input "810-CC-001841"
click at [439, 494] on input "20D05-1810-CC-001841" at bounding box center [486, 492] width 279 height 31
drag, startPoint x: 466, startPoint y: 497, endPoint x: 350, endPoint y: 489, distance: 116.3
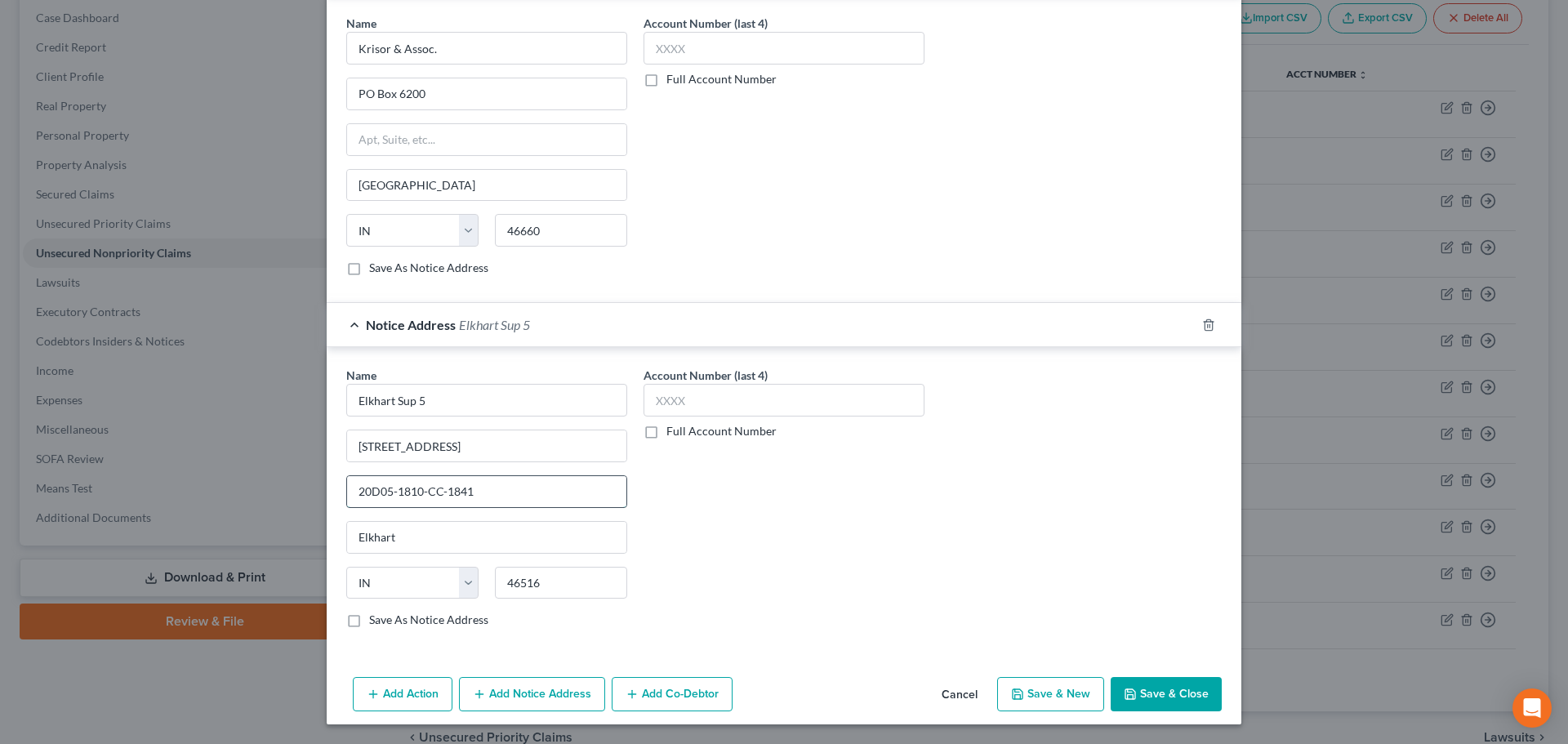
click at [350, 489] on input "20D05-1810-CC-1841" at bounding box center [486, 492] width 279 height 31
click at [1133, 698] on button "Save & Close" at bounding box center [1166, 694] width 111 height 34
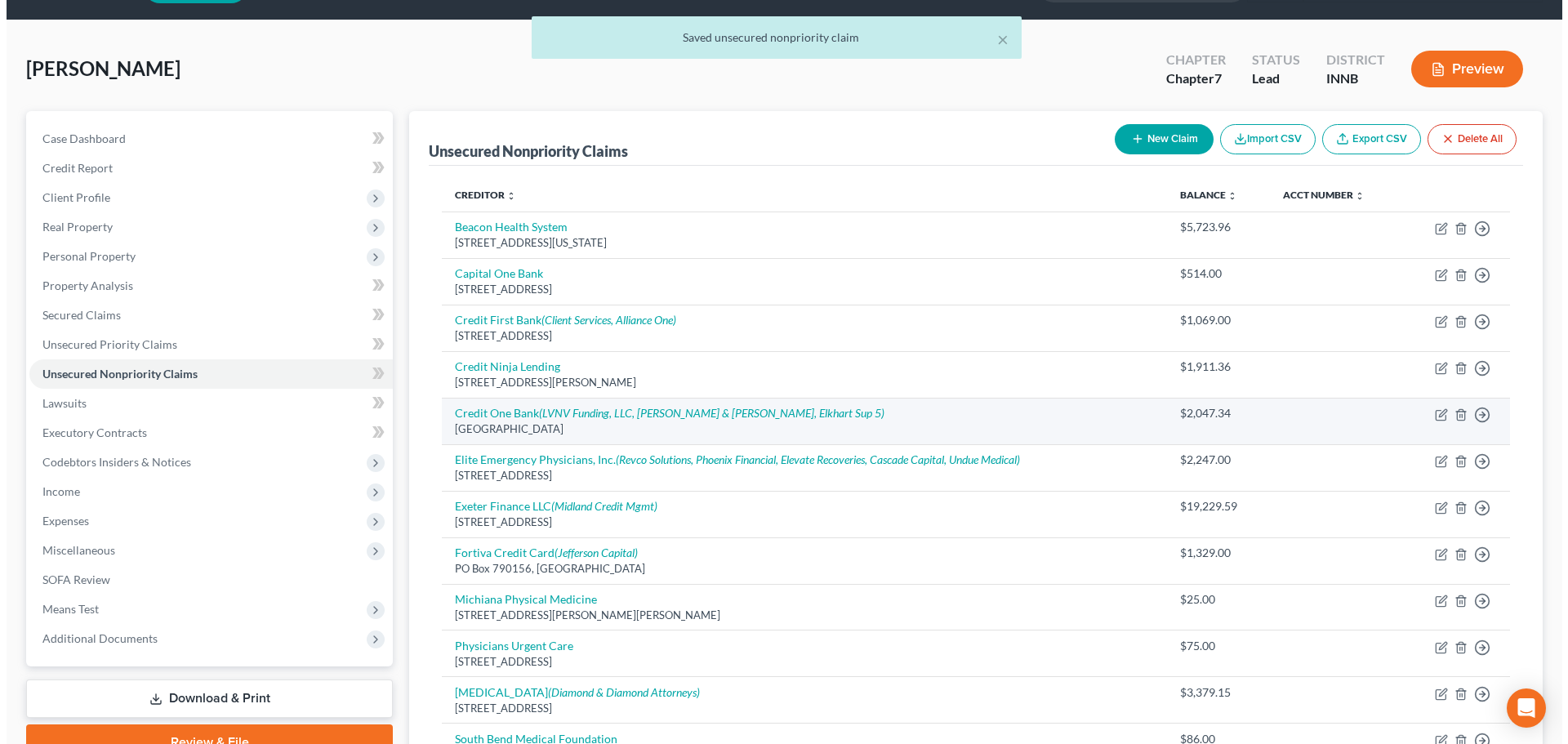
scroll to position [0, 0]
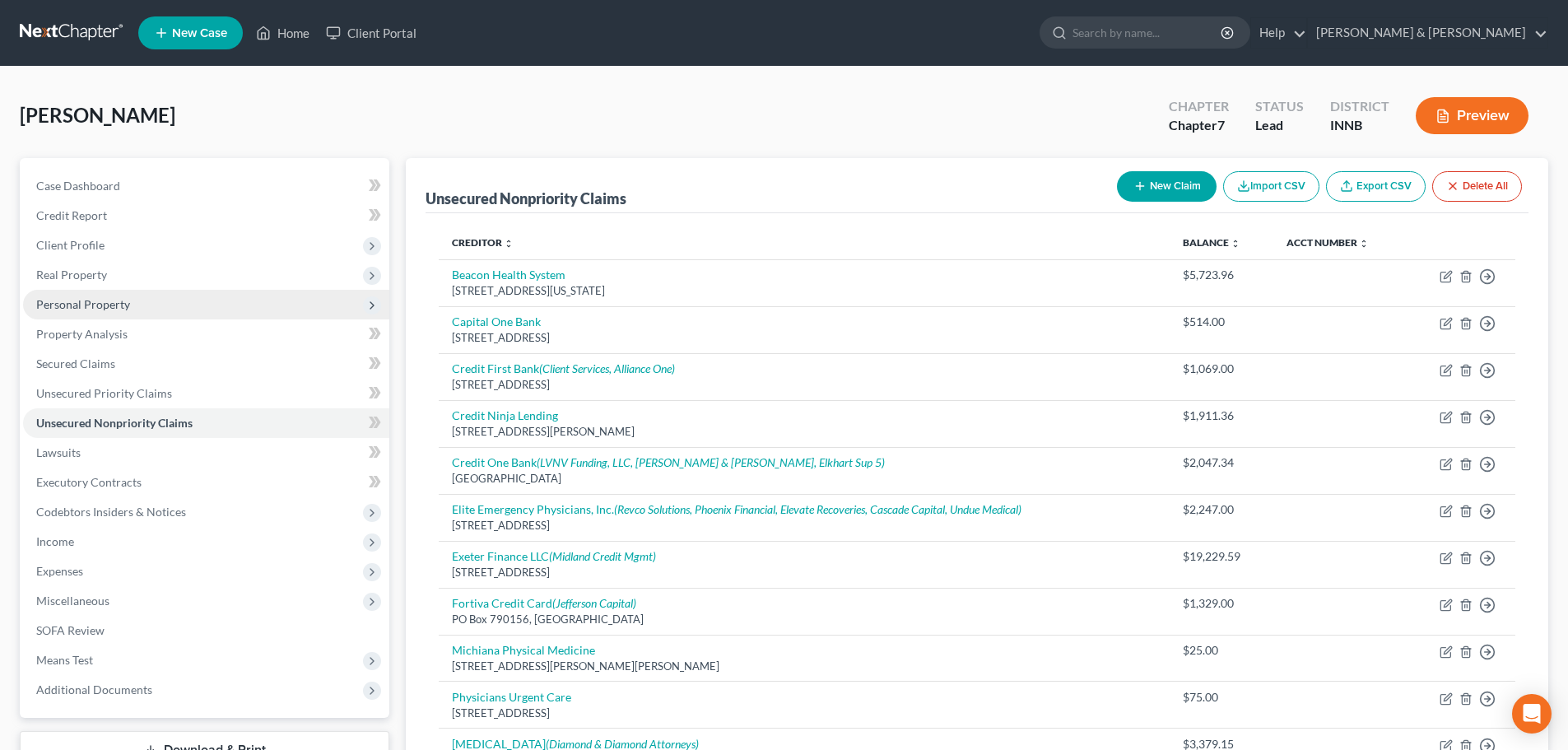
click at [97, 301] on span "Personal Property" at bounding box center [83, 304] width 94 height 14
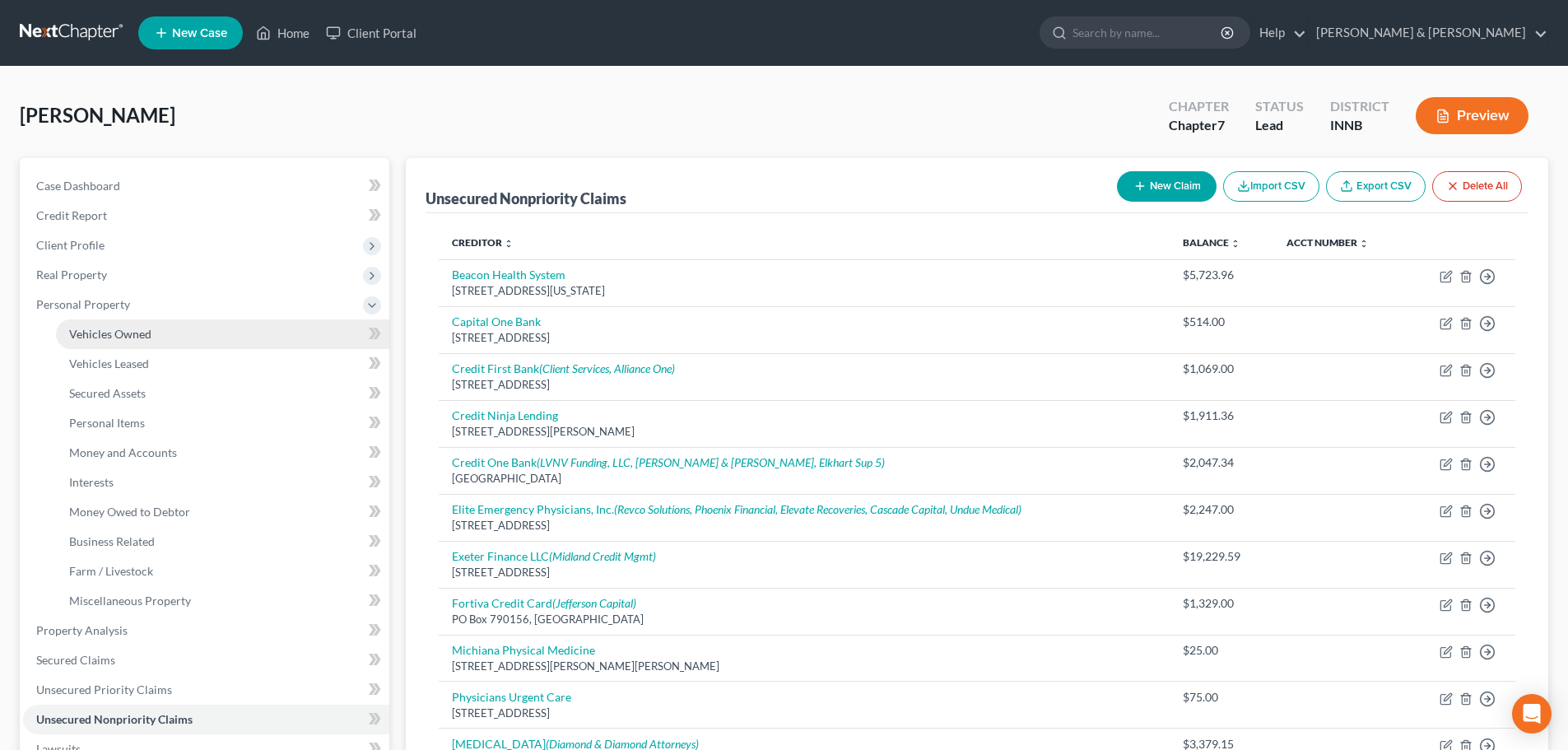
click at [110, 339] on span "Vehicles Owned" at bounding box center [110, 334] width 82 height 14
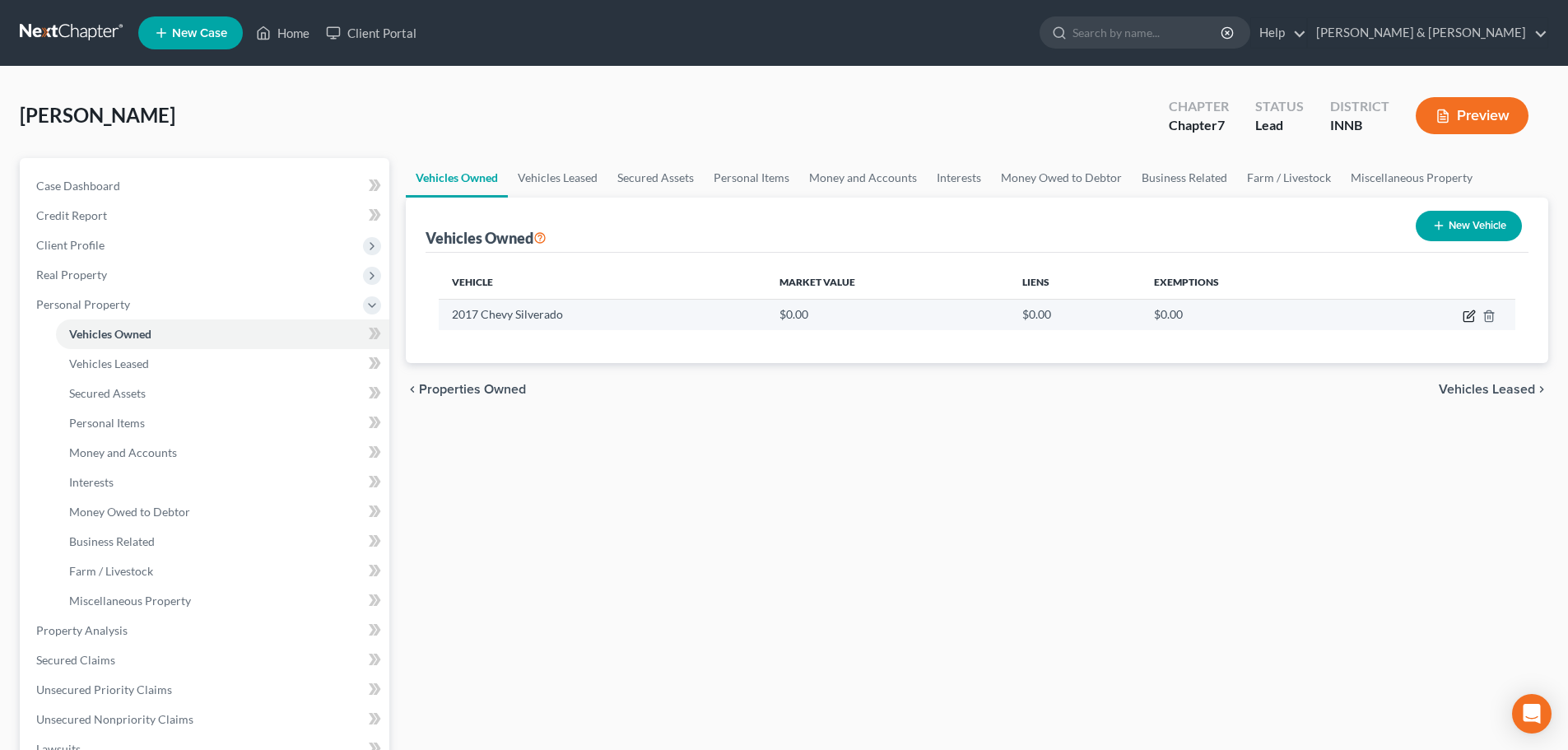
click at [1469, 314] on icon "button" at bounding box center [1470, 314] width 8 height 8
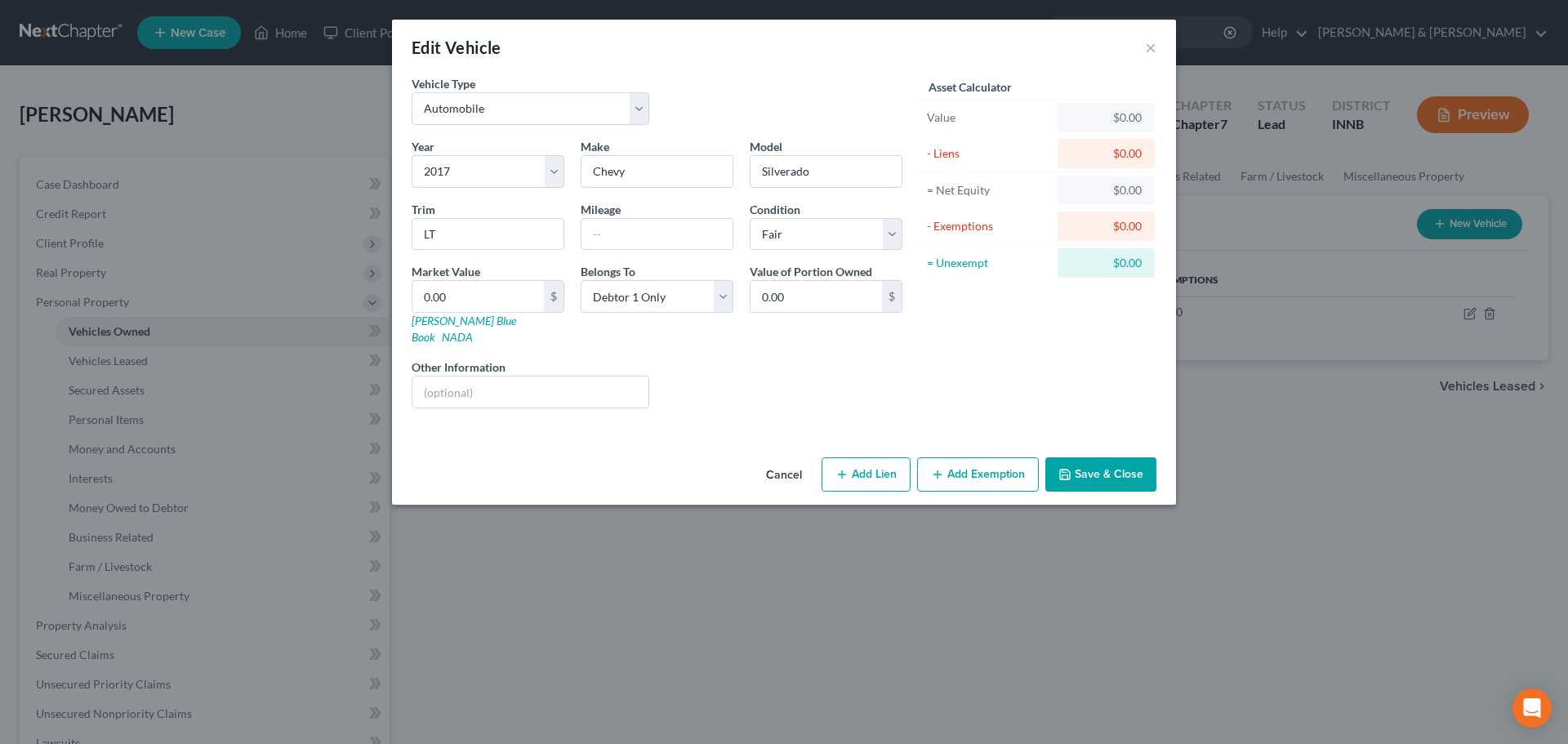
click at [875, 466] on button "Add Lien" at bounding box center [866, 474] width 89 height 34
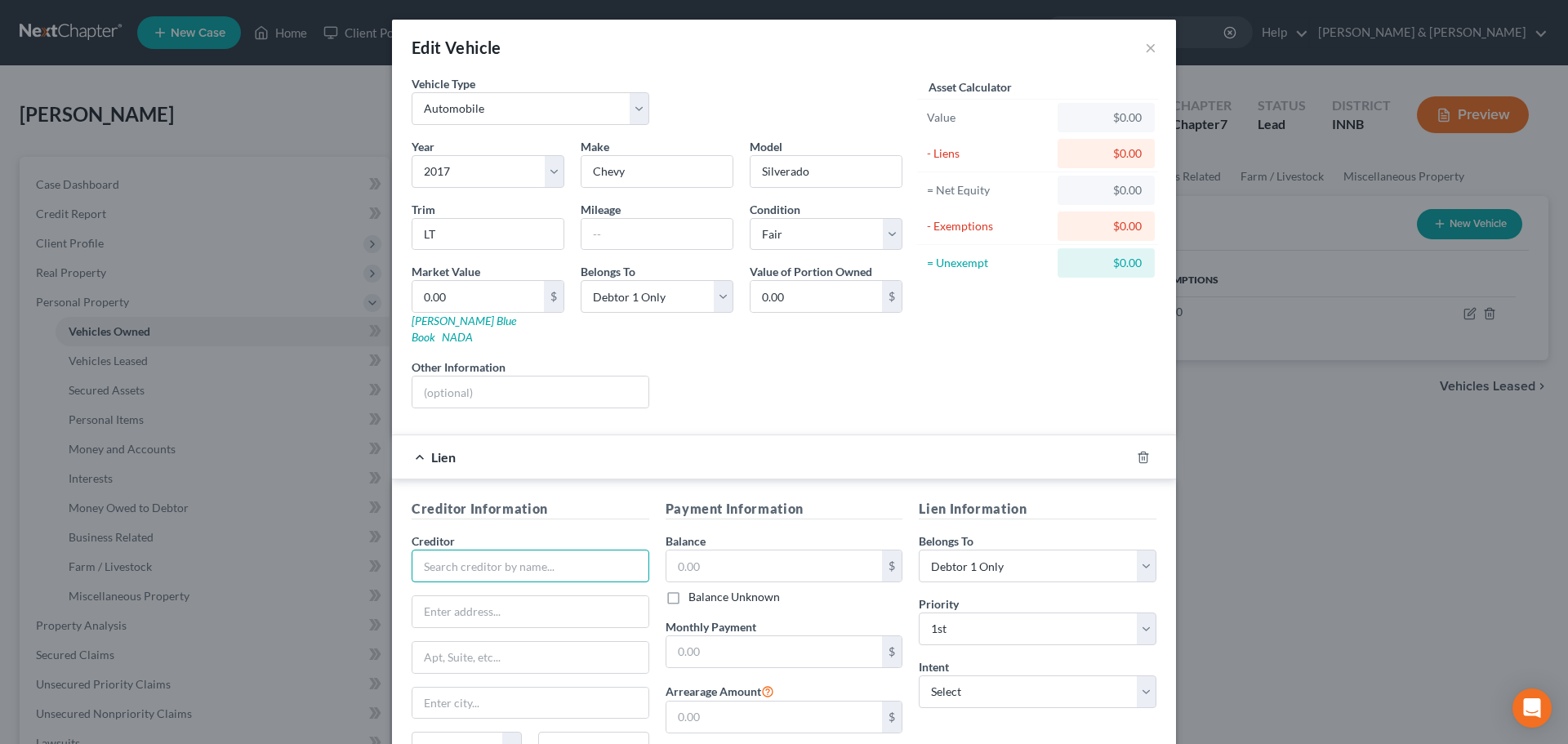
click at [595, 550] on input "text" at bounding box center [530, 565] width 237 height 32
click at [557, 586] on div "Credit Acceptance" at bounding box center [510, 595] width 170 height 17
click at [701, 551] on input "text" at bounding box center [774, 565] width 217 height 31
click at [720, 636] on input "text" at bounding box center [774, 651] width 217 height 31
click at [1109, 676] on select "Select Surrender Redeem Reaffirm Avoid Other" at bounding box center [1038, 692] width 237 height 32
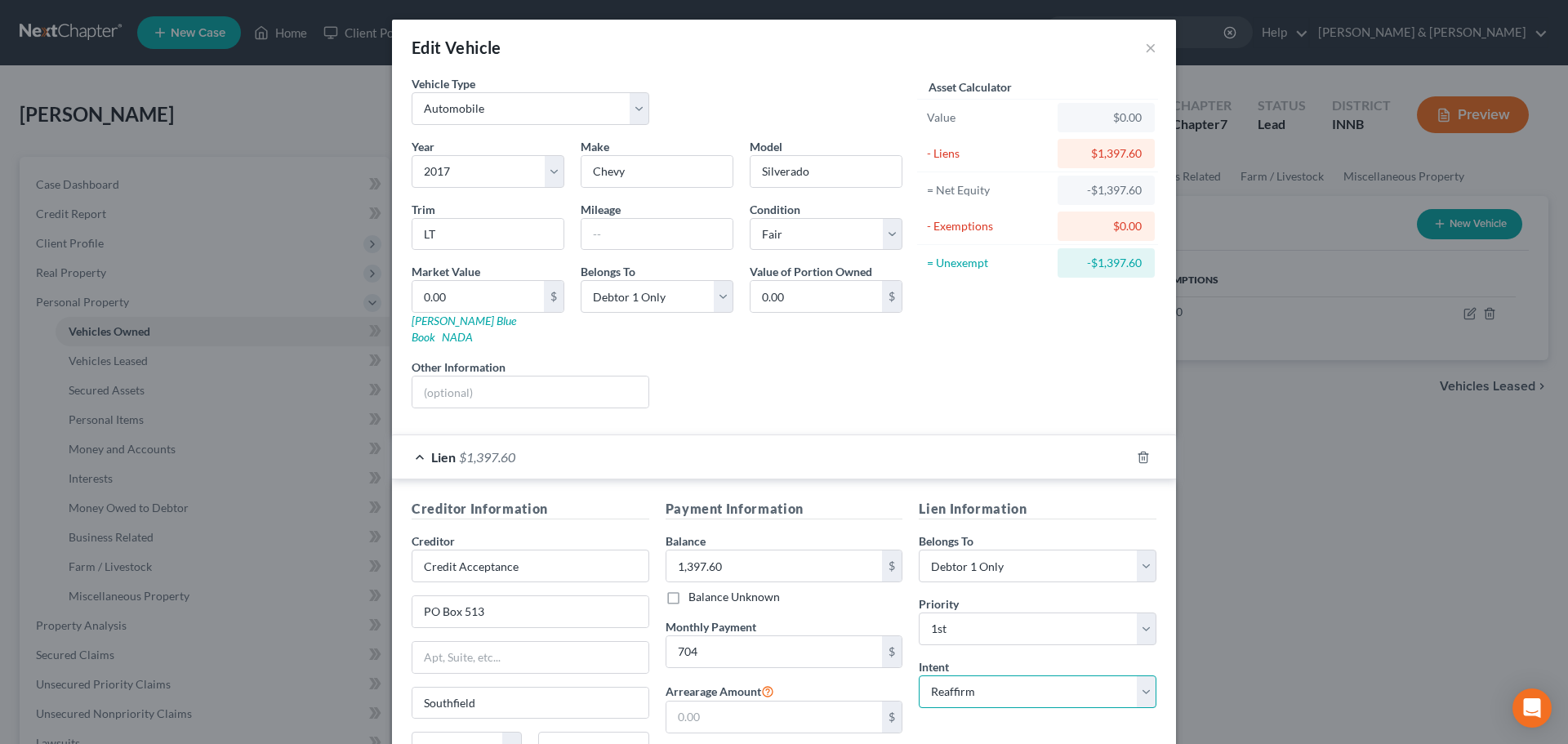
click at [919, 676] on select "Select Surrender Redeem Reaffirm Avoid Other" at bounding box center [1038, 692] width 237 height 32
click at [473, 330] on link "NADA" at bounding box center [457, 336] width 31 height 14
click at [460, 291] on input "0.00" at bounding box center [478, 296] width 131 height 31
click at [686, 553] on input "1,397.60" at bounding box center [774, 565] width 217 height 31
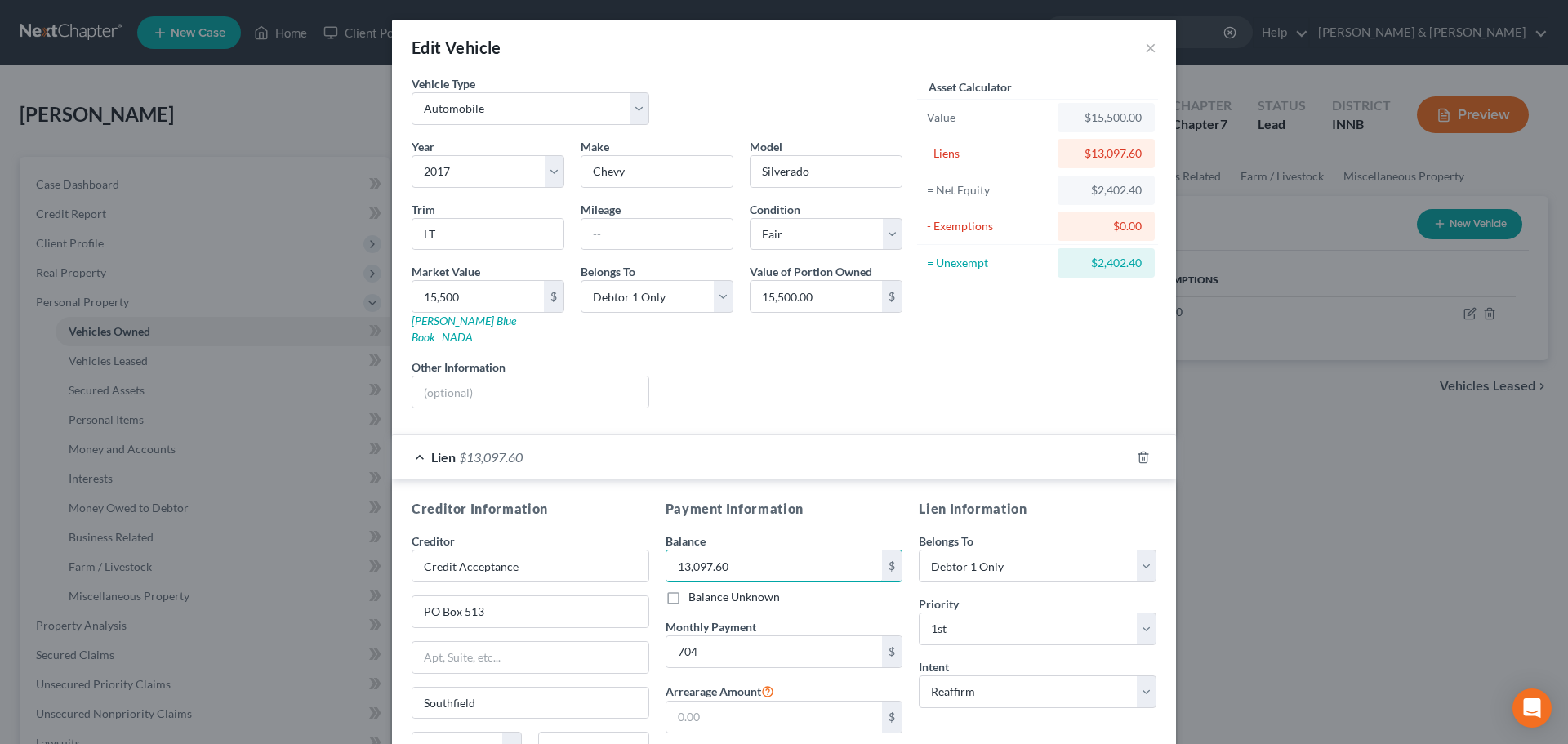
scroll to position [149, 0]
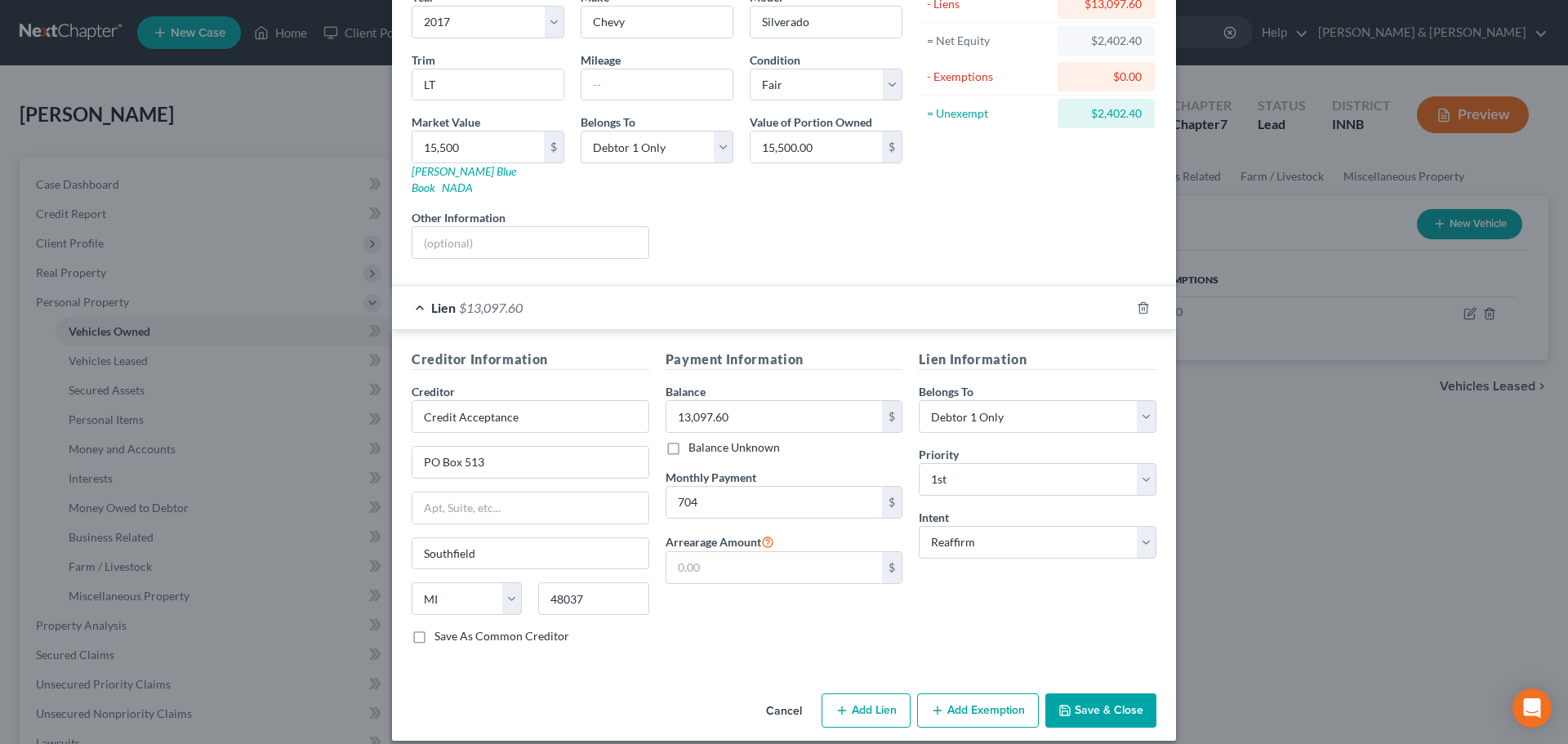
click at [1099, 711] on button "Save & Close" at bounding box center [1101, 710] width 111 height 34
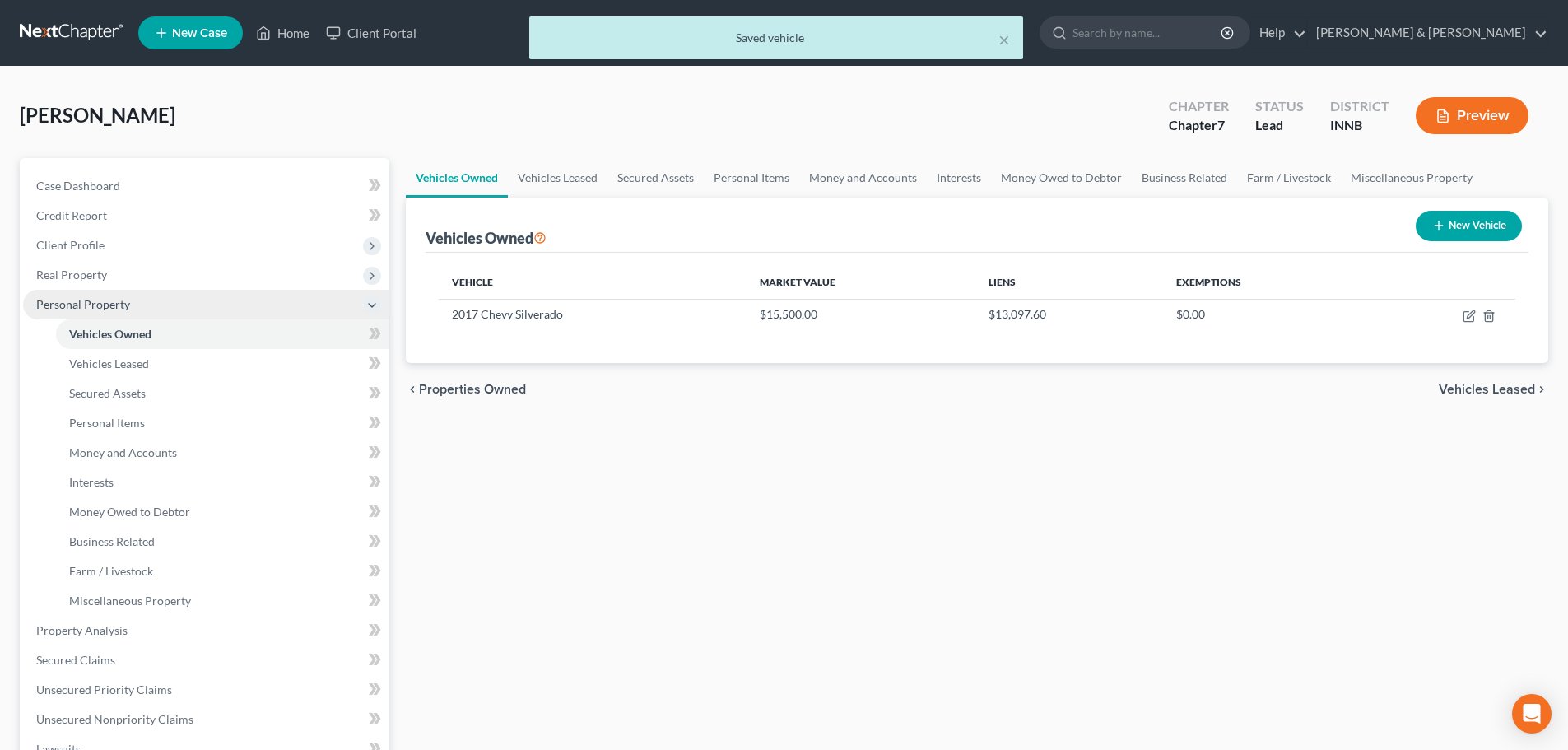
click at [100, 301] on span "Personal Property" at bounding box center [83, 304] width 94 height 14
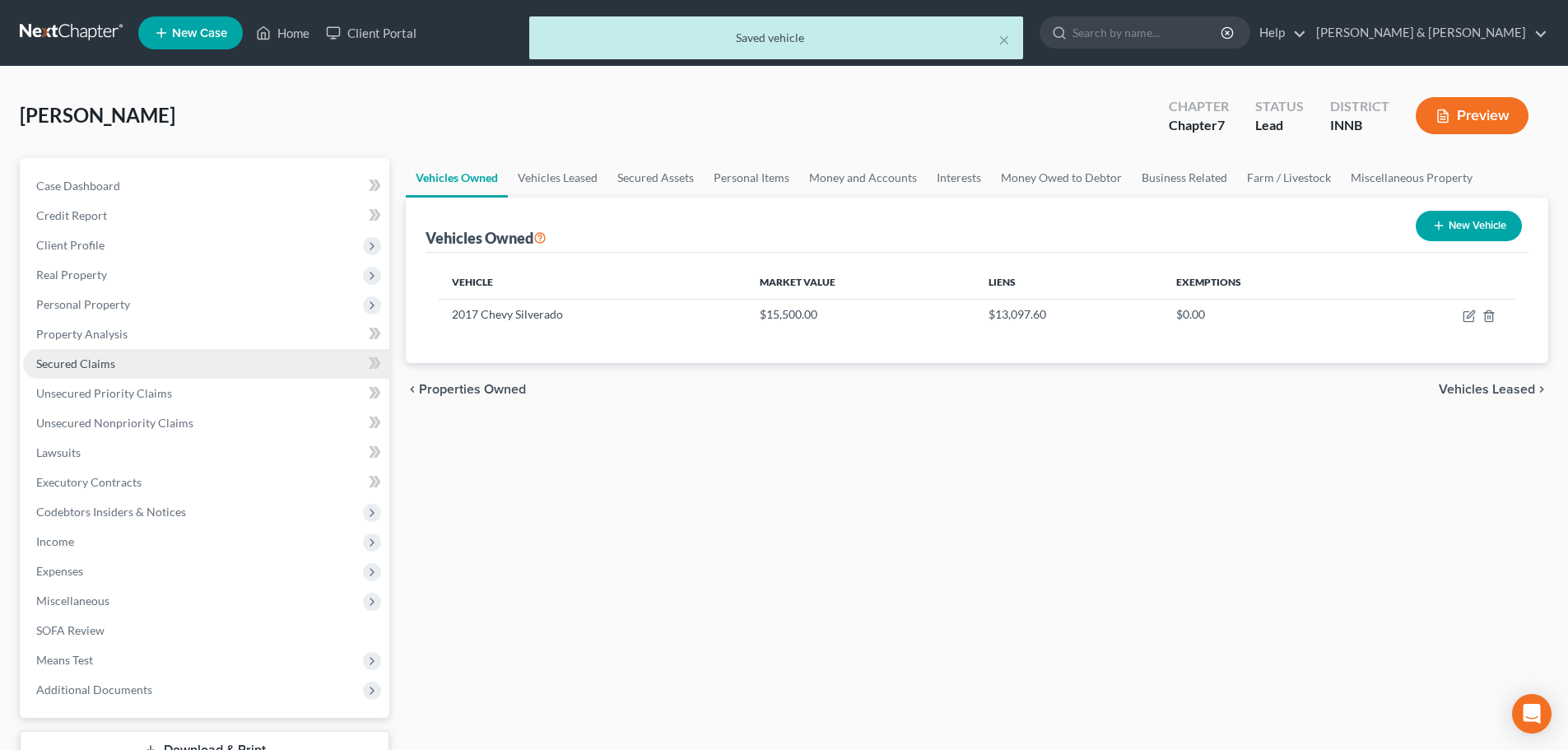
click at [90, 360] on span "Secured Claims" at bounding box center [75, 363] width 79 height 14
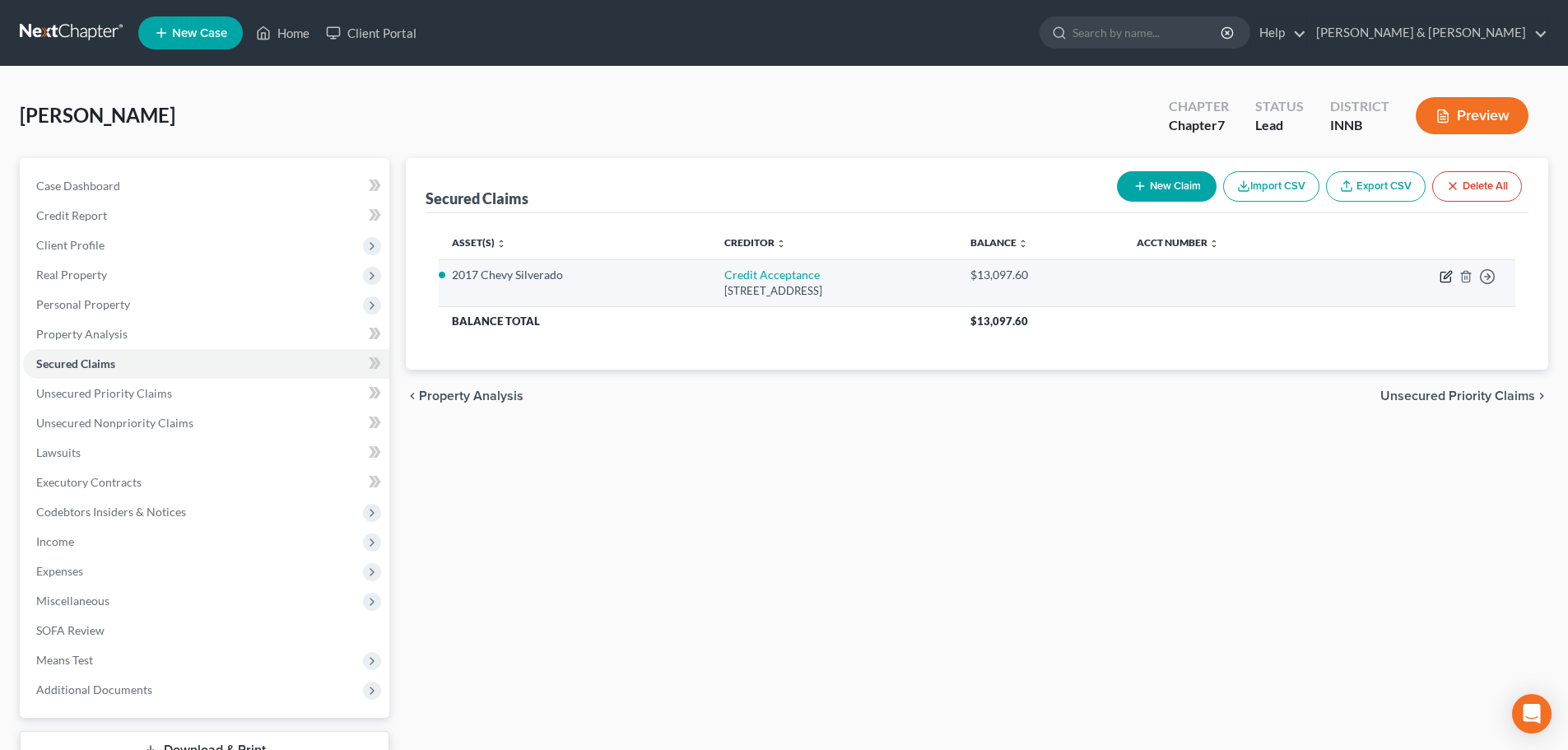
click at [1453, 277] on icon "button" at bounding box center [1447, 277] width 13 height 13
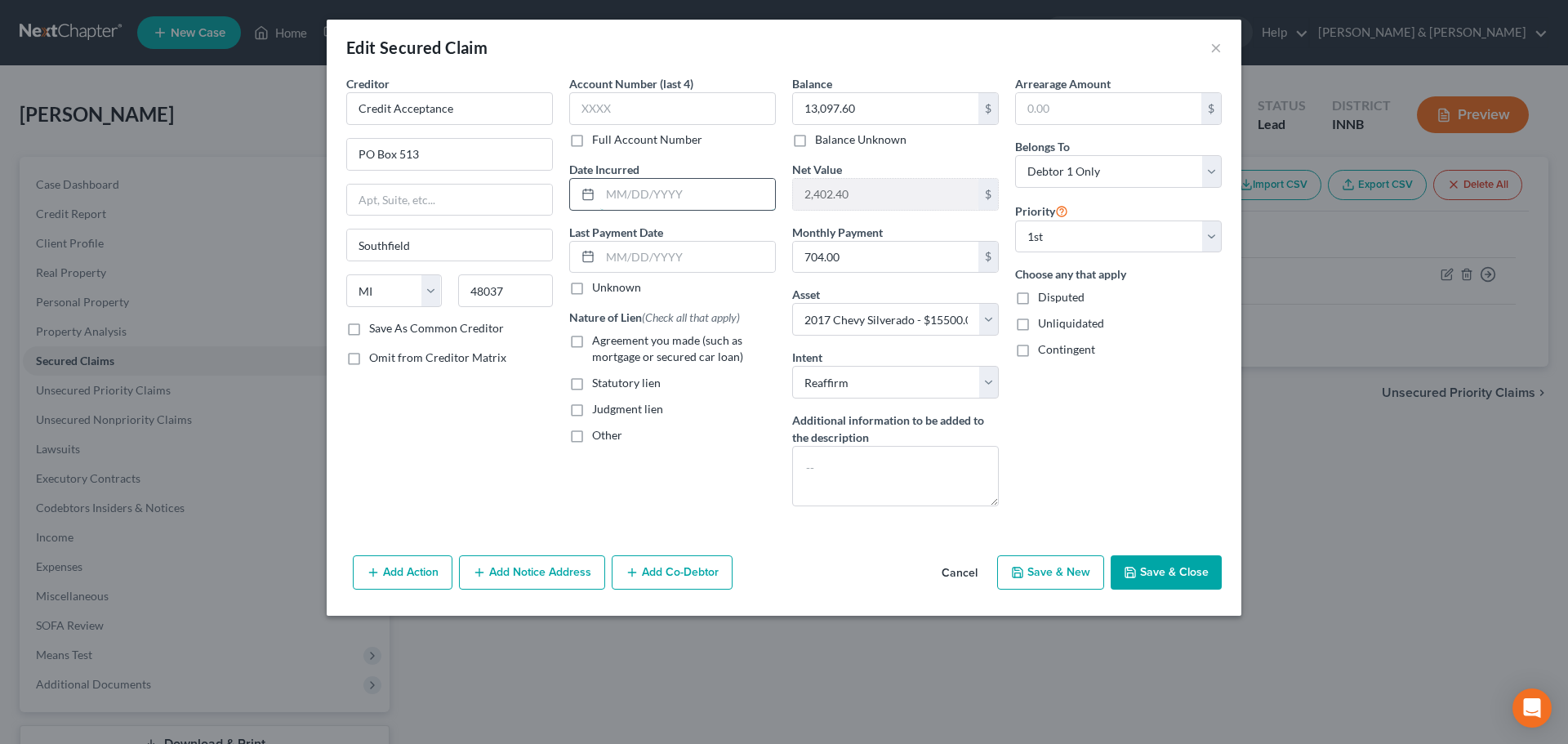
click at [702, 193] on input "text" at bounding box center [687, 193] width 175 height 31
click at [592, 332] on label "Agreement you made (such as mortgage or secured car loan)" at bounding box center [683, 348] width 183 height 32
click at [598, 332] on input "Agreement you made (such as mortgage or secured car loan)" at bounding box center [603, 337] width 11 height 11
click at [629, 202] on input "text" at bounding box center [687, 193] width 175 height 31
click at [630, 246] on input "text" at bounding box center [687, 257] width 175 height 31
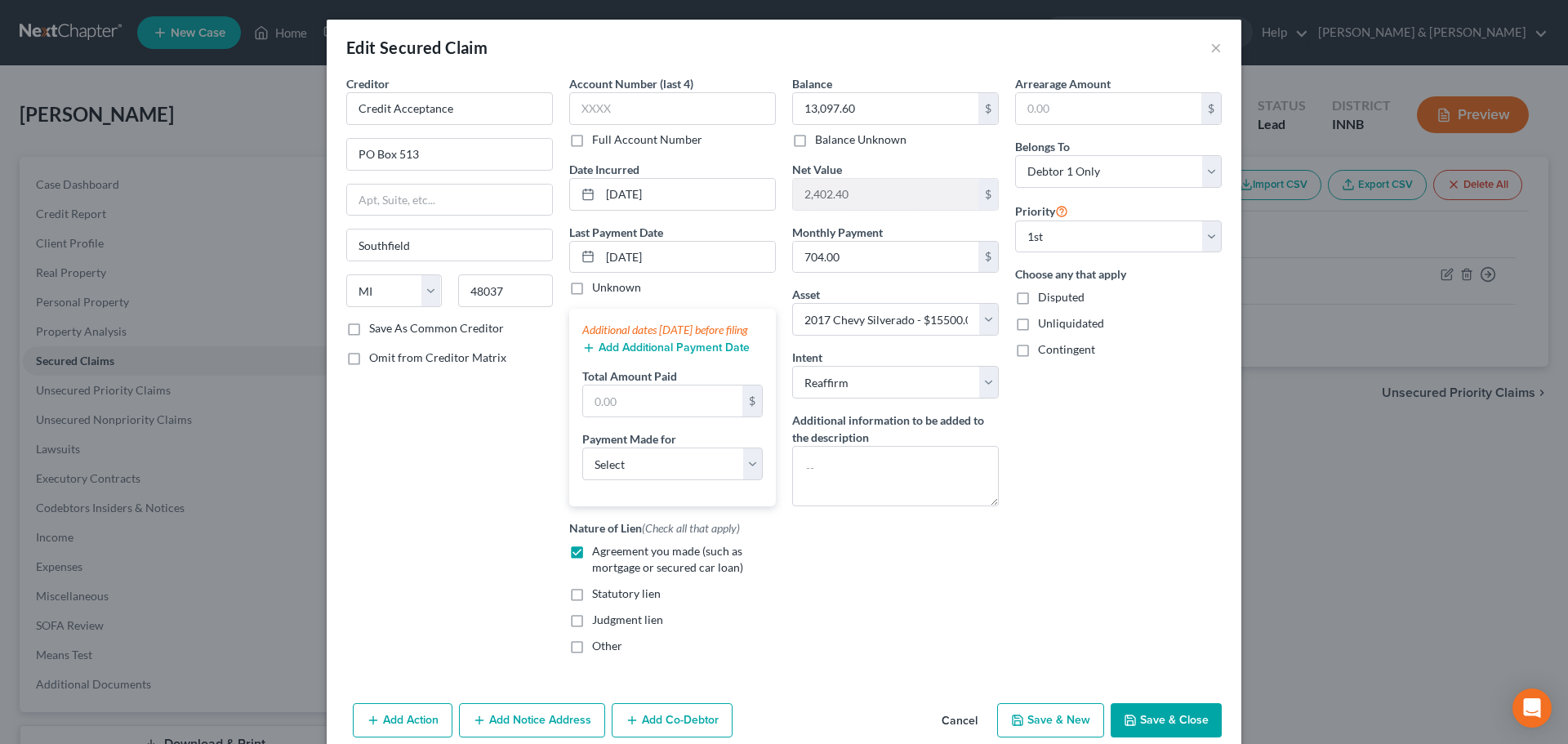
click at [627, 355] on button "Add Additional Payment Date" at bounding box center [667, 348] width 168 height 13
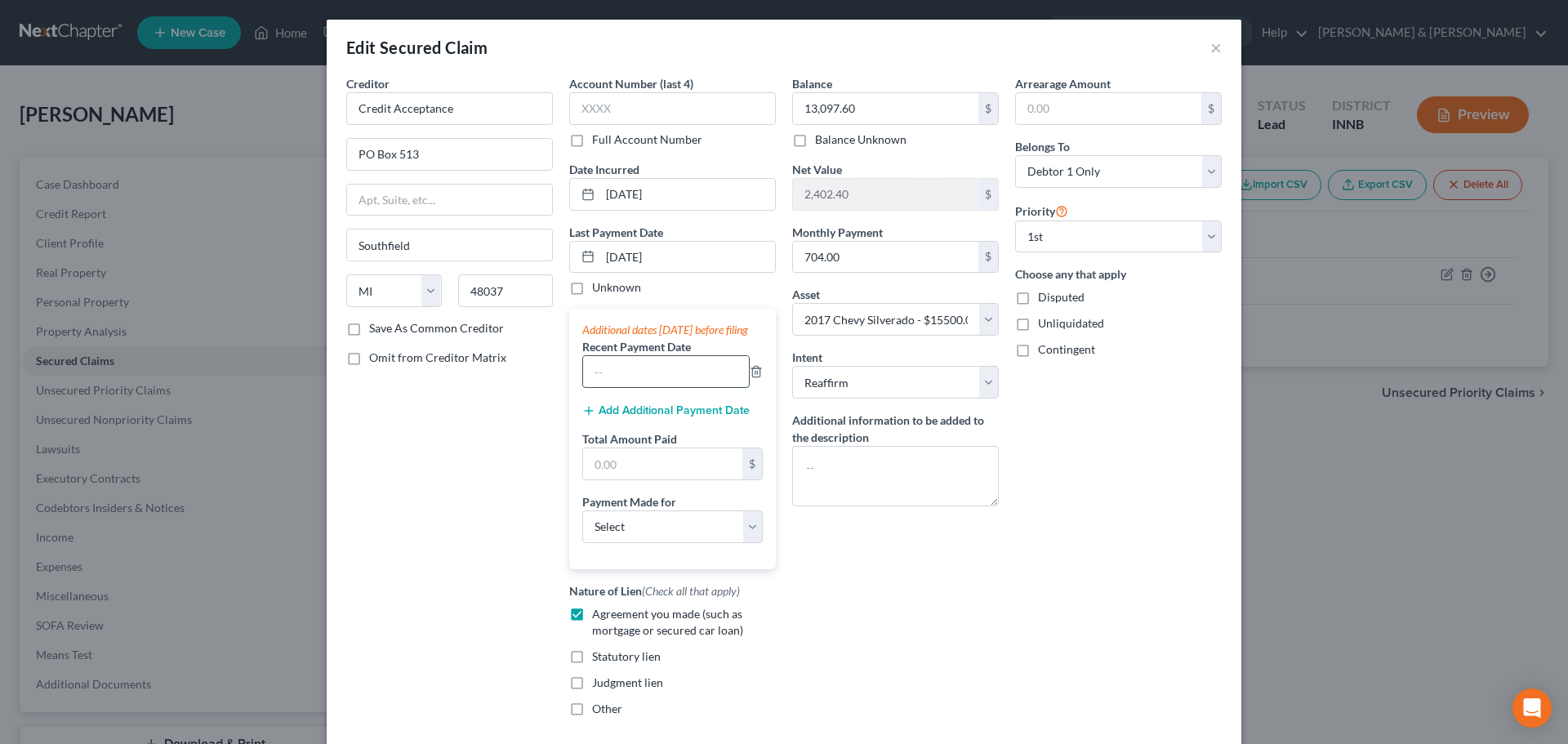
click at [617, 387] on input "text" at bounding box center [666, 371] width 166 height 31
click at [605, 418] on button "Add Additional Payment Date" at bounding box center [667, 411] width 168 height 13
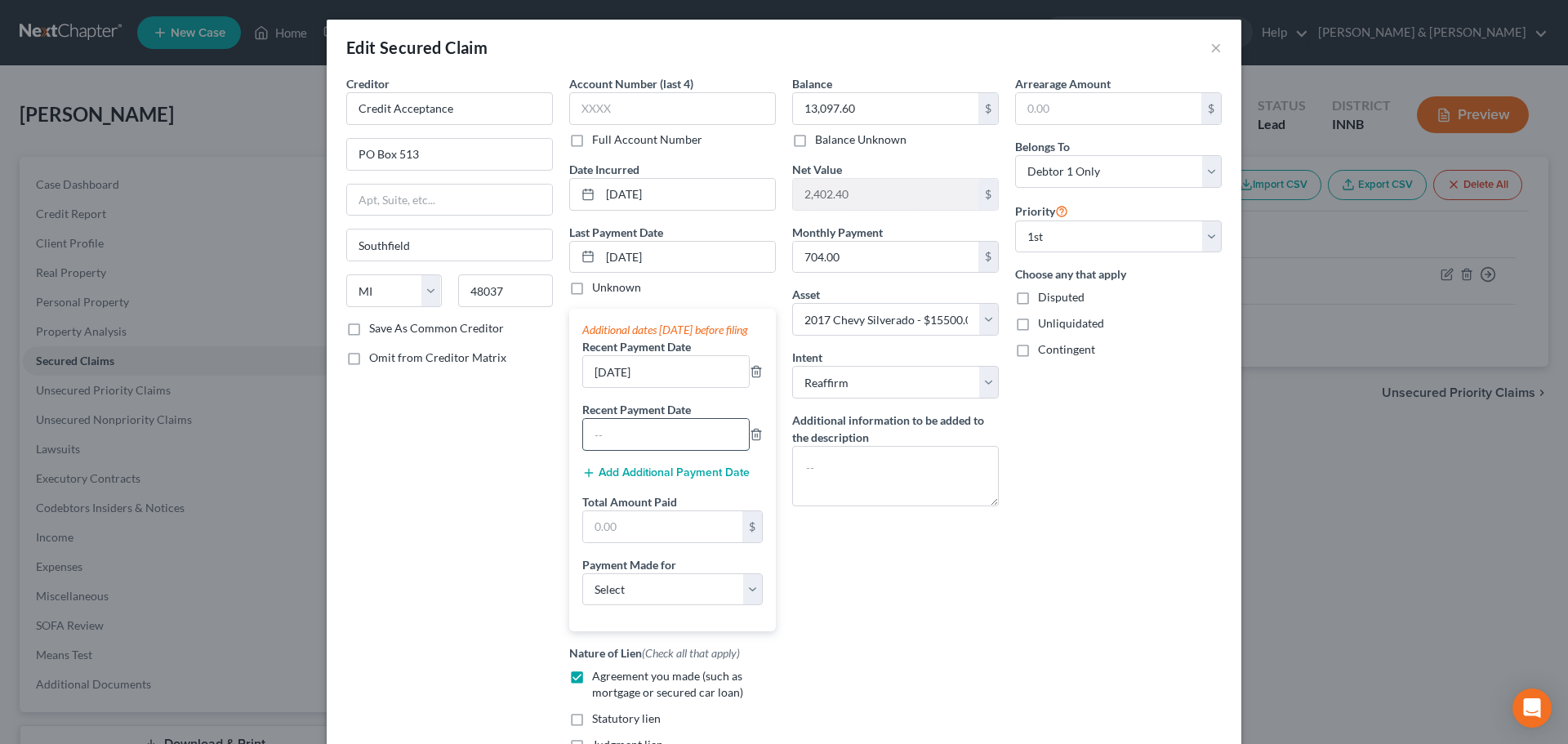
click at [602, 440] on input "text" at bounding box center [666, 434] width 166 height 31
click at [614, 387] on input "[DATE]" at bounding box center [666, 371] width 166 height 31
click at [699, 442] on input "07/2025" at bounding box center [666, 434] width 166 height 31
click at [652, 537] on input "text" at bounding box center [662, 526] width 159 height 31
click at [611, 542] on input "text" at bounding box center [662, 526] width 159 height 31
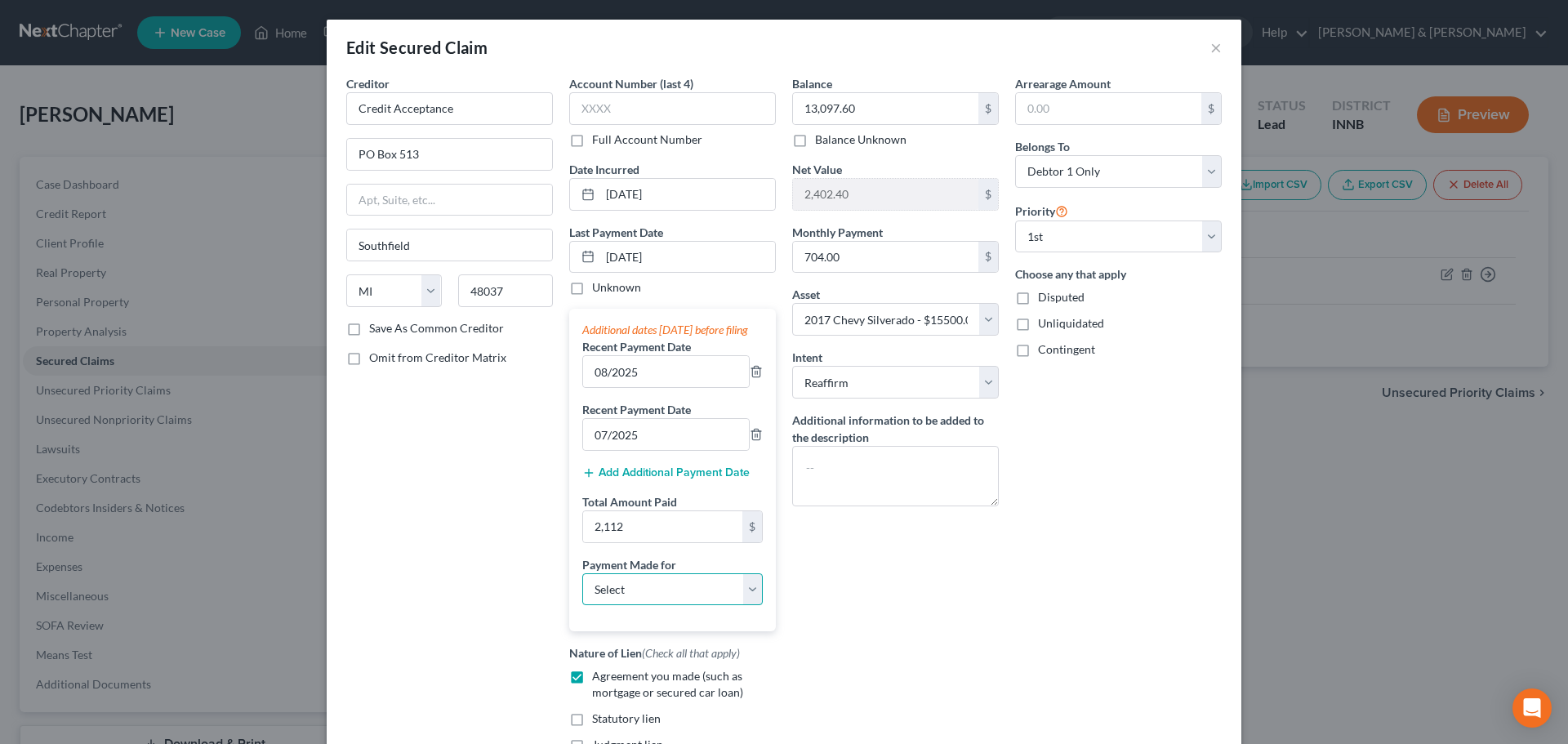
click at [607, 596] on select "Select Car Credit Card Loan Repayment Mortgage Other Suppliers Or Vendors" at bounding box center [672, 590] width 180 height 32
click at [583, 589] on select "Select Car Credit Card Loan Repayment Mortgage Other Suppliers Or Vendors" at bounding box center [672, 590] width 180 height 32
click at [1030, 585] on div "Arrearage Amount $ Belongs To * Select Debtor 1 Only Debtor 2 Only Debtor 1 And…" at bounding box center [1118, 434] width 223 height 717
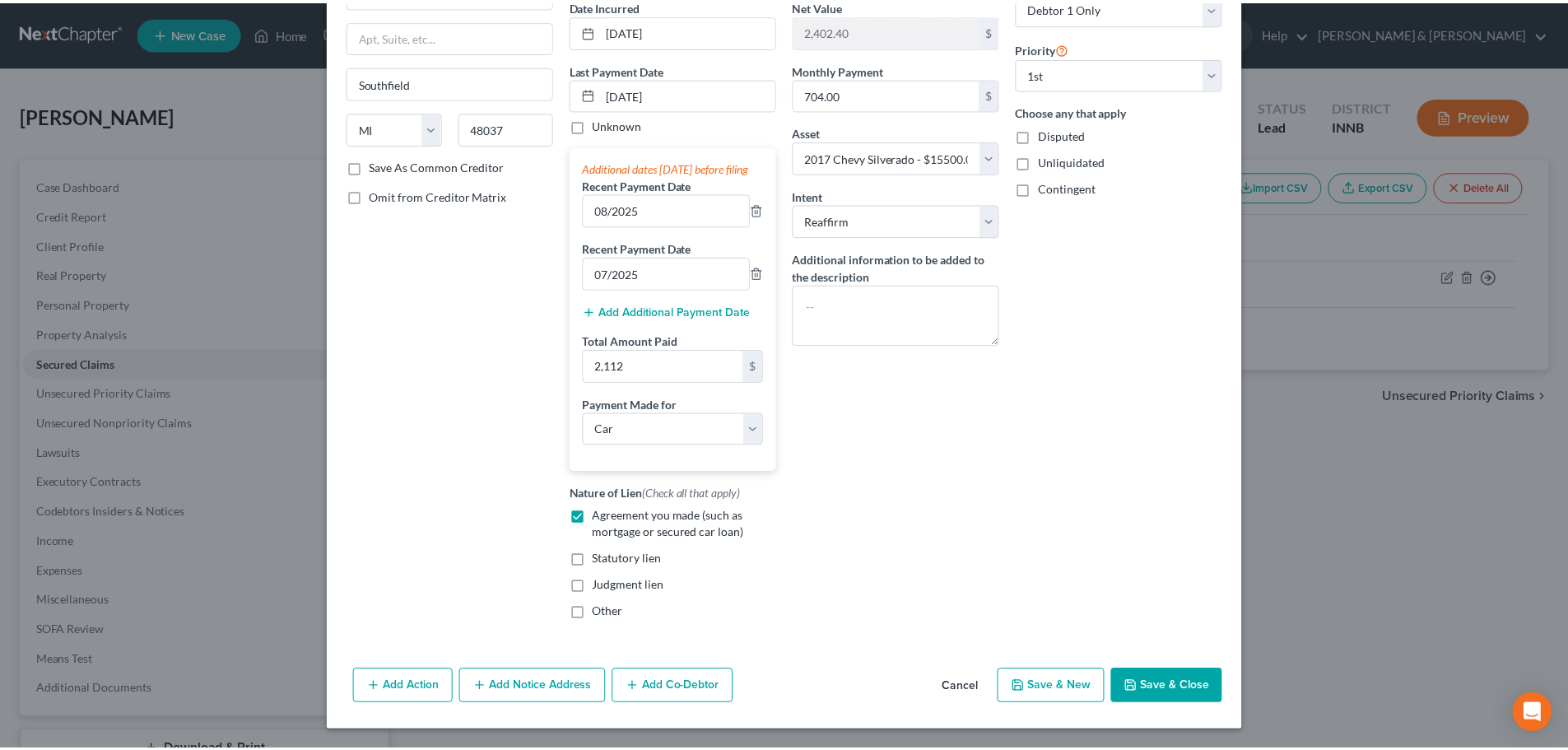
scroll to position [182, 0]
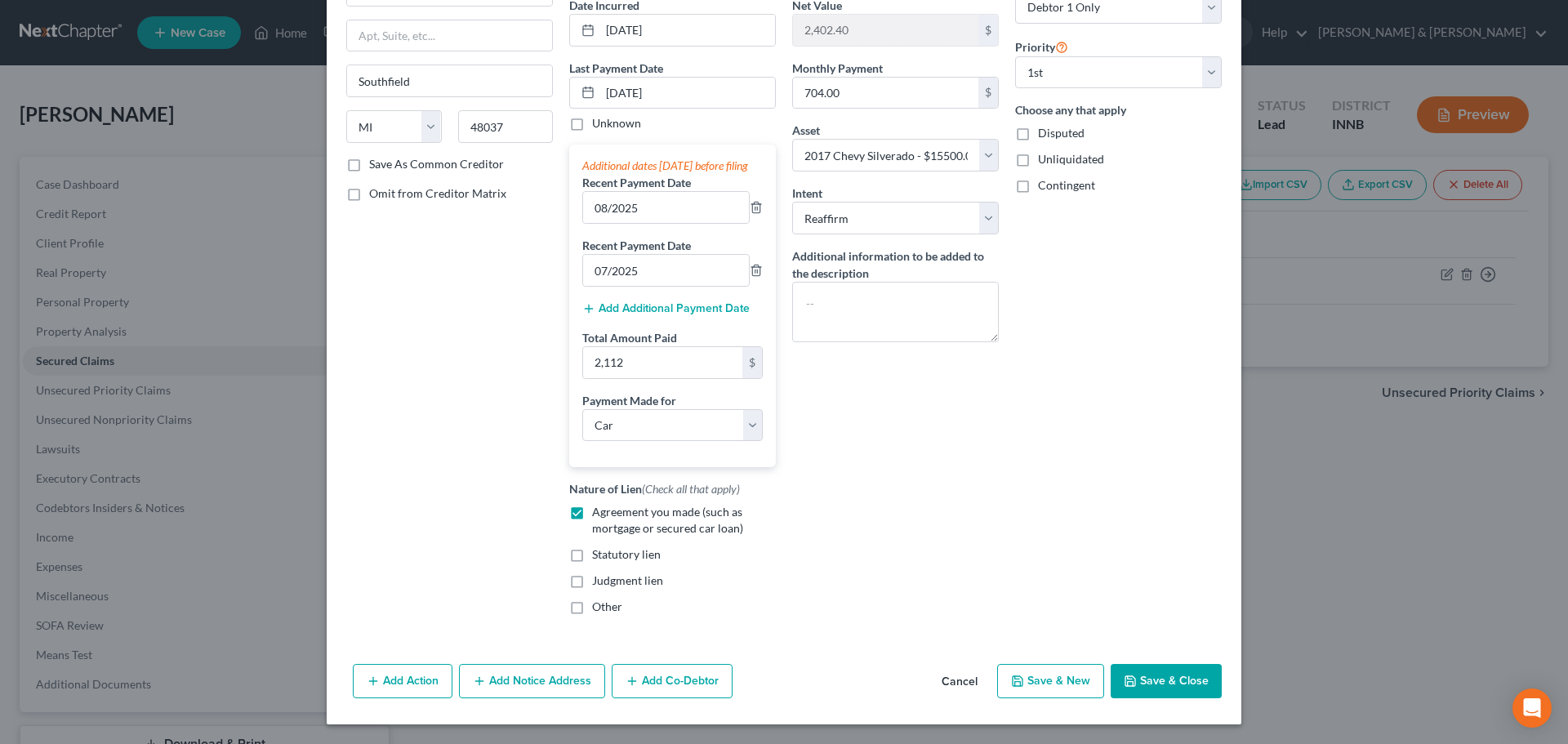
click at [1135, 688] on button "Save & Close" at bounding box center [1166, 681] width 111 height 34
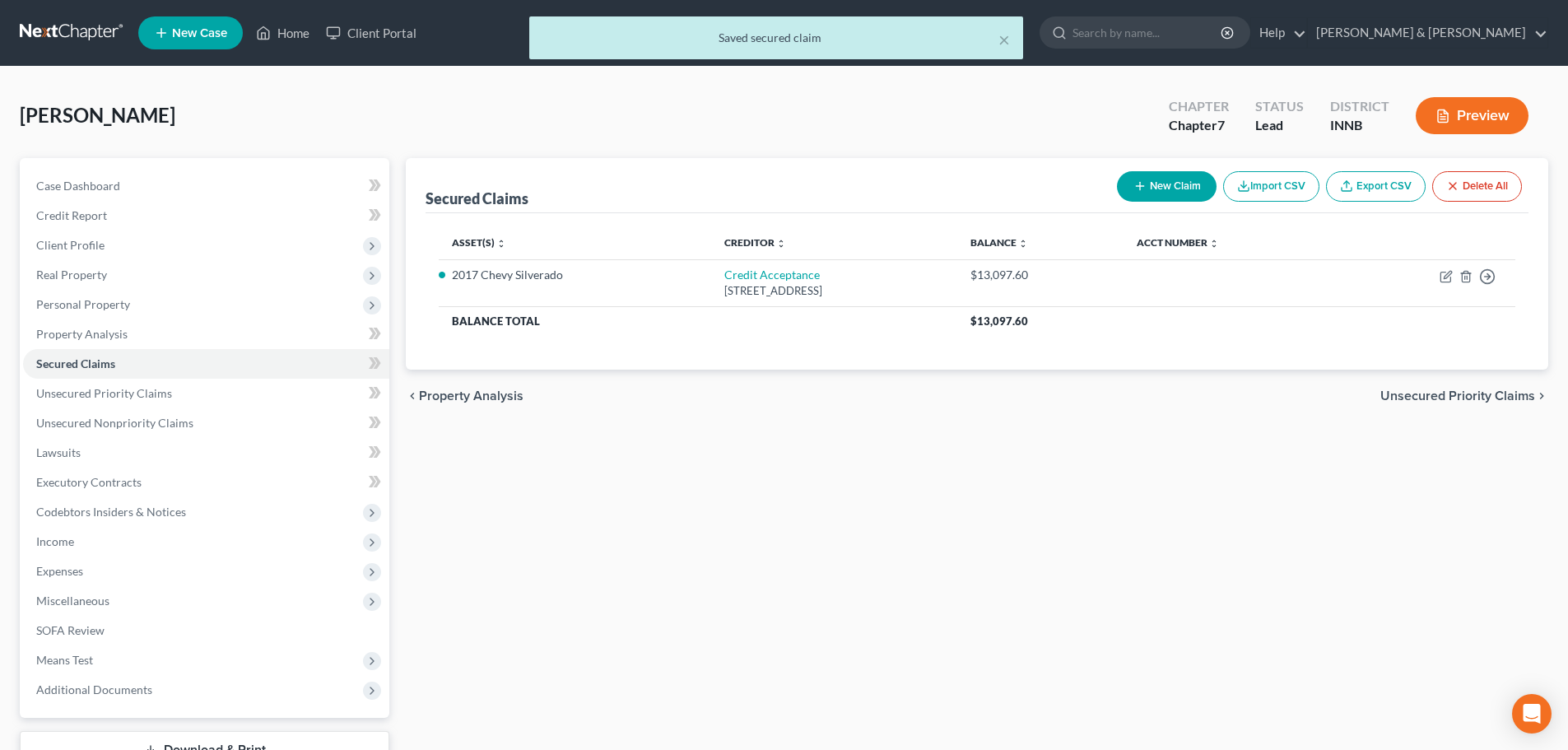
click at [1138, 693] on div "Secured Claims New Claim Import CSV Export CSV Delete All Asset(s) expand_more …" at bounding box center [976, 485] width 1159 height 655
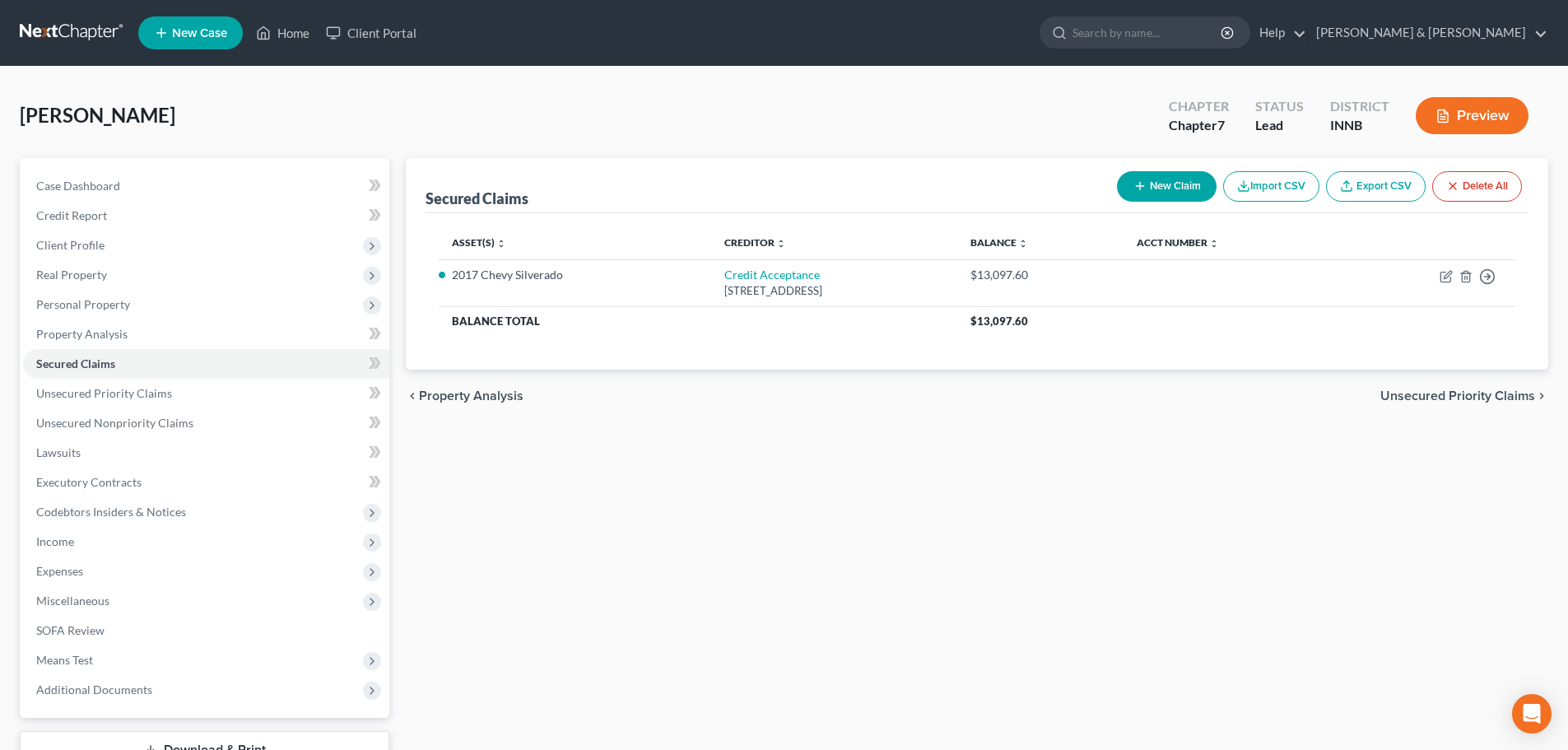
click at [606, 378] on div "chevron_left Property Analysis Unsecured Priority Claims chevron_right" at bounding box center [977, 396] width 1143 height 53
